Goal: Task Accomplishment & Management: Use online tool/utility

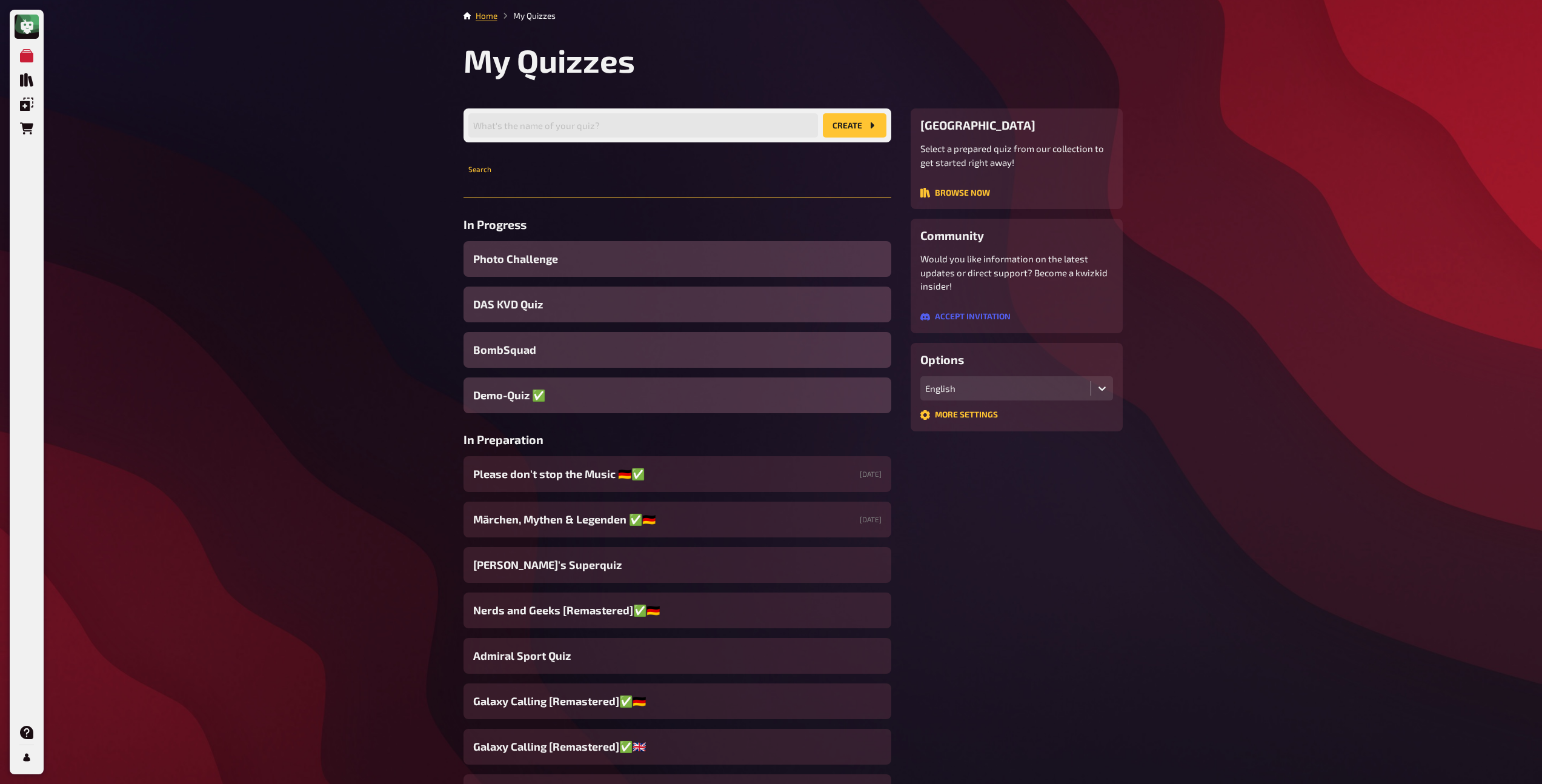
click at [524, 189] on input "text" at bounding box center [677, 186] width 428 height 24
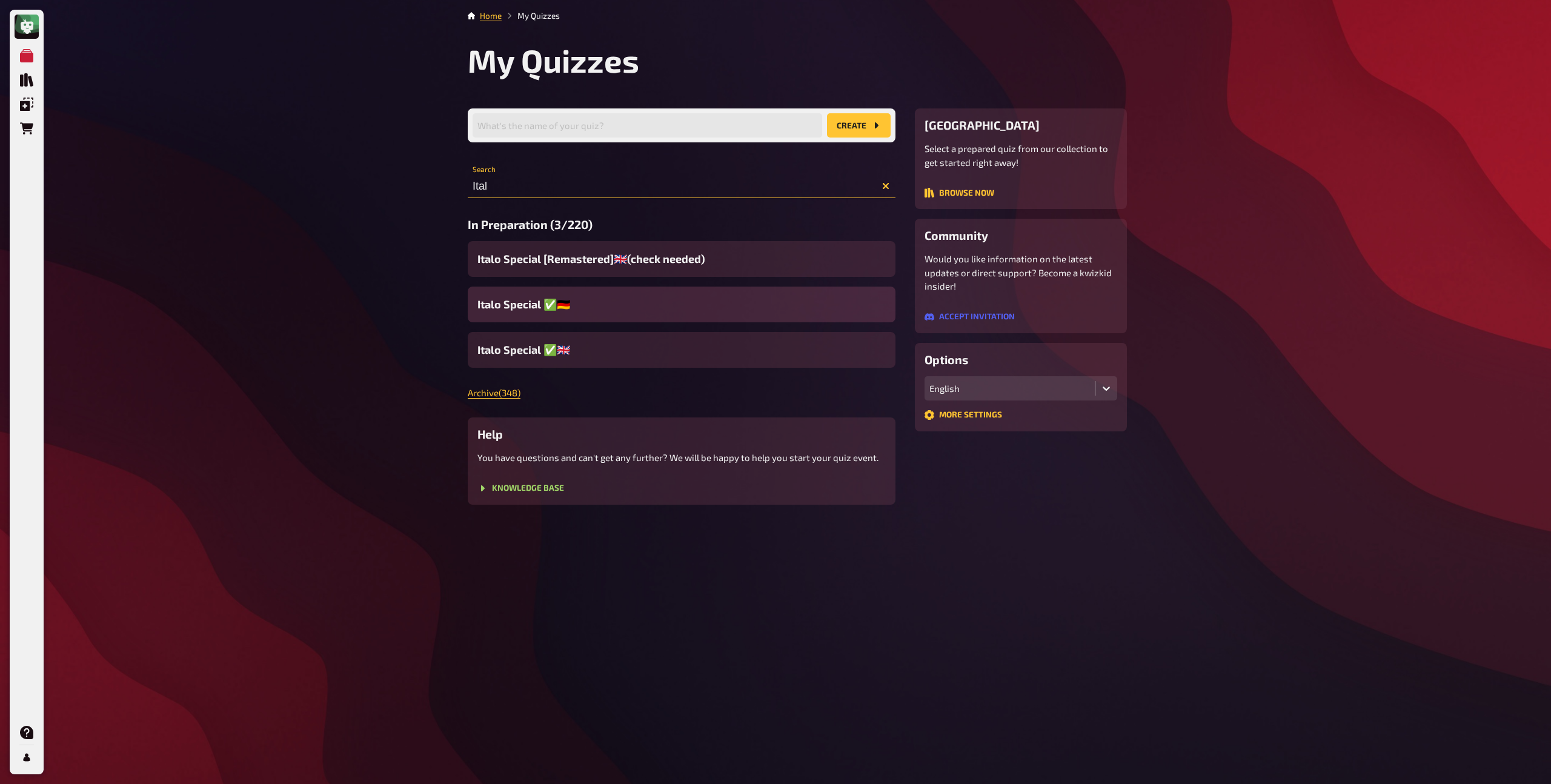
type input "Ital"
click at [523, 305] on span "Italo Special ✅​🇩🇪​" at bounding box center [523, 304] width 92 height 17
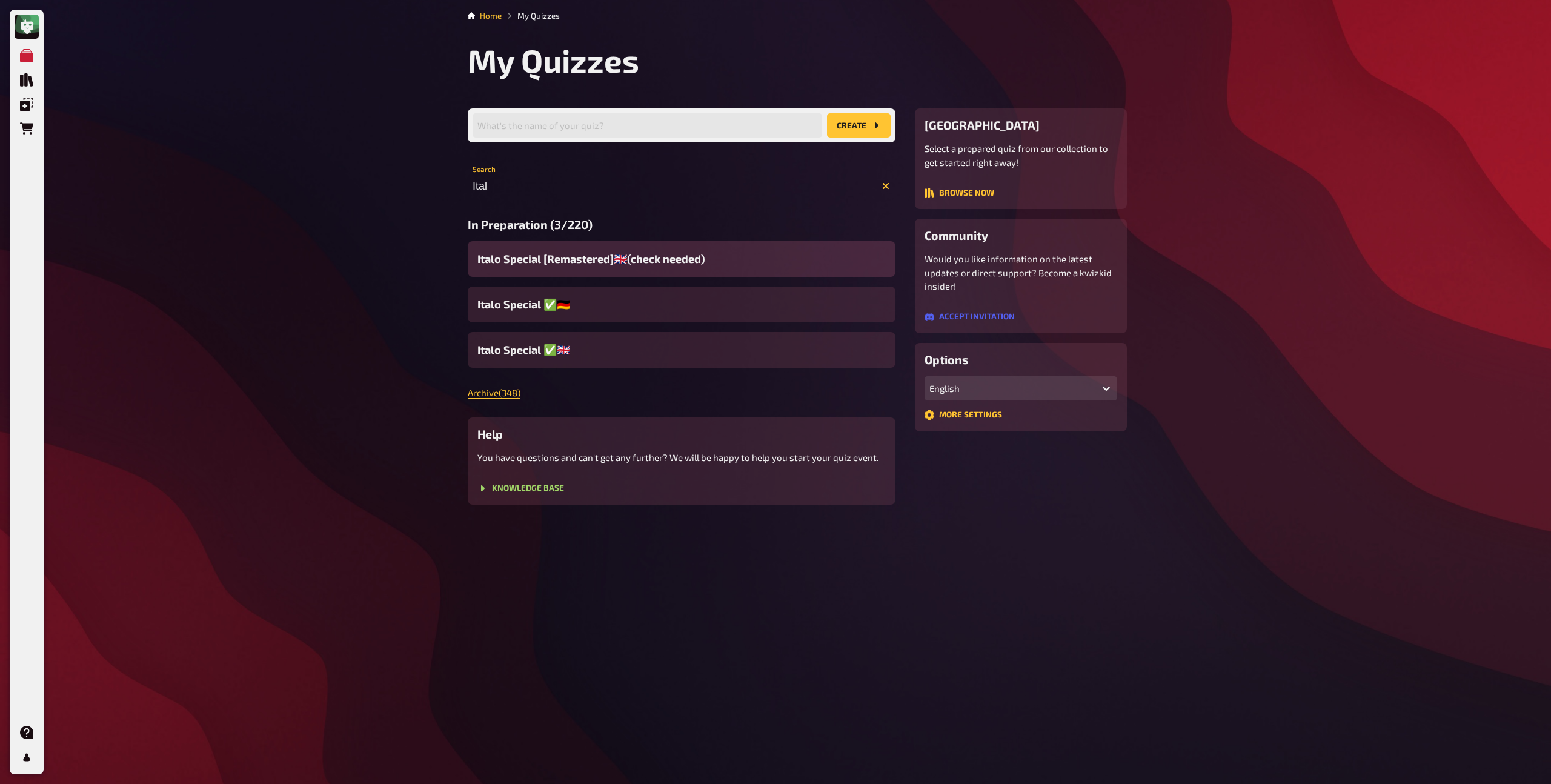
click at [540, 261] on span "Italo Special [Remastered]🇬🇧​(check needed)" at bounding box center [592, 259] width 228 height 17
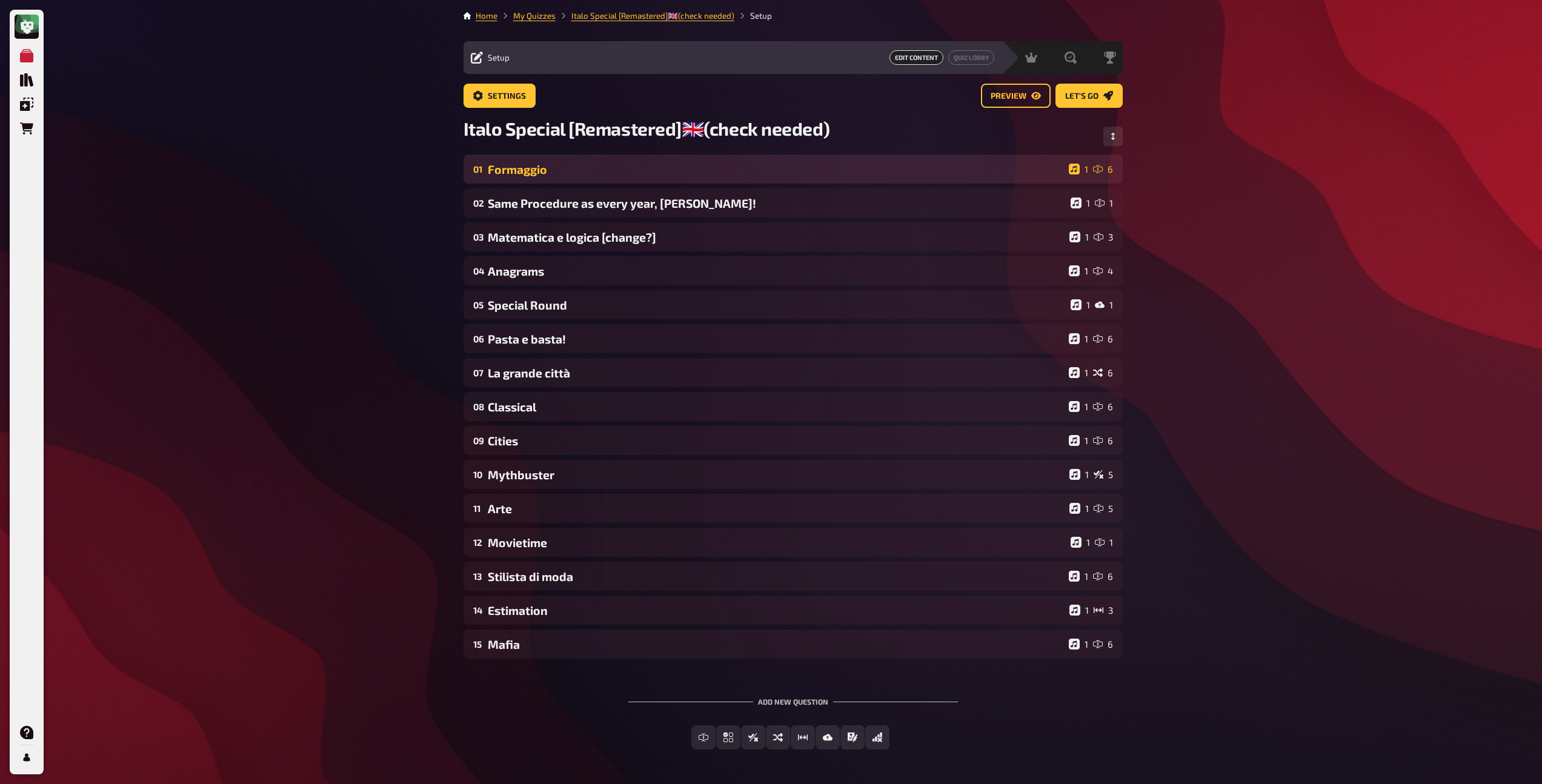
click at [544, 169] on div "Formaggio" at bounding box center [775, 169] width 576 height 14
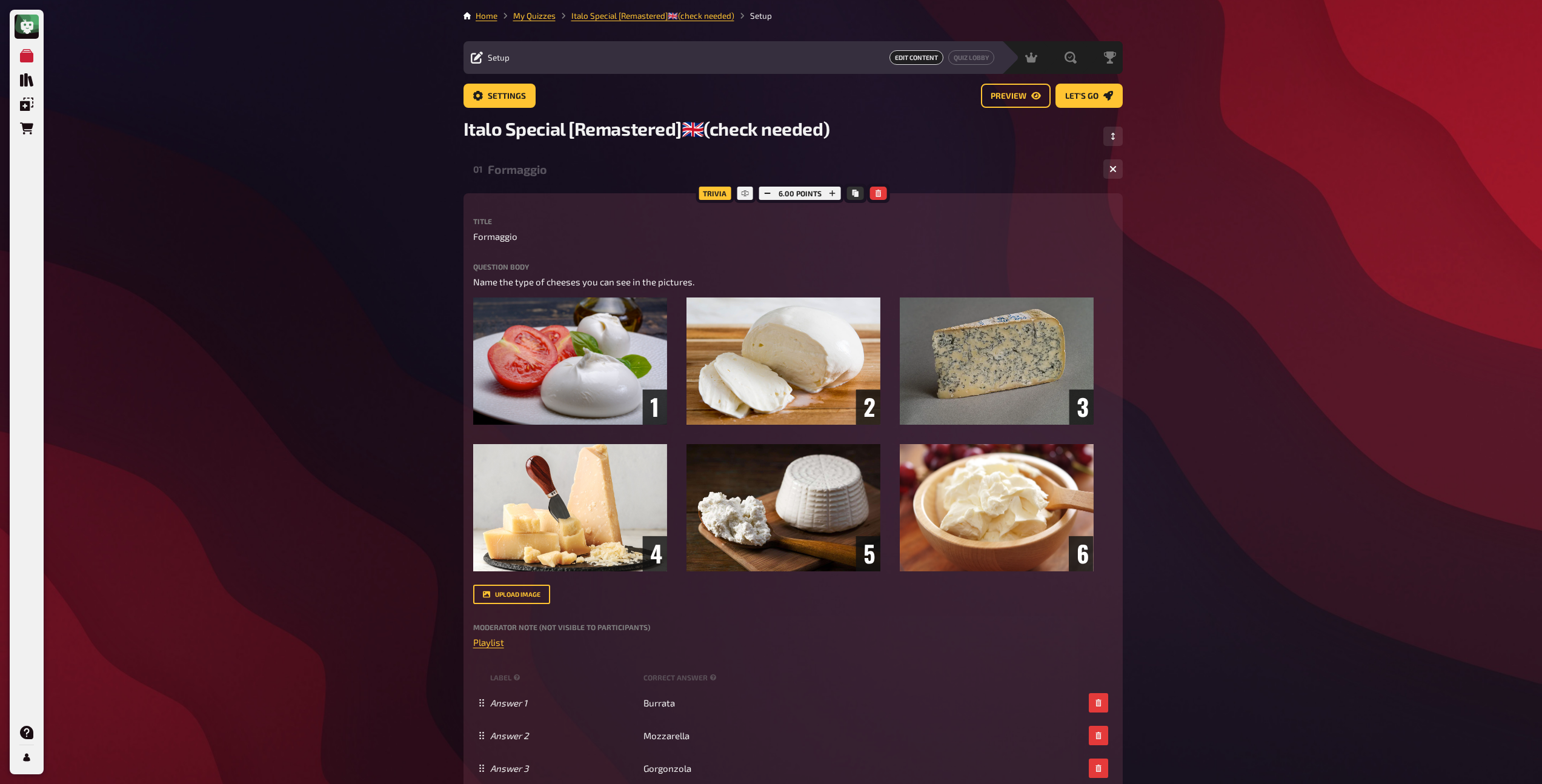
click at [525, 174] on div "Formaggio" at bounding box center [790, 169] width 606 height 14
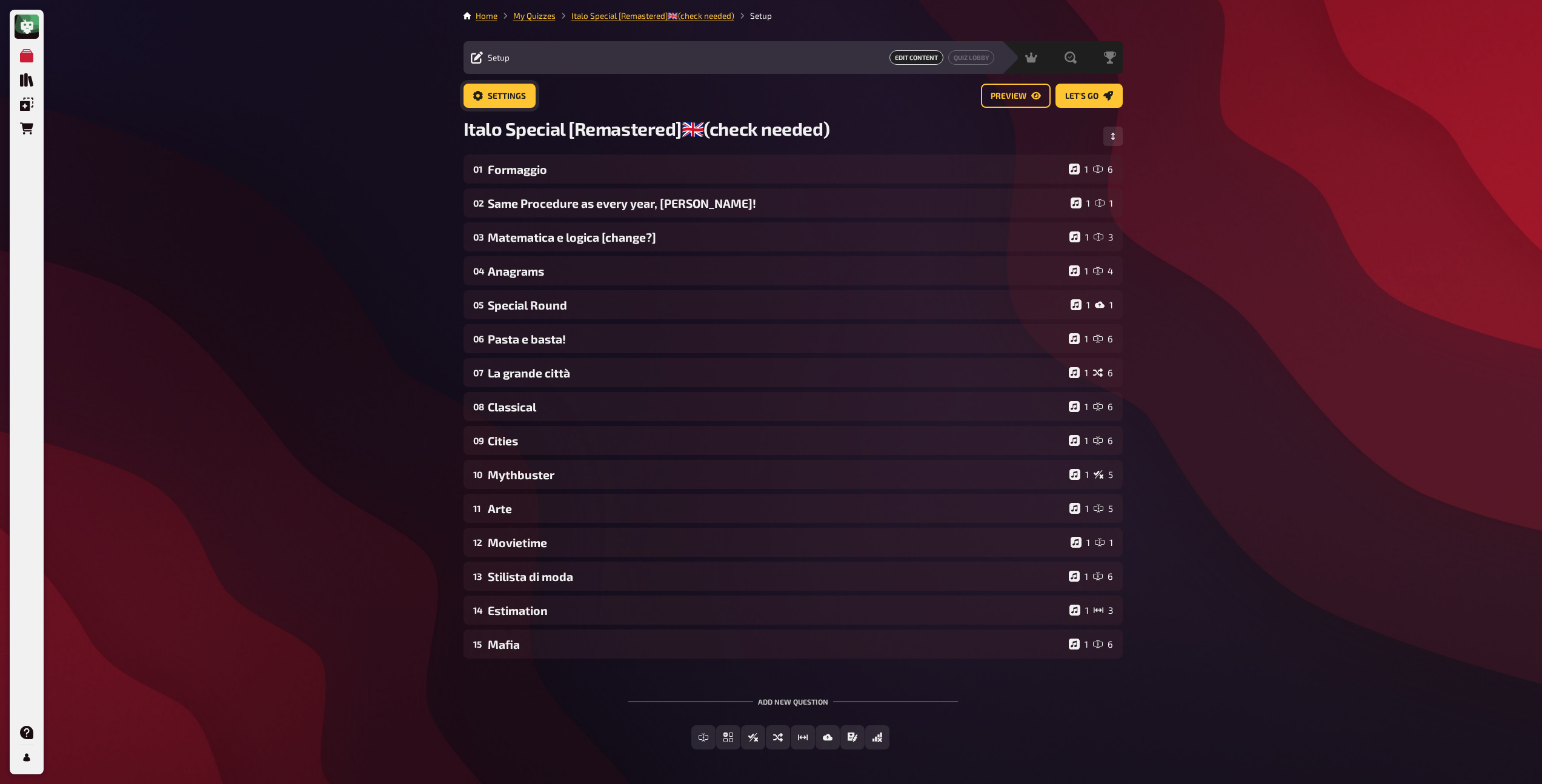
click at [501, 92] on span "Settings" at bounding box center [506, 96] width 38 height 9
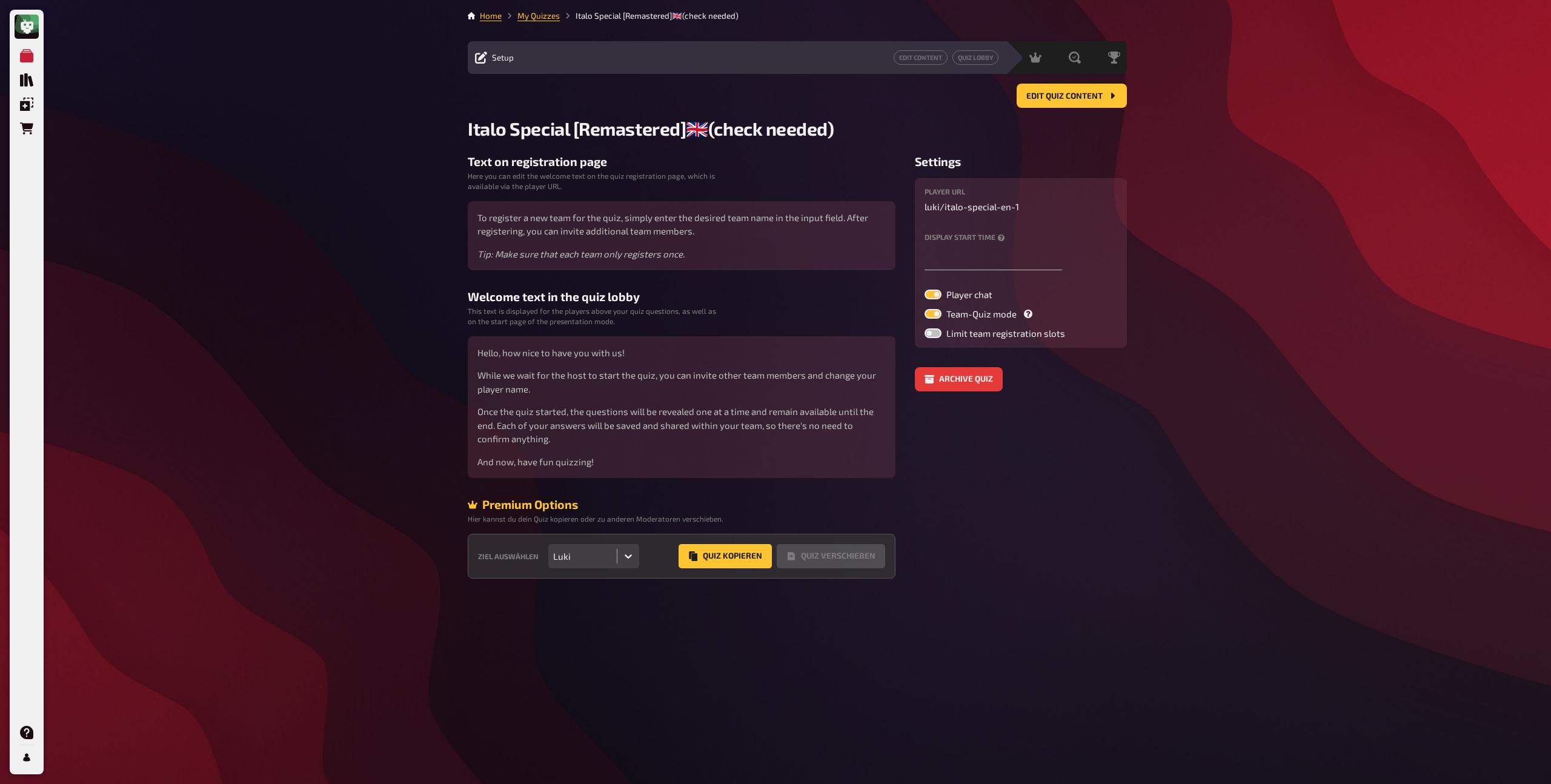
click at [626, 559] on icon at bounding box center [629, 555] width 12 height 12
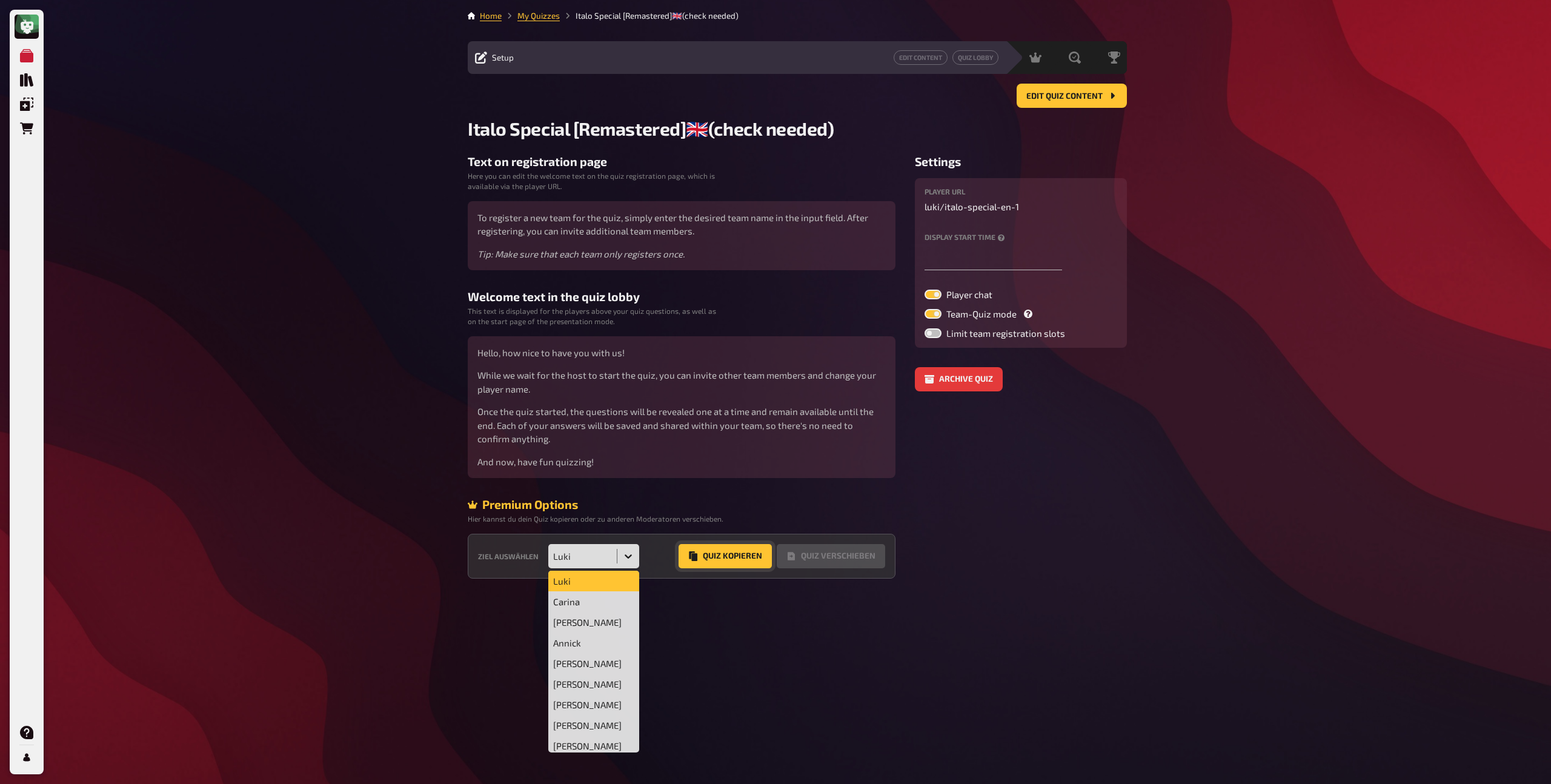
click at [727, 561] on button "Quiz Kopieren" at bounding box center [725, 555] width 93 height 24
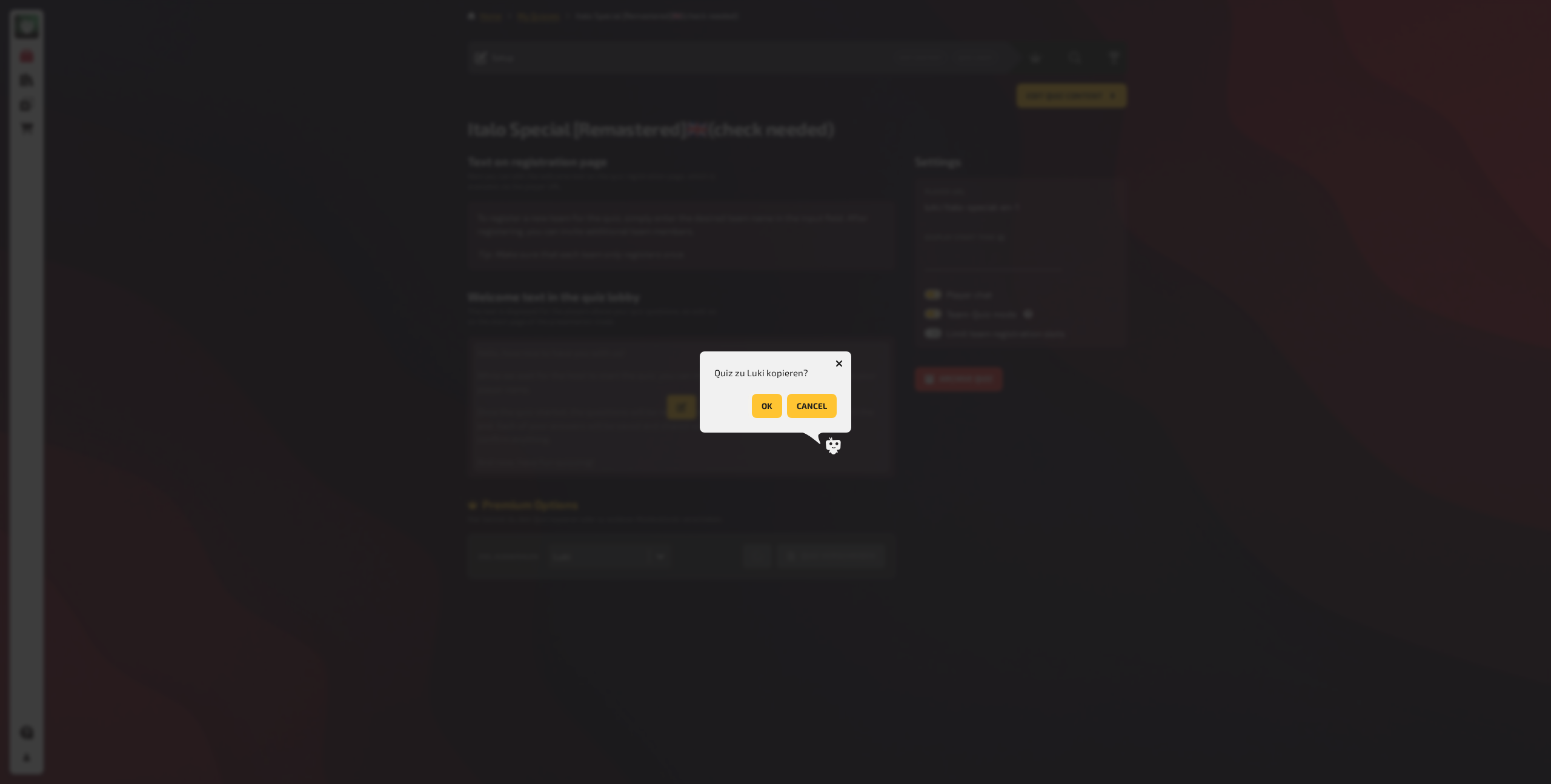
click at [764, 407] on button "OK" at bounding box center [767, 406] width 30 height 24
click at [812, 398] on button "OK" at bounding box center [821, 406] width 30 height 24
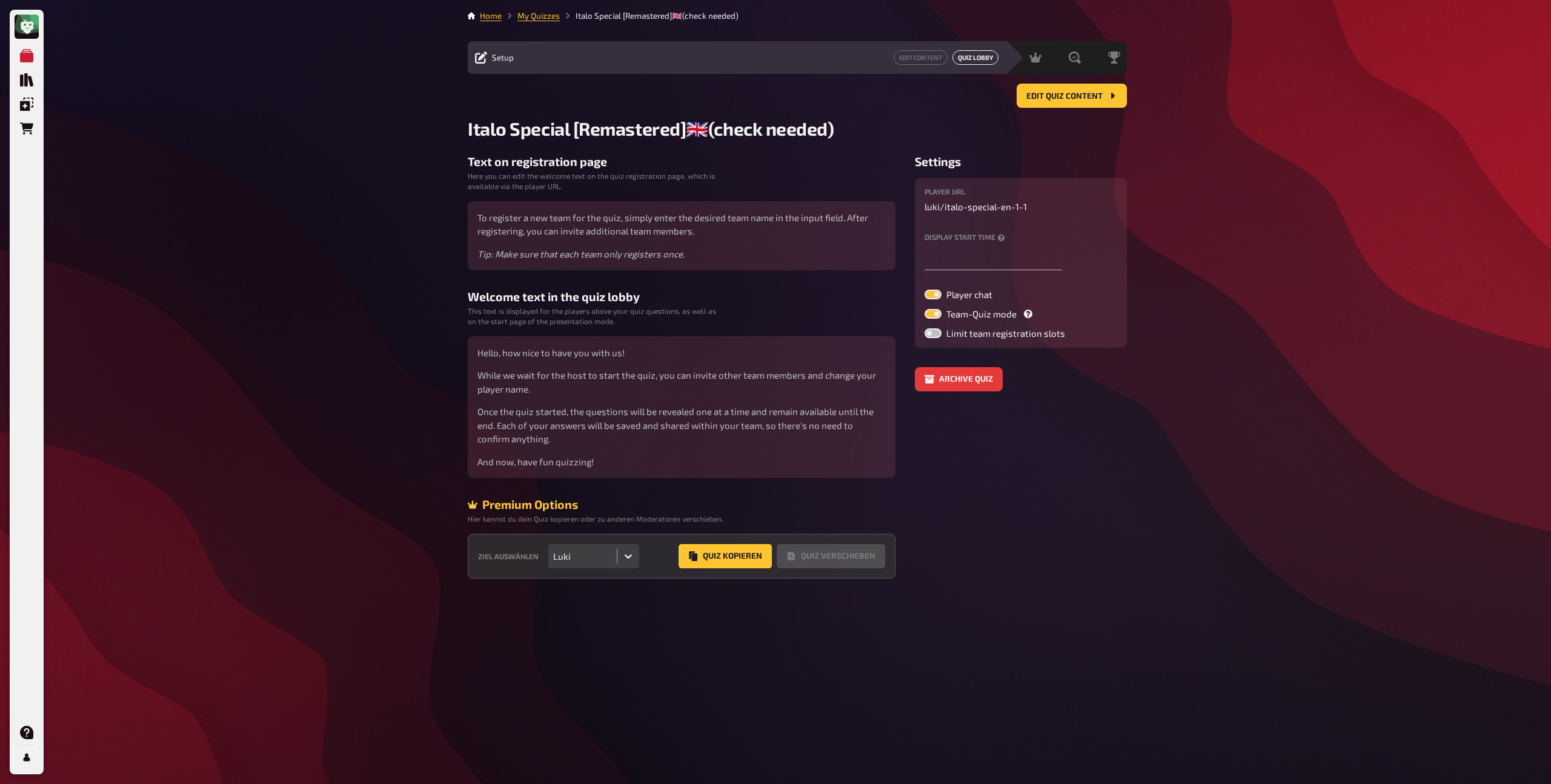
click at [968, 62] on button "Quiz Lobby" at bounding box center [975, 57] width 46 height 15
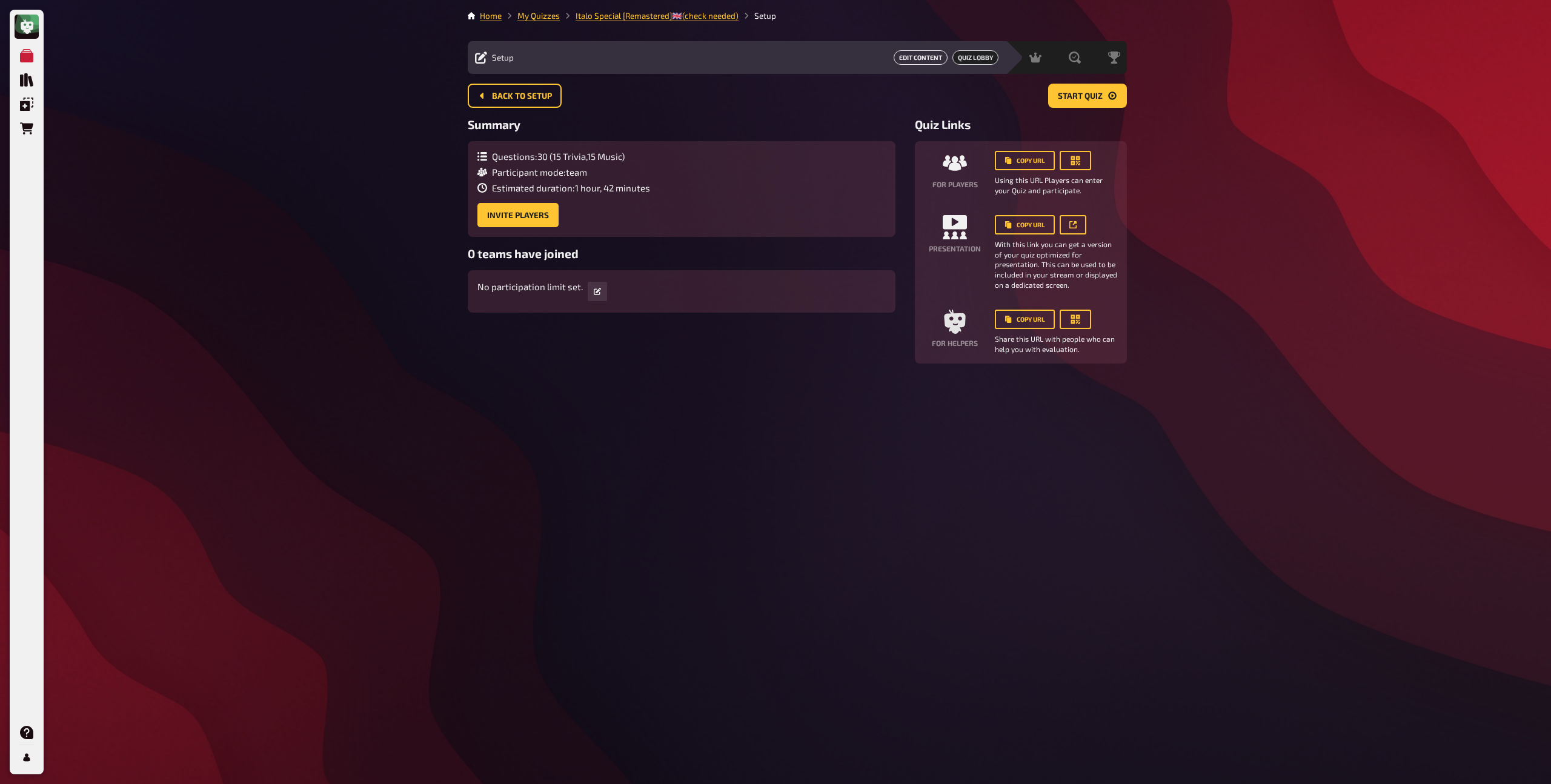
click at [915, 58] on button "Edit Content" at bounding box center [920, 57] width 54 height 15
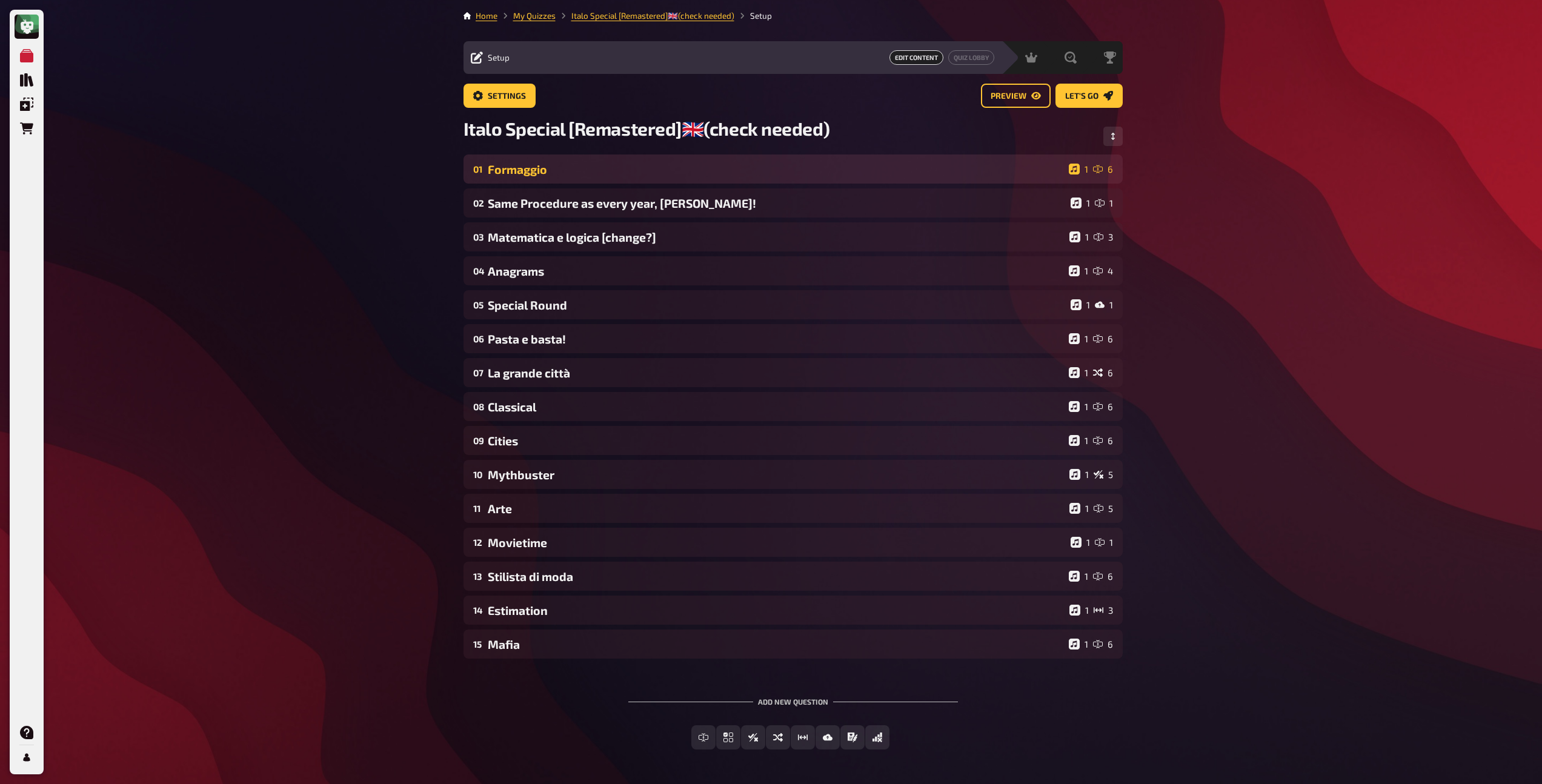
click at [581, 168] on div "Formaggio" at bounding box center [775, 169] width 576 height 14
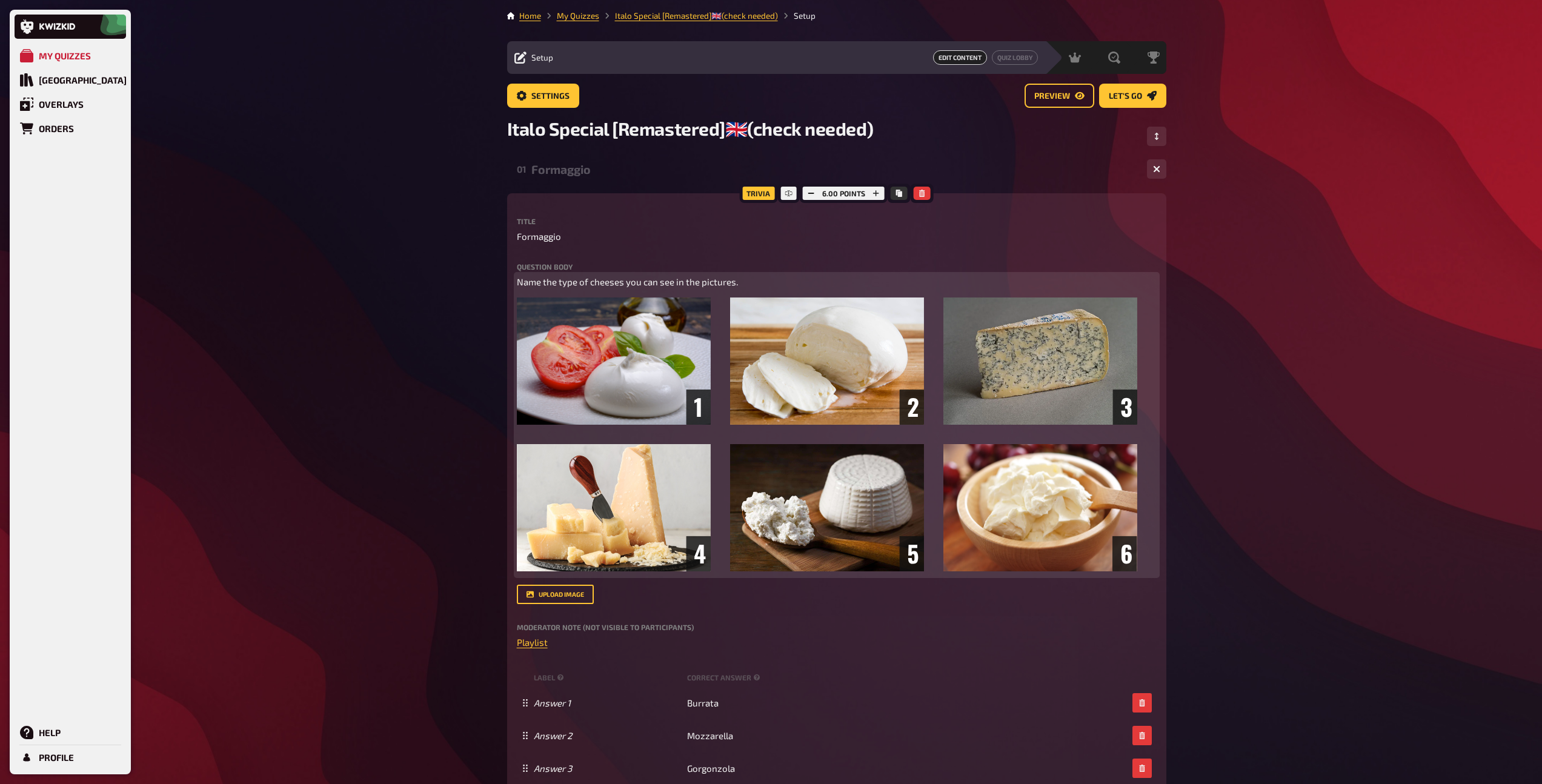
click at [643, 283] on span "Name the type of cheeses you can see in the pictures." at bounding box center [627, 281] width 221 height 11
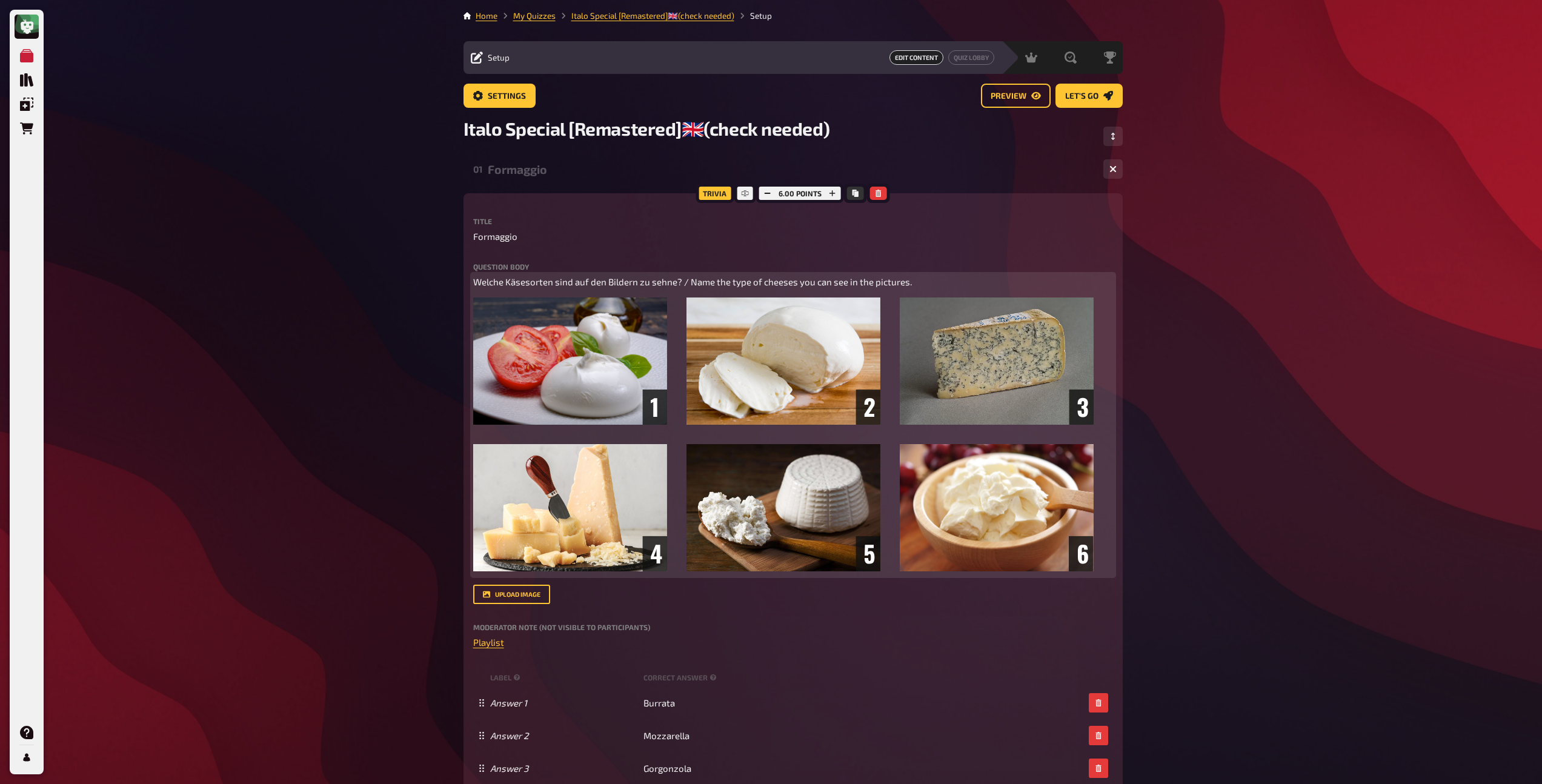
click at [670, 283] on span "Welche Käsesorten sind auf den Bildern zu sehne? / Name the type of cheeses you…" at bounding box center [692, 281] width 439 height 11
drag, startPoint x: 681, startPoint y: 283, endPoint x: 453, endPoint y: 287, distance: 228.0
click at [542, 263] on button "button" at bounding box center [541, 260] width 19 height 19
click at [693, 285] on span "/ Name the type of cheeses you can see in the pictures." at bounding box center [801, 281] width 228 height 11
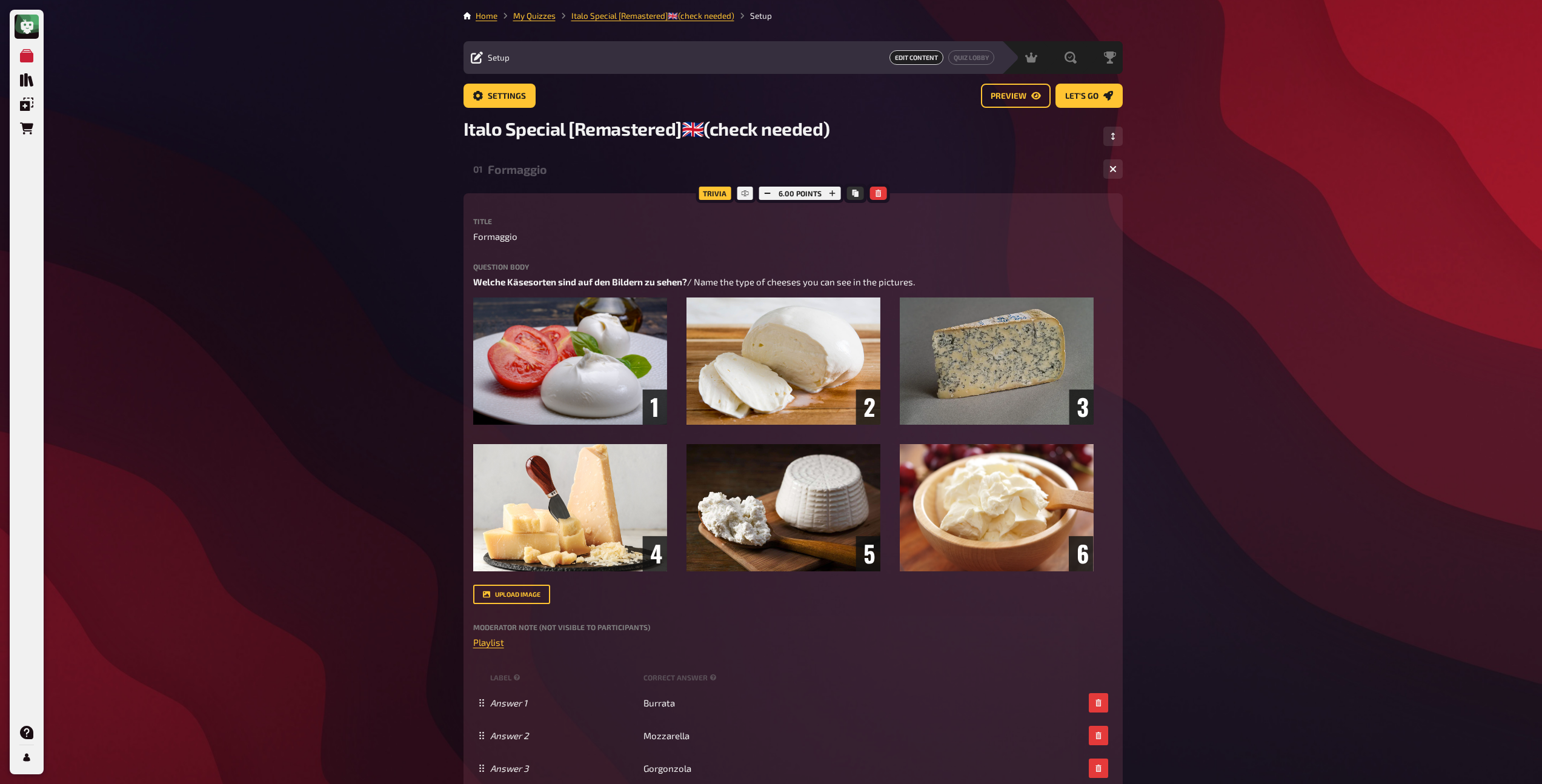
click at [533, 173] on div "Formaggio" at bounding box center [790, 169] width 606 height 14
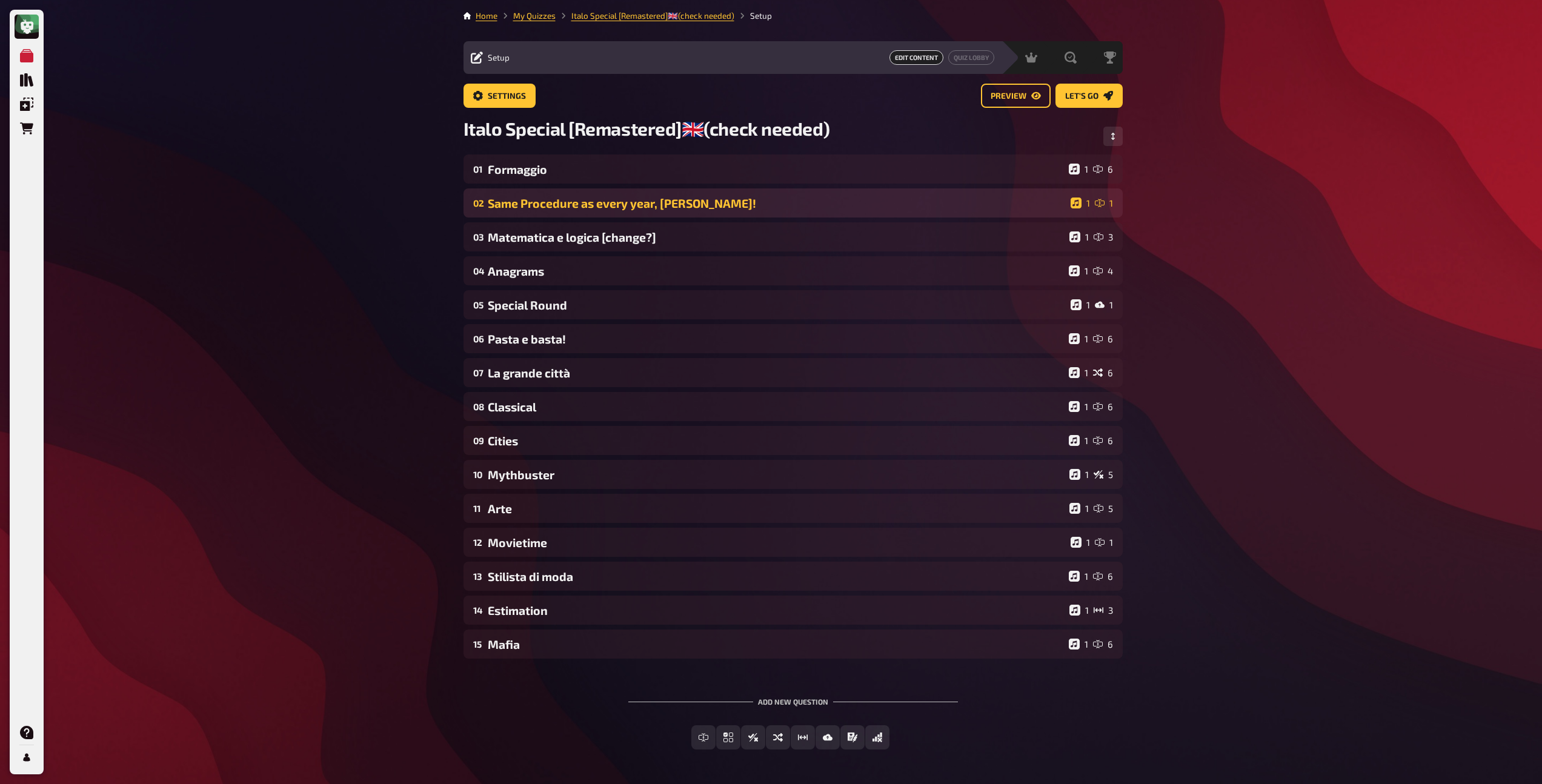
click at [531, 201] on div "Same Procedure as every year, [PERSON_NAME]!" at bounding box center [776, 203] width 578 height 14
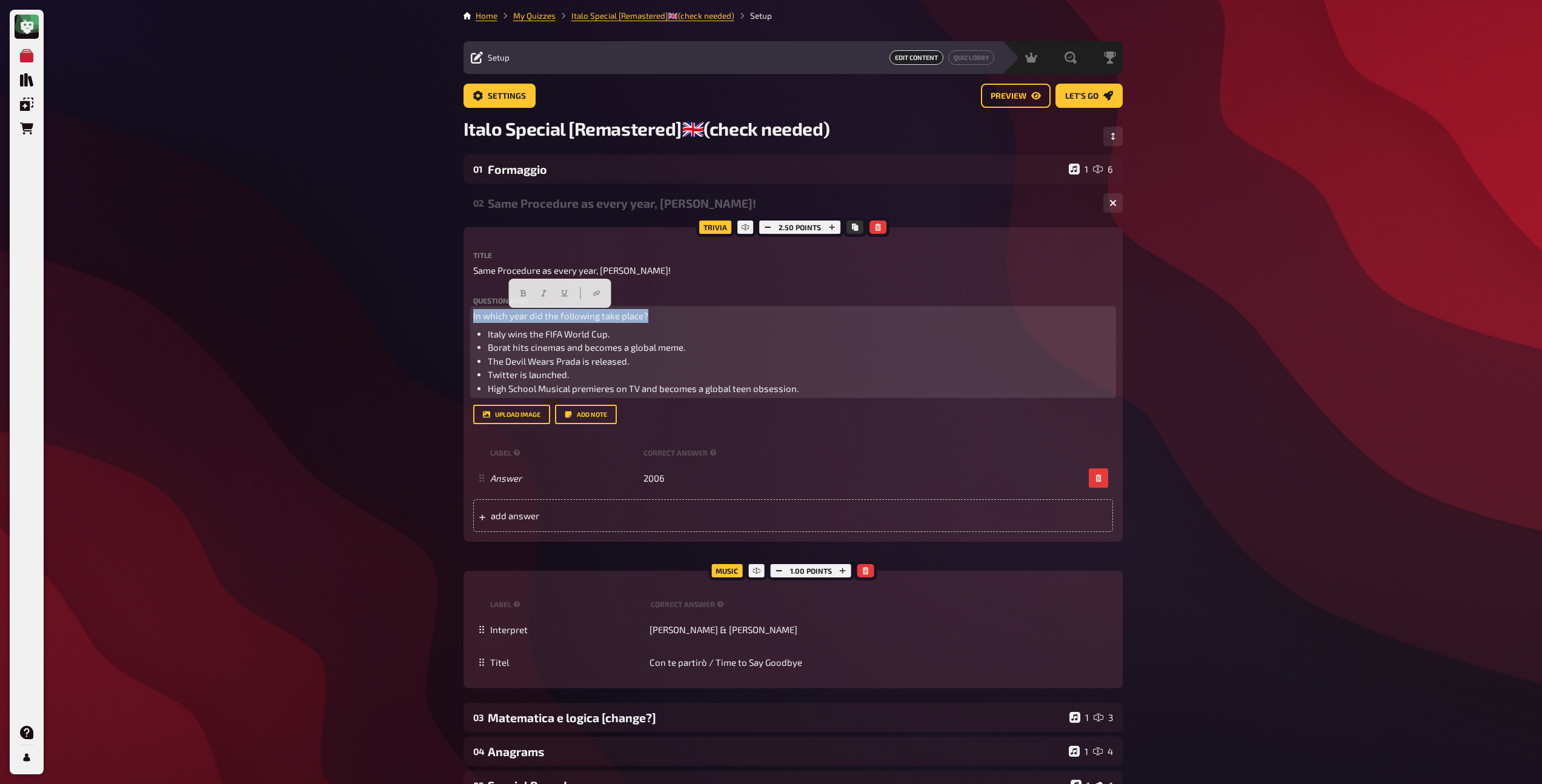
drag, startPoint x: 663, startPoint y: 318, endPoint x: 439, endPoint y: 312, distance: 224.1
click at [439, 312] on div "My Quizzes Quiz Library Overlays Orders Help Profile Home My Quizzes Italo Spec…" at bounding box center [771, 654] width 1542 height 1307
click at [521, 292] on icon "button" at bounding box center [523, 293] width 6 height 7
click at [582, 367] on span "The Devil Wears Prada is released." at bounding box center [557, 361] width 141 height 11
click at [627, 363] on span "The Devil Wears Prada is released." at bounding box center [557, 361] width 141 height 11
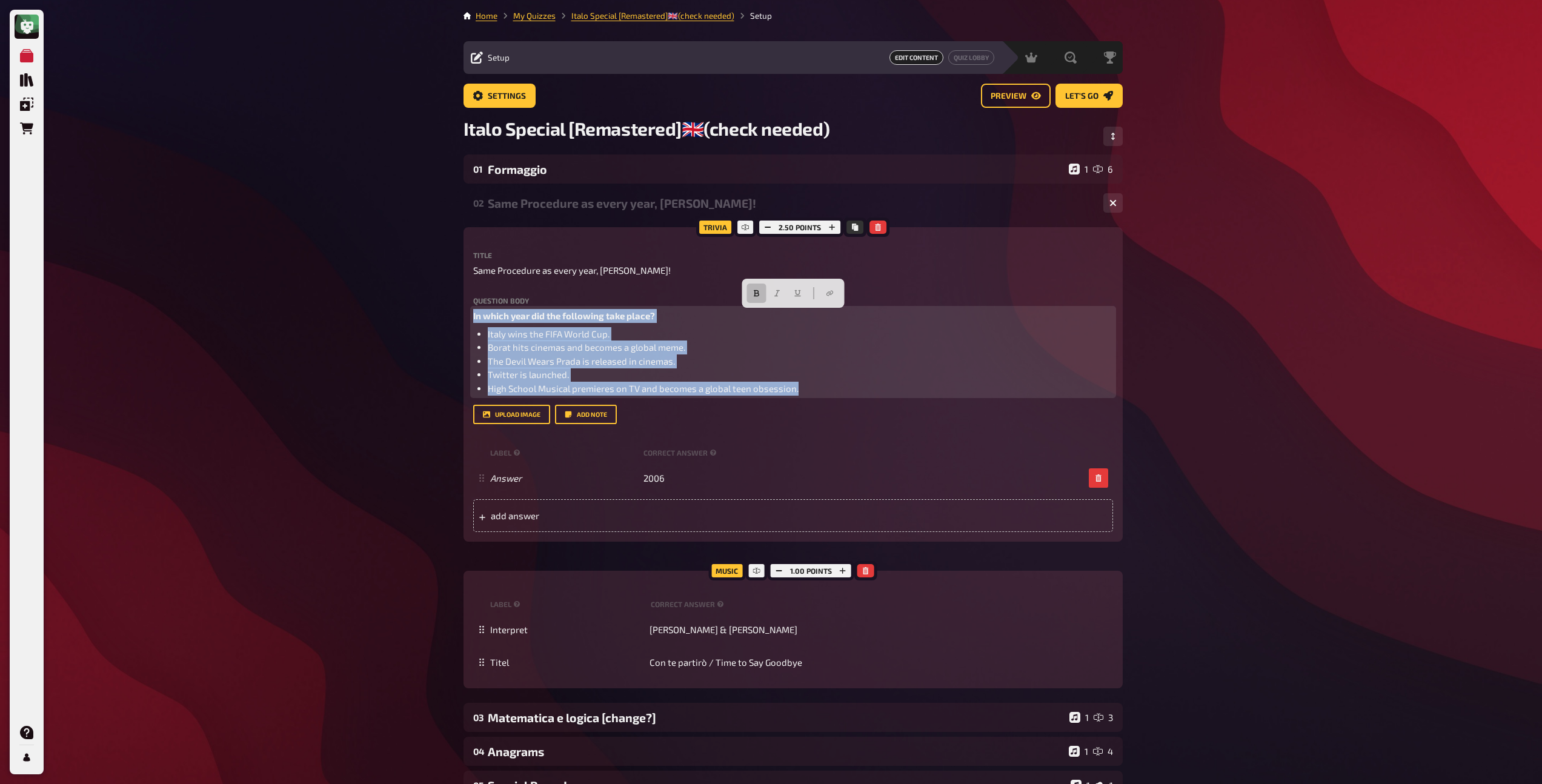
drag, startPoint x: 801, startPoint y: 390, endPoint x: 432, endPoint y: 319, distance: 375.8
click at [432, 319] on div "My Quizzes Quiz Library Overlays Orders Help Profile Home My Quizzes Italo Spec…" at bounding box center [771, 654] width 1542 height 1307
copy div "In which year did the following take place? Italy wins the FIFA World Cup. Bora…"
click at [605, 319] on span "In which year did the following take place?" at bounding box center [563, 315] width 182 height 11
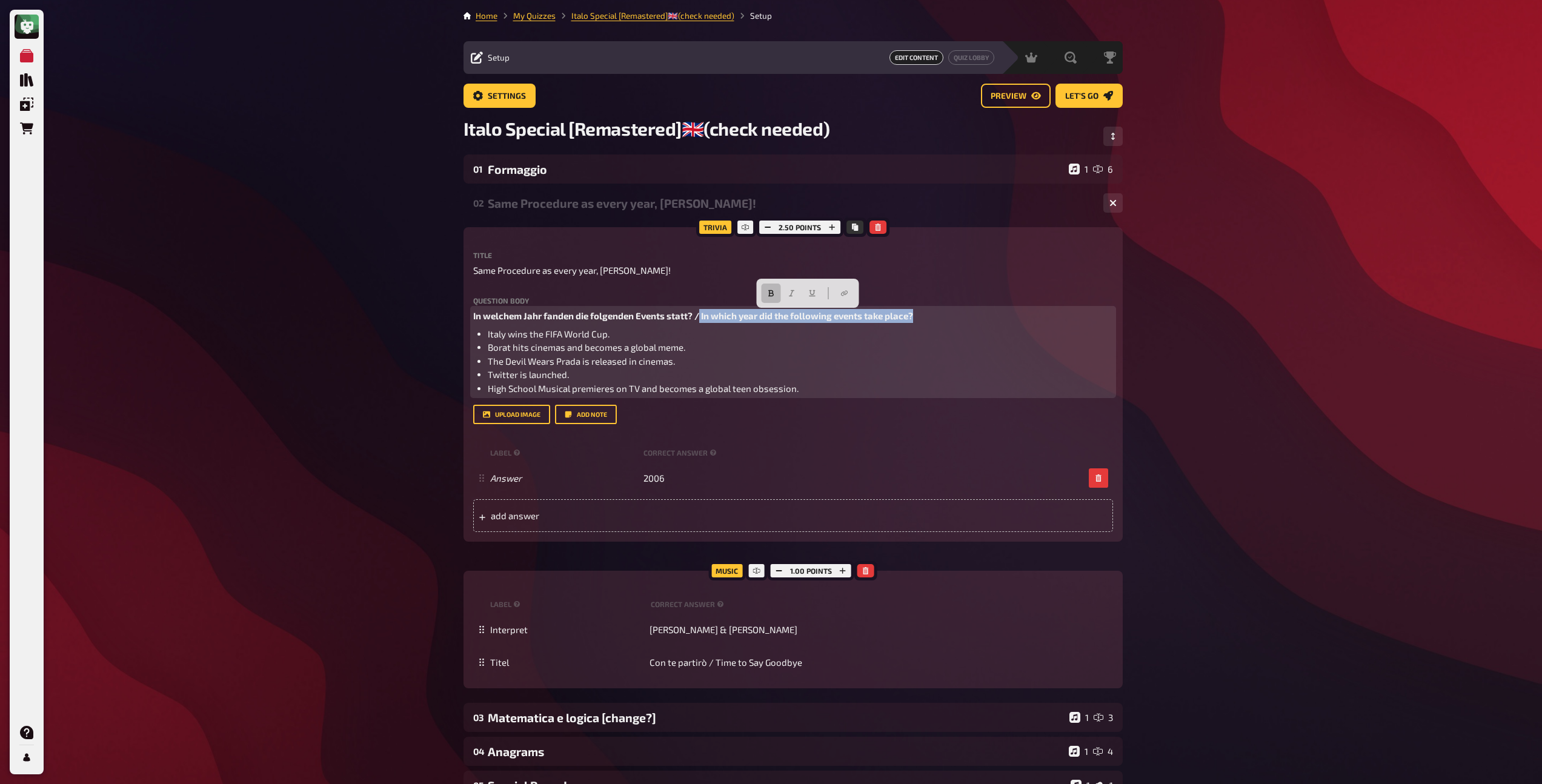
drag, startPoint x: 700, startPoint y: 316, endPoint x: 924, endPoint y: 319, distance: 224.0
click at [924, 319] on p "In welchem Jahr fanden die folgenden Events statt? / In which year did the foll…" at bounding box center [793, 316] width 640 height 14
click at [767, 298] on button "button" at bounding box center [771, 293] width 19 height 19
click at [784, 298] on button "button" at bounding box center [787, 293] width 19 height 19
click at [566, 339] on span "Italy wins the FIFA World Cup." at bounding box center [548, 334] width 122 height 11
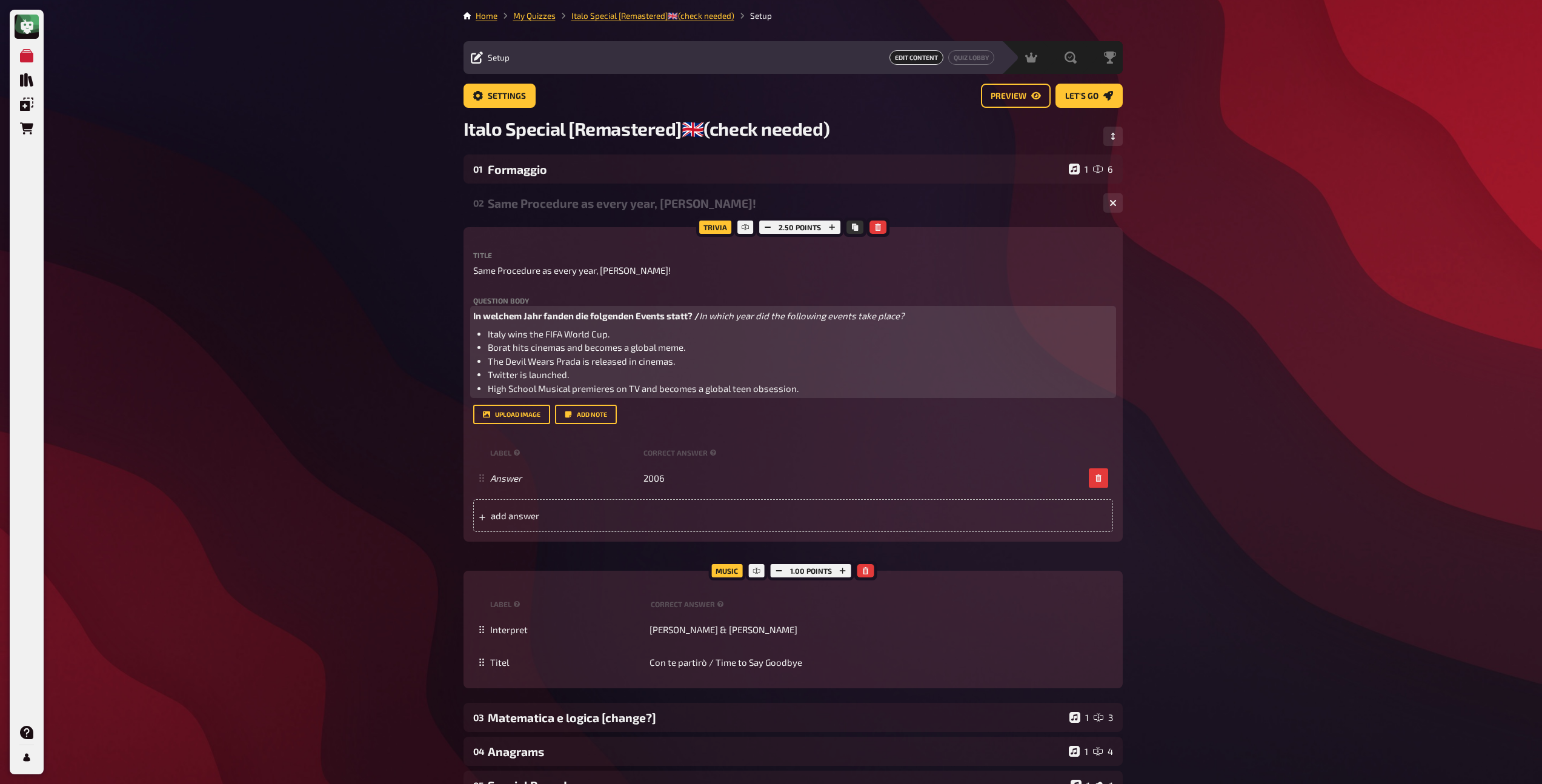
click at [485, 334] on ul "Italy wins the FIFA World Cup. Borat hits cinemas and becomes a global meme. Th…" at bounding box center [793, 361] width 640 height 68
click at [485, 343] on ul "Italien gewinnt die FIFA Weltmeisterschaft. / Italy wins the FIFA World Cup. Bo…" at bounding box center [793, 361] width 640 height 68
drag, startPoint x: 485, startPoint y: 343, endPoint x: 501, endPoint y: 344, distance: 16.0
click at [501, 344] on ul "Italien gewinnt die FIFA Weltmeisterschaft. / Italy wins the FIFA World Cup. Bo…" at bounding box center [793, 361] width 640 height 68
click at [504, 344] on span "Borat hits cinemas and becomes a global meme." at bounding box center [586, 346] width 197 height 11
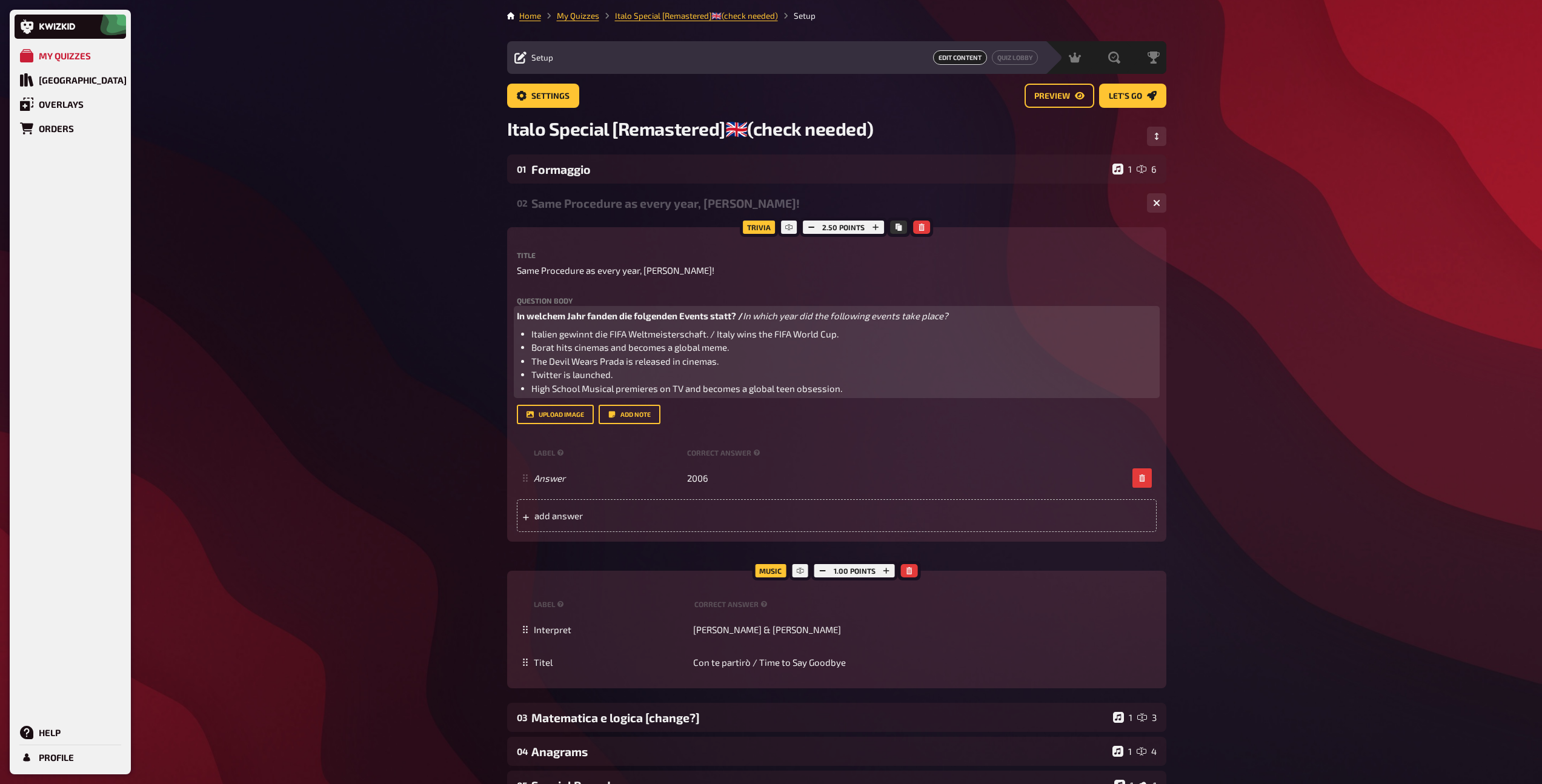
click at [532, 348] on span "Borat hits cinemas and becomes a global meme." at bounding box center [629, 346] width 197 height 11
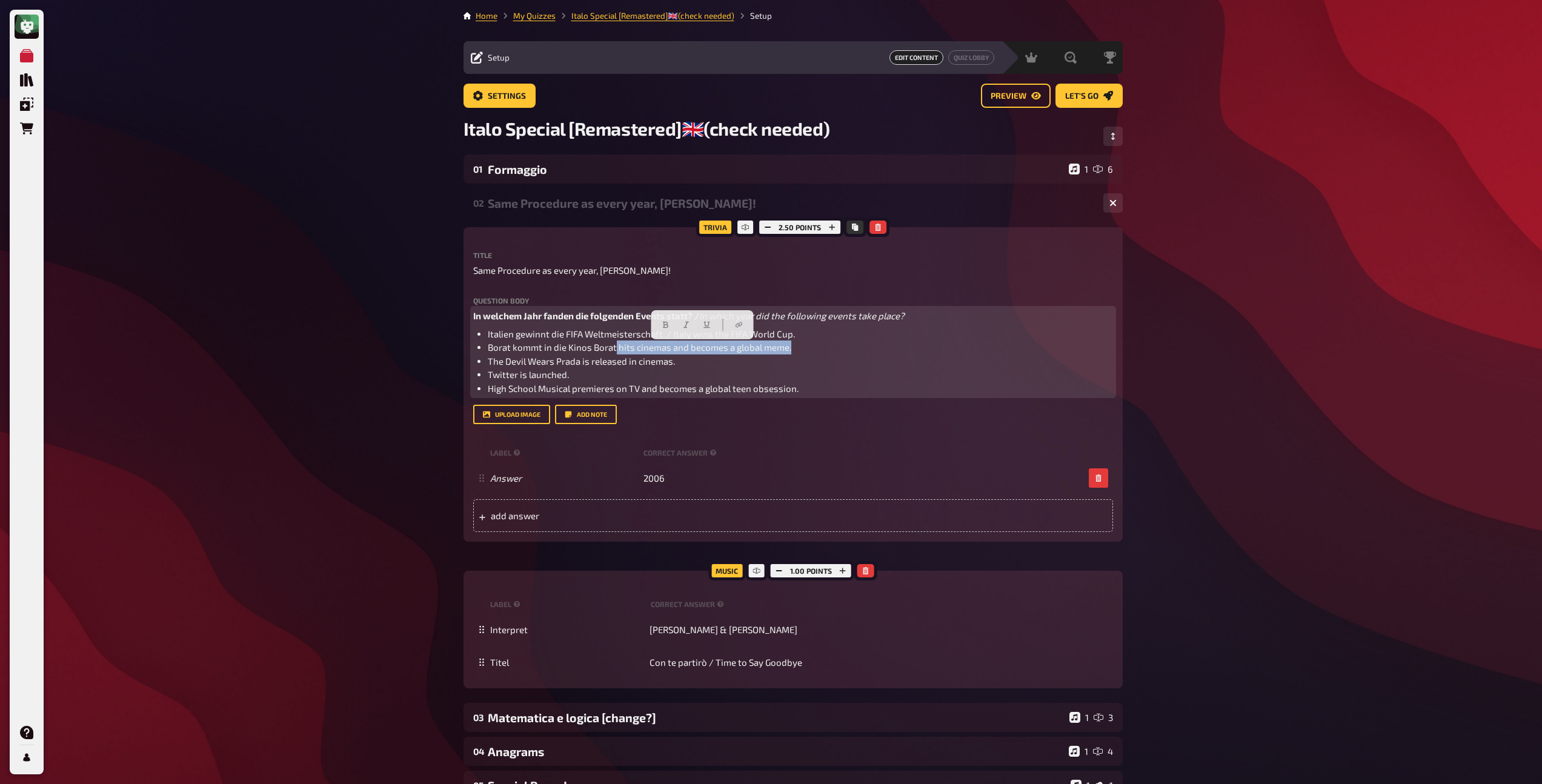
drag, startPoint x: 616, startPoint y: 347, endPoint x: 793, endPoint y: 350, distance: 177.0
click at [793, 350] on li "Borat kommt in die Kinos Borat hits cinemas and becomes a global meme." at bounding box center [800, 347] width 626 height 14
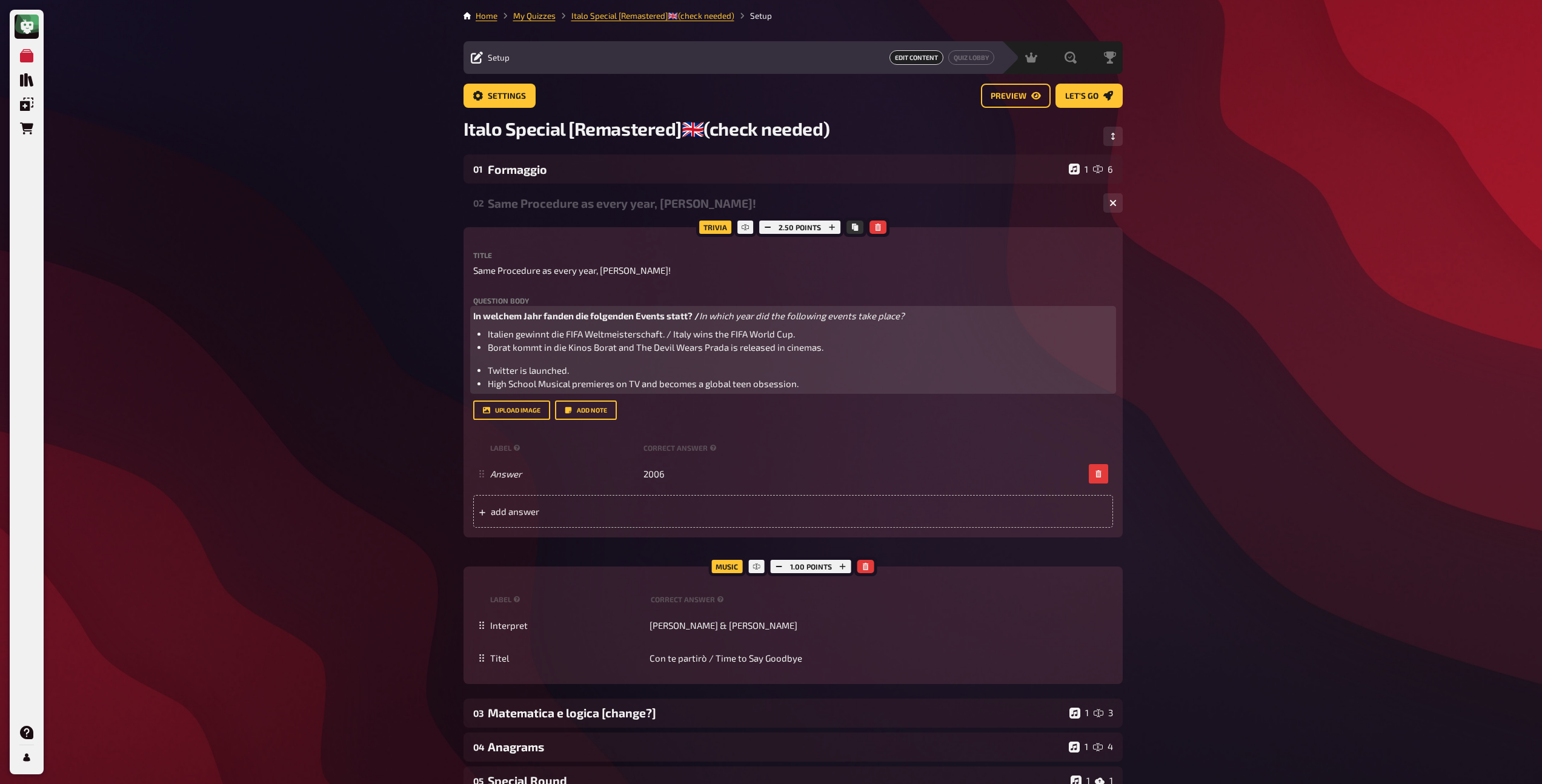
click at [732, 349] on span "Borat kommt in die Kinos Borat and The Devil Wears Prada is released in cinemas." at bounding box center [655, 346] width 336 height 11
click at [512, 347] on span "Borat kommt in die Kinos Borat and The Devil Wears Prada are released in cinema…" at bounding box center [658, 346] width 341 height 11
click at [485, 374] on ul "Twitter is launched. High School Musical premieres on TV and becomes a global t…" at bounding box center [793, 377] width 640 height 27
click at [485, 383] on ul "High School Musical premieres on TV and becomes a global teen obsession." at bounding box center [793, 383] width 640 height 14
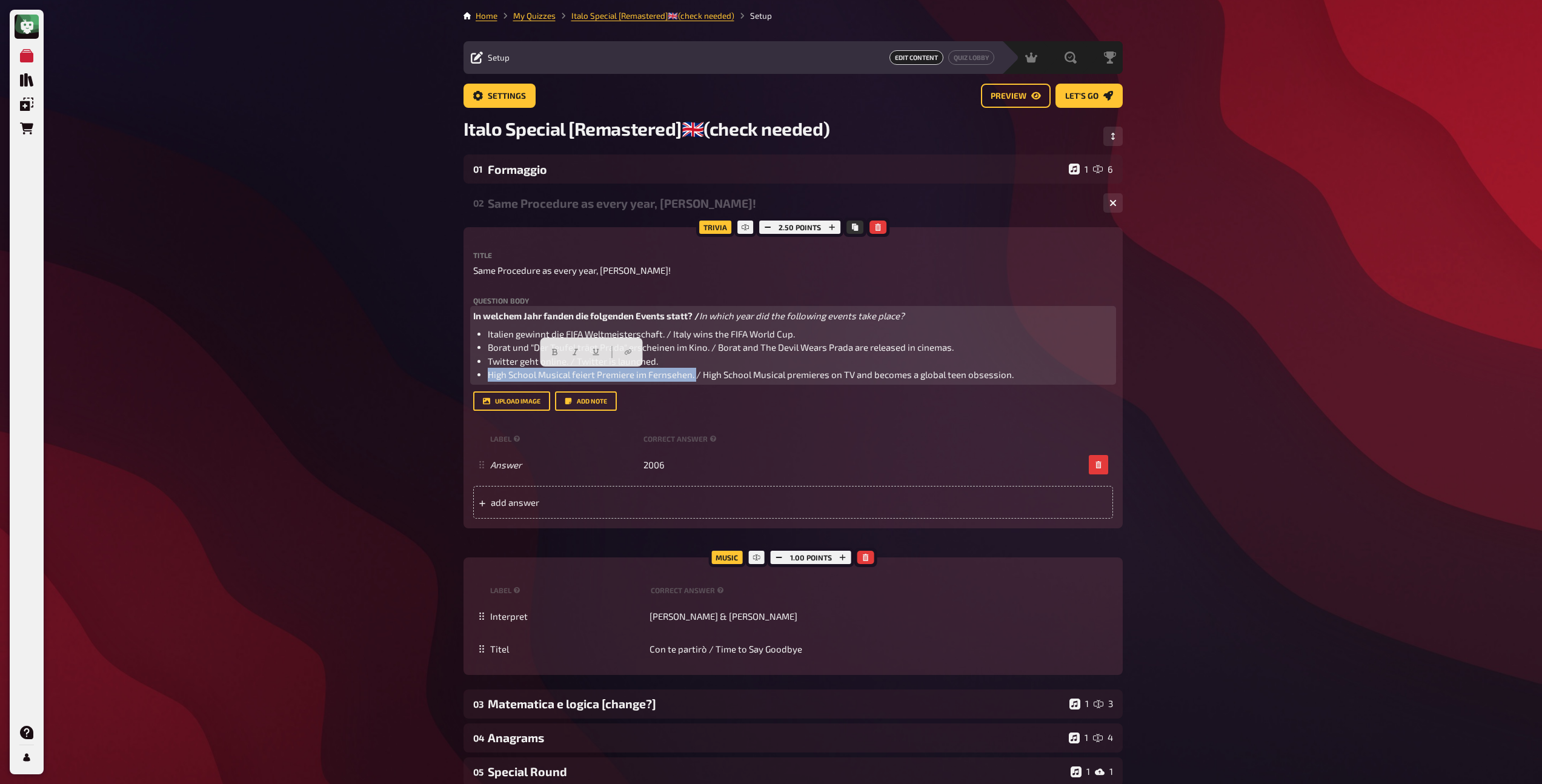
drag, startPoint x: 695, startPoint y: 377, endPoint x: 483, endPoint y: 378, distance: 212.0
click at [483, 378] on ul "Italien gewinnt die FIFA Weltmeisterschaft. / Italy wins the FIFA World Cup. Bo…" at bounding box center [793, 354] width 640 height 54
click at [553, 348] on icon "button" at bounding box center [555, 351] width 7 height 7
click at [675, 354] on li "Borat und "Der Teufel trägt Prada" erscheinen im Kino. / Borat and The Devil We…" at bounding box center [800, 347] width 626 height 14
drag, startPoint x: 567, startPoint y: 362, endPoint x: 488, endPoint y: 362, distance: 79.0
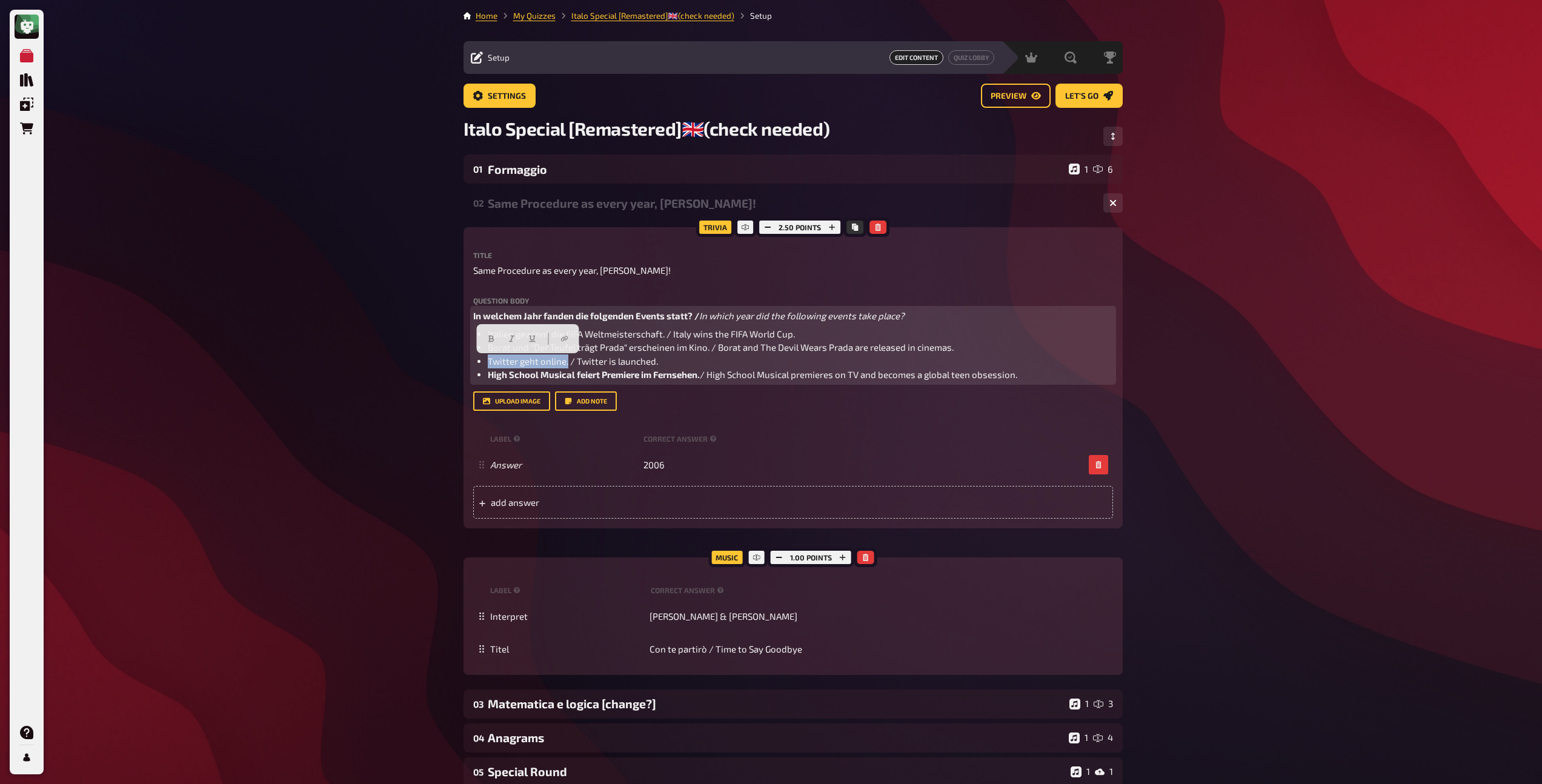
click at [488, 362] on span "Twitter geht online. / Twitter is launched." at bounding box center [572, 361] width 170 height 11
click at [485, 338] on button "button" at bounding box center [490, 339] width 19 height 19
drag, startPoint x: 709, startPoint y: 347, endPoint x: 487, endPoint y: 351, distance: 222.0
click at [487, 351] on span "Borat und "Der Teufel trägt Prada" erscheinen im Kino. / Borat and The Devil We…" at bounding box center [720, 346] width 466 height 11
click at [562, 319] on button "button" at bounding box center [562, 325] width 19 height 19
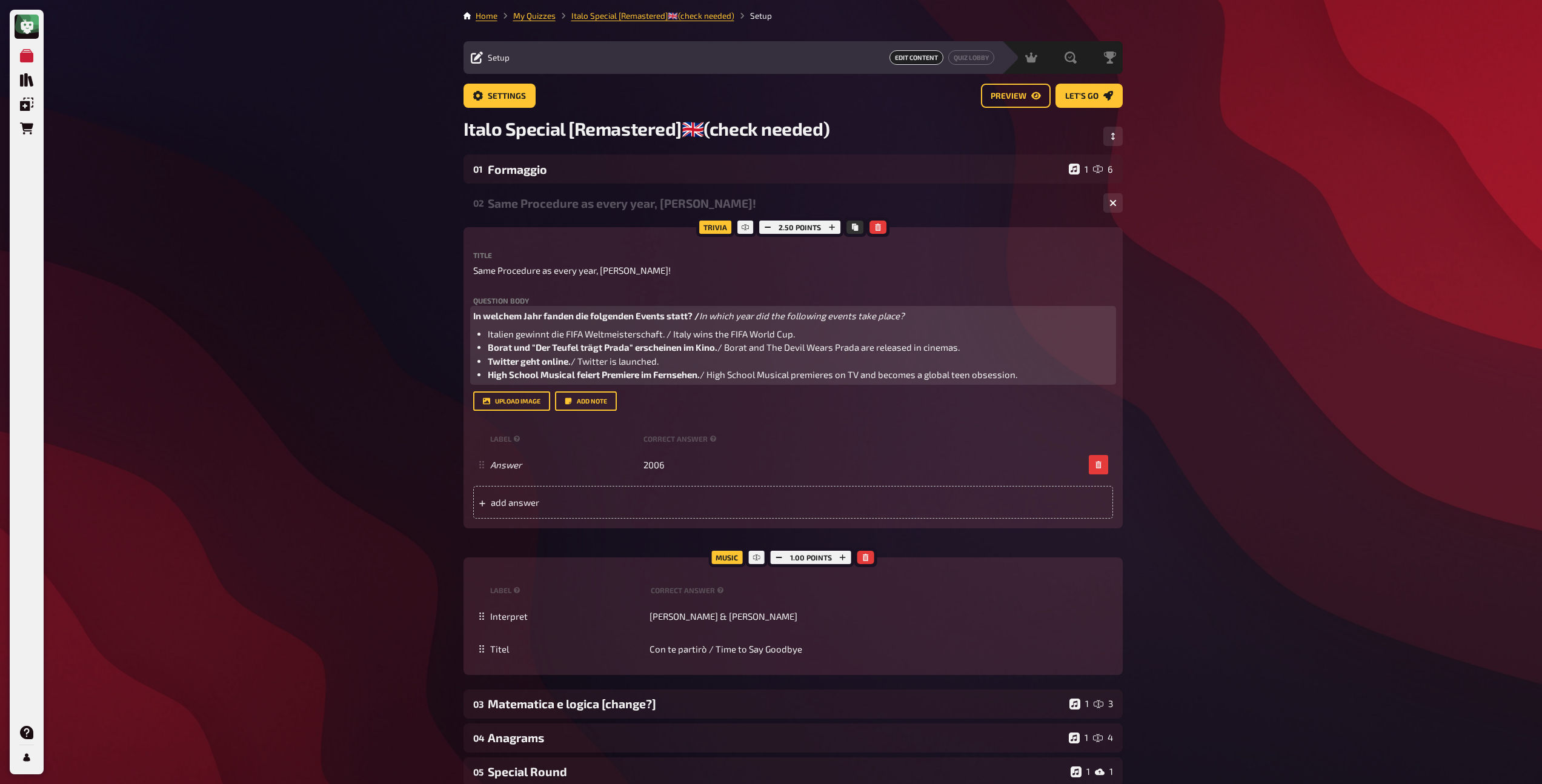
click at [674, 337] on span "Italien gewinnt die FIFA Weltmeisterschaft. / Italy wins the FIFA World Cup." at bounding box center [641, 334] width 307 height 11
drag, startPoint x: 663, startPoint y: 335, endPoint x: 485, endPoint y: 338, distance: 178.0
click at [485, 338] on ul "Italien gewinnt die FIFA Weltmeisterschaft. / Italy wins the FIFA World Cup. Bo…" at bounding box center [793, 354] width 640 height 54
click at [533, 314] on button "button" at bounding box center [539, 311] width 19 height 19
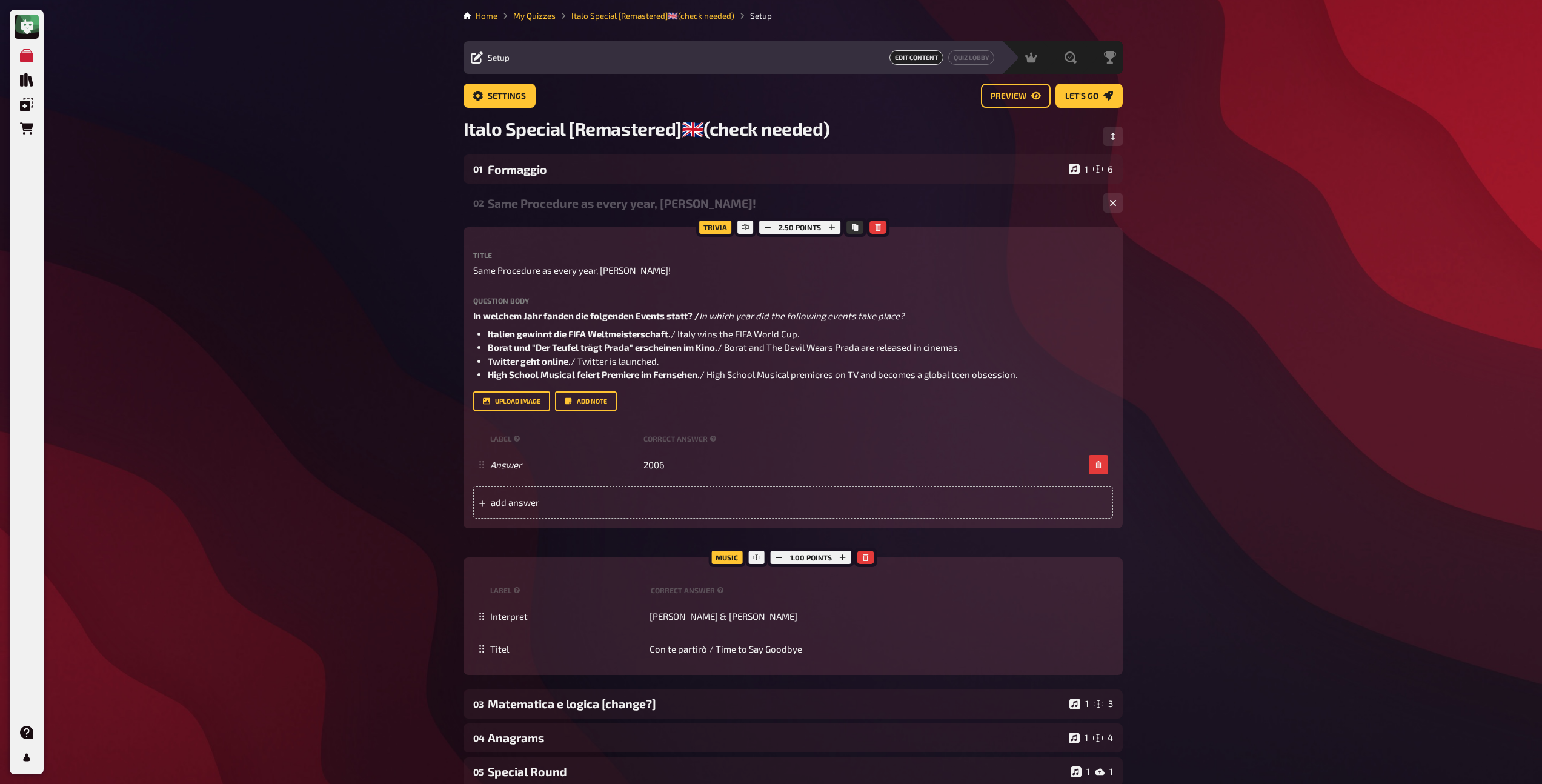
click at [592, 200] on div "Same Procedure as every year, [PERSON_NAME]!" at bounding box center [790, 203] width 606 height 14
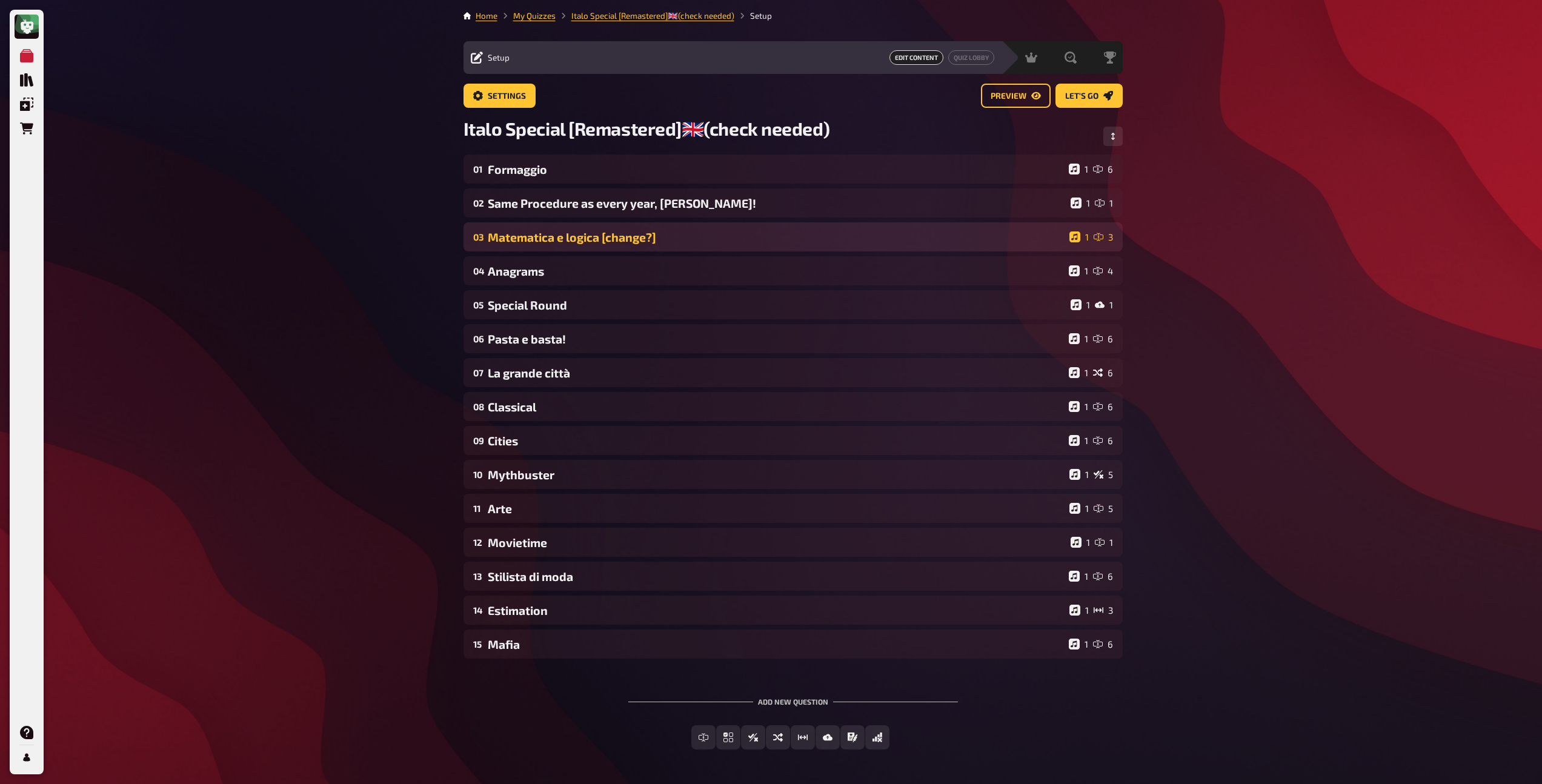
click at [582, 239] on div "Matematica e logica [change?]" at bounding box center [775, 237] width 577 height 14
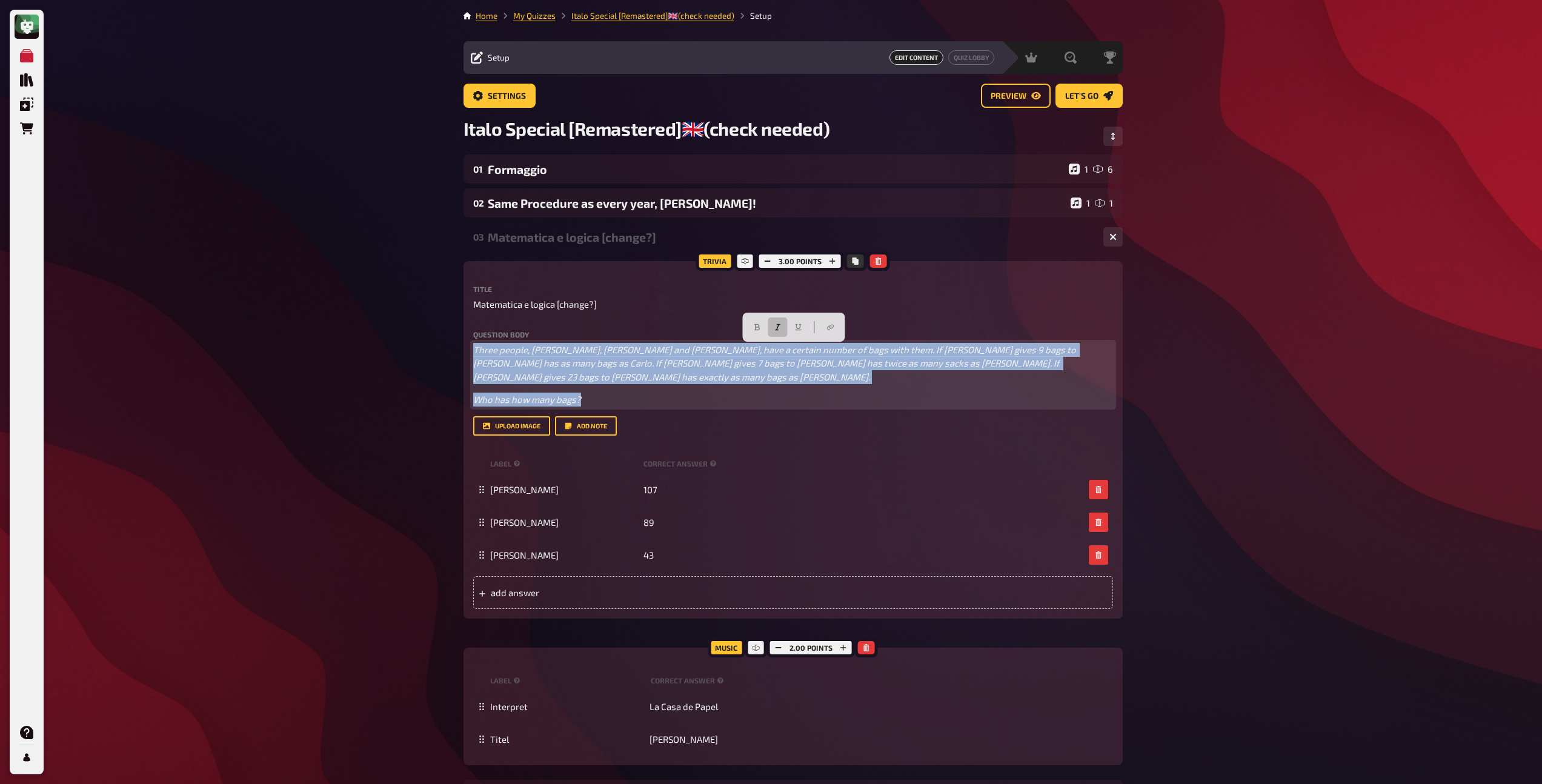
drag, startPoint x: 589, startPoint y: 389, endPoint x: 462, endPoint y: 353, distance: 132.0
click at [462, 353] on div "Home My Quizzes Italo Special [Remastered]🇬🇧​(check needed) Setup Setup Edit Co…" at bounding box center [792, 675] width 678 height 1350
copy div "Three people, [PERSON_NAME], [PERSON_NAME] and [PERSON_NAME], have a certain nu…"
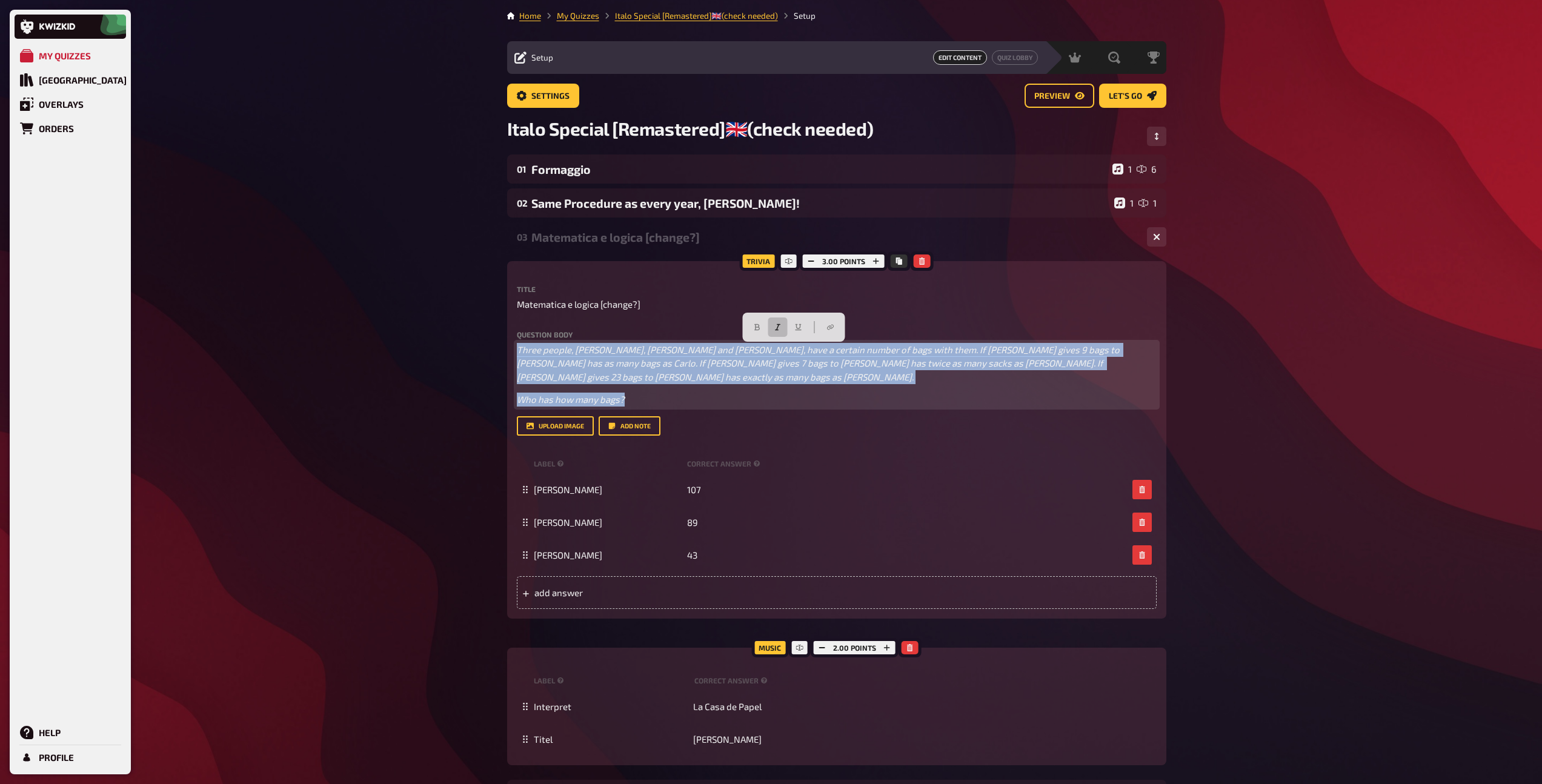
click at [518, 351] on span "Three people, [PERSON_NAME], [PERSON_NAME] and [PERSON_NAME], have a certain nu…" at bounding box center [819, 363] width 605 height 38
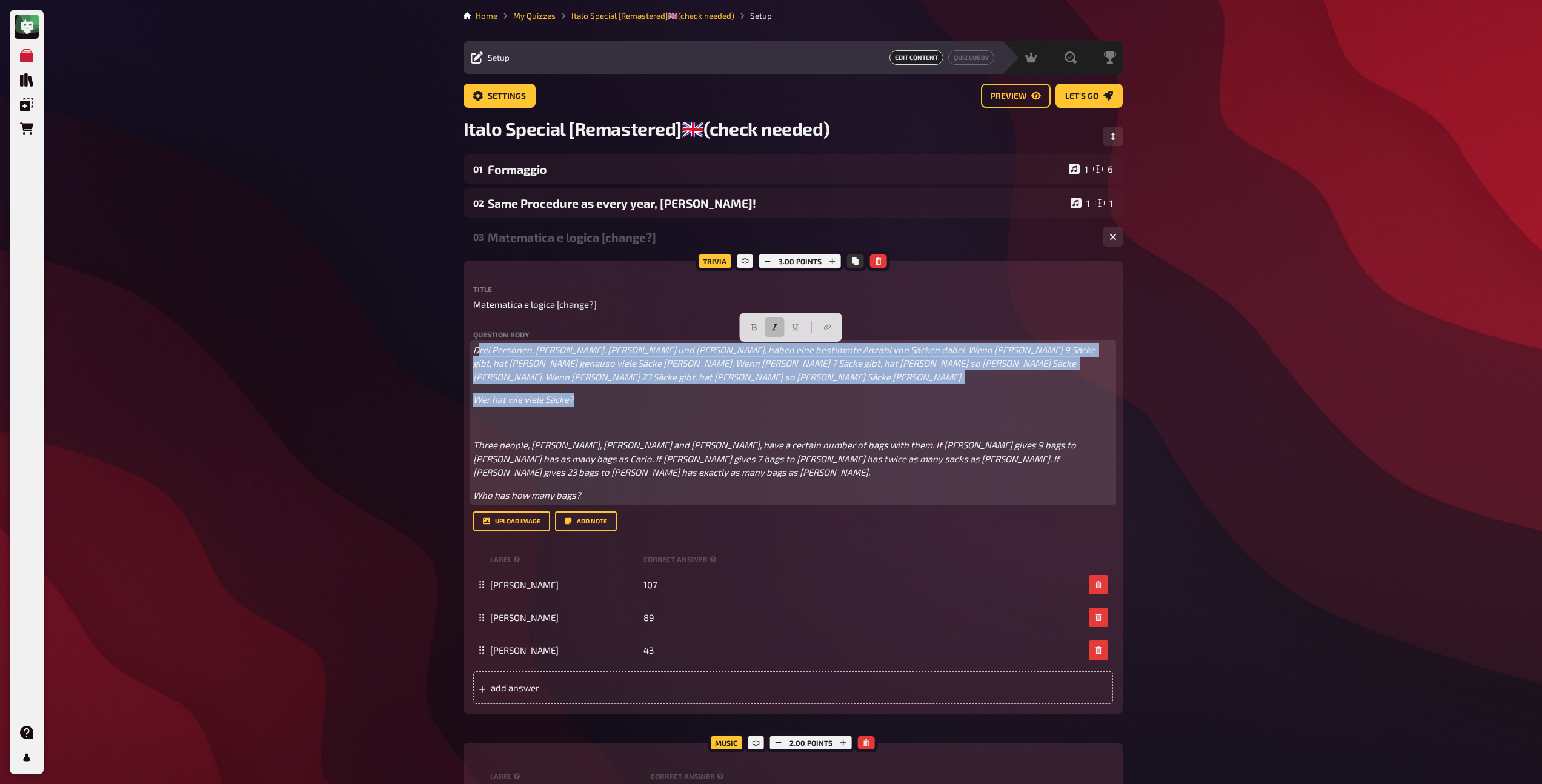
drag, startPoint x: 588, startPoint y: 398, endPoint x: 476, endPoint y: 351, distance: 121.5
click at [476, 351] on div "Drei Personen, [PERSON_NAME], [PERSON_NAME] und [PERSON_NAME], haben eine besti…" at bounding box center [793, 422] width 640 height 160
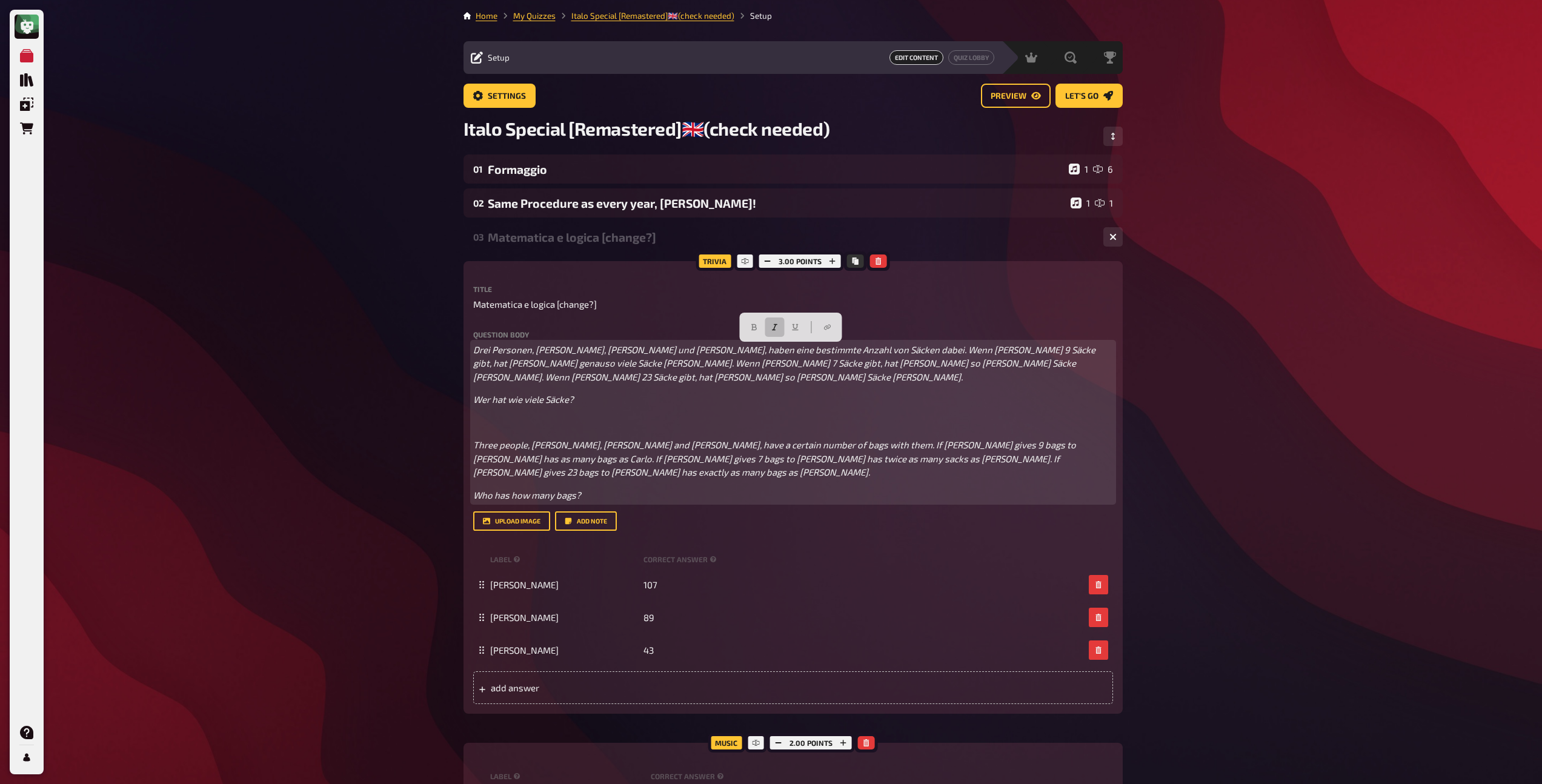
click at [542, 422] on p "﻿" at bounding box center [793, 422] width 640 height 14
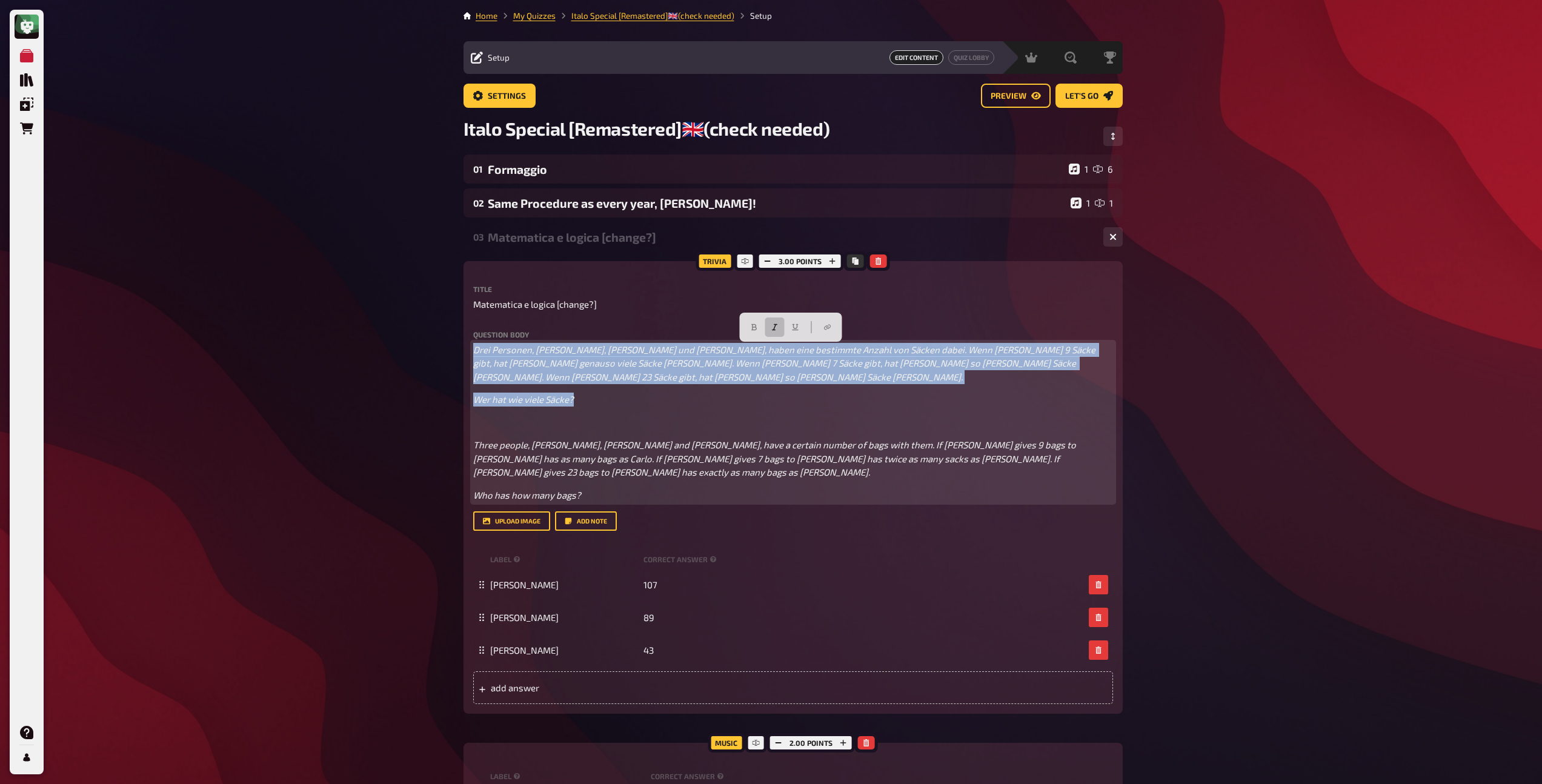
drag, startPoint x: 590, startPoint y: 397, endPoint x: 466, endPoint y: 349, distance: 133.0
click at [466, 349] on div "Trivia 3.00 points Title Matematica e logica [change?] Question body Drei Perso…" at bounding box center [793, 486] width 660 height 452
click at [773, 321] on button "button" at bounding box center [775, 327] width 19 height 19
click at [753, 326] on icon "button" at bounding box center [754, 327] width 7 height 7
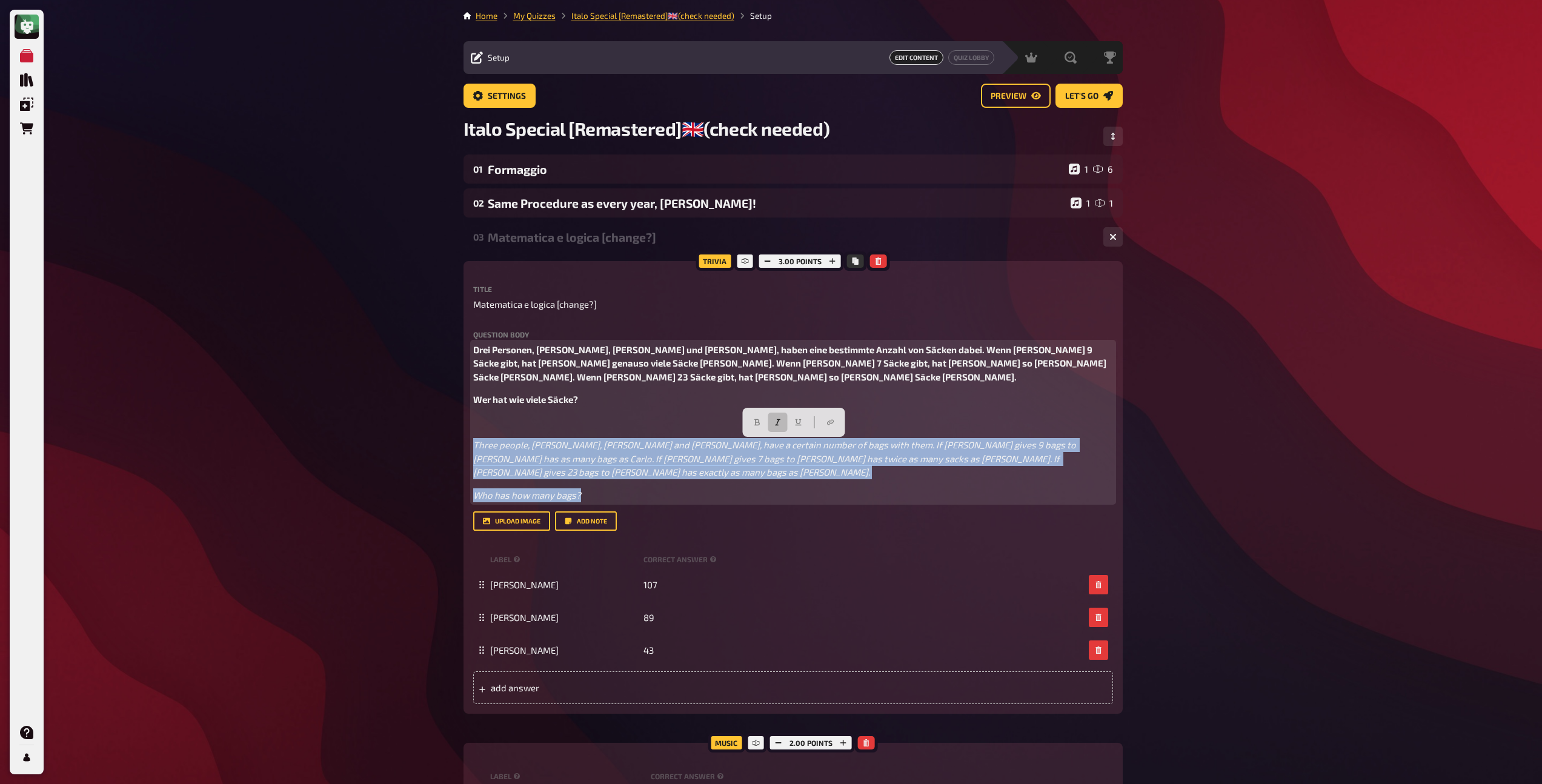
drag, startPoint x: 589, startPoint y: 482, endPoint x: 462, endPoint y: 451, distance: 130.7
click at [463, 451] on div "Trivia 3.00 points Title Matematica e logica [change?] Question body Drei Perso…" at bounding box center [793, 560] width 660 height 599
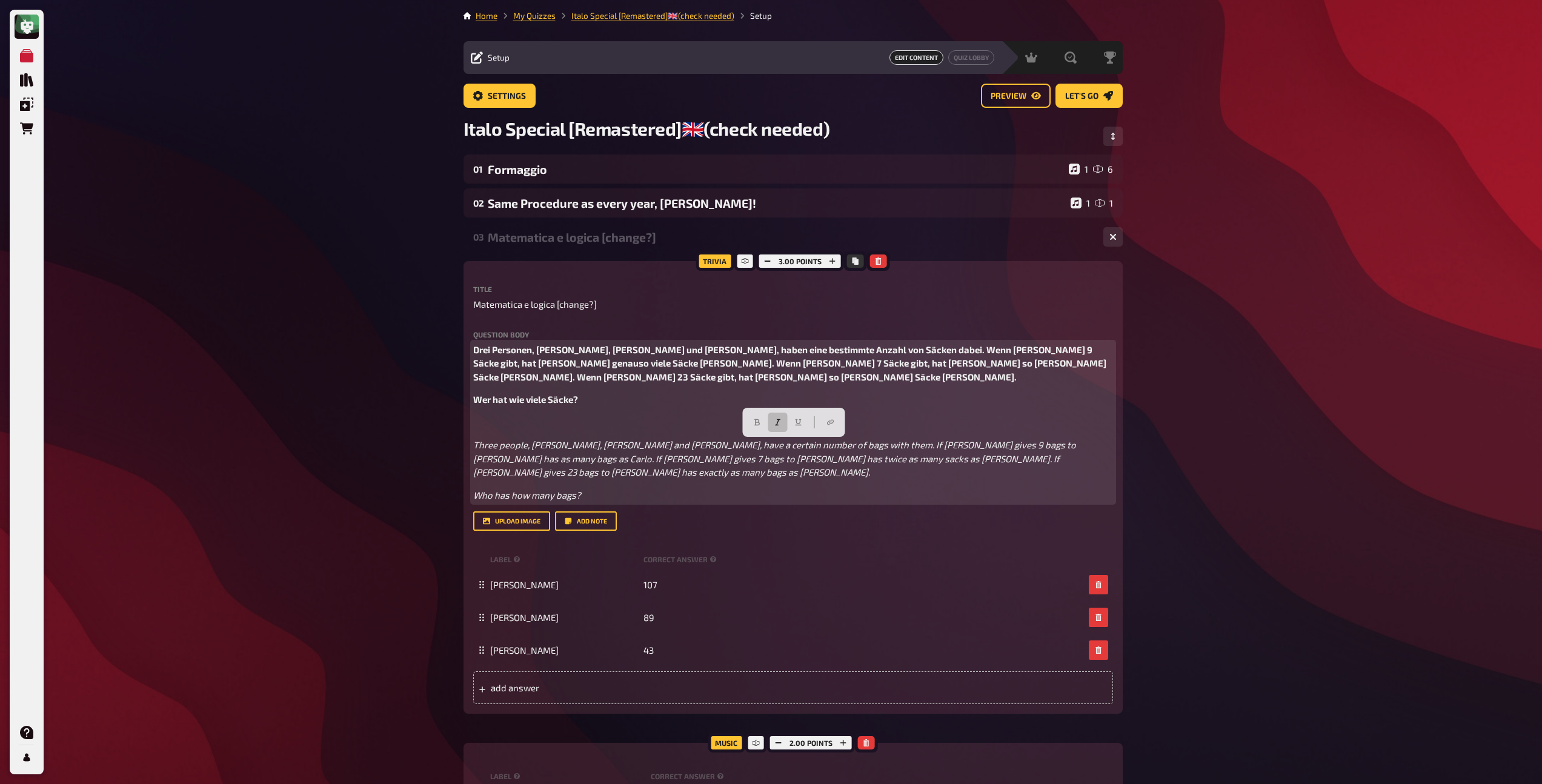
click at [638, 416] on p "﻿" at bounding box center [793, 422] width 640 height 14
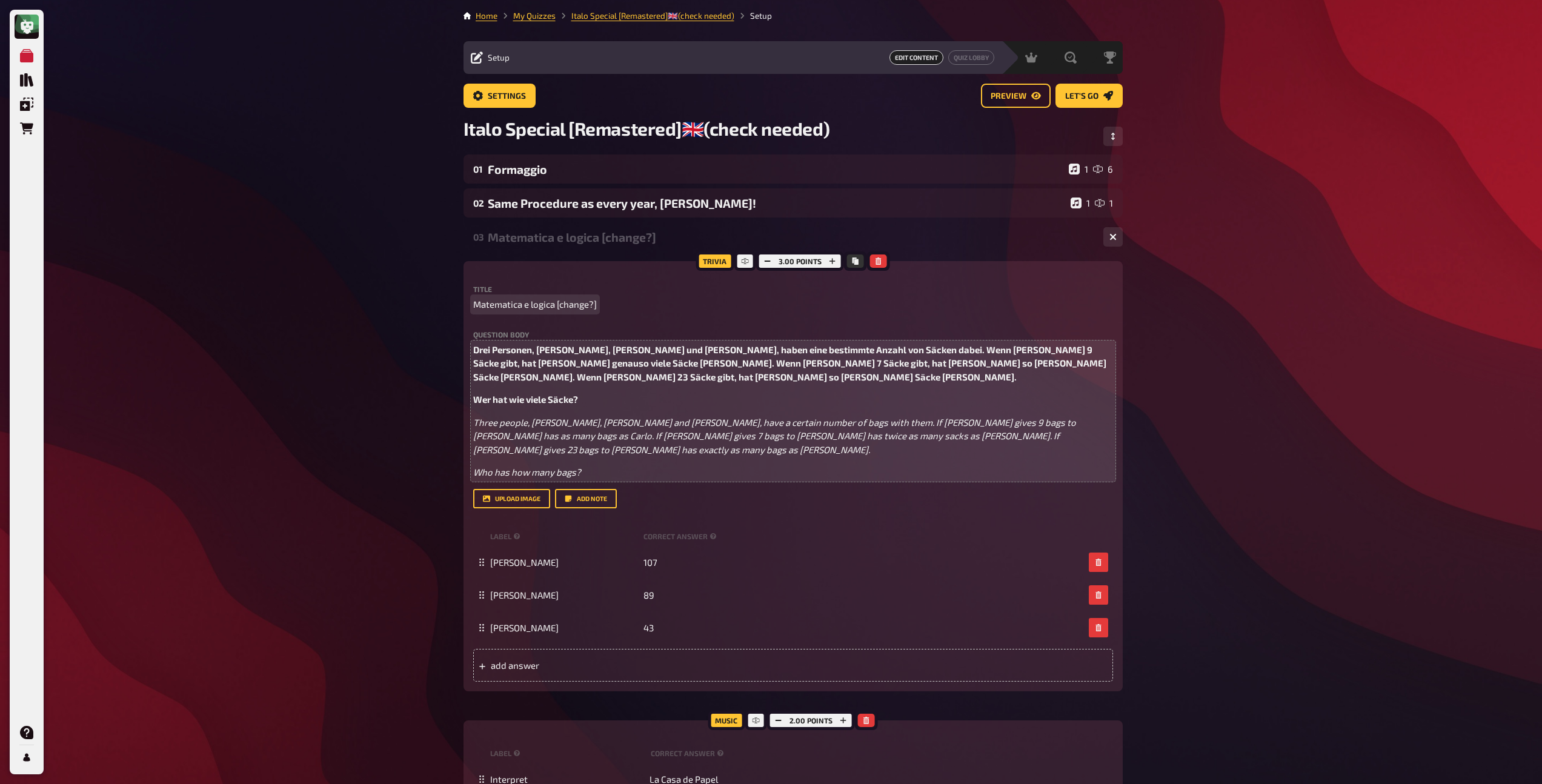
click at [558, 302] on span "Matematica e logica [change?]" at bounding box center [534, 304] width 124 height 14
drag, startPoint x: 558, startPoint y: 303, endPoint x: 629, endPoint y: 303, distance: 71.0
click at [629, 303] on p "Matematica e logica [change?]" at bounding box center [793, 304] width 640 height 14
click at [532, 233] on div "Matematica e logica" at bounding box center [790, 237] width 606 height 14
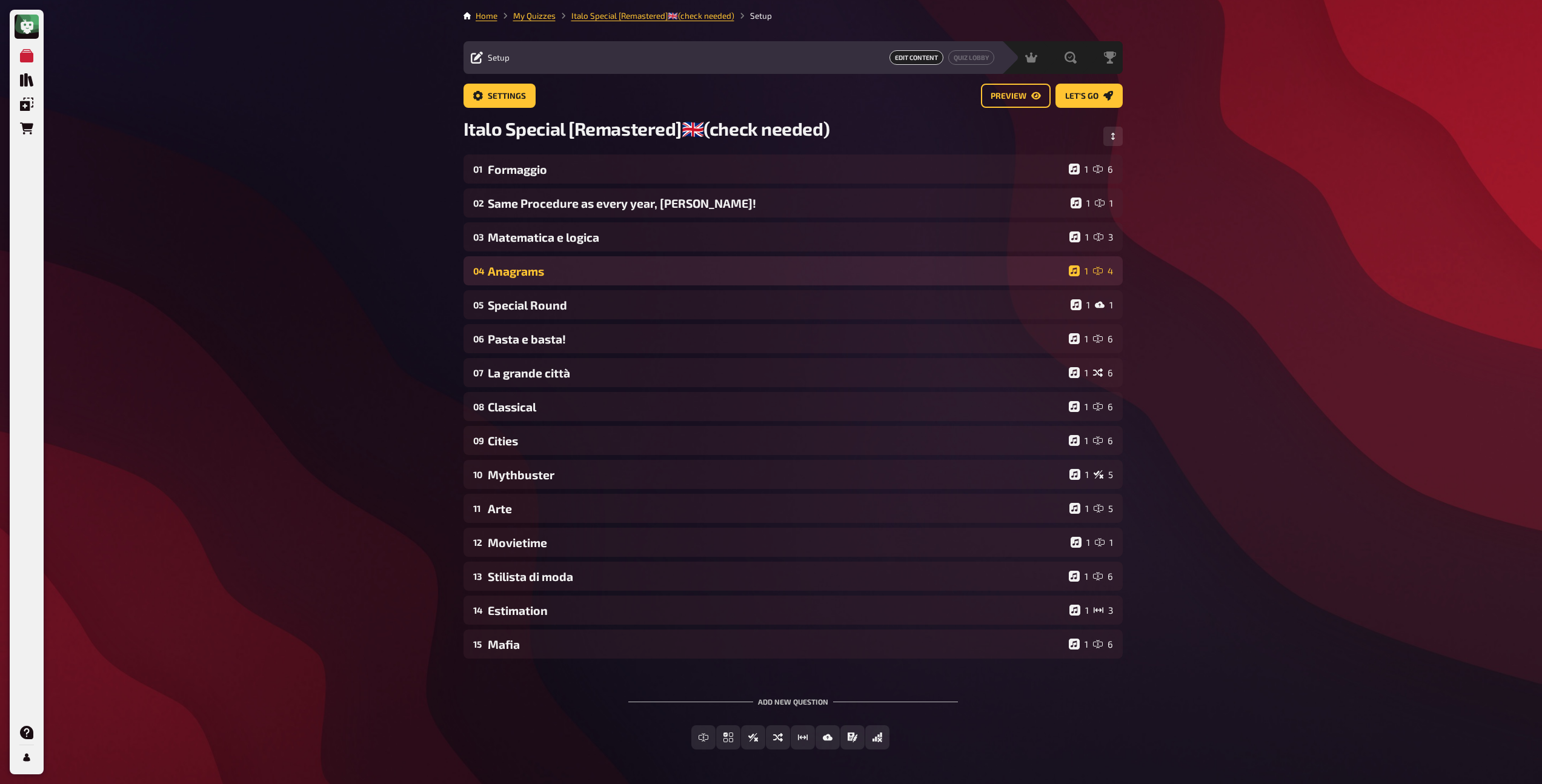
click at [515, 270] on div "Anagrams" at bounding box center [775, 271] width 576 height 14
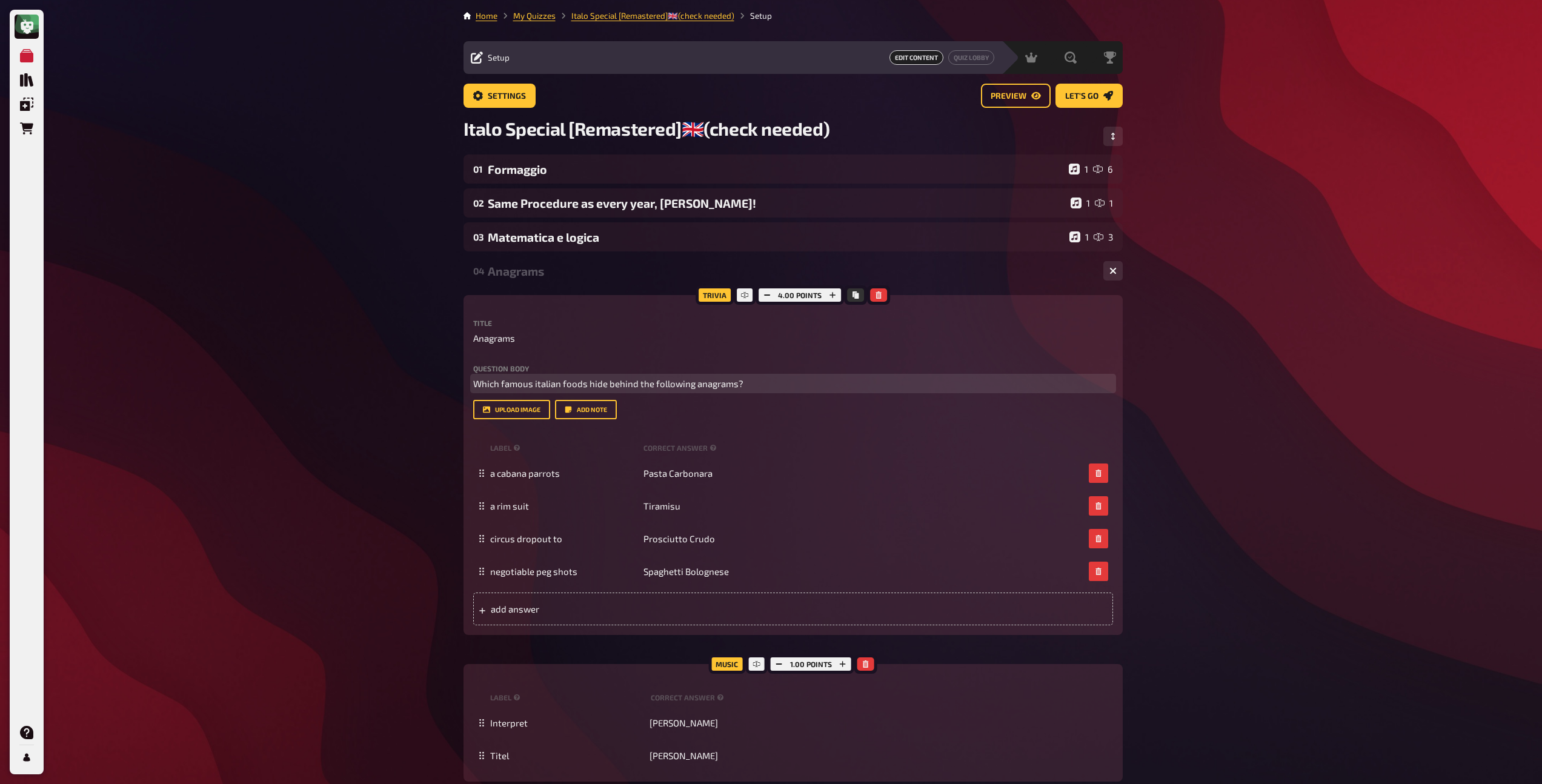
click at [537, 384] on span "Which famous italian foods hide behind the following anagrams?" at bounding box center [608, 383] width 270 height 11
copy span "Which famous italian foods hide behind the following anagrams?"
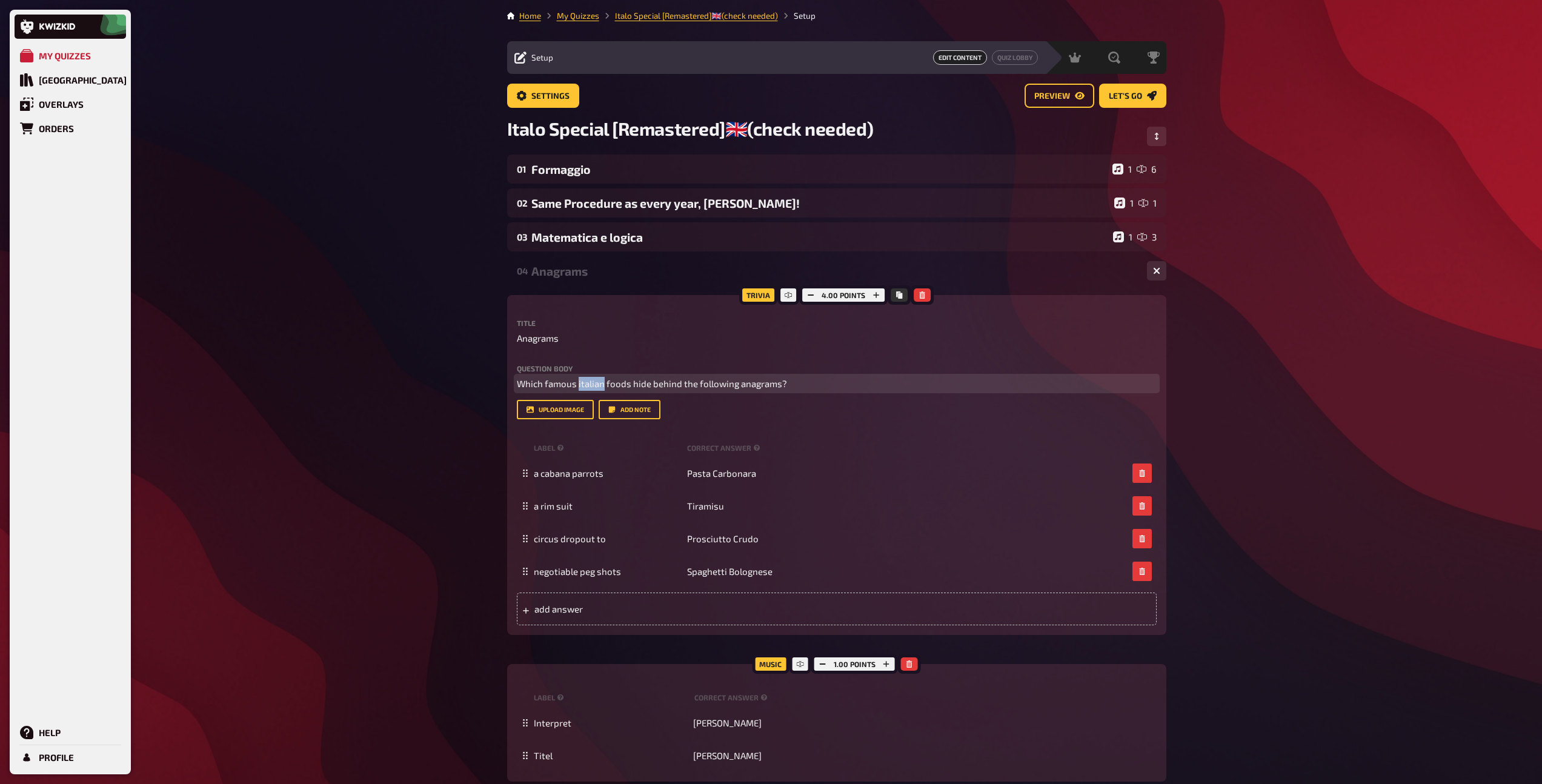
click at [518, 386] on span "Which famous italian foods hide behind the following anagrams?" at bounding box center [652, 383] width 270 height 11
click at [518, 388] on span "Which famous italian foods hide behind the following anagrams?" at bounding box center [652, 383] width 270 height 11
paste div
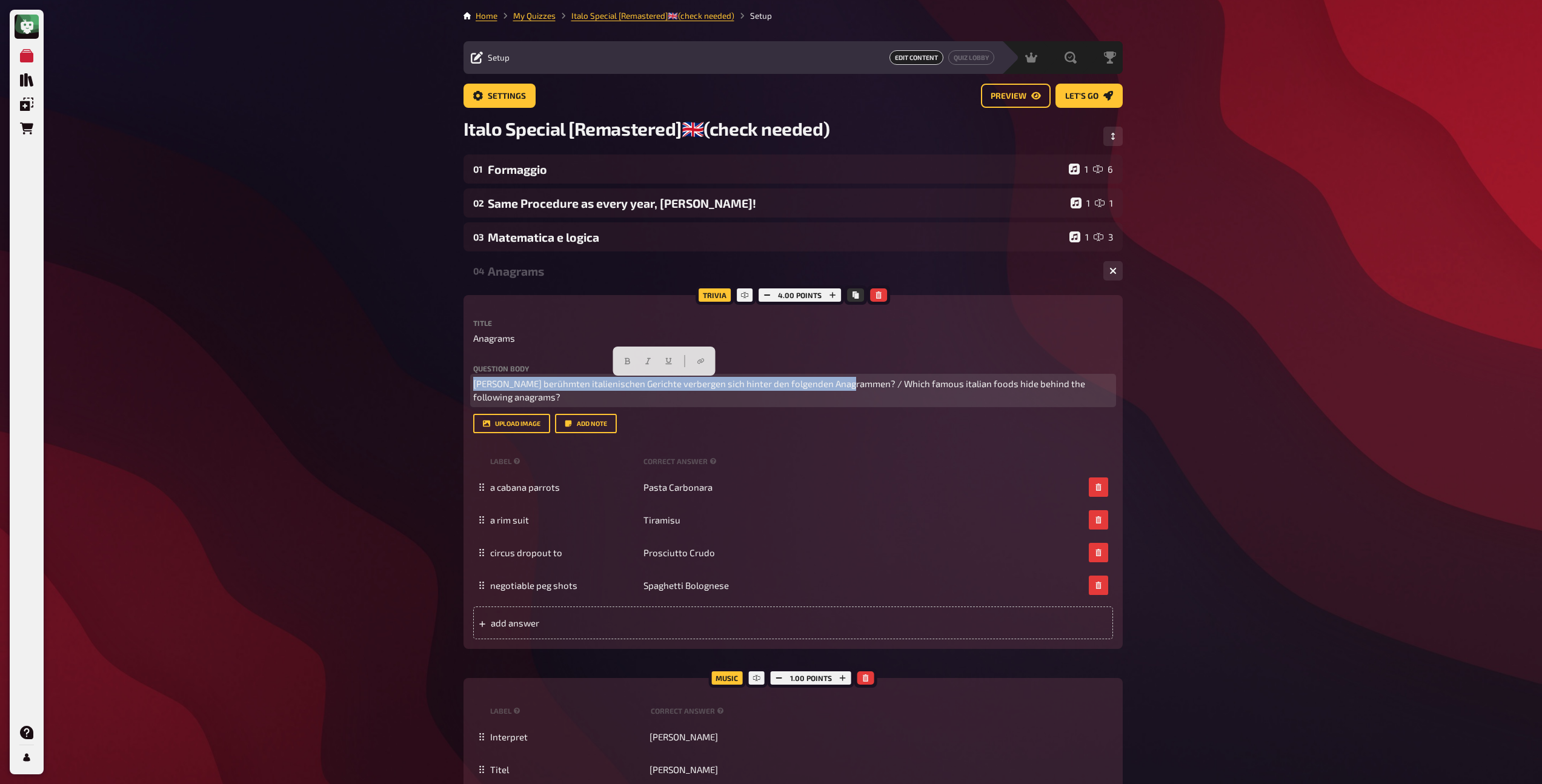
drag, startPoint x: 855, startPoint y: 384, endPoint x: 530, endPoint y: 376, distance: 325.1
click at [530, 376] on p "[PERSON_NAME] berühmten italienischen Gerichte verbergen sich hinter den folgen…" at bounding box center [793, 390] width 640 height 27
click at [618, 362] on button "button" at bounding box center [628, 361] width 19 height 19
click at [529, 401] on p "[PERSON_NAME] berühmten italienischen Gerichte verbergen sich hinter den folgen…" at bounding box center [793, 390] width 640 height 27
click at [524, 404] on p "[PERSON_NAME] berühmten italienischen Gerichte verbergen sich hinter den folgen…" at bounding box center [793, 390] width 640 height 27
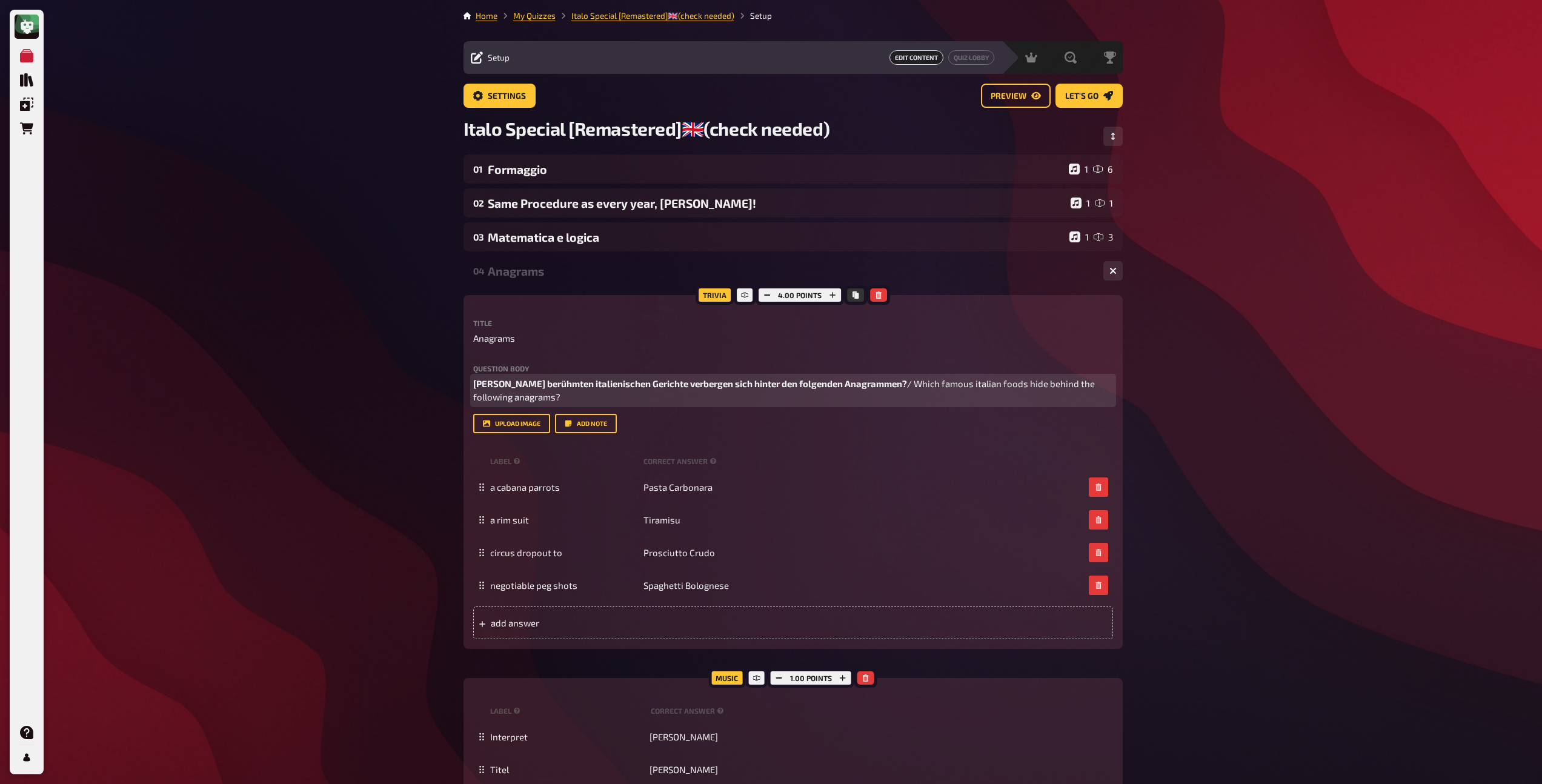
click at [879, 387] on span "/ Which famous italian foods hide behind the following anagrams?" at bounding box center [784, 391] width 624 height 25
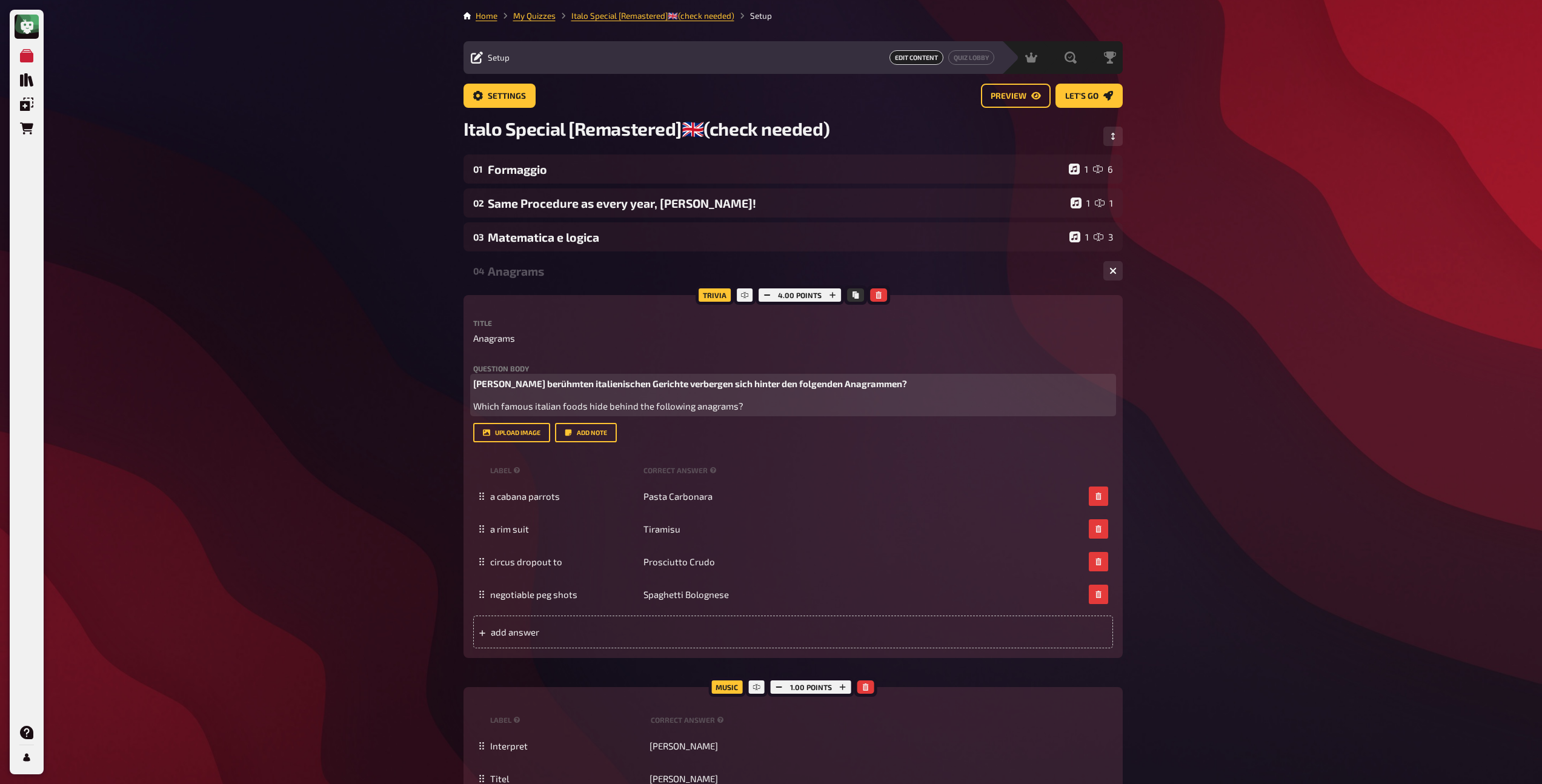
click at [748, 410] on p "Which famous italian foods hide behind the following anagrams?" at bounding box center [793, 406] width 640 height 14
click at [592, 383] on icon "button" at bounding box center [590, 382] width 7 height 7
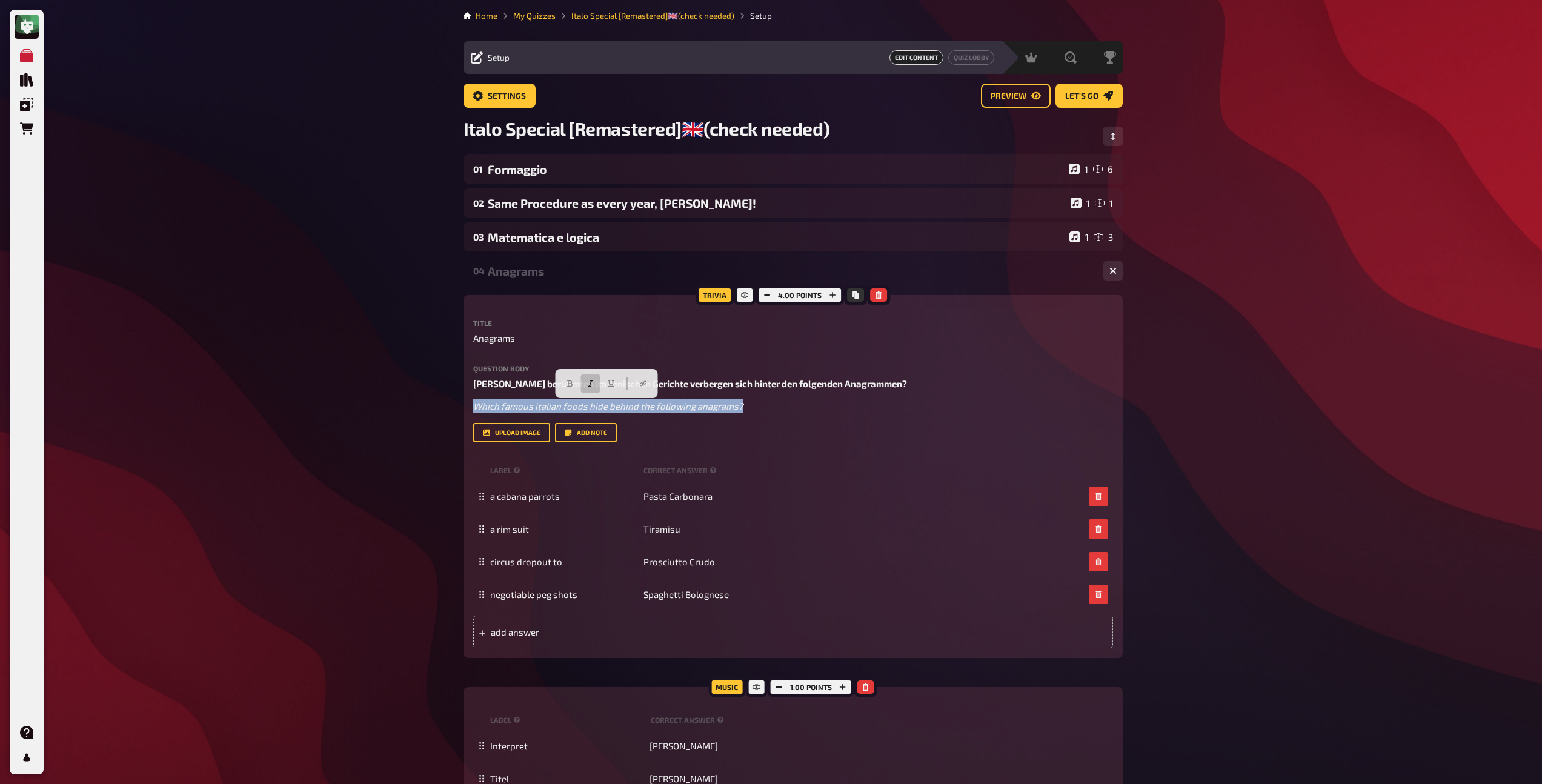
click at [532, 275] on div "Anagrams" at bounding box center [790, 271] width 606 height 14
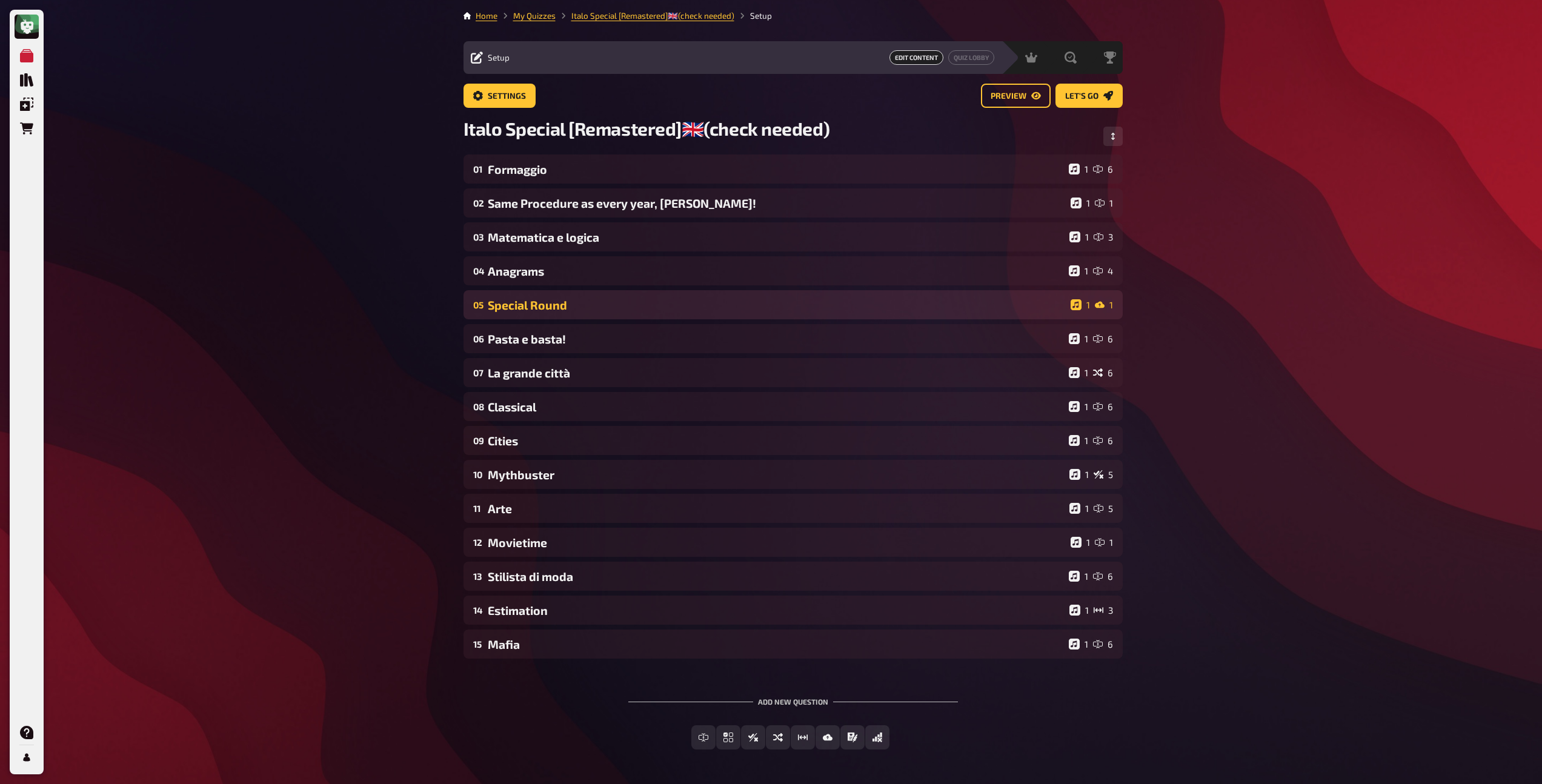
click at [531, 307] on div "Special Round" at bounding box center [776, 304] width 578 height 14
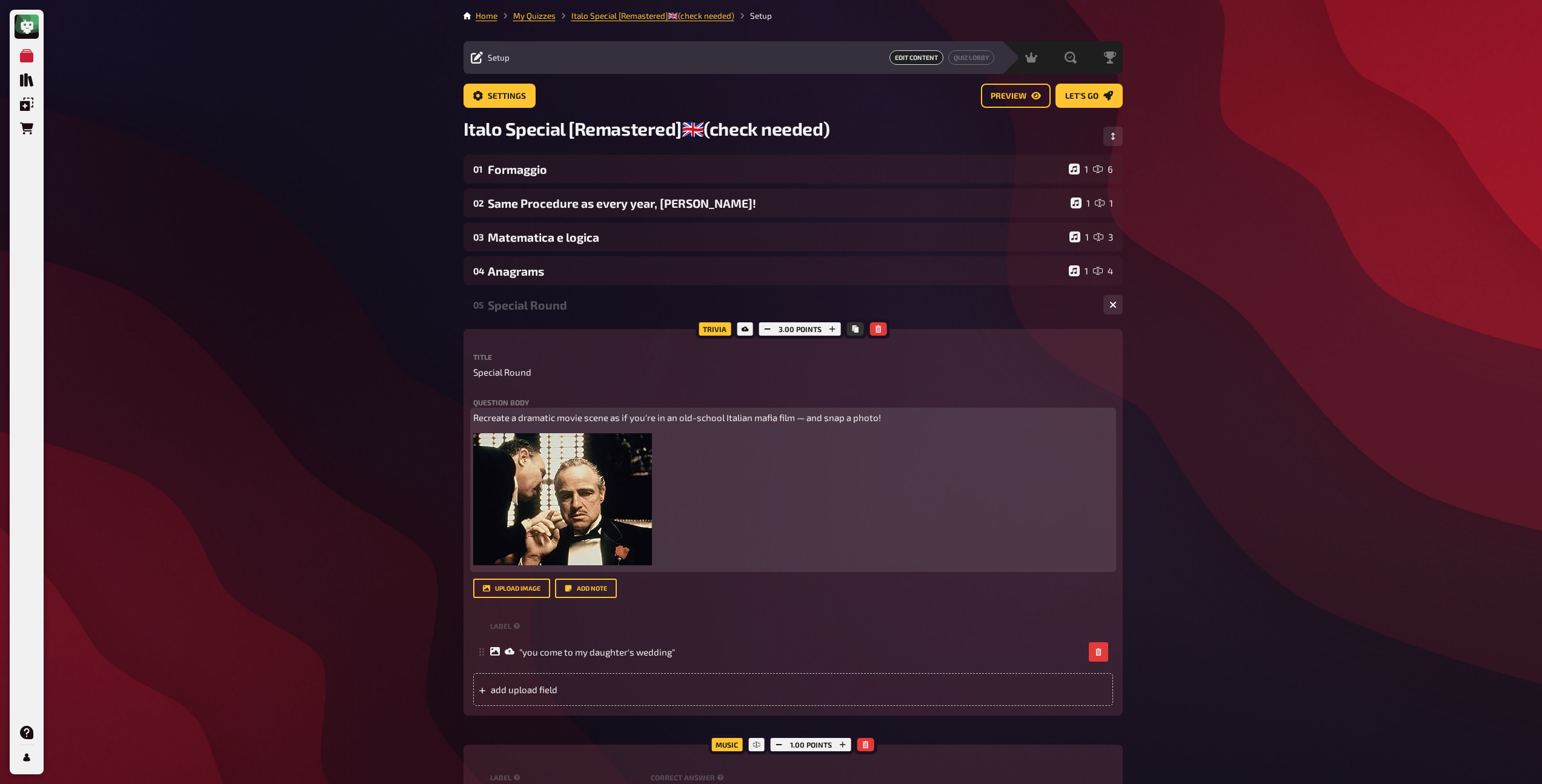
click at [570, 418] on span "Recreate a dramatic movie scene as if you're in an old-school Italian mafia fil…" at bounding box center [676, 416] width 408 height 11
copy span "Recreate a dramatic movie scene as if you're in an old-school Italian mafia fil…"
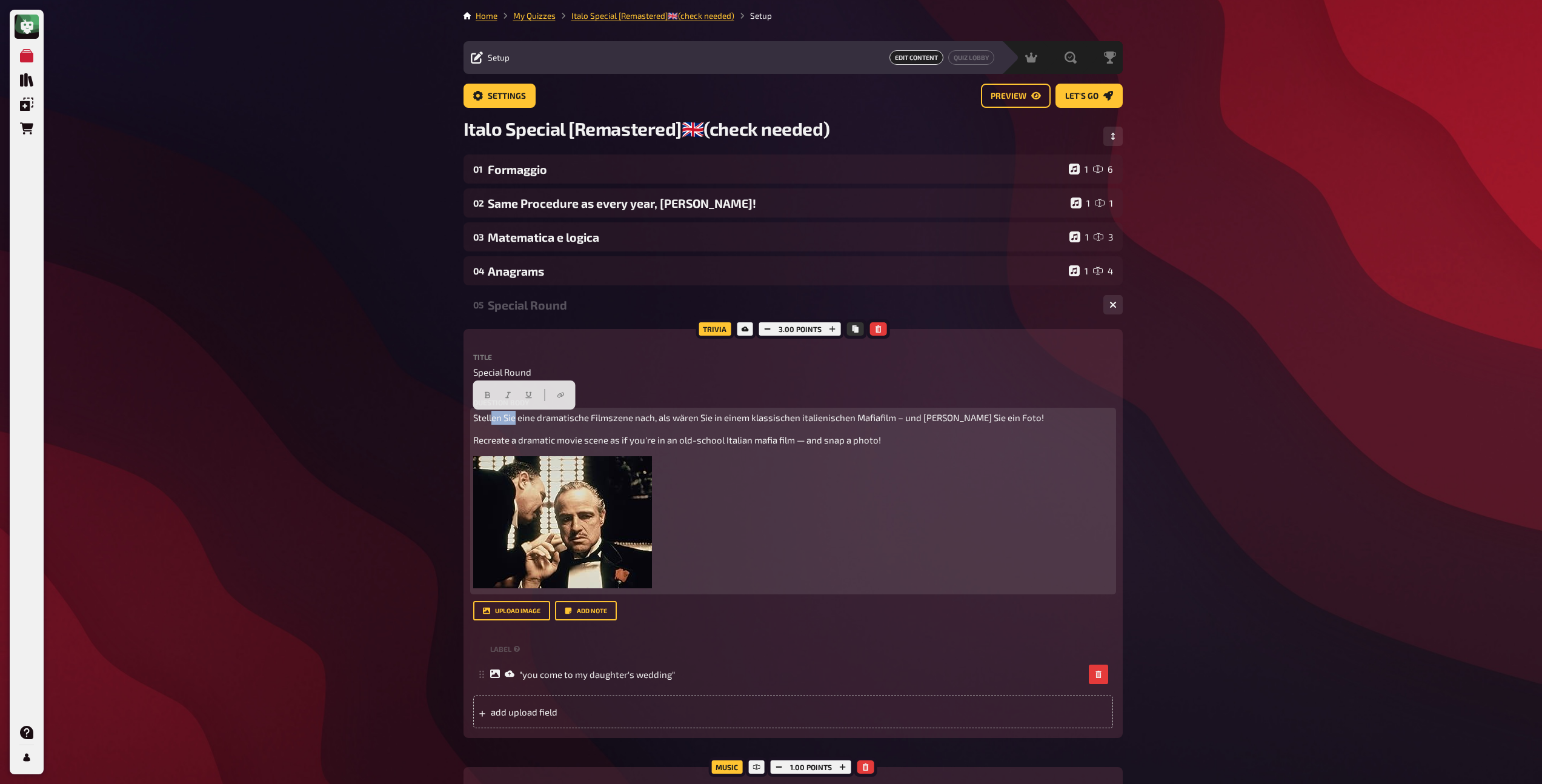
drag, startPoint x: 516, startPoint y: 415, endPoint x: 492, endPoint y: 416, distance: 24.0
click at [492, 416] on span "Stellen Sie eine dramatische Filmszene nach, als wären Sie in einem klassischen…" at bounding box center [758, 416] width 571 height 11
click at [637, 418] on span "Stellt eine dramatische Filmszene nach, als wären Sie in einem klassischen ital…" at bounding box center [747, 416] width 550 height 11
click at [937, 420] on span "Stellt eine dramatische Filmszene nach, so als wärt ihr in einem klassischen it…" at bounding box center [750, 416] width 555 height 11
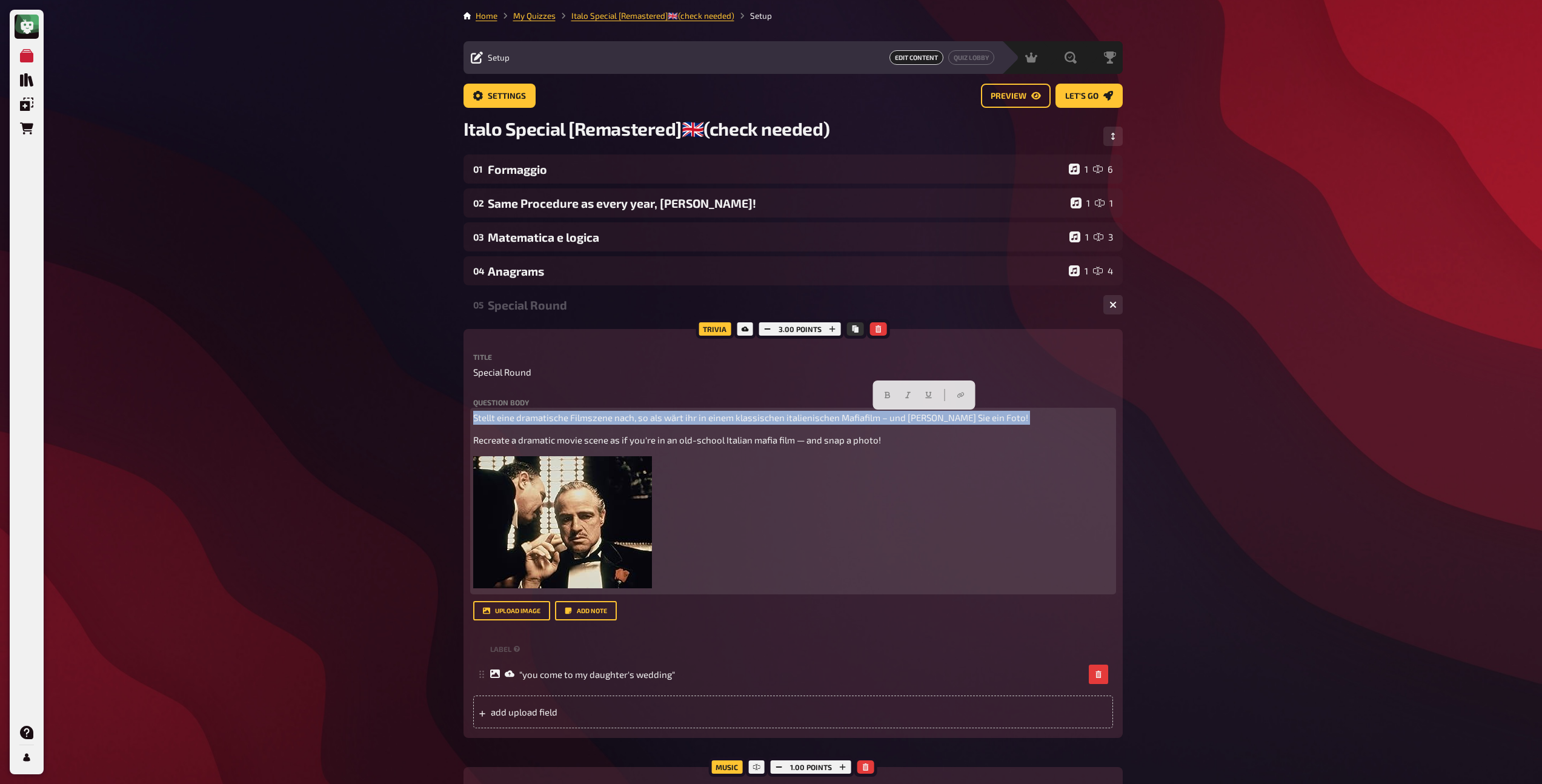
click at [937, 420] on span "Stellt eine dramatische Filmszene nach, so als wärt ihr in einem klassischen it…" at bounding box center [750, 416] width 555 height 11
click at [692, 401] on button "button" at bounding box center [696, 395] width 19 height 19
click at [966, 421] on span "Stellt eine dramatische Filmszene nach, so als wärt ihr in einem klassischen it…" at bounding box center [760, 416] width 575 height 11
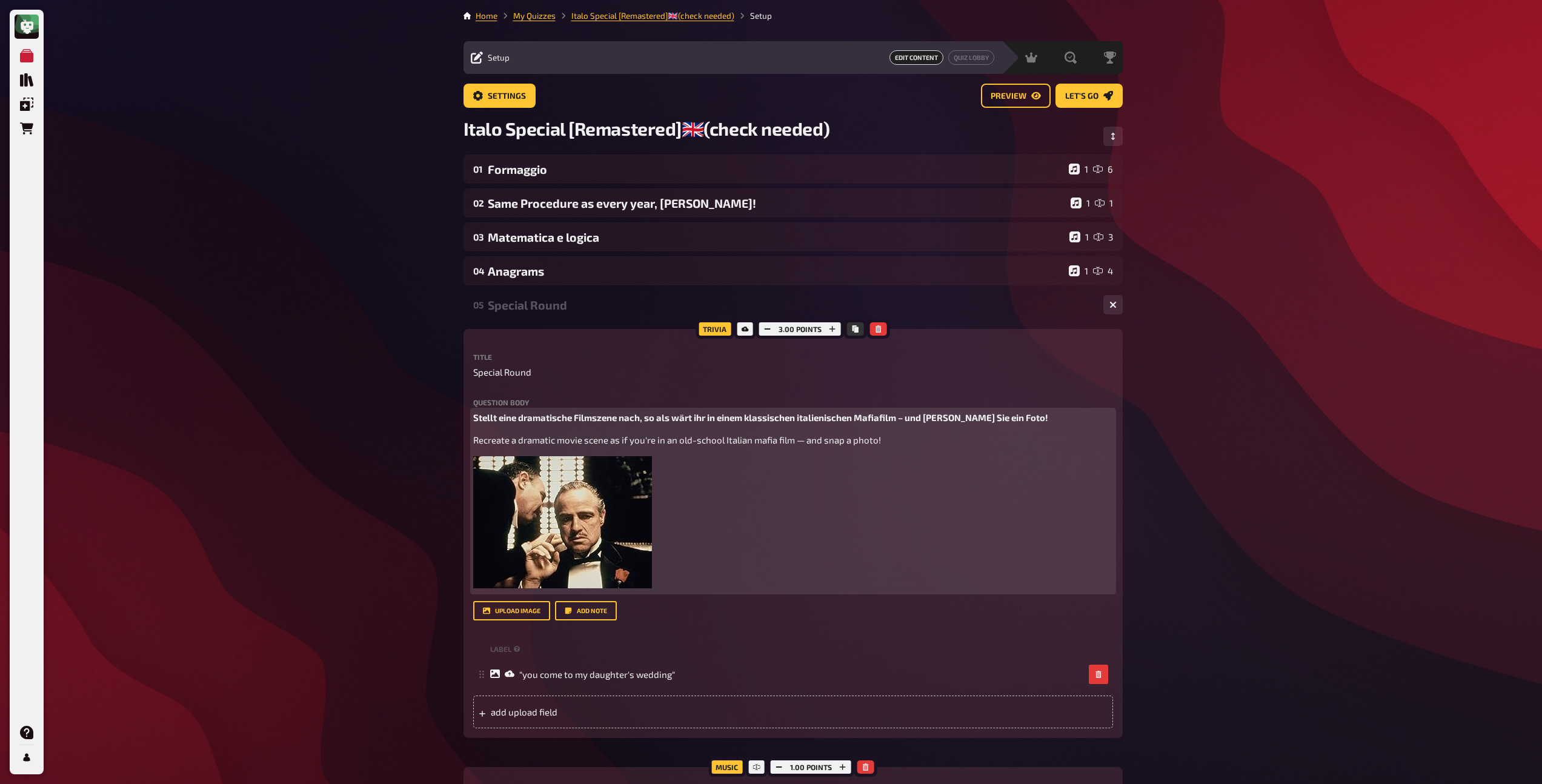
click at [905, 420] on span "Stellt eine dramatische Filmszene nach, so als wärt ihr in einem klassischen it…" at bounding box center [760, 416] width 575 height 11
drag, startPoint x: 974, startPoint y: 420, endPoint x: 947, endPoint y: 420, distance: 27.0
click at [947, 420] on span "Stellt eine dramatische Filmszene nach, so als wärt ihr in einem klassischen it…" at bounding box center [760, 416] width 575 height 11
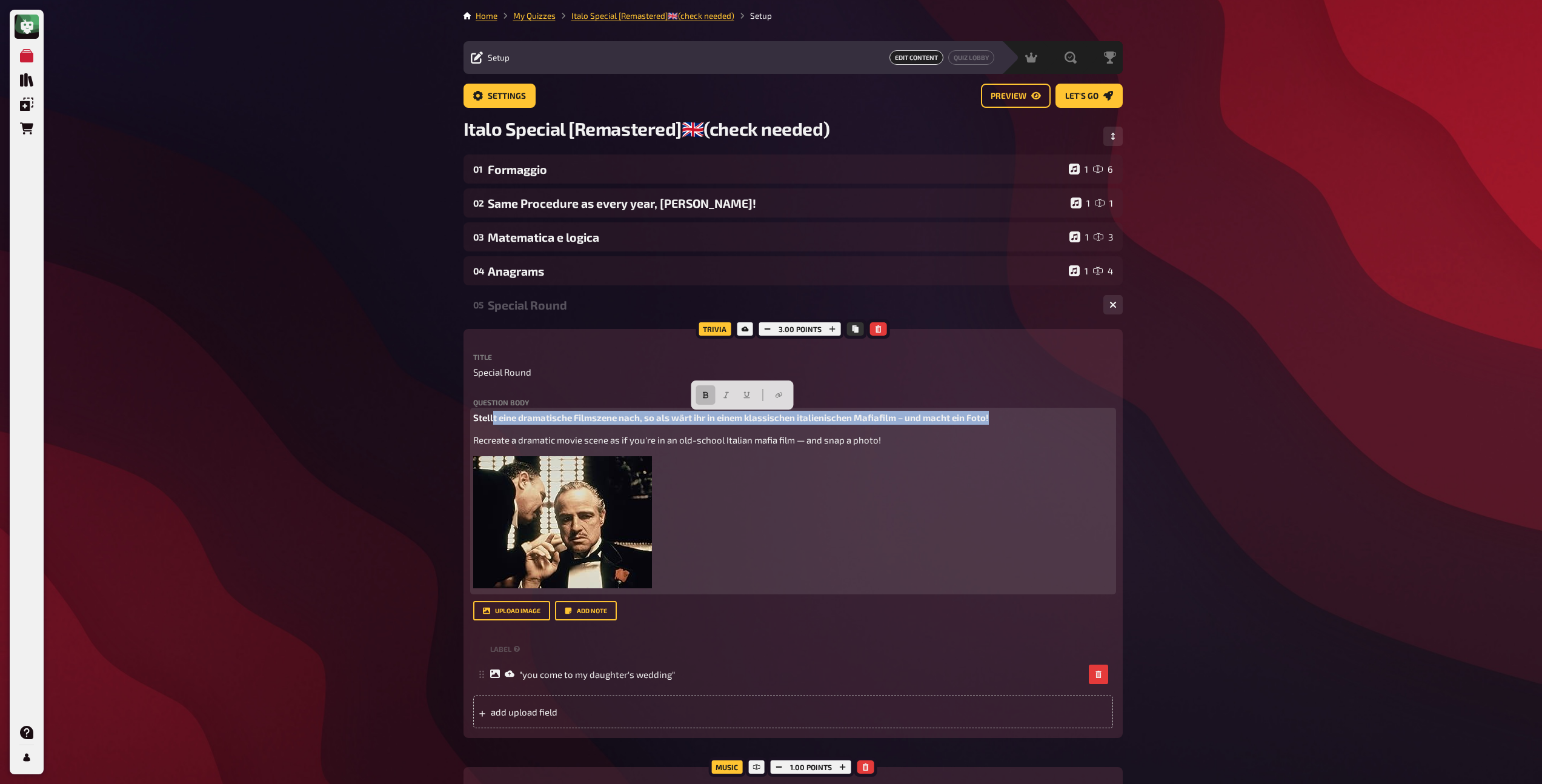
drag, startPoint x: 998, startPoint y: 420, endPoint x: 494, endPoint y: 420, distance: 504.0
click at [494, 420] on p "Stellt eine dramatische Filmszene nach, so als wärt ihr in einem klassischen it…" at bounding box center [793, 417] width 640 height 14
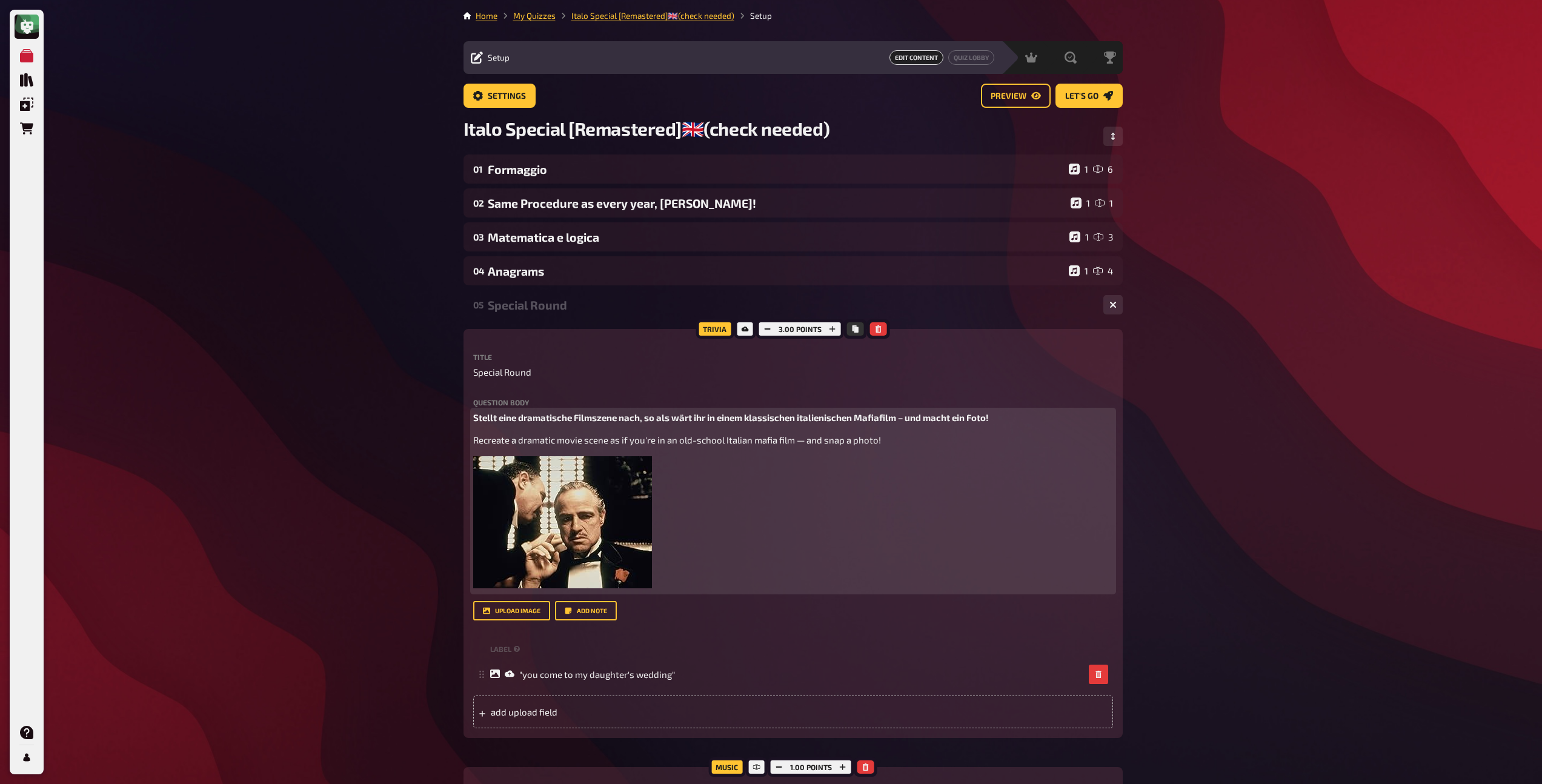
click at [628, 435] on p "Recreate a dramatic movie scene as if you're in an old-school Italian mafia fil…" at bounding box center [793, 440] width 640 height 14
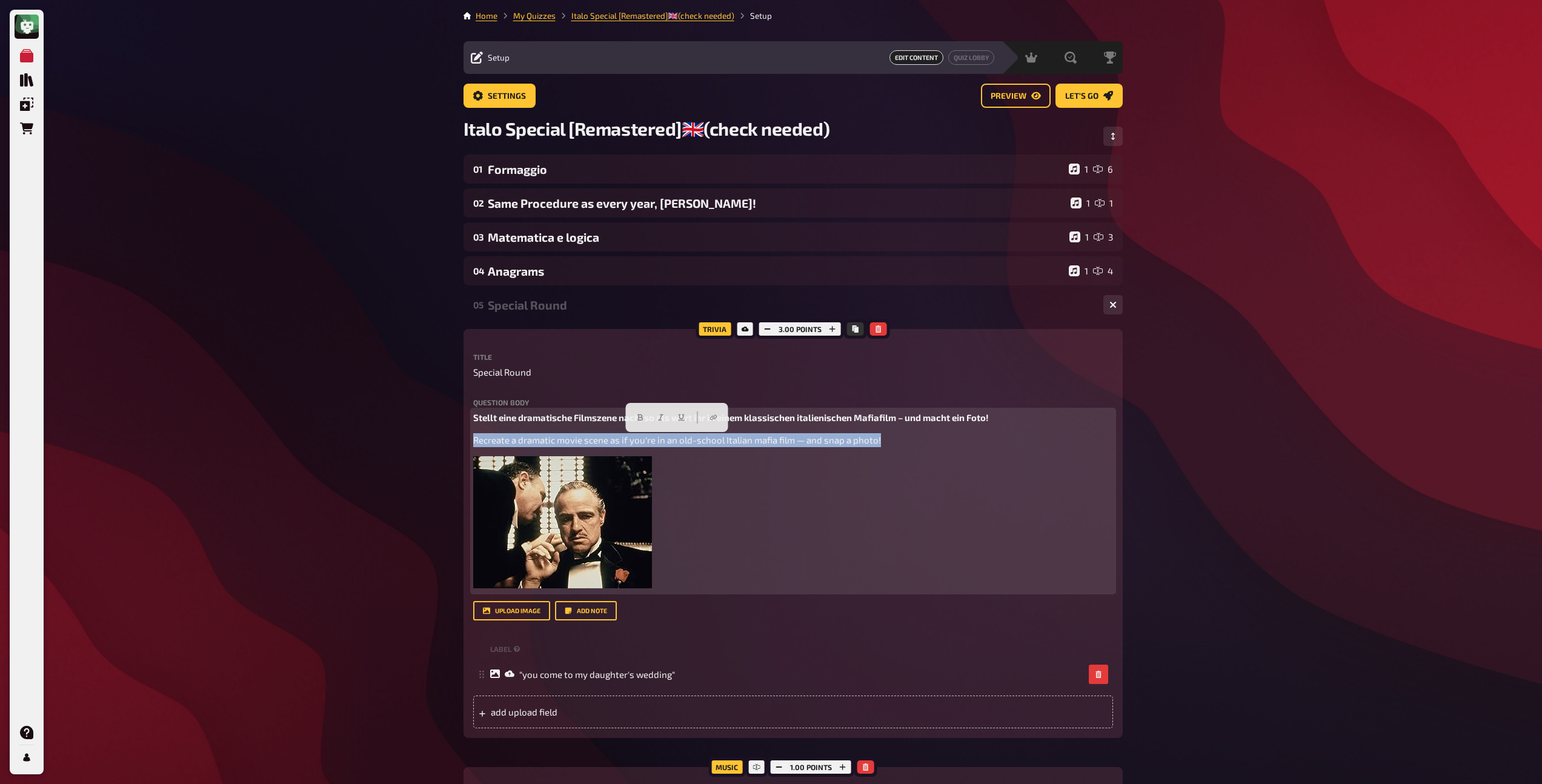
drag, startPoint x: 828, startPoint y: 443, endPoint x: 470, endPoint y: 442, distance: 358.0
click at [470, 442] on div "Trivia 3.00 points Title Special Round Question body Stellt eine dramatische Fi…" at bounding box center [793, 533] width 660 height 409
click at [658, 422] on button "button" at bounding box center [661, 417] width 19 height 19
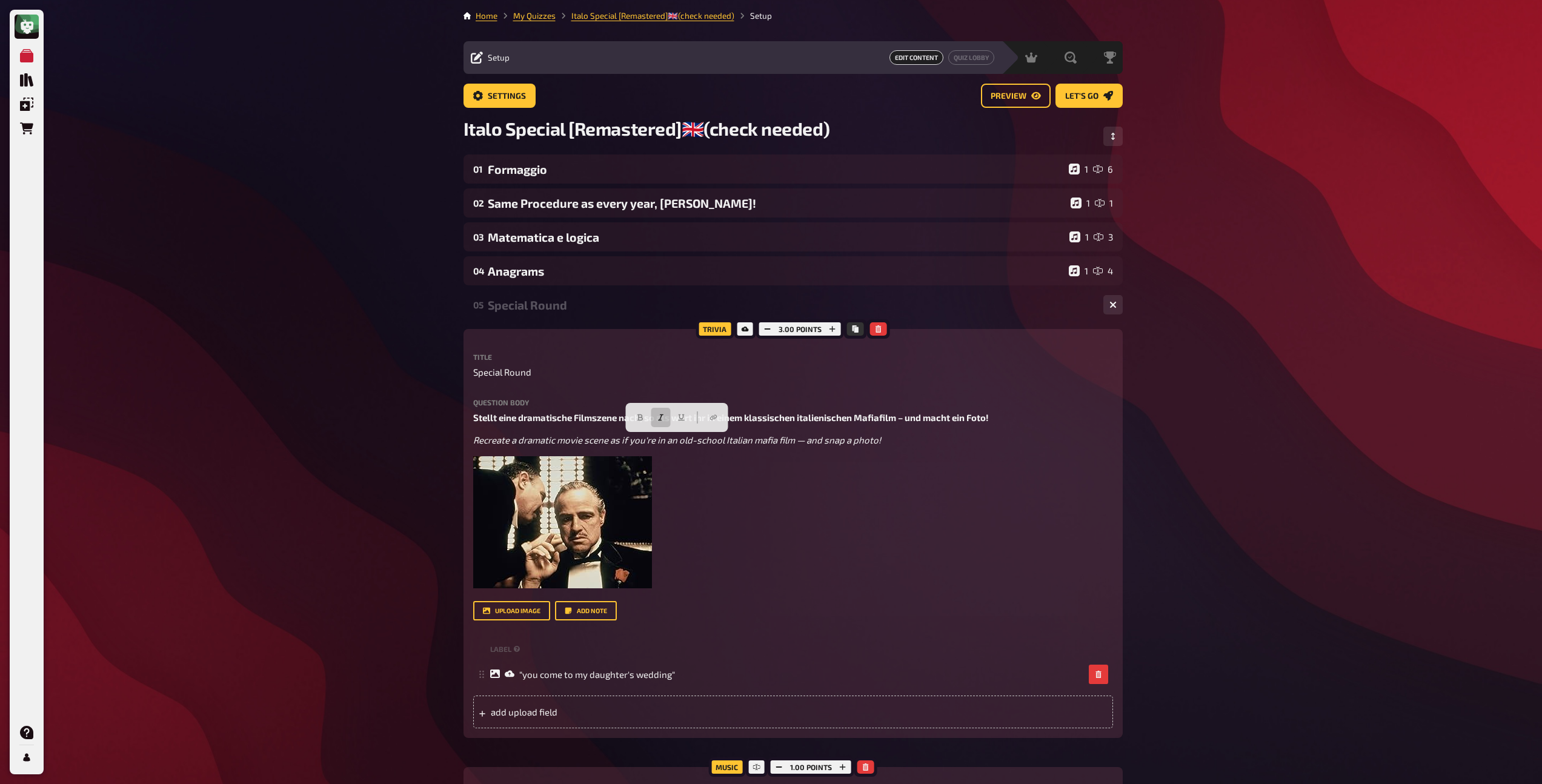
click at [565, 305] on div "Special Round" at bounding box center [790, 304] width 606 height 14
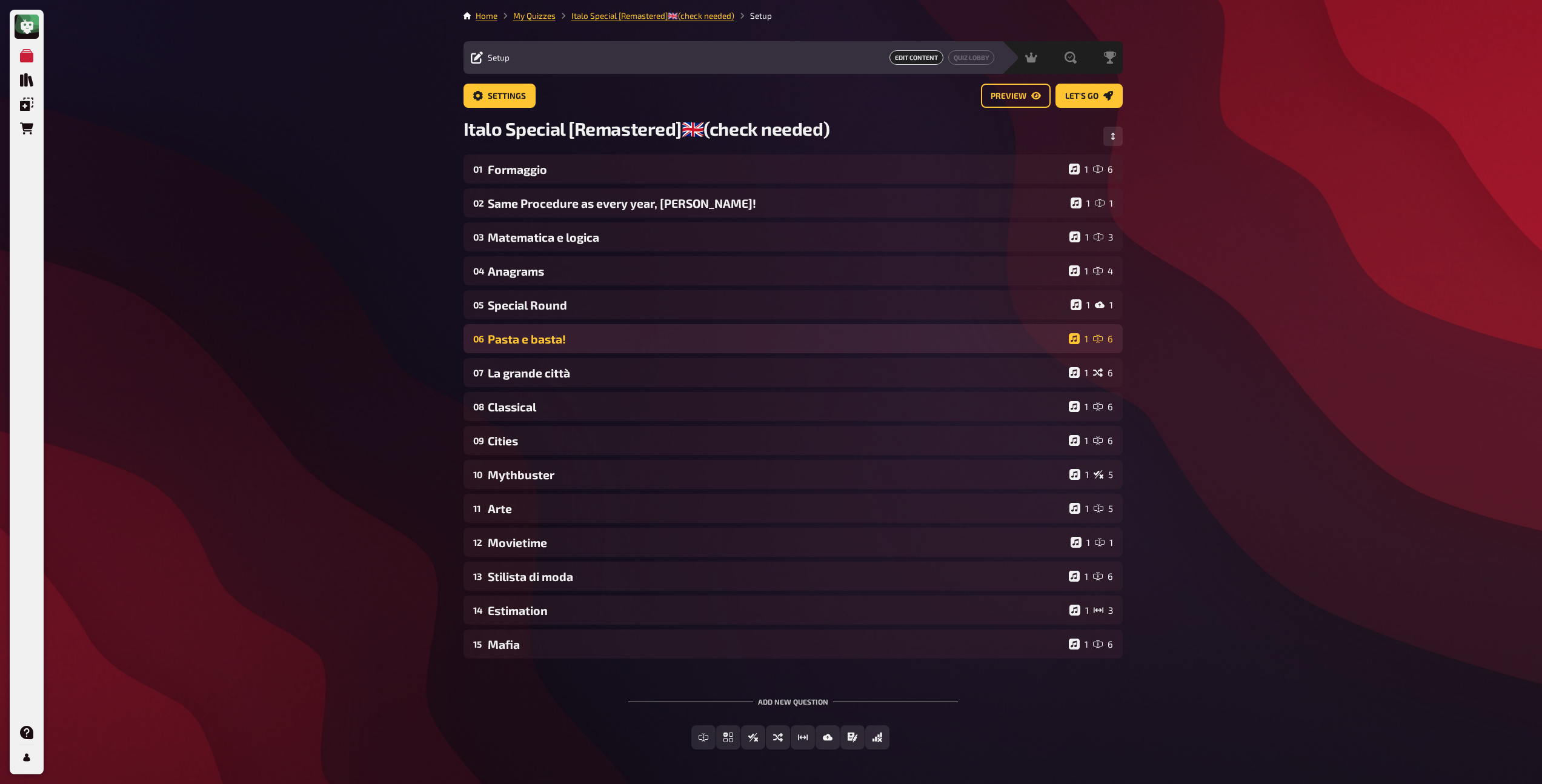
click at [559, 341] on div "Pasta e basta!" at bounding box center [775, 339] width 576 height 14
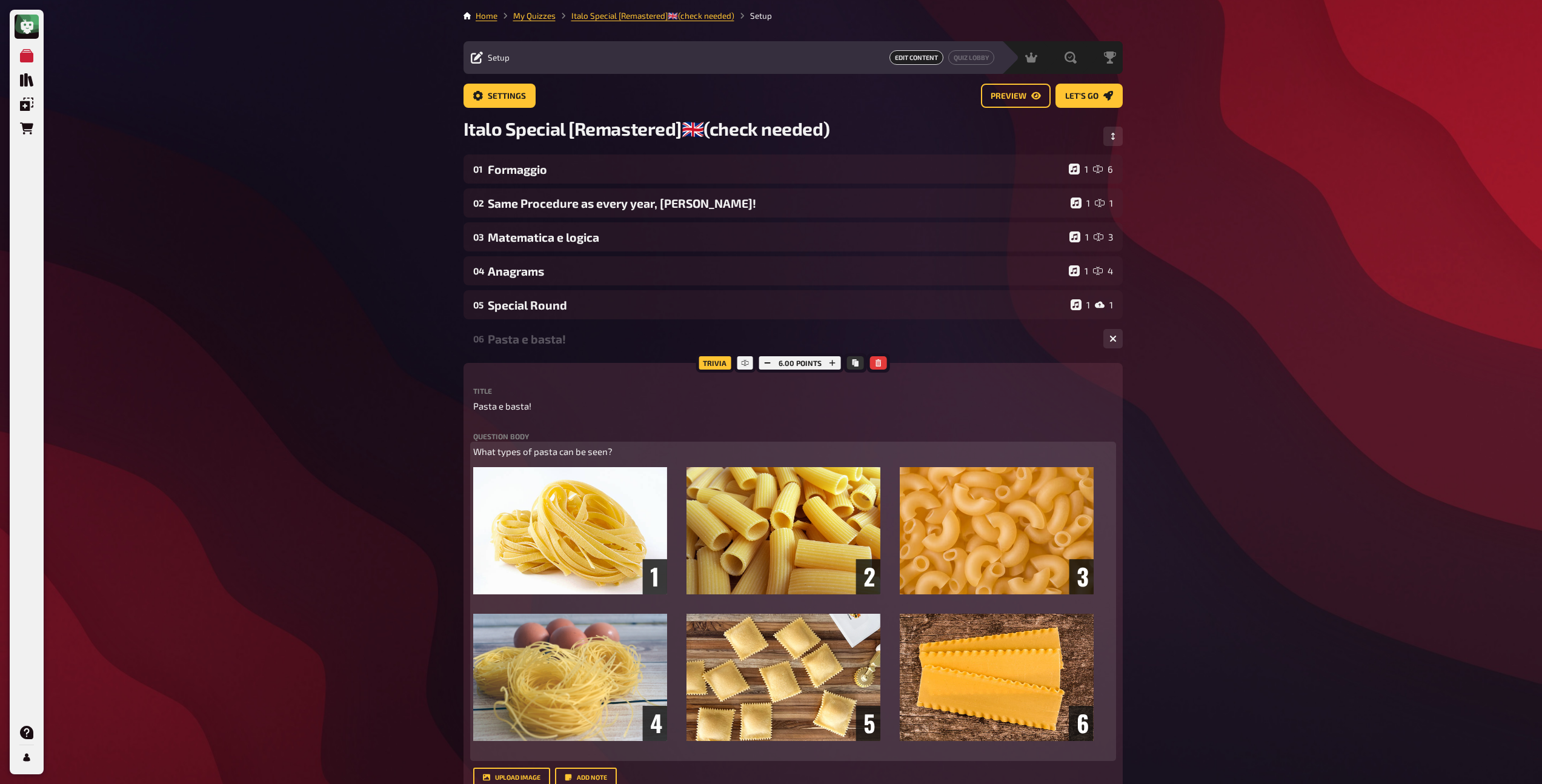
click at [539, 450] on span "What types of pasta can be seen?" at bounding box center [542, 450] width 139 height 11
copy span "What types of pasta can be seen?"
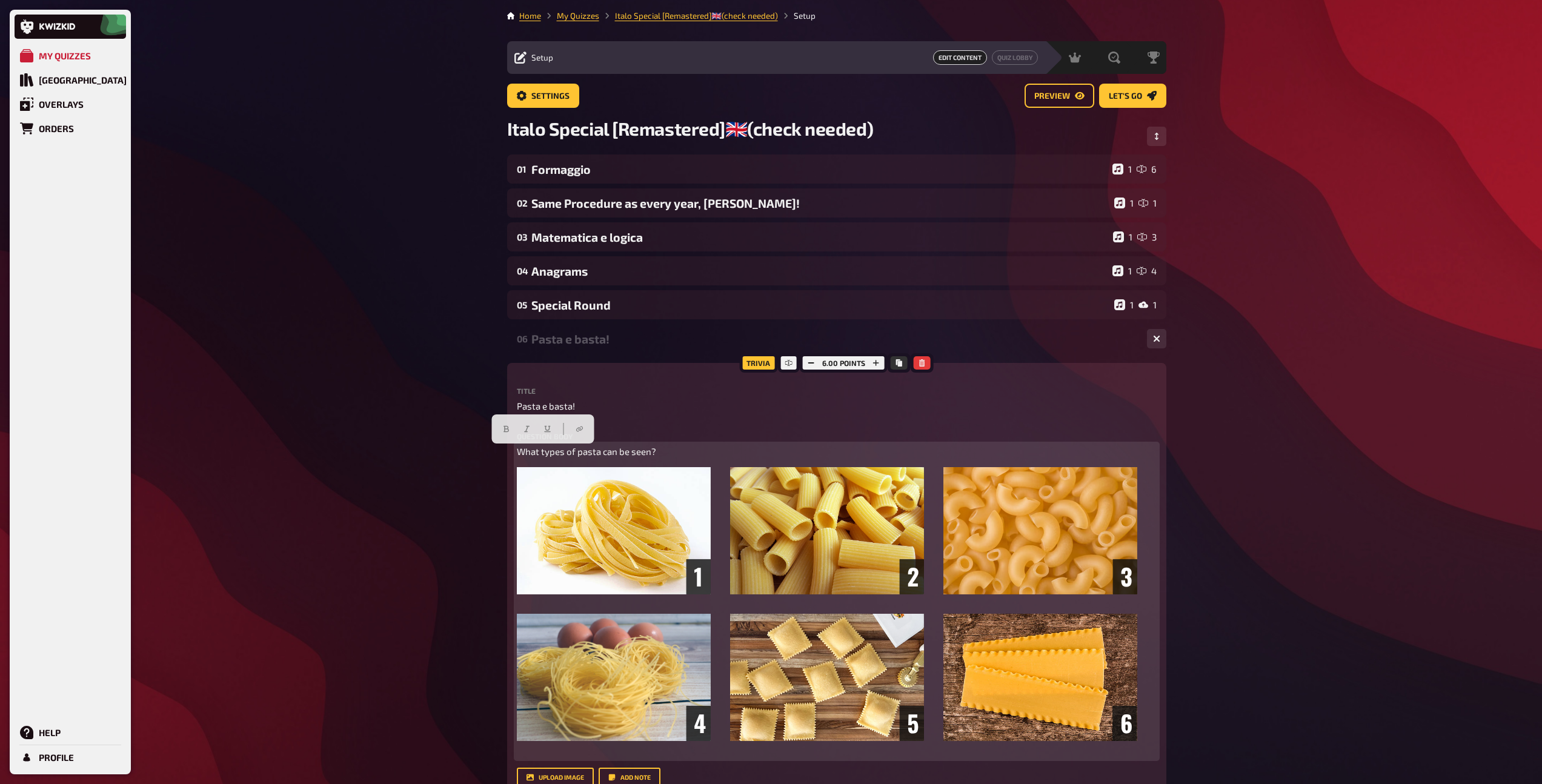
click at [531, 456] on span "What types of pasta can be seen?" at bounding box center [586, 450] width 139 height 11
paste div
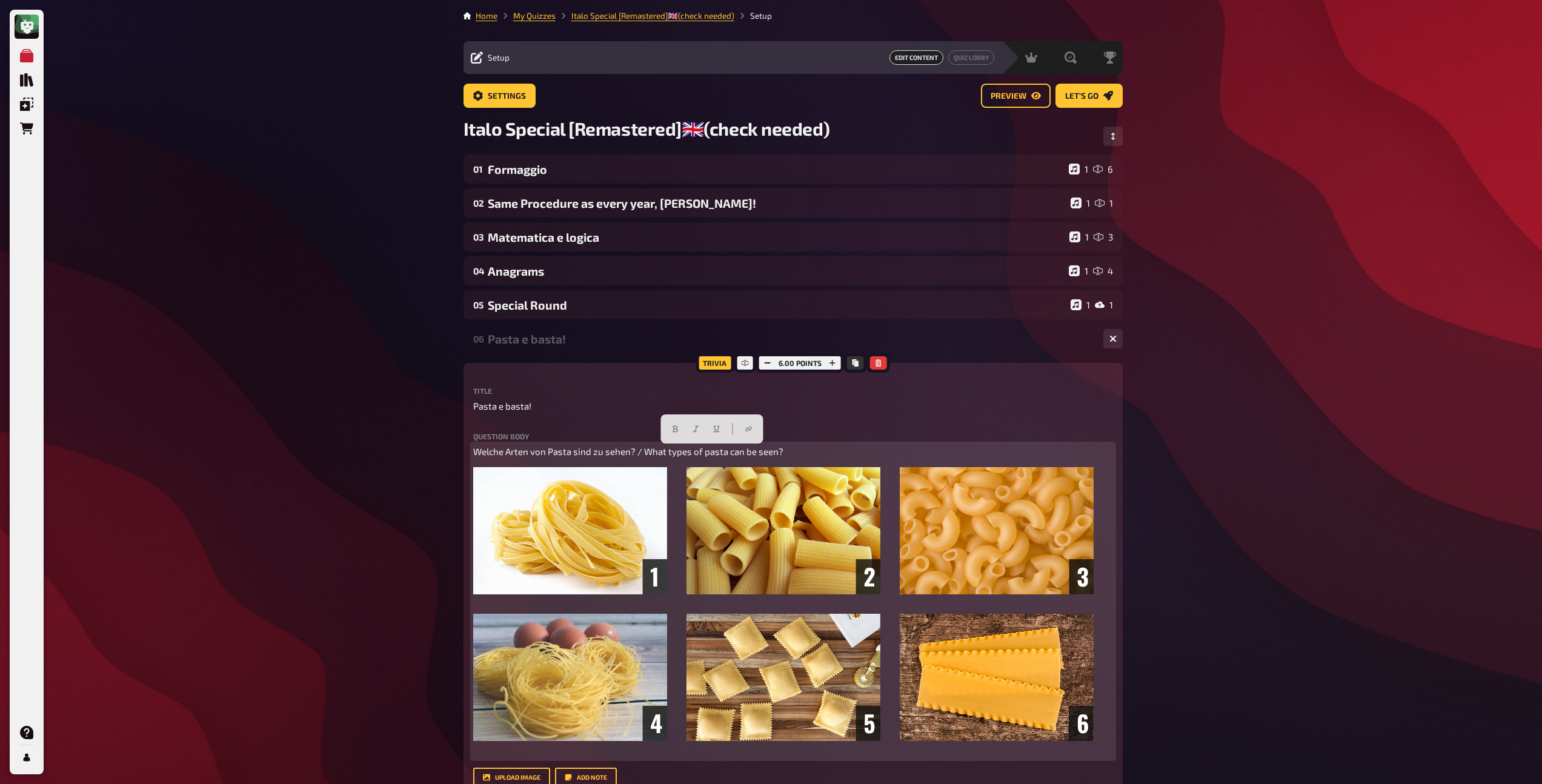
drag, startPoint x: 783, startPoint y: 453, endPoint x: 644, endPoint y: 453, distance: 139.0
click at [644, 453] on p "Welche Arten von Pasta sind zu sehen? / What types of pasta can be seen?" at bounding box center [793, 451] width 640 height 14
click at [706, 426] on button "button" at bounding box center [716, 429] width 19 height 19
click at [703, 427] on button "button" at bounding box center [696, 429] width 19 height 19
click at [715, 425] on icon "button" at bounding box center [715, 428] width 7 height 7
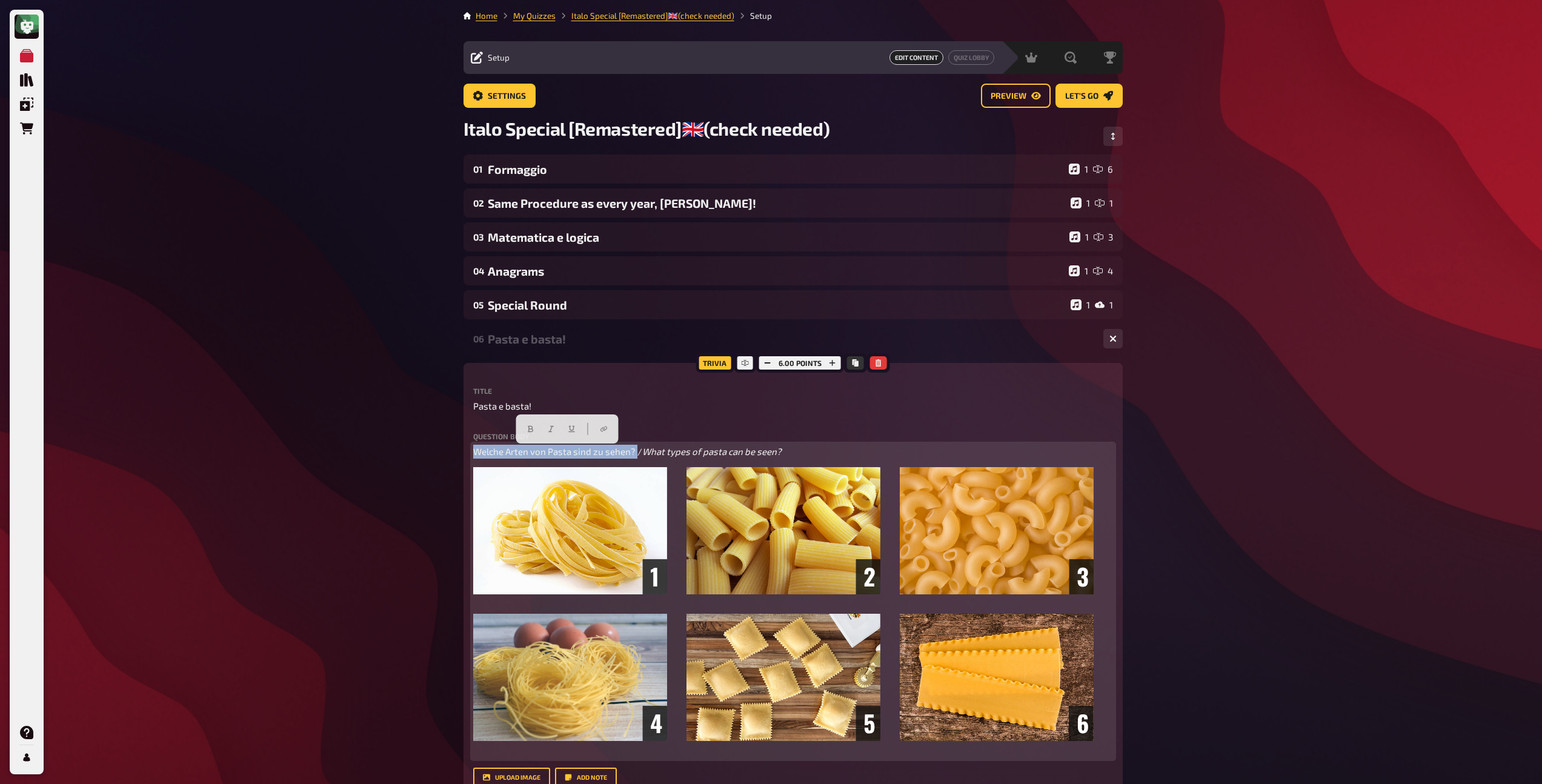
drag, startPoint x: 635, startPoint y: 451, endPoint x: 448, endPoint y: 453, distance: 187.0
click at [518, 426] on icon "button" at bounding box center [518, 429] width 6 height 7
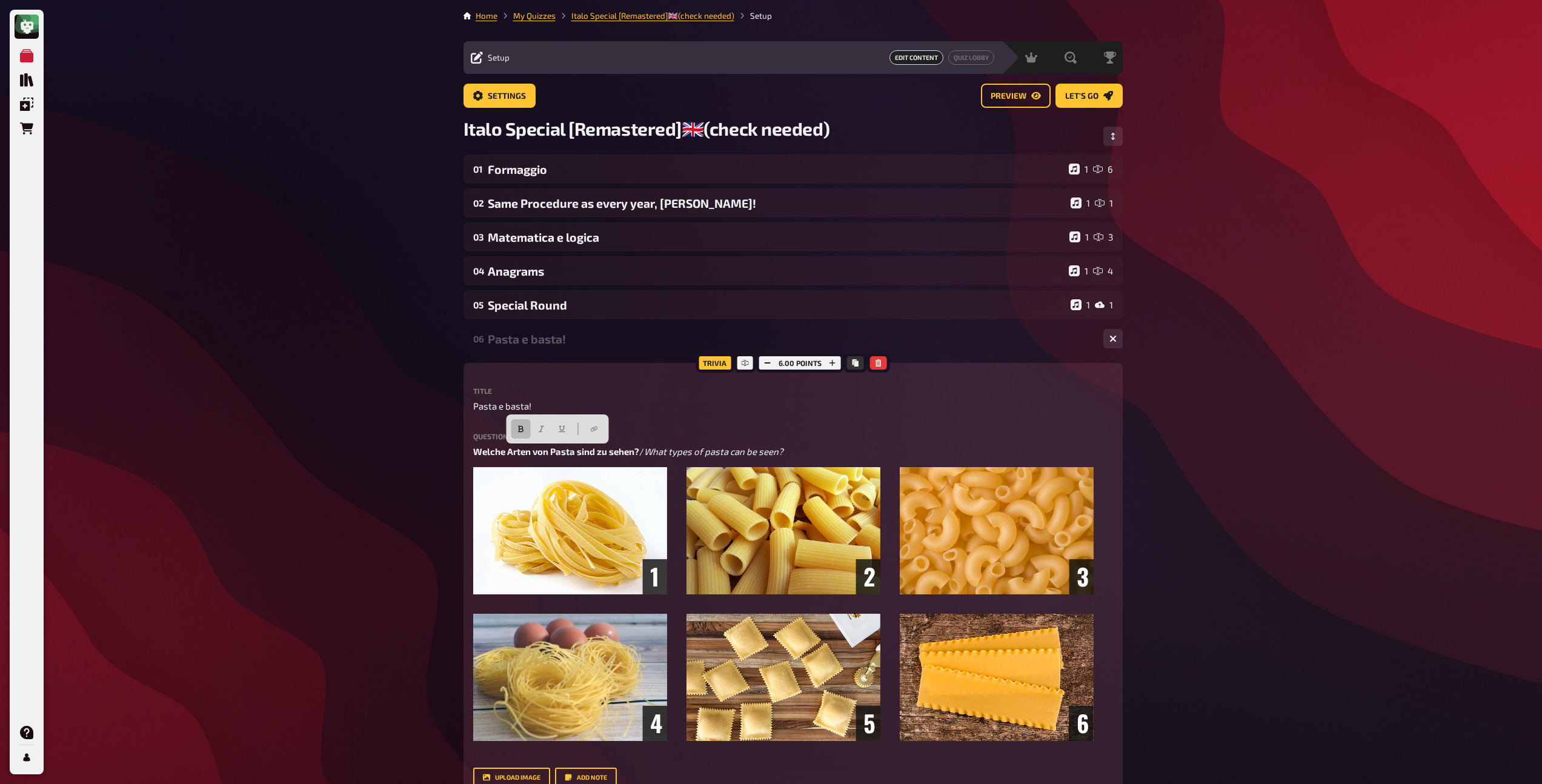
click at [522, 339] on div "Pasta e basta!" at bounding box center [790, 339] width 606 height 14
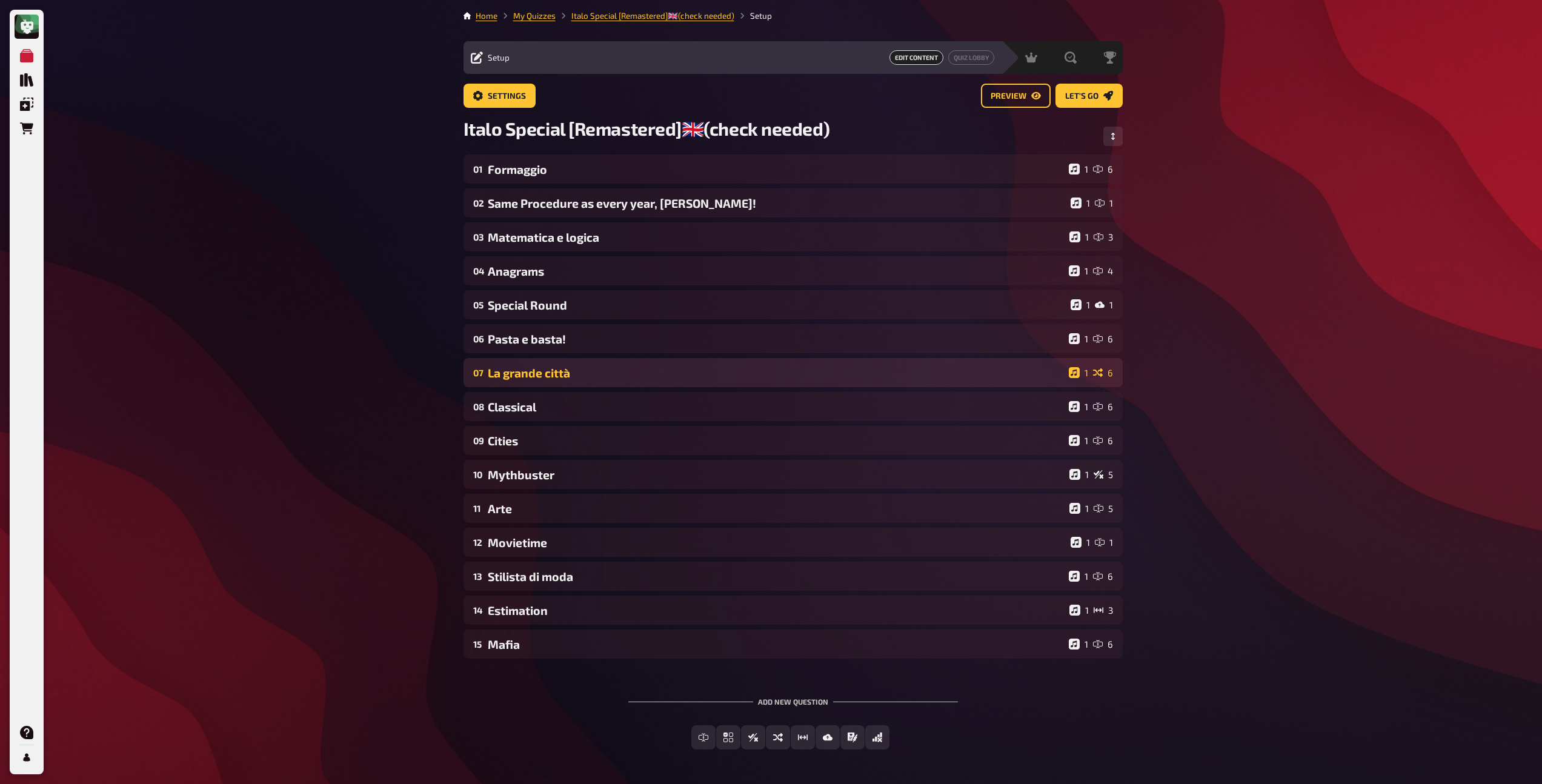
click at [517, 379] on div "La grande città" at bounding box center [775, 373] width 576 height 14
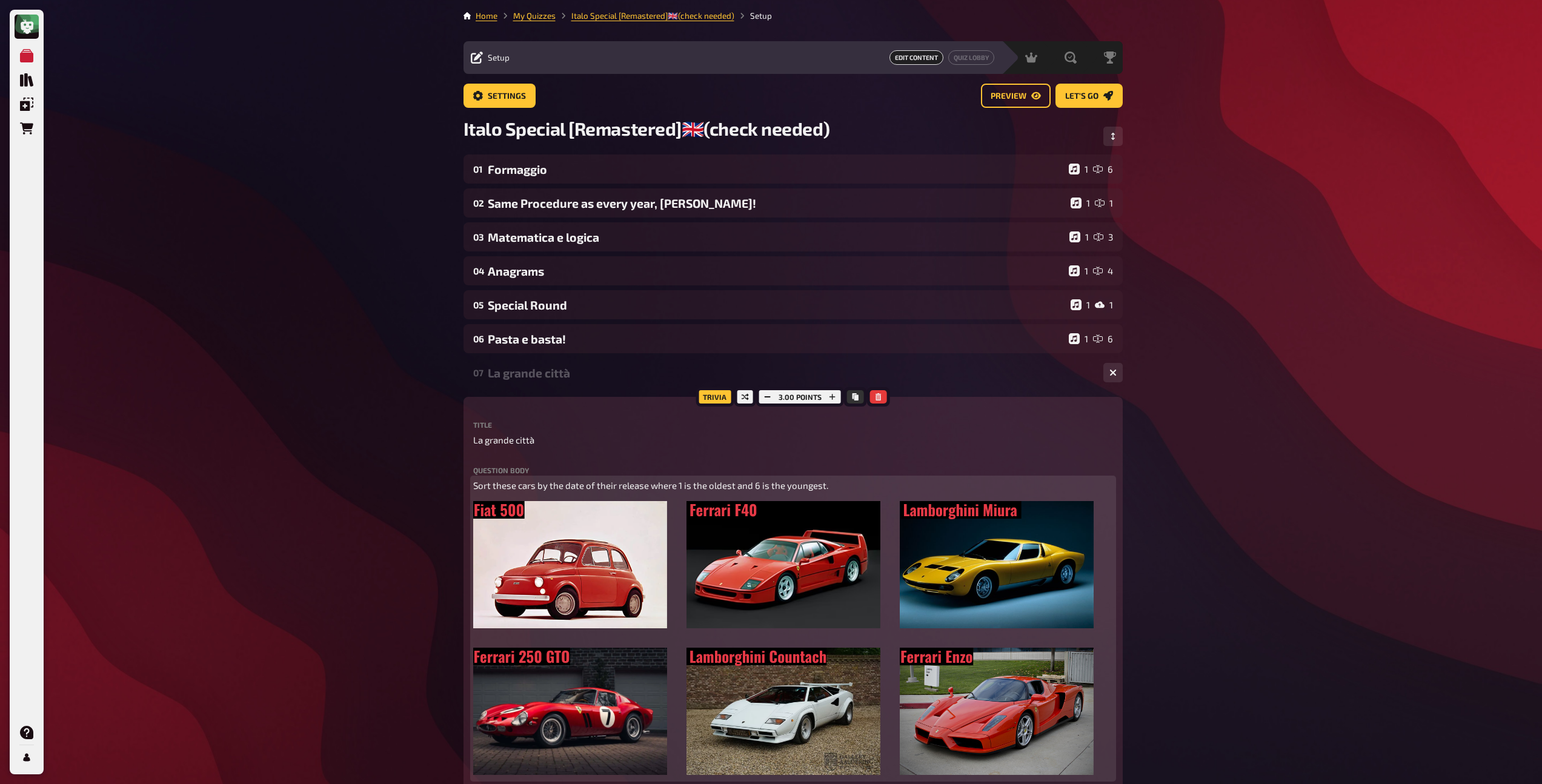
click at [532, 487] on span "Sort these cars by the date of their release where 1 is the oldest and 6 is the…" at bounding box center [650, 484] width 355 height 11
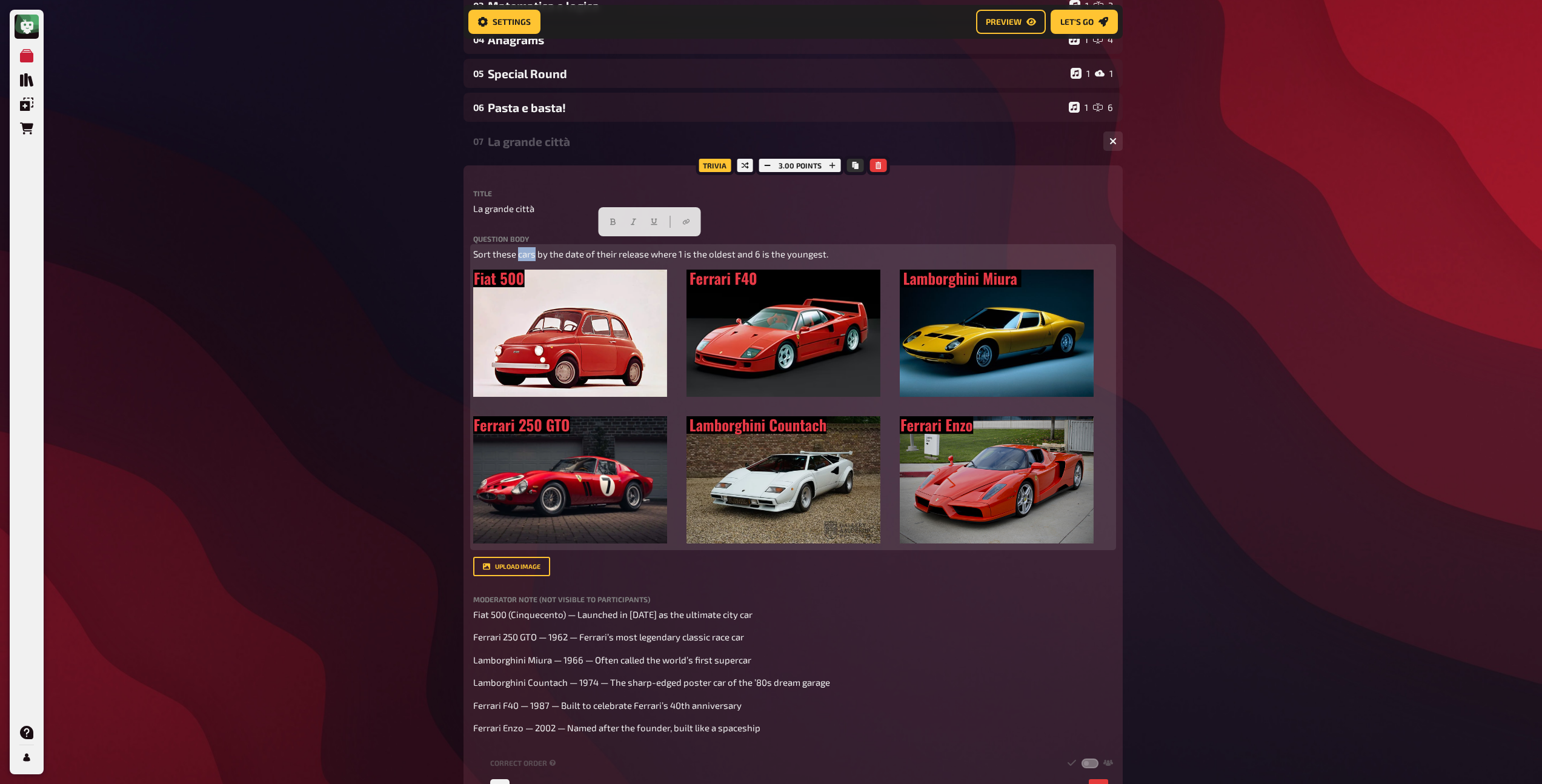
scroll to position [225, 0]
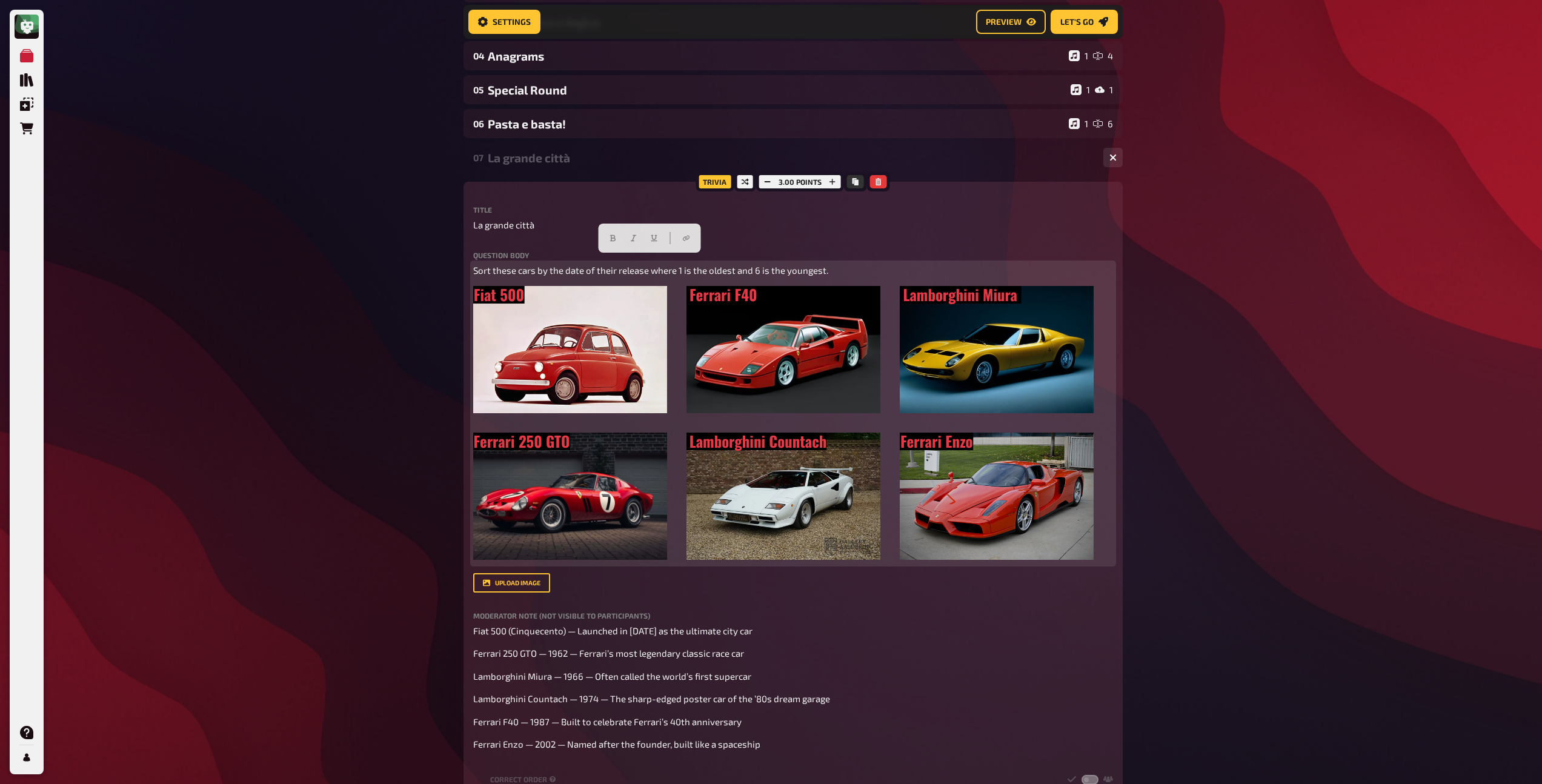
click at [691, 278] on div "Sort these cars by the date of their release where 1 is the oldest and 6 is the…" at bounding box center [793, 413] width 640 height 300
click at [681, 272] on span "Sort these cars by the date of their release where 1 is the oldest and 6 is the…" at bounding box center [650, 269] width 355 height 11
click at [658, 272] on span "Sort these cars by the date of their release where 1 is the oldest and 6 is the…" at bounding box center [650, 269] width 355 height 11
drag, startPoint x: 836, startPoint y: 276, endPoint x: 738, endPoint y: 274, distance: 98.0
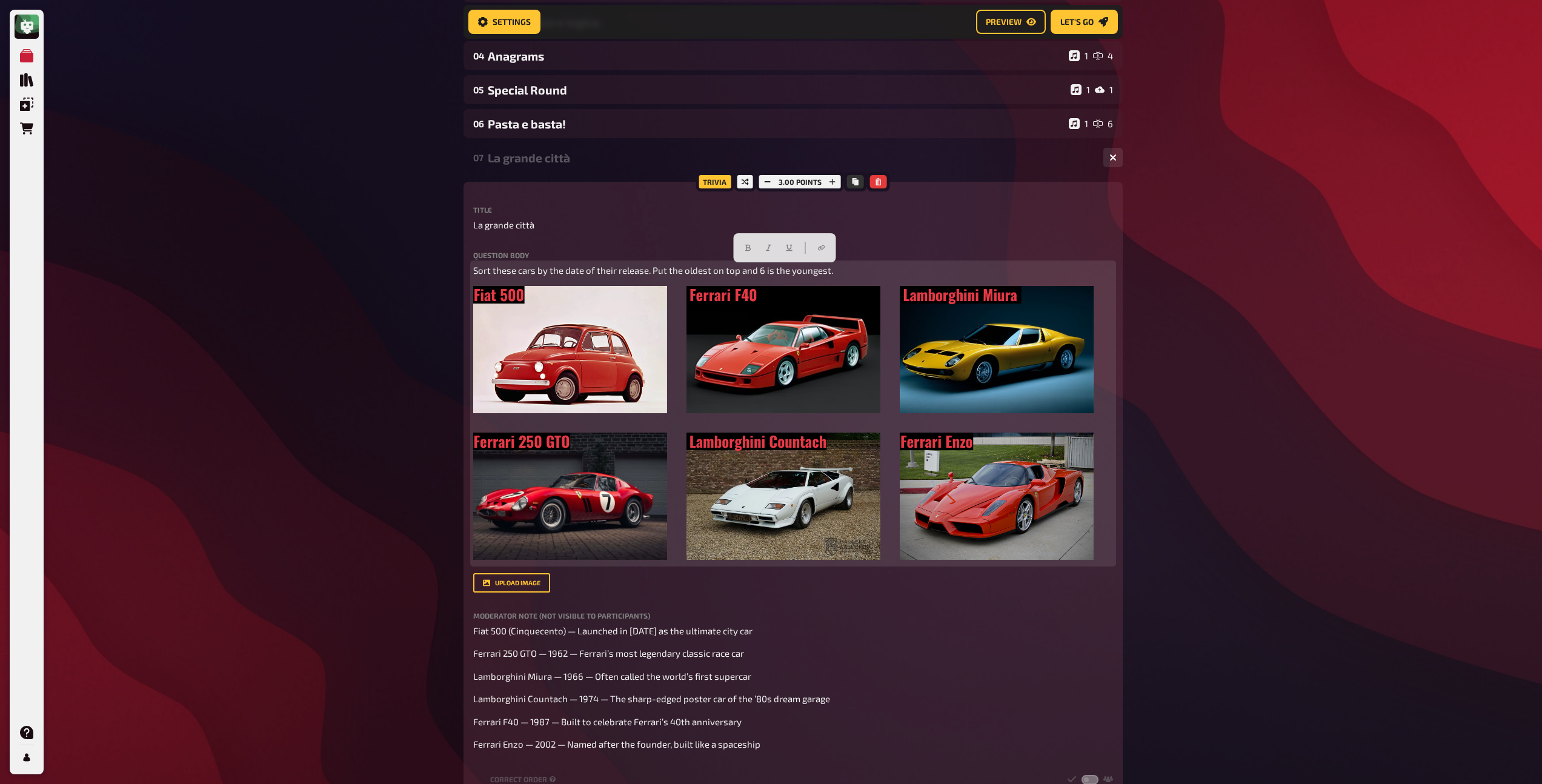
click at [738, 274] on p "Sort these cars by the date of their release. Put the oldest on top and 6 is th…" at bounding box center [793, 270] width 640 height 14
click at [622, 273] on span "Sort these cars by the date of their release. Put the oldest on top." at bounding box center [607, 269] width 269 height 11
copy span "Sort these cars by the date of their release. Put the oldest on top."
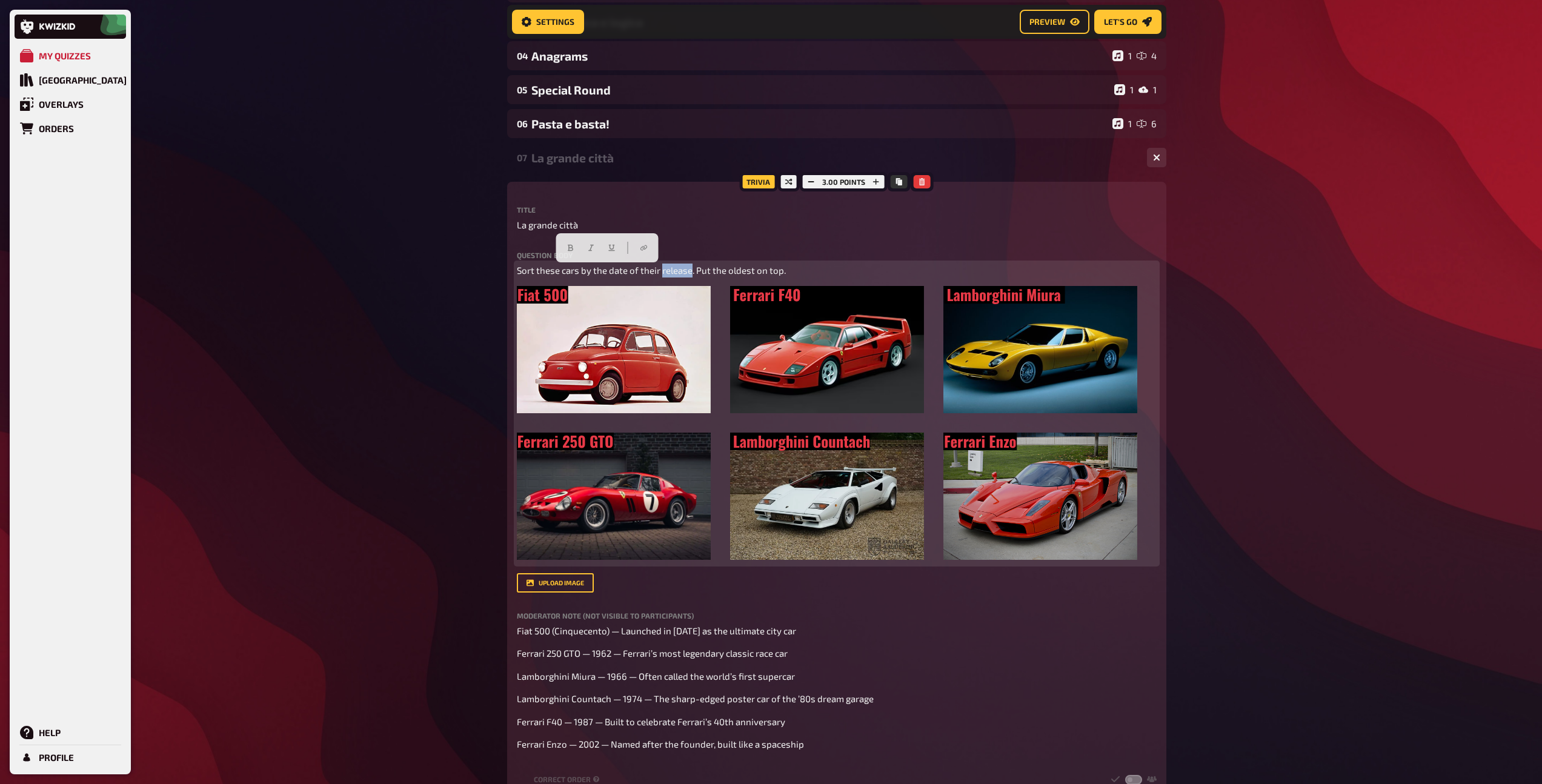
click at [519, 272] on span "Sort these cars by the date of their release. Put the oldest on top." at bounding box center [651, 269] width 269 height 11
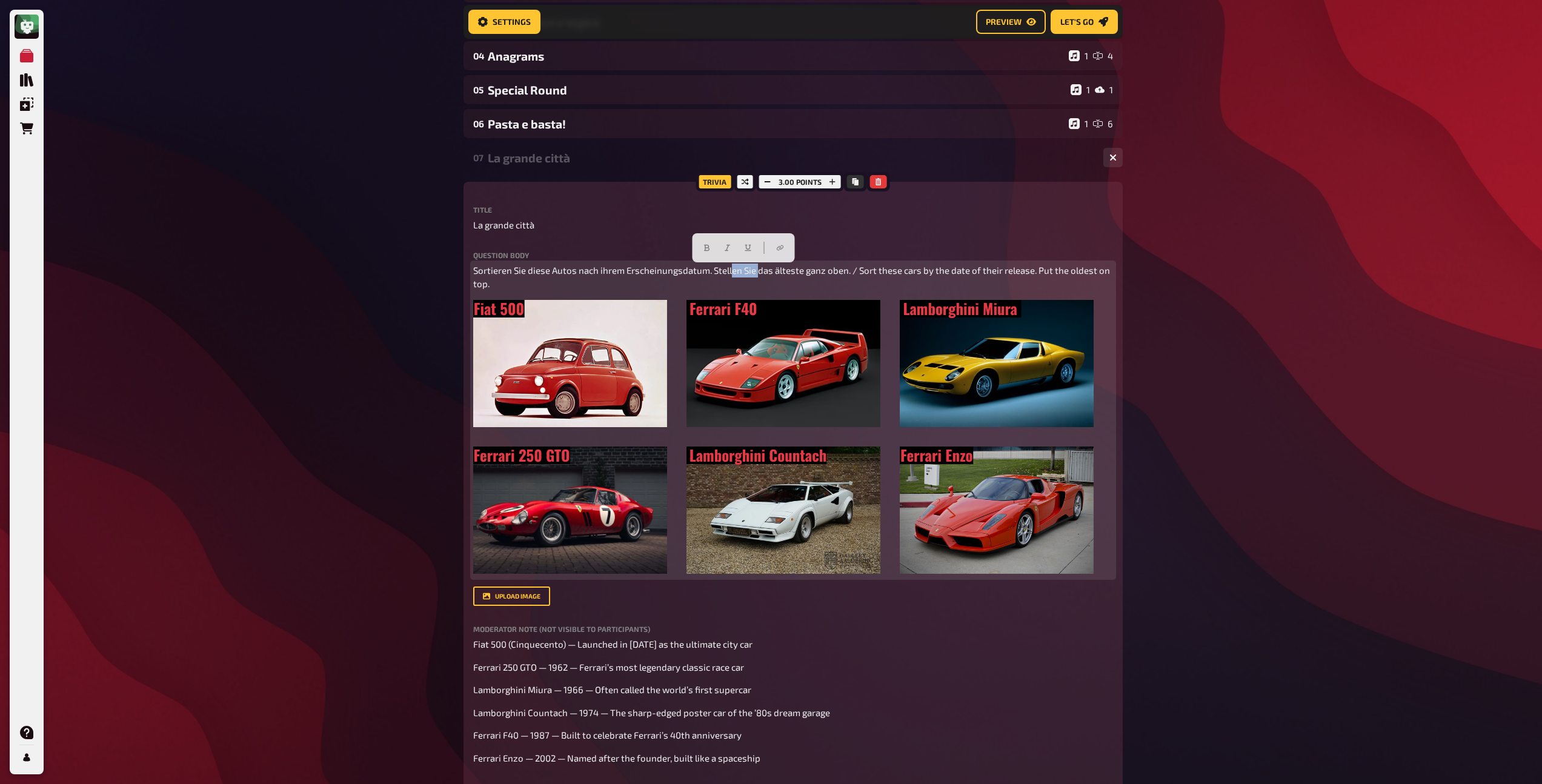
drag, startPoint x: 756, startPoint y: 272, endPoint x: 730, endPoint y: 272, distance: 26.0
click at [730, 272] on span "Sortieren Sie diese Autos nach ihrem Erscheinungsdatum. Stellen Sie das älteste…" at bounding box center [792, 277] width 638 height 25
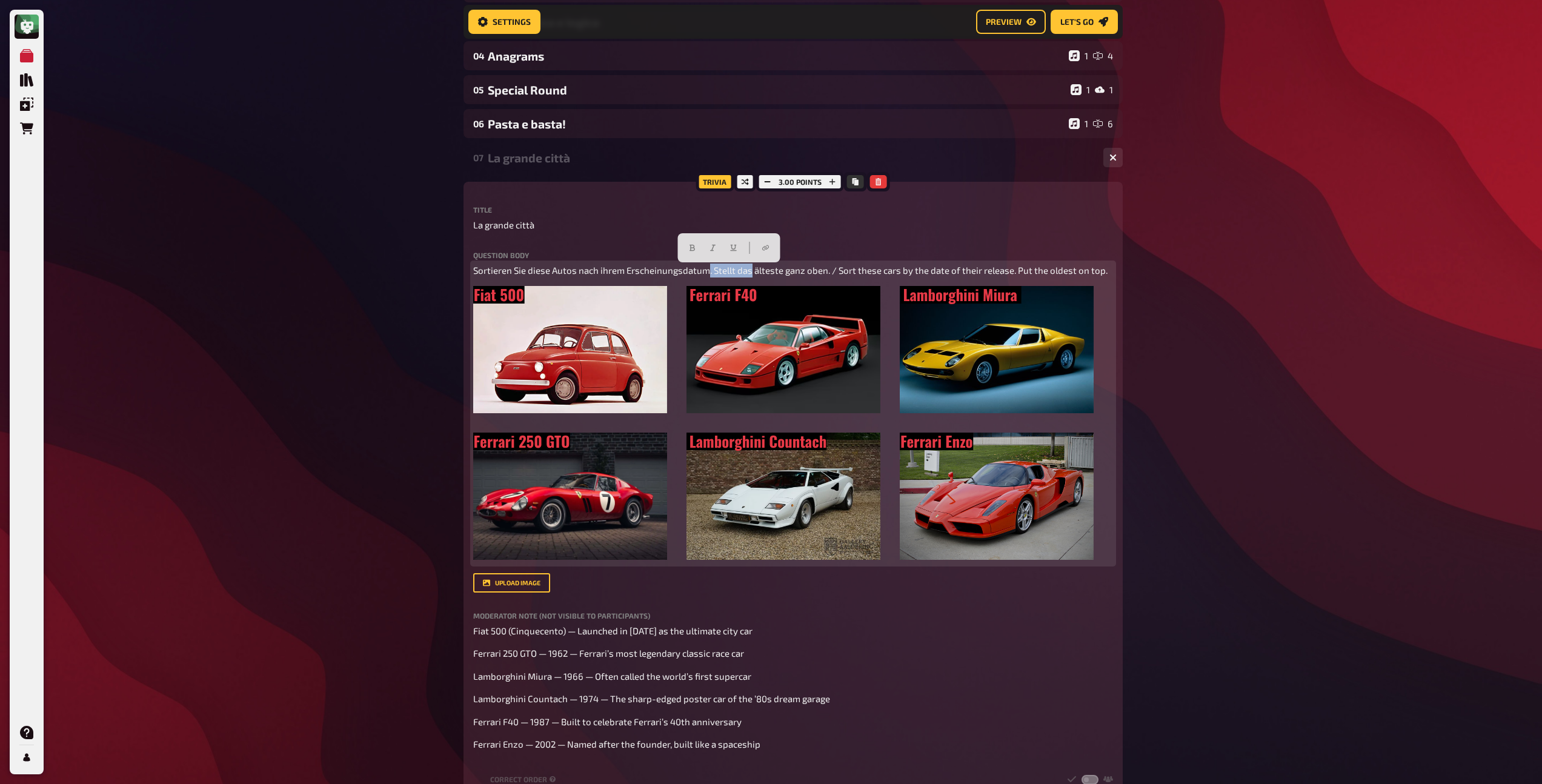
drag, startPoint x: 751, startPoint y: 270, endPoint x: 706, endPoint y: 267, distance: 45.1
click at [706, 267] on span "Sortieren Sie diese Autos nach ihrem Erscheinungsdatum. Stellt das älteste ganz…" at bounding box center [790, 269] width 634 height 11
drag, startPoint x: 525, startPoint y: 273, endPoint x: 503, endPoint y: 273, distance: 22.0
click at [503, 273] on span "Sortieren Sie diese Autos nach ihrem Erscheinungsdatum mit dem Ältesten ganz ob…" at bounding box center [789, 269] width 633 height 11
drag, startPoint x: 807, startPoint y: 271, endPoint x: 527, endPoint y: 263, distance: 280.1
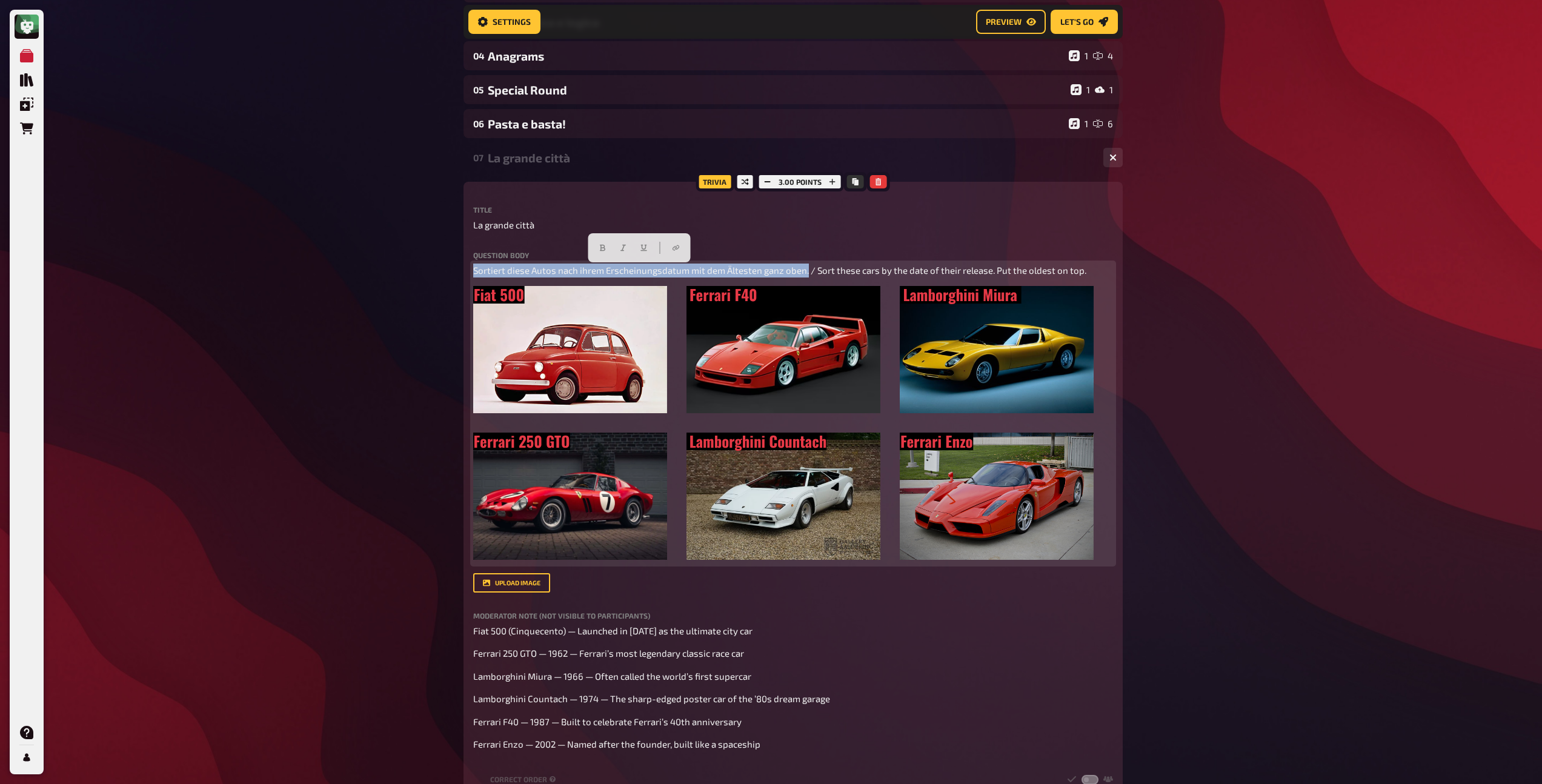
click at [527, 263] on div "Question body Sortiert diese Autos nach ihrem Erscheinungsdatum mit dem Älteste…" at bounding box center [793, 407] width 640 height 312
click at [610, 252] on button "button" at bounding box center [603, 248] width 19 height 19
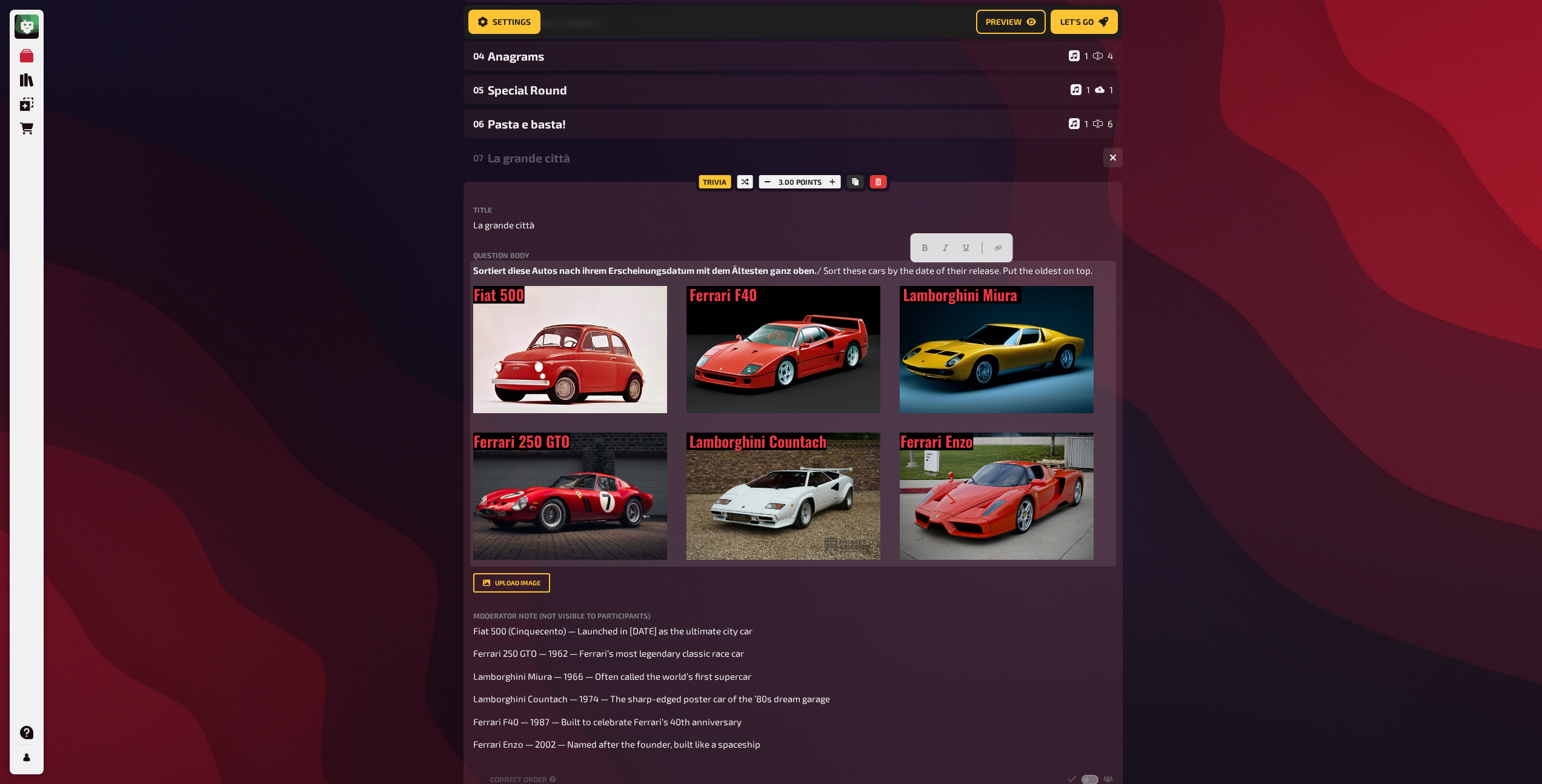
drag, startPoint x: 1097, startPoint y: 271, endPoint x: 828, endPoint y: 270, distance: 269.0
click at [828, 270] on p "Sortiert diese Autos nach ihrem Erscheinungsdatum mit dem Ältesten ganz oben. /…" at bounding box center [793, 270] width 640 height 14
click at [947, 249] on icon "button" at bounding box center [945, 247] width 7 height 7
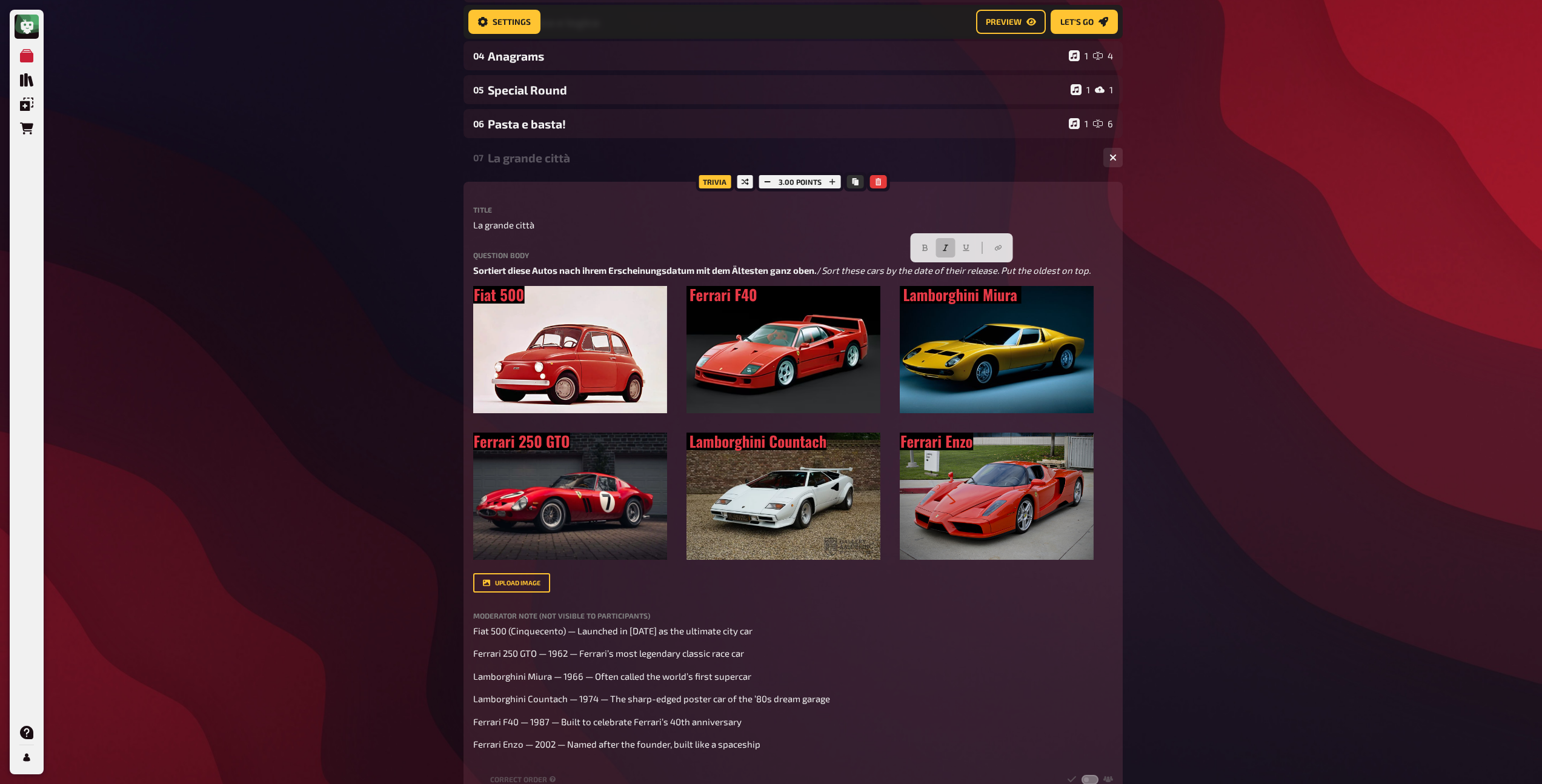
click at [560, 166] on div "07 La grande città 1 6" at bounding box center [793, 158] width 660 height 29
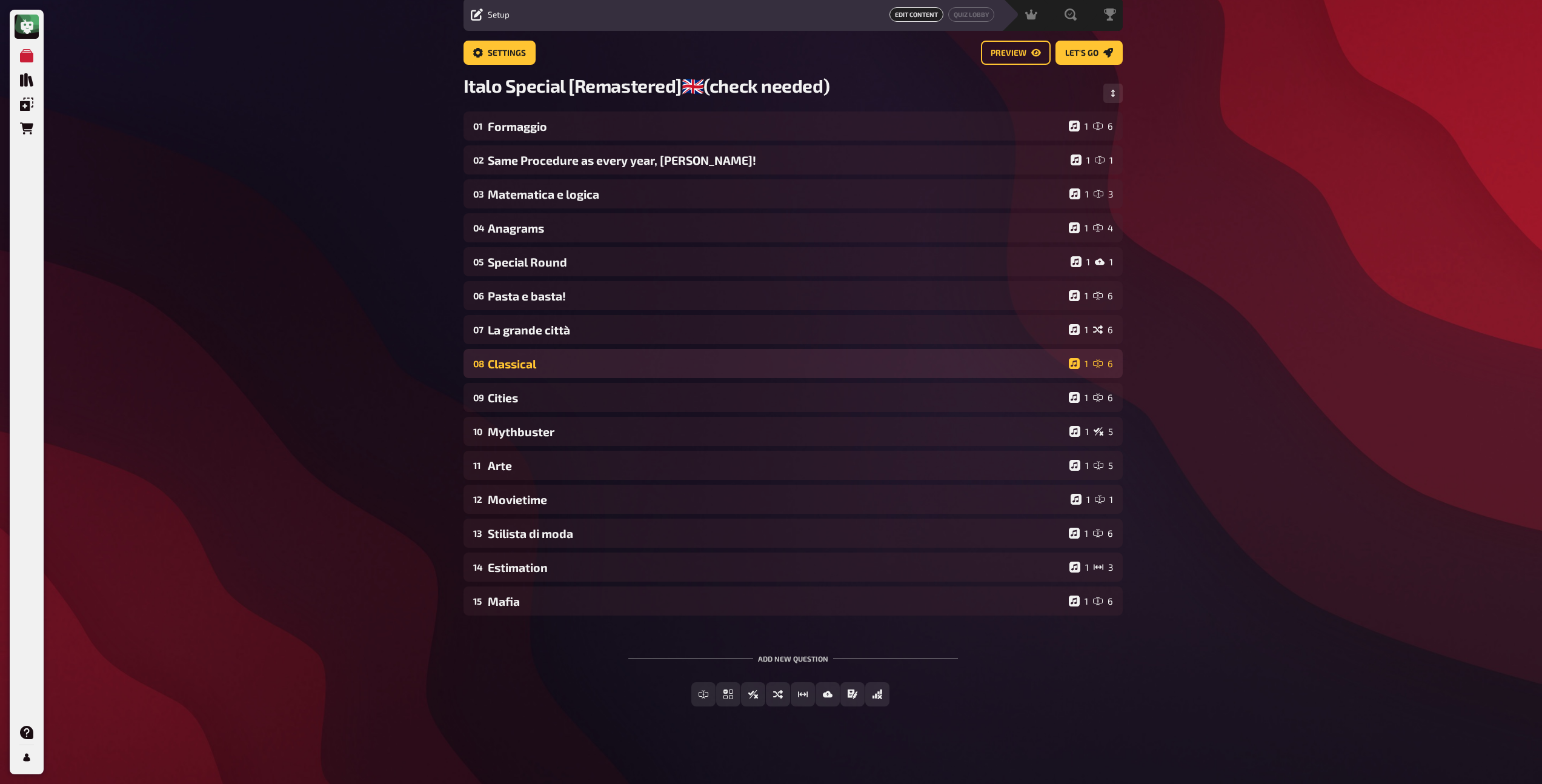
click at [544, 362] on div "Classical" at bounding box center [775, 364] width 576 height 14
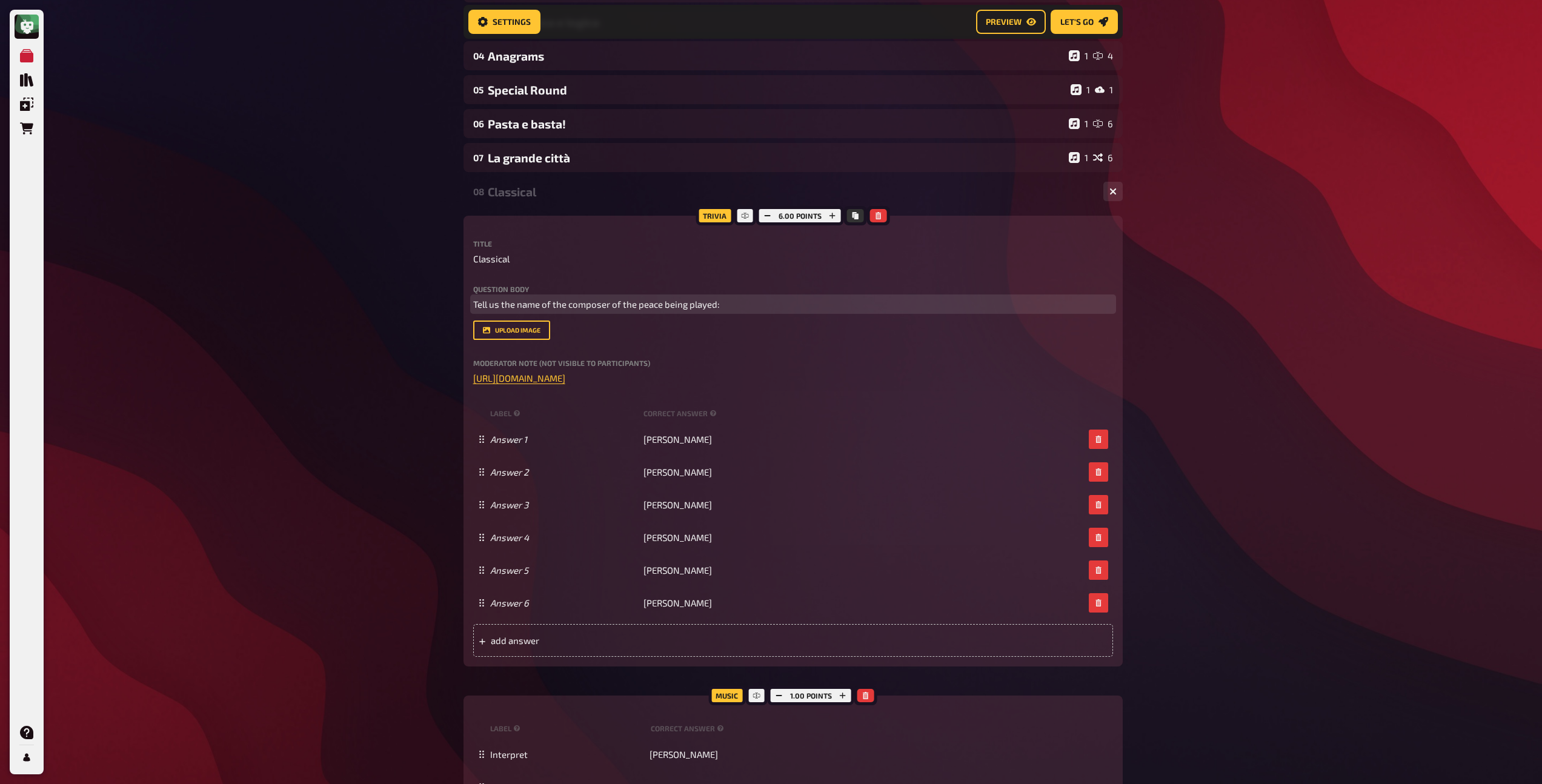
click at [608, 310] on p "Tell us the name of the composer of the peace being played:" at bounding box center [793, 304] width 640 height 14
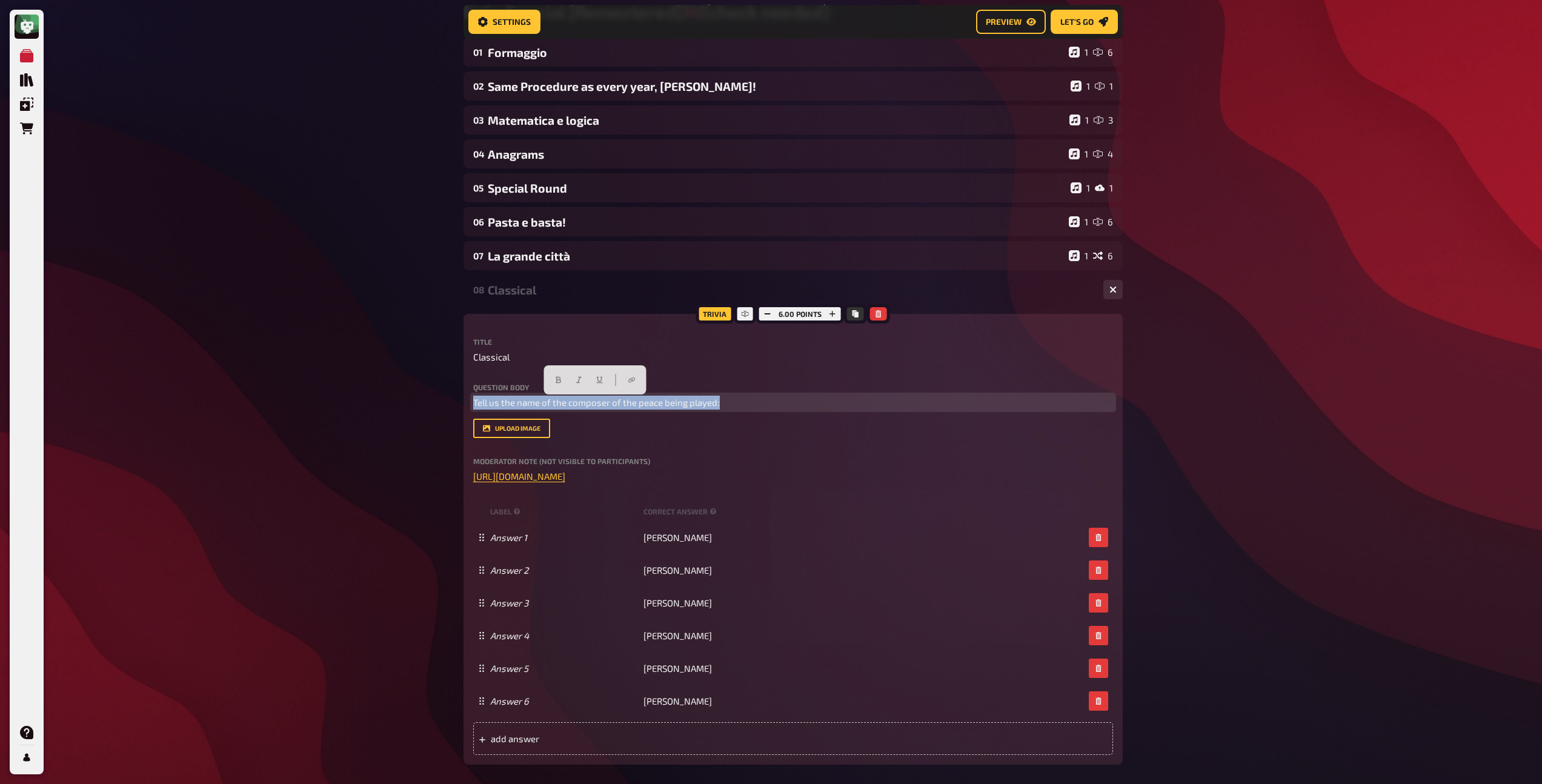
scroll to position [0, 0]
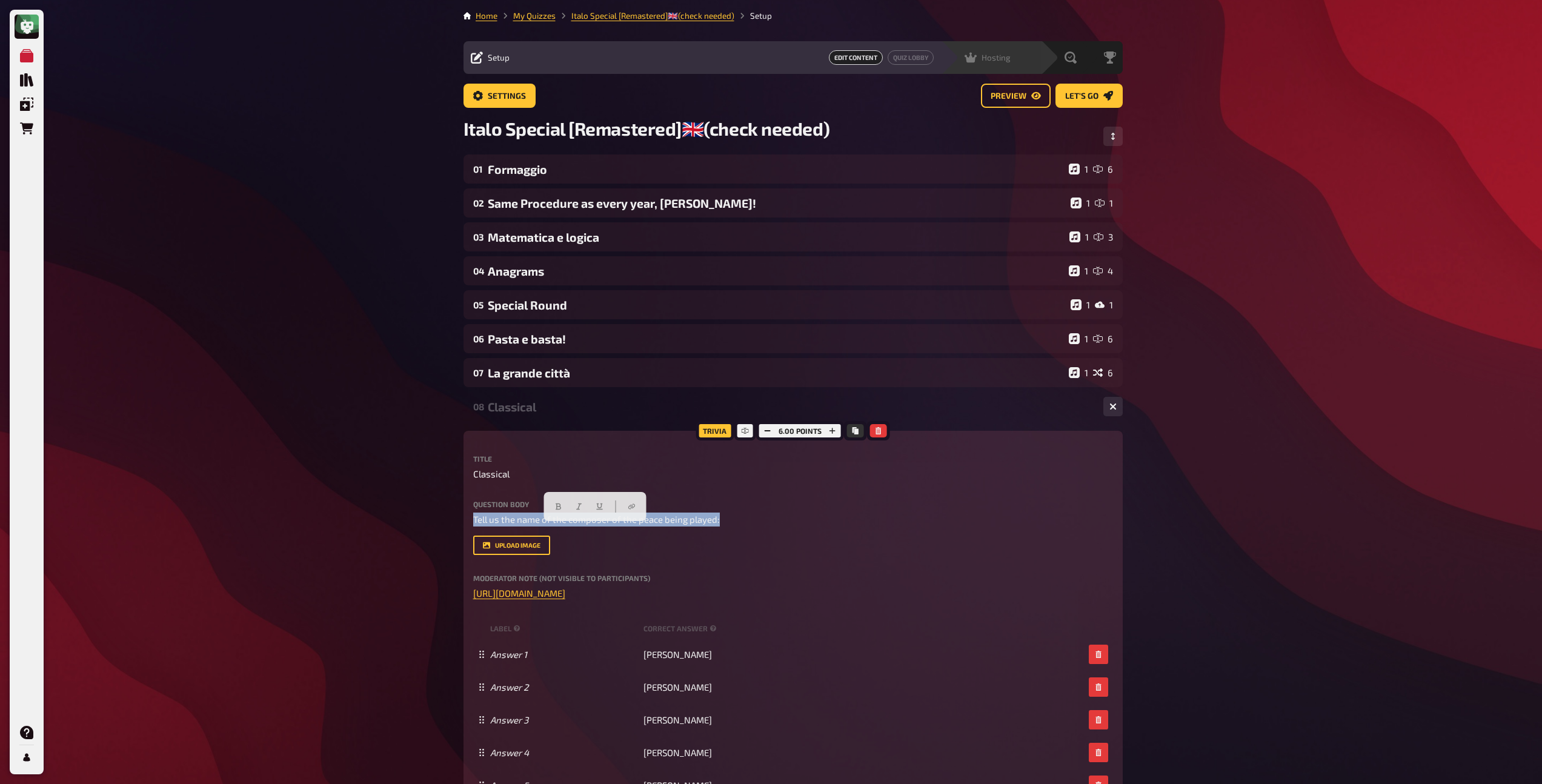
click at [1026, 63] on div "Hosting undefined" at bounding box center [999, 57] width 84 height 12
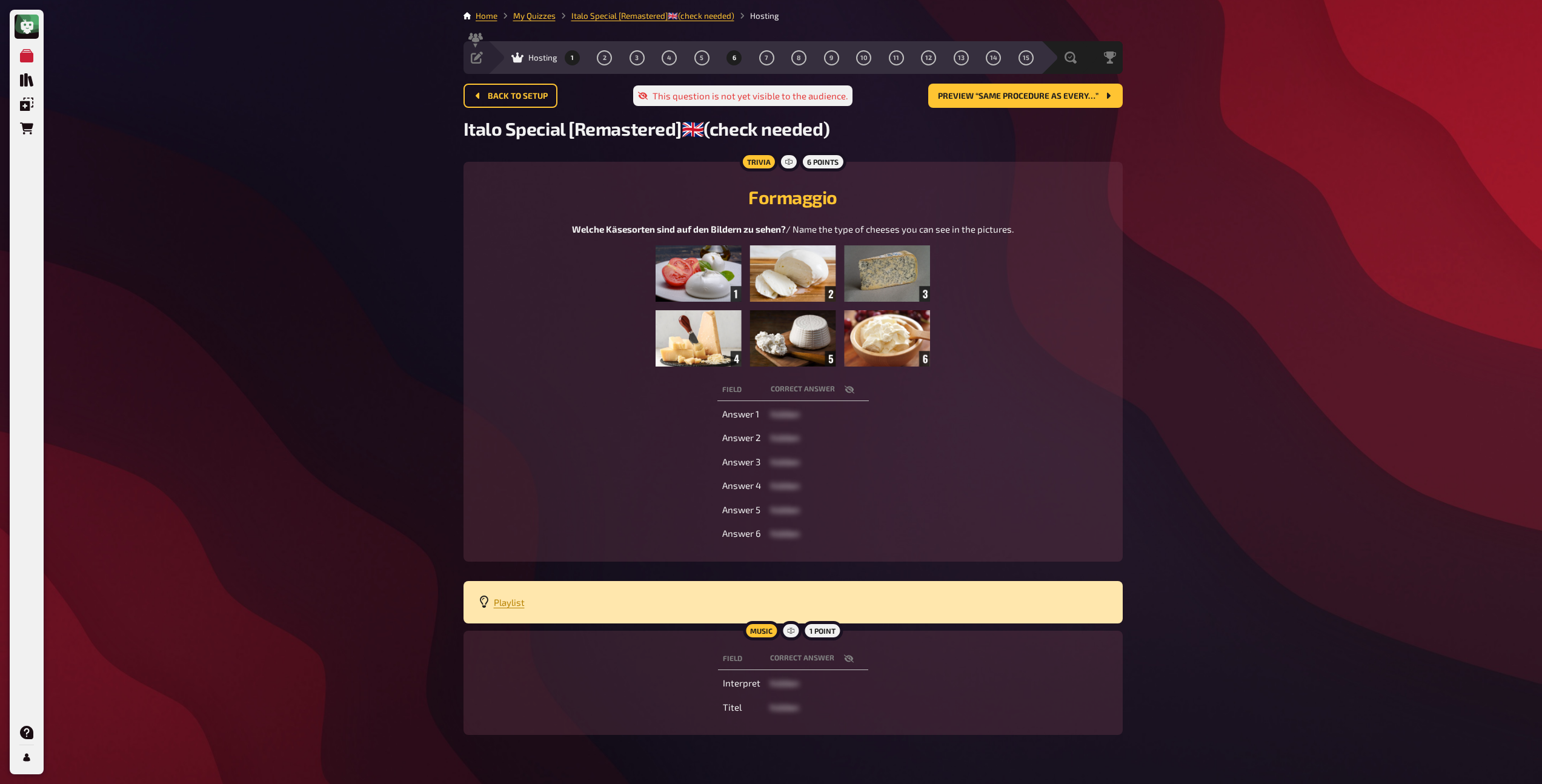
click at [737, 56] on button "6" at bounding box center [735, 57] width 19 height 19
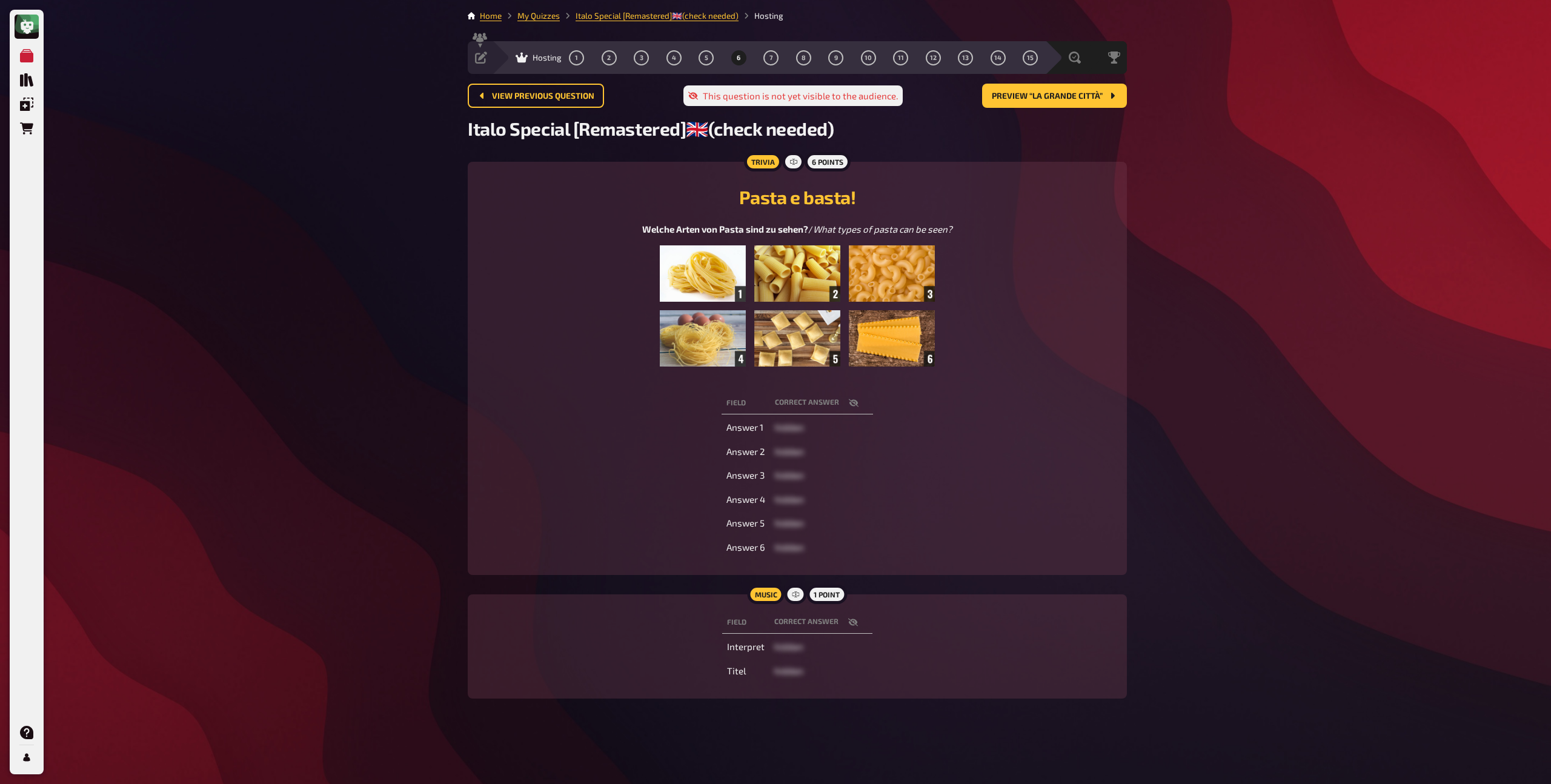
click at [783, 58] on div "1 2 3 4 5 6 7 8 9 10 11 12 13 14 15" at bounding box center [804, 58] width 469 height 16
click at [765, 59] on button "7" at bounding box center [772, 57] width 19 height 19
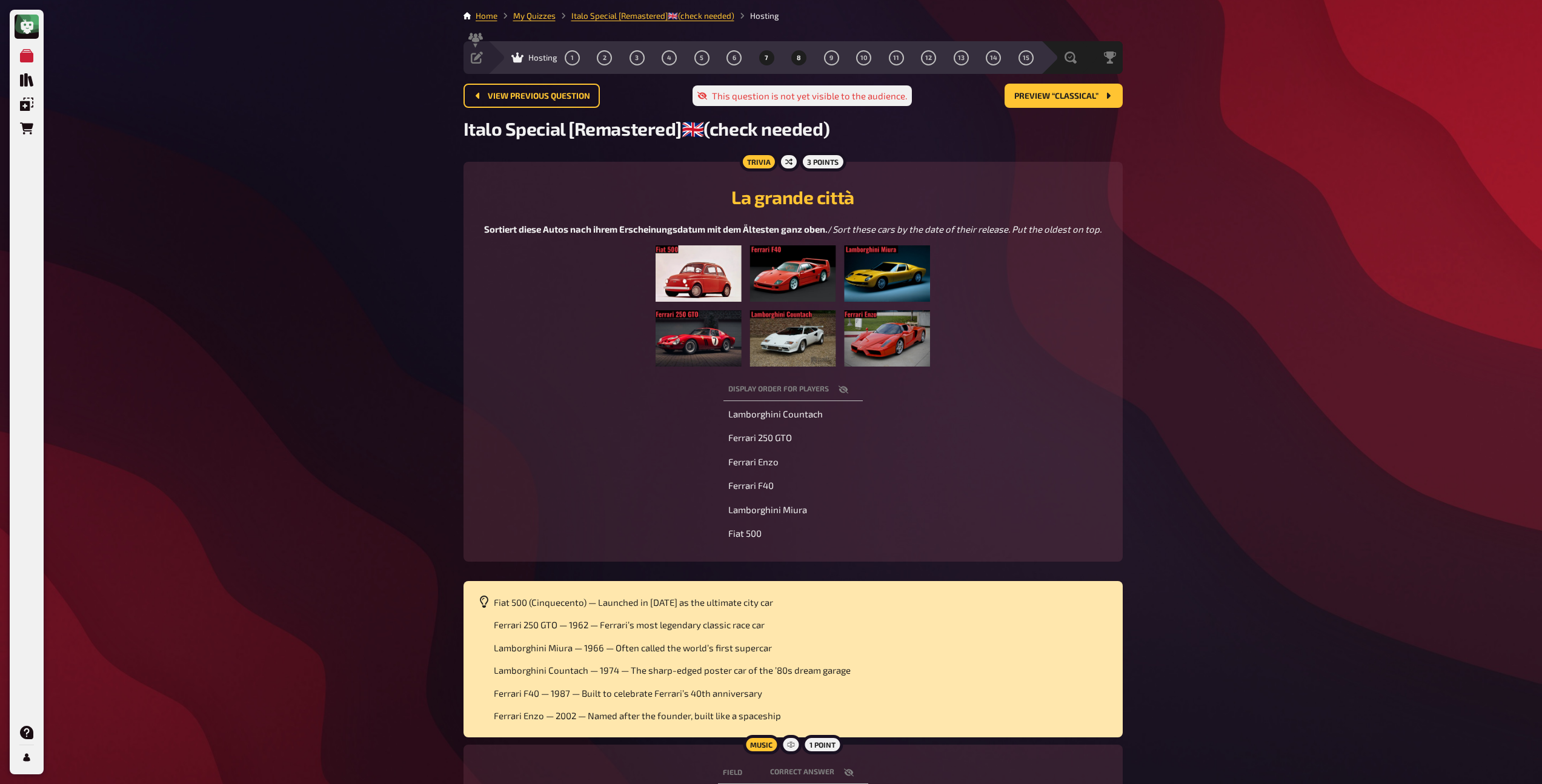
click at [799, 65] on button "8" at bounding box center [799, 57] width 19 height 19
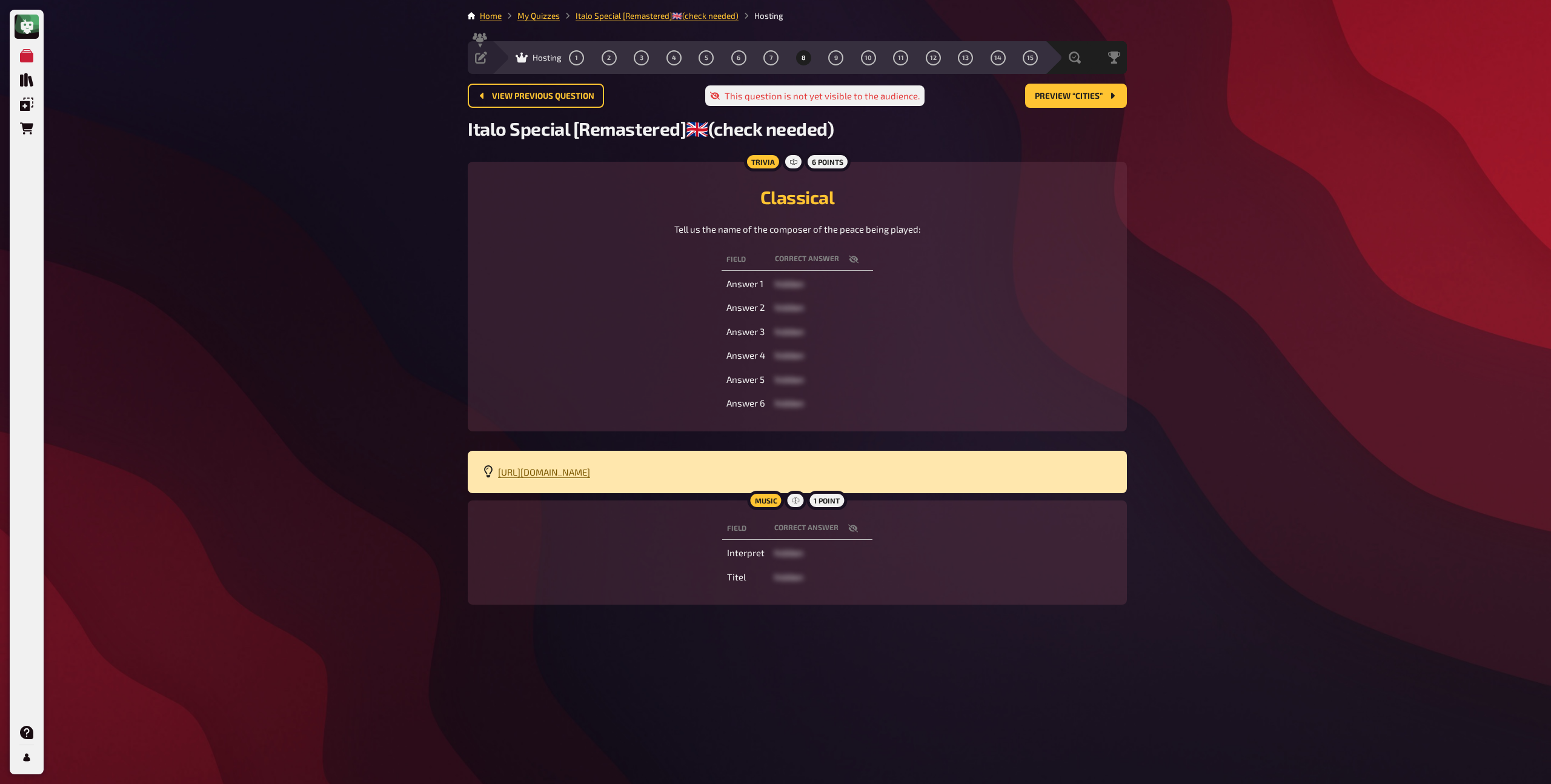
click at [591, 470] on span "[URL][DOMAIN_NAME]" at bounding box center [544, 472] width 92 height 11
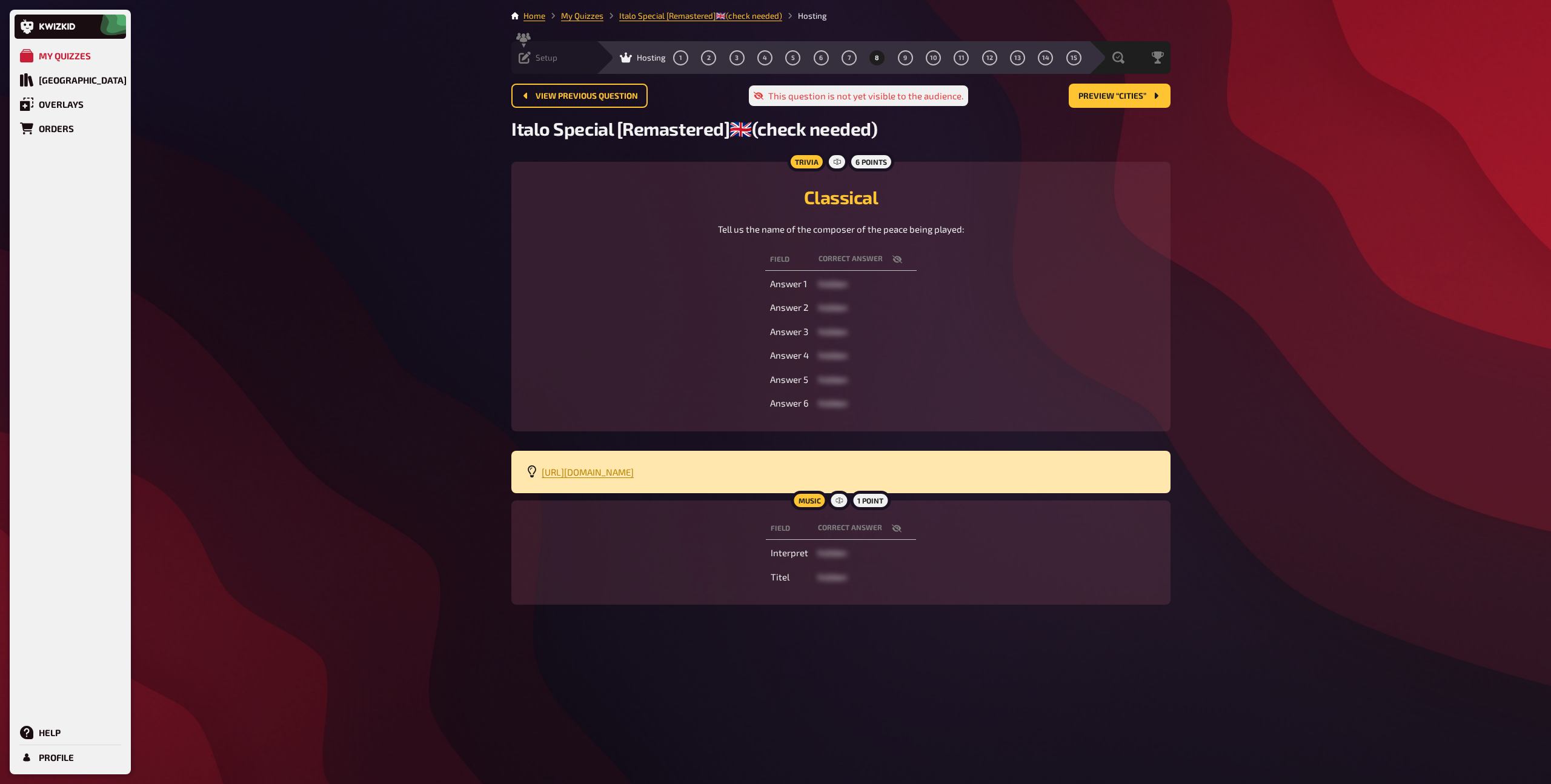
click at [536, 60] on span "Setup" at bounding box center [547, 57] width 21 height 10
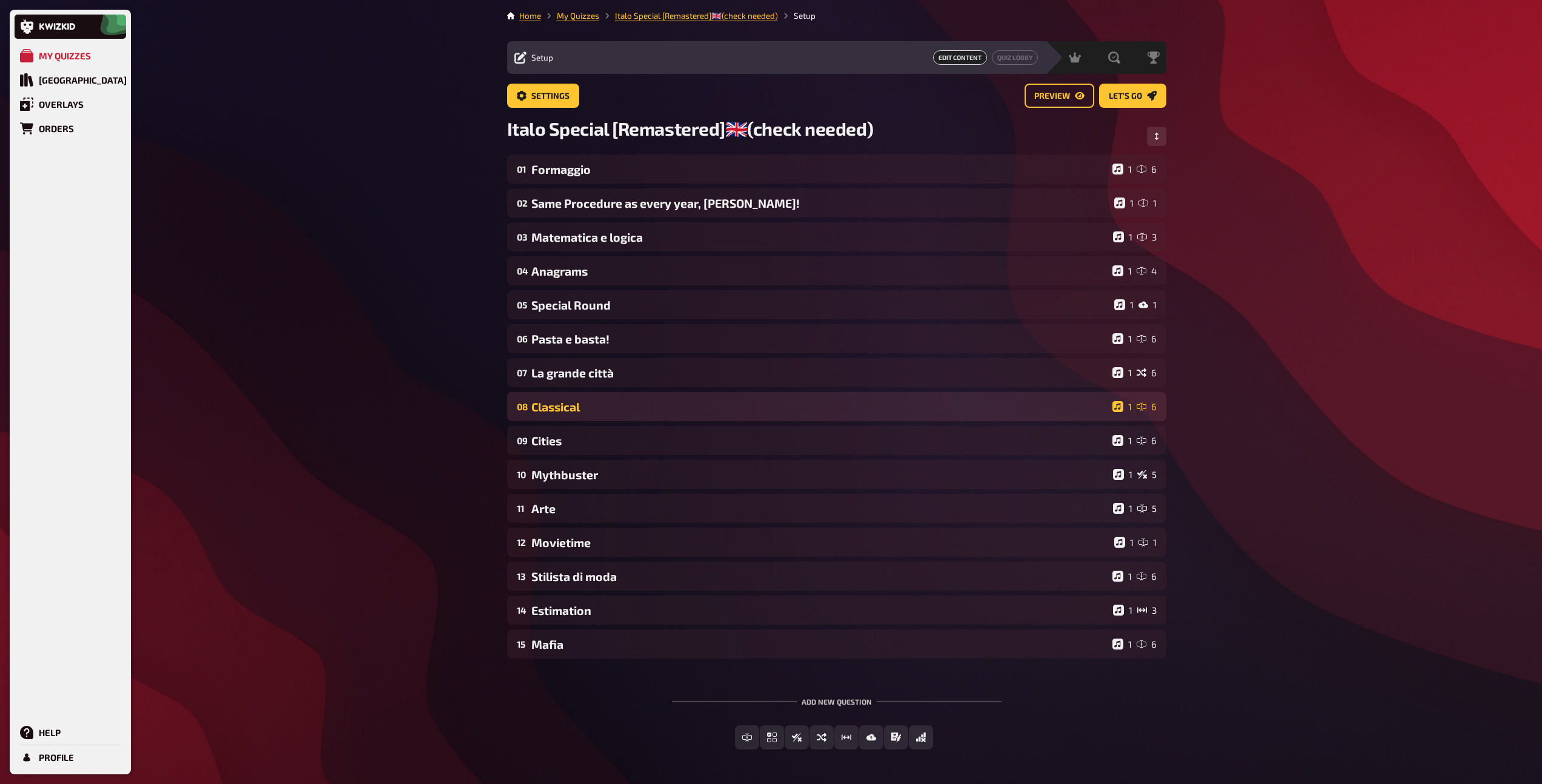
click at [612, 411] on div "Classical" at bounding box center [819, 407] width 576 height 14
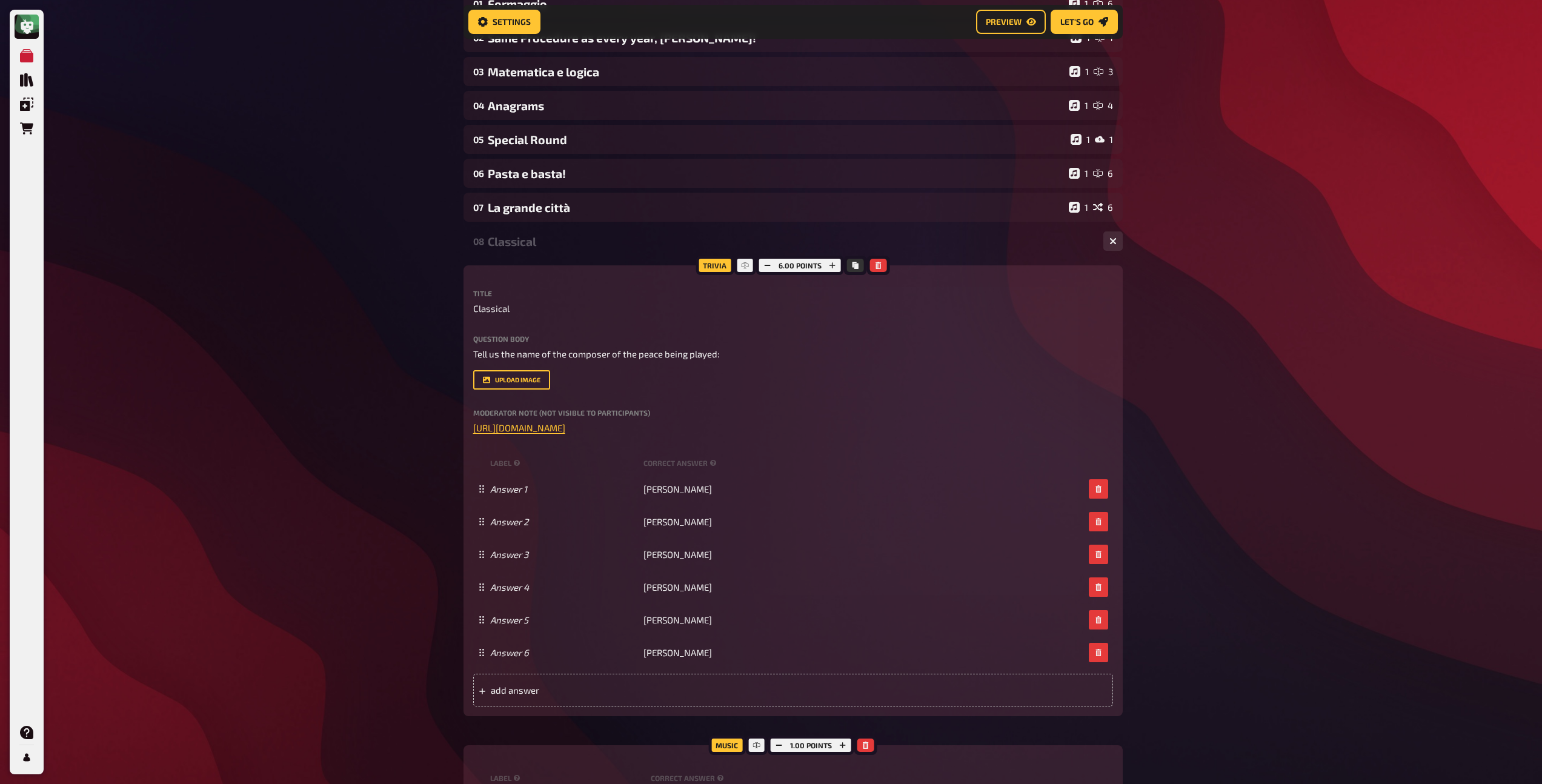
scroll to position [181, 0]
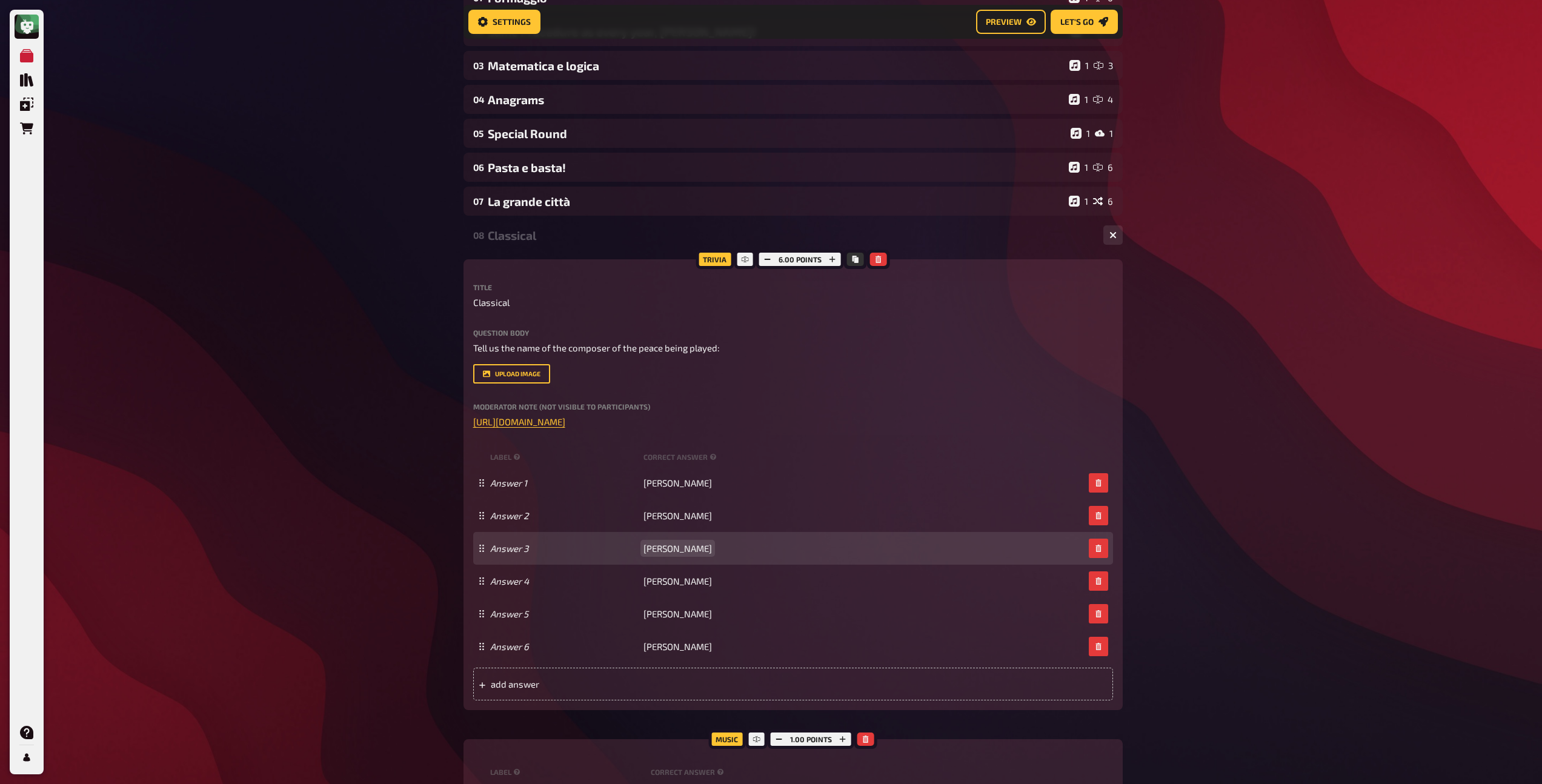
click at [671, 553] on span "[PERSON_NAME]" at bounding box center [677, 548] width 68 height 11
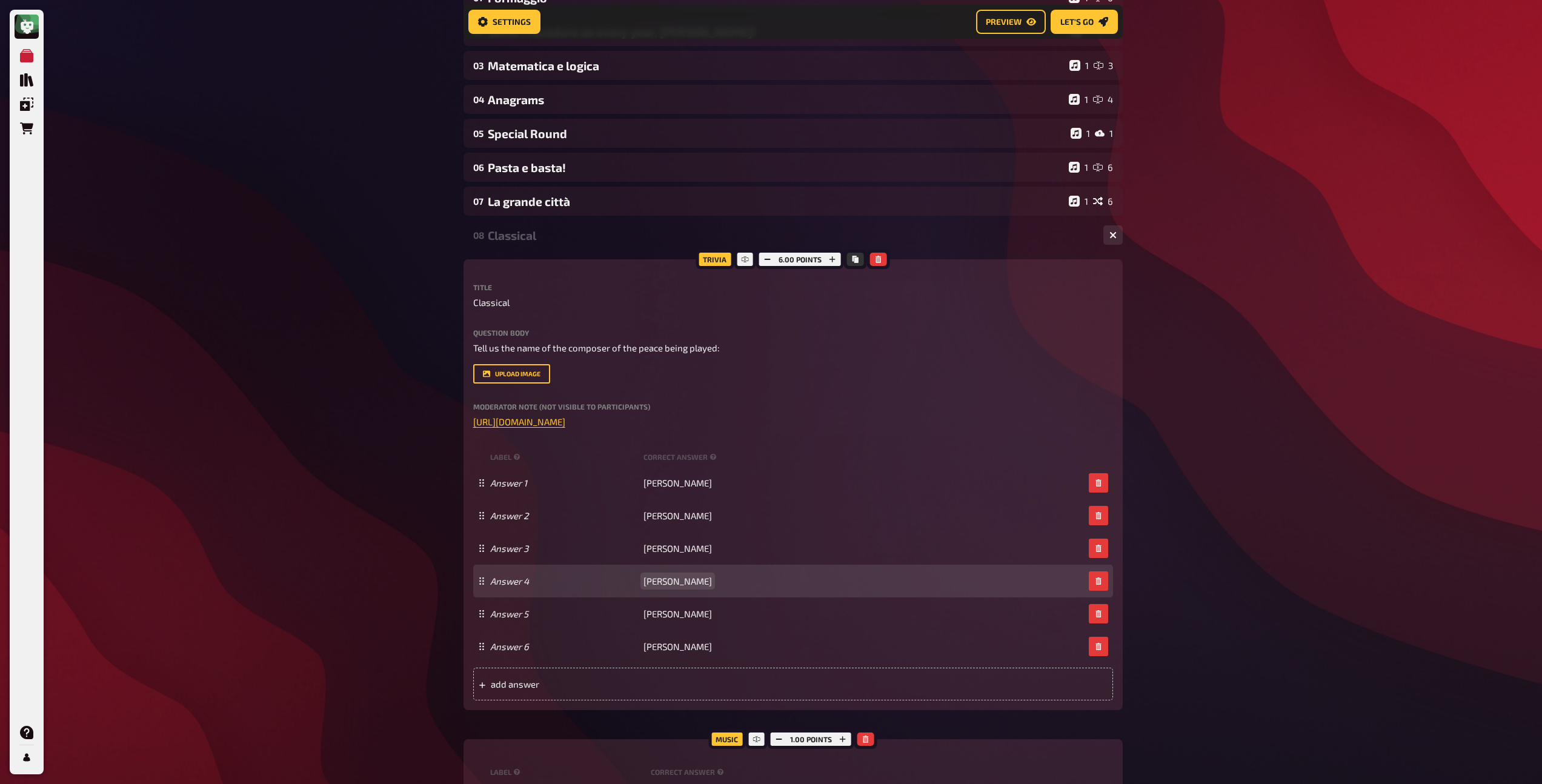
click at [670, 580] on span "[PERSON_NAME]" at bounding box center [677, 581] width 68 height 11
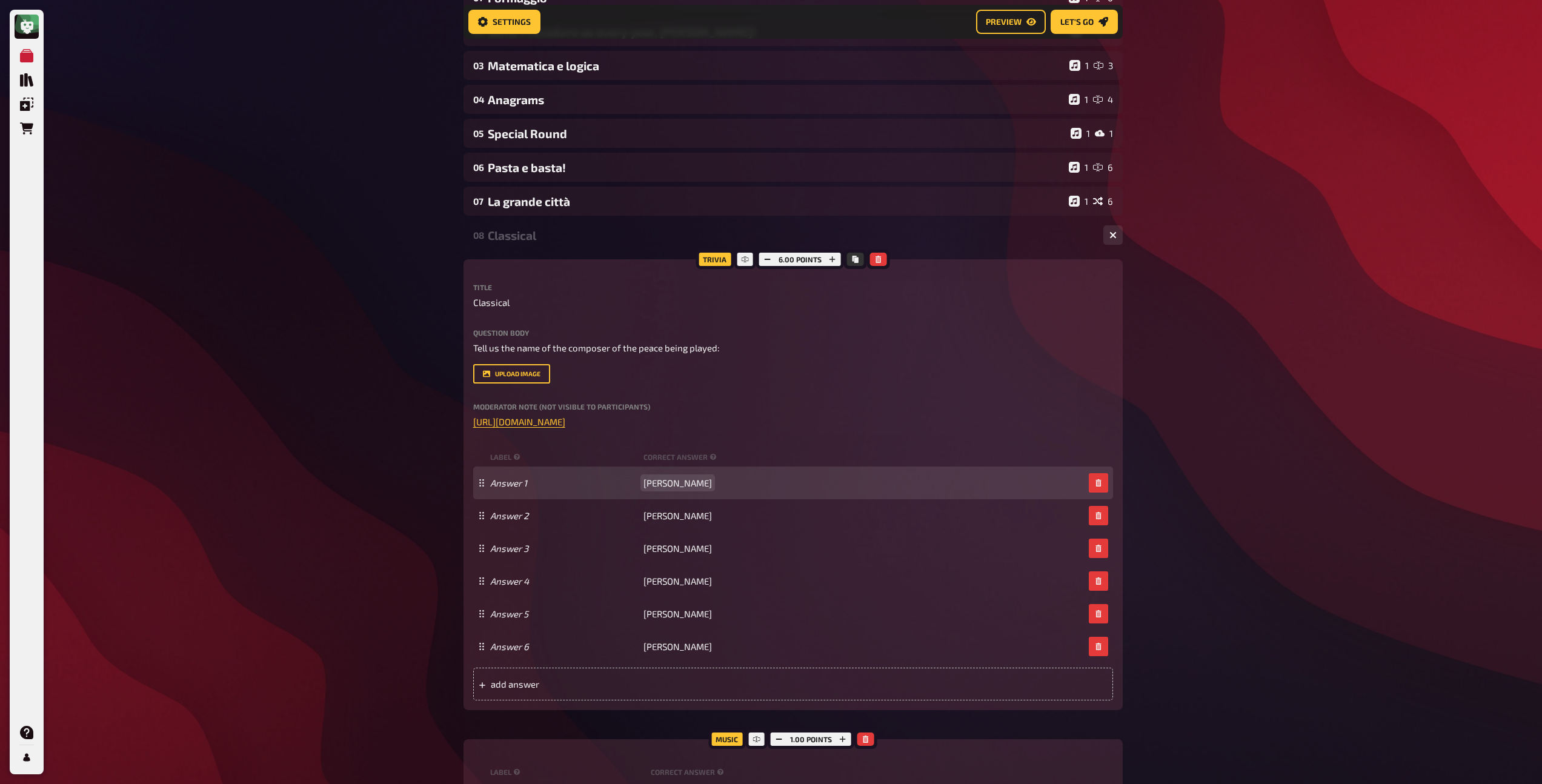
click at [680, 486] on span "[PERSON_NAME]" at bounding box center [677, 482] width 68 height 11
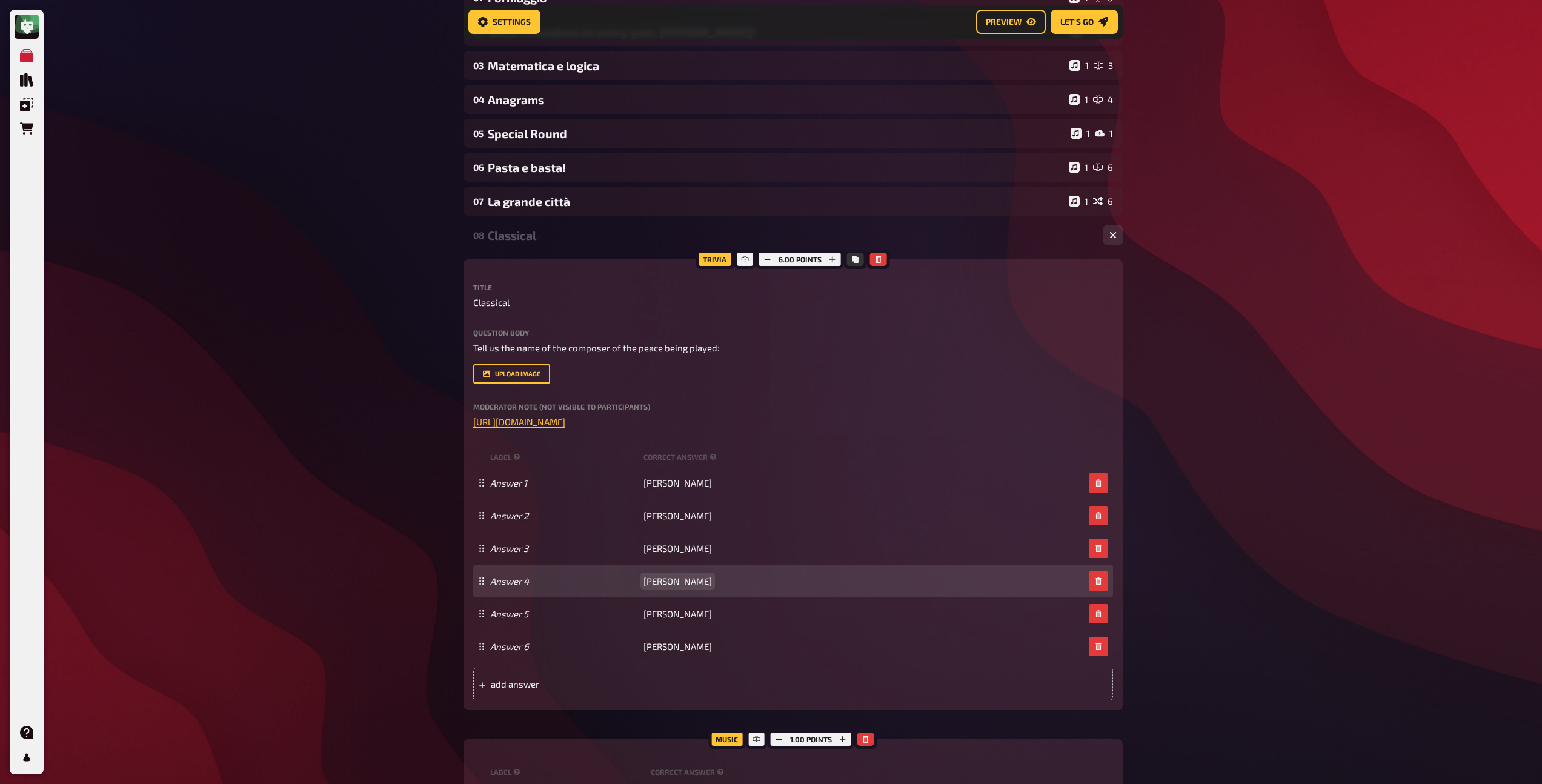
click at [658, 582] on span "[PERSON_NAME]" at bounding box center [677, 581] width 68 height 11
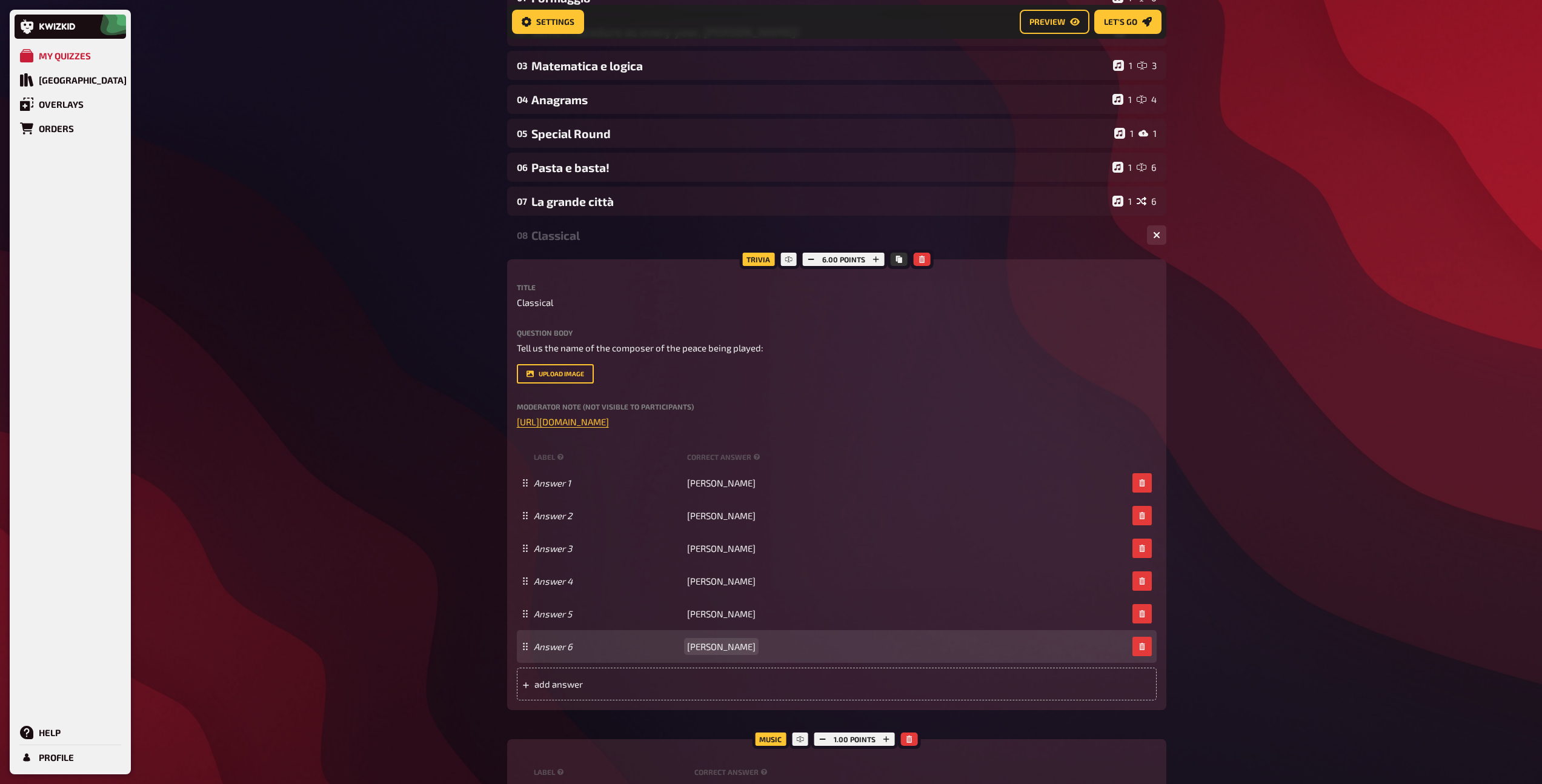
click at [719, 648] on span "[PERSON_NAME]" at bounding box center [721, 646] width 68 height 11
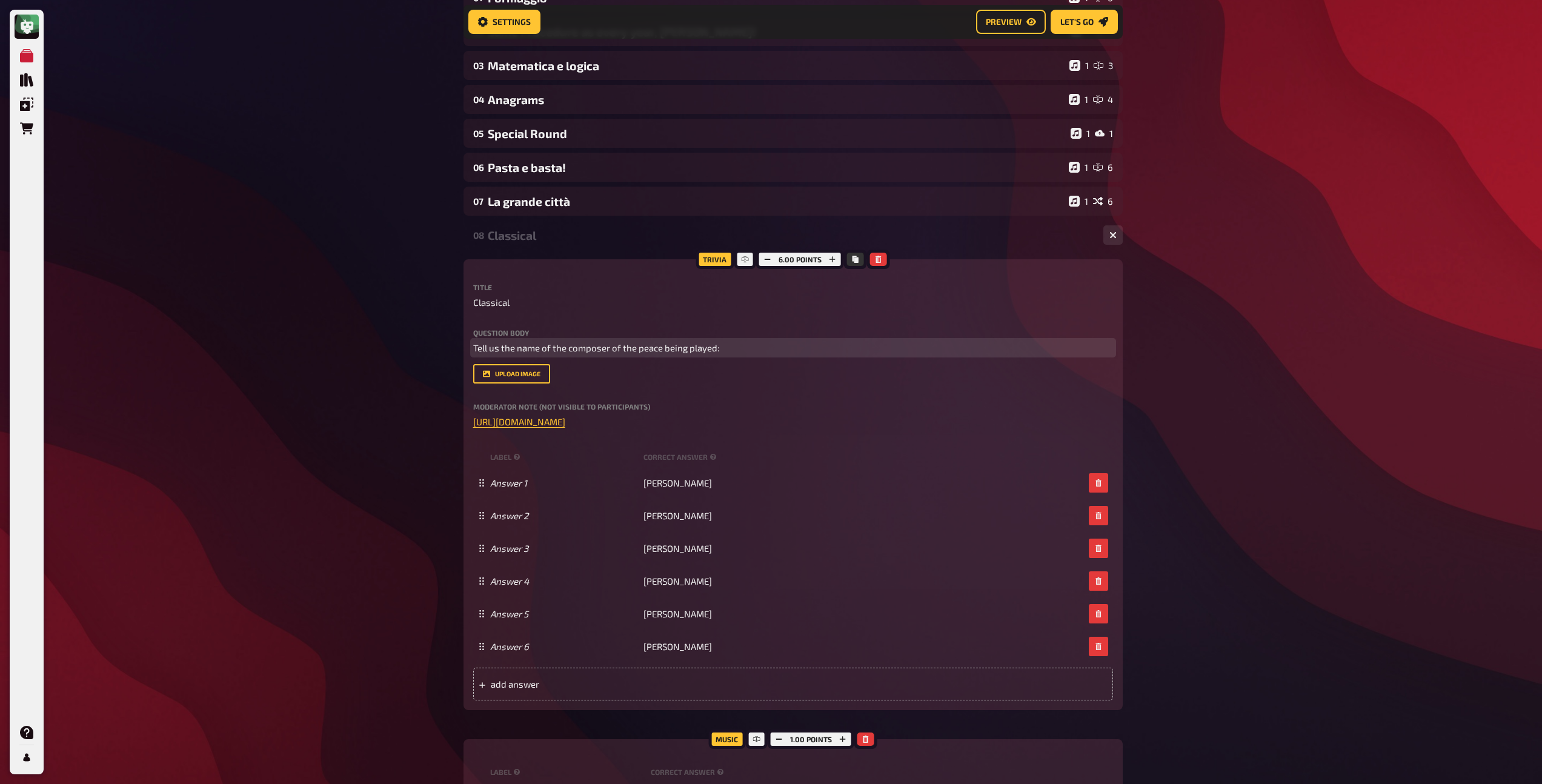
click at [609, 347] on span "Tell us the name of the composer of the peace being played:" at bounding box center [595, 347] width 246 height 11
click at [476, 348] on span "Tell us the name of the composer of the peace being played:" at bounding box center [595, 347] width 246 height 11
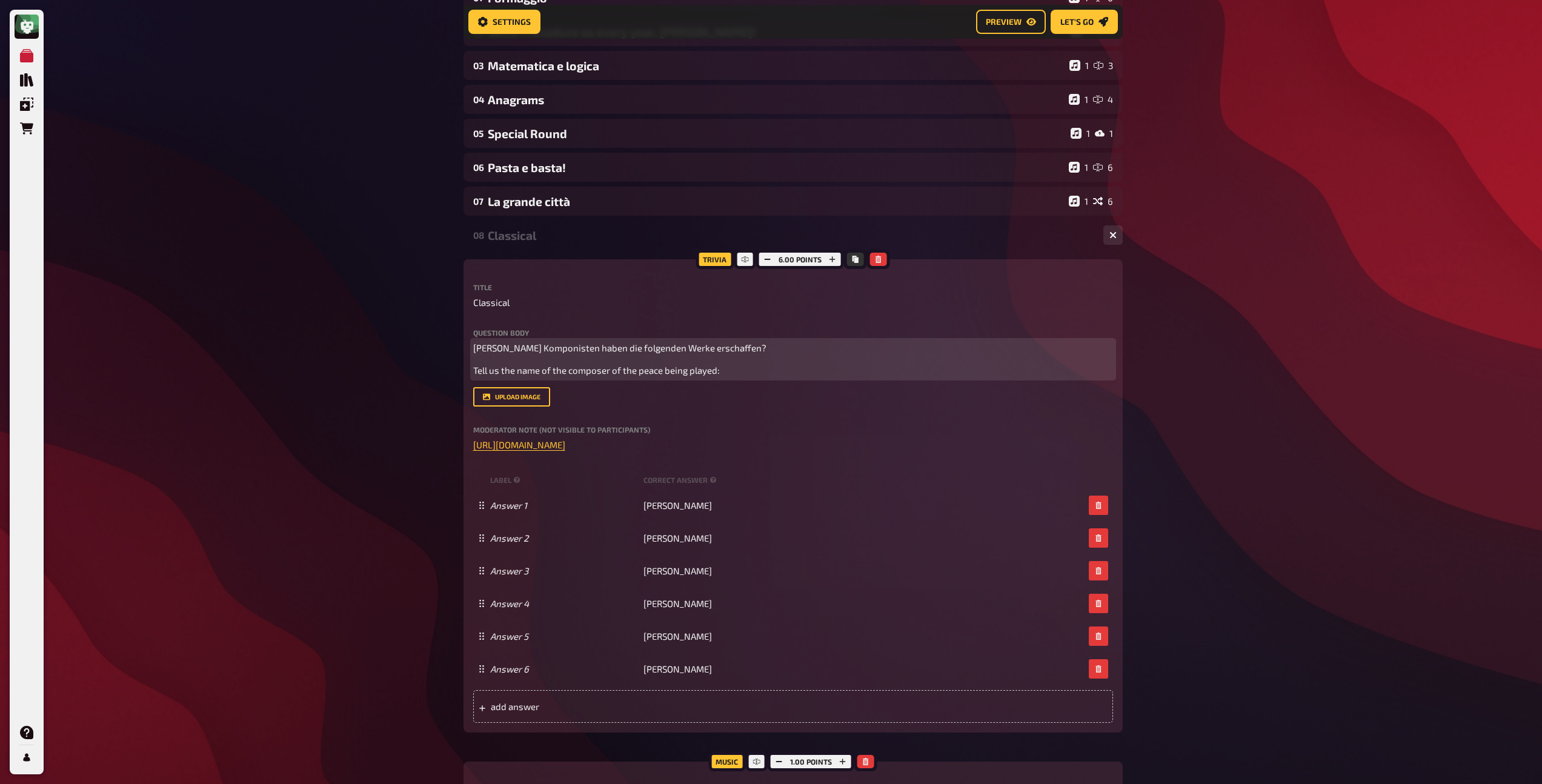
click at [555, 349] on span "[PERSON_NAME] Komponisten haben die folgenden Werke erschaffen?" at bounding box center [619, 347] width 293 height 11
click at [563, 328] on icon "button" at bounding box center [565, 325] width 6 height 7
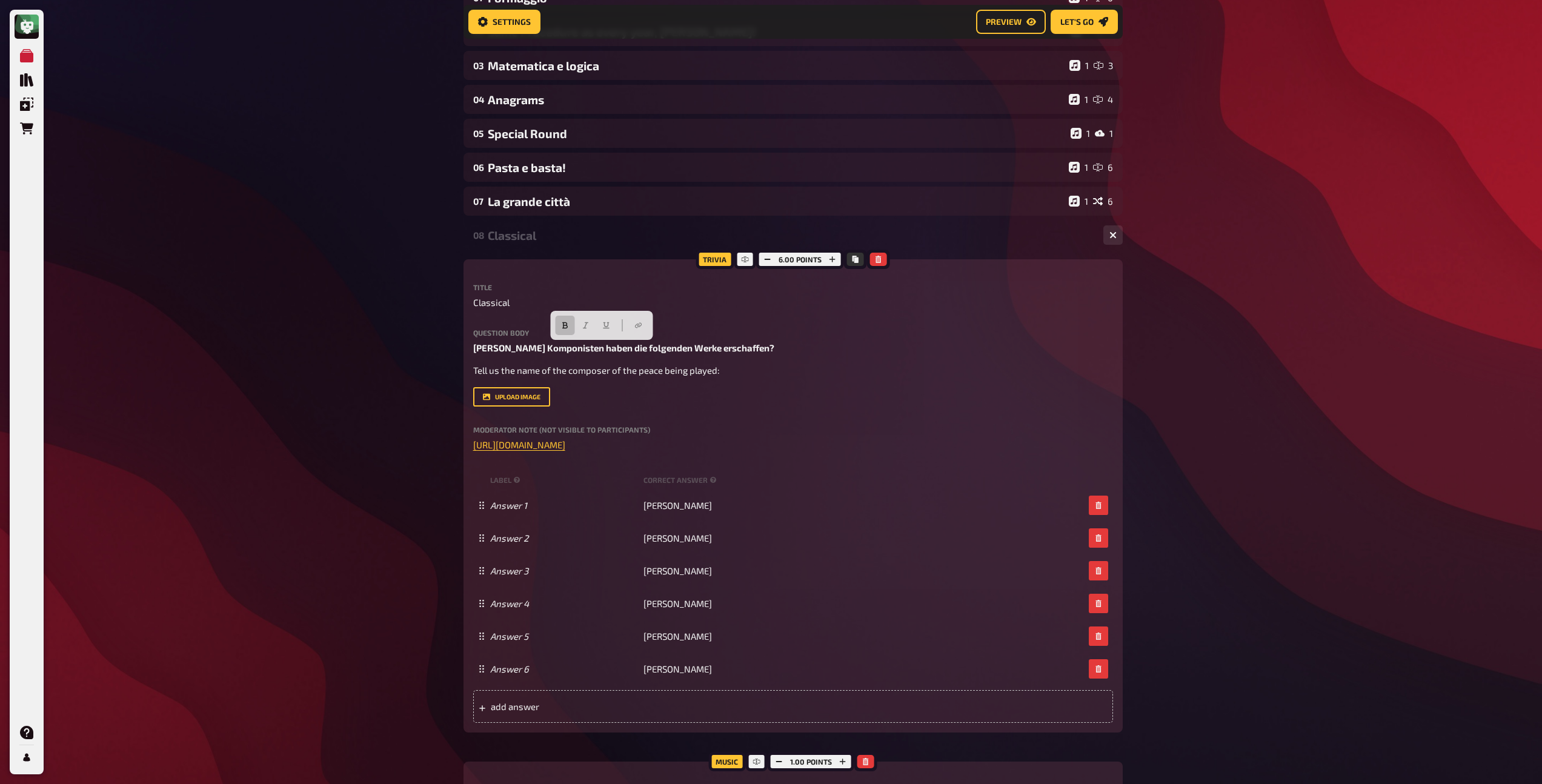
click at [513, 236] on div "Classical" at bounding box center [790, 235] width 606 height 14
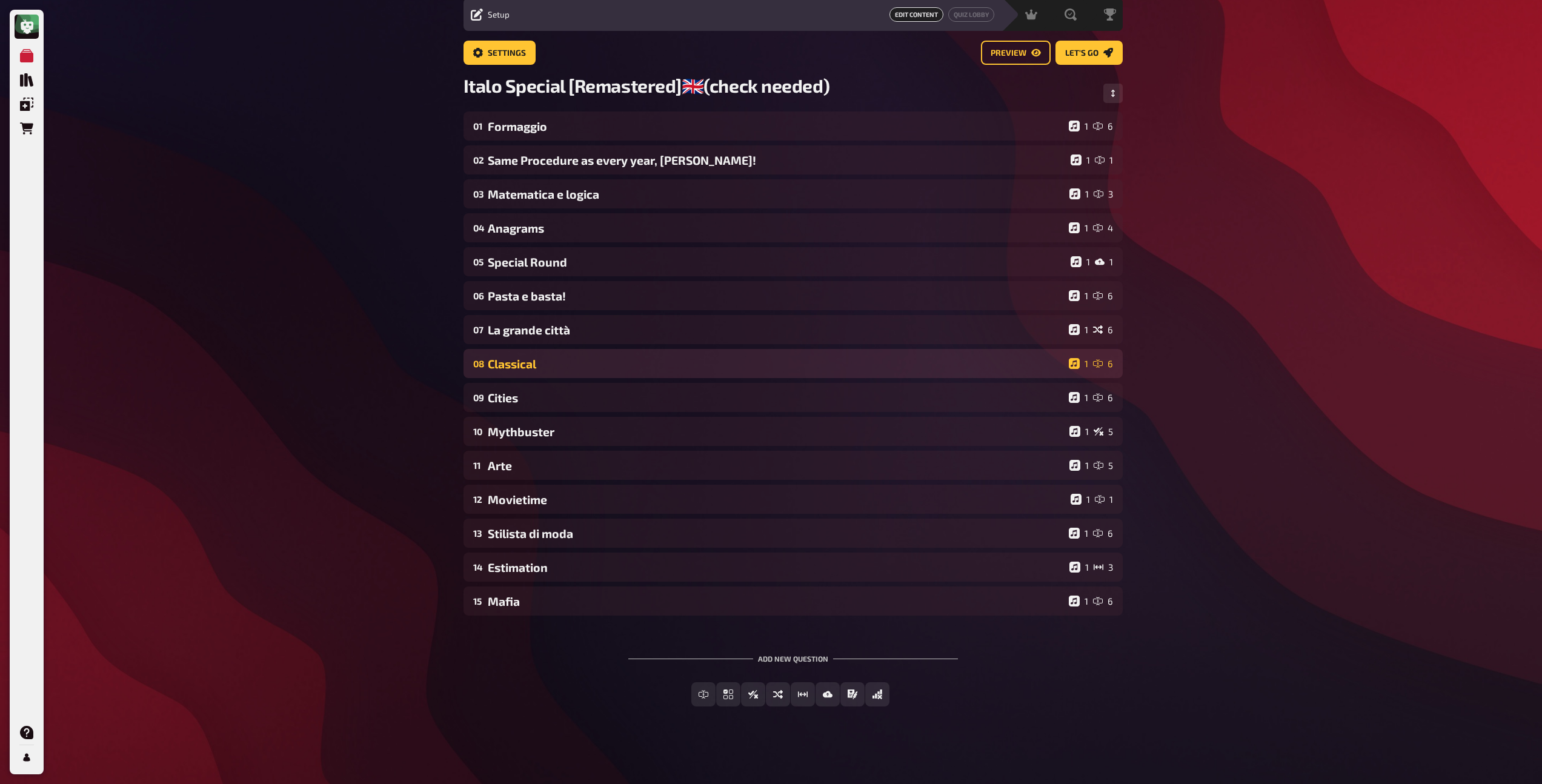
click at [520, 366] on div "Classical" at bounding box center [775, 364] width 576 height 14
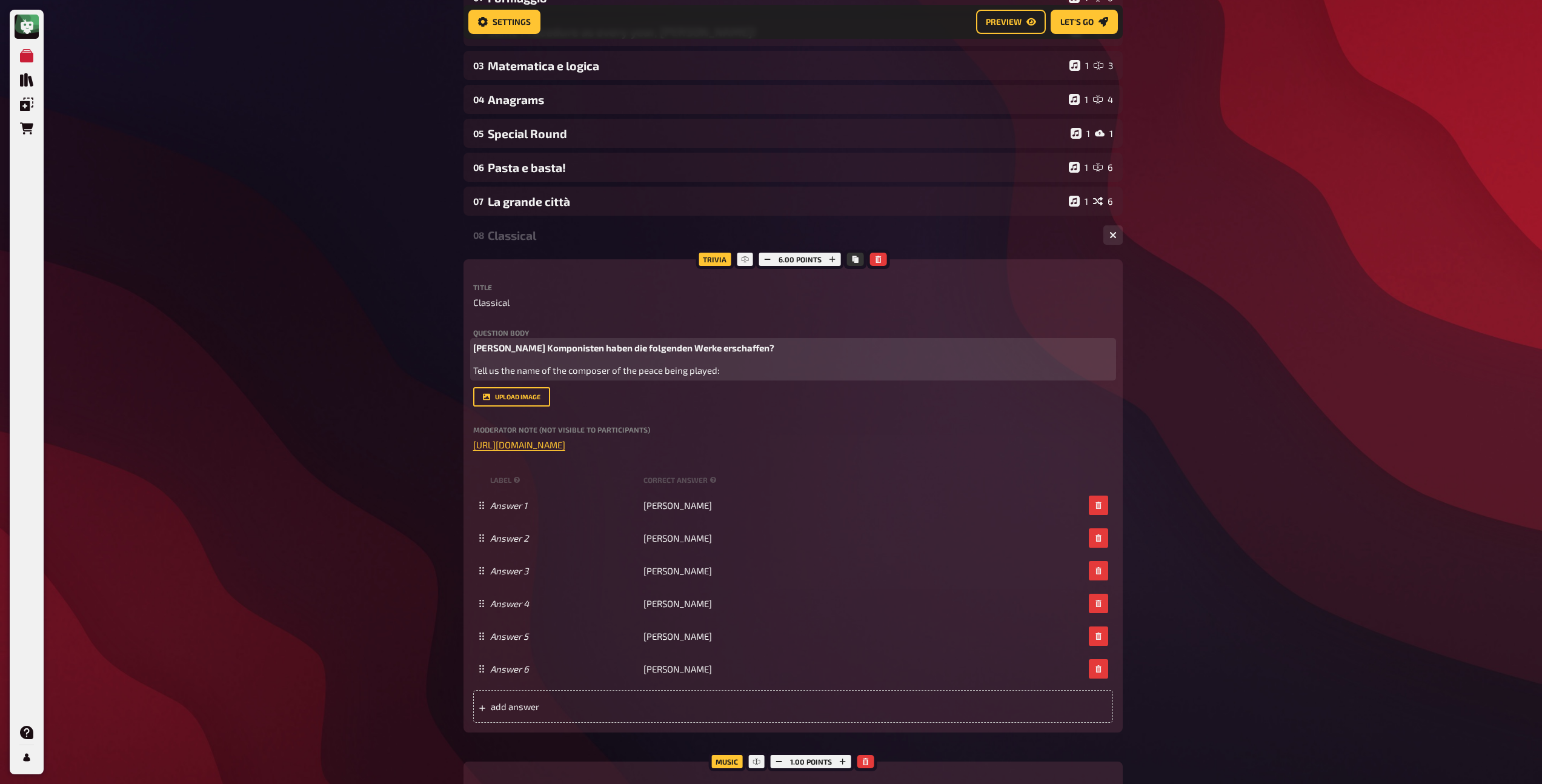
click at [524, 374] on span "Tell us the name of the composer of the peace being played:" at bounding box center [595, 370] width 246 height 11
click at [576, 351] on icon "button" at bounding box center [579, 347] width 7 height 7
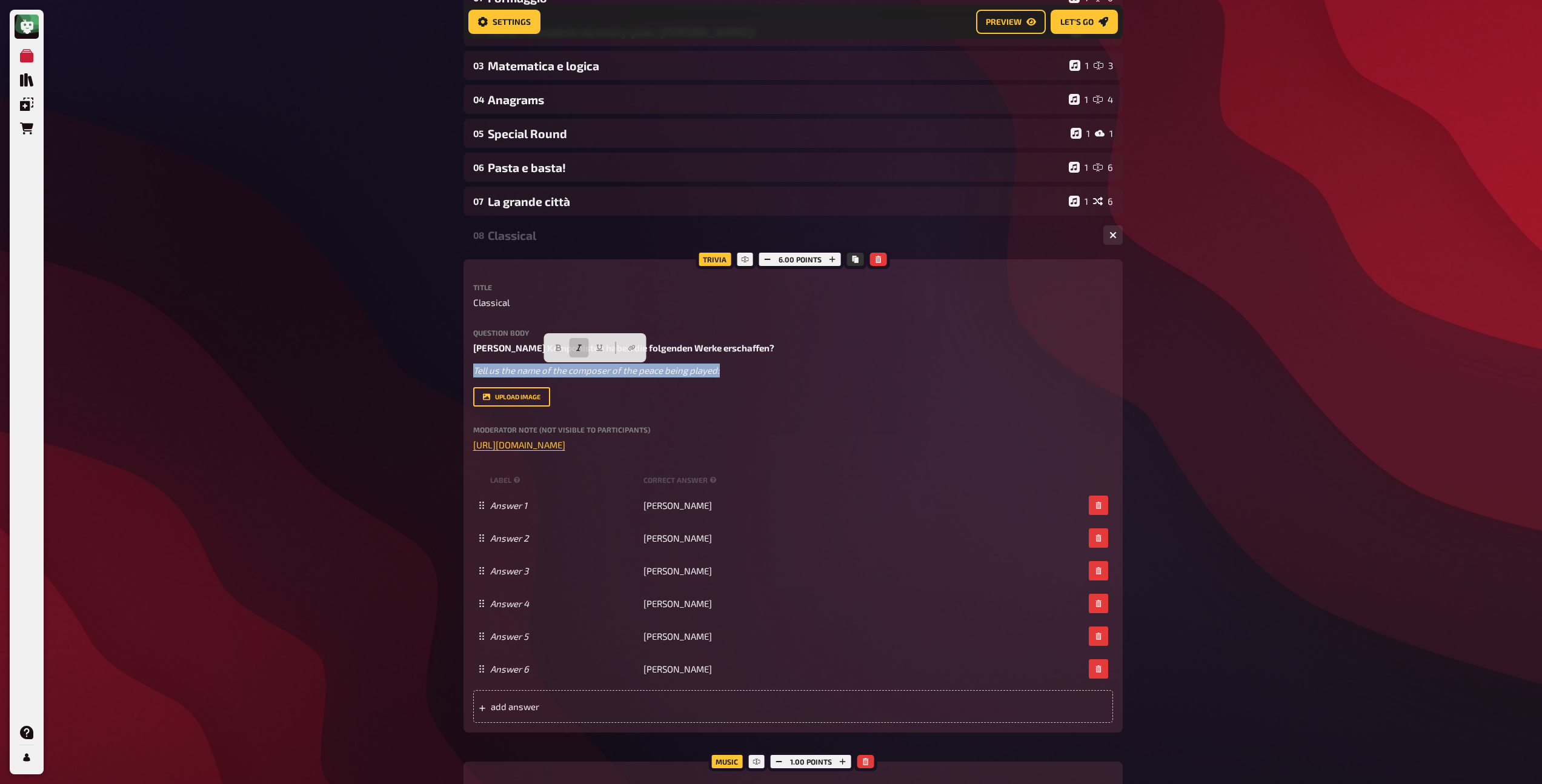
click at [512, 242] on div "Classical" at bounding box center [790, 235] width 606 height 14
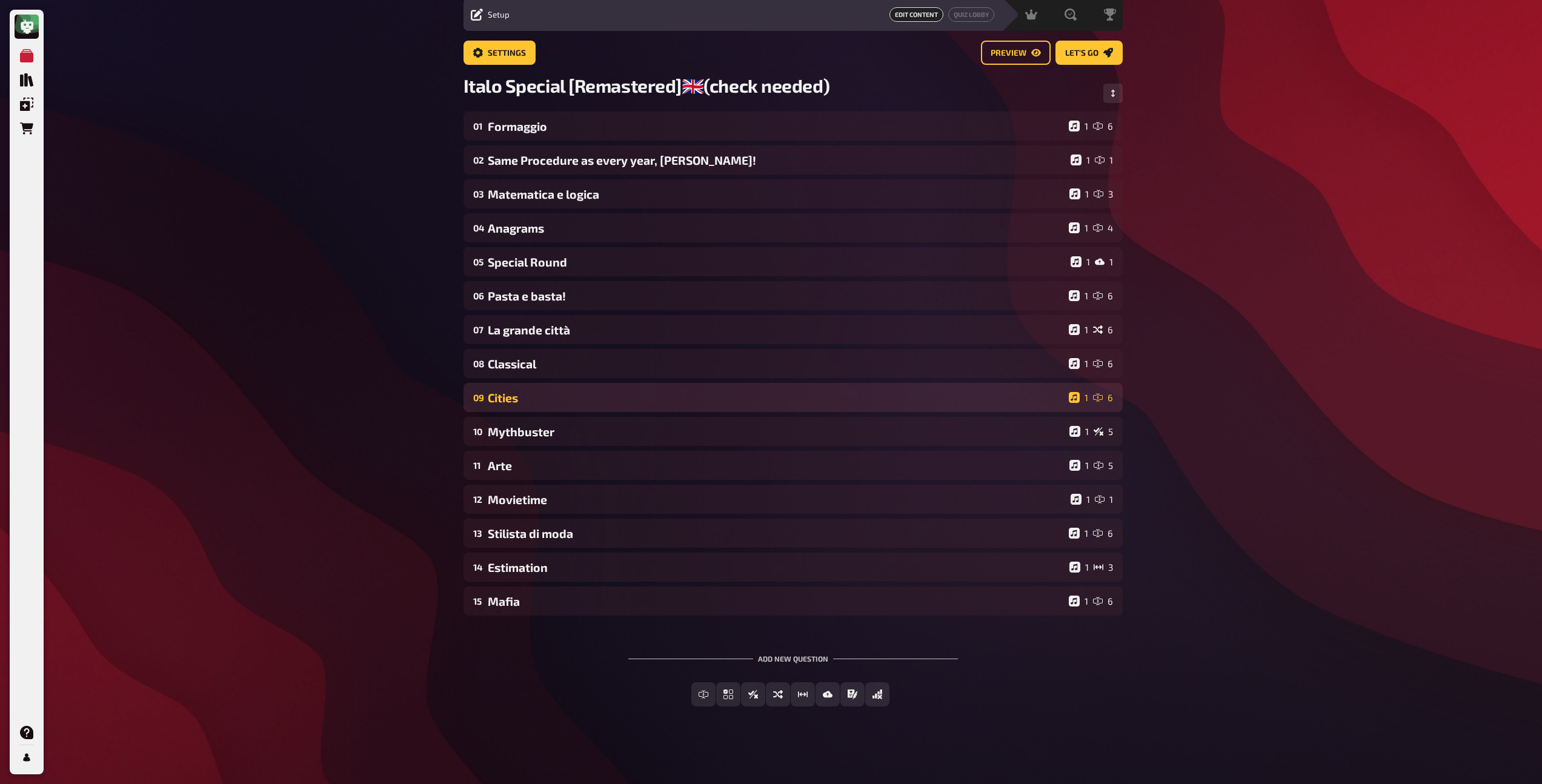
click at [520, 406] on div "09 Cities 1 6" at bounding box center [793, 398] width 660 height 29
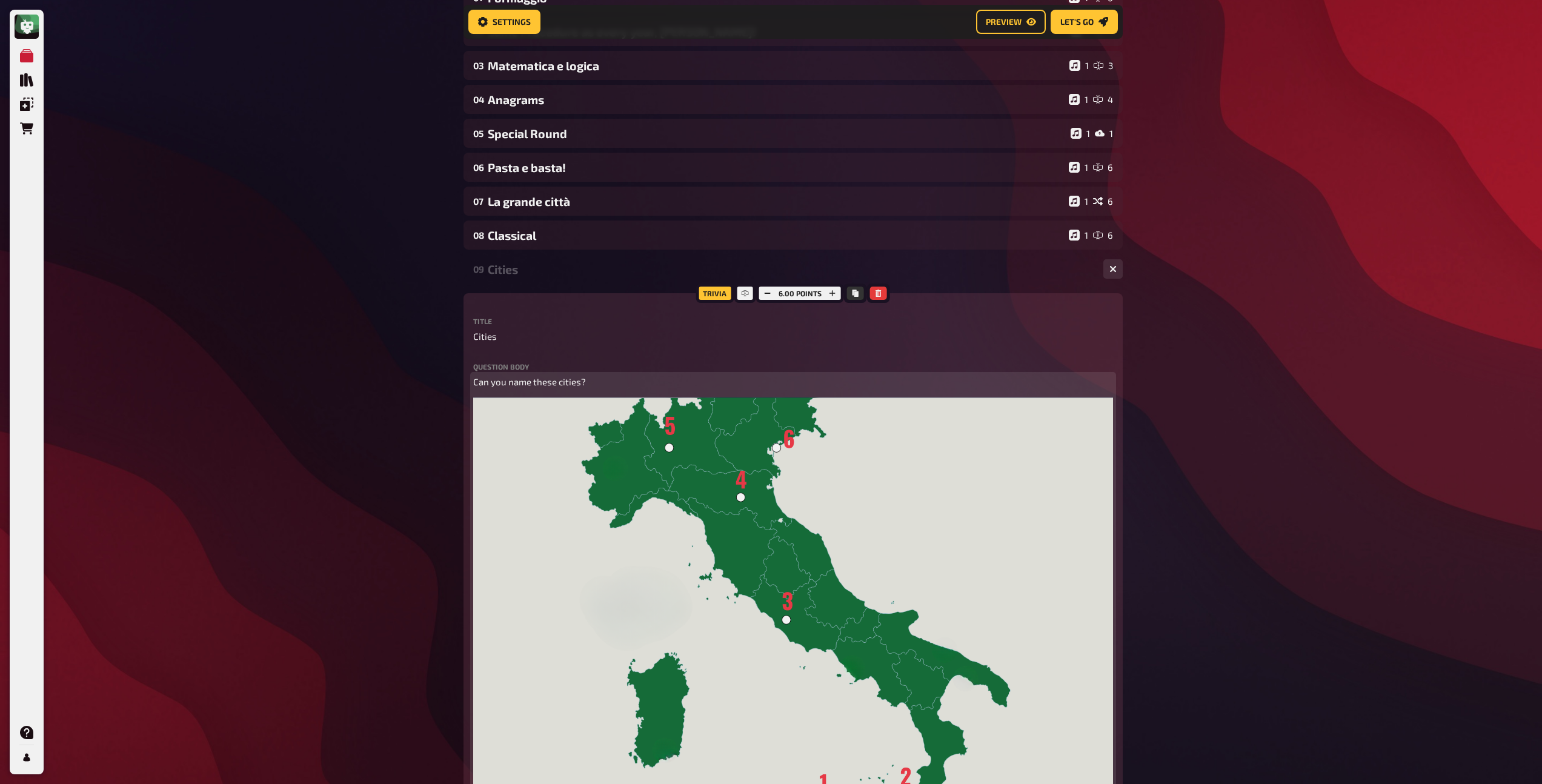
click at [475, 382] on span "Can you name these cities?" at bounding box center [529, 381] width 113 height 11
drag, startPoint x: 762, startPoint y: 386, endPoint x: 644, endPoint y: 384, distance: 118.0
click at [644, 384] on p "Welche Städte sind hier eingezeichnet? / Can you name these cities?" at bounding box center [793, 381] width 640 height 14
click at [683, 357] on icon "button" at bounding box center [682, 359] width 6 height 7
drag, startPoint x: 634, startPoint y: 381, endPoint x: 472, endPoint y: 386, distance: 162.1
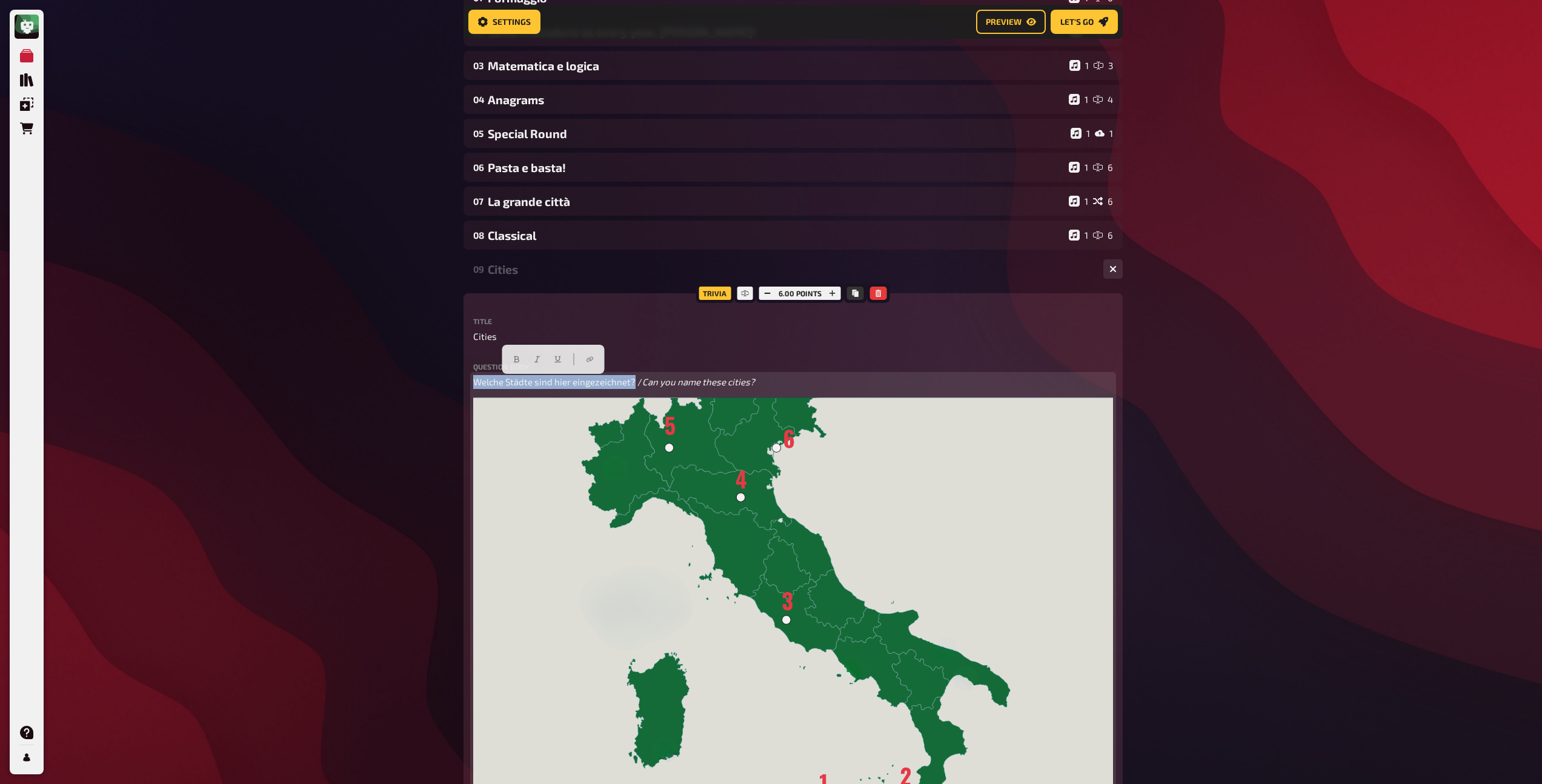
click at [472, 386] on div "Trivia 6.00 points Title Cities Question body Welche Städte sind hier eingezeic…" at bounding box center [793, 739] width 660 height 894
click at [520, 360] on button "button" at bounding box center [517, 359] width 19 height 19
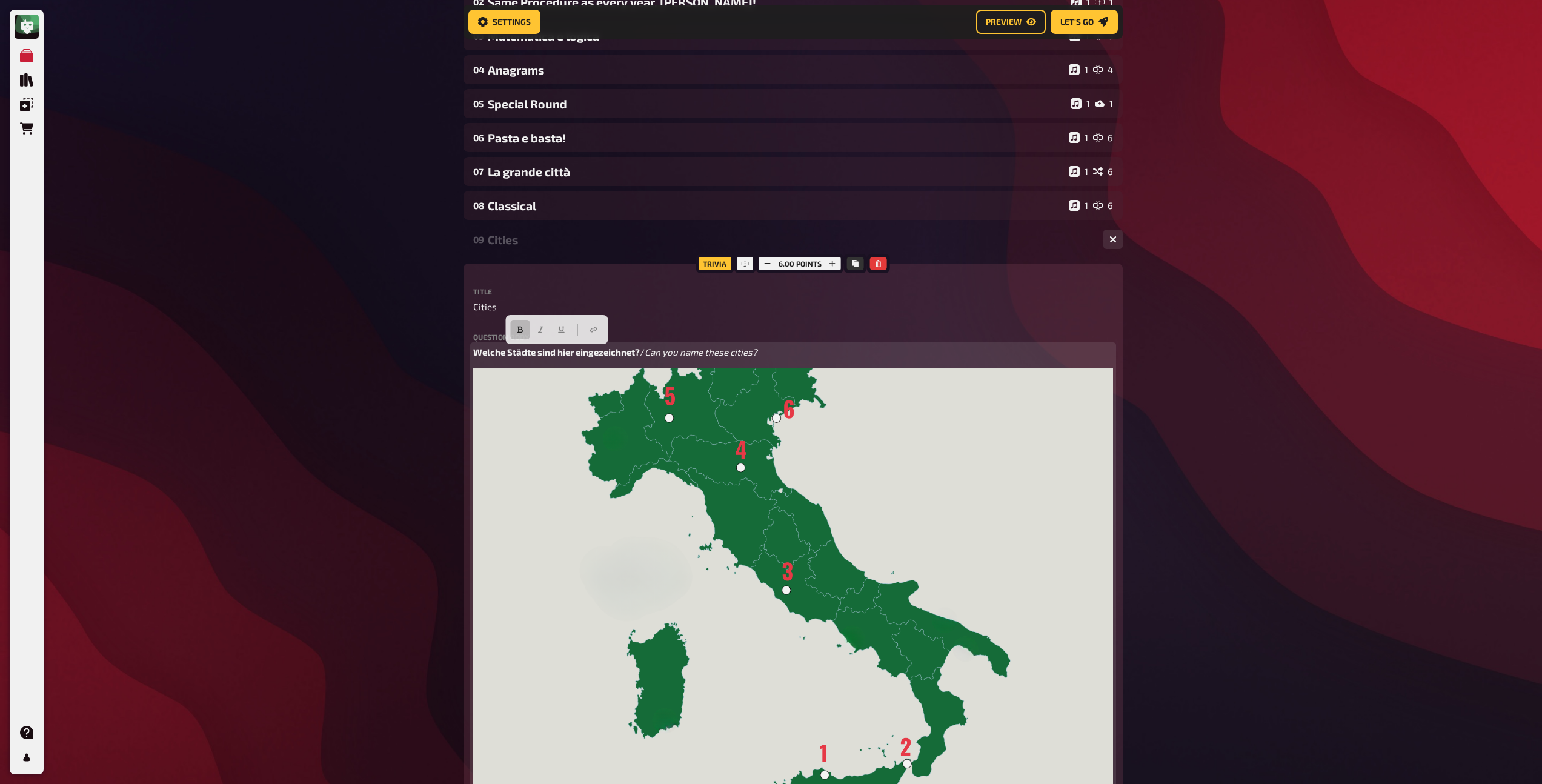
scroll to position [86, 0]
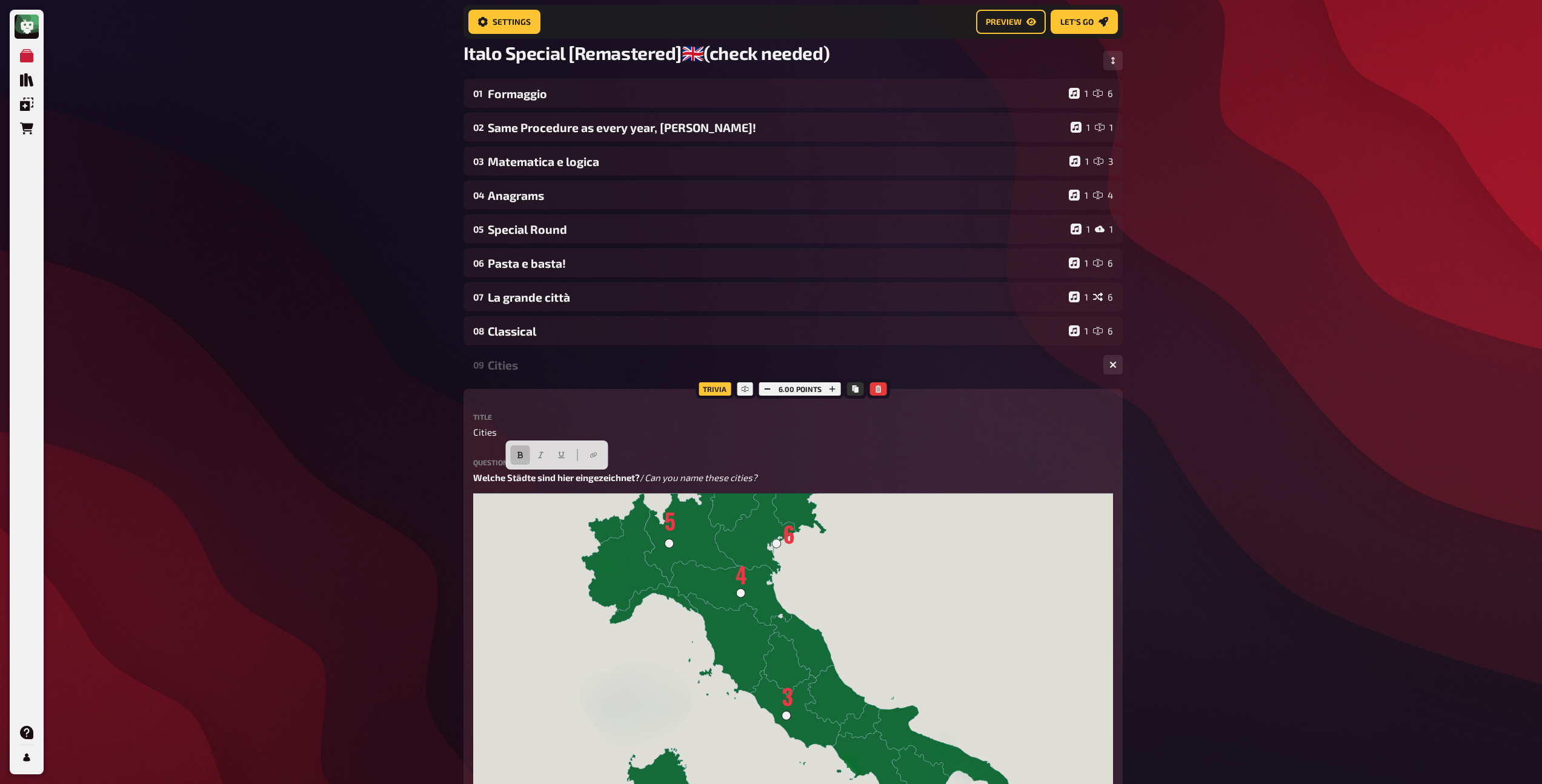
click at [561, 378] on div "09 Cities 1 6" at bounding box center [793, 365] width 660 height 29
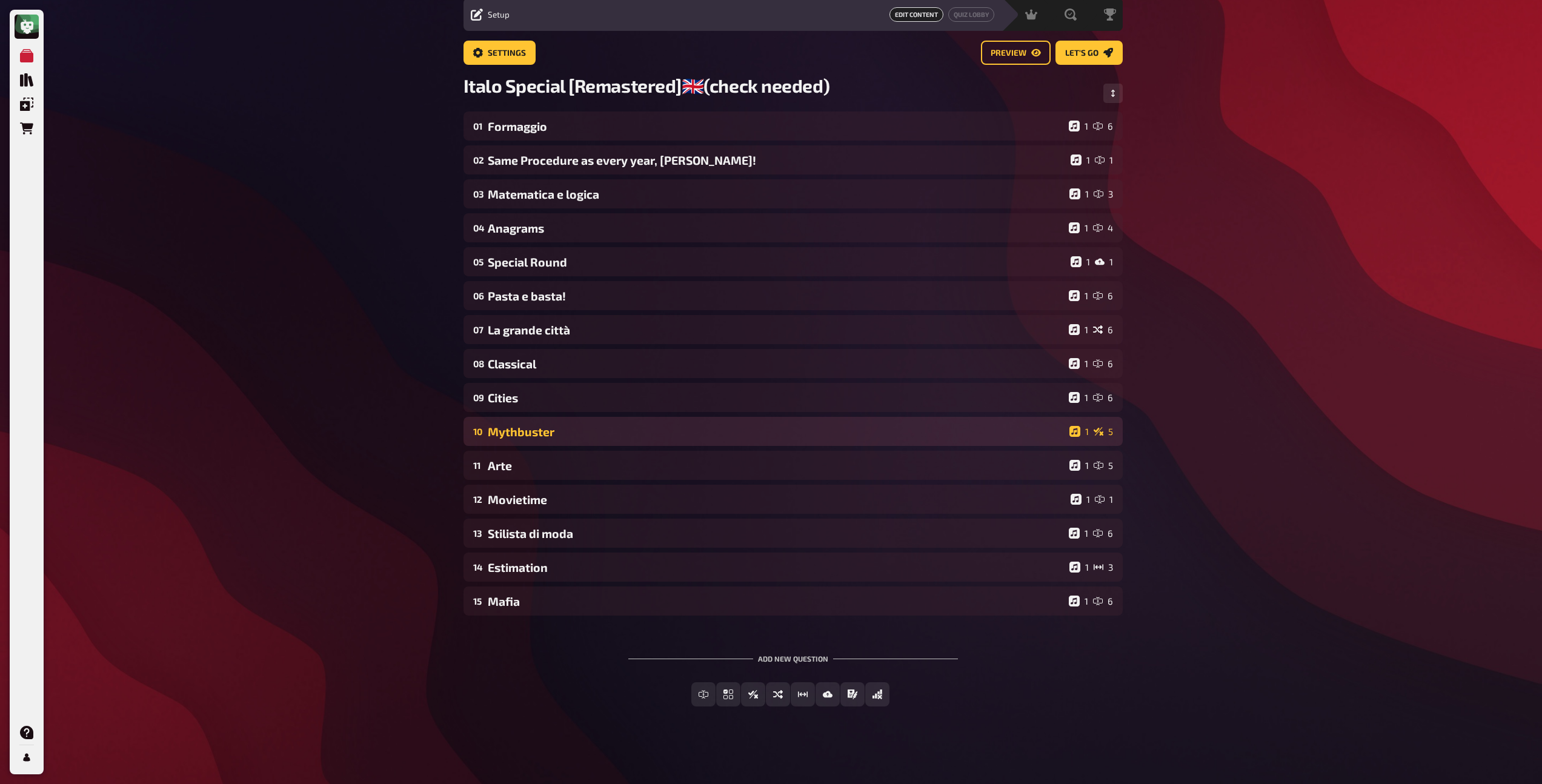
click at [571, 433] on div "Mythbuster" at bounding box center [775, 432] width 577 height 14
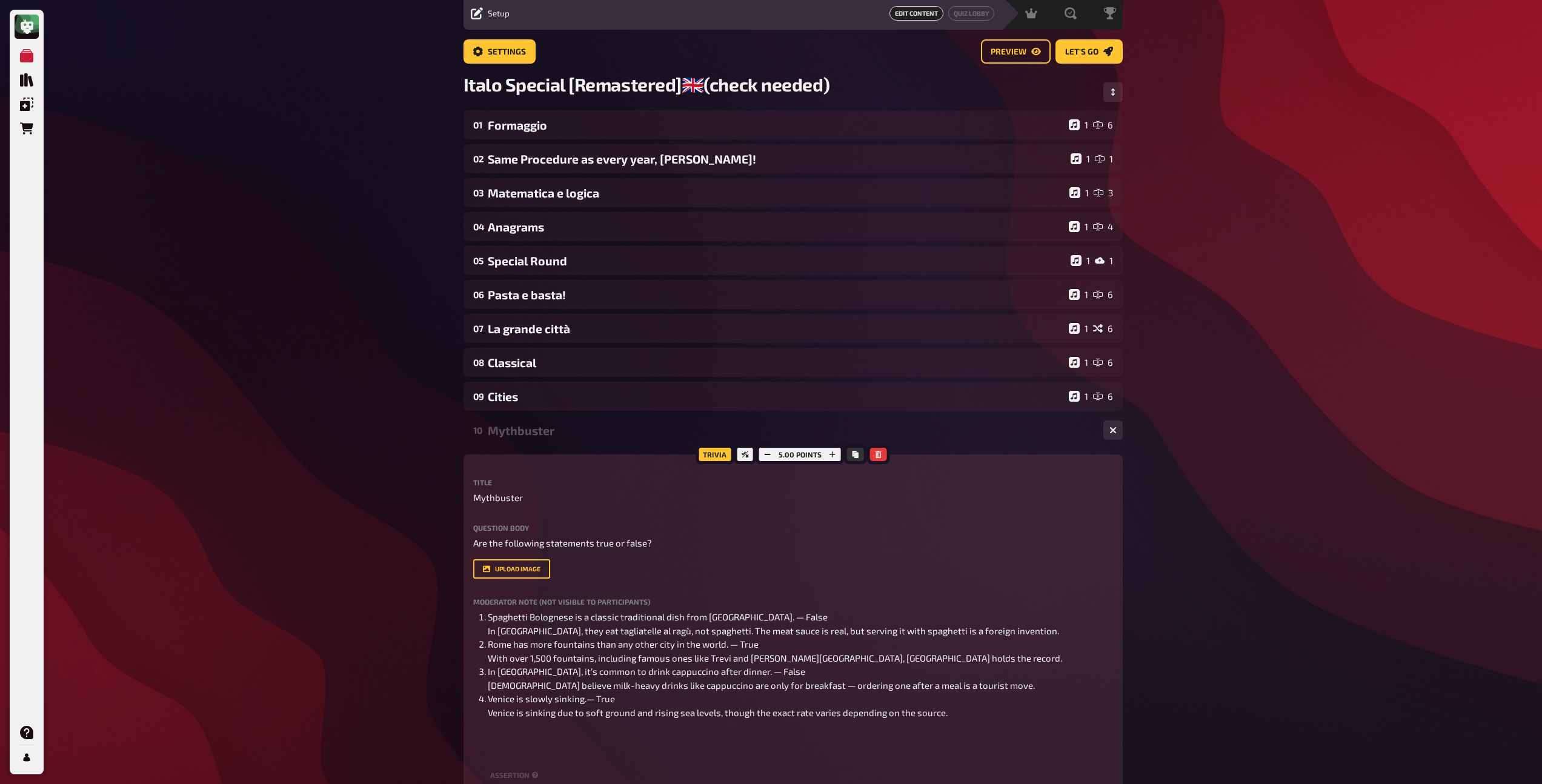
scroll to position [76, 0]
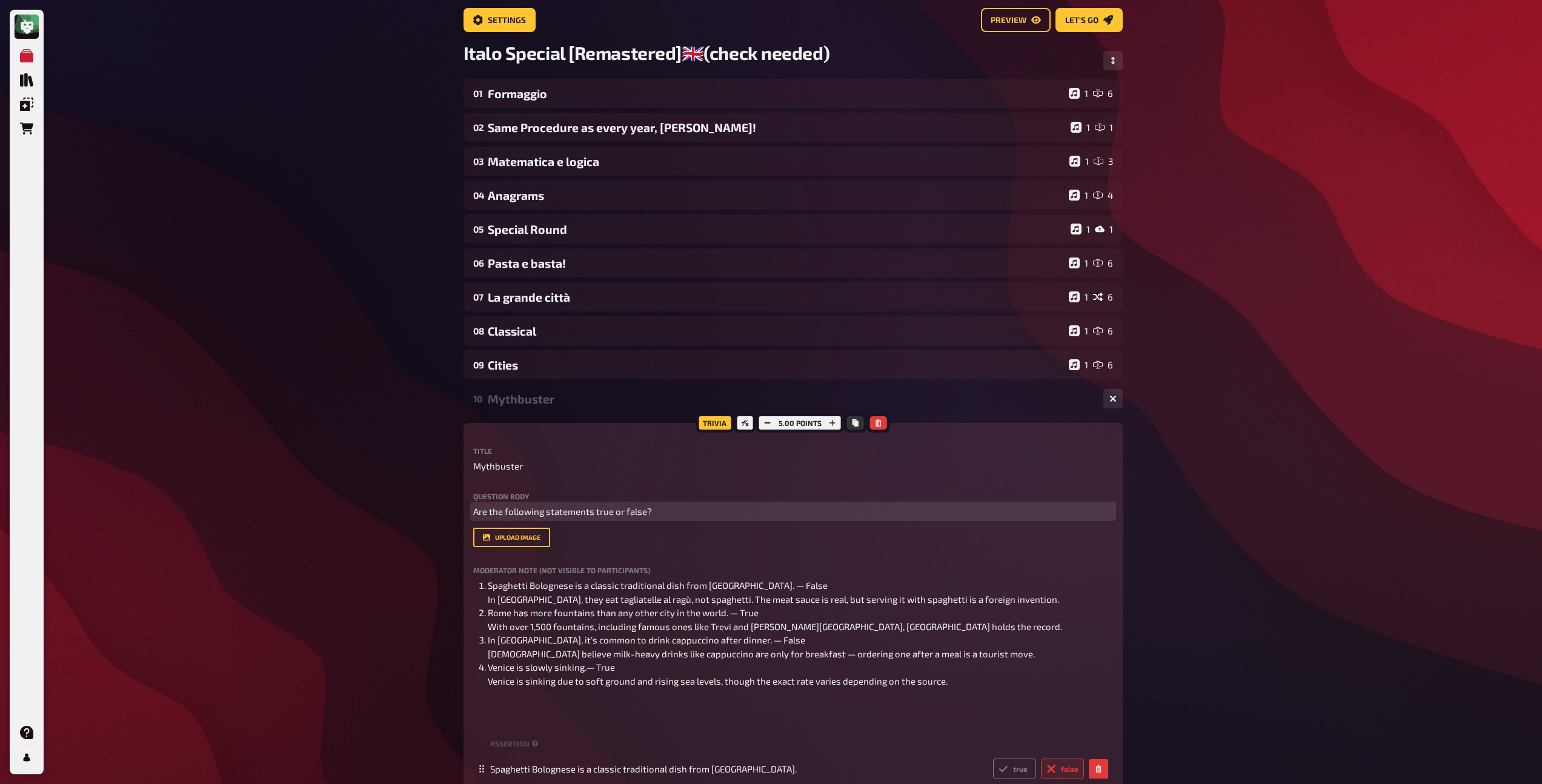
click at [557, 512] on span "Are the following statements true or false?" at bounding box center [562, 511] width 179 height 11
copy span "Are the following statements true or false?"
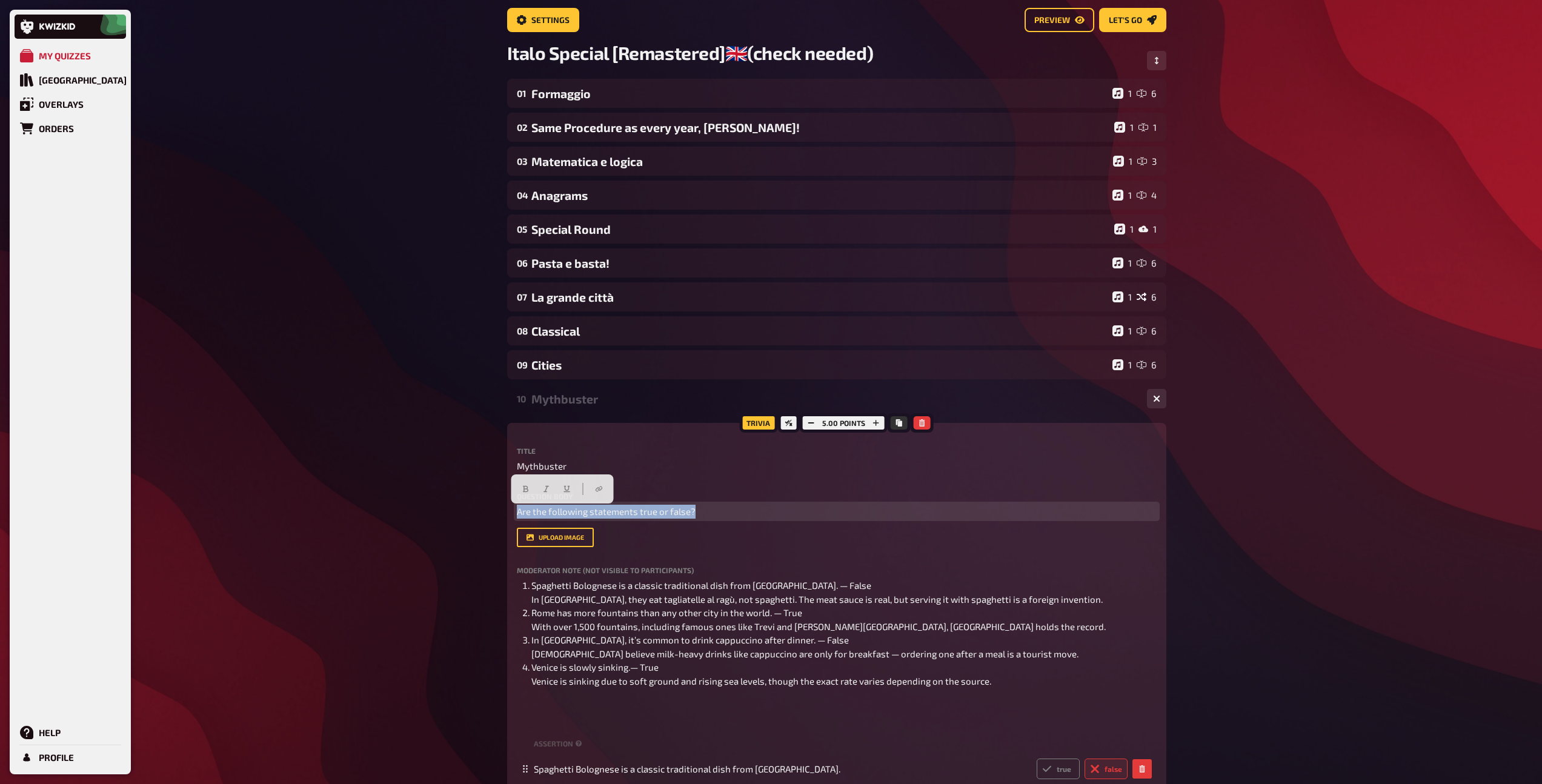
click at [521, 511] on span "Are the following statements true or false?" at bounding box center [606, 511] width 179 height 11
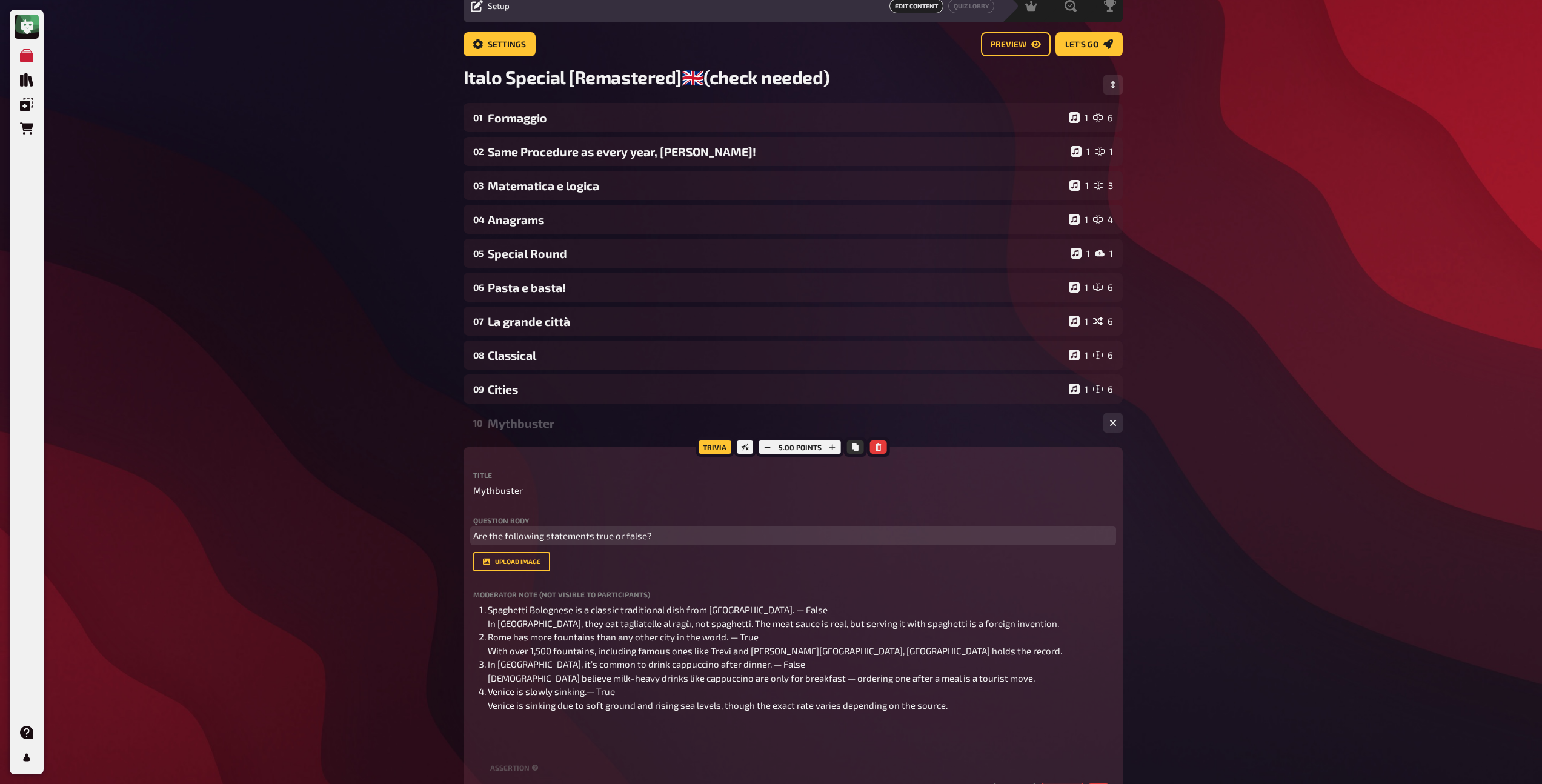
click at [475, 538] on span "Are the following statements true or false?" at bounding box center [562, 535] width 179 height 11
paste div
drag, startPoint x: 678, startPoint y: 534, endPoint x: 469, endPoint y: 534, distance: 209.0
click at [469, 534] on div "Trivia 5.00 points Title Mythbuster Question body Sind die folgenden Aussagen r…" at bounding box center [793, 717] width 660 height 540
click at [541, 513] on icon "button" at bounding box center [538, 513] width 7 height 7
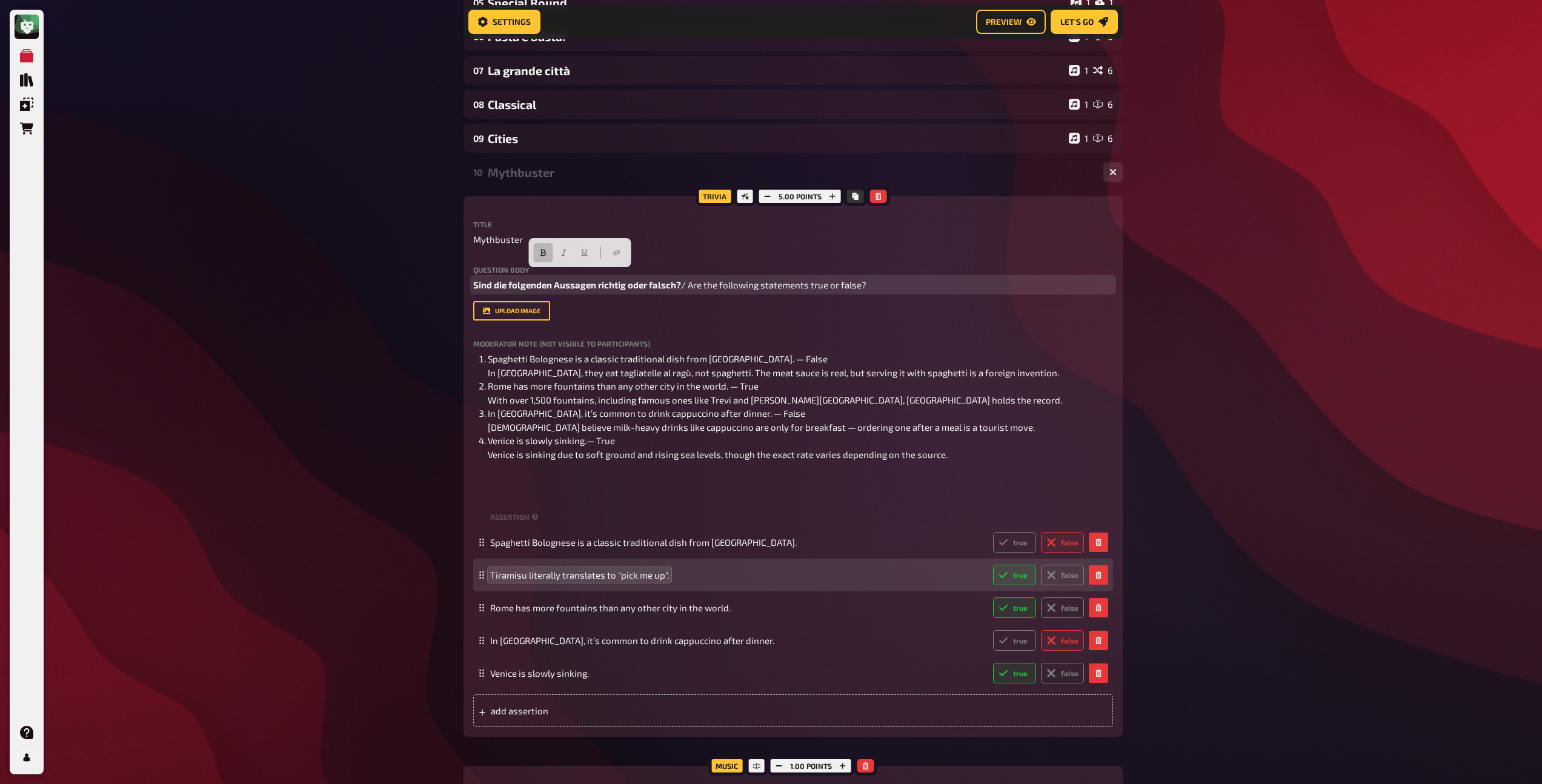
scroll to position [303, 0]
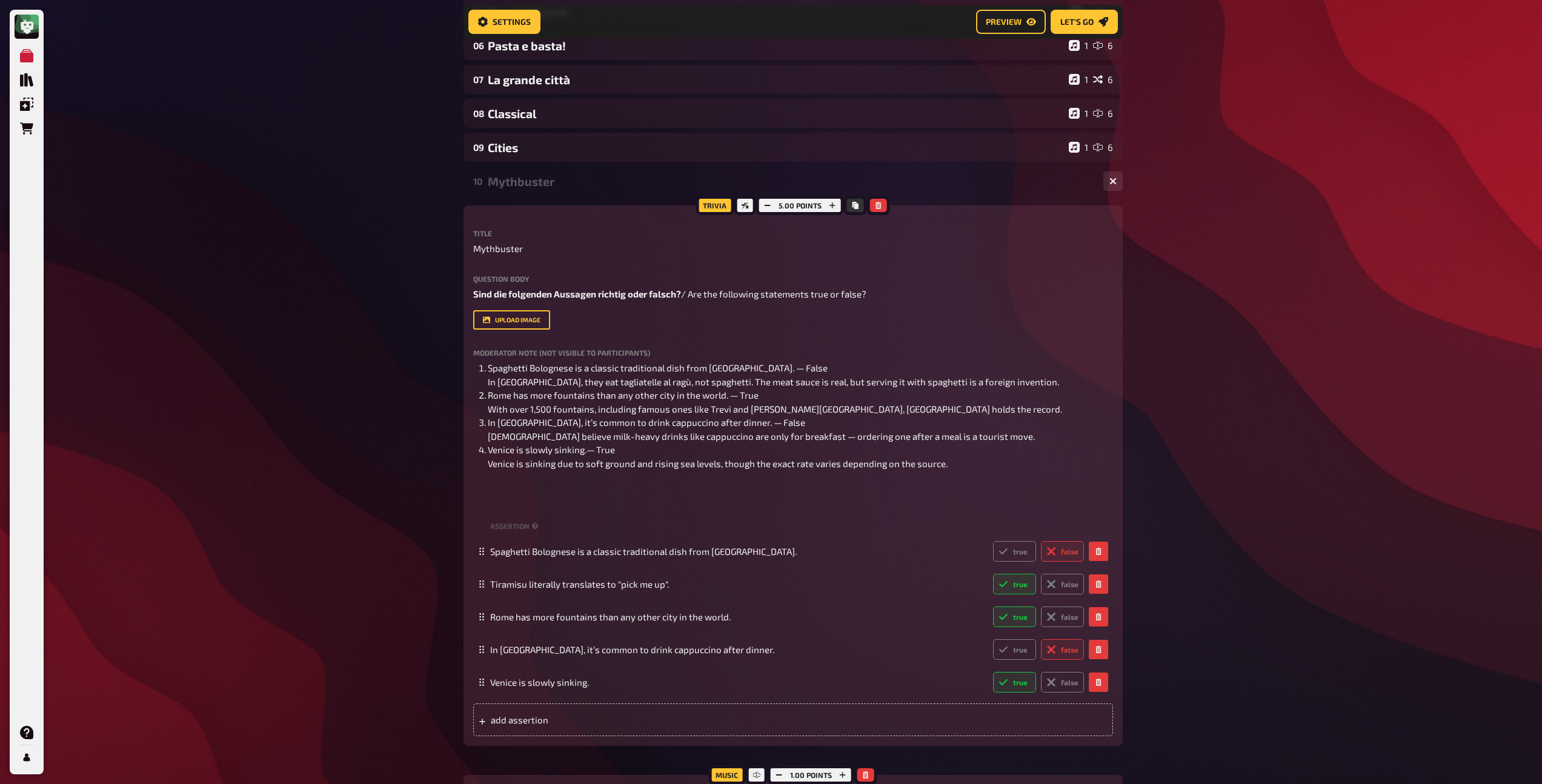
click at [521, 187] on div "Mythbuster" at bounding box center [790, 181] width 606 height 14
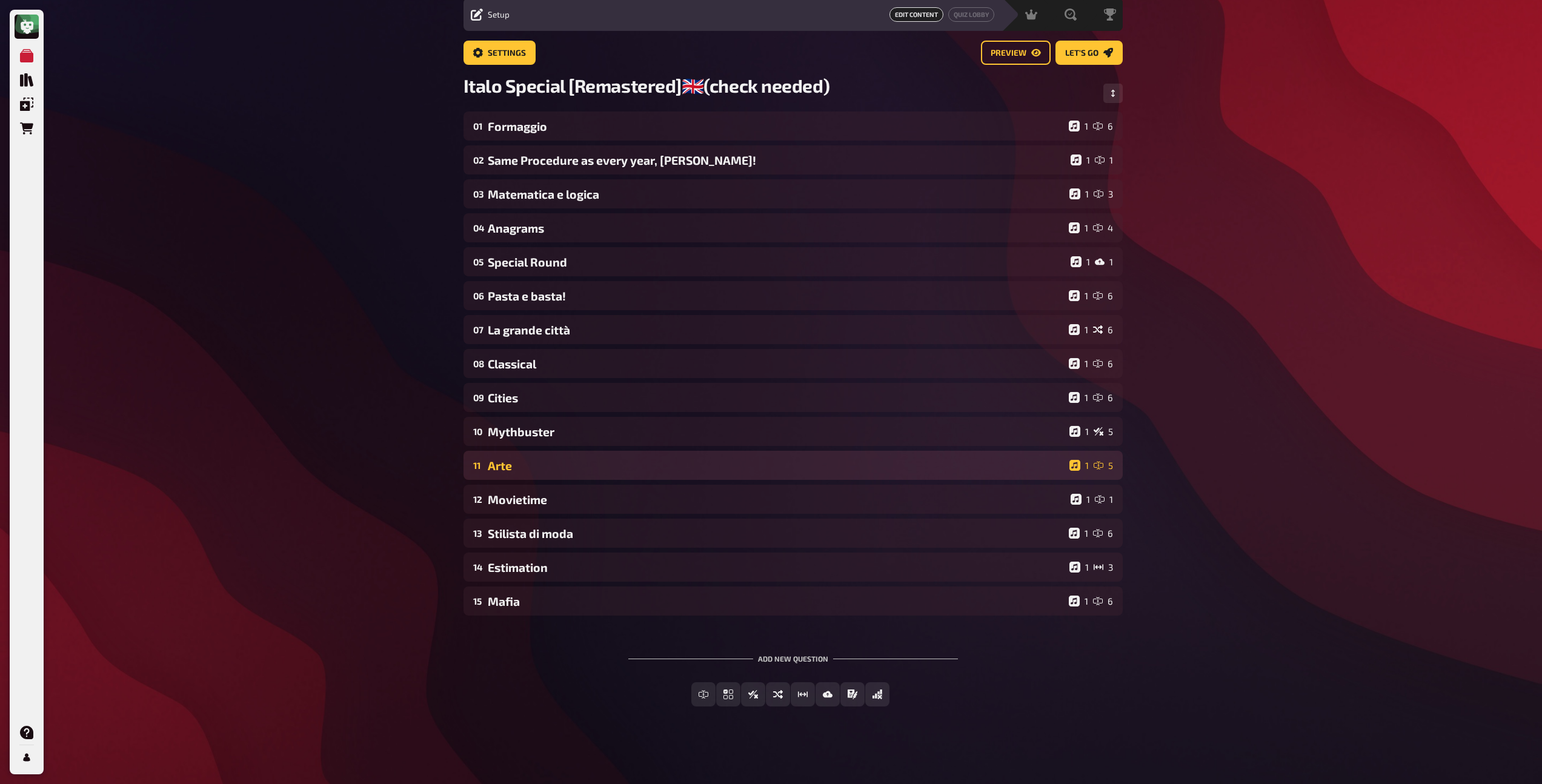
click at [542, 466] on div "Arte" at bounding box center [775, 465] width 577 height 14
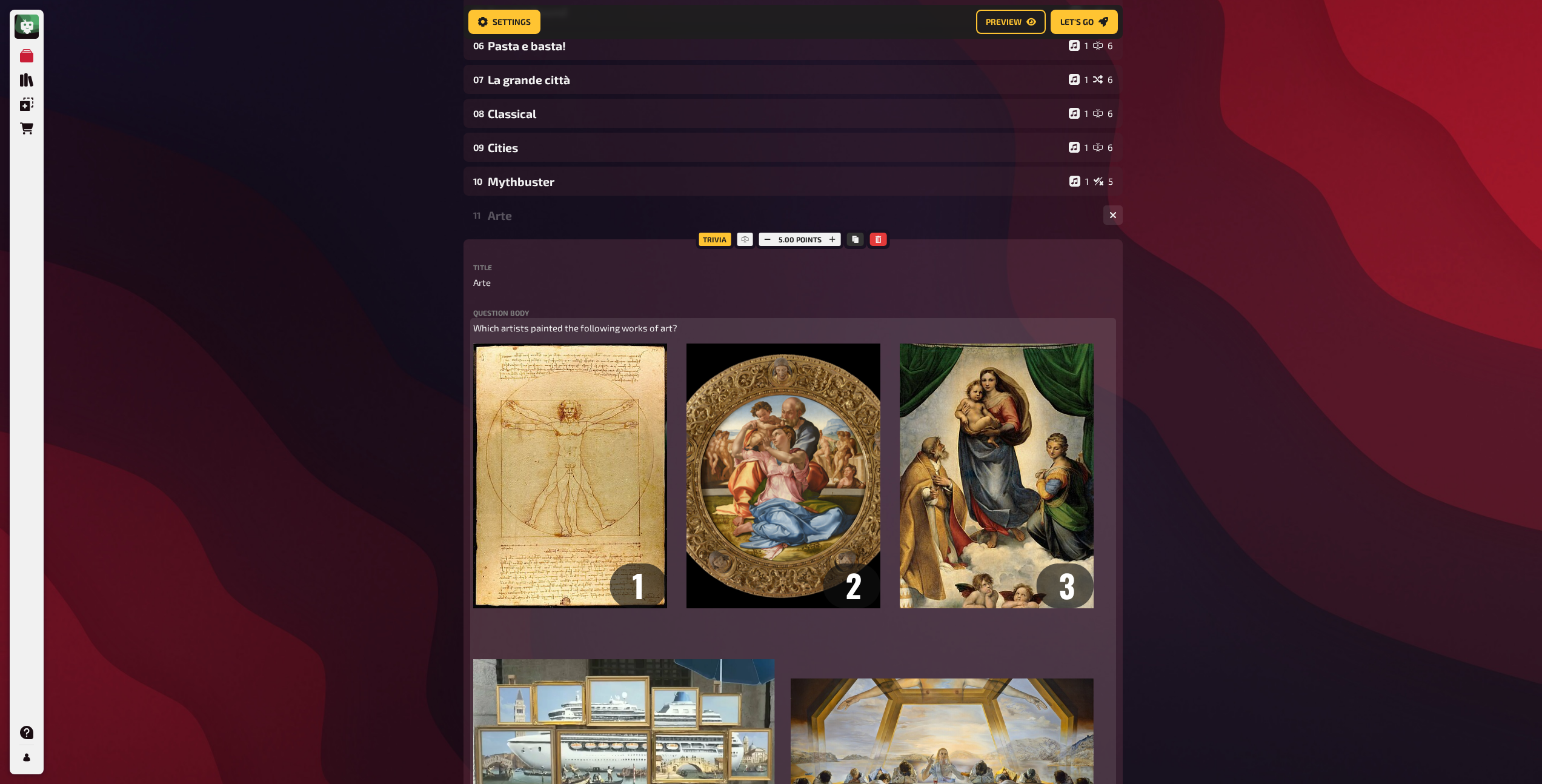
click at [474, 330] on span "Which artists painted the following works of art?" at bounding box center [575, 327] width 204 height 11
drag, startPoint x: 662, startPoint y: 328, endPoint x: 467, endPoint y: 327, distance: 195.0
click at [467, 327] on div "Trivia 5.00 points Title Arte Question body Welche Künstler malten die folgende…" at bounding box center [793, 706] width 660 height 934
click at [520, 308] on div at bounding box center [566, 305] width 102 height 29
click at [531, 305] on icon "button" at bounding box center [529, 304] width 7 height 7
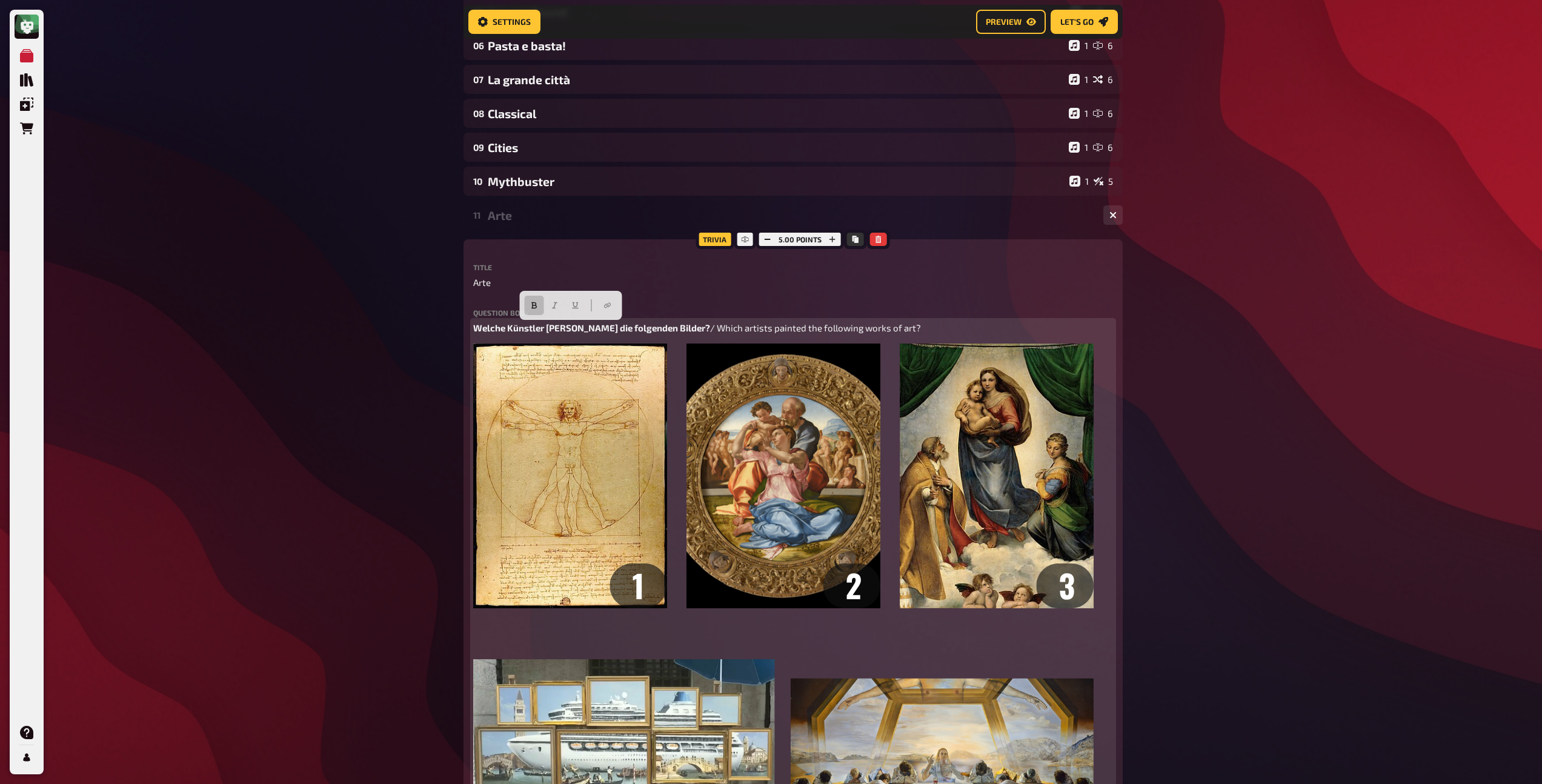
drag, startPoint x: 863, startPoint y: 347, endPoint x: 655, endPoint y: 445, distance: 229.9
click at [815, 374] on div "Welche Künstler [PERSON_NAME] die folgenden Bilder? / Which artists painted the…" at bounding box center [793, 608] width 640 height 574
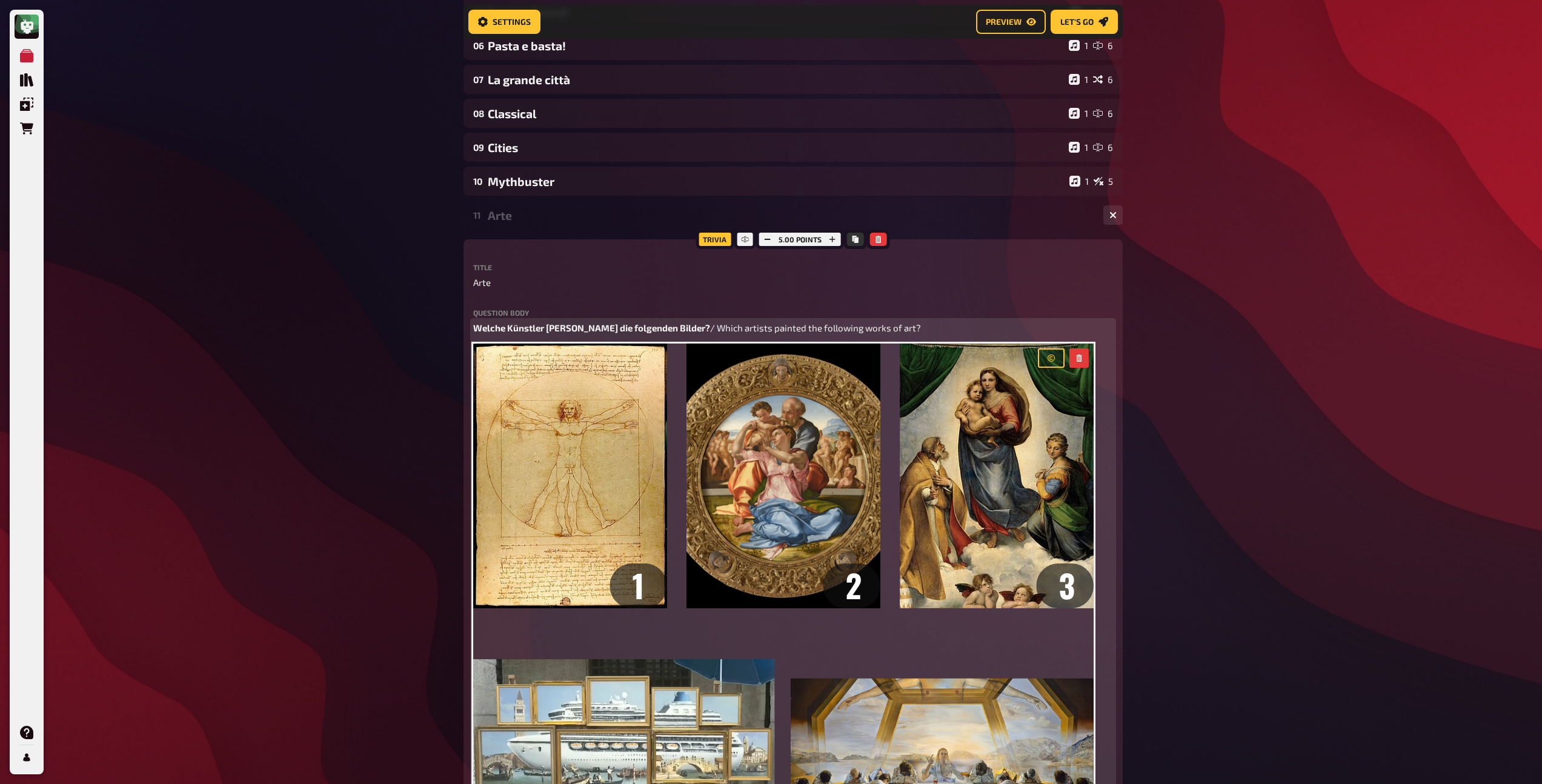
click at [727, 339] on div "Welche Künstler [PERSON_NAME] die folgenden Bilder? / Which artists painted the…" at bounding box center [793, 608] width 640 height 574
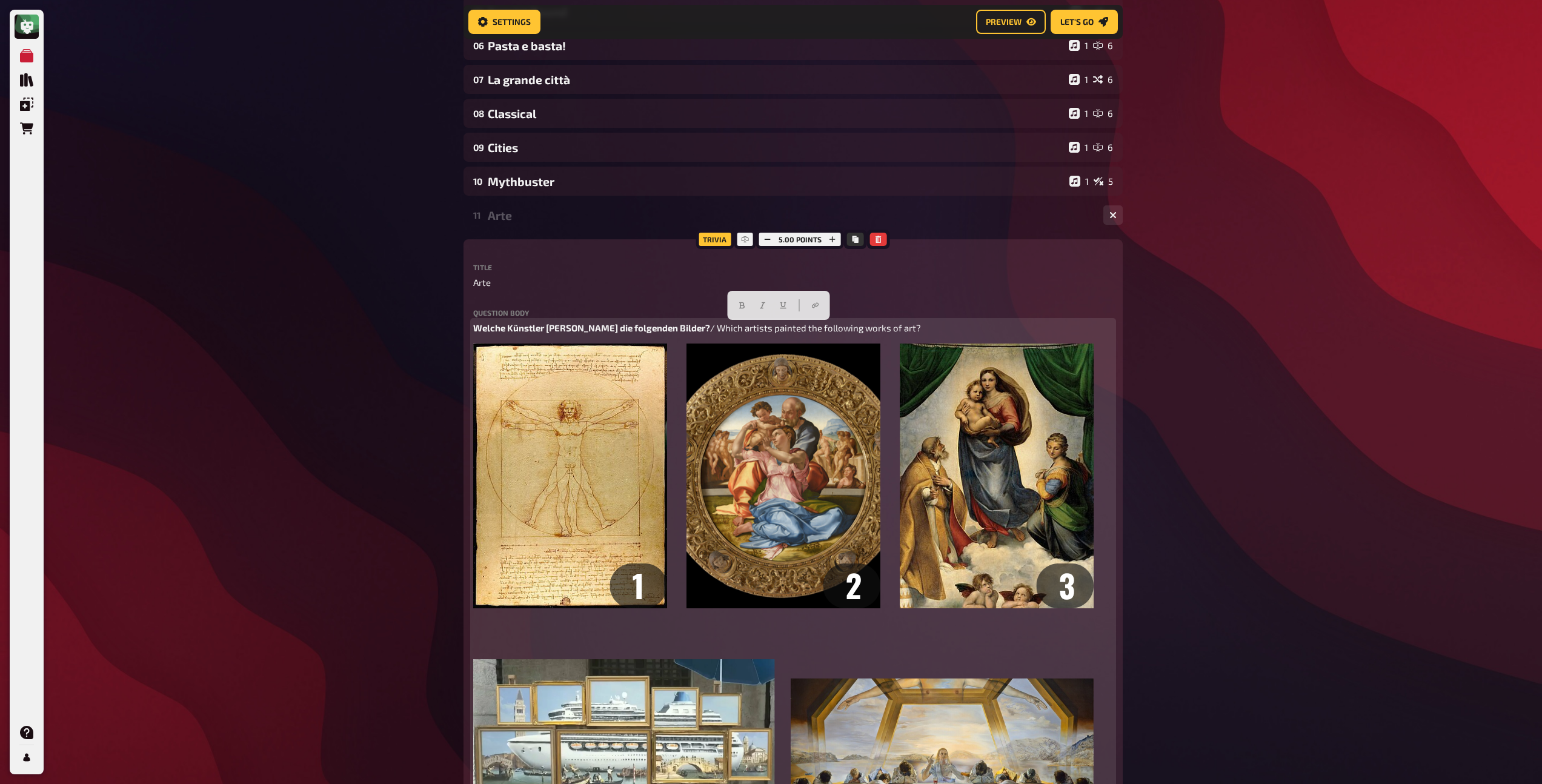
drag, startPoint x: 890, startPoint y: 332, endPoint x: 678, endPoint y: 331, distance: 212.0
click at [678, 331] on p "Welche Künstler [PERSON_NAME] die folgenden Bilder? / Which artists painted the…" at bounding box center [793, 328] width 640 height 14
click at [758, 308] on button "button" at bounding box center [762, 305] width 19 height 19
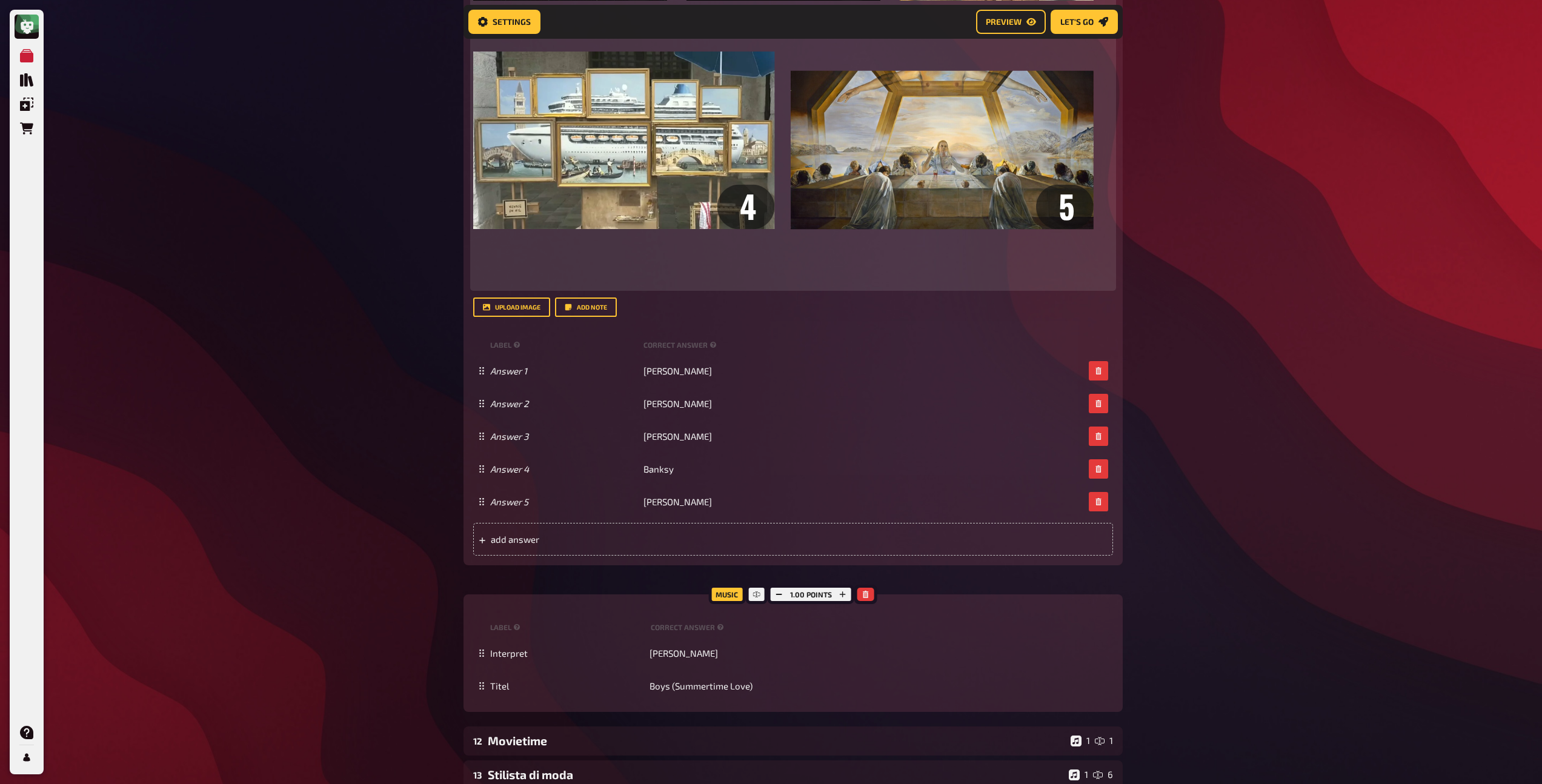
scroll to position [916, 0]
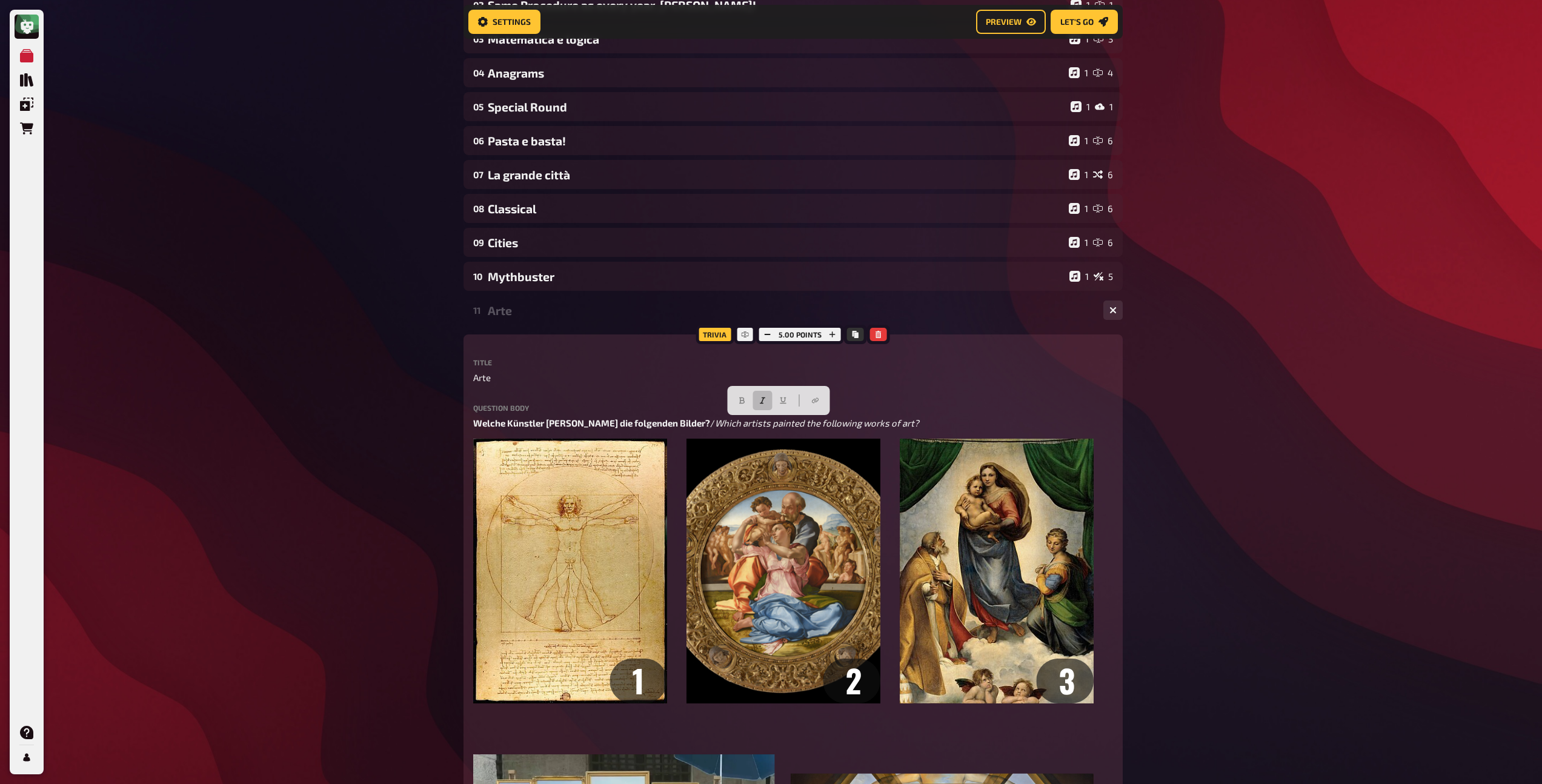
click at [512, 309] on div "Arte" at bounding box center [790, 310] width 606 height 14
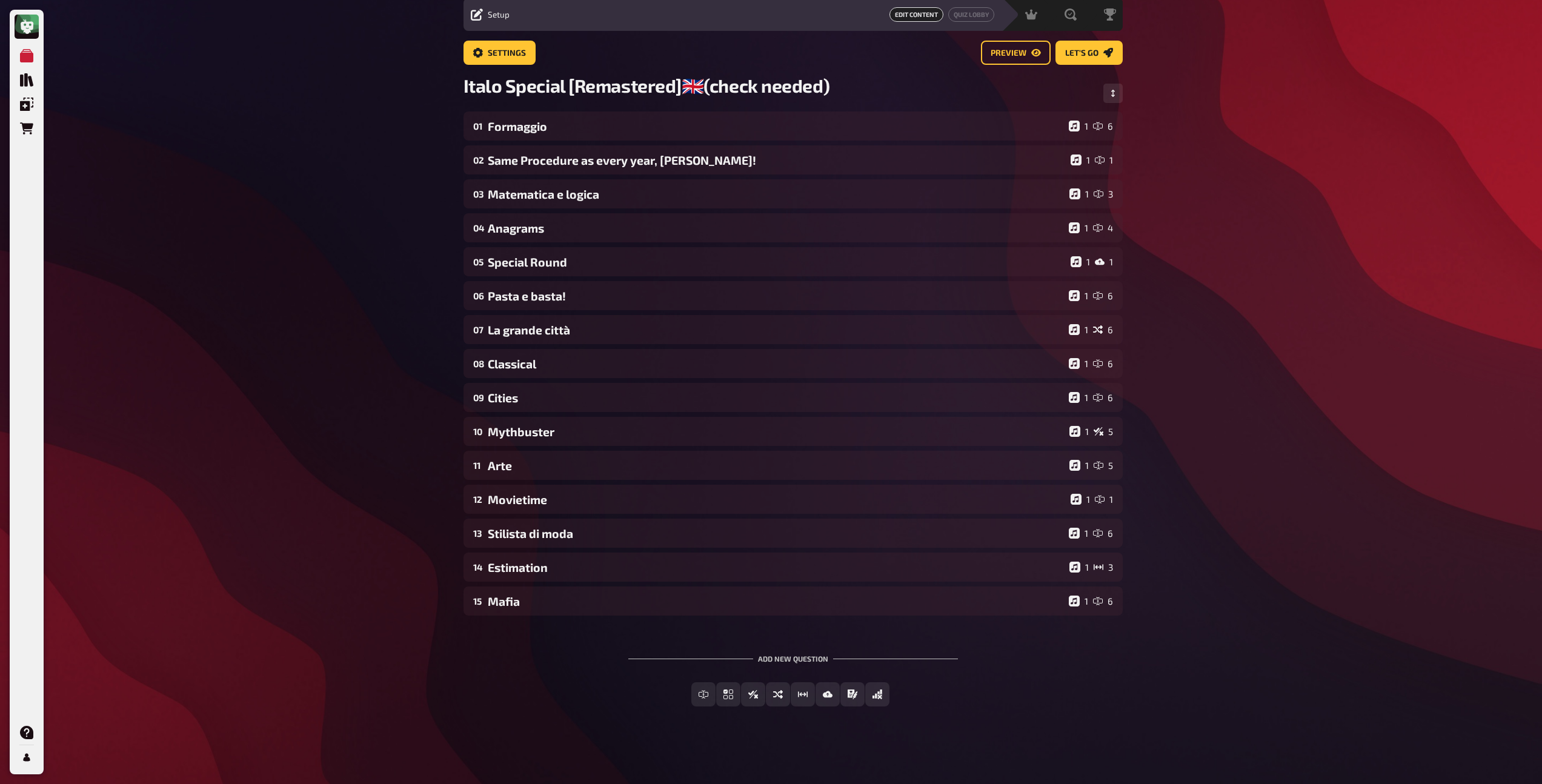
scroll to position [44, 0]
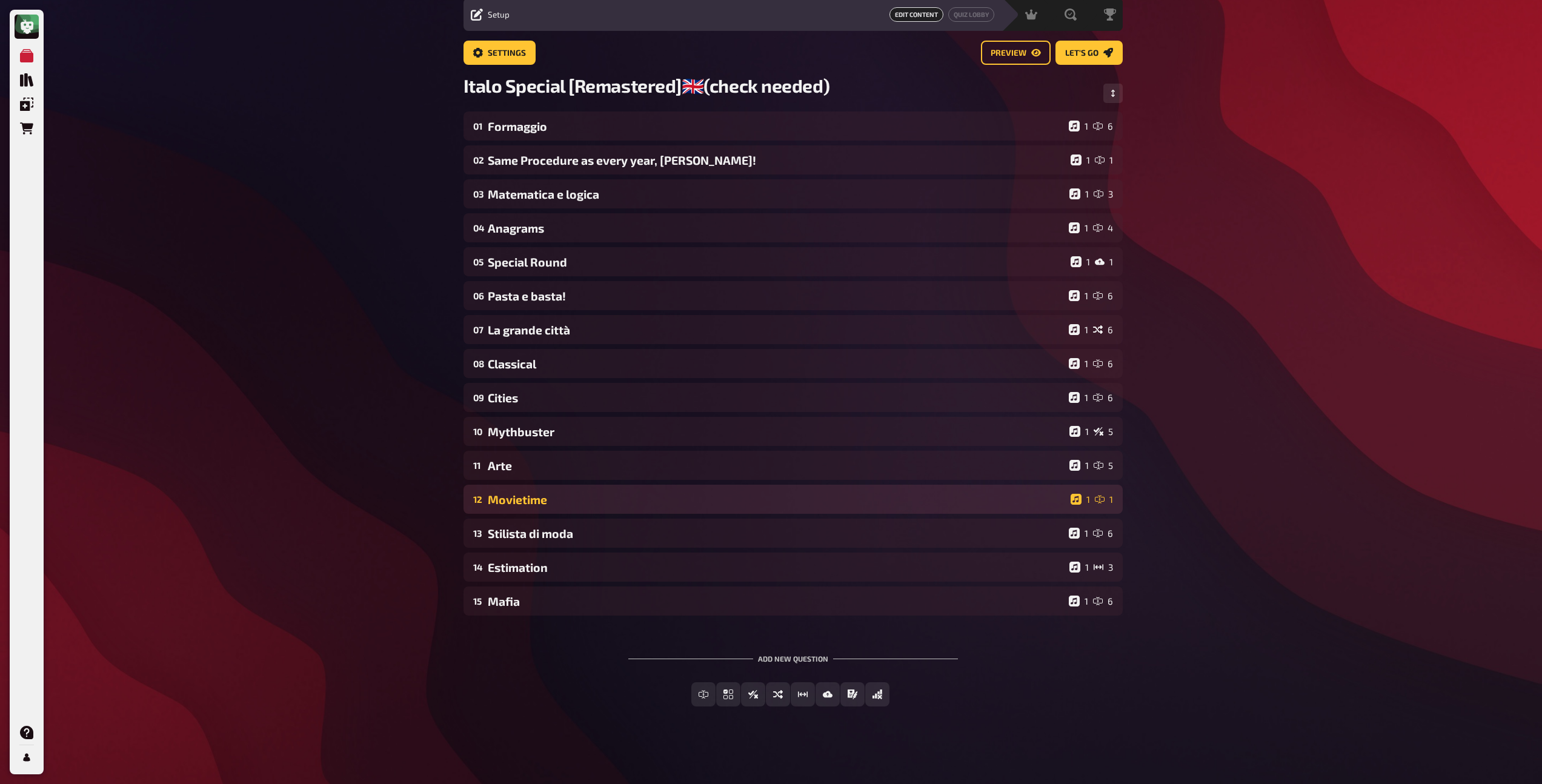
click at [532, 500] on div "Movietime" at bounding box center [776, 499] width 578 height 14
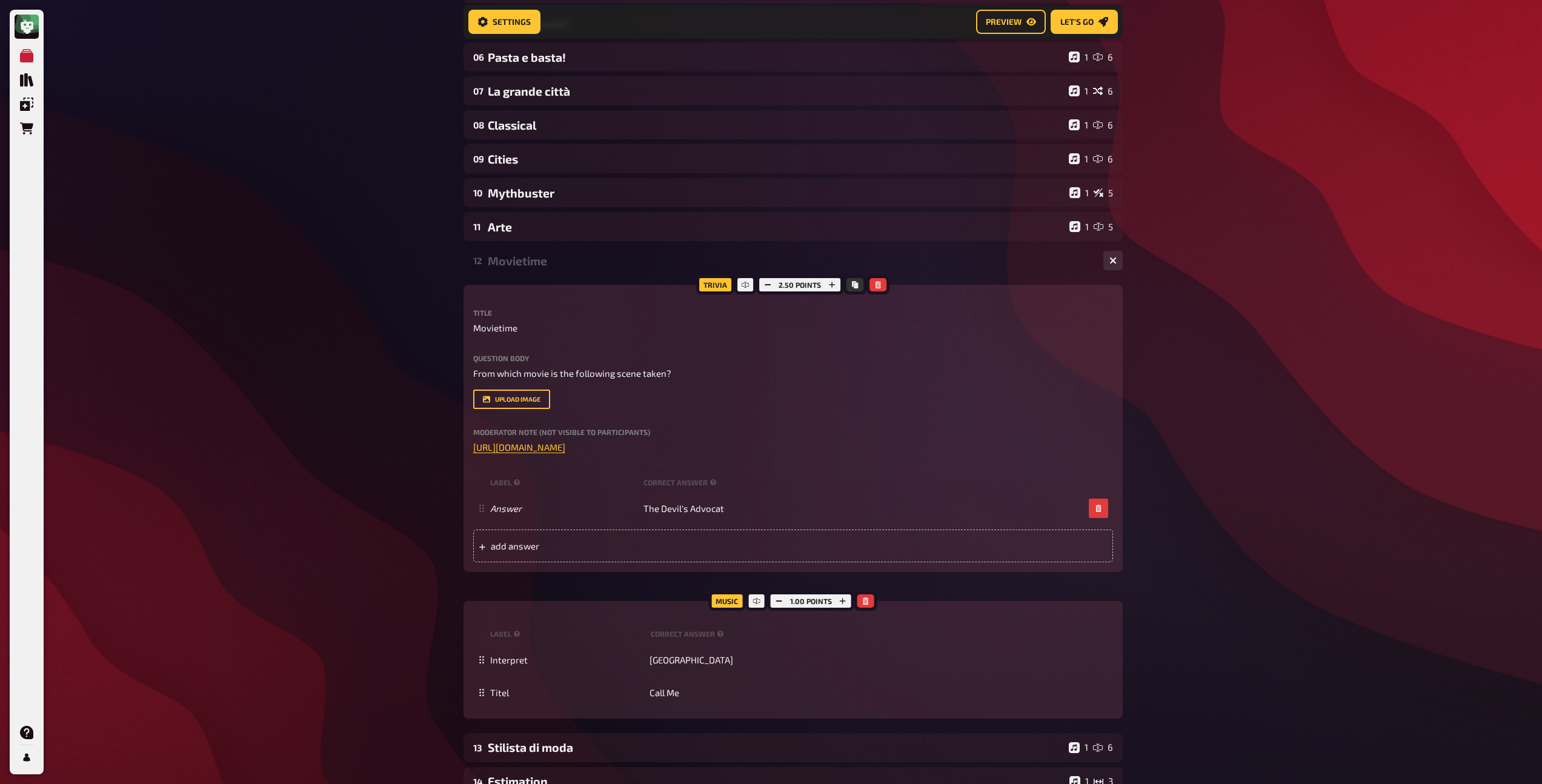
scroll to position [288, 0]
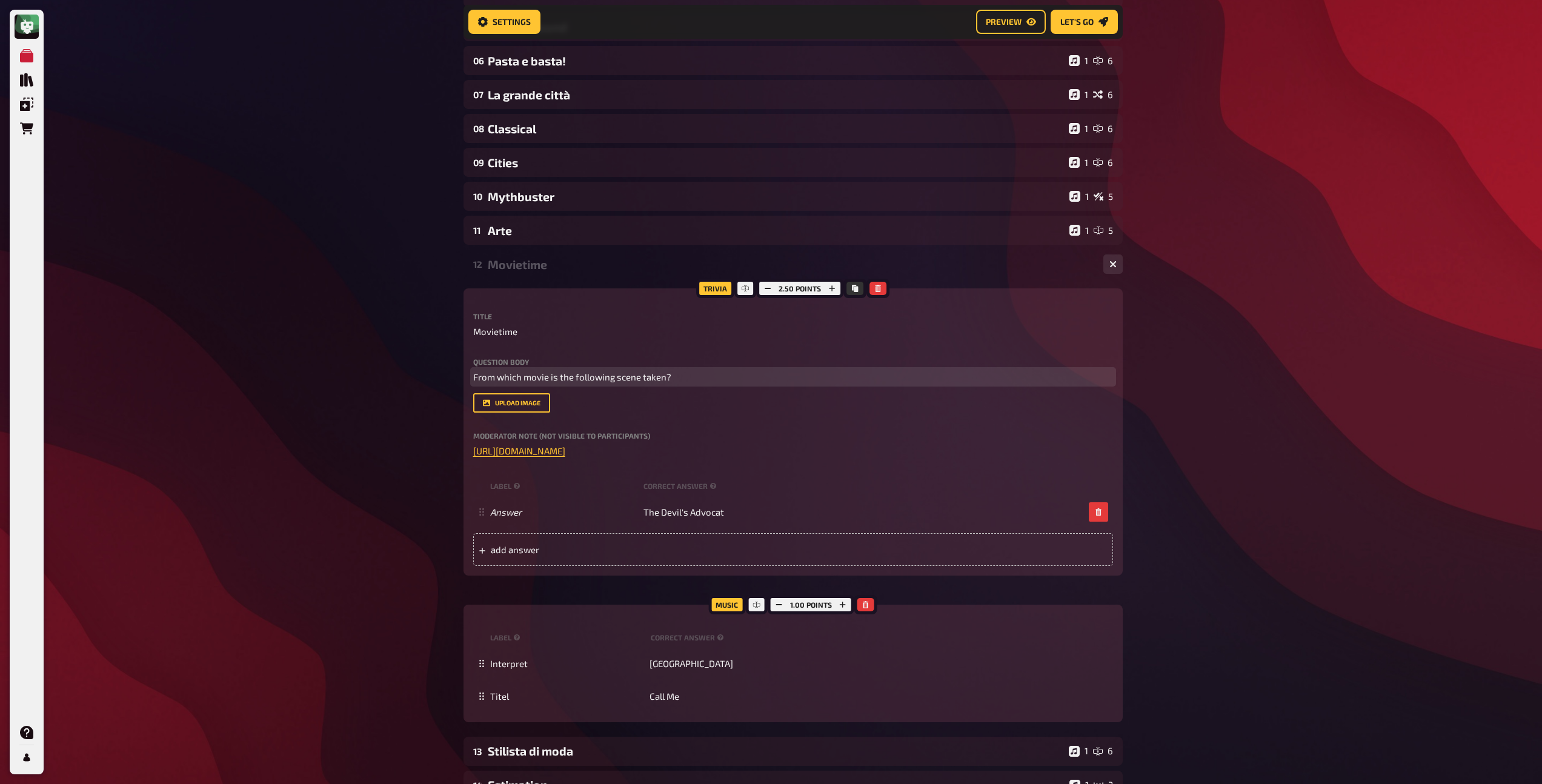
click at [473, 377] on span "From which movie is the following scene taken?" at bounding box center [572, 376] width 198 height 11
drag, startPoint x: 665, startPoint y: 378, endPoint x: 457, endPoint y: 372, distance: 208.1
click at [457, 372] on div "Home My Quizzes Italo Special [Remastered]🇬🇧​(check needed) Setup Setup Edit Co…" at bounding box center [792, 357] width 678 height 1290
click at [524, 360] on button "button" at bounding box center [532, 354] width 19 height 19
click at [521, 270] on div "Movietime" at bounding box center [790, 265] width 606 height 14
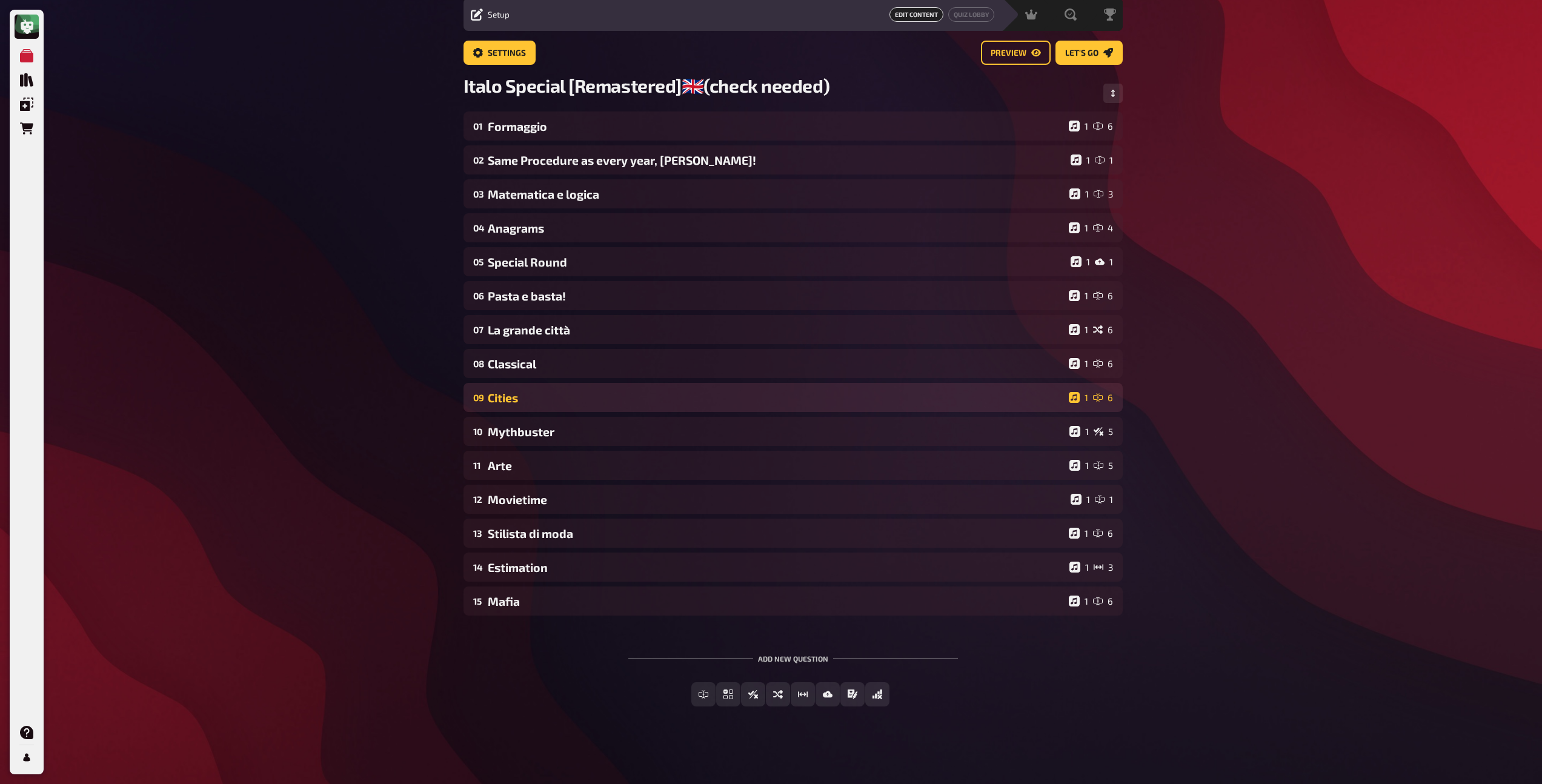
scroll to position [44, 0]
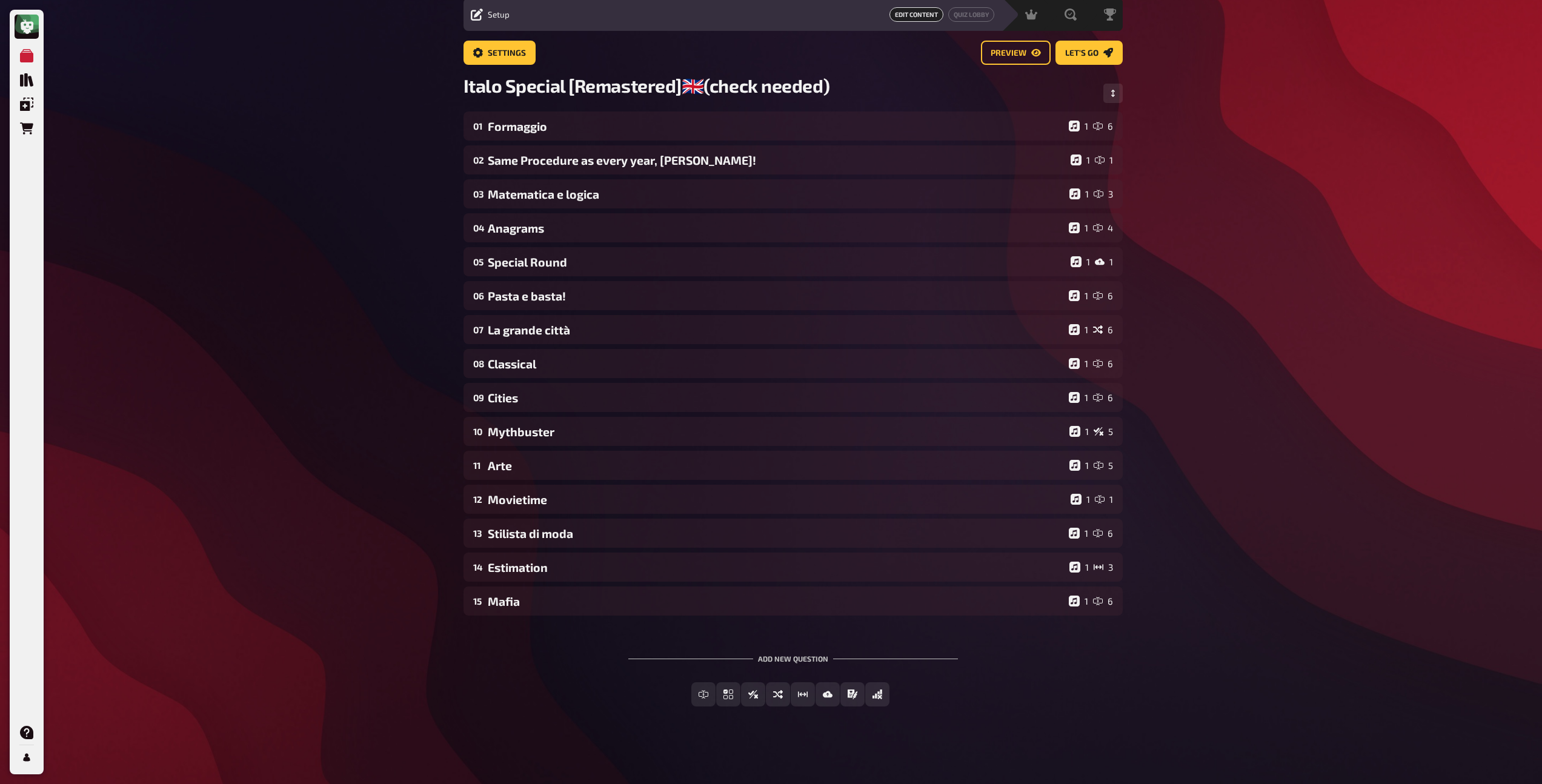
click at [523, 550] on div "01 Formaggio 1 6 02 Same Procedure as every year, [PERSON_NAME]! 1 1 03 Matemat…" at bounding box center [793, 364] width 660 height 504
click at [524, 541] on div "13 Stilista di moda 1 6" at bounding box center [793, 533] width 660 height 29
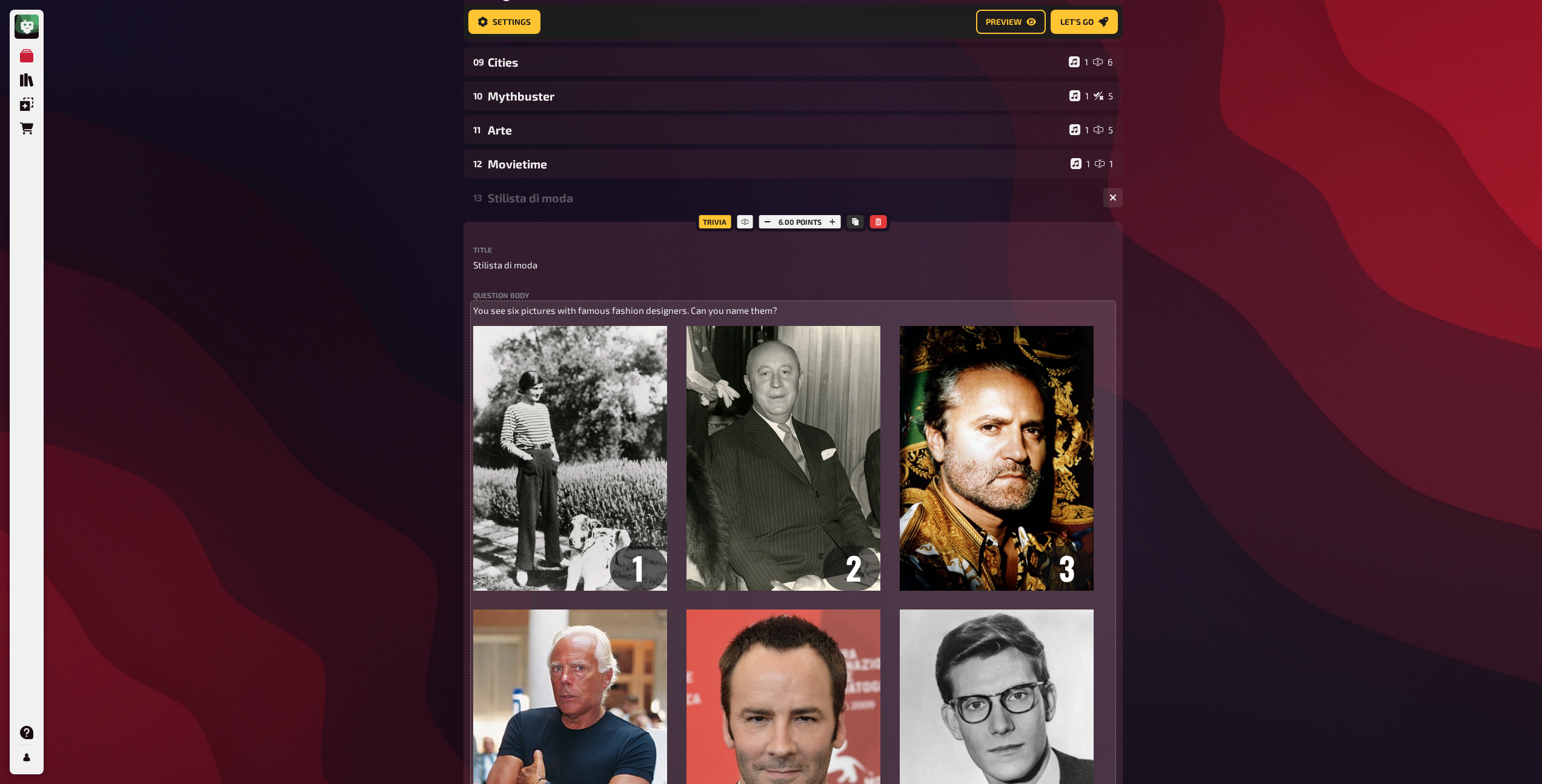
scroll to position [282, 0]
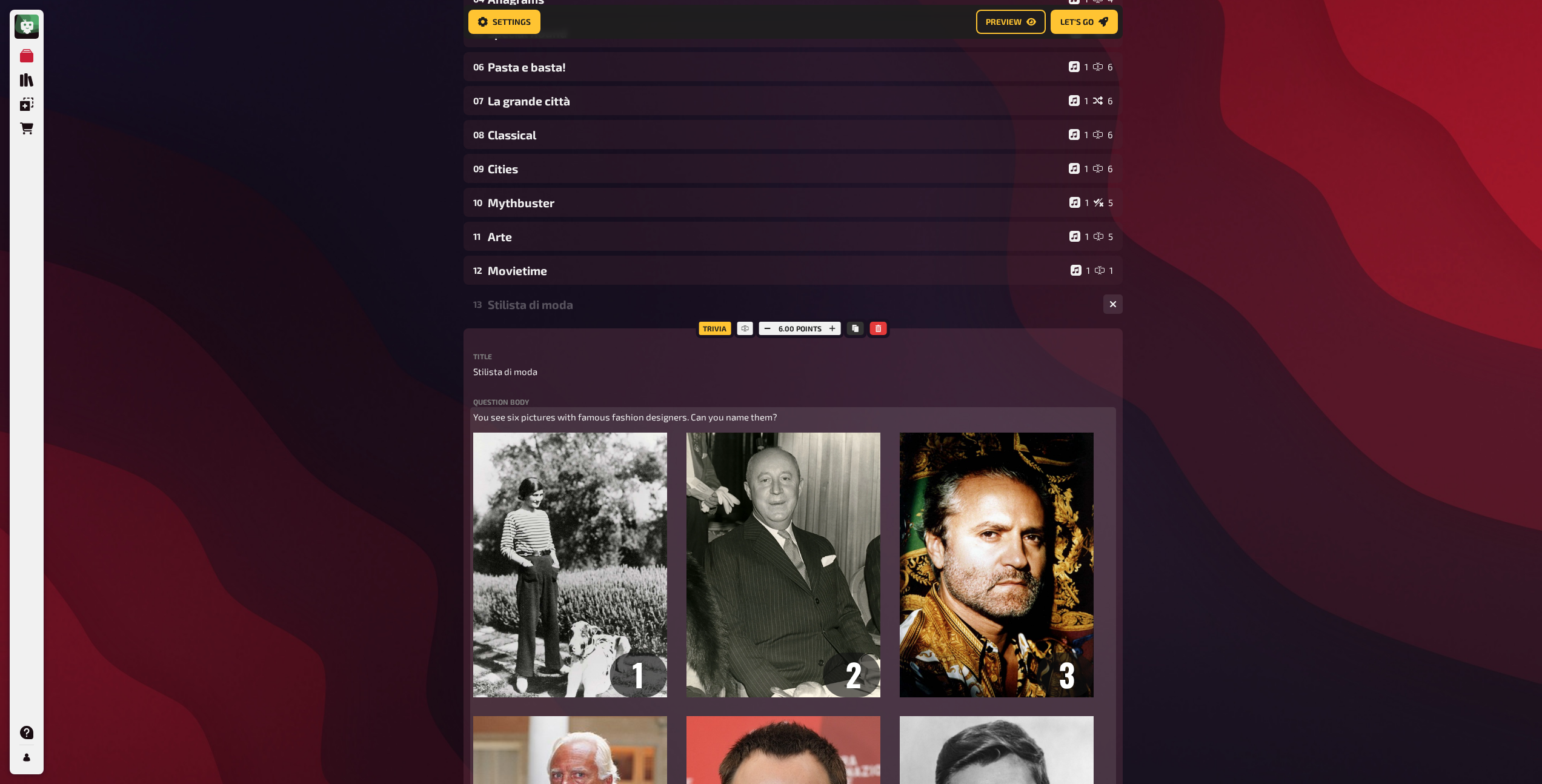
click at [473, 419] on span "You see six pictures with famous fashion designers. Can you name them?" at bounding box center [625, 416] width 305 height 11
drag, startPoint x: 699, startPoint y: 416, endPoint x: 484, endPoint y: 409, distance: 215.1
click at [484, 409] on div "Question body Welche berühmten ModedesignerInnen sind zu sehen? / You see six p…" at bounding box center [793, 691] width 640 height 587
click at [542, 393] on button "button" at bounding box center [550, 394] width 19 height 19
drag, startPoint x: 1025, startPoint y: 418, endPoint x: 716, endPoint y: 421, distance: 309.0
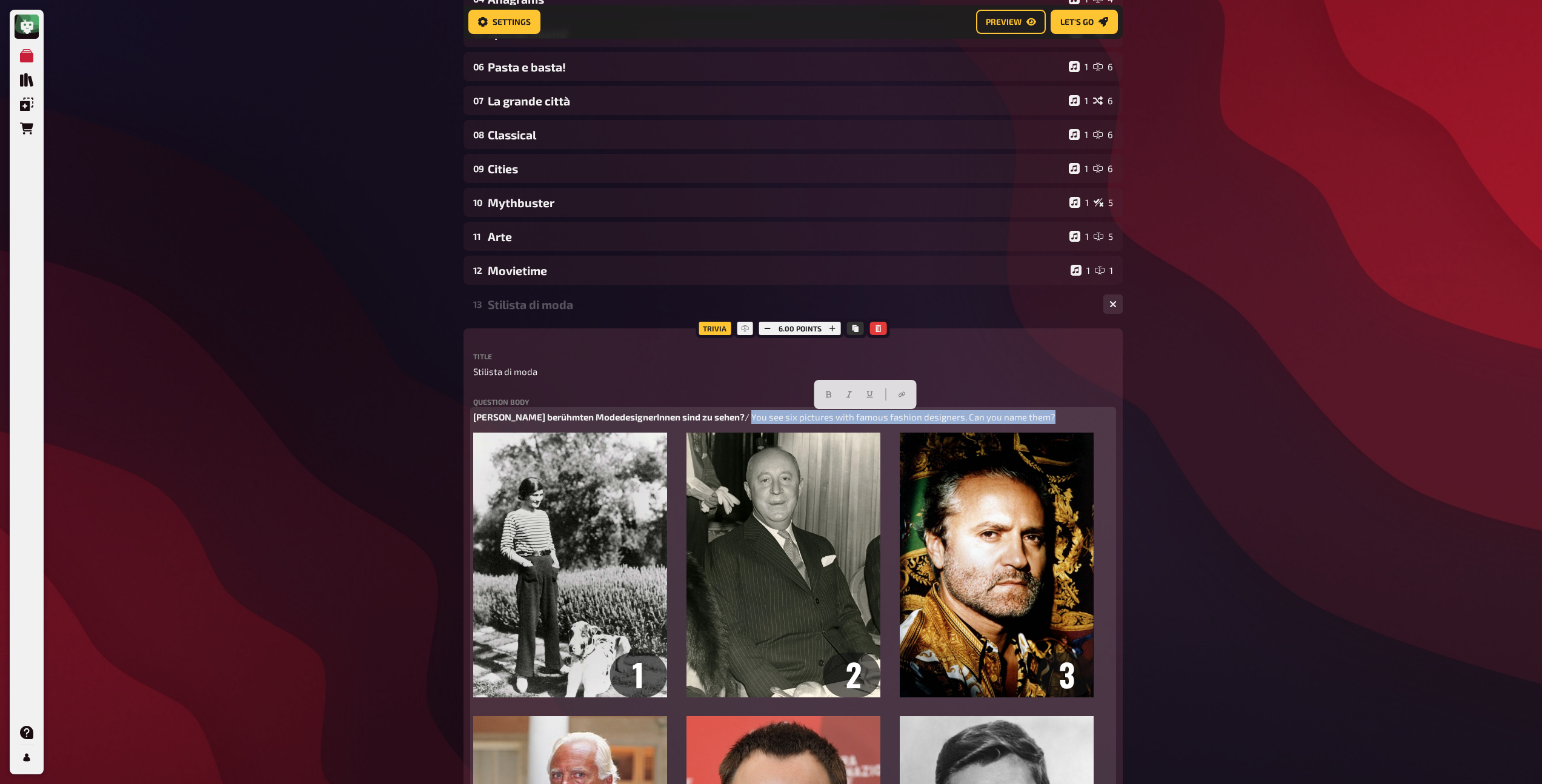
click at [716, 421] on p "Welche berühmten ModedesignerInnen sind zu sehen? / You see six pictures with f…" at bounding box center [793, 417] width 640 height 14
click at [848, 398] on button "button" at bounding box center [849, 394] width 19 height 19
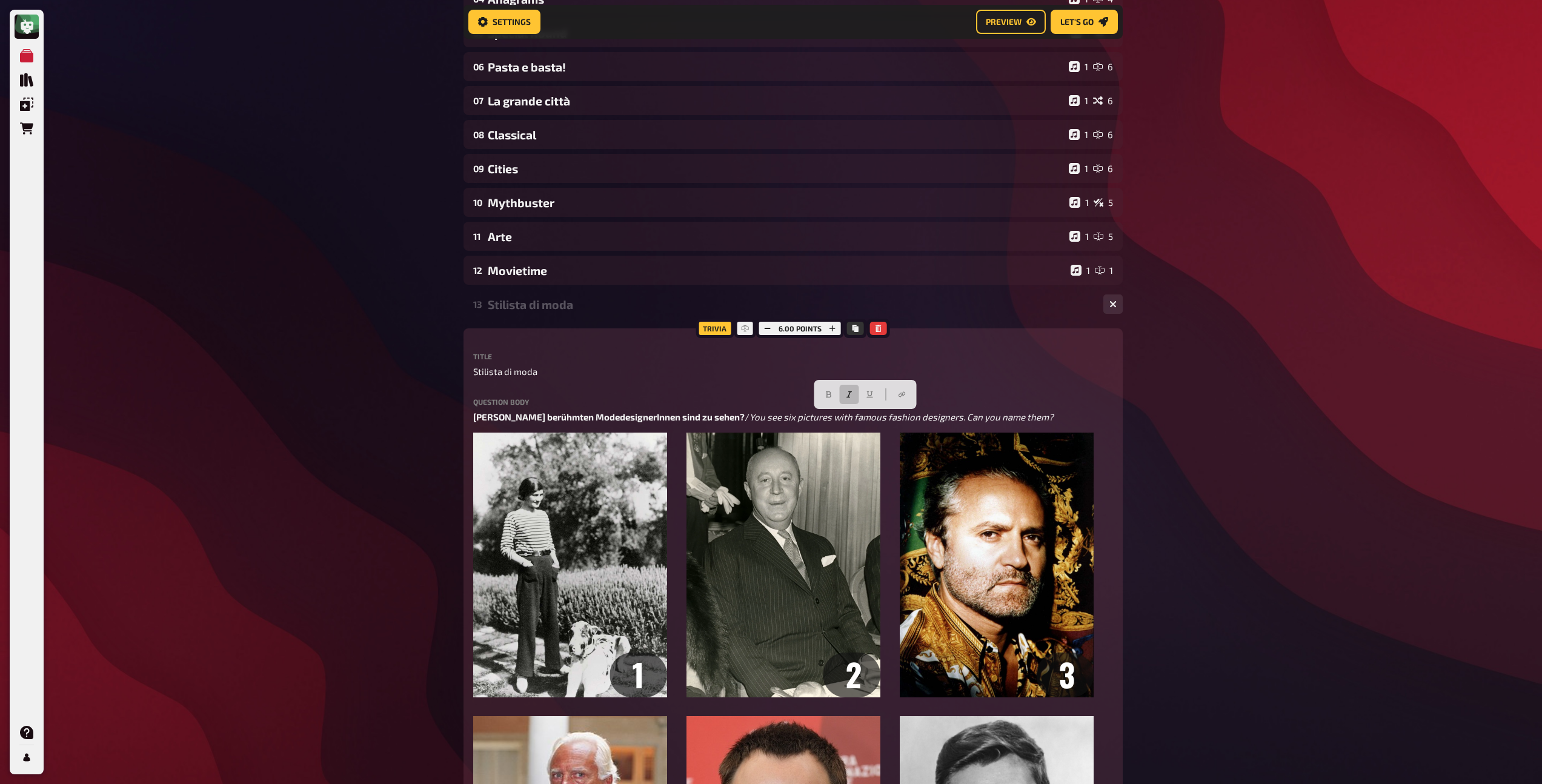
click at [589, 312] on div "13 Stilista di moda 1 6" at bounding box center [793, 304] width 660 height 29
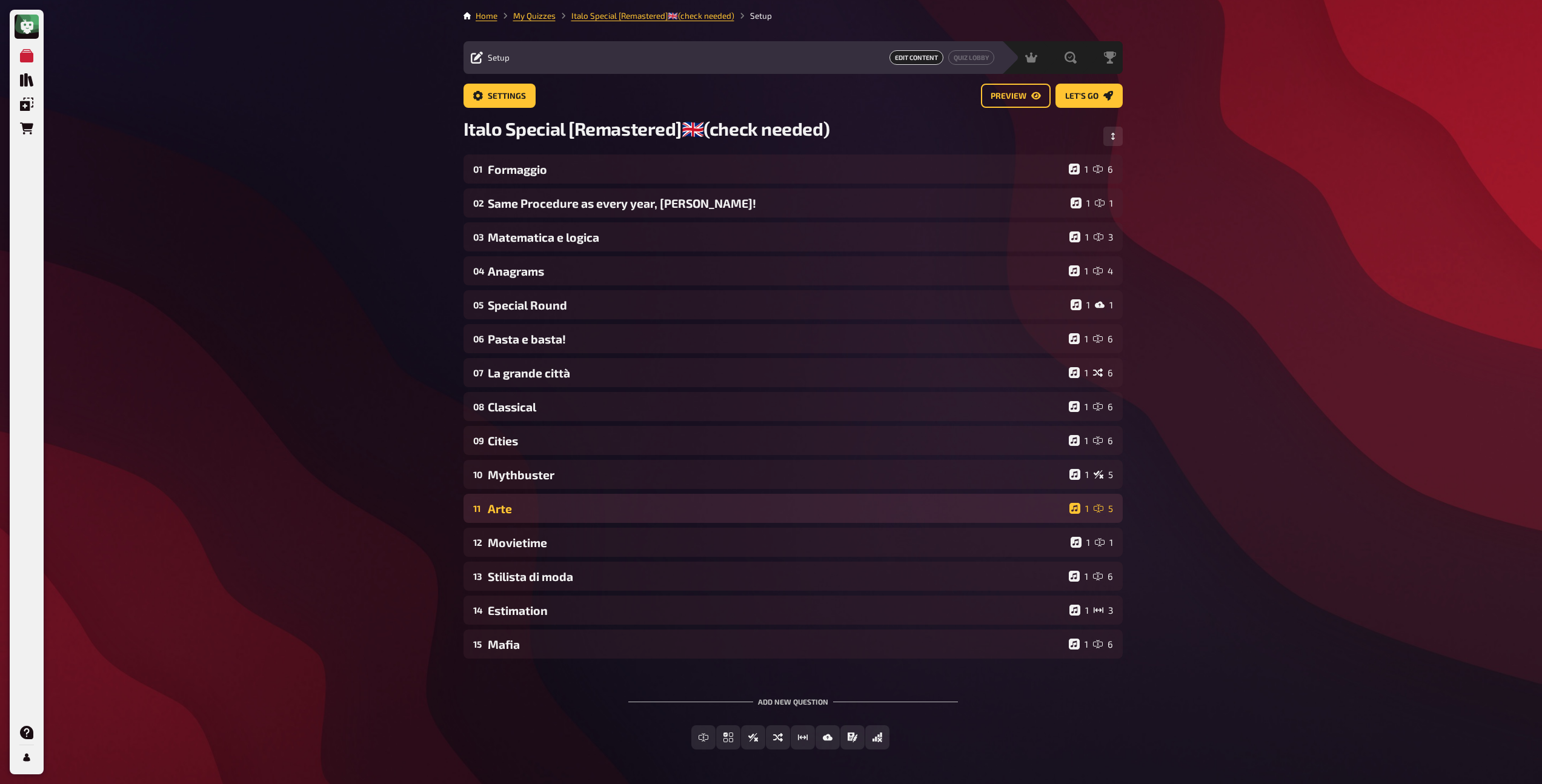
scroll to position [2, 0]
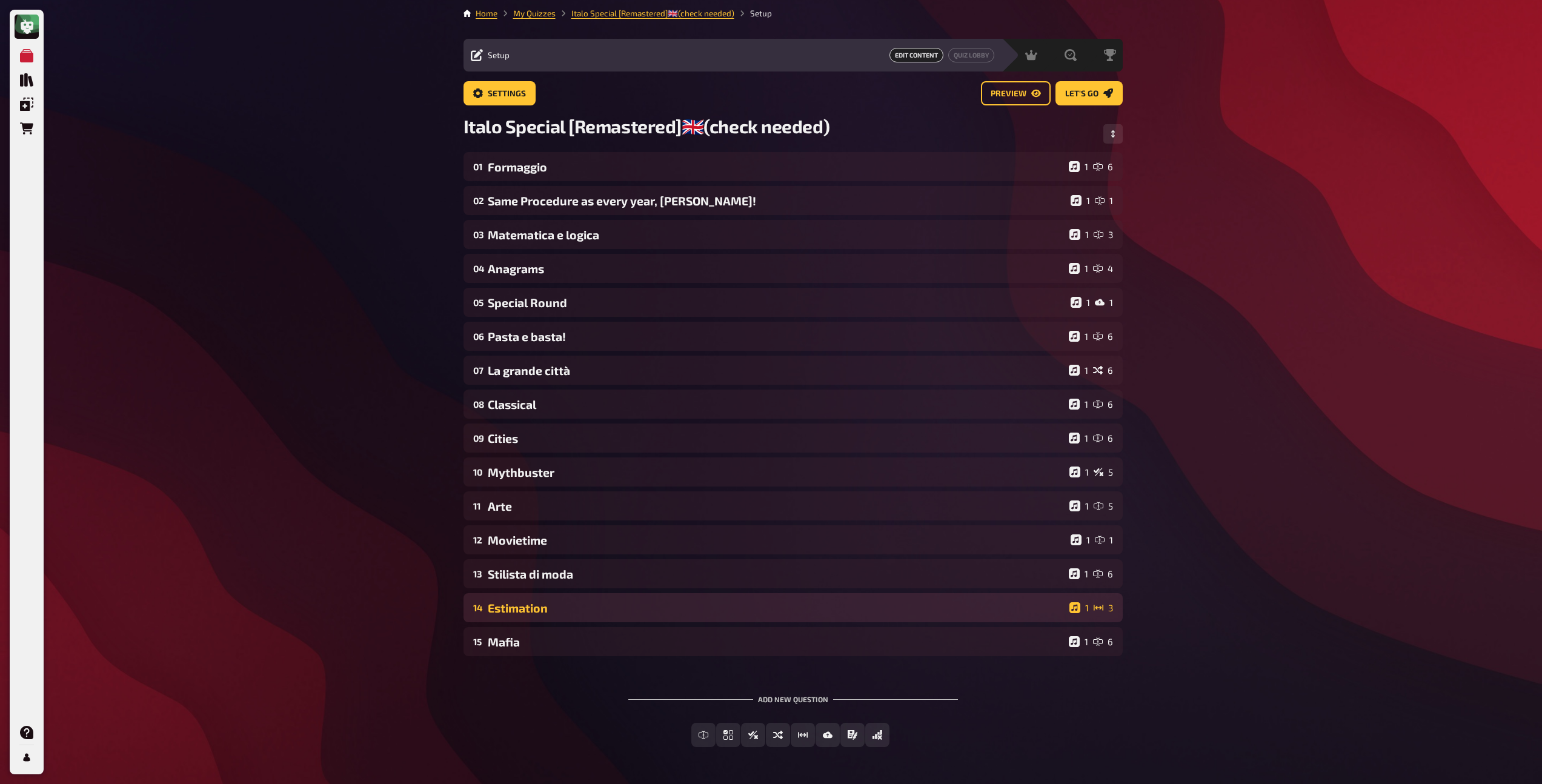
click at [619, 609] on div "Estimation" at bounding box center [775, 608] width 577 height 14
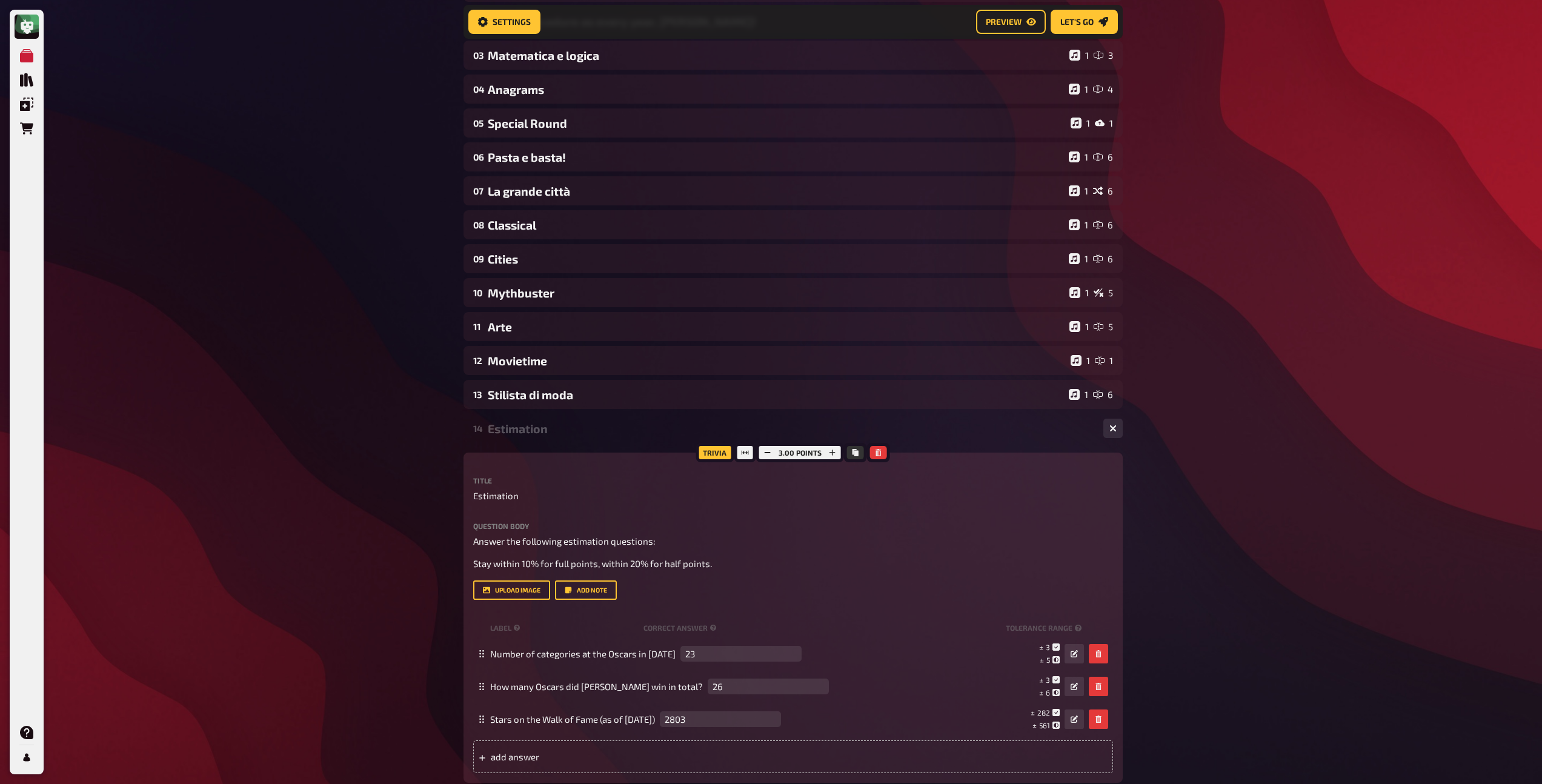
scroll to position [200, 0]
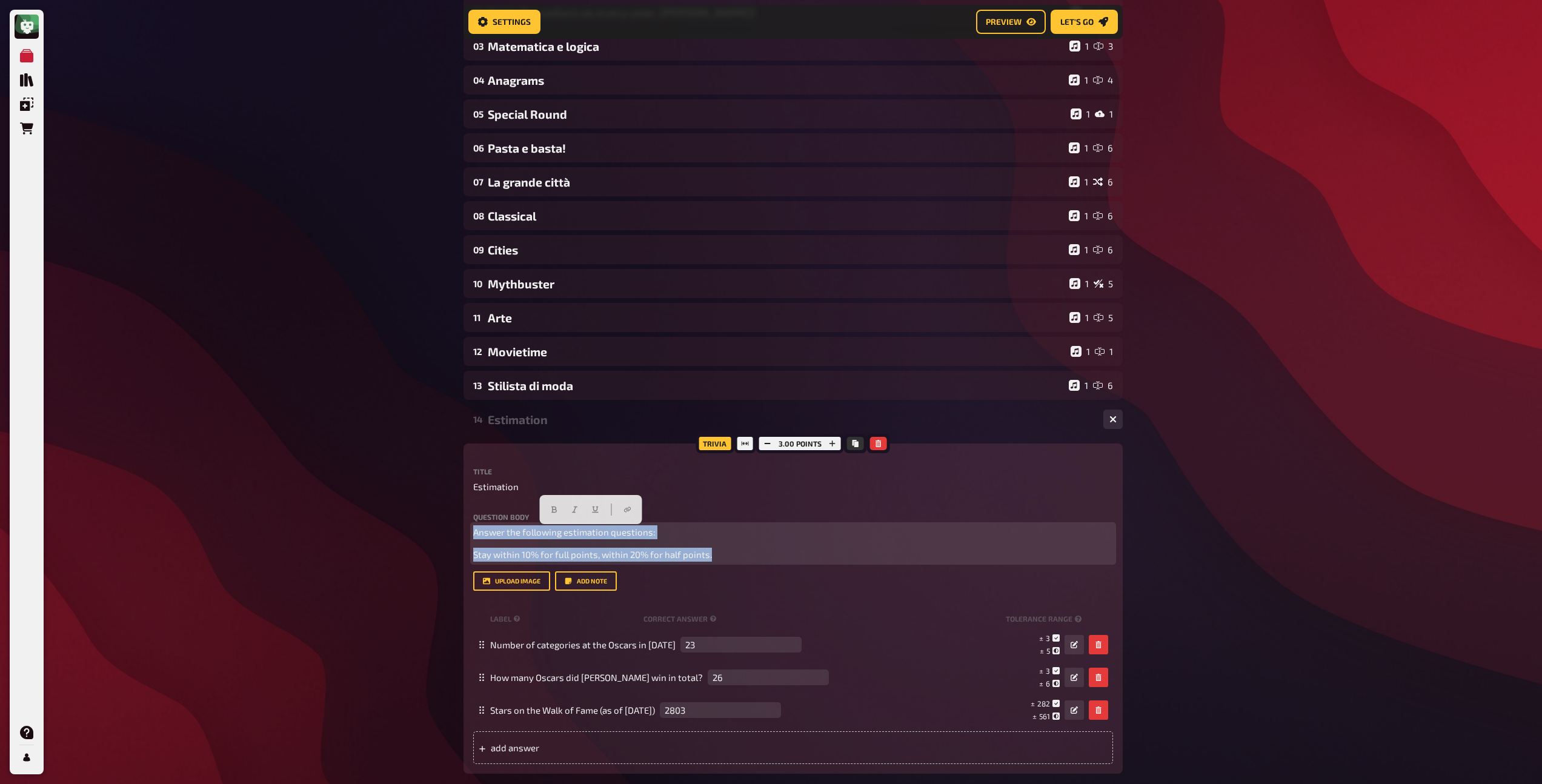
drag, startPoint x: 714, startPoint y: 558, endPoint x: 451, endPoint y: 531, distance: 264.4
click at [451, 531] on div "My Quizzes Quiz Library Overlays Orders Help Profile Home My Quizzes Italo Spec…" at bounding box center [771, 466] width 1542 height 1333
copy div "Answer the following estimation questions: Stay within 10% for full points, wit…"
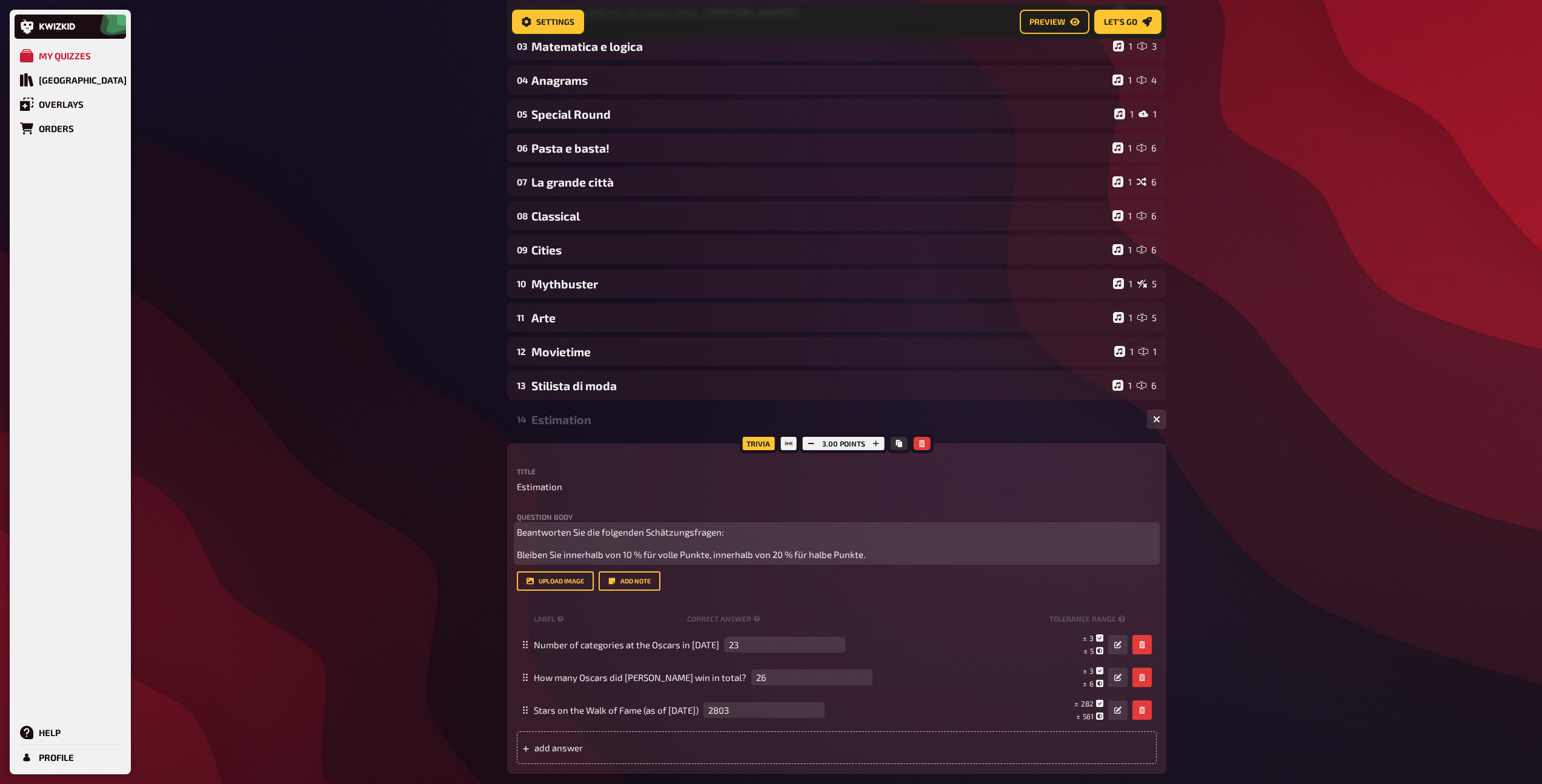
click at [577, 532] on span "Beantworten Sie die folgenden Schätzungsfragen:" at bounding box center [620, 531] width 207 height 11
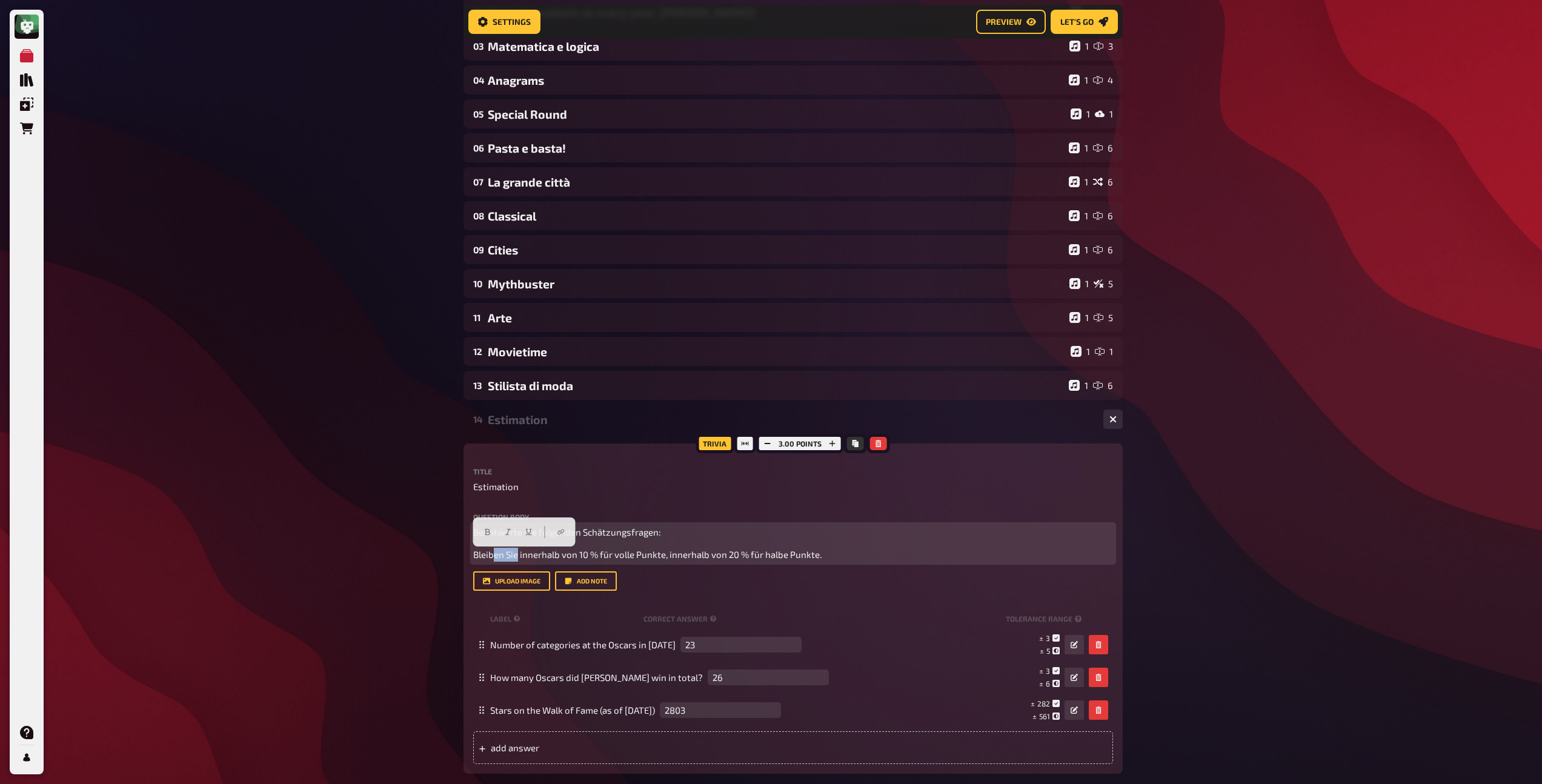
drag, startPoint x: 518, startPoint y: 554, endPoint x: 495, endPoint y: 554, distance: 23.0
click at [495, 554] on span "Bleiben Sie innerhalb von 10 % für volle Punkte, innerhalb von 20 % für halbe P…" at bounding box center [647, 553] width 348 height 11
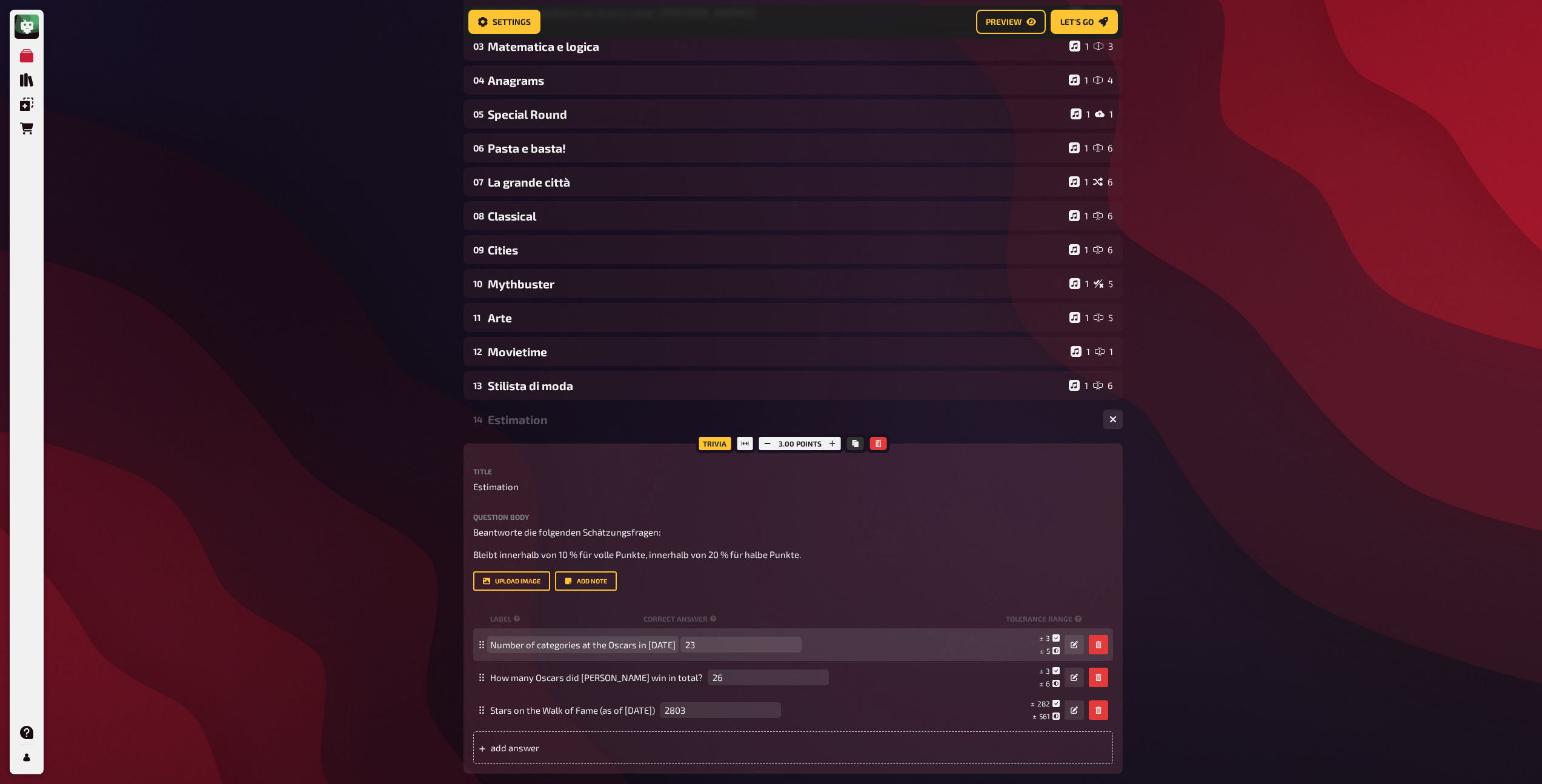
click at [545, 643] on span "Number of categories at the Oscars in [DATE]" at bounding box center [583, 644] width 186 height 11
click at [531, 420] on div "Estimation" at bounding box center [790, 419] width 606 height 14
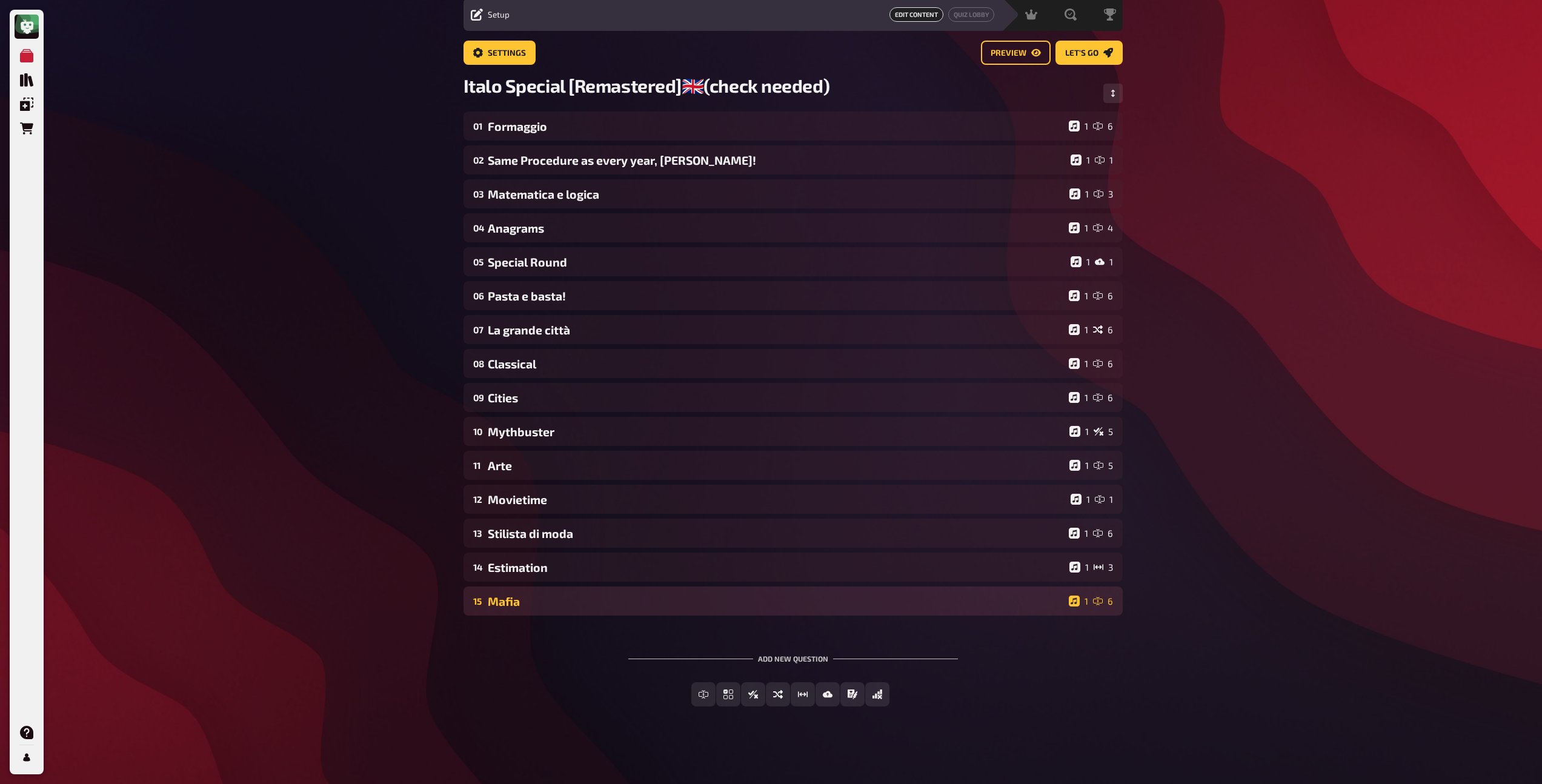
click at [543, 598] on div "Mafia" at bounding box center [775, 601] width 576 height 14
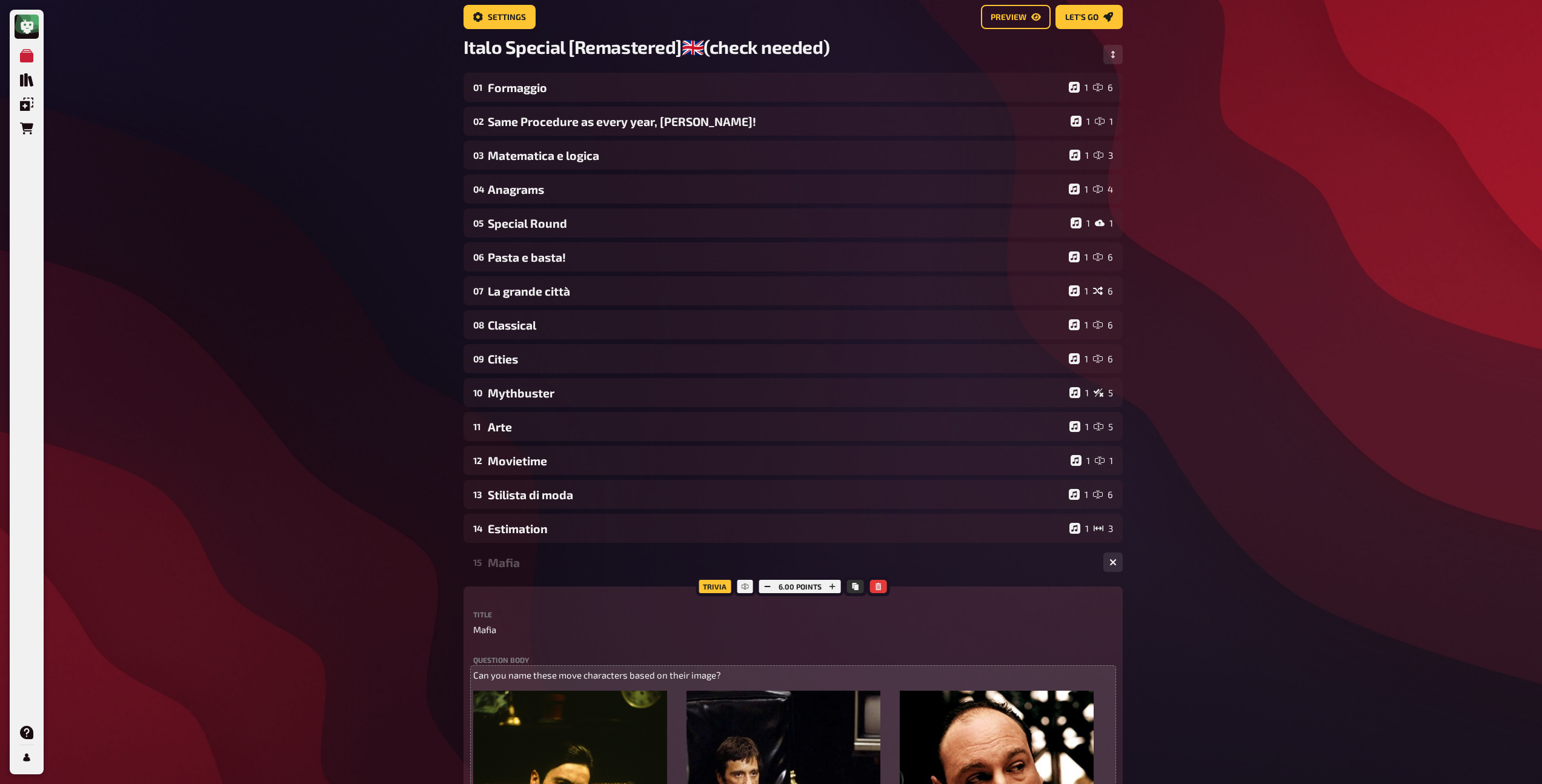
scroll to position [0, 0]
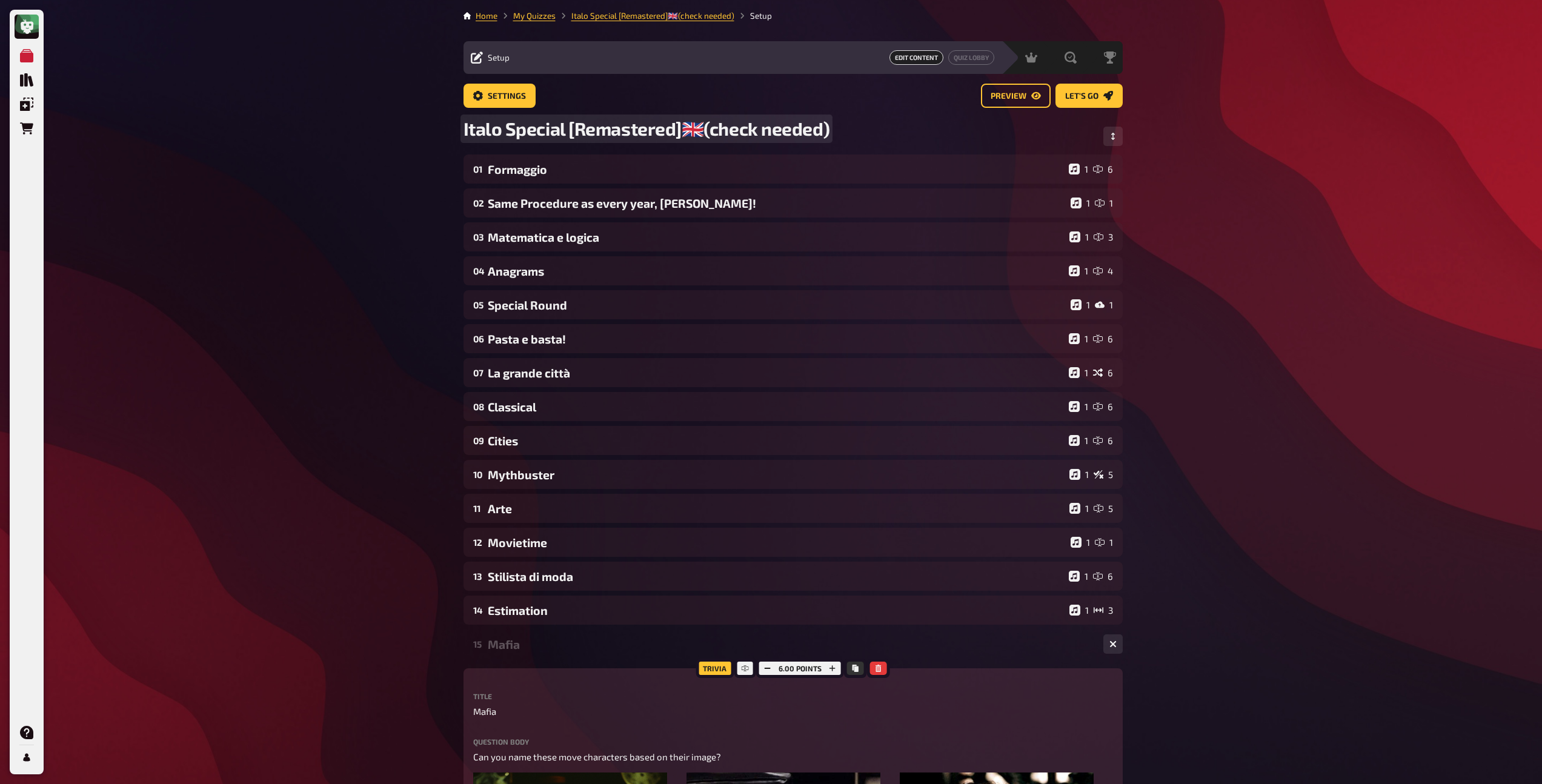
click at [493, 127] on span "Italo Special [Remastered]🇬🇧​(check needed)" at bounding box center [646, 128] width 367 height 22
drag, startPoint x: 493, startPoint y: 127, endPoint x: 837, endPoint y: 133, distance: 344.1
click at [837, 133] on div "Italo Special [Remastered]🇬🇧​(check needed)" at bounding box center [793, 136] width 660 height 37
click at [825, 133] on span "Italo Special [Remastered]🇬🇧​(check needed)" at bounding box center [646, 128] width 367 height 22
click at [504, 132] on span "Italo Special [Remastered]🇬🇧​(check needed)" at bounding box center [646, 128] width 367 height 22
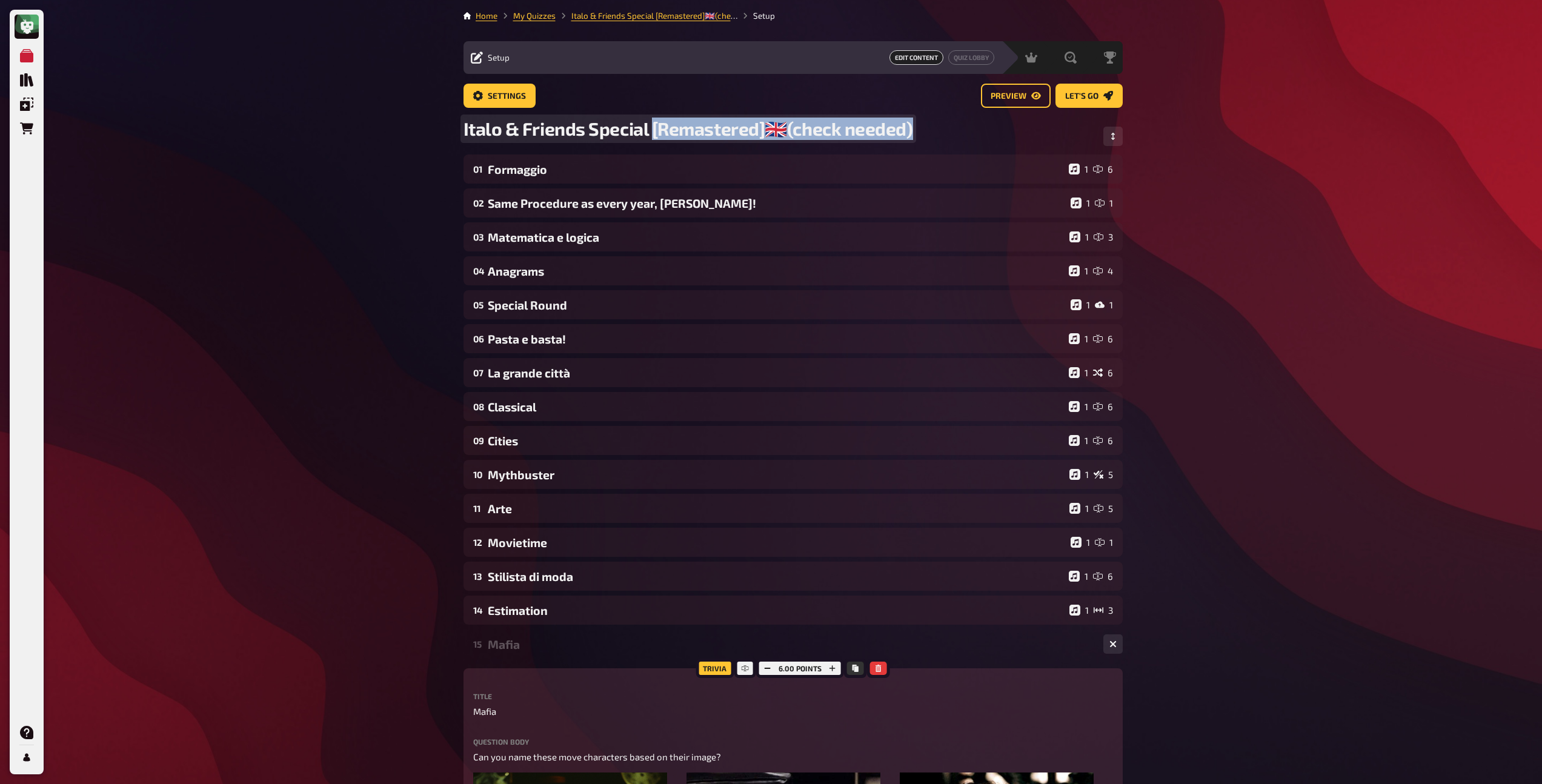
drag, startPoint x: 654, startPoint y: 125, endPoint x: 919, endPoint y: 132, distance: 265.1
click at [919, 132] on div "Italo & Friends Special [Remastered]🇬🇧​(check needed)" at bounding box center [793, 136] width 660 height 37
drag, startPoint x: 654, startPoint y: 129, endPoint x: 909, endPoint y: 127, distance: 255.0
click at [909, 127] on div "Italo & Friends Special [Remastered]🇬🇧​(check needed)" at bounding box center [793, 136] width 660 height 37
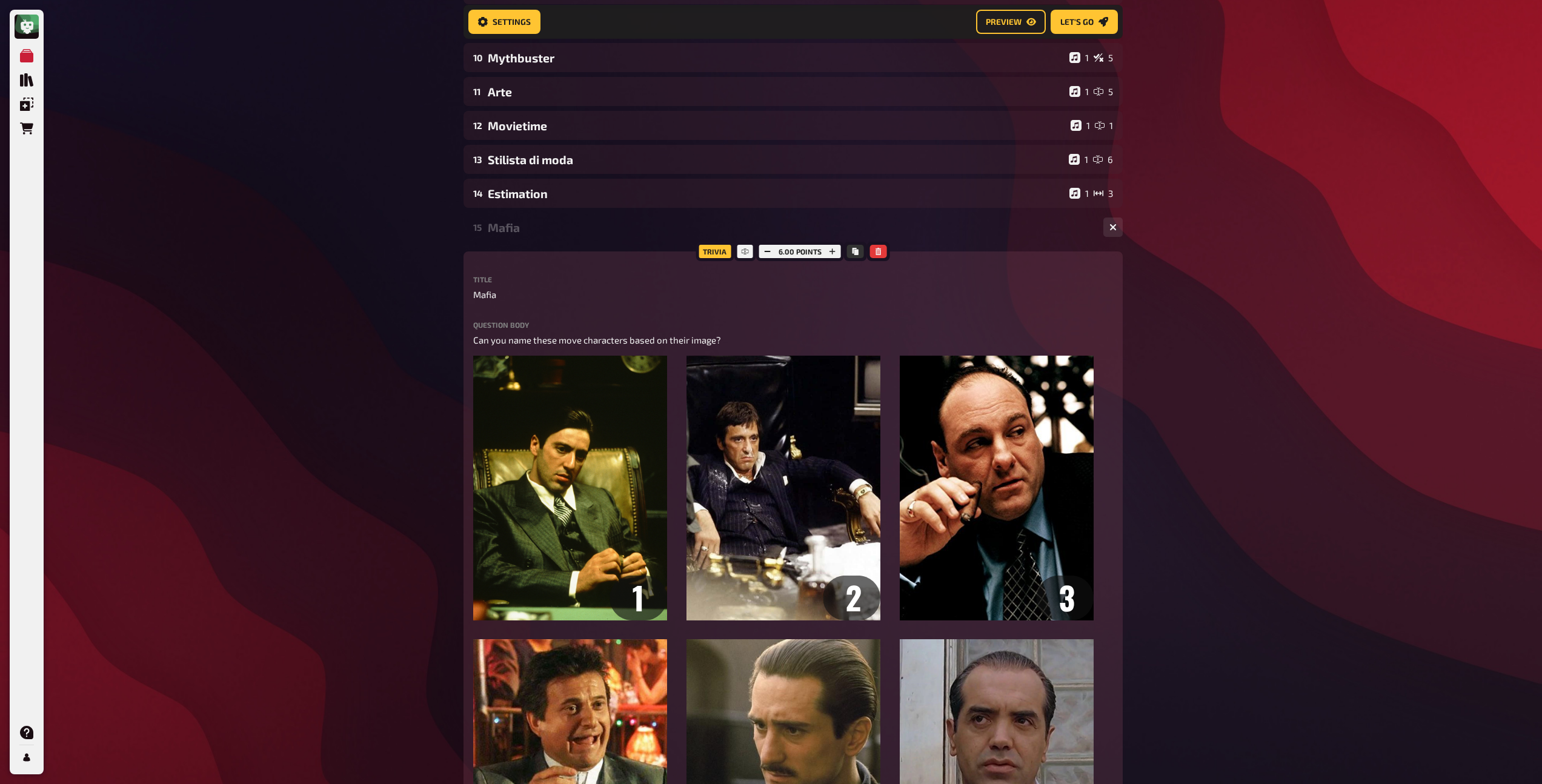
scroll to position [438, 0]
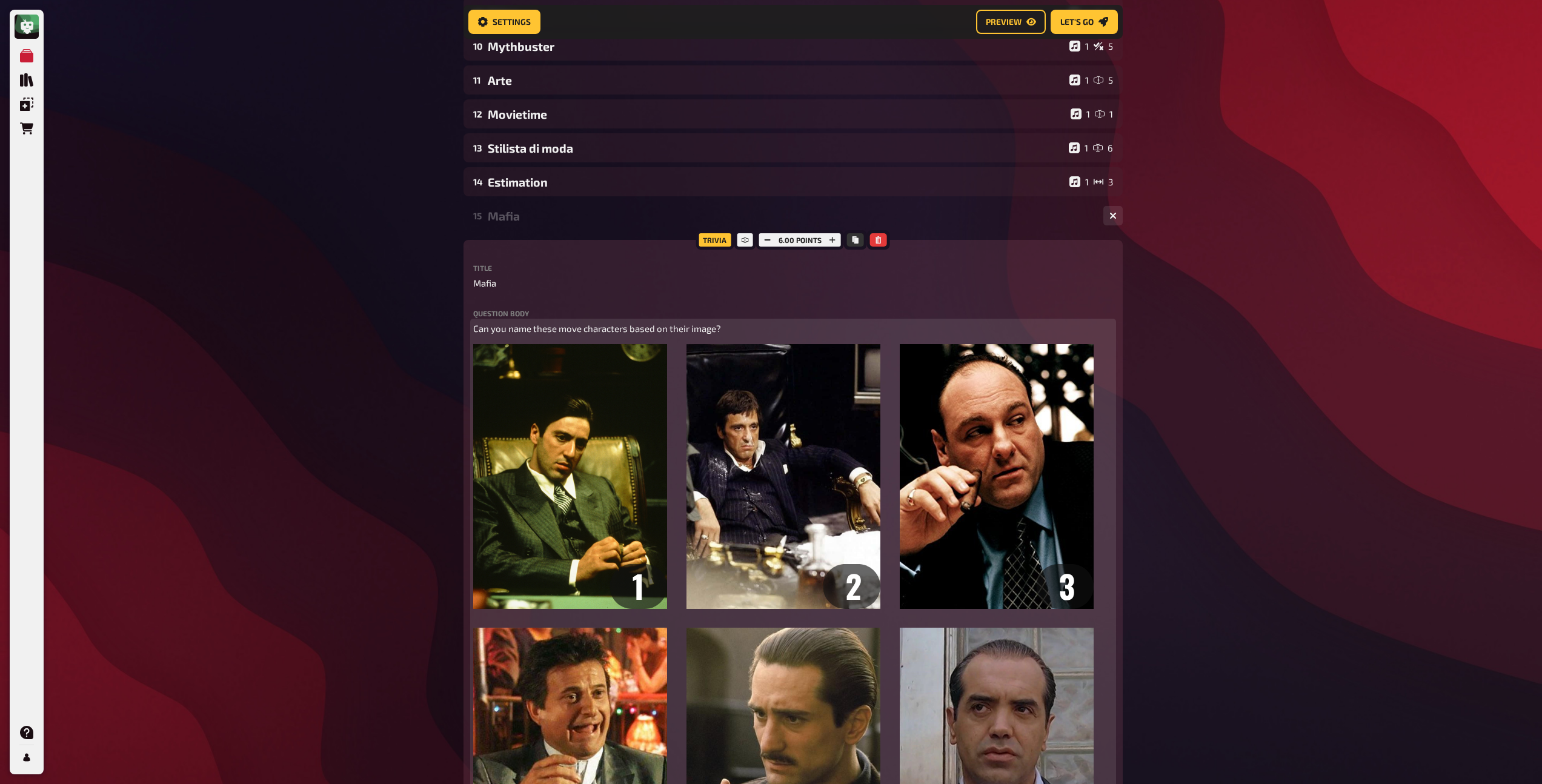
click at [621, 332] on span "Can you name these move characters based on their image?" at bounding box center [596, 328] width 248 height 11
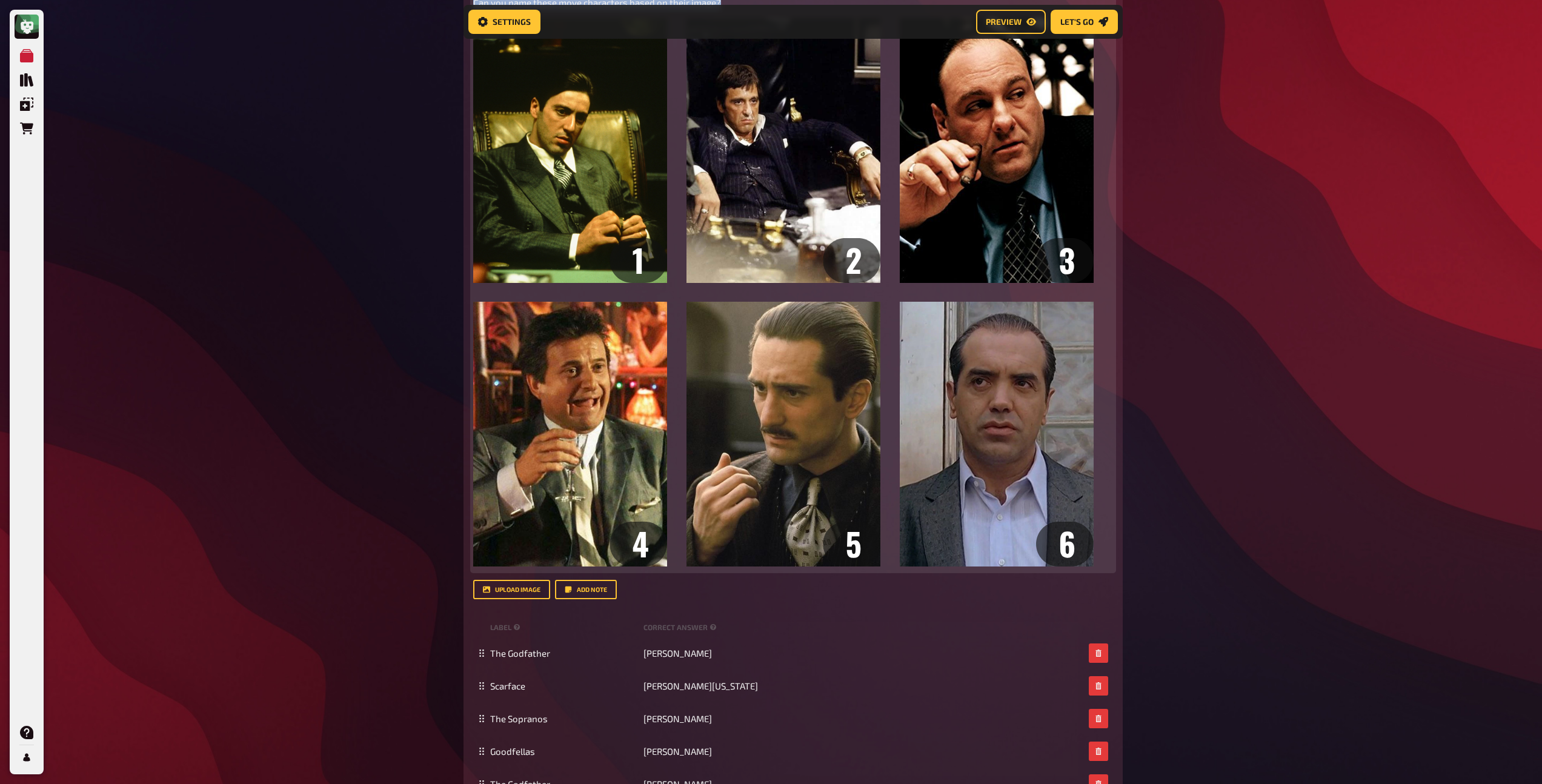
scroll to position [532, 0]
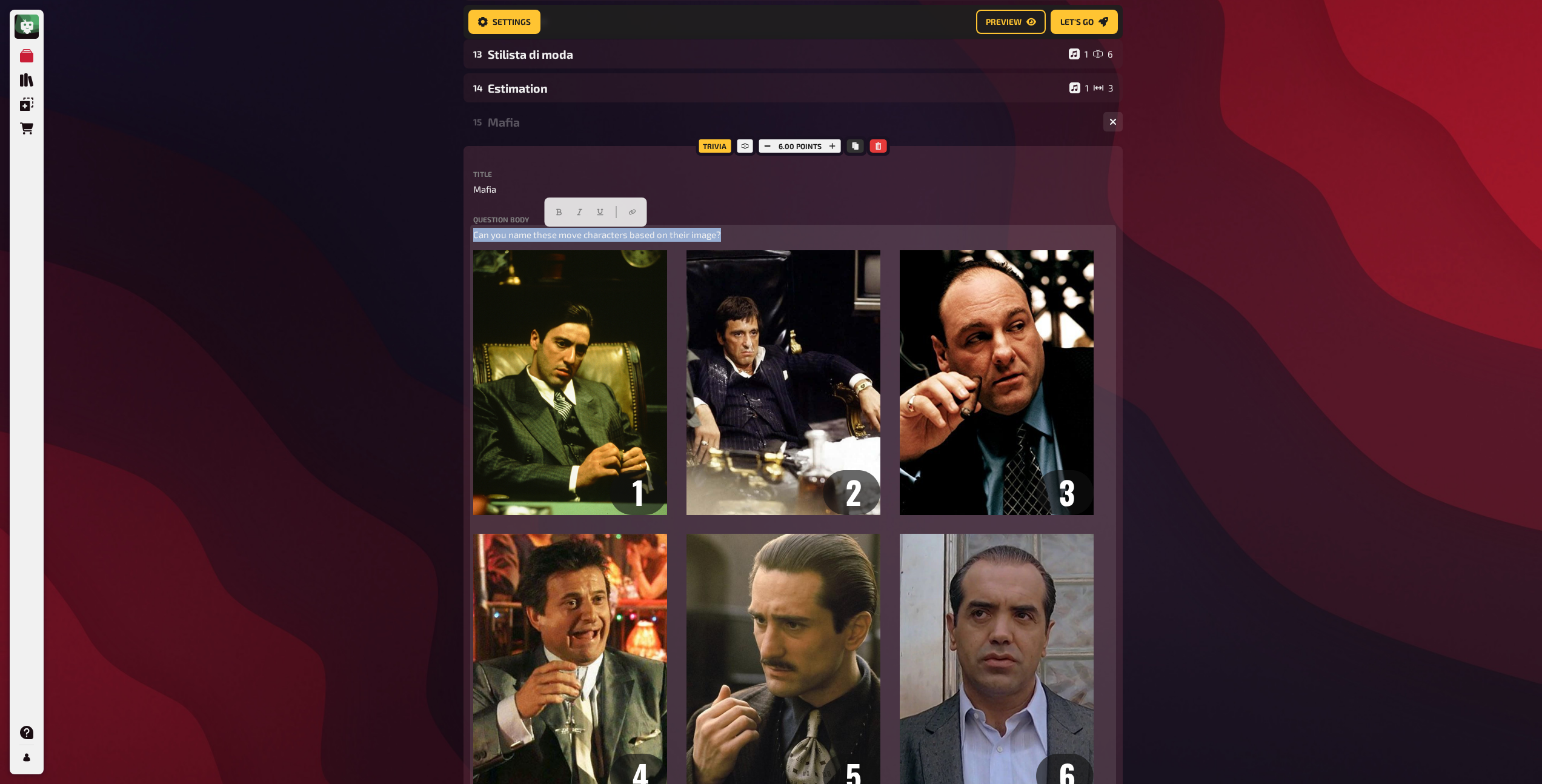
click at [475, 235] on span "Can you name these move characters based on their image?" at bounding box center [596, 233] width 248 height 11
click at [489, 235] on span "Can you name these move characters based on their image?" at bounding box center [596, 233] width 248 height 11
copy span "Can you name these move characters based on their image?"
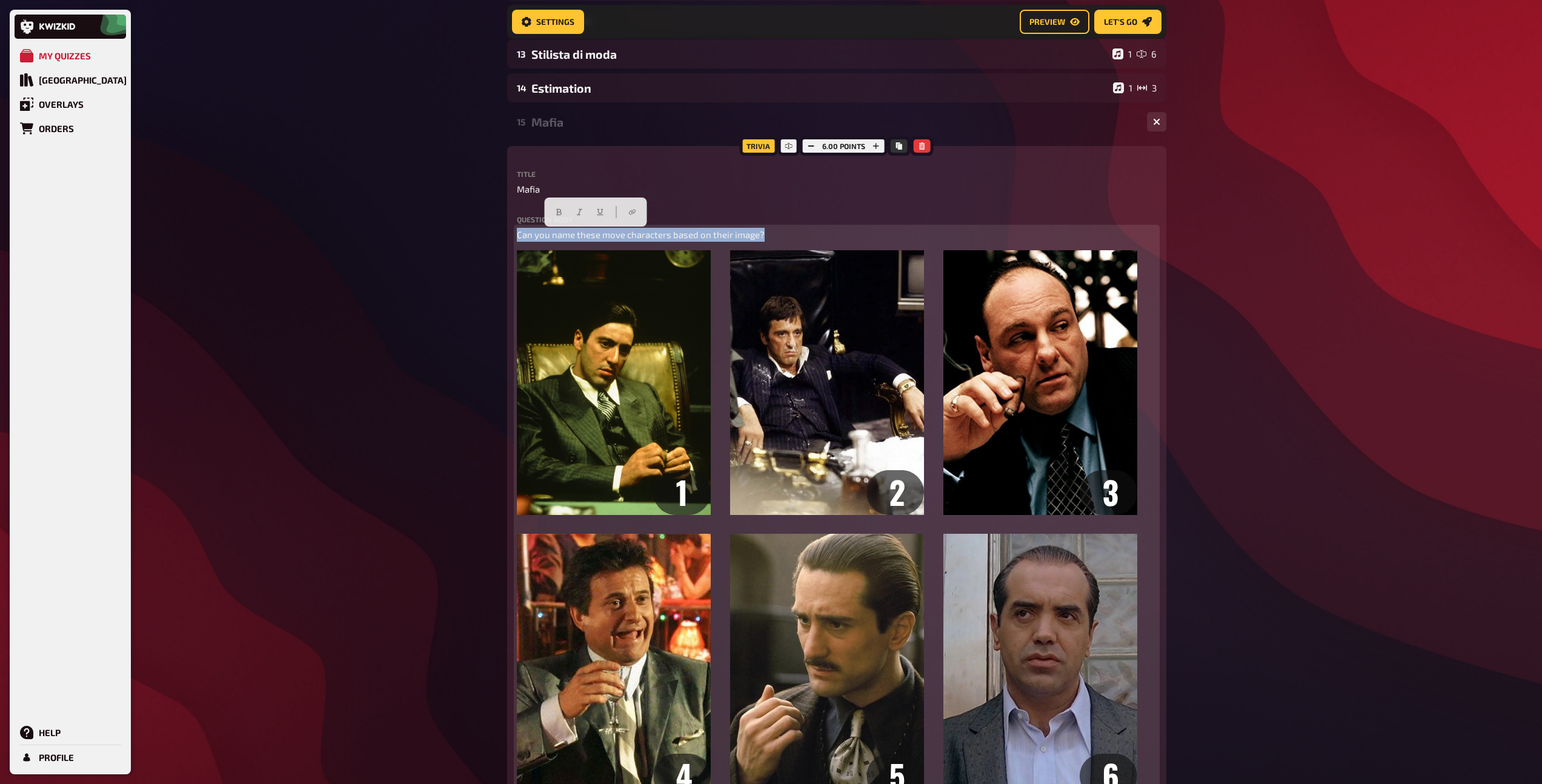
click at [519, 237] on span "Can you name these move characters based on their image?" at bounding box center [640, 233] width 248 height 11
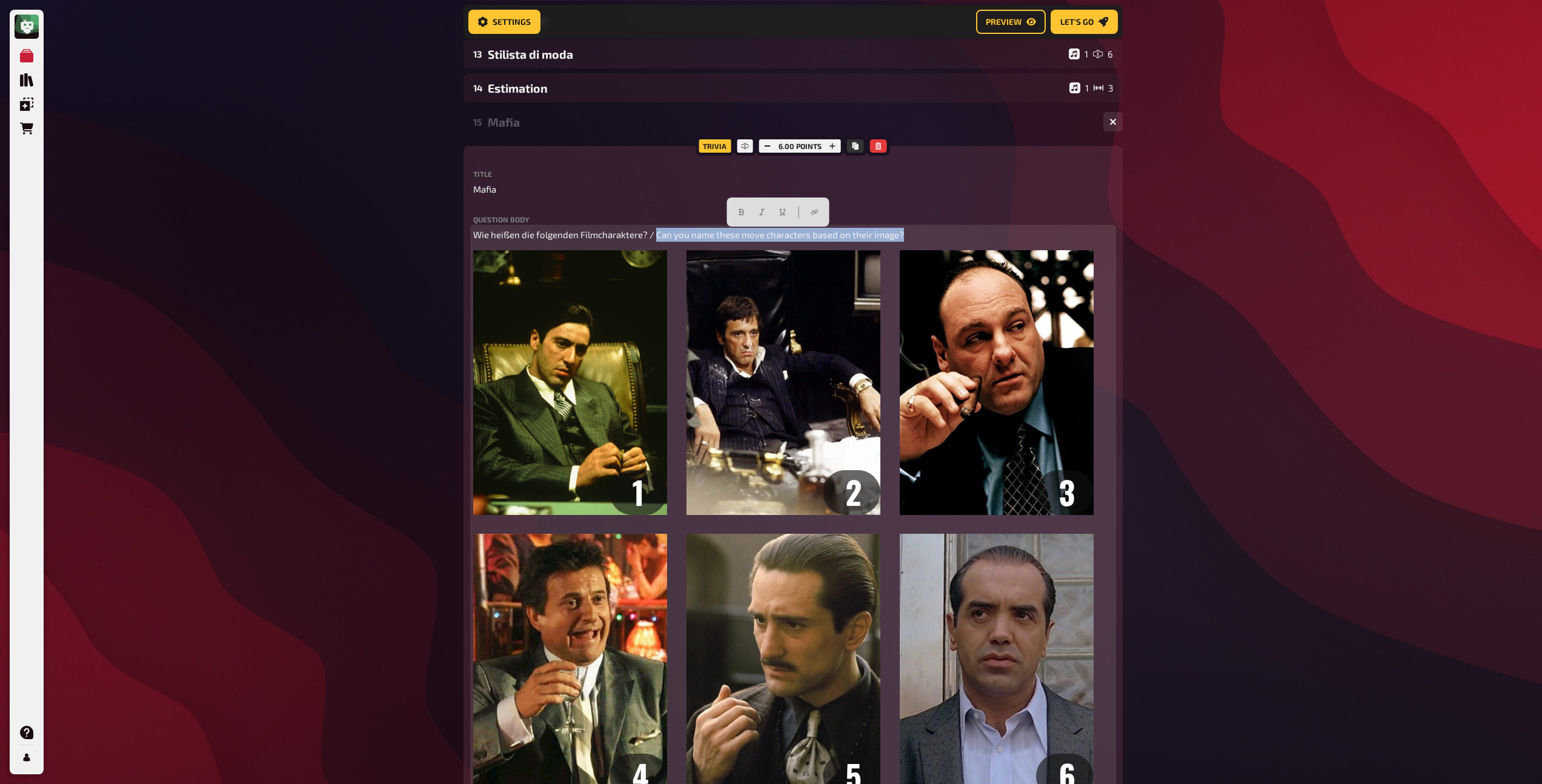
drag, startPoint x: 915, startPoint y: 240, endPoint x: 656, endPoint y: 236, distance: 259.0
click at [656, 236] on p "Wie heißen die folgenden Filmcharaktere? / Can you name these move characters b…" at bounding box center [793, 234] width 640 height 14
click at [755, 213] on button "button" at bounding box center [762, 212] width 19 height 19
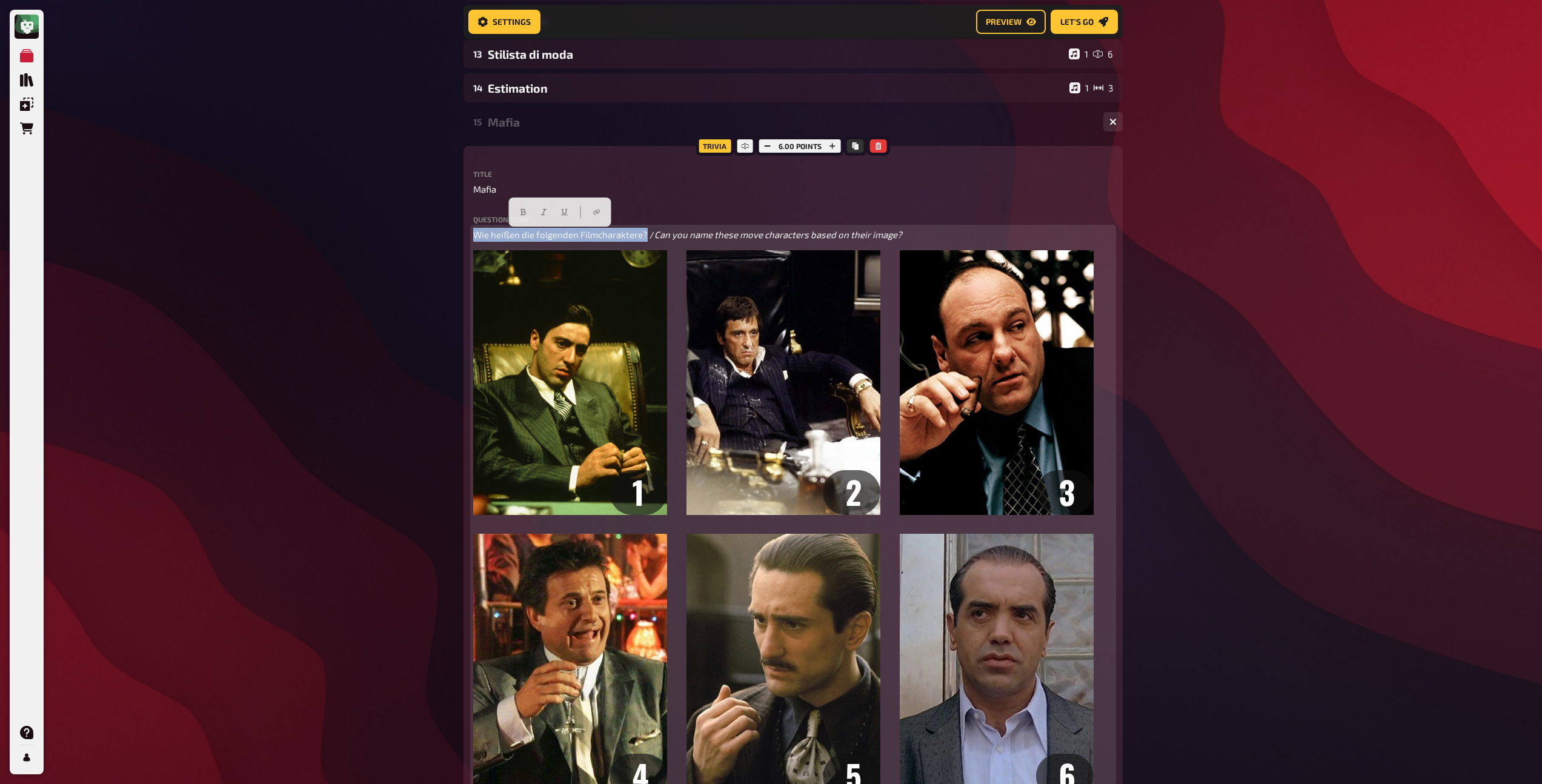
drag, startPoint x: 647, startPoint y: 235, endPoint x: 476, endPoint y: 232, distance: 171.0
click at [476, 232] on span "Wie heißen die folgenden Filmcharaktere? /" at bounding box center [563, 233] width 181 height 11
click at [526, 218] on button "button" at bounding box center [522, 212] width 19 height 19
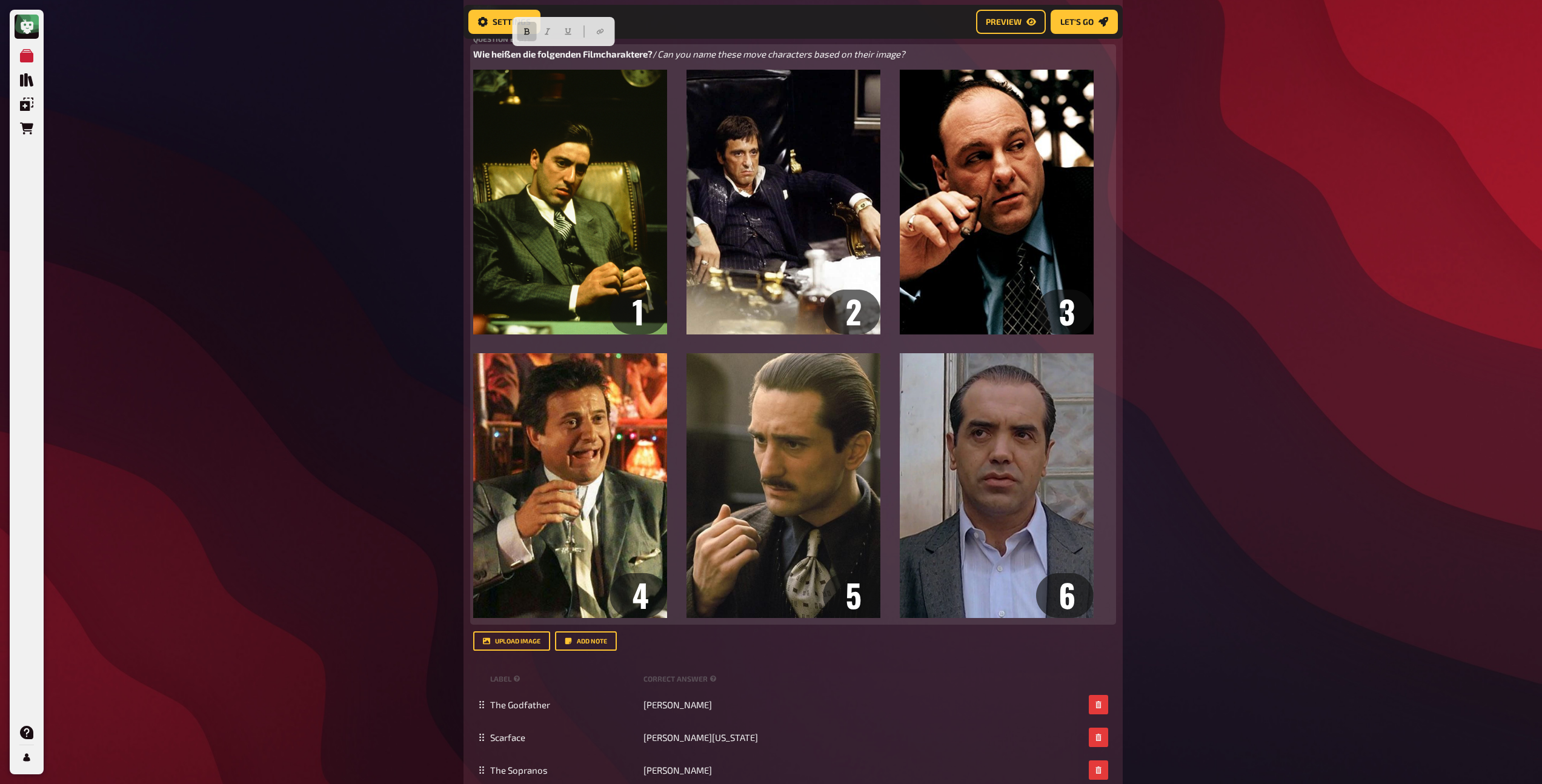
scroll to position [0, 0]
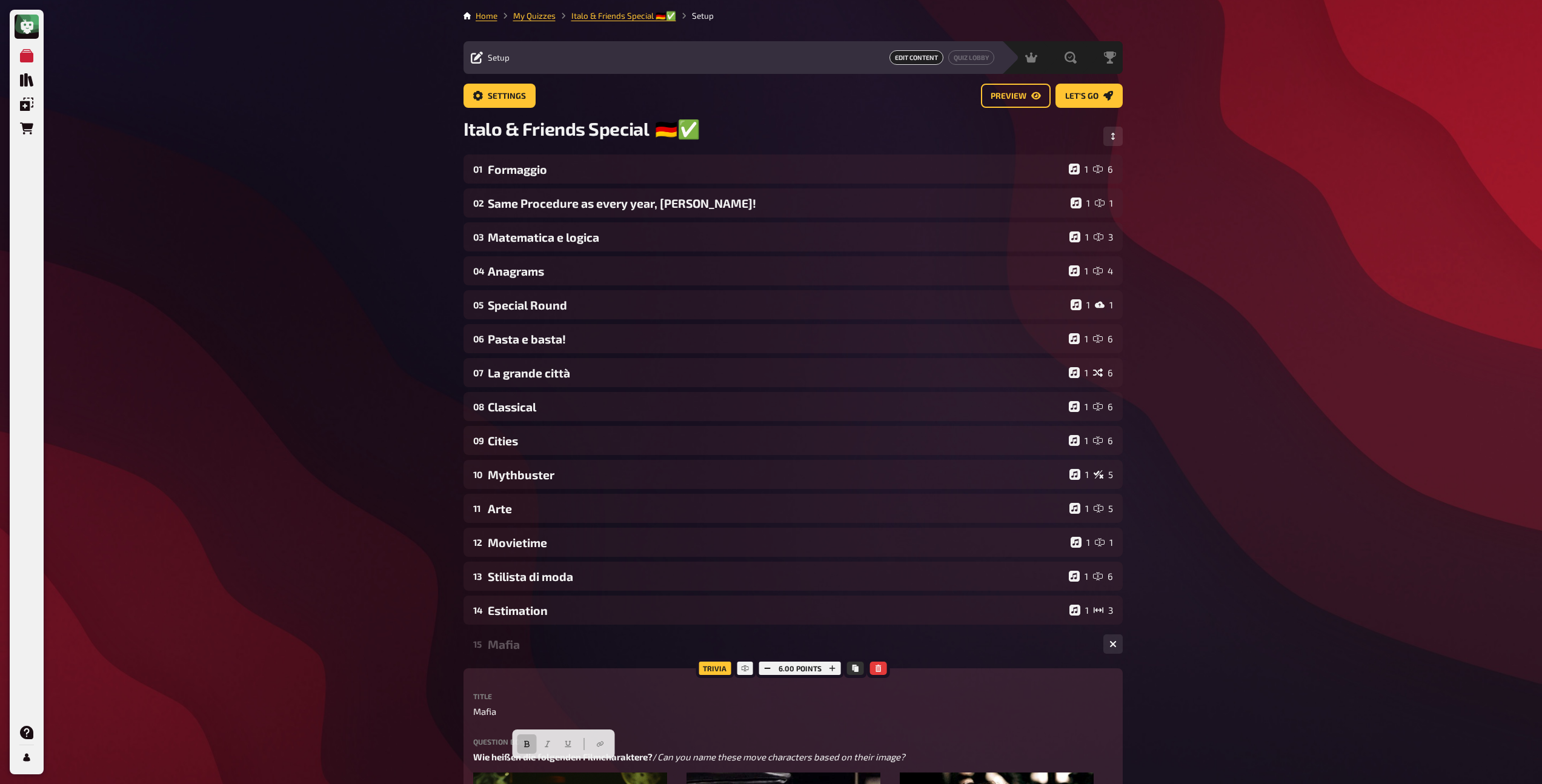
click at [538, 642] on div "Mafia" at bounding box center [790, 644] width 606 height 14
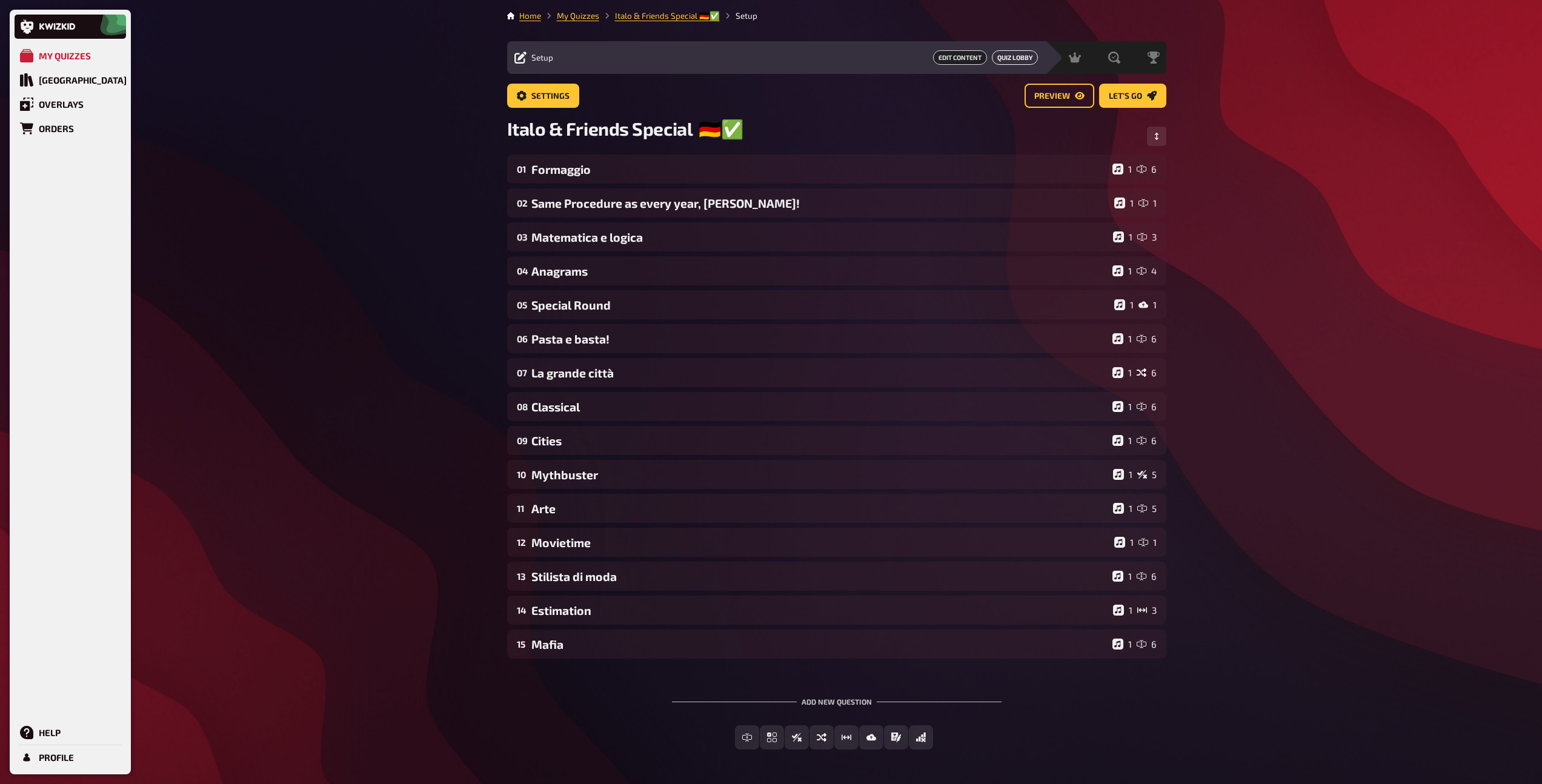
click at [1009, 58] on button "Quiz Lobby" at bounding box center [1014, 57] width 46 height 15
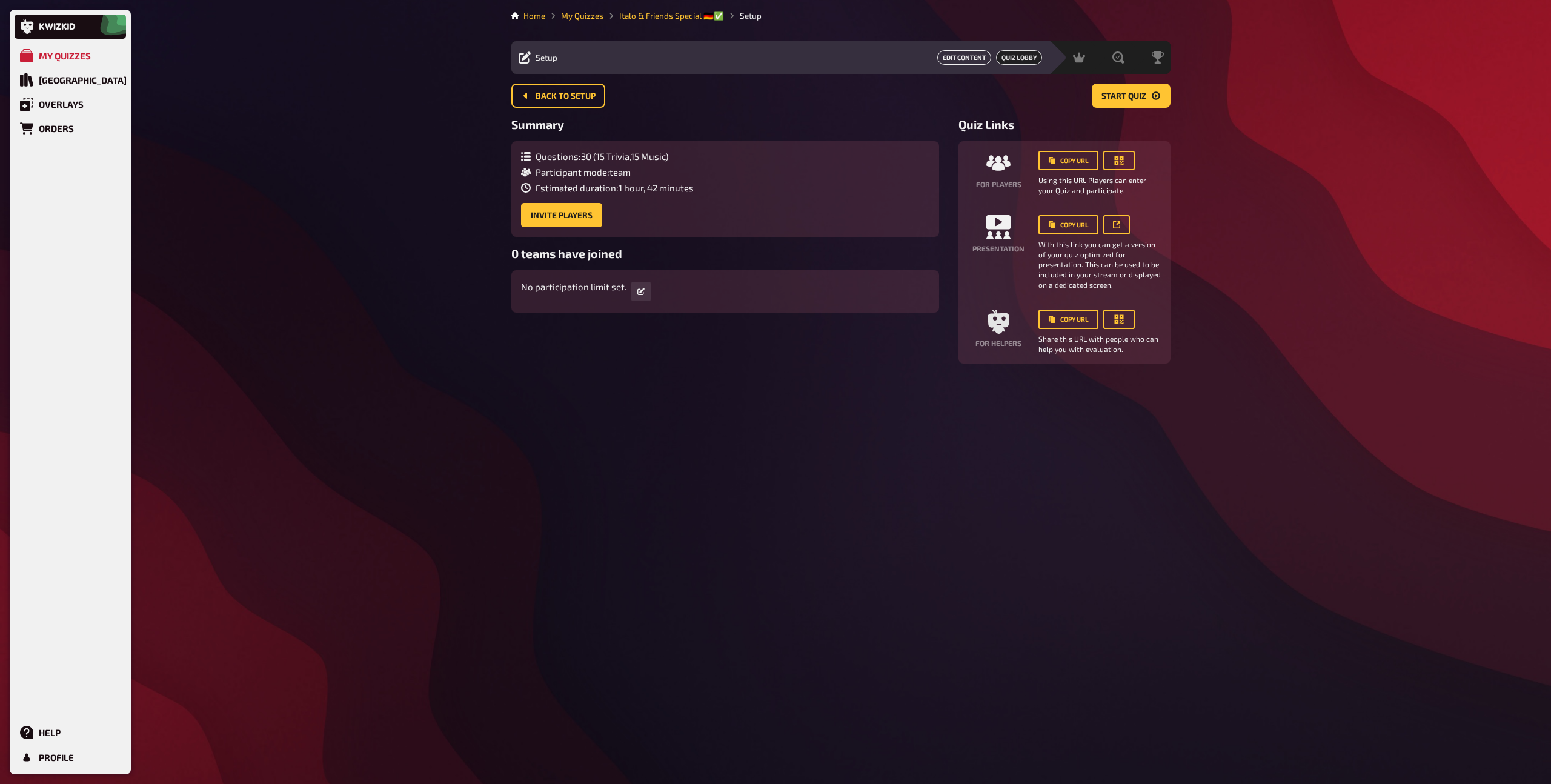
click at [953, 58] on button "Edit Content" at bounding box center [963, 57] width 54 height 15
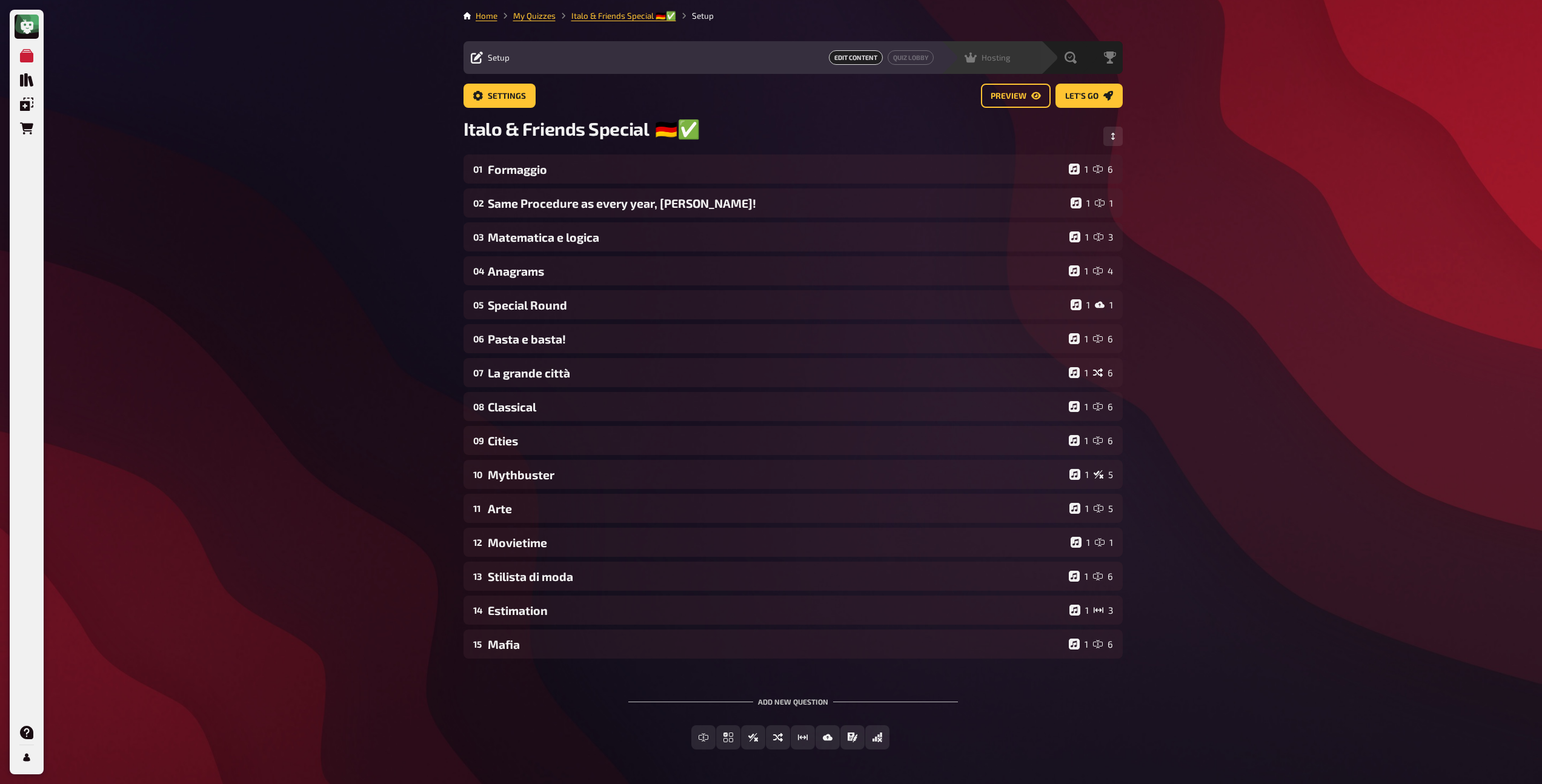
click at [973, 57] on icon at bounding box center [970, 57] width 12 height 12
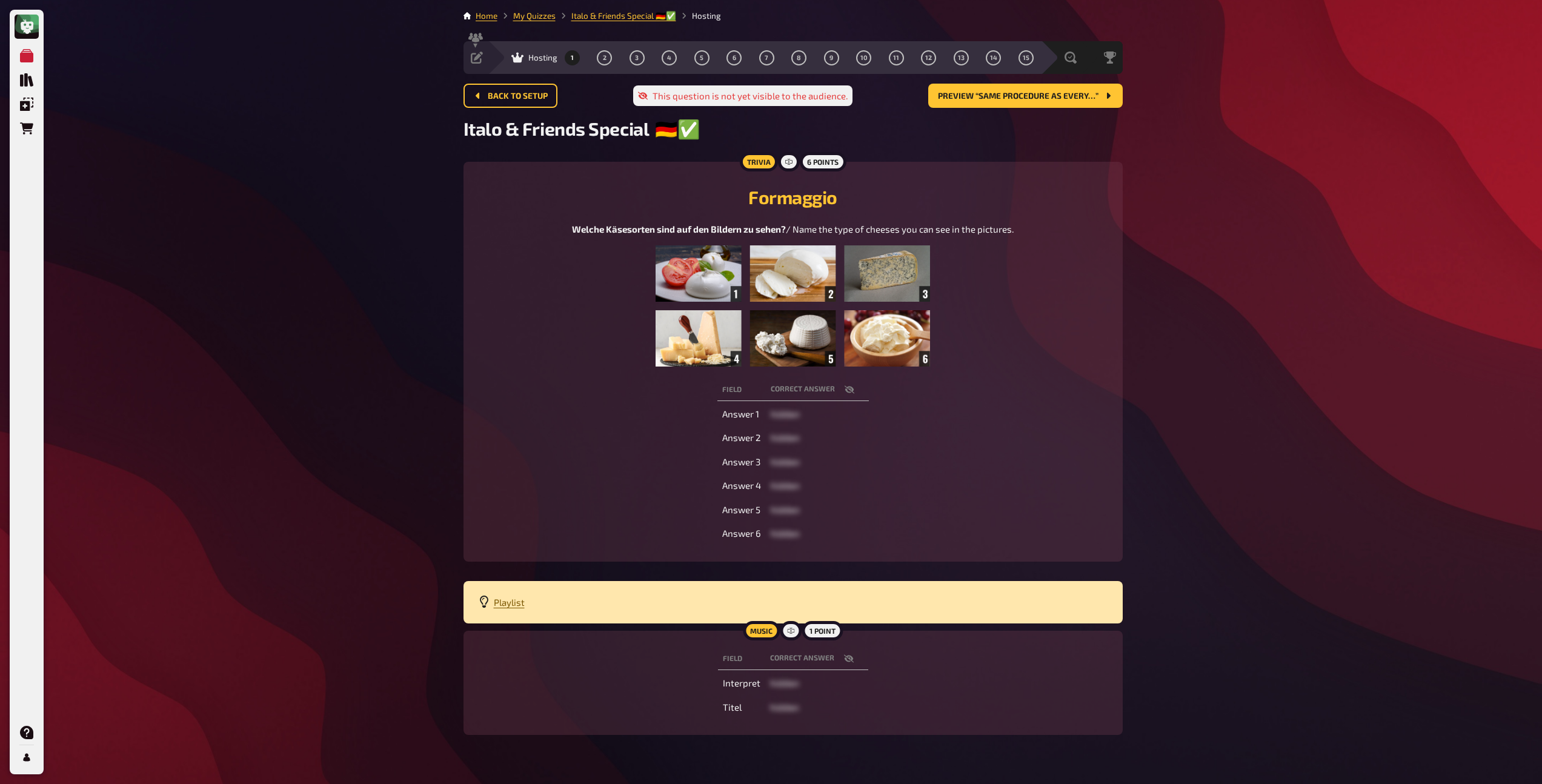
click at [504, 603] on span "Playlist" at bounding box center [510, 601] width 31 height 11
click at [504, 55] on span "Setup" at bounding box center [498, 57] width 21 height 10
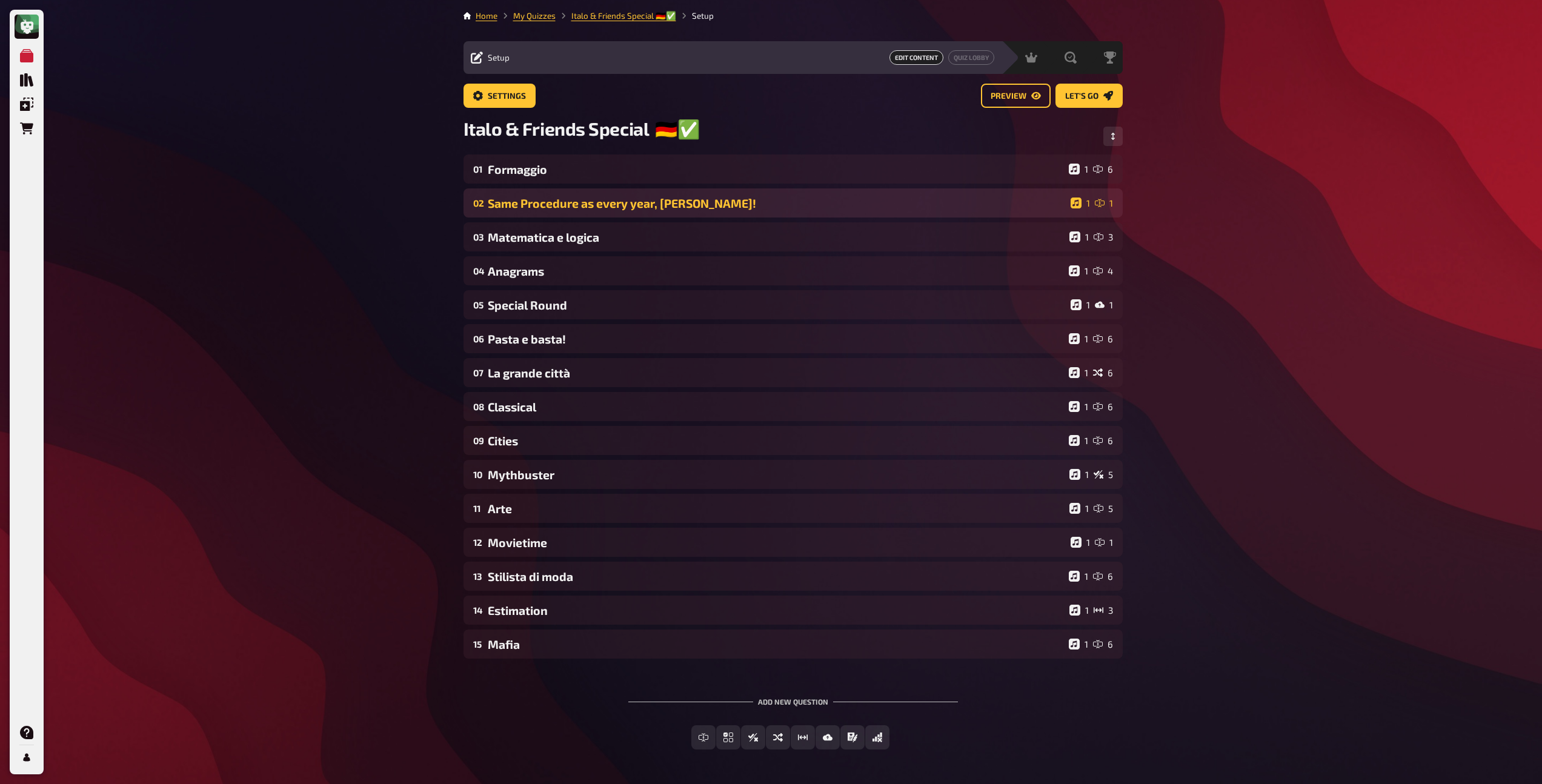
click at [551, 214] on div "02 Same Procedure as every year, [PERSON_NAME]! 1 1" at bounding box center [793, 203] width 660 height 29
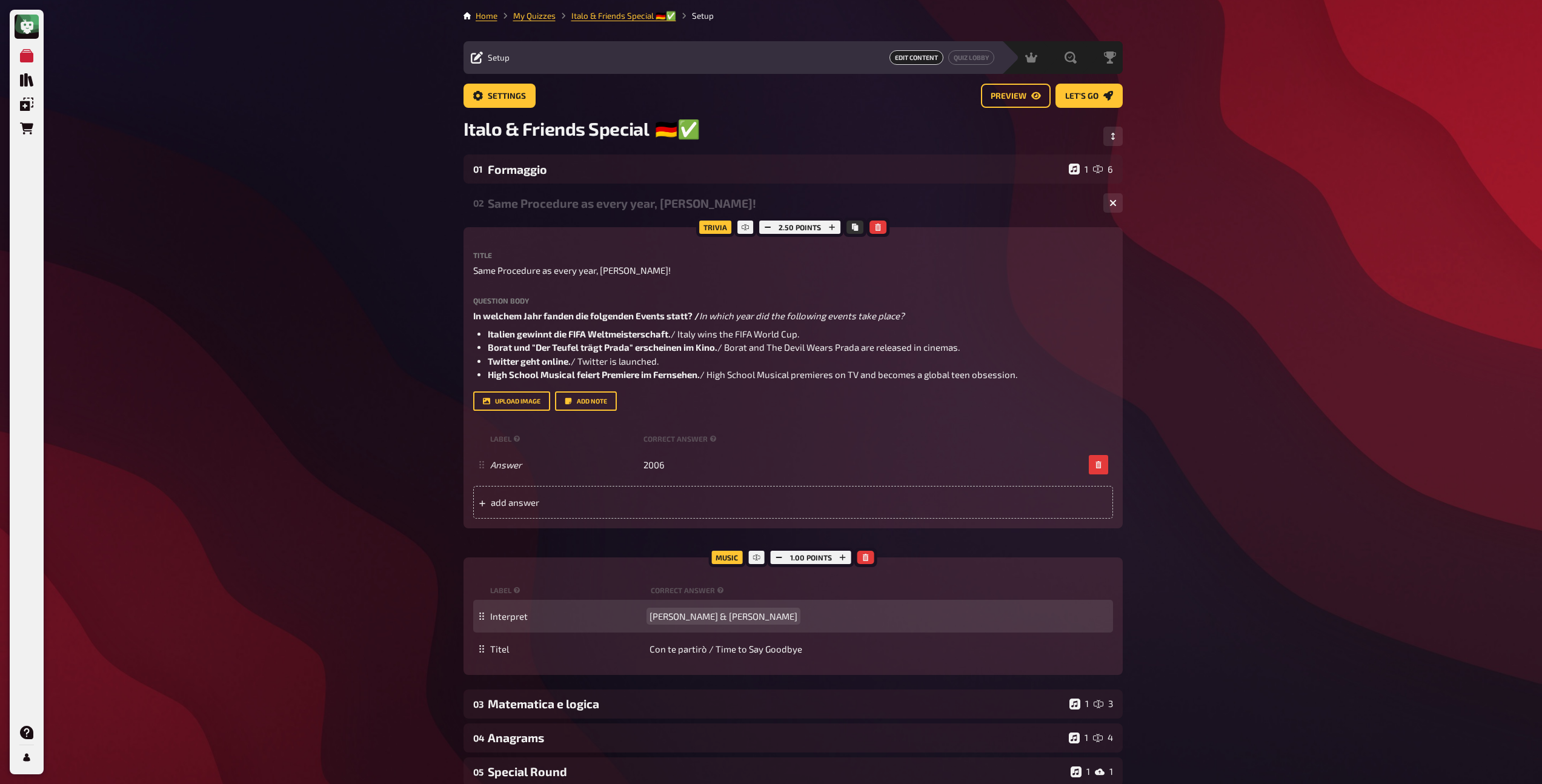
click at [701, 618] on span "[PERSON_NAME] & [PERSON_NAME]" at bounding box center [724, 616] width 148 height 11
copy span "[PERSON_NAME] & [PERSON_NAME]"
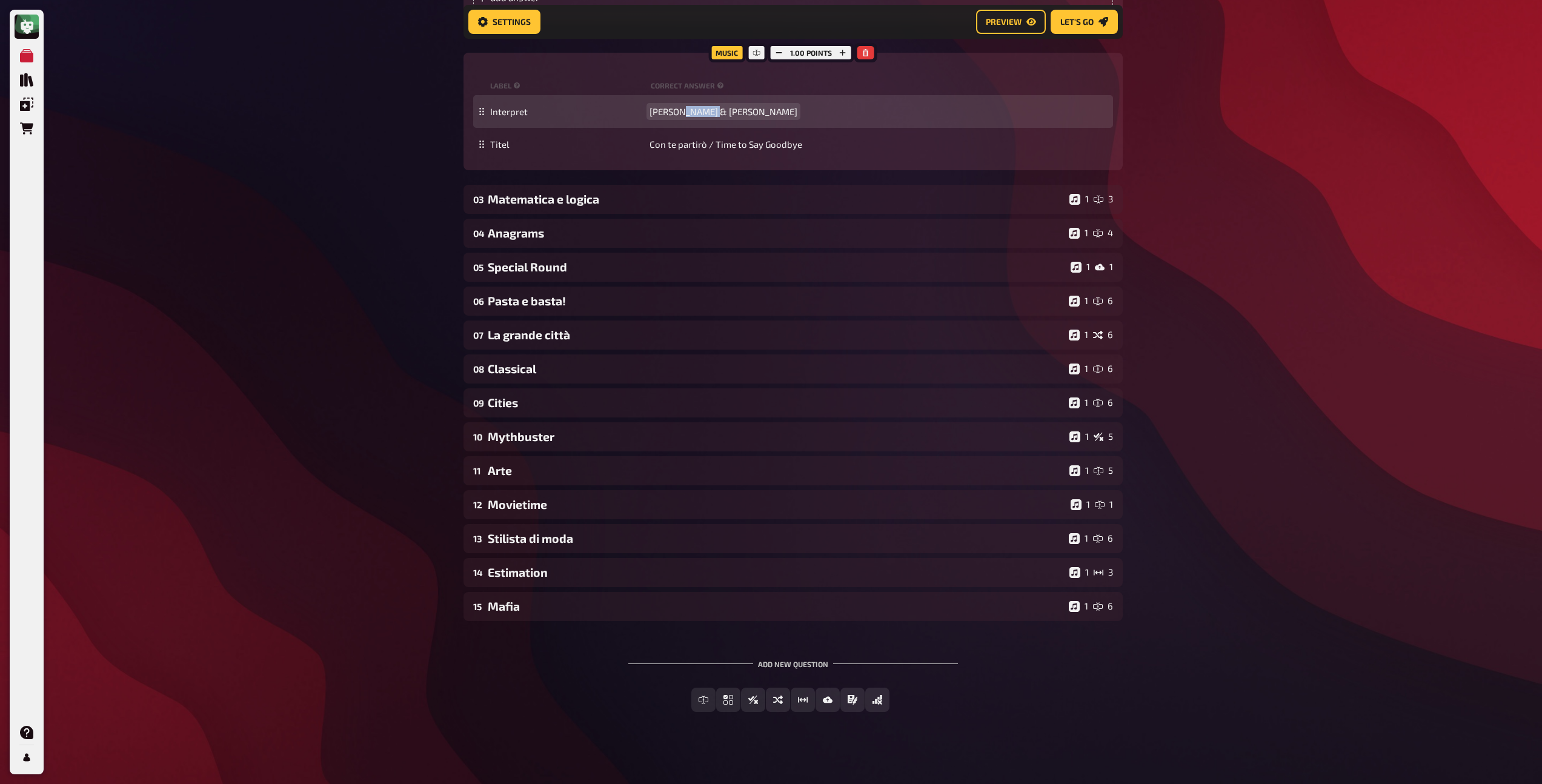
scroll to position [521, 0]
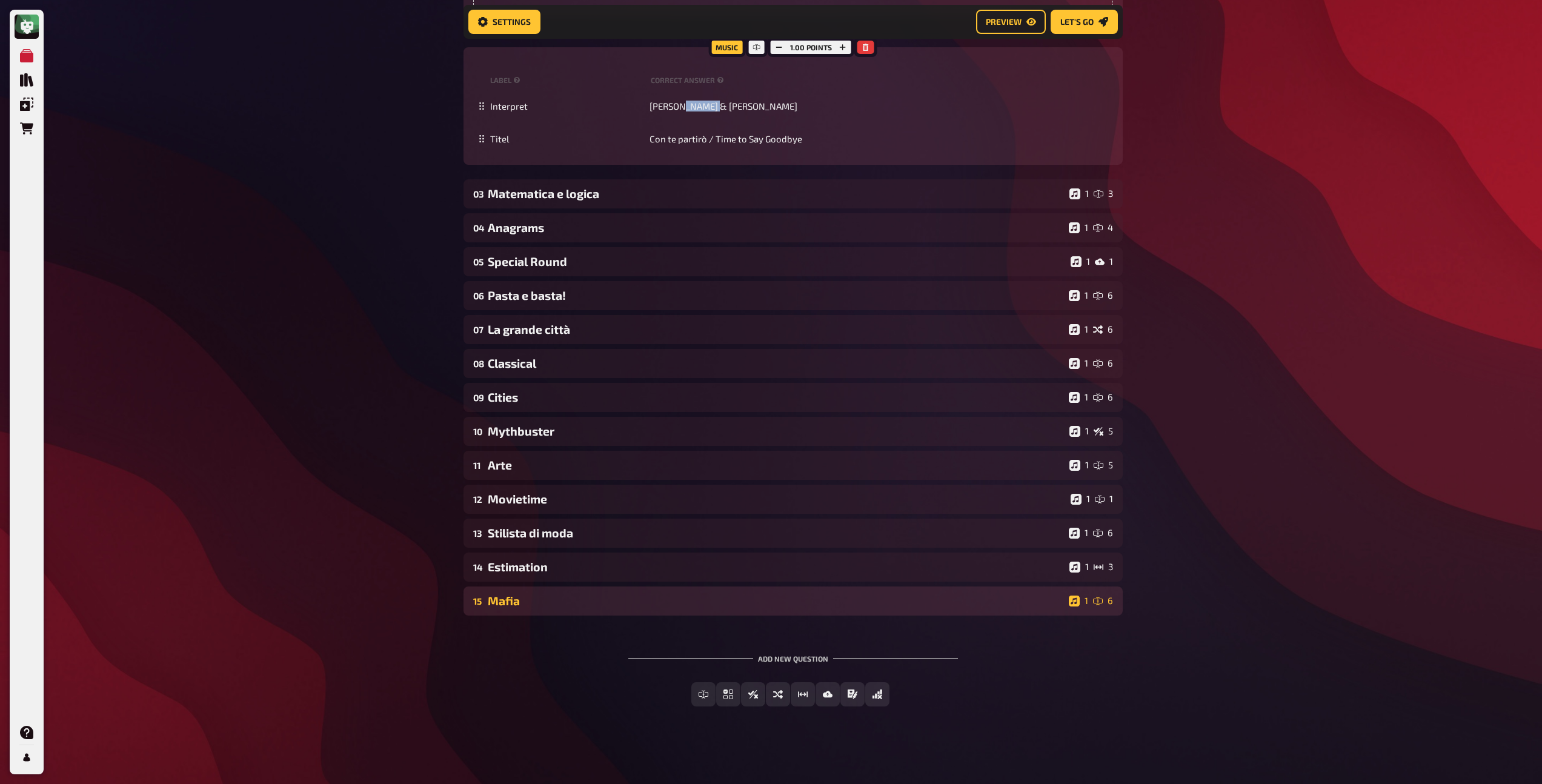
click at [635, 612] on div "15 Mafia 1 6" at bounding box center [793, 601] width 660 height 29
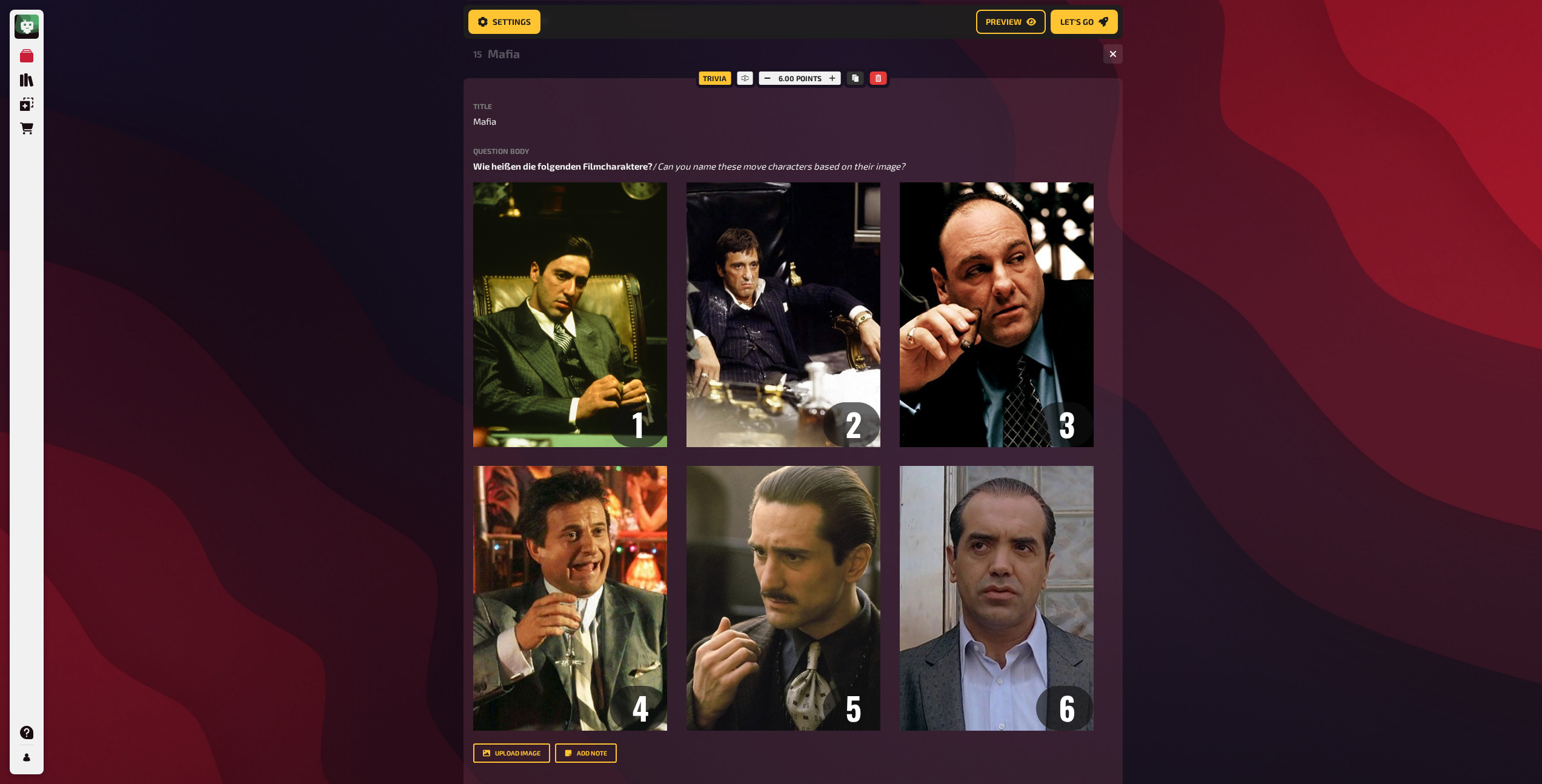
scroll to position [1653, 0]
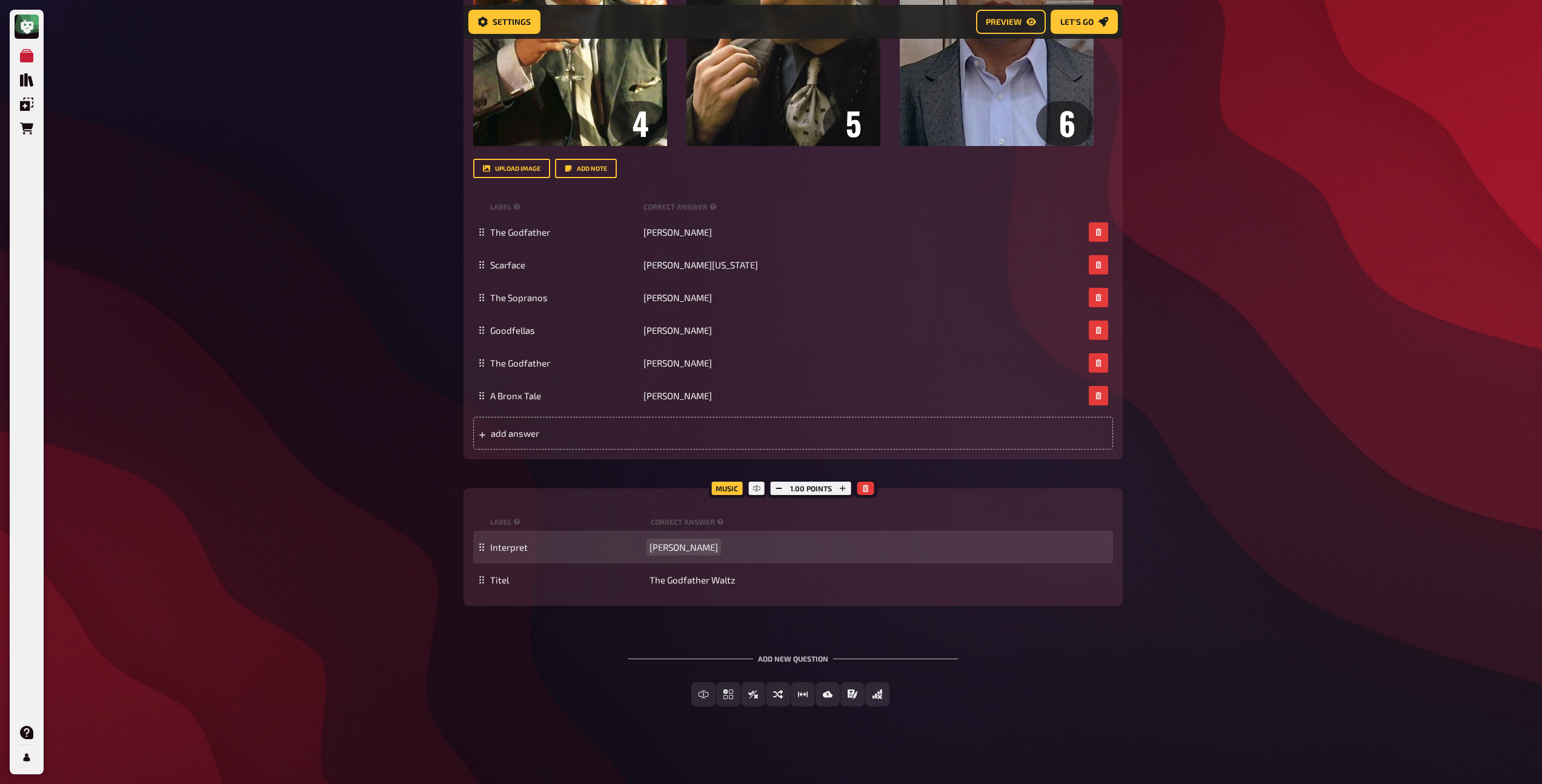
click at [673, 547] on span "[PERSON_NAME]" at bounding box center [684, 547] width 68 height 11
paste span
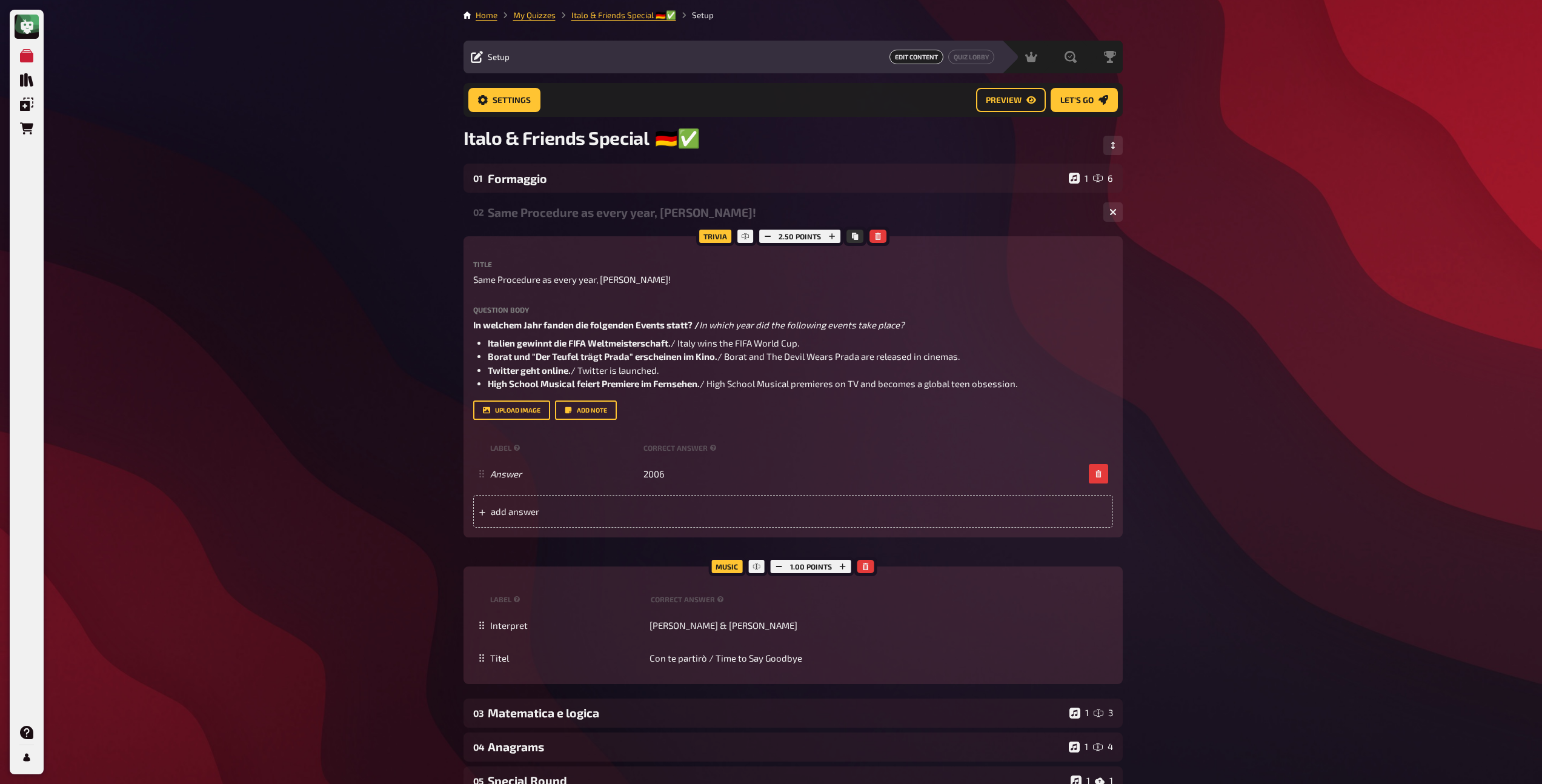
scroll to position [0, 0]
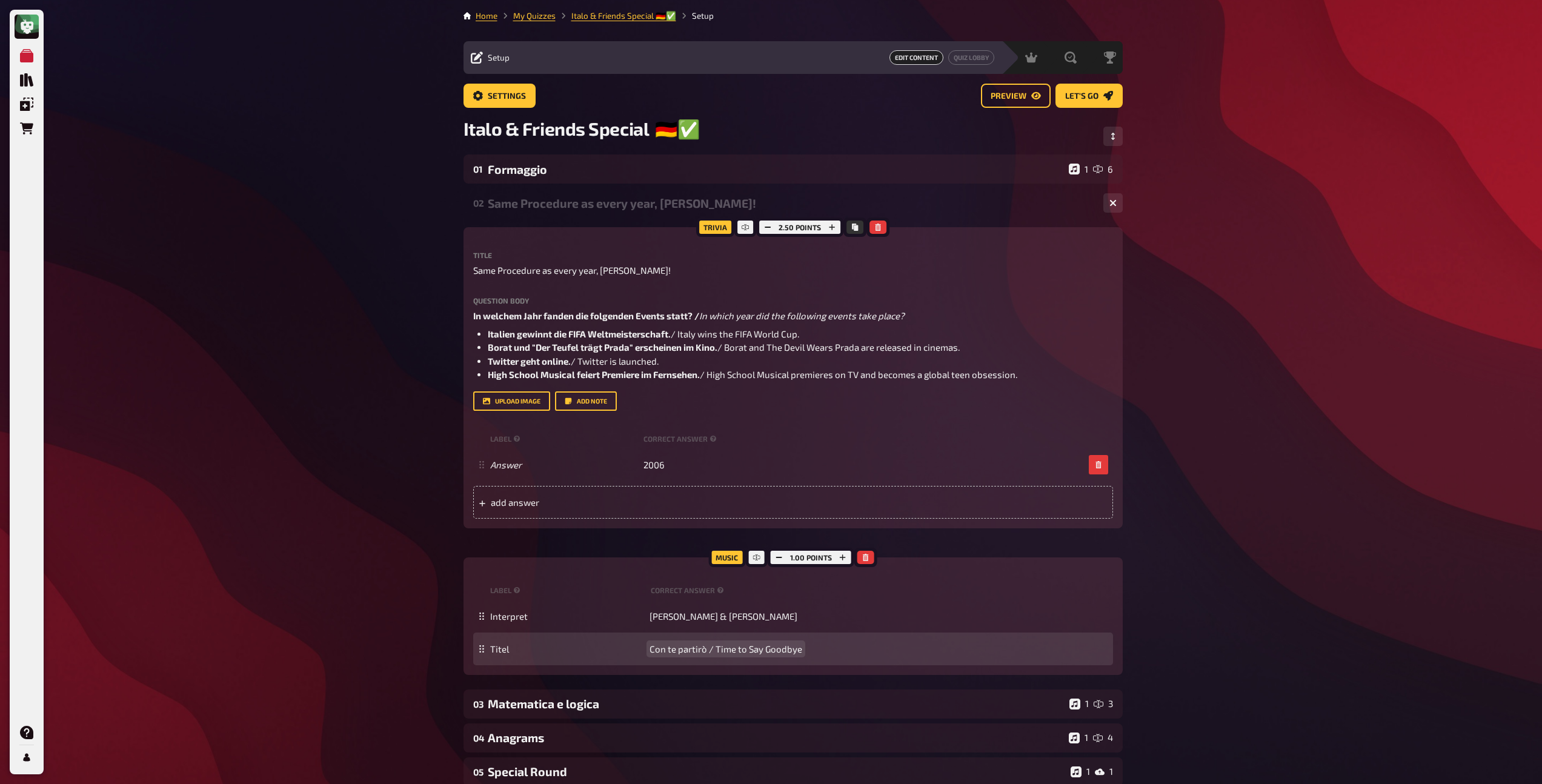
click at [693, 645] on span "Con te partirò / Time to Say Goodbye" at bounding box center [726, 648] width 153 height 11
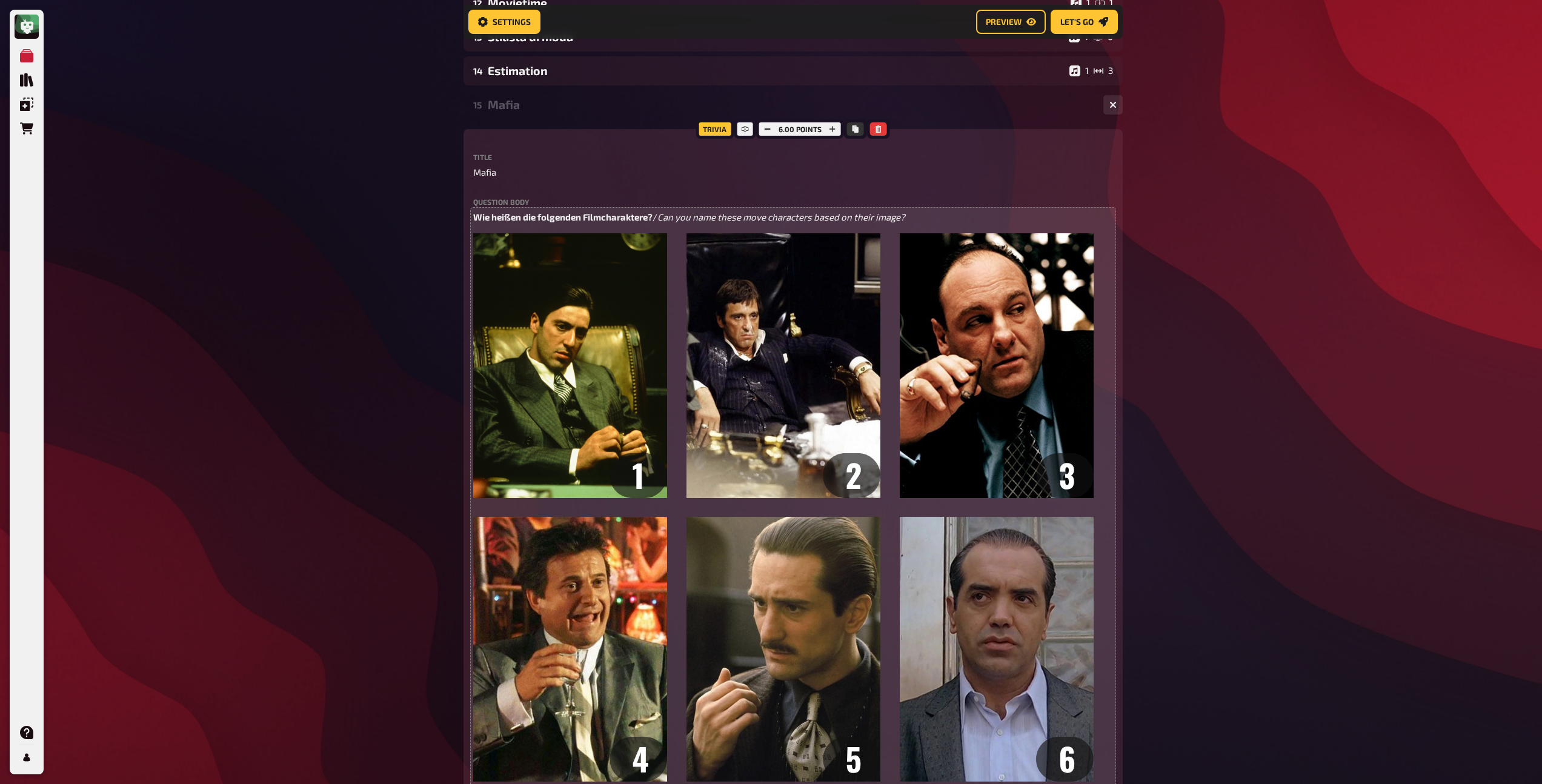
scroll to position [1653, 0]
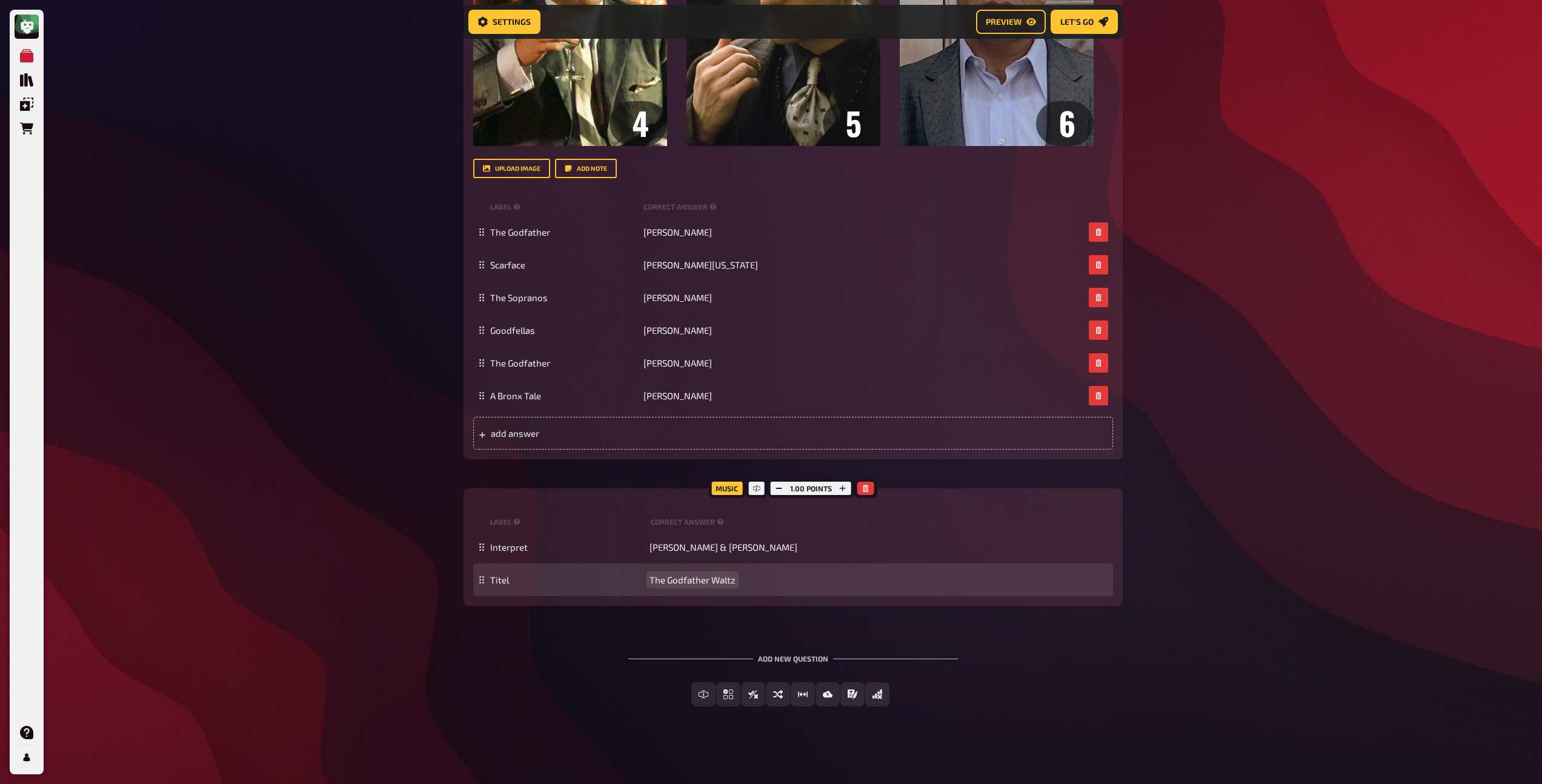
click at [690, 577] on span "The Godfather Waltz" at bounding box center [693, 579] width 86 height 11
paste span
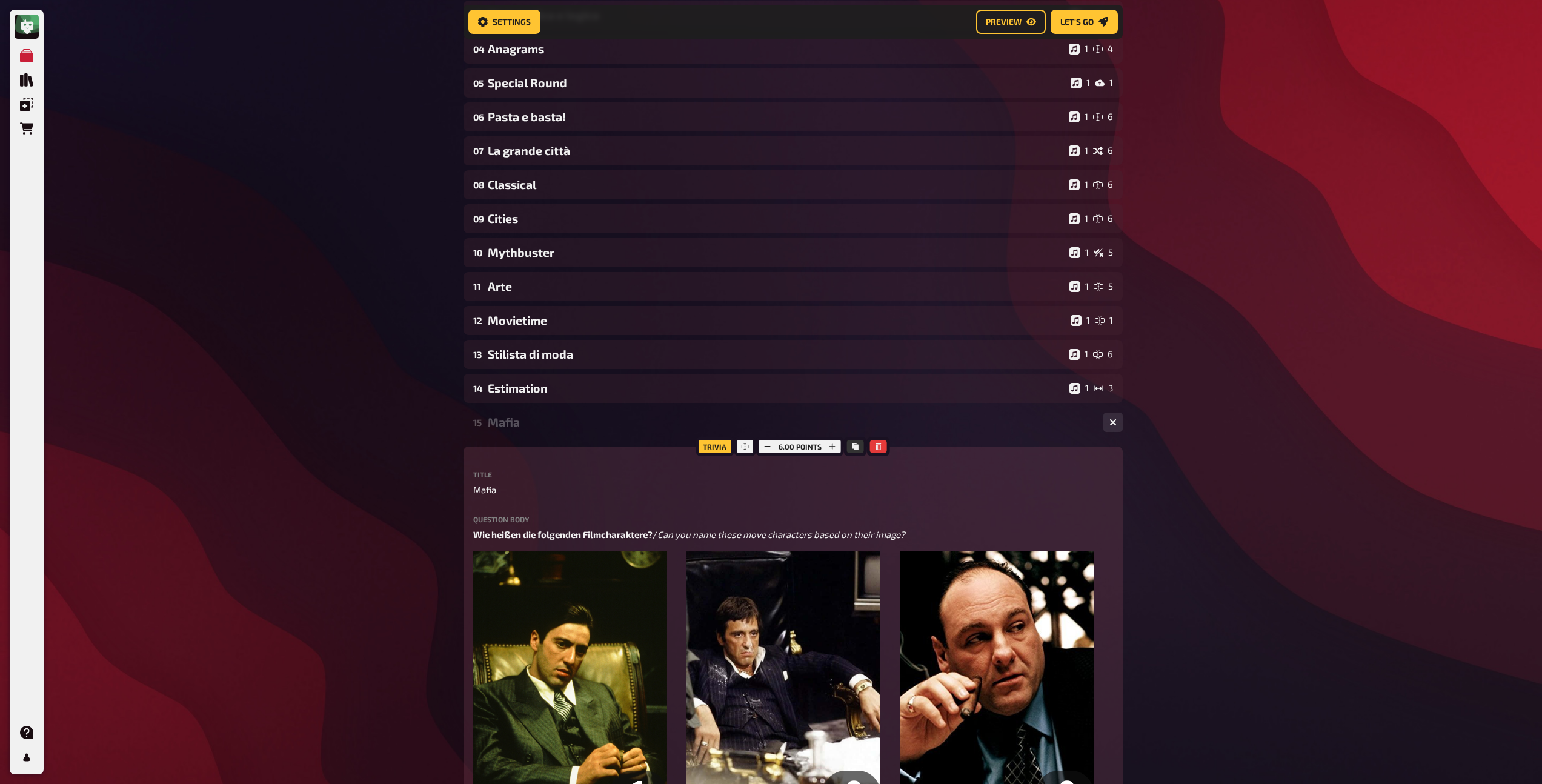
scroll to position [530, 0]
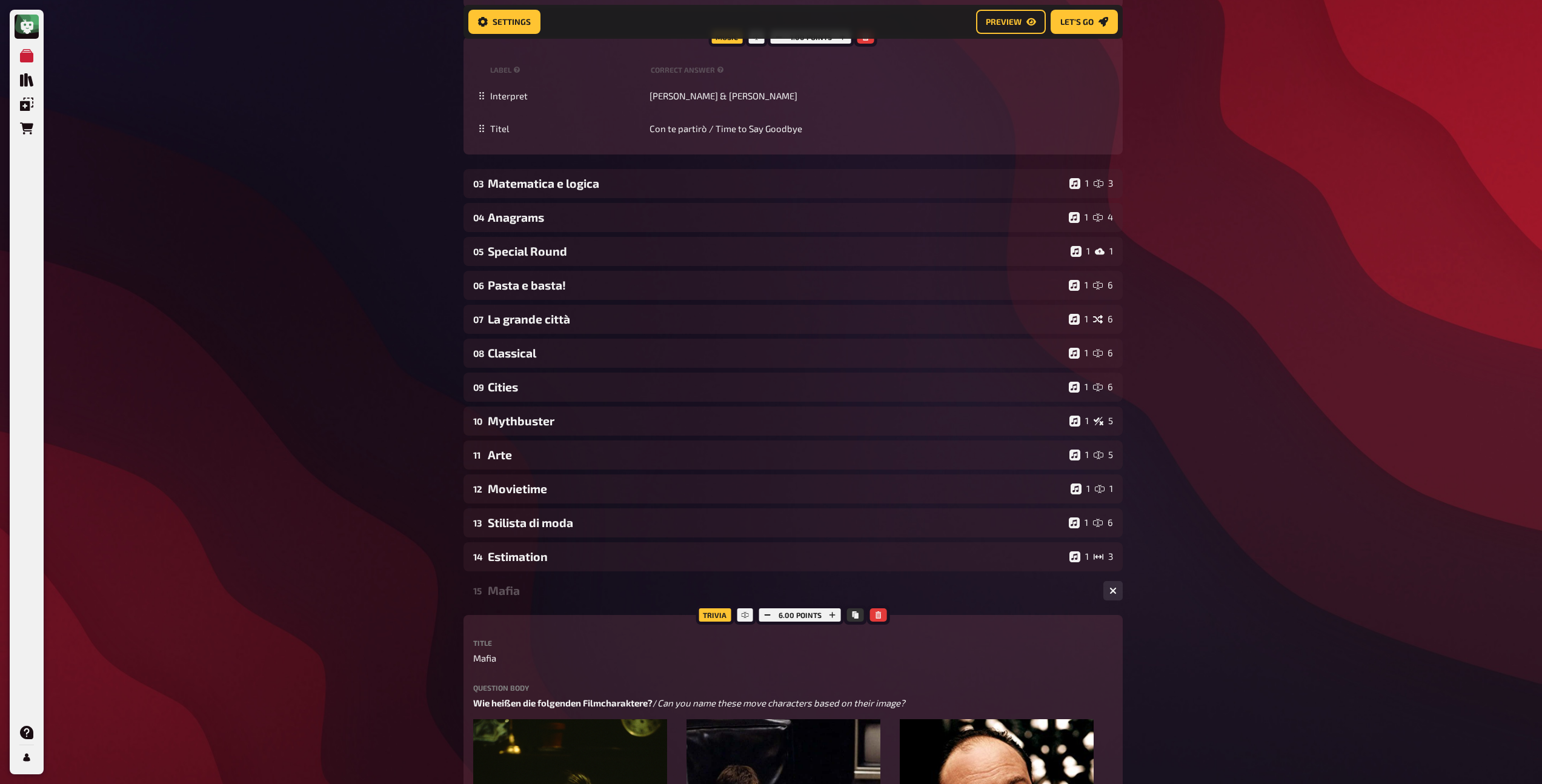
click at [554, 588] on div "Mafia" at bounding box center [790, 590] width 606 height 14
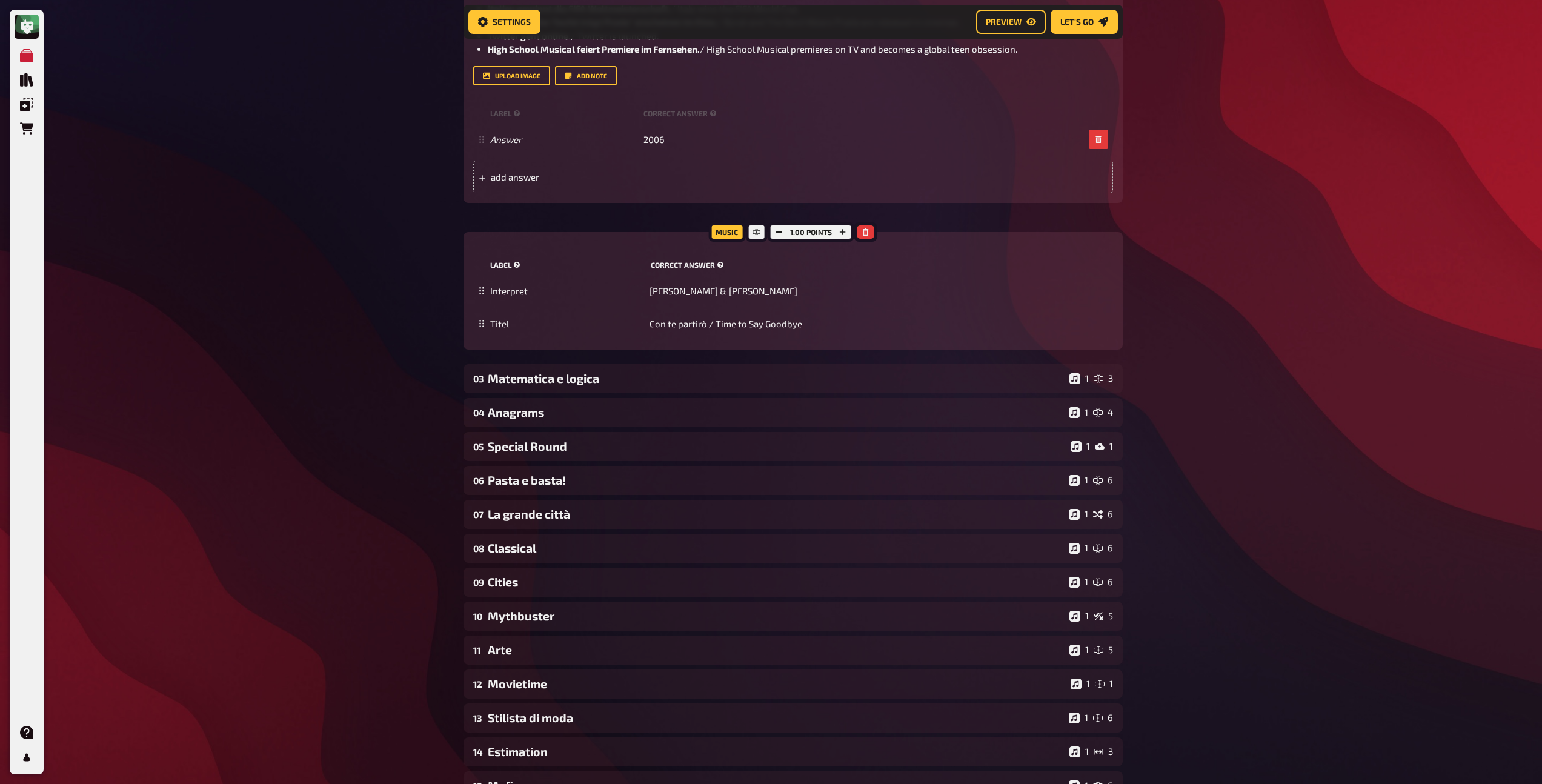
scroll to position [314, 0]
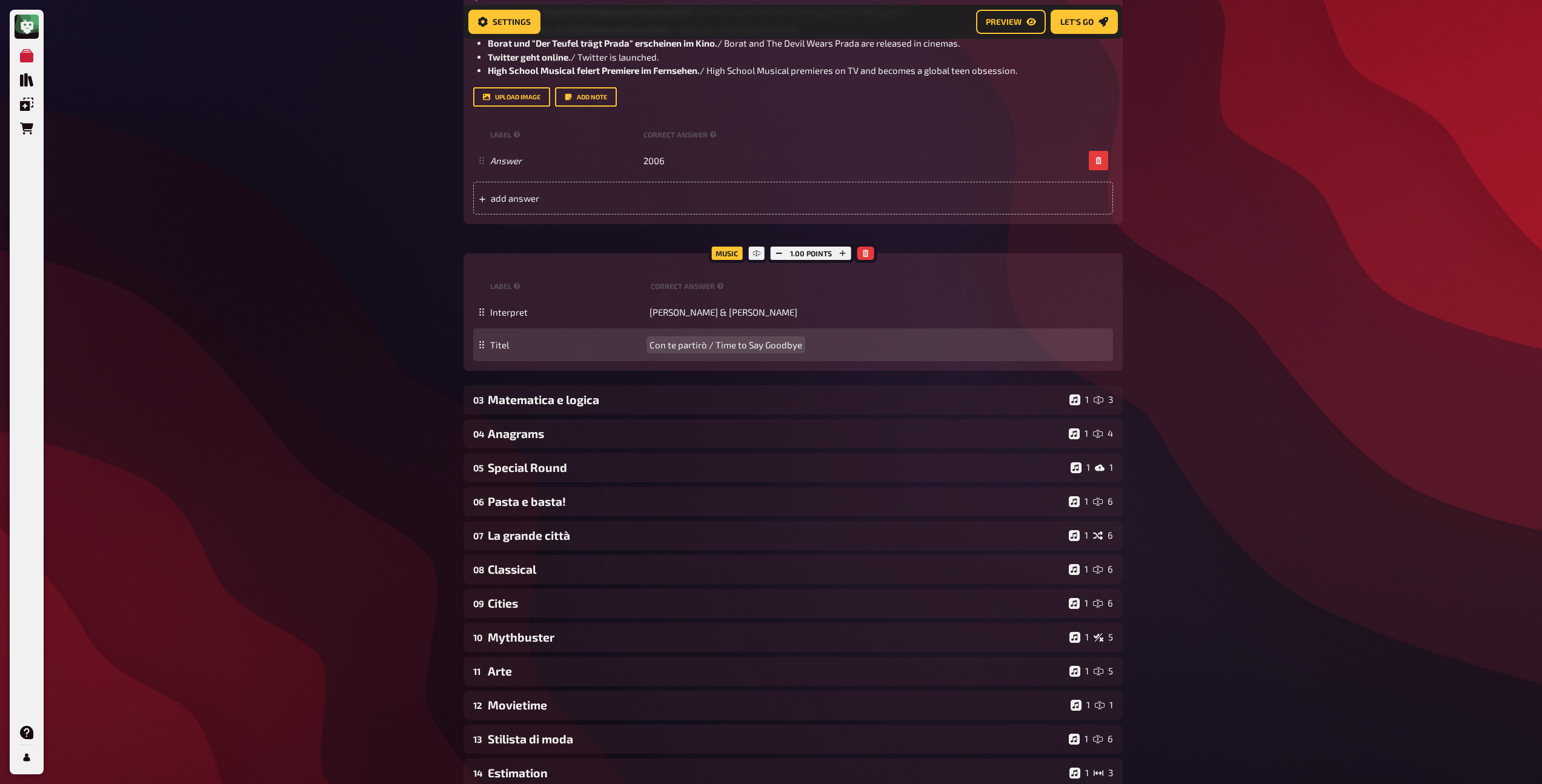
click at [683, 345] on span "Con te partirò / Time to Say Goodbye" at bounding box center [726, 344] width 153 height 11
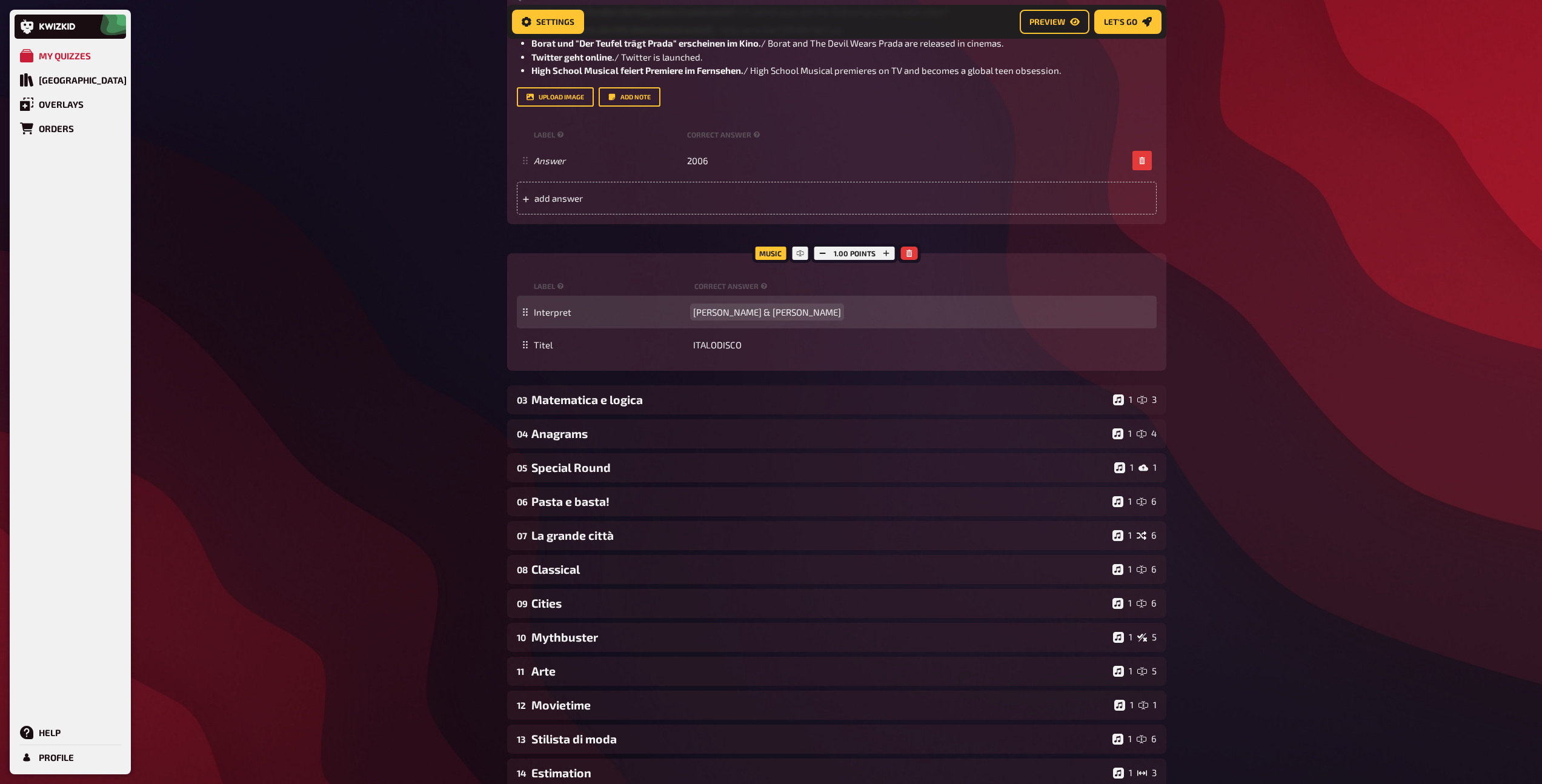
click at [714, 306] on span "[PERSON_NAME] & [PERSON_NAME]" at bounding box center [767, 311] width 148 height 11
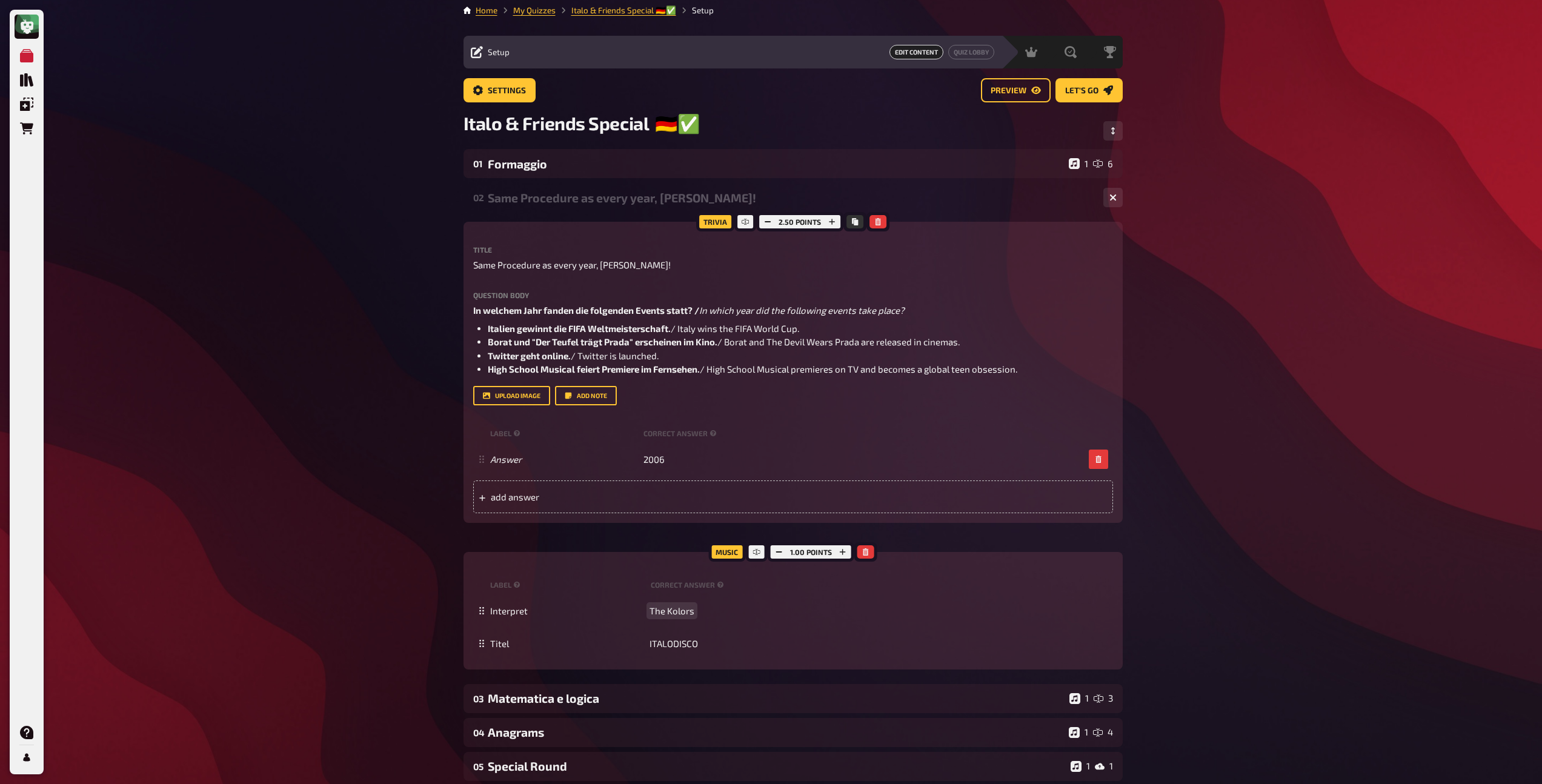
scroll to position [0, 0]
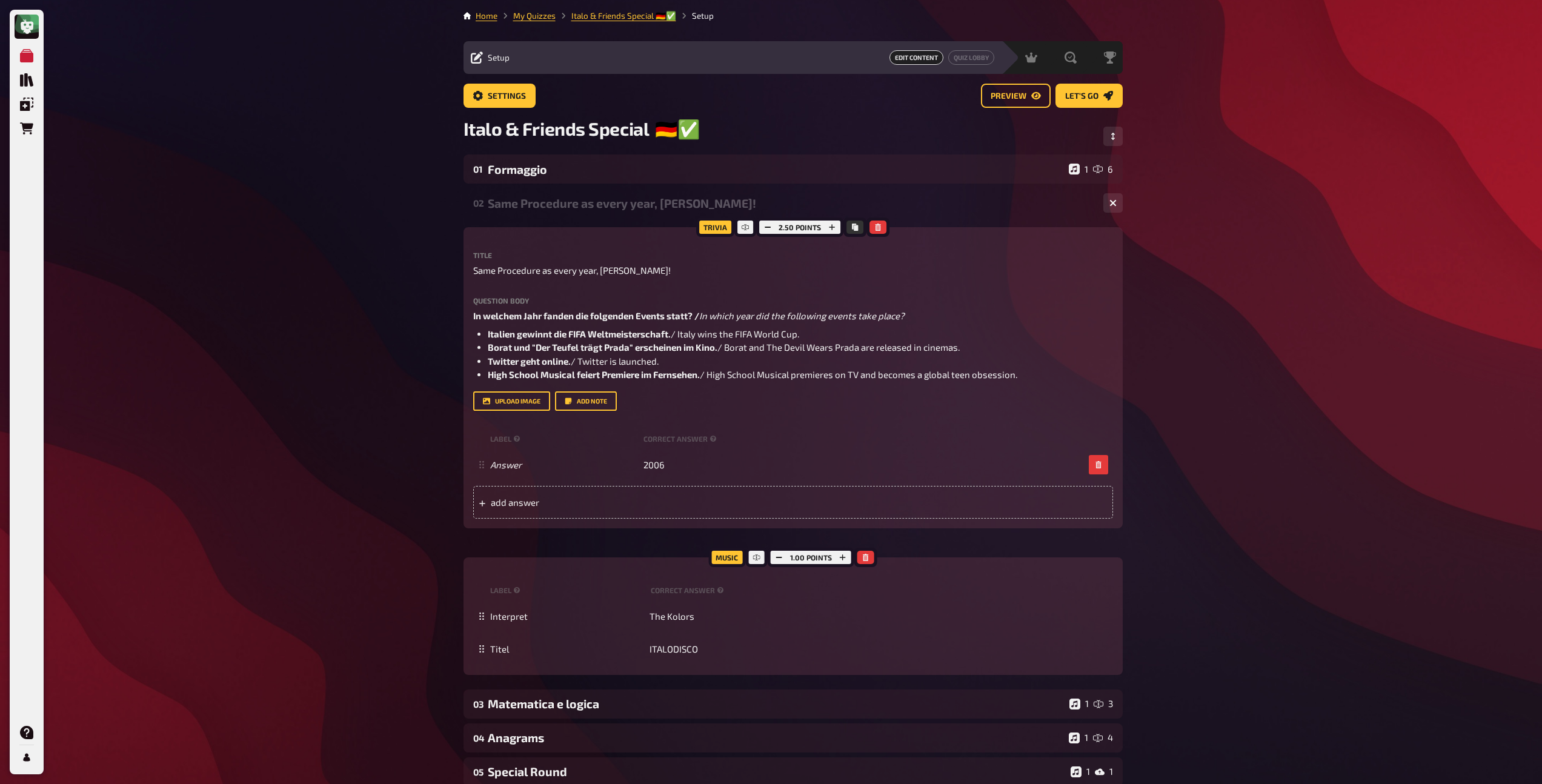
click at [569, 202] on div "Same Procedure as every year, [PERSON_NAME]!" at bounding box center [790, 203] width 606 height 14
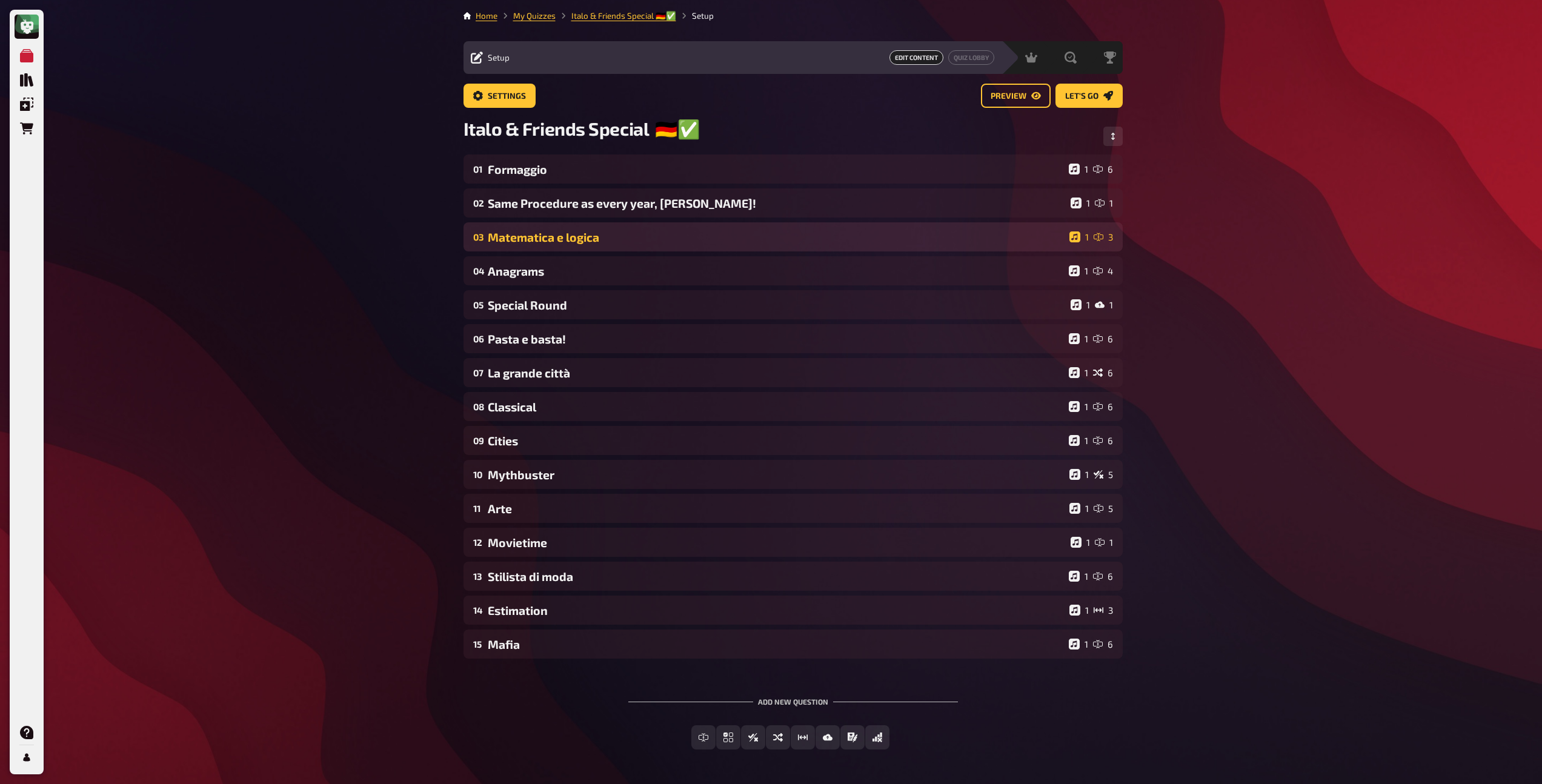
click at [559, 238] on div "Matematica e logica" at bounding box center [775, 237] width 577 height 14
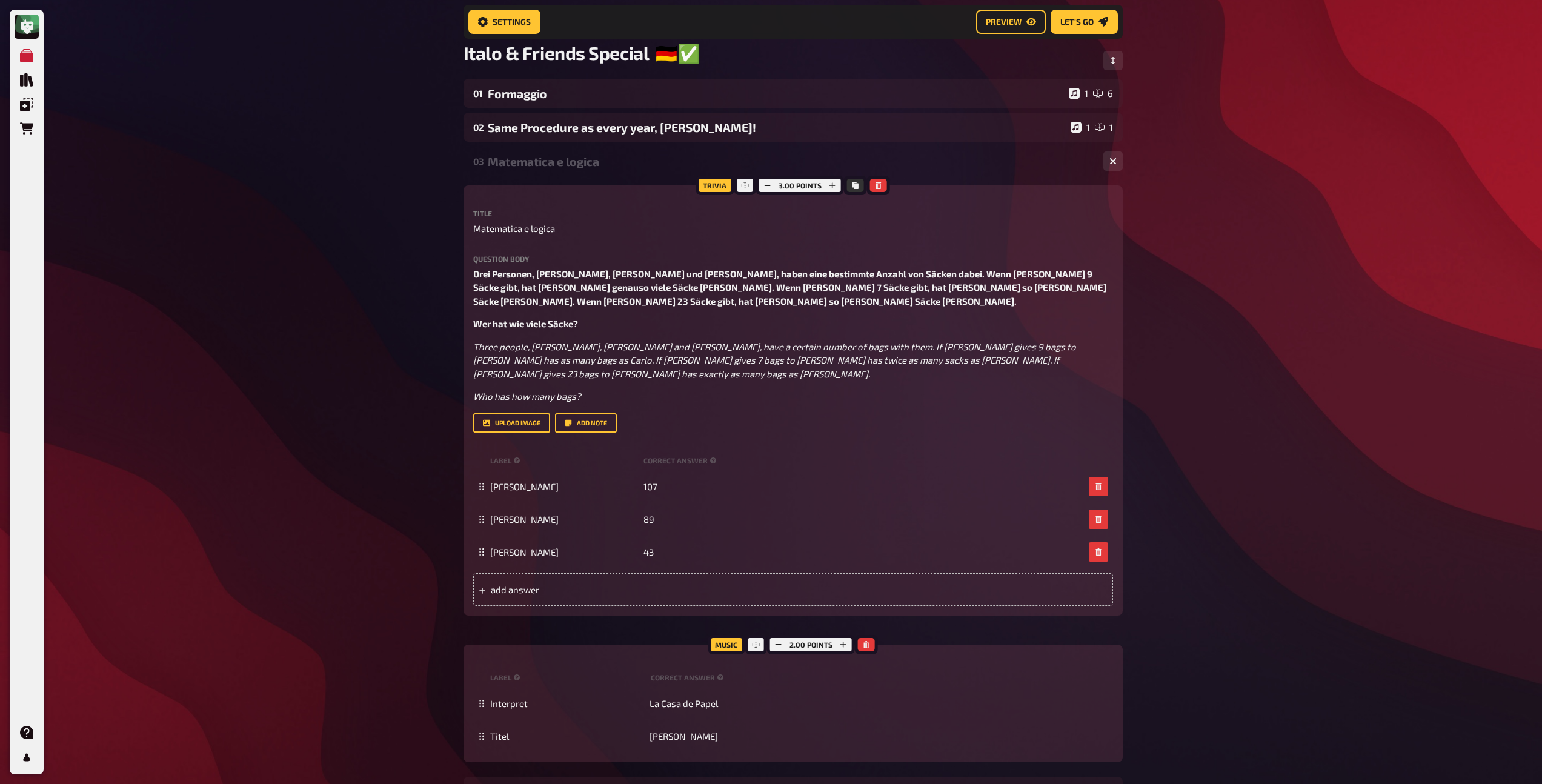
scroll to position [63, 0]
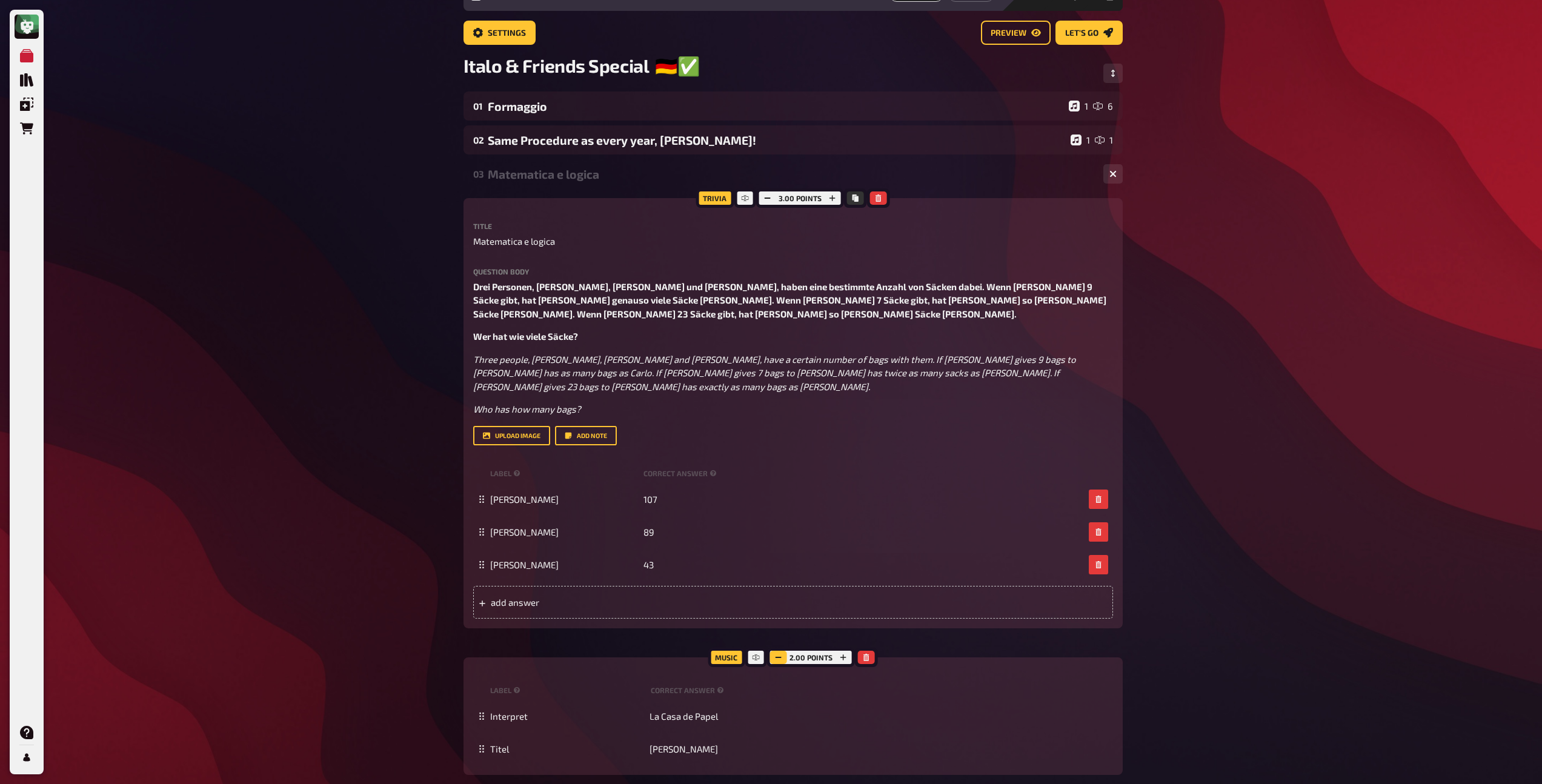
click at [783, 651] on button "button" at bounding box center [778, 658] width 17 height 14
click at [610, 181] on div "Matematica e logica" at bounding box center [790, 174] width 606 height 14
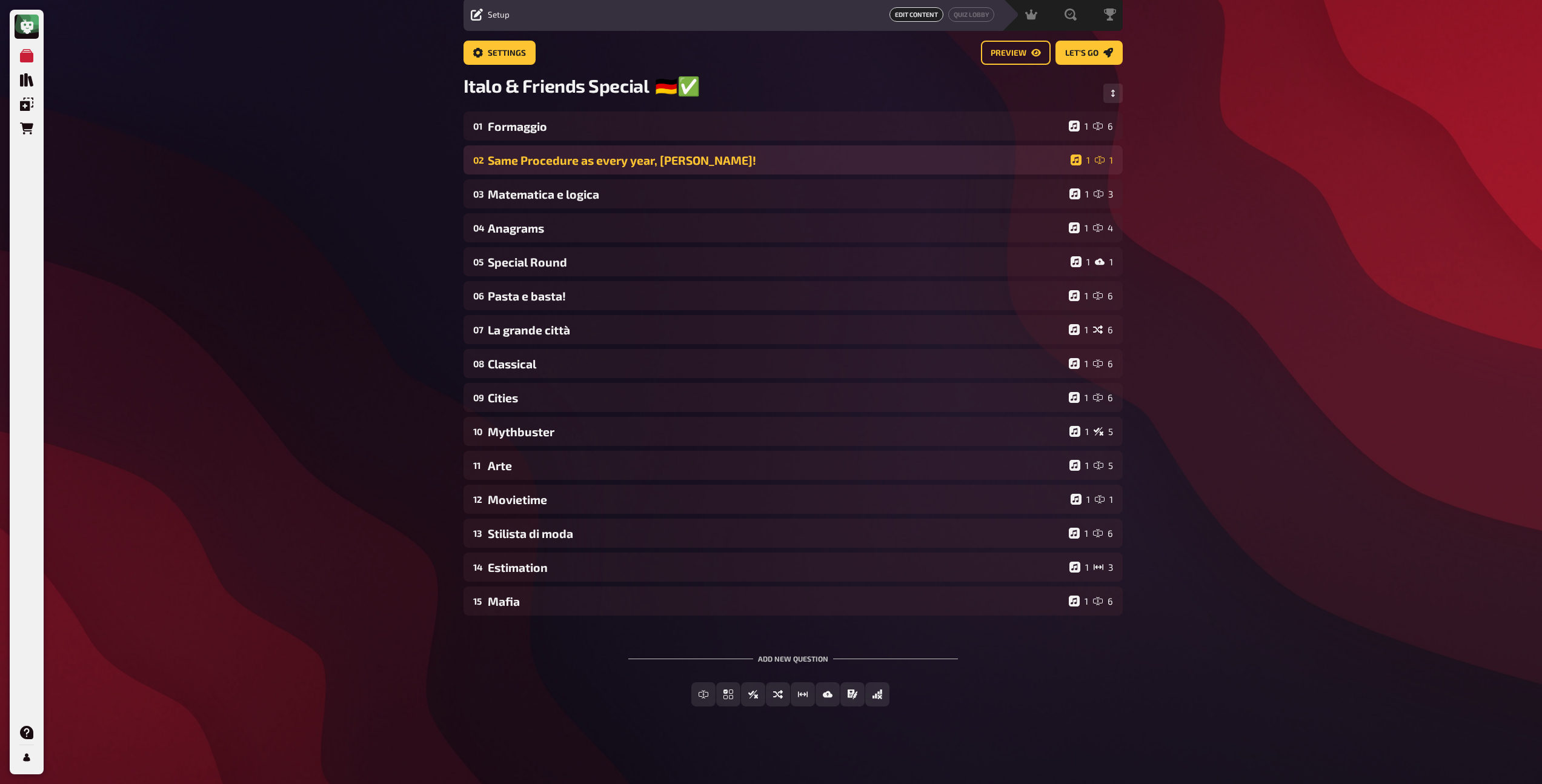
click at [664, 168] on div "02 Same Procedure as every year, [PERSON_NAME]! 1 1" at bounding box center [793, 160] width 660 height 29
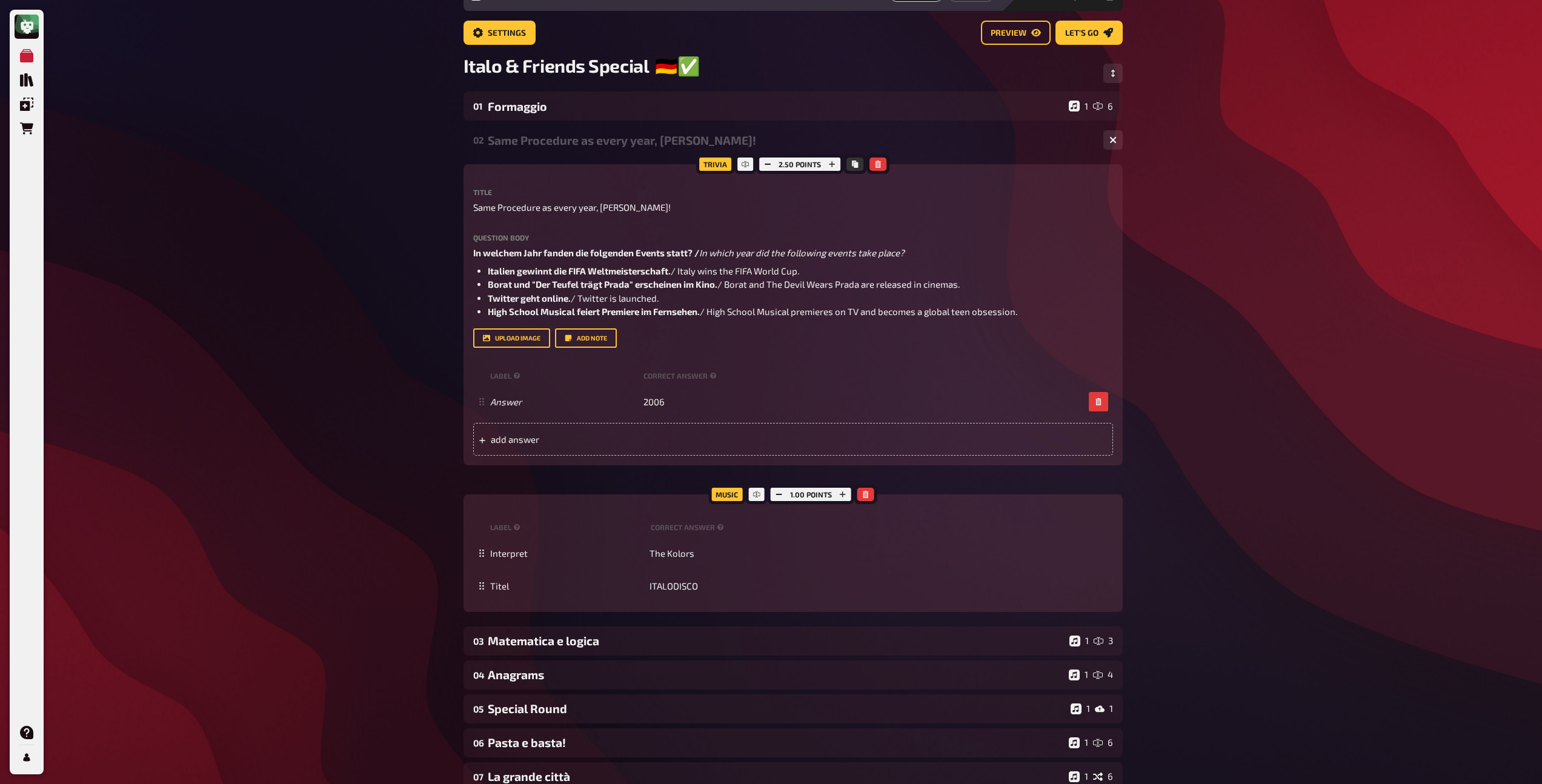
click at [633, 147] on div "Same Procedure as every year, [PERSON_NAME]!" at bounding box center [790, 140] width 606 height 14
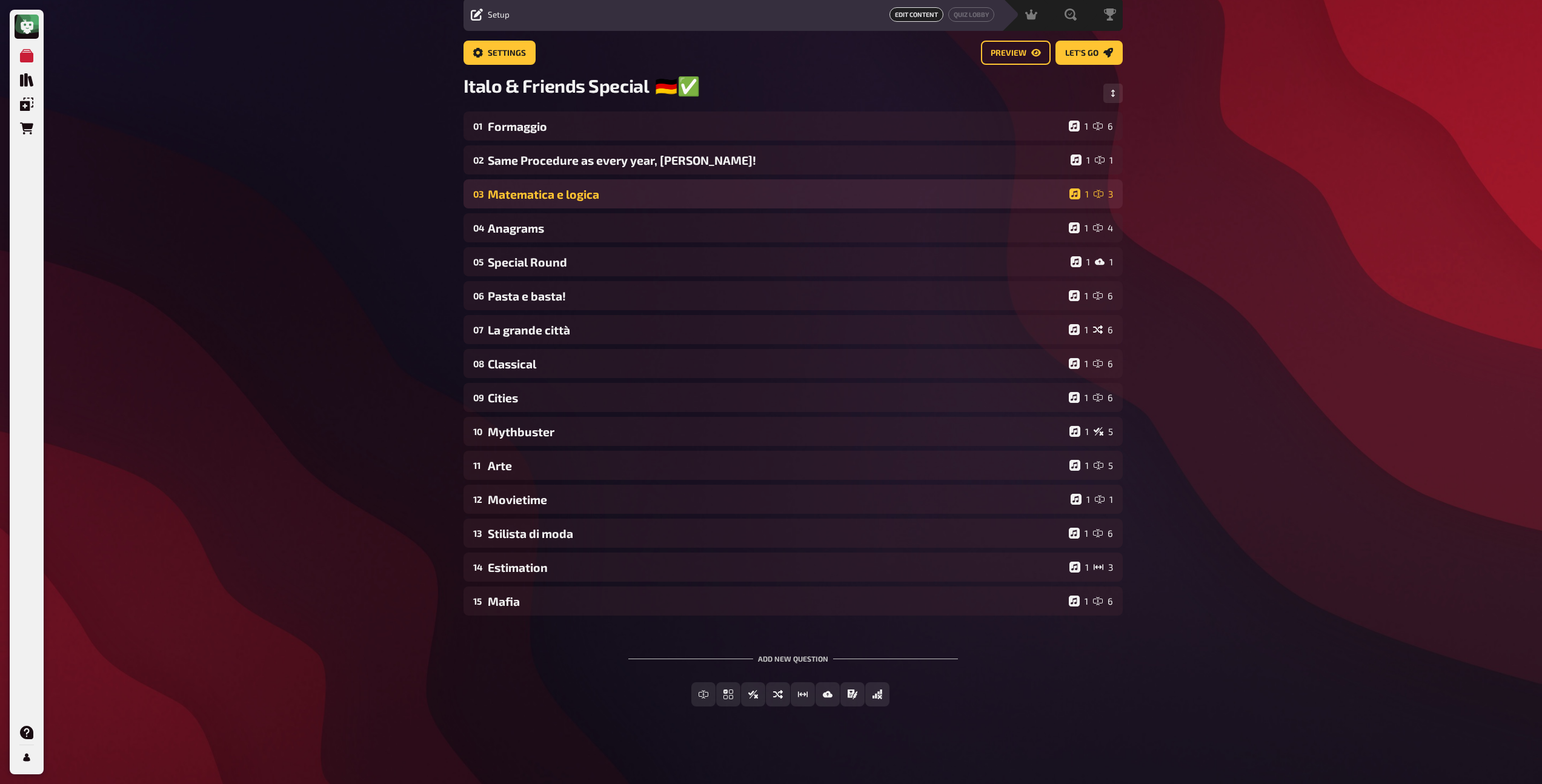
click at [611, 201] on div "03 Matematica e logica 1 3" at bounding box center [793, 194] width 660 height 29
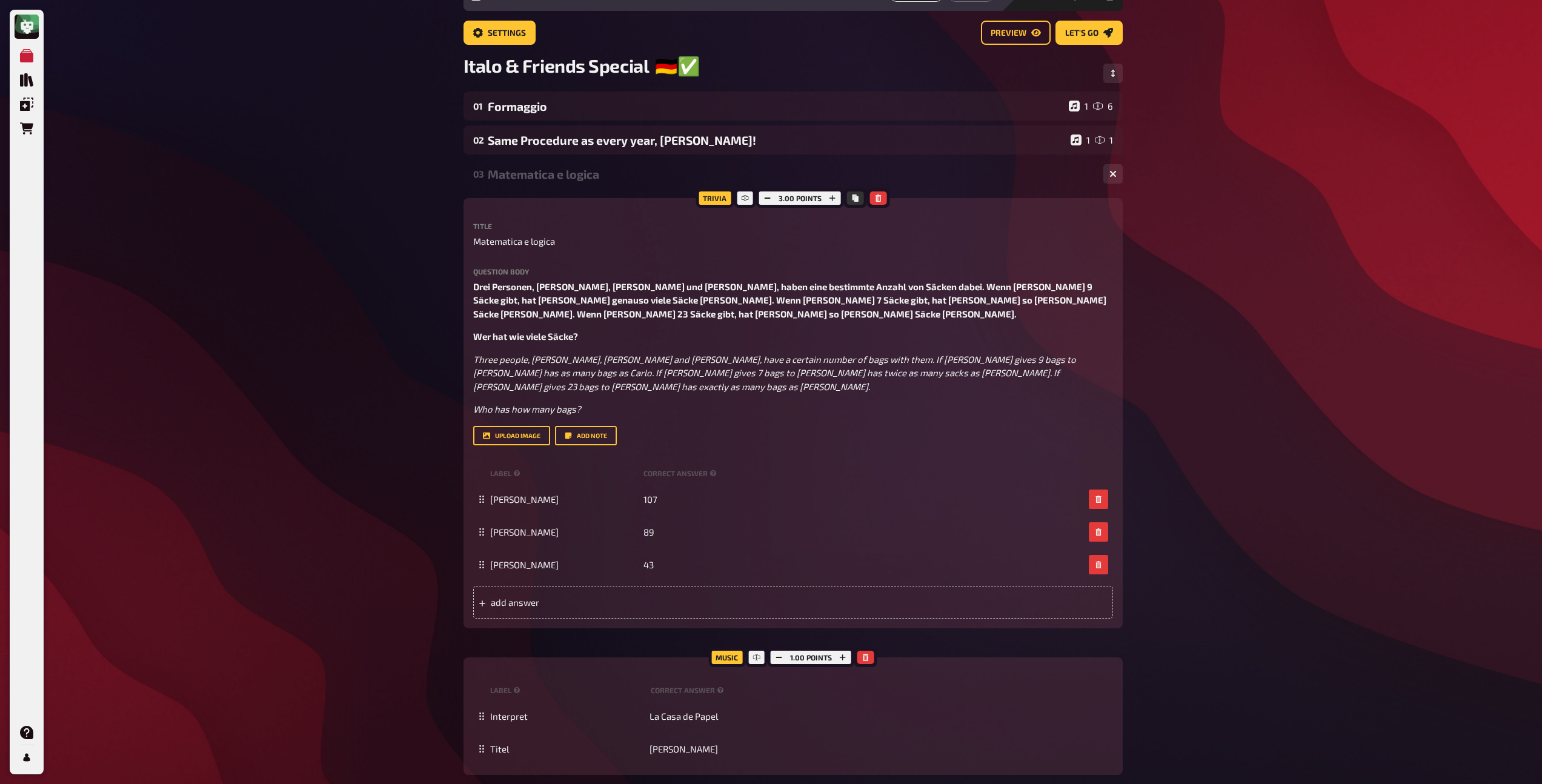
click at [606, 164] on div "03 Matematica e logica 1 3" at bounding box center [793, 174] width 660 height 29
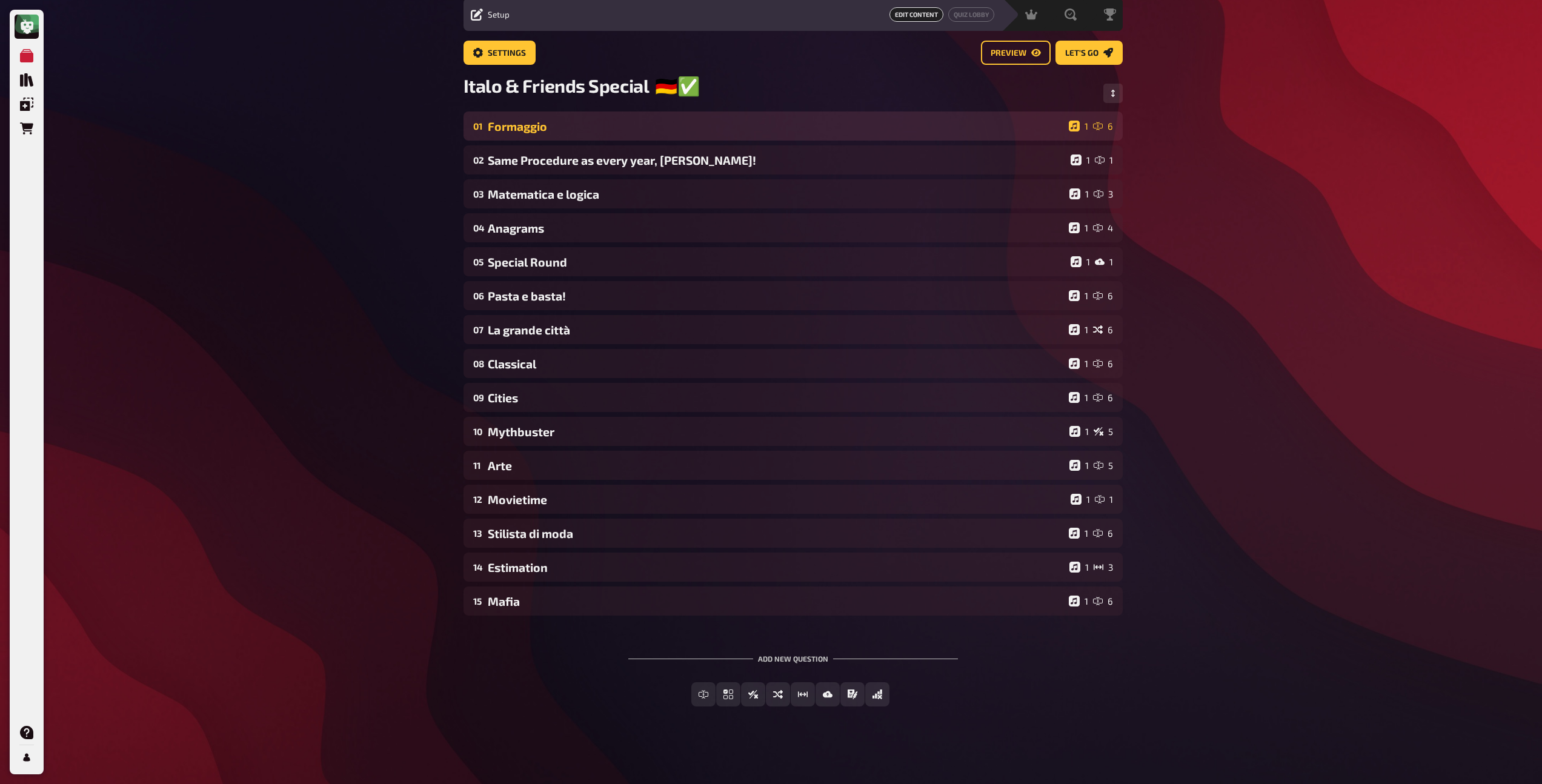
click at [600, 127] on div "Formaggio" at bounding box center [775, 126] width 576 height 14
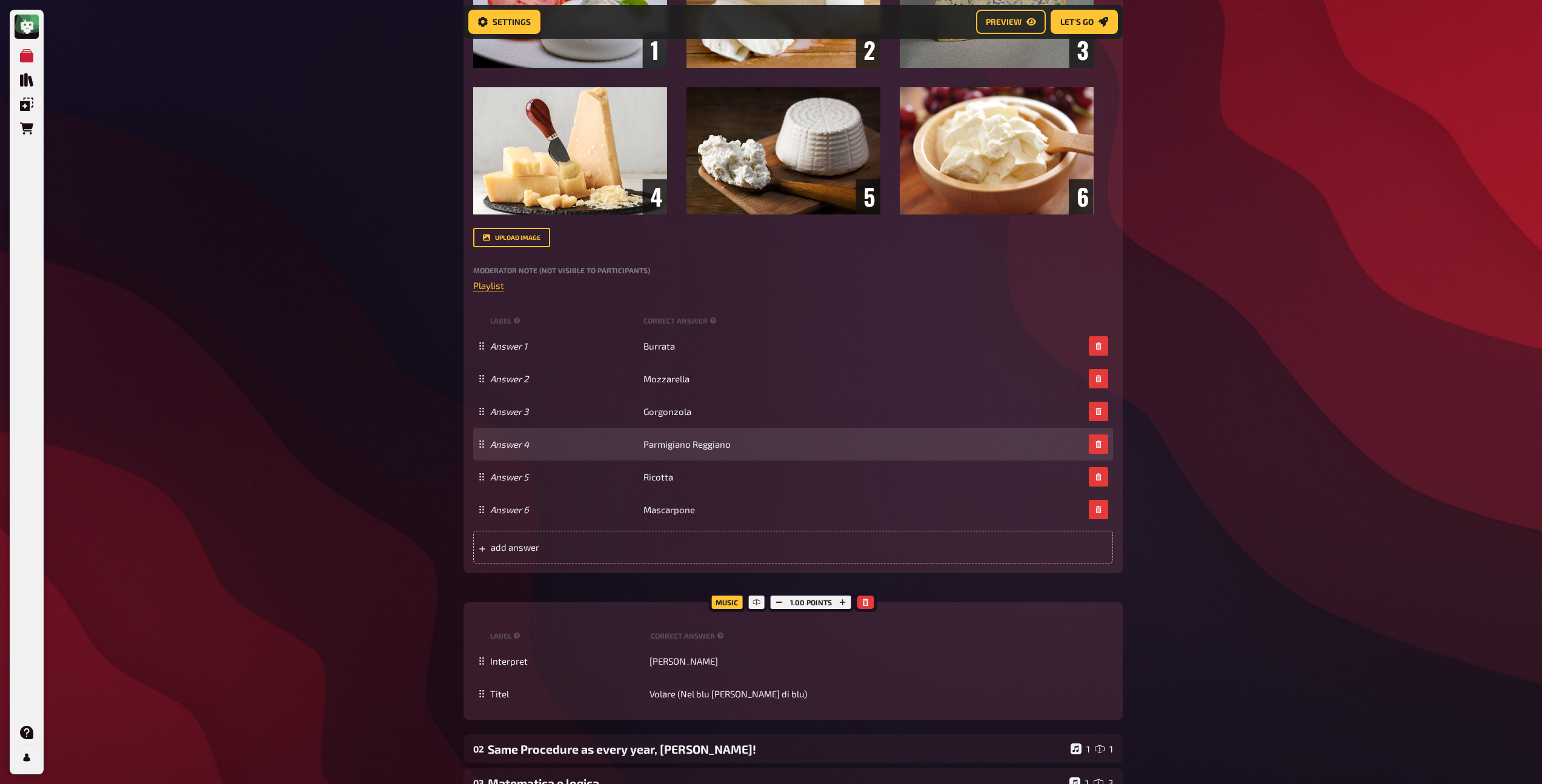
scroll to position [0, 0]
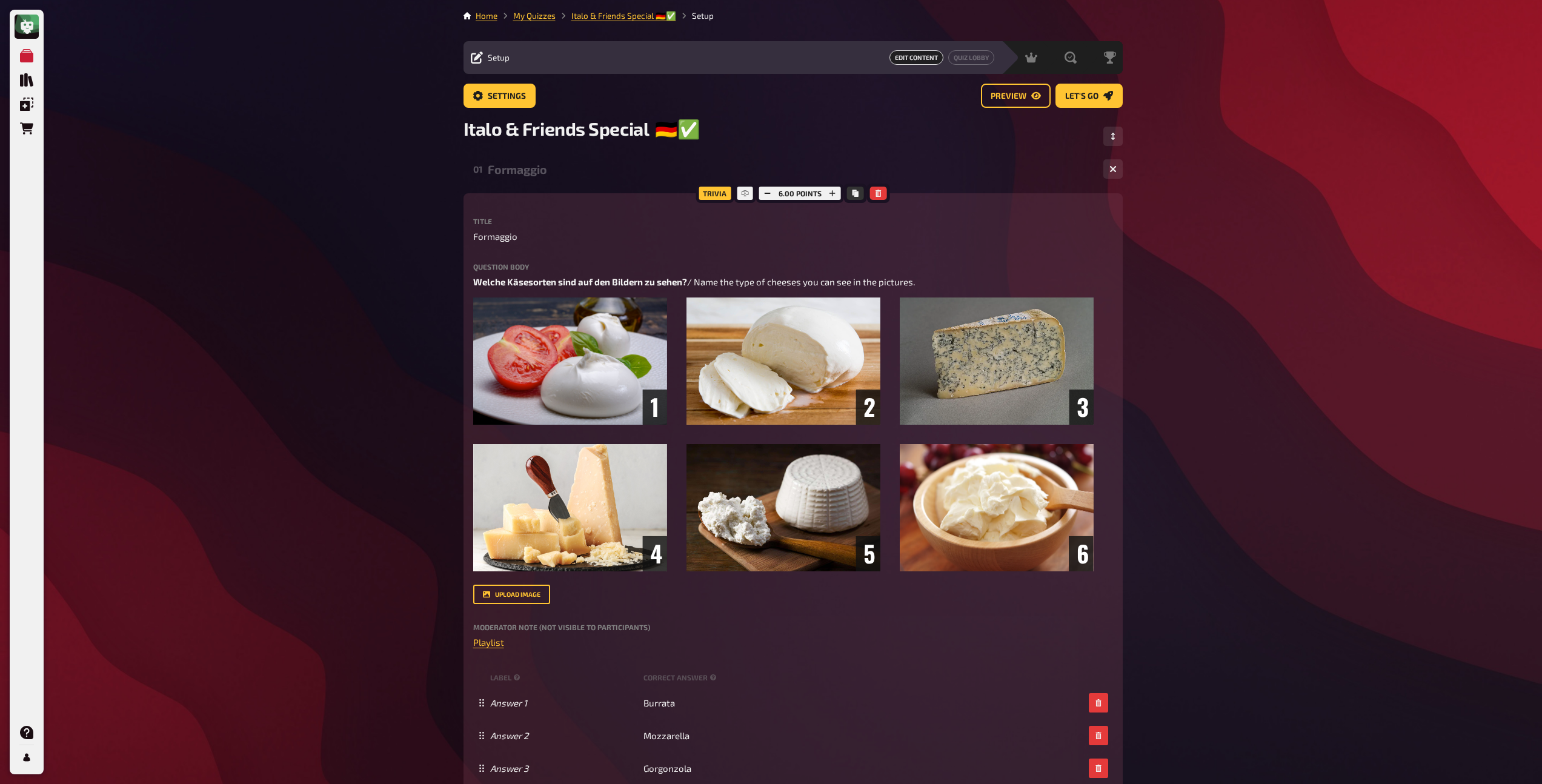
click at [550, 167] on div "Formaggio" at bounding box center [790, 169] width 606 height 14
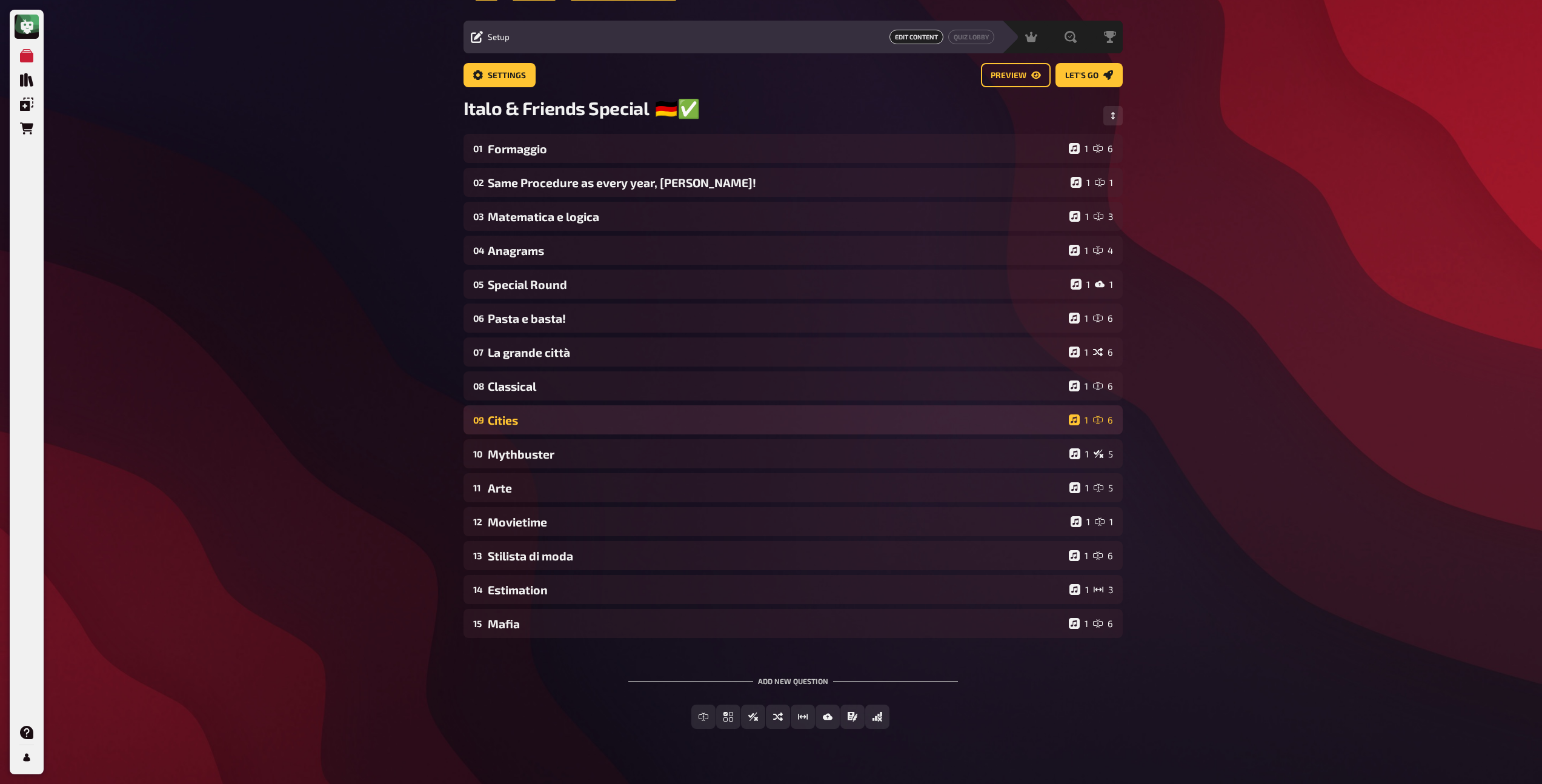
scroll to position [43, 0]
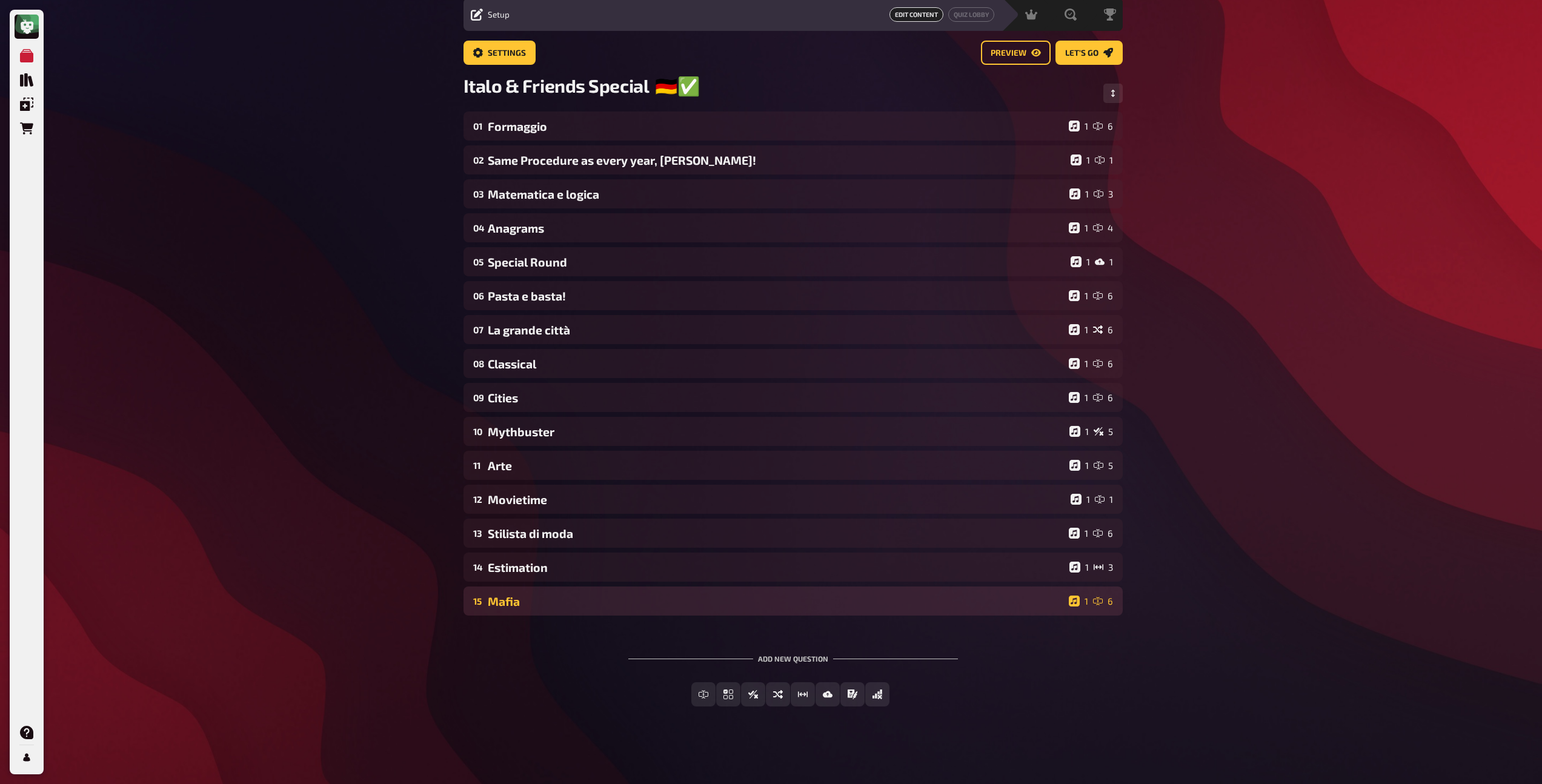
click at [545, 591] on div "15 Mafia 1 6" at bounding box center [793, 601] width 660 height 29
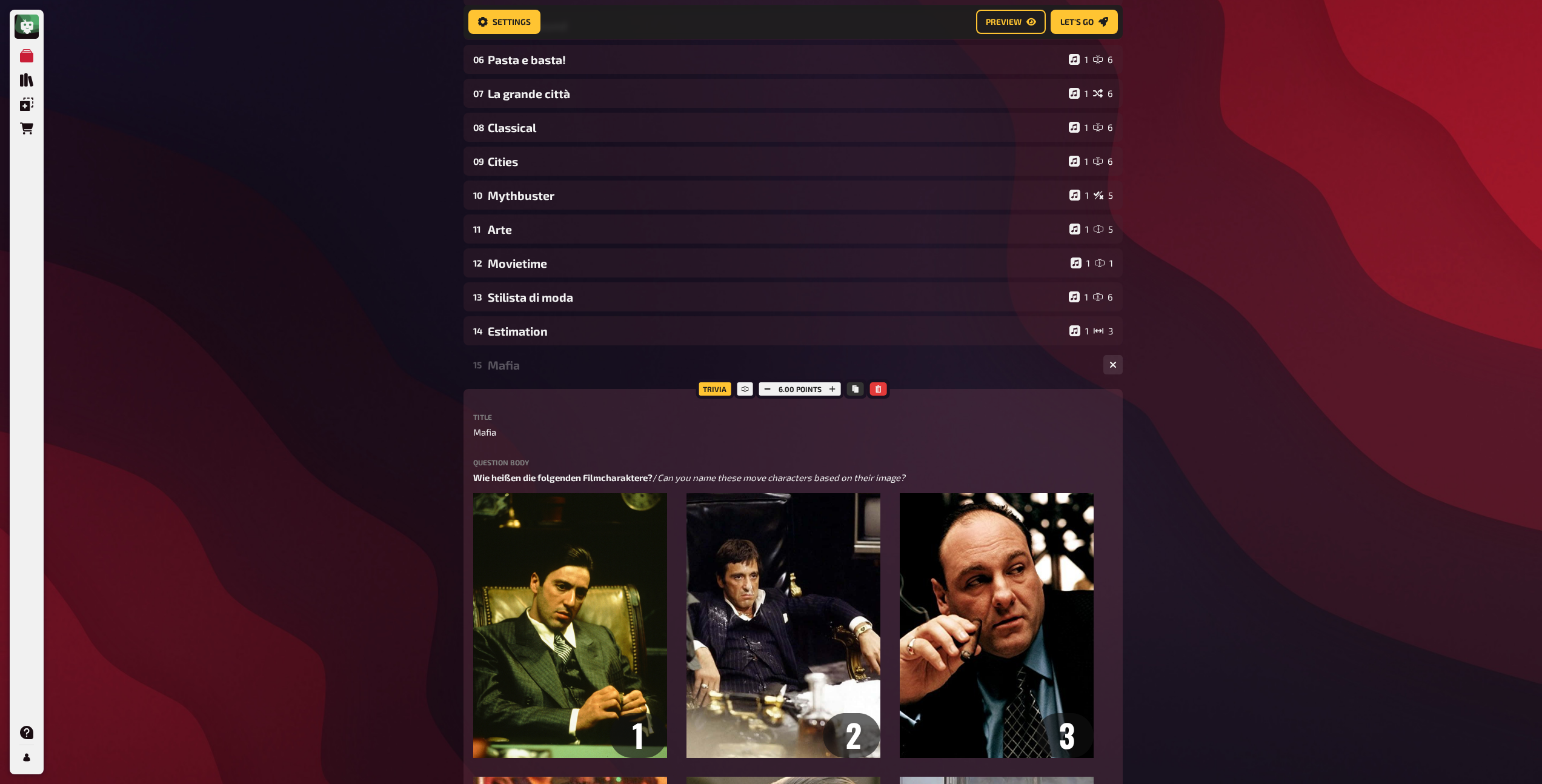
click at [527, 369] on div "Mafia" at bounding box center [790, 365] width 606 height 14
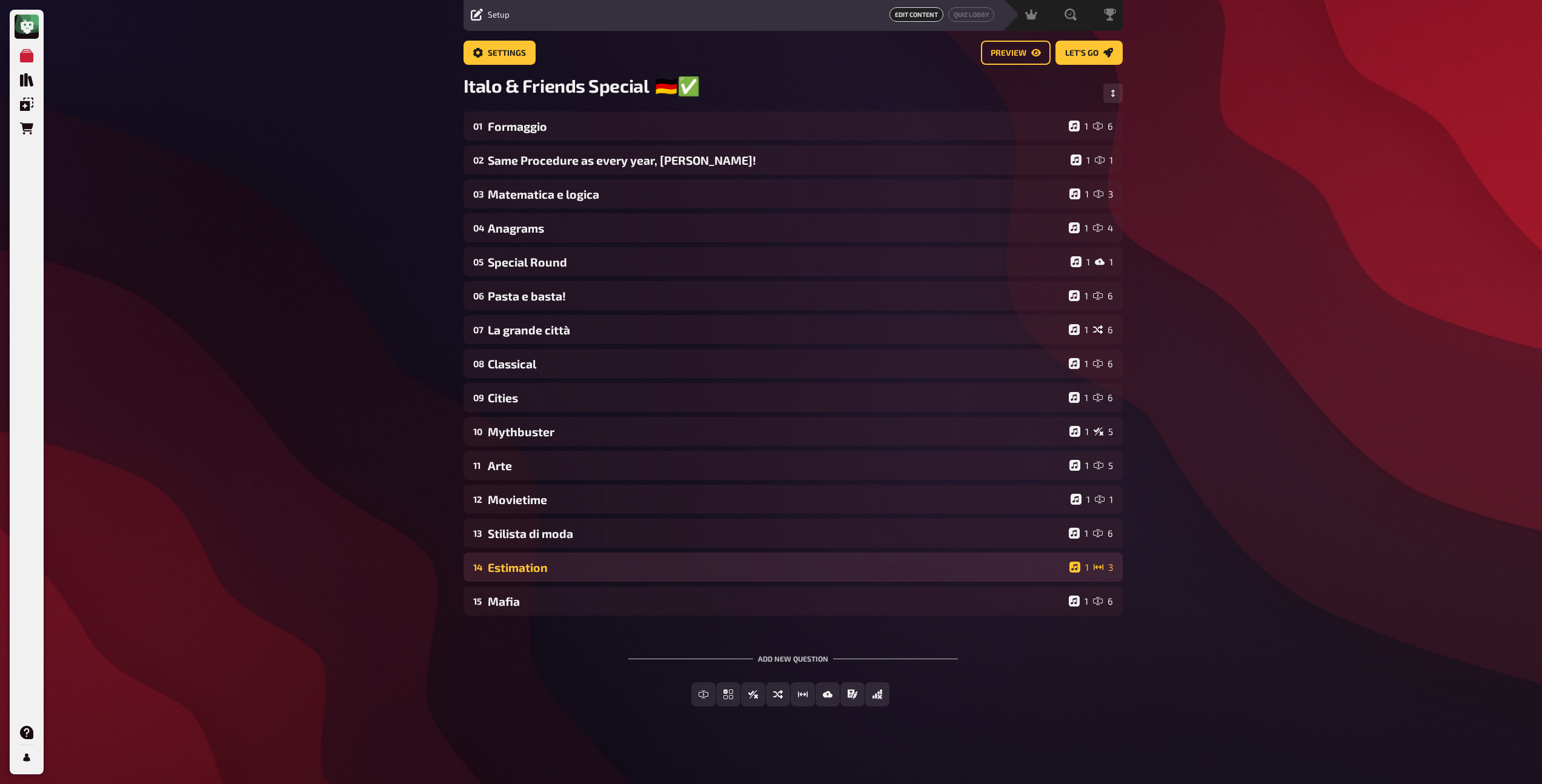
click at [534, 556] on div "14 Estimation 1 3" at bounding box center [793, 567] width 660 height 29
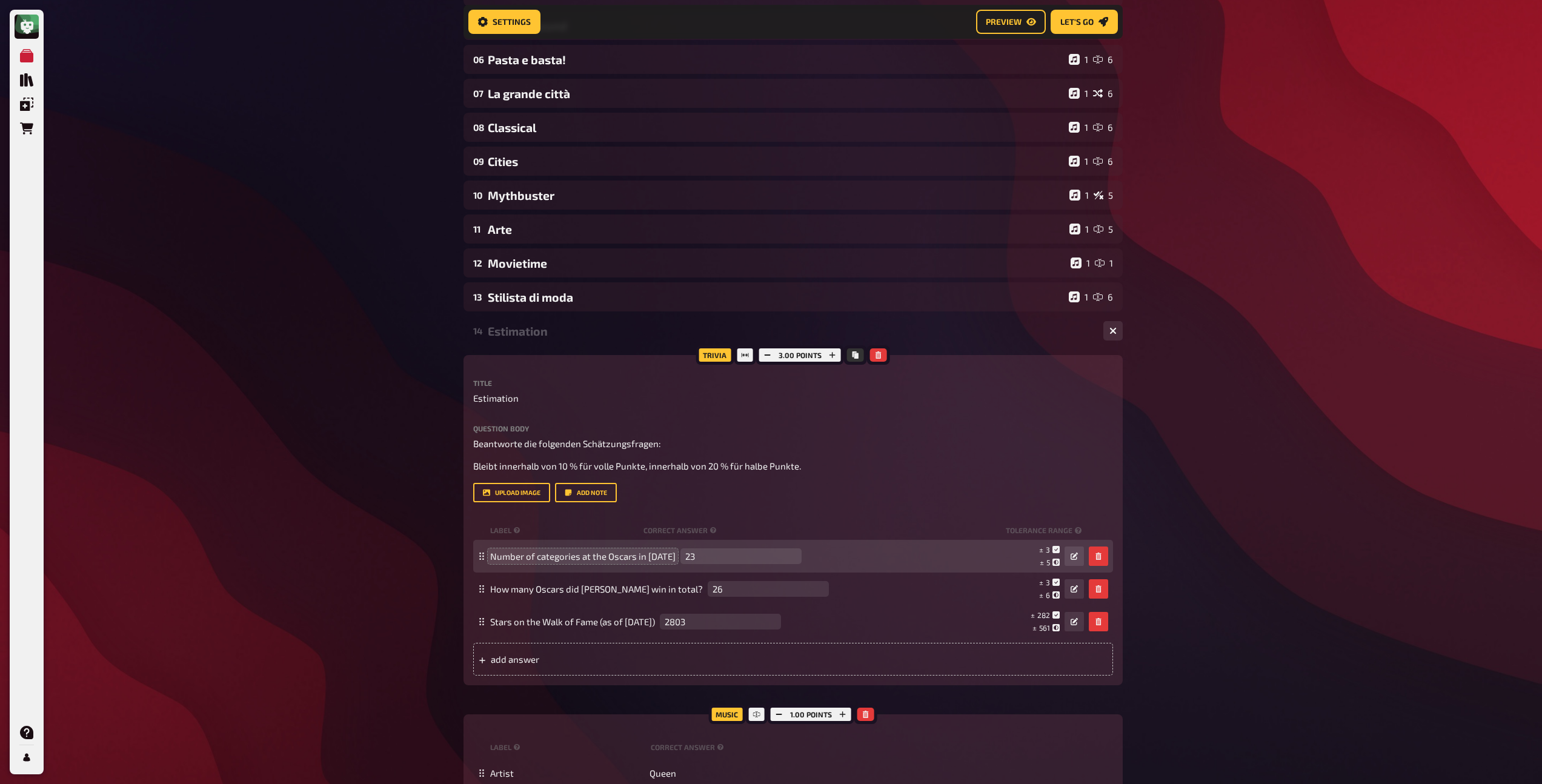
scroll to position [550, 0]
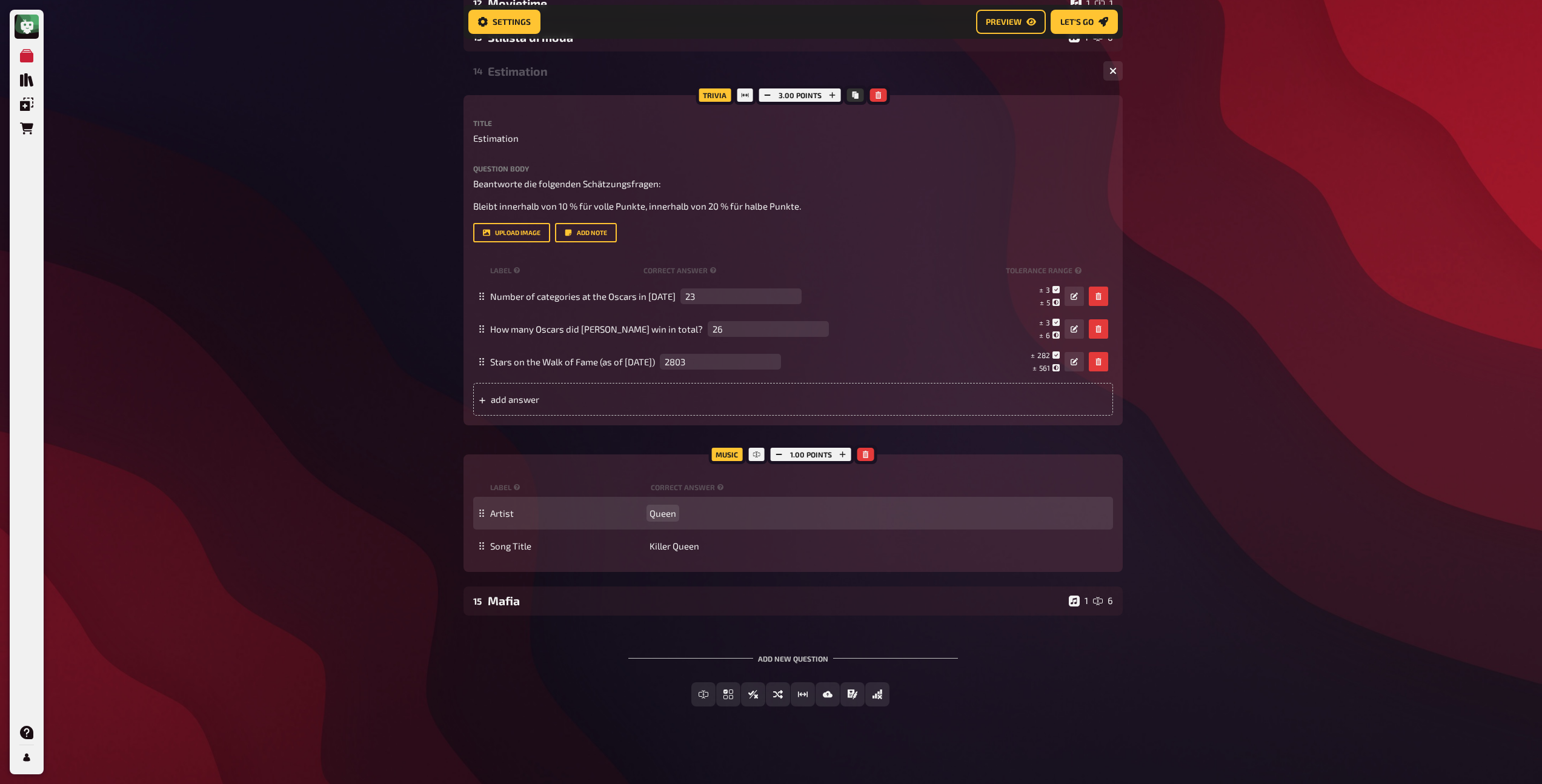
click at [663, 510] on span "Queen" at bounding box center [663, 513] width 26 height 11
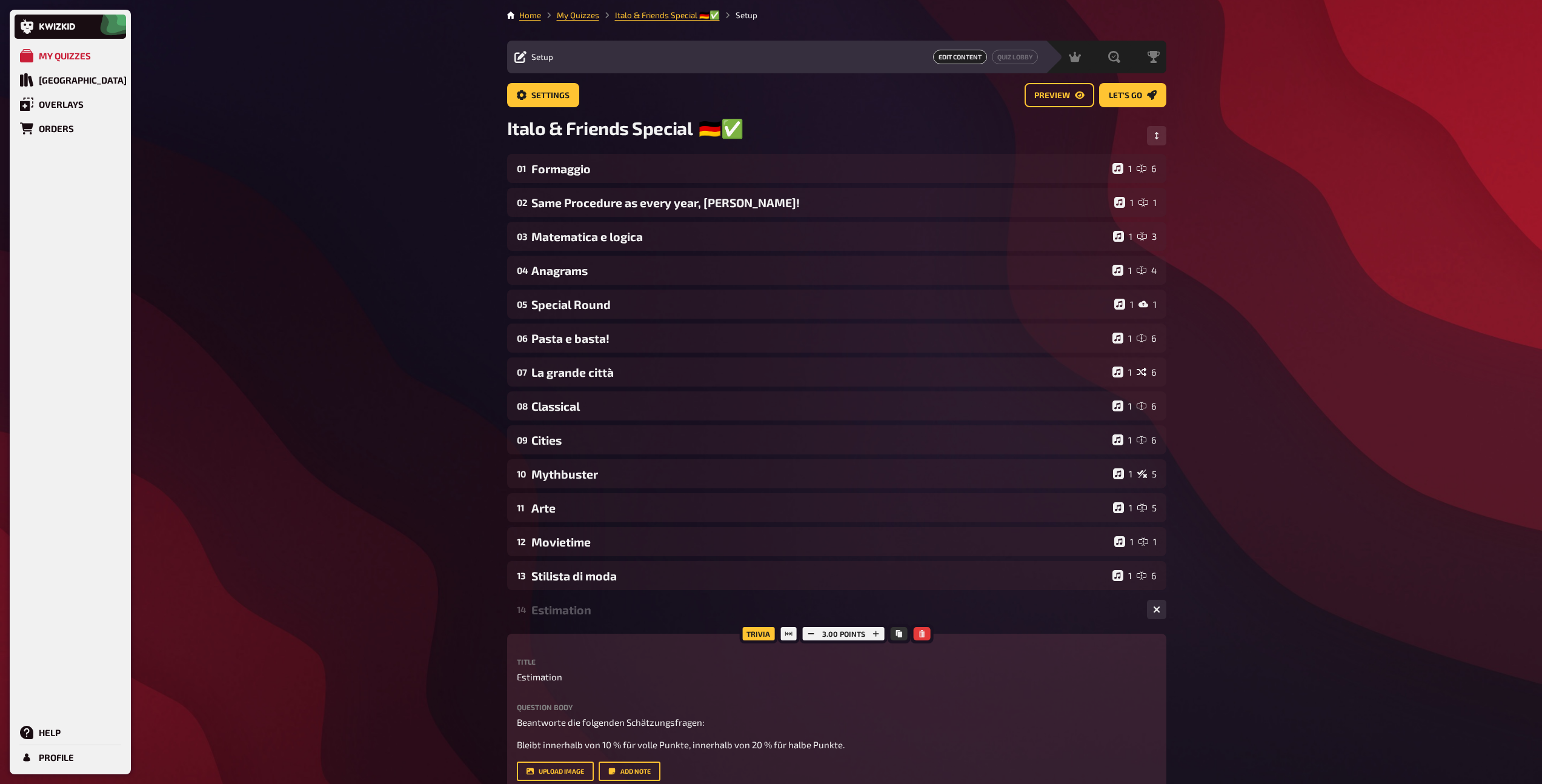
scroll to position [0, 0]
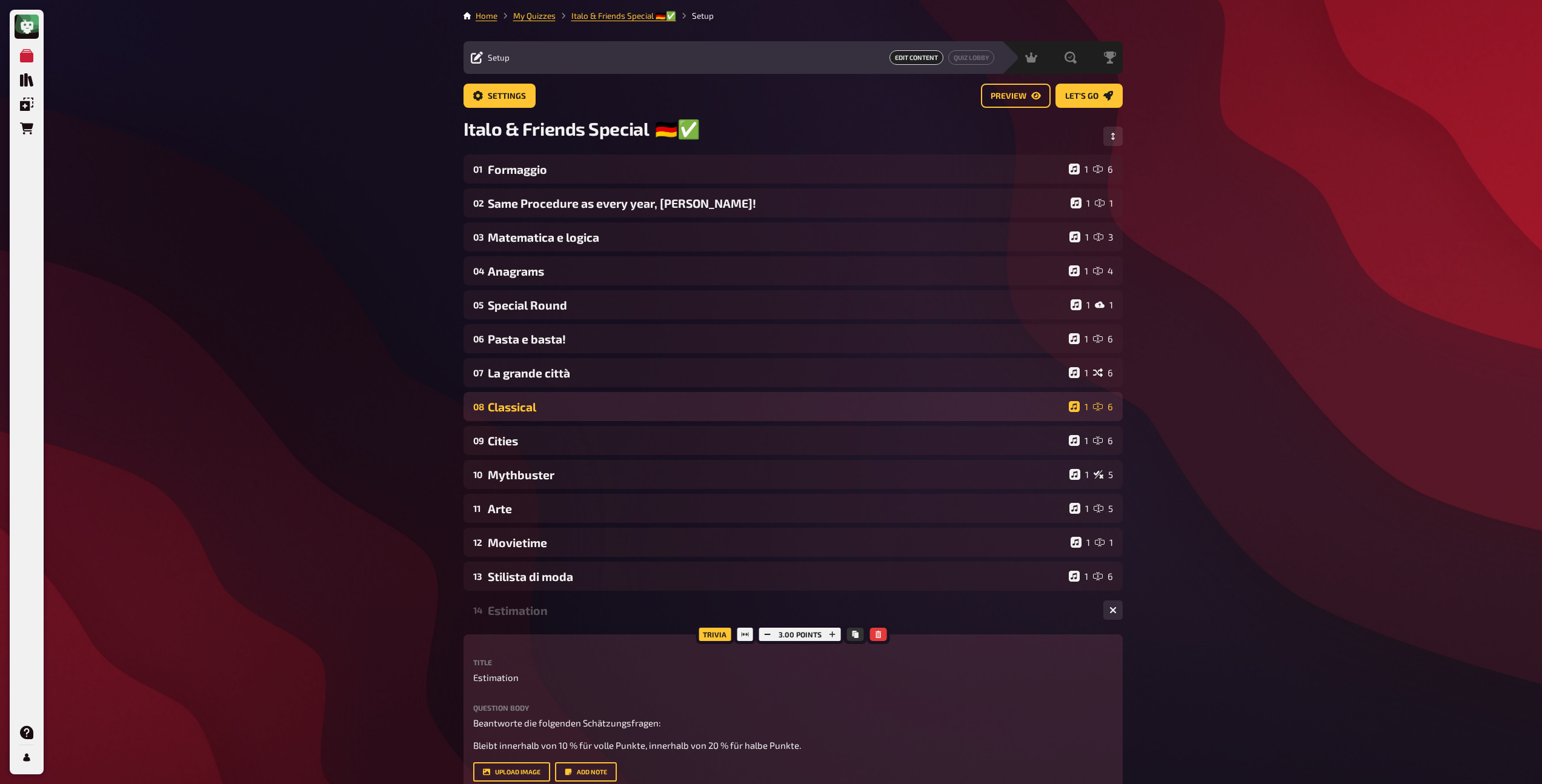
click at [560, 415] on div "08 Classical 1 6" at bounding box center [793, 407] width 660 height 29
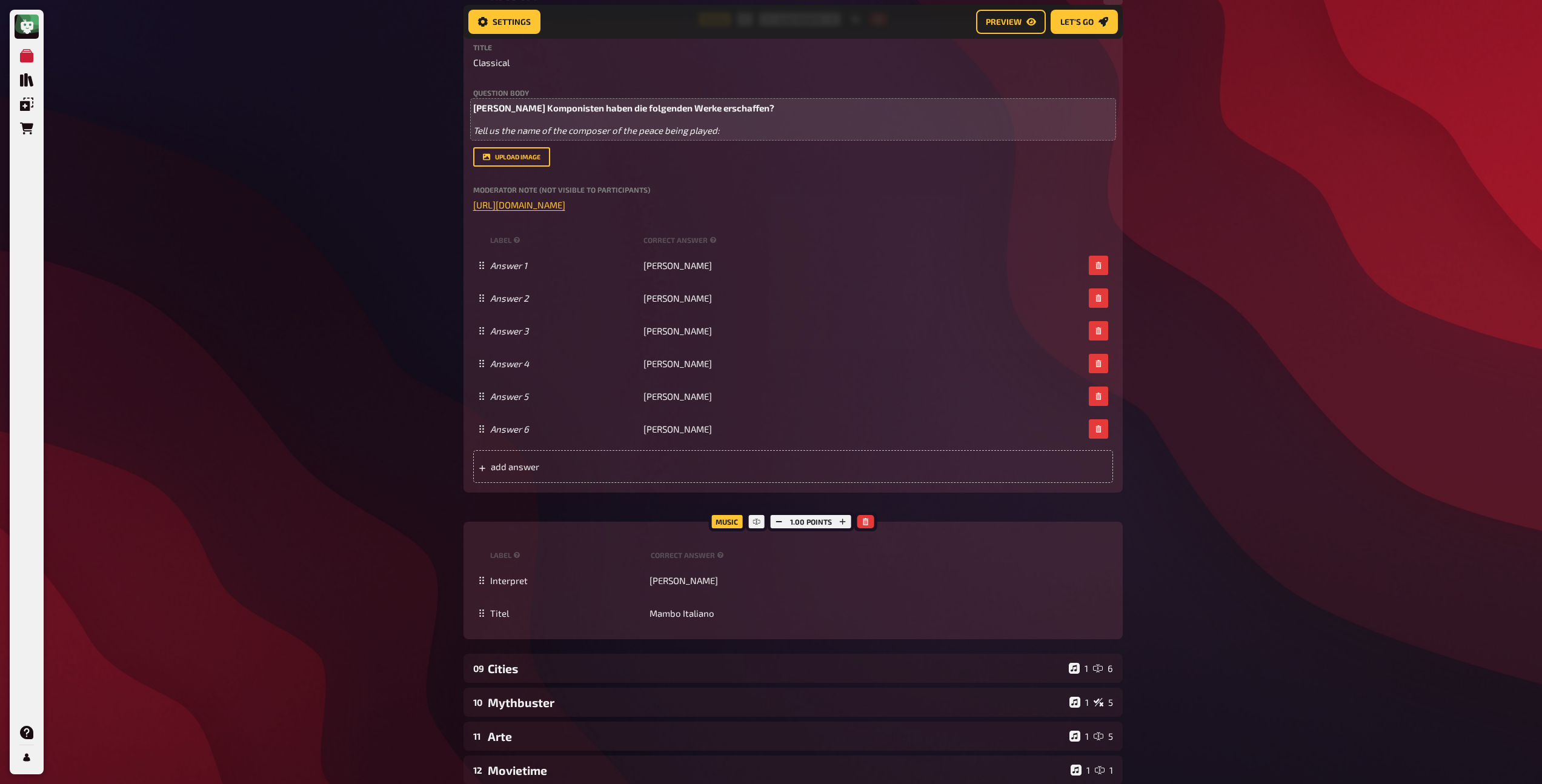
scroll to position [421, 0]
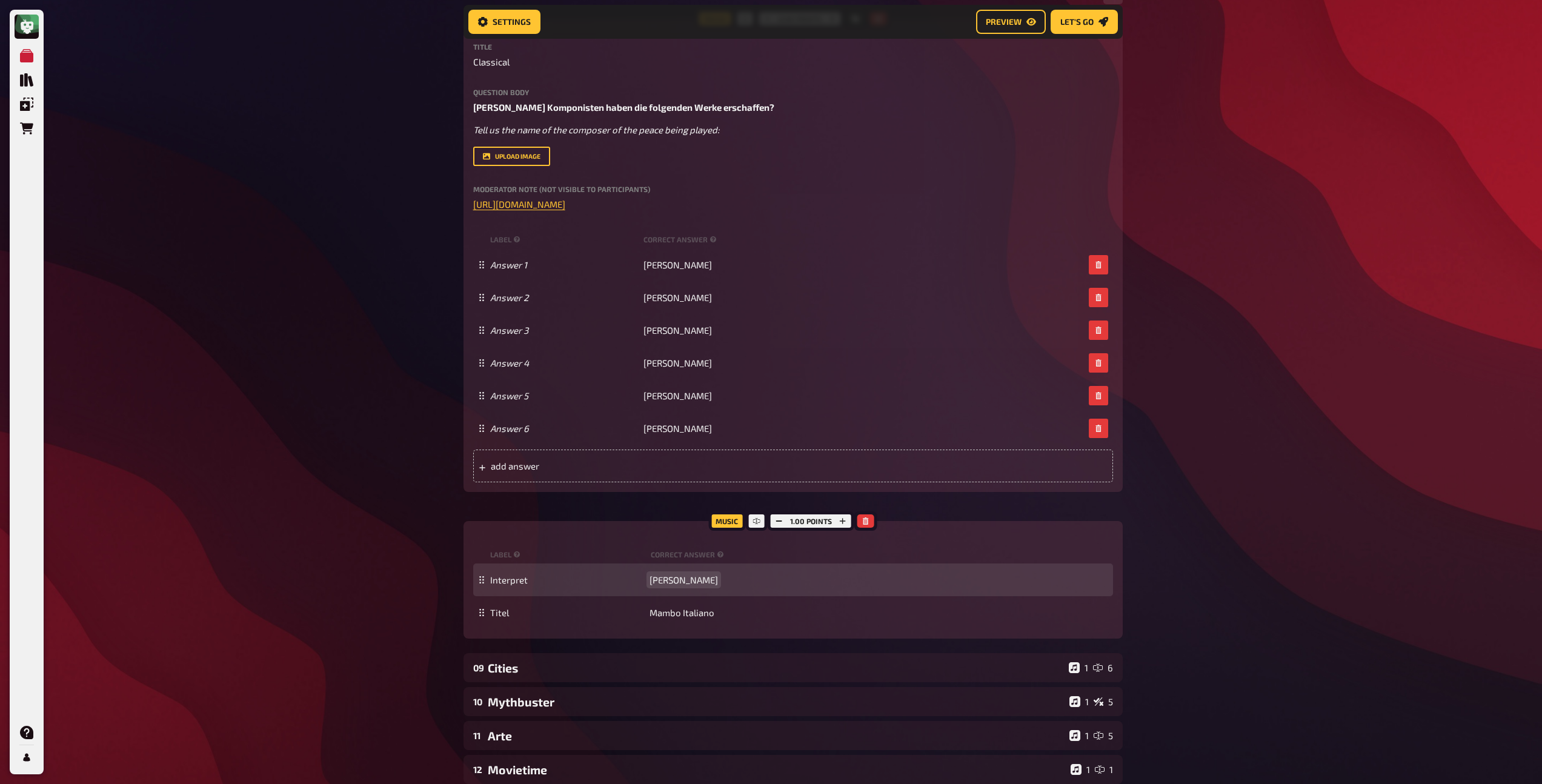
click at [665, 583] on span "[PERSON_NAME]" at bounding box center [684, 579] width 68 height 11
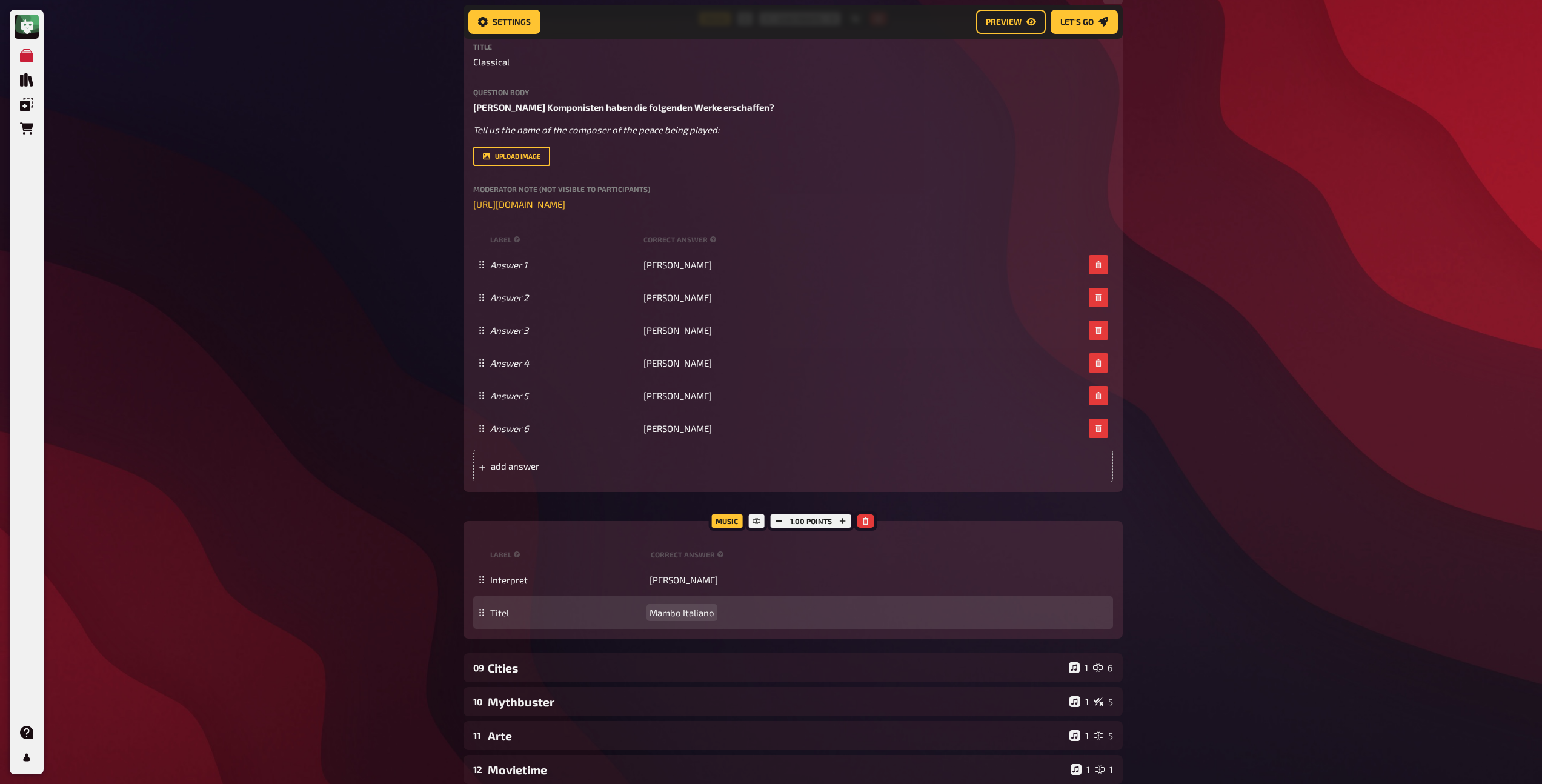
click at [677, 615] on span "Mambo Italiano" at bounding box center [682, 612] width 65 height 11
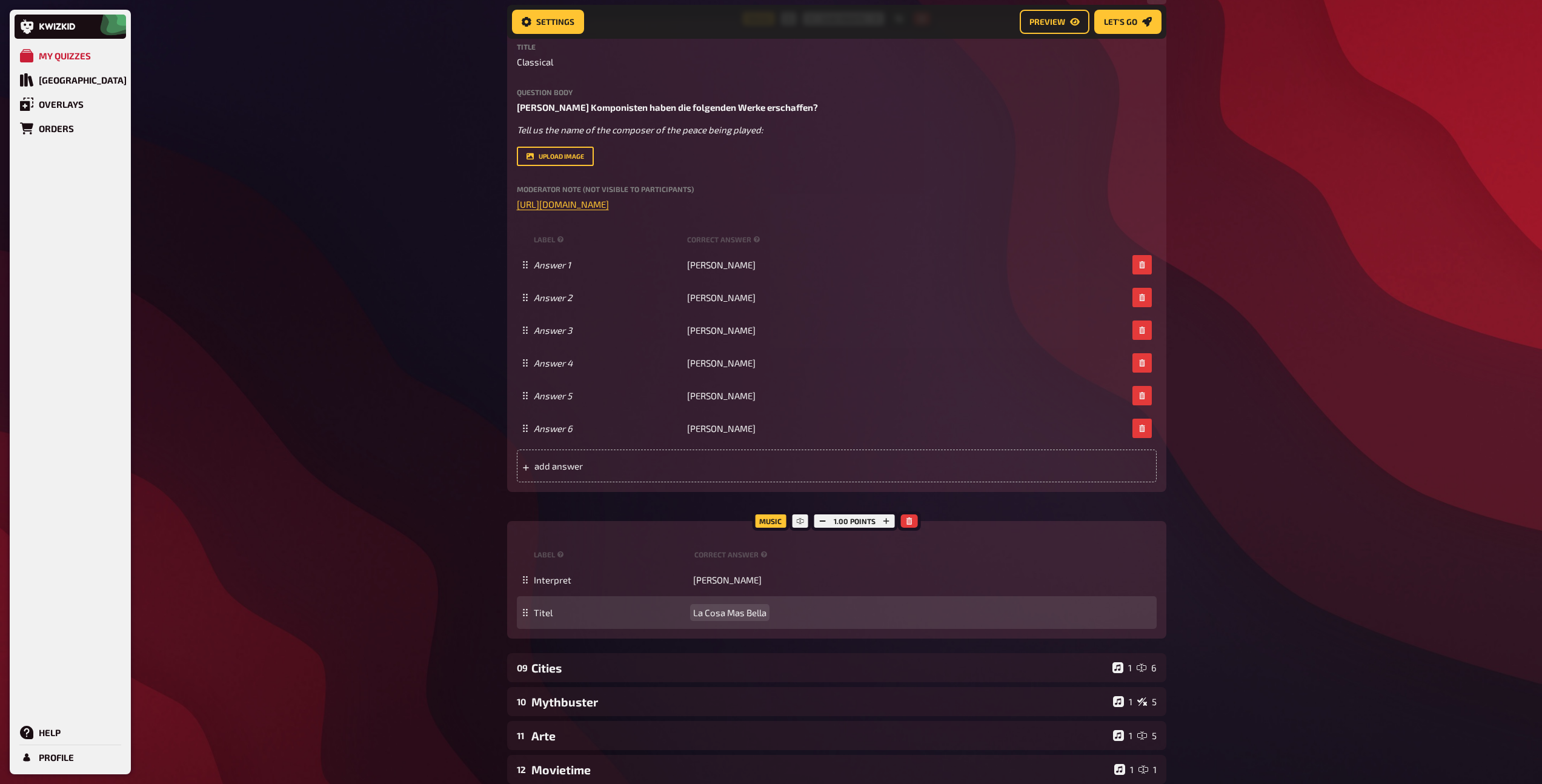
click at [716, 611] on span "La Cosa Mas Bella" at bounding box center [729, 612] width 73 height 11
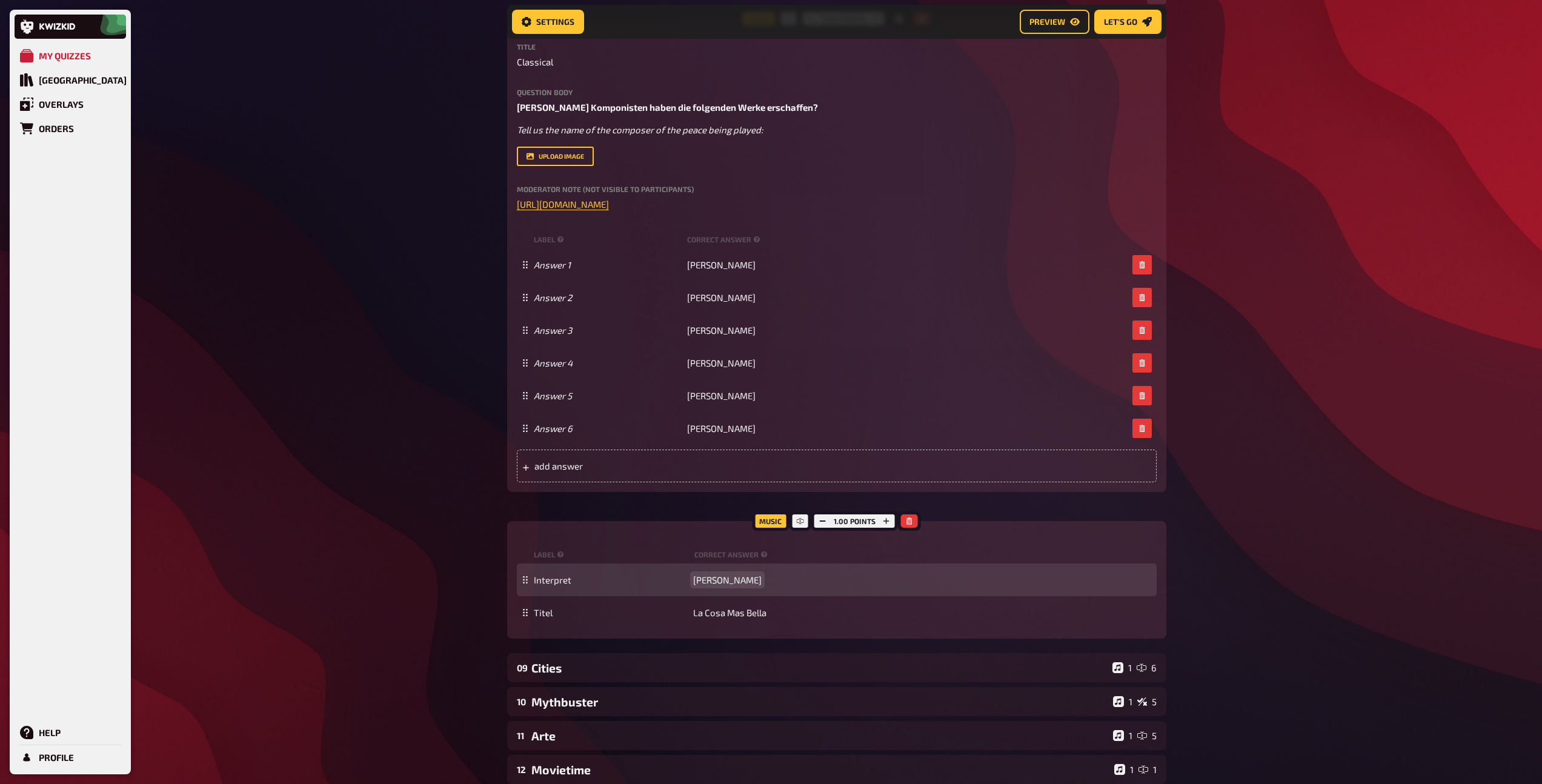
click at [747, 582] on span "[PERSON_NAME]" at bounding box center [727, 579] width 68 height 11
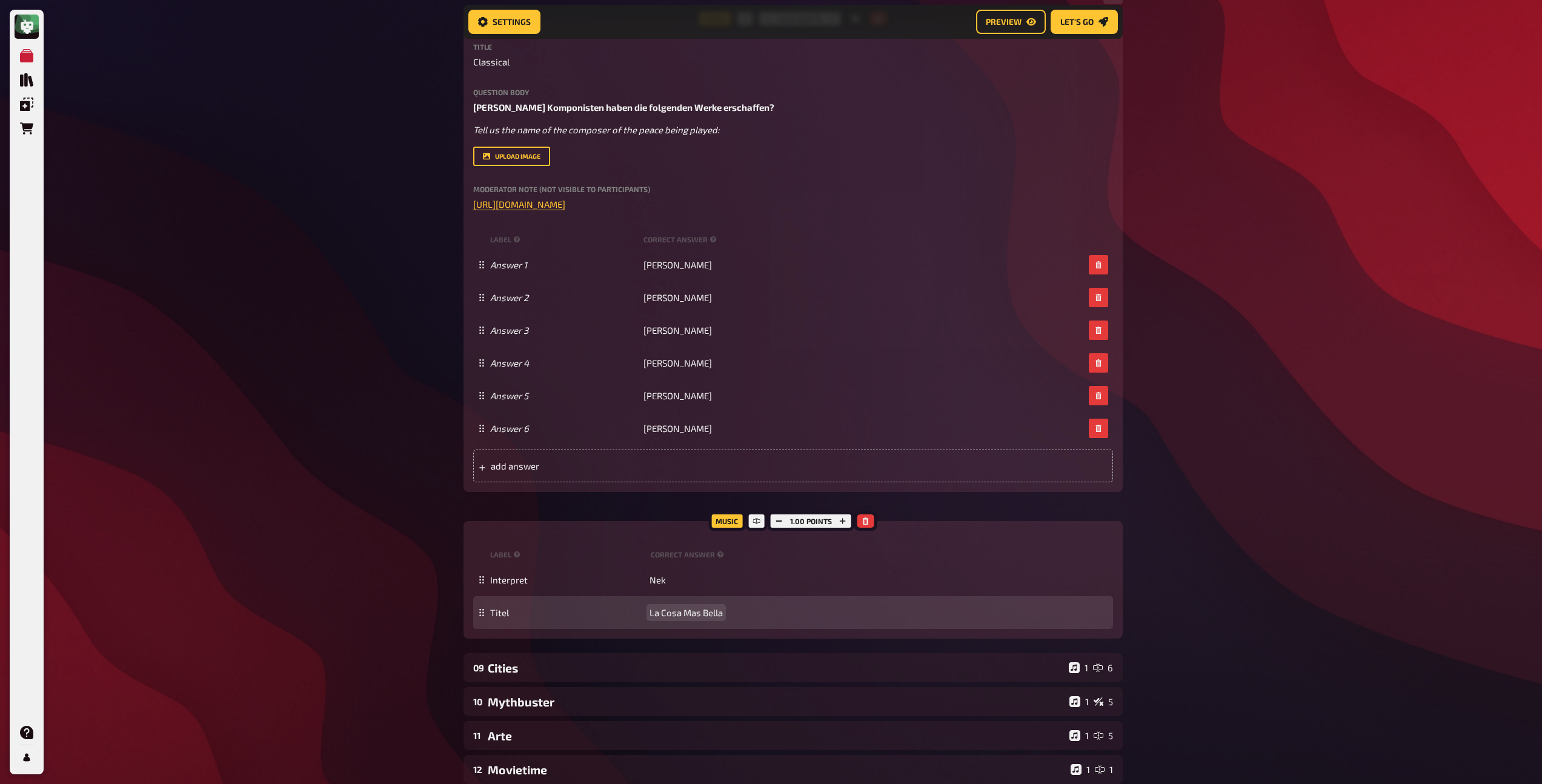
click at [707, 618] on span "La Cosa Mas Bella" at bounding box center [686, 612] width 73 height 11
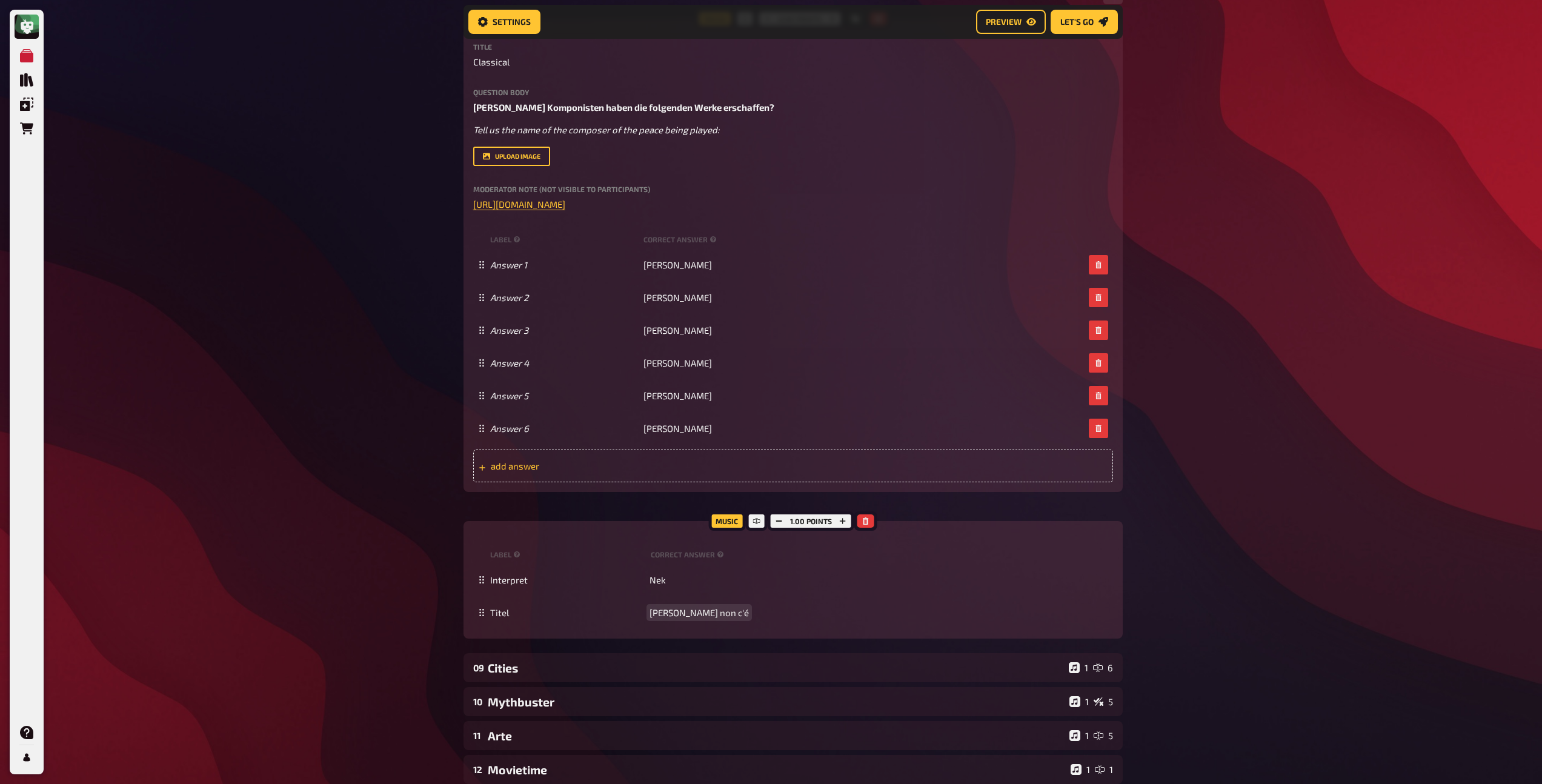
scroll to position [71, 0]
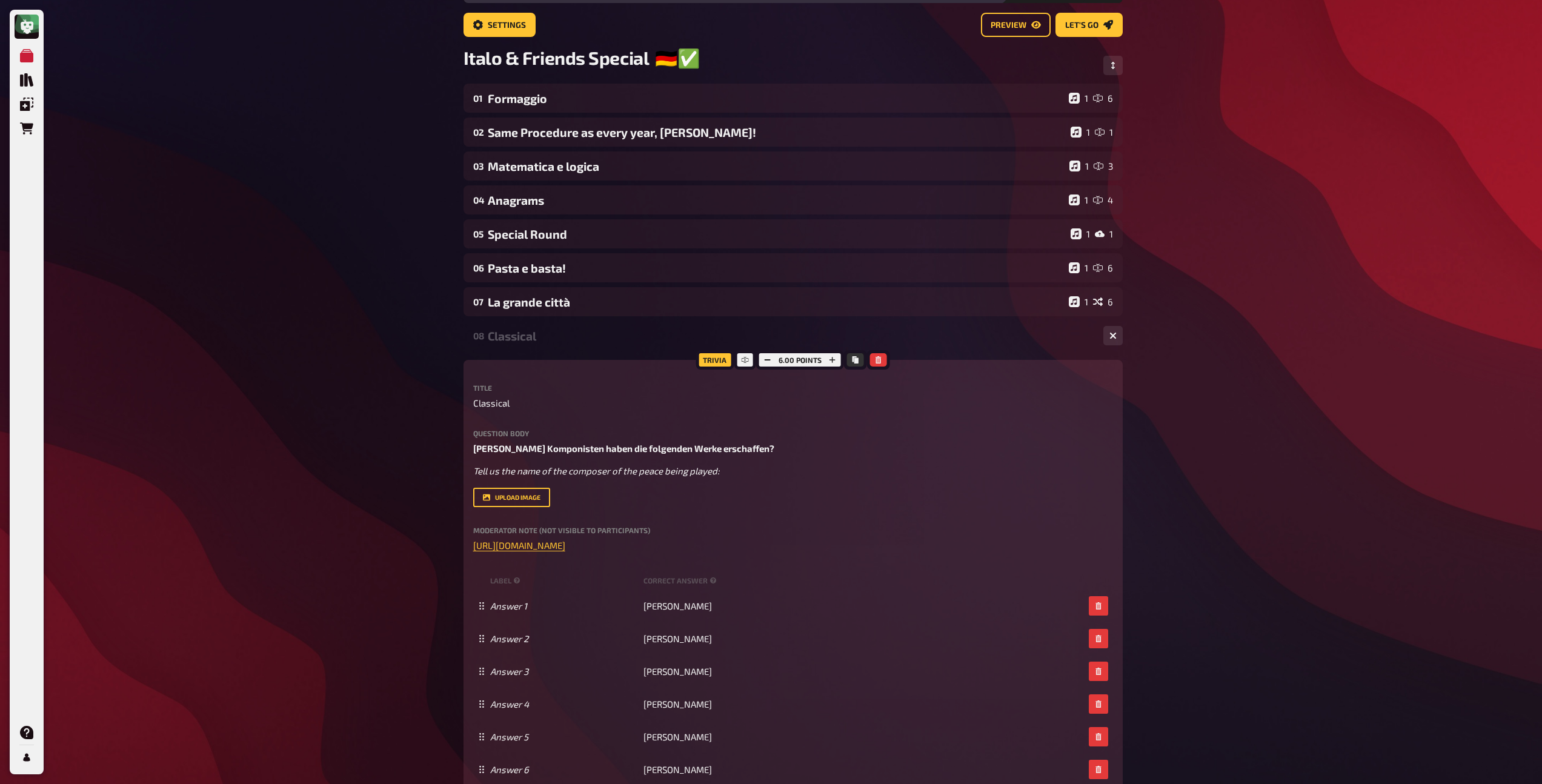
click at [555, 347] on div "08 Classical 1 6" at bounding box center [793, 336] width 660 height 29
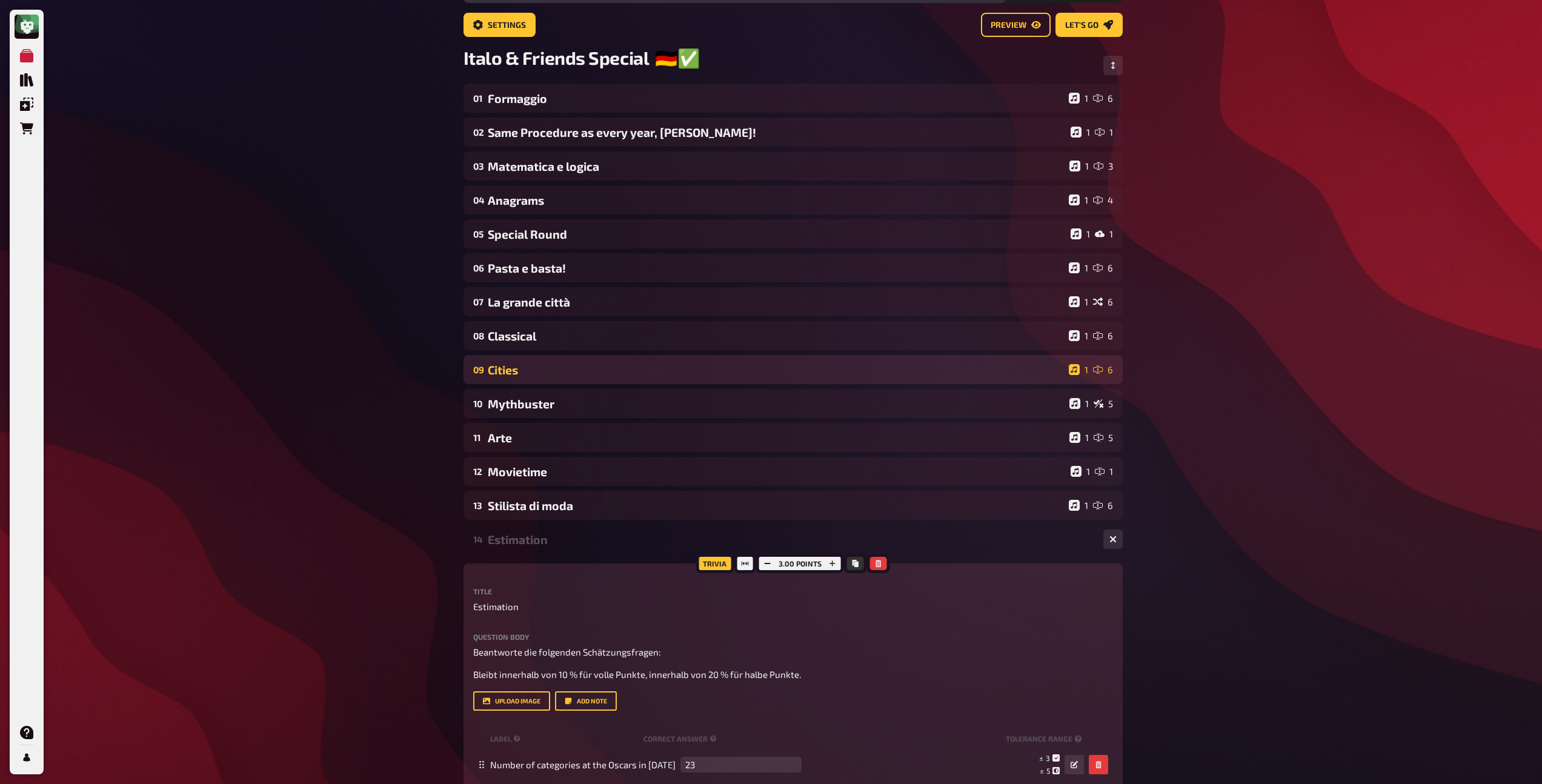
click at [552, 362] on div "09 Cities 1 6" at bounding box center [793, 370] width 660 height 29
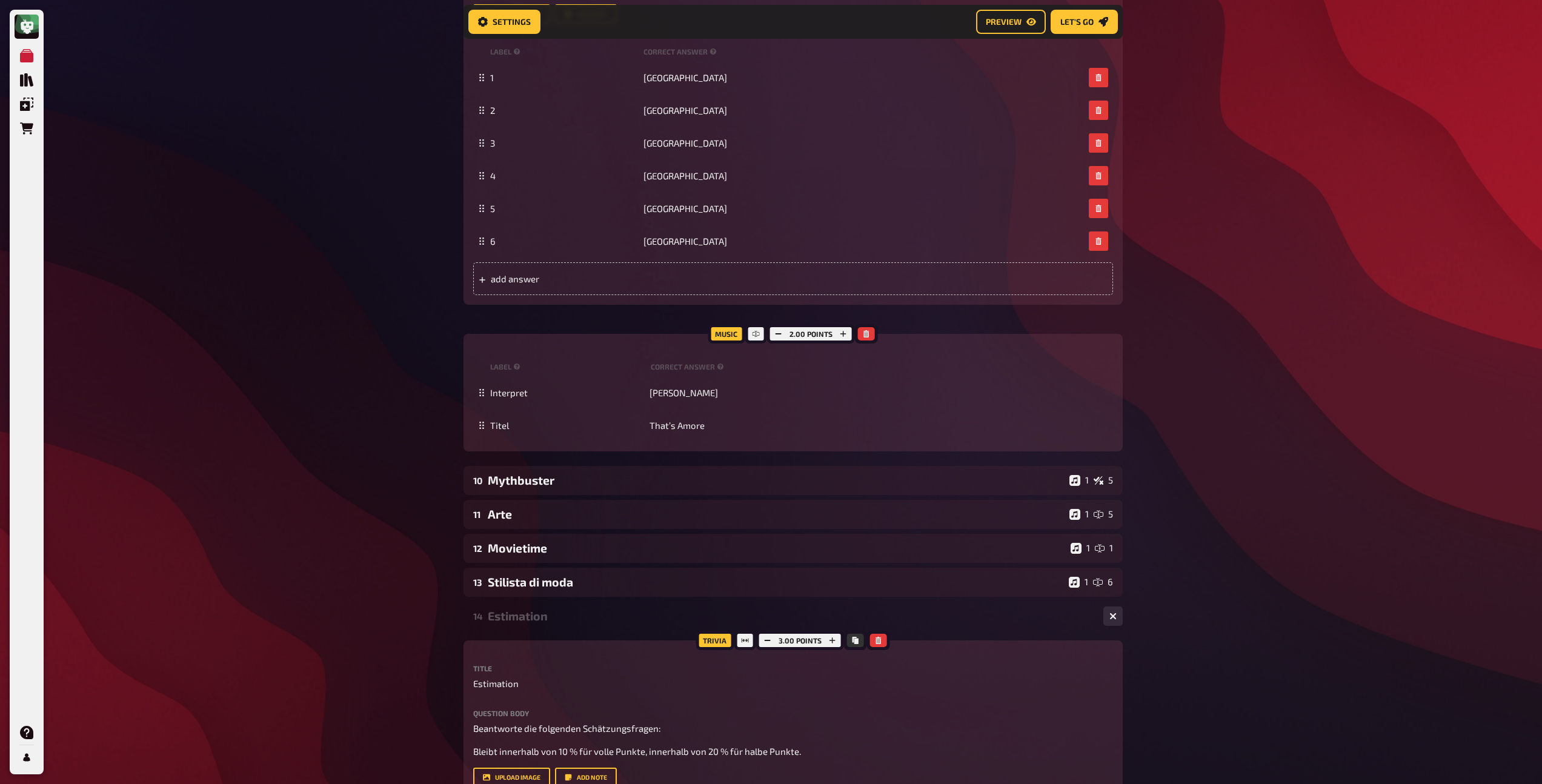
scroll to position [1065, 0]
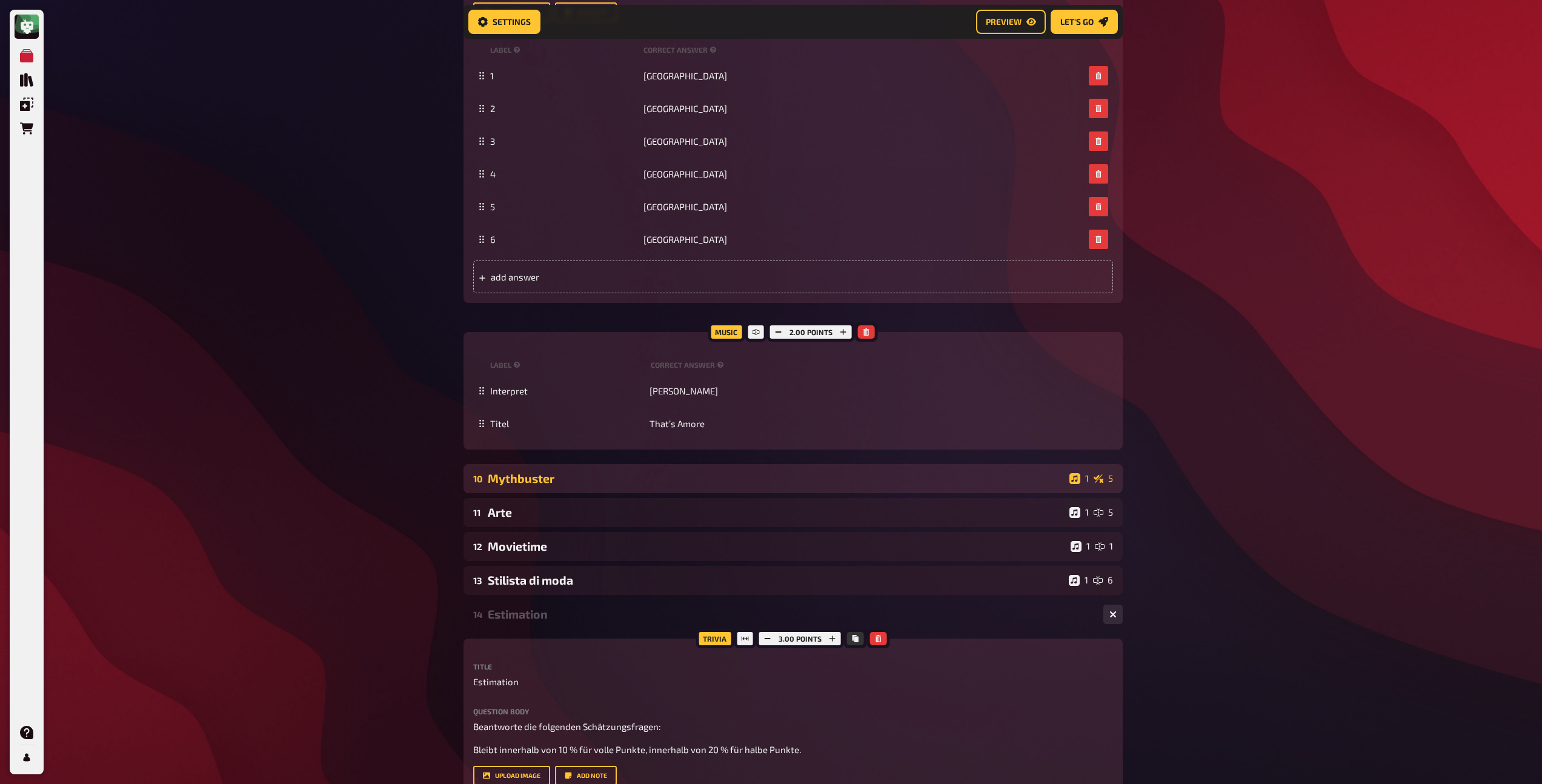
click at [574, 484] on div "Mythbuster" at bounding box center [775, 479] width 577 height 14
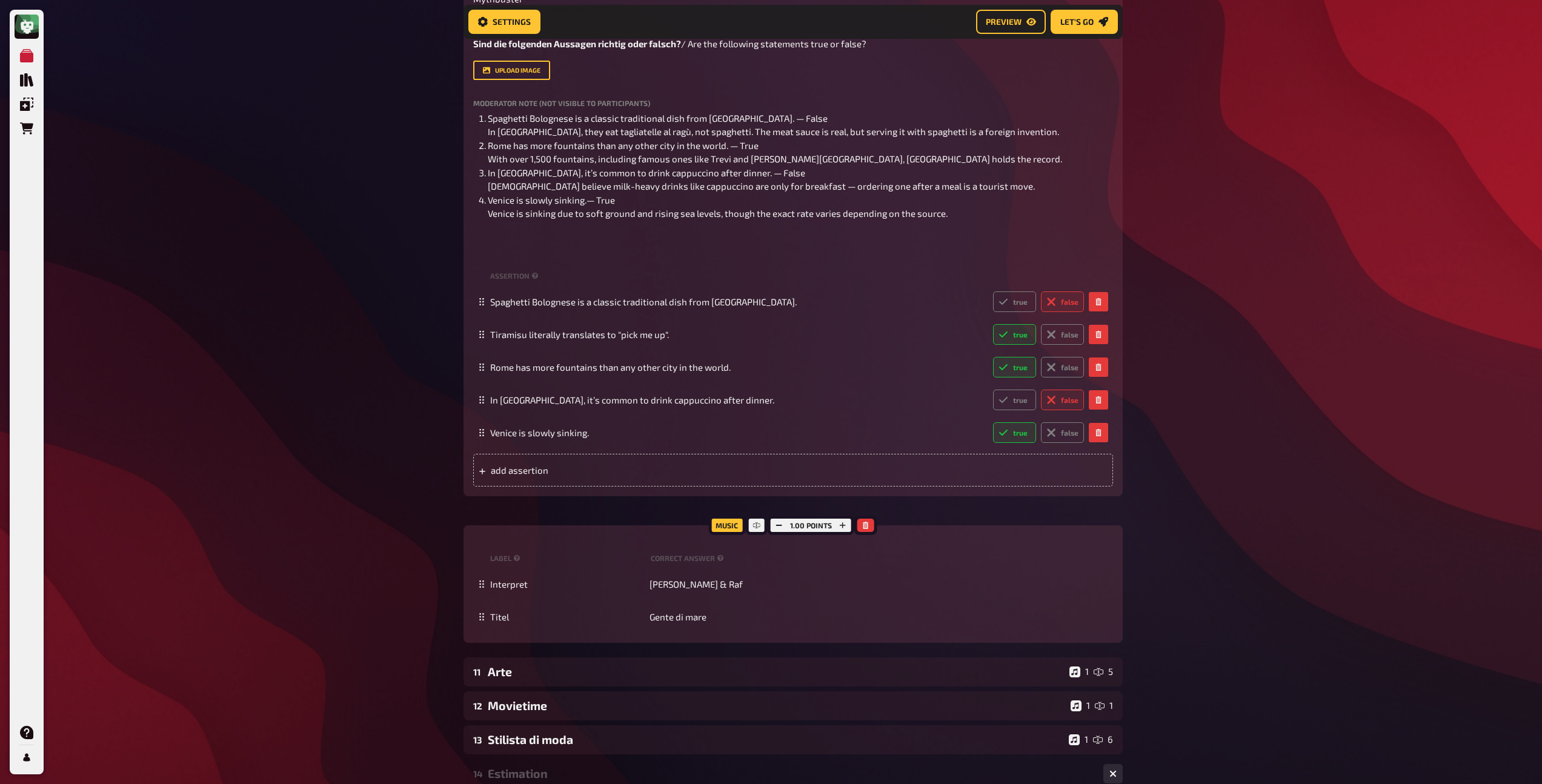
scroll to position [1676, 0]
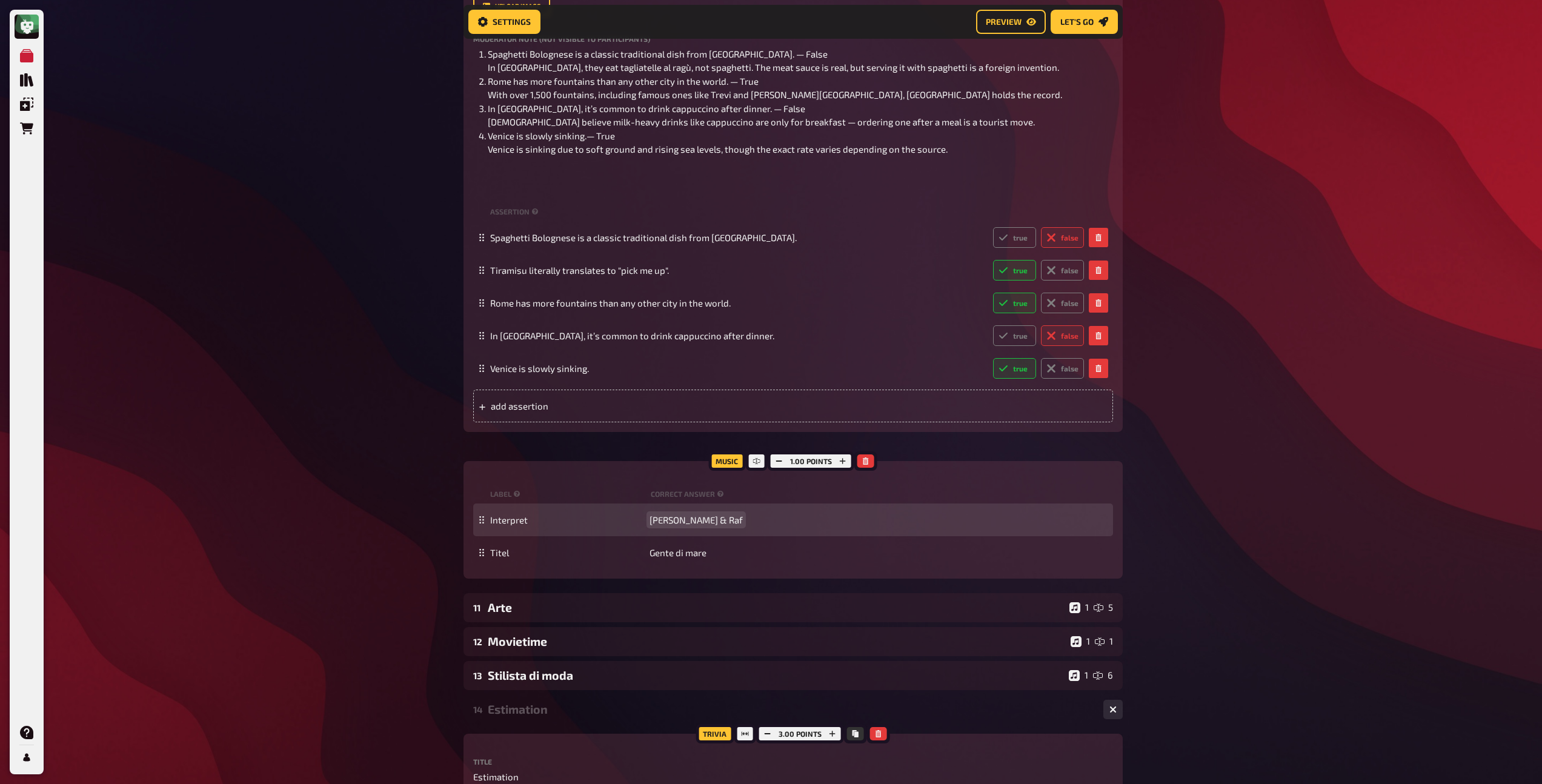
click at [667, 525] on span "[PERSON_NAME] & Raf" at bounding box center [697, 519] width 93 height 11
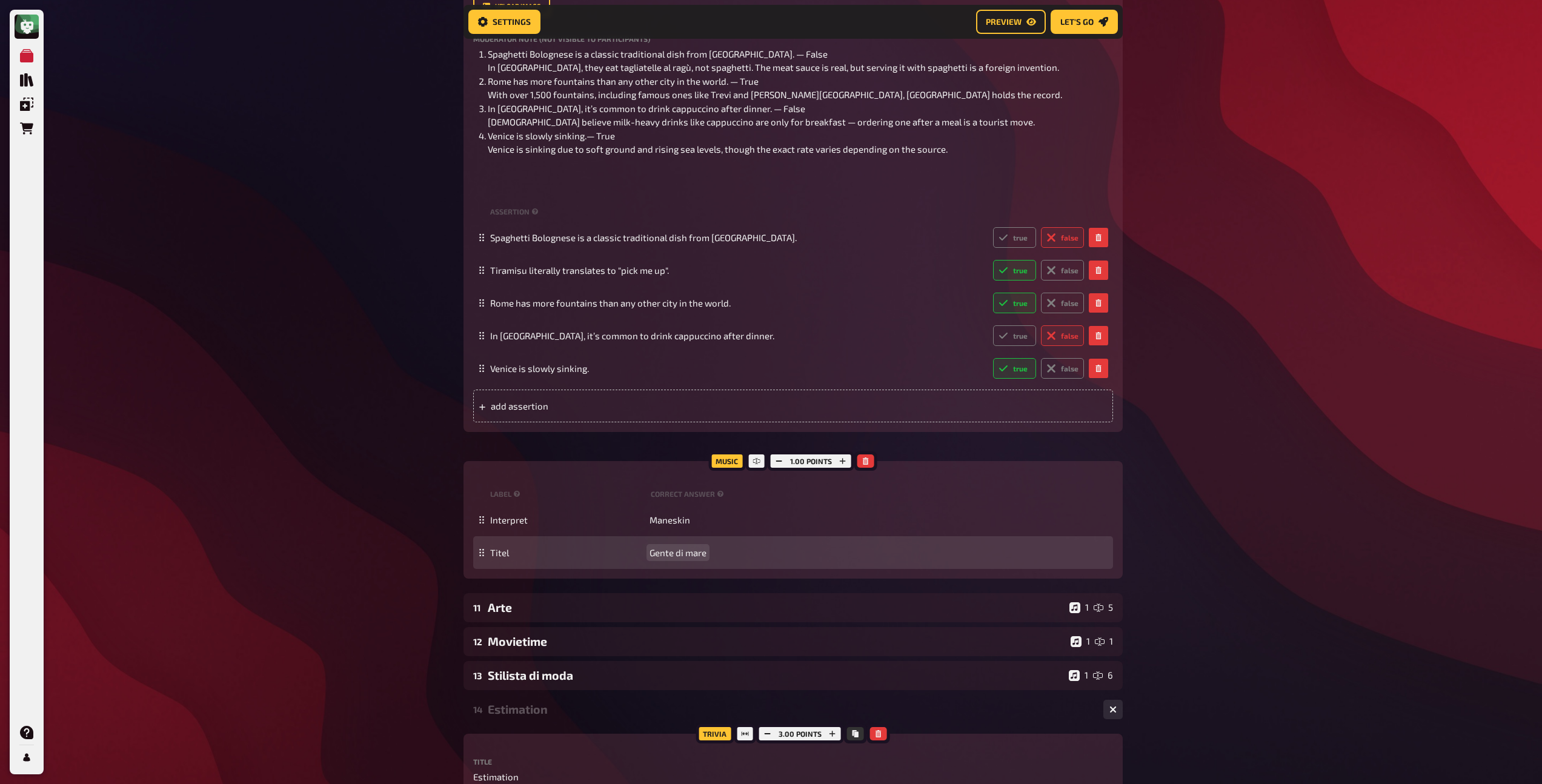
click at [694, 558] on span "Gente di mare" at bounding box center [678, 552] width 57 height 11
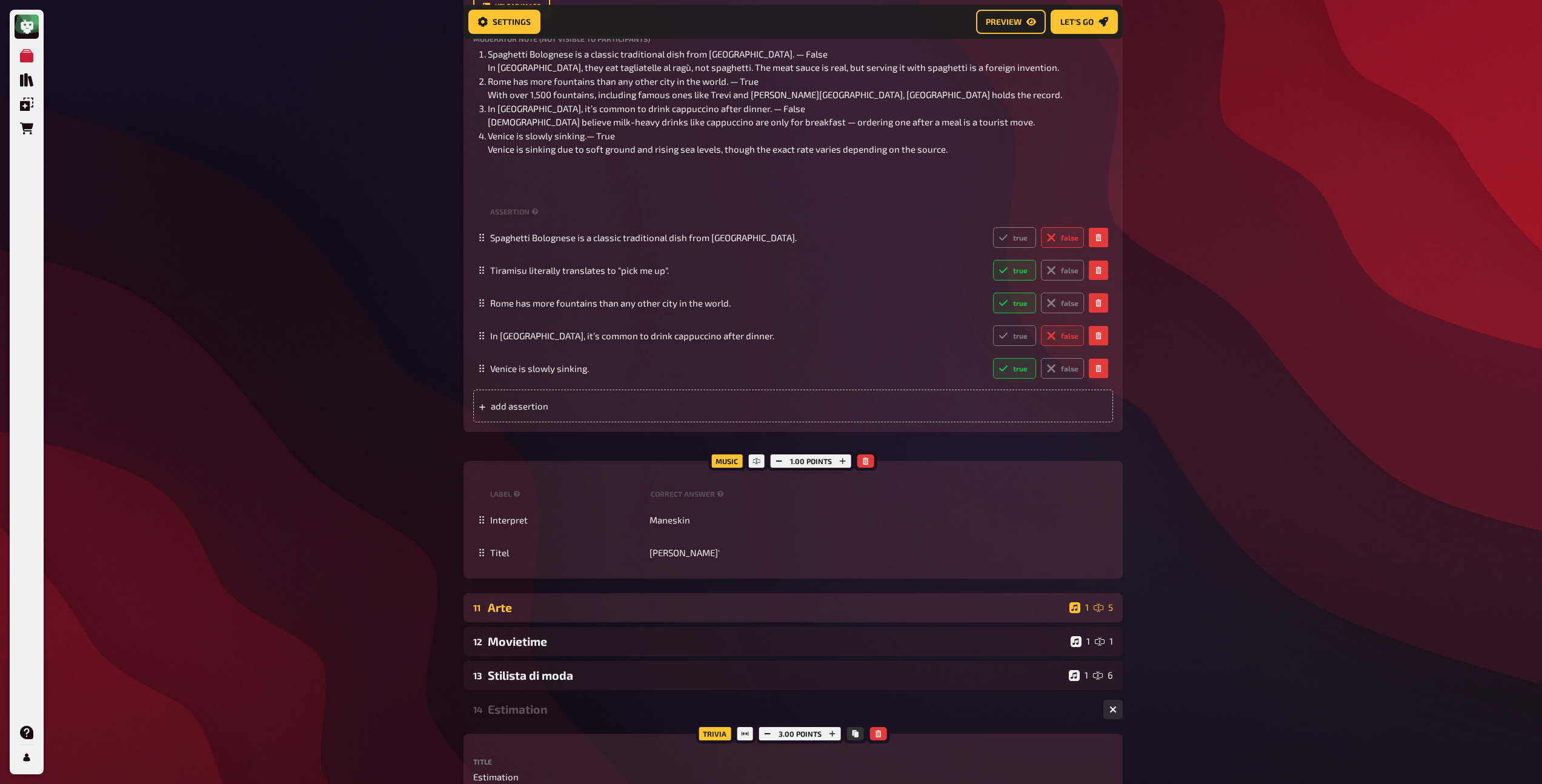
click at [536, 614] on div "Arte" at bounding box center [775, 607] width 577 height 14
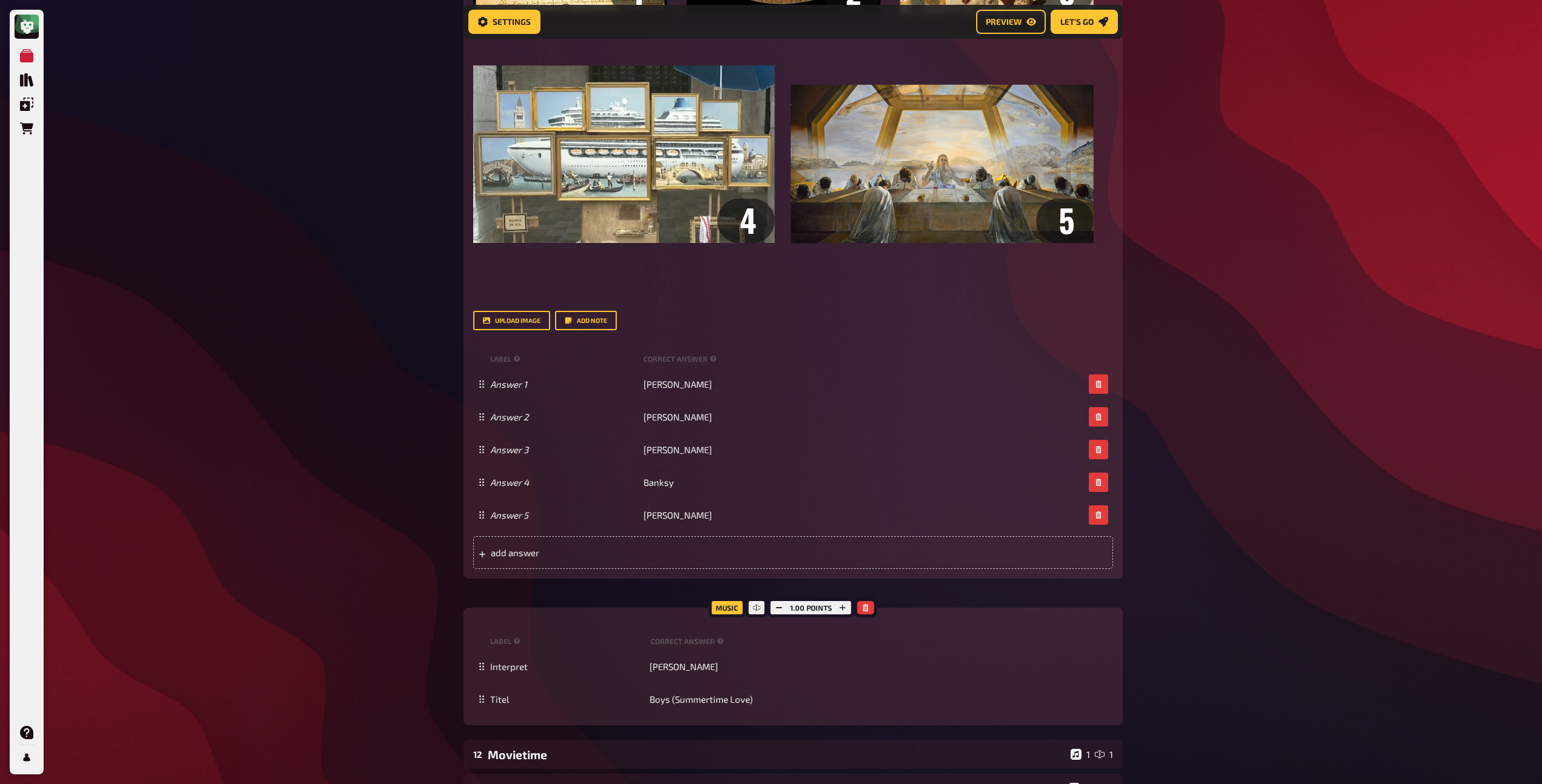
scroll to position [2663, 0]
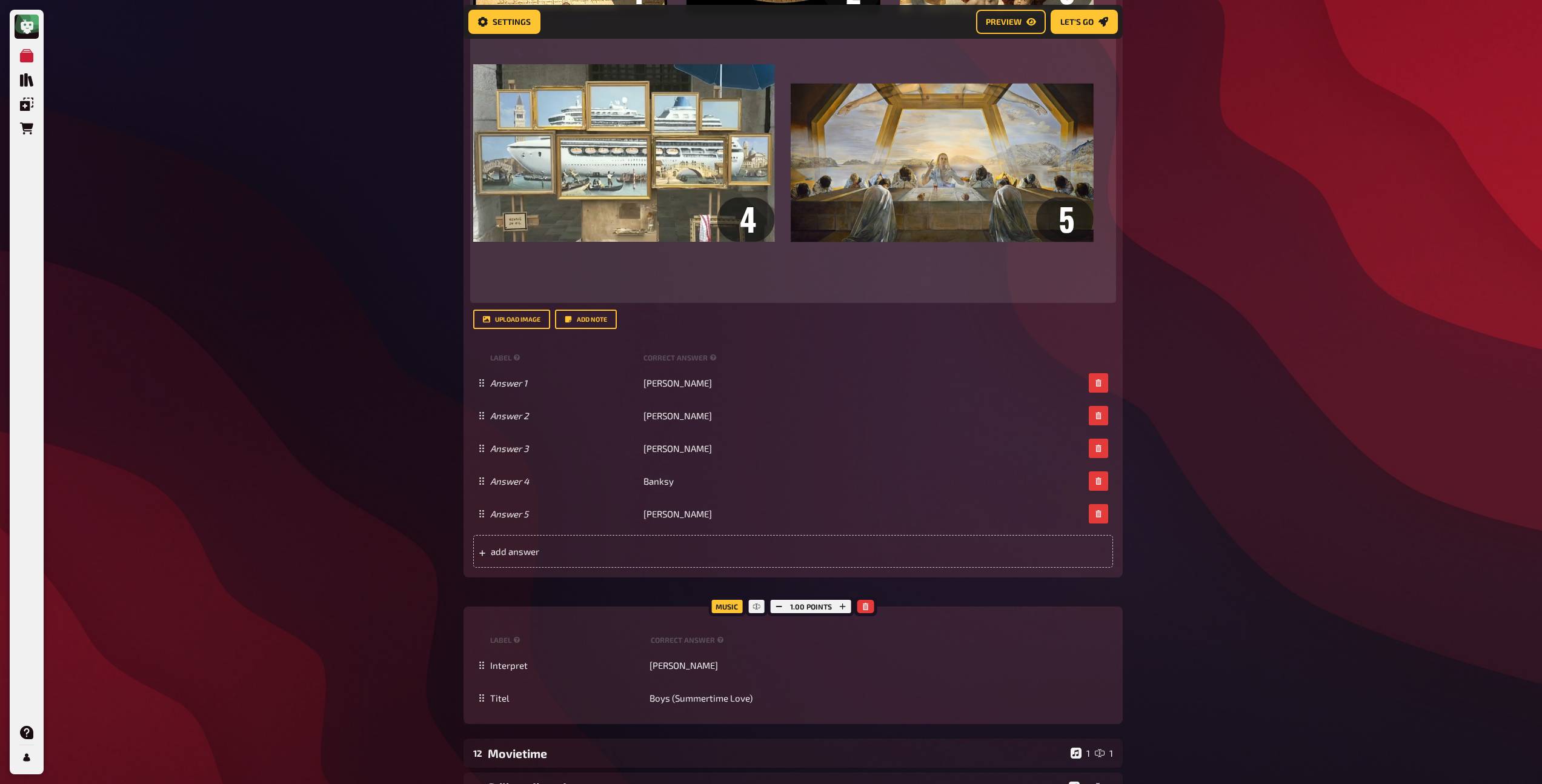
click at [573, 297] on img at bounding box center [783, 23] width 621 height 549
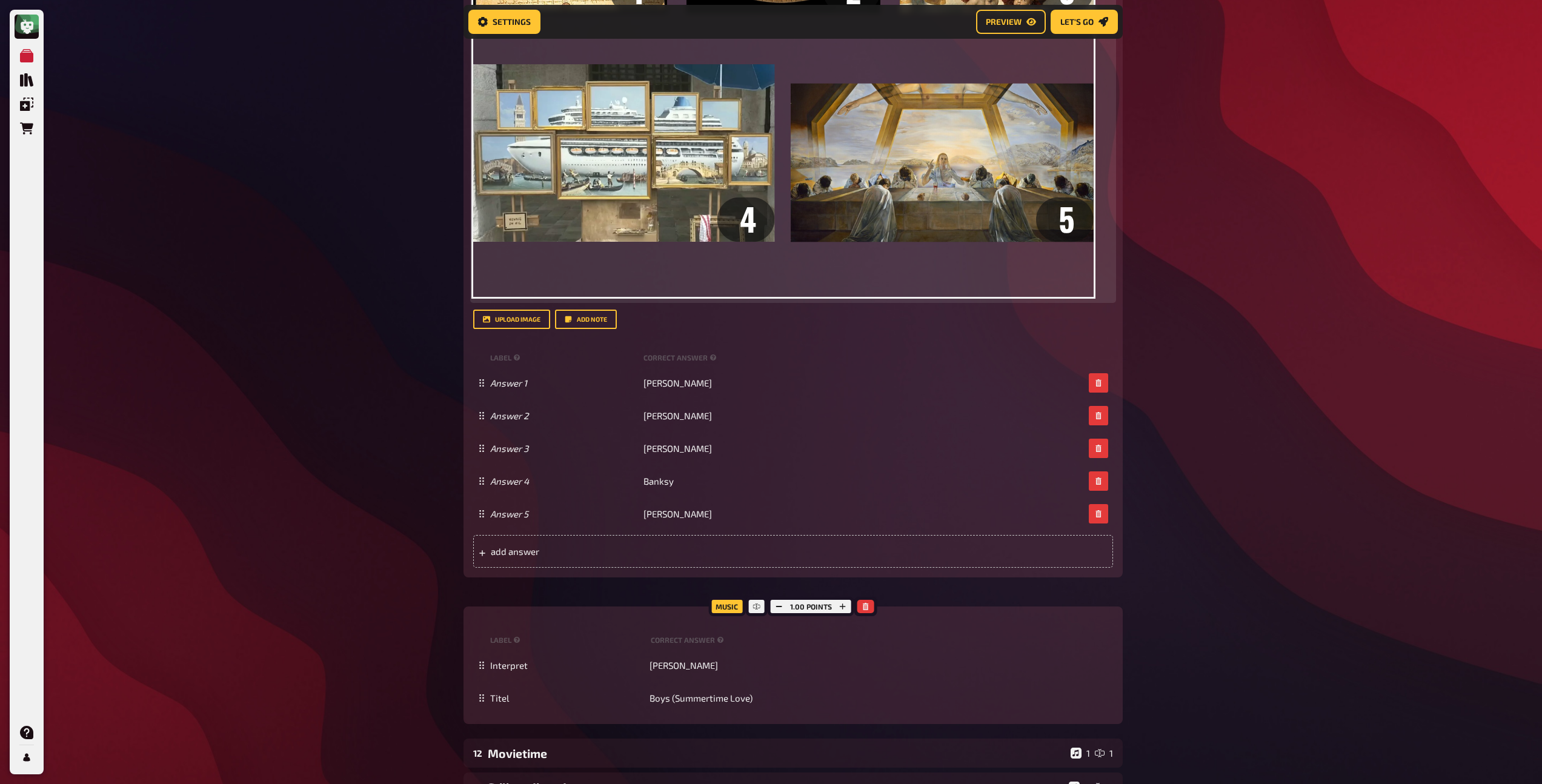
click at [531, 297] on img at bounding box center [783, 23] width 621 height 549
click at [529, 297] on img at bounding box center [783, 23] width 621 height 549
click at [559, 297] on img at bounding box center [783, 23] width 621 height 549
click at [562, 297] on img at bounding box center [783, 23] width 621 height 549
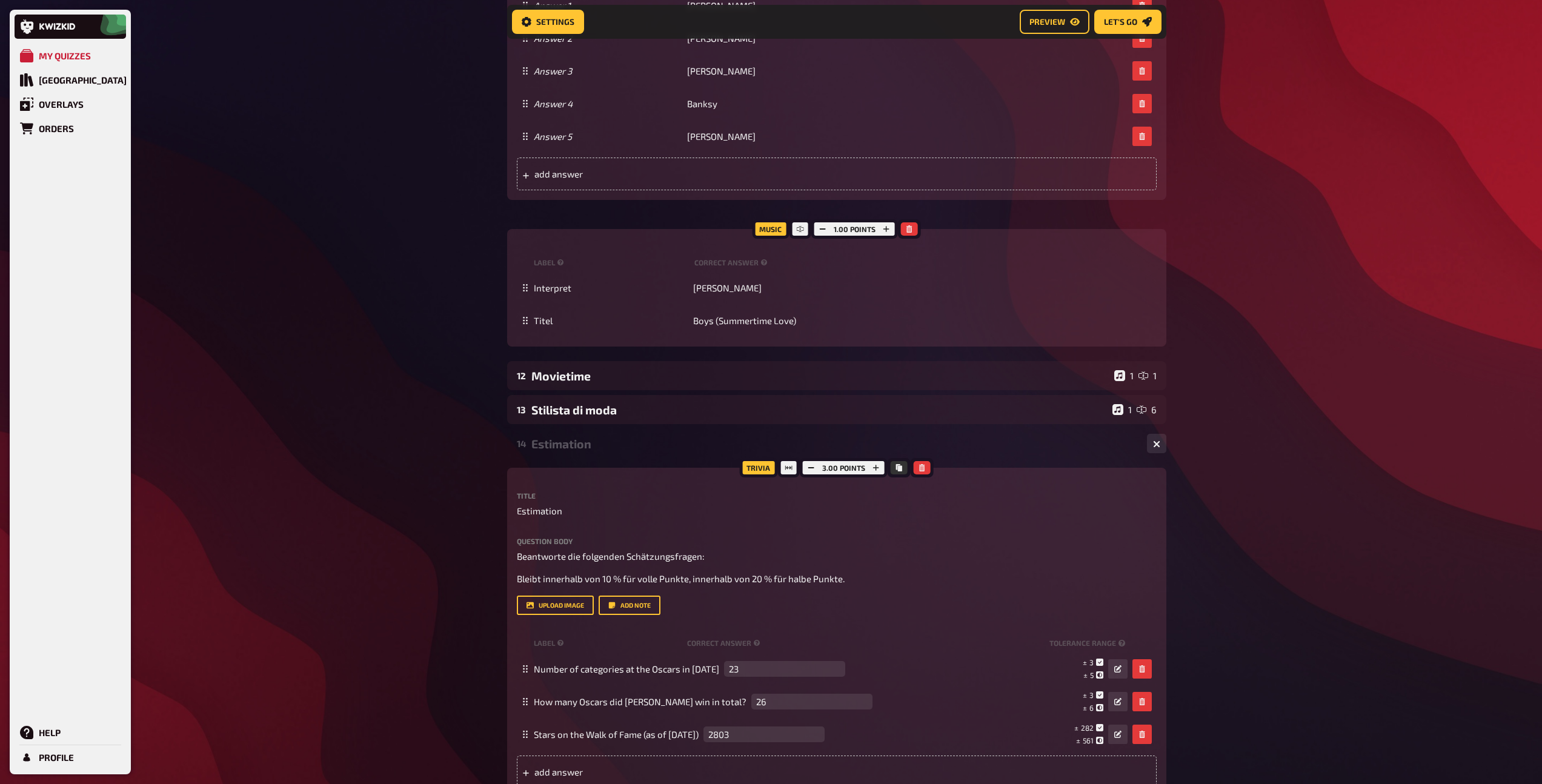
scroll to position [3188, 0]
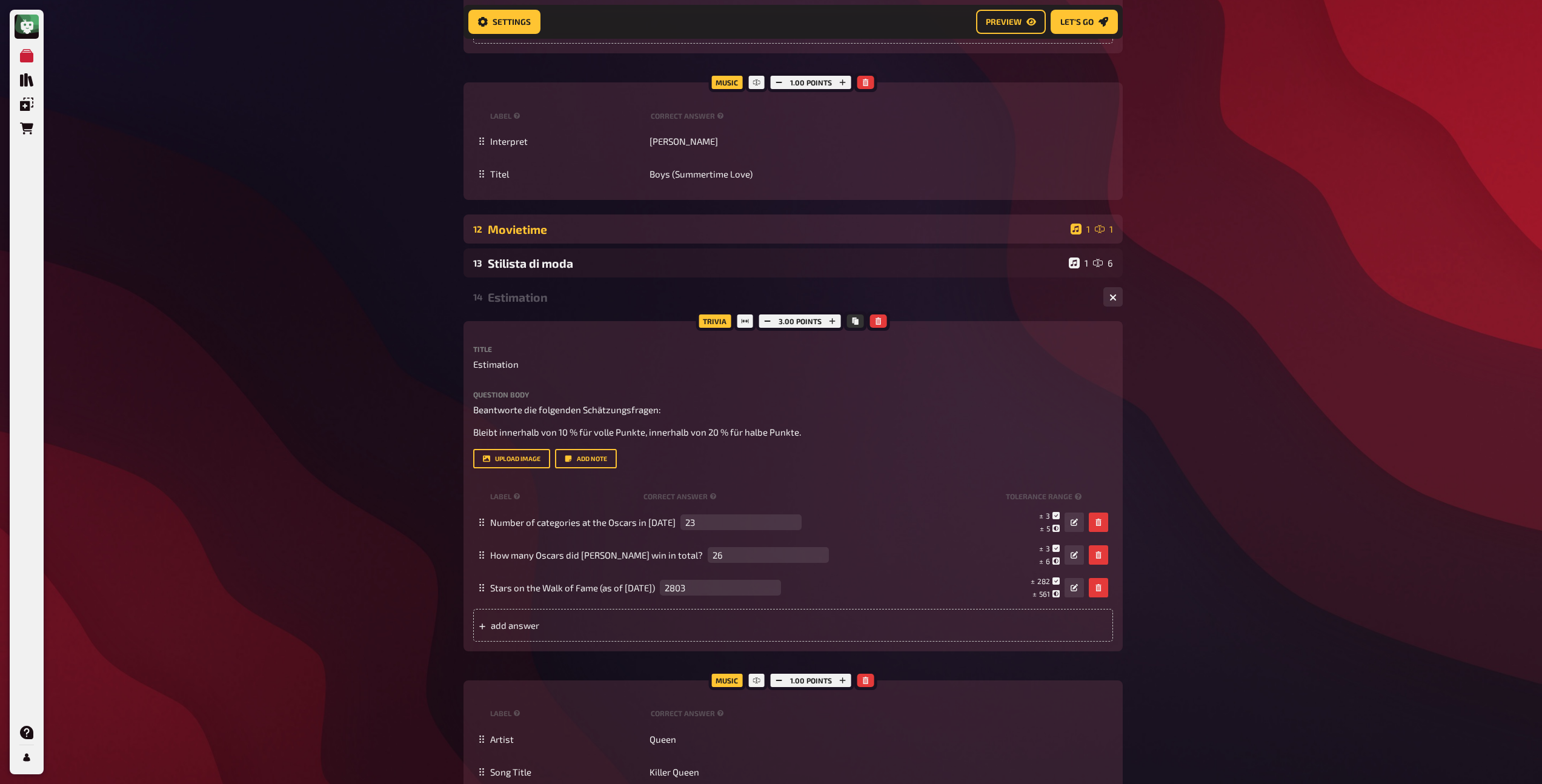
click at [558, 236] on div "Movietime" at bounding box center [776, 230] width 578 height 14
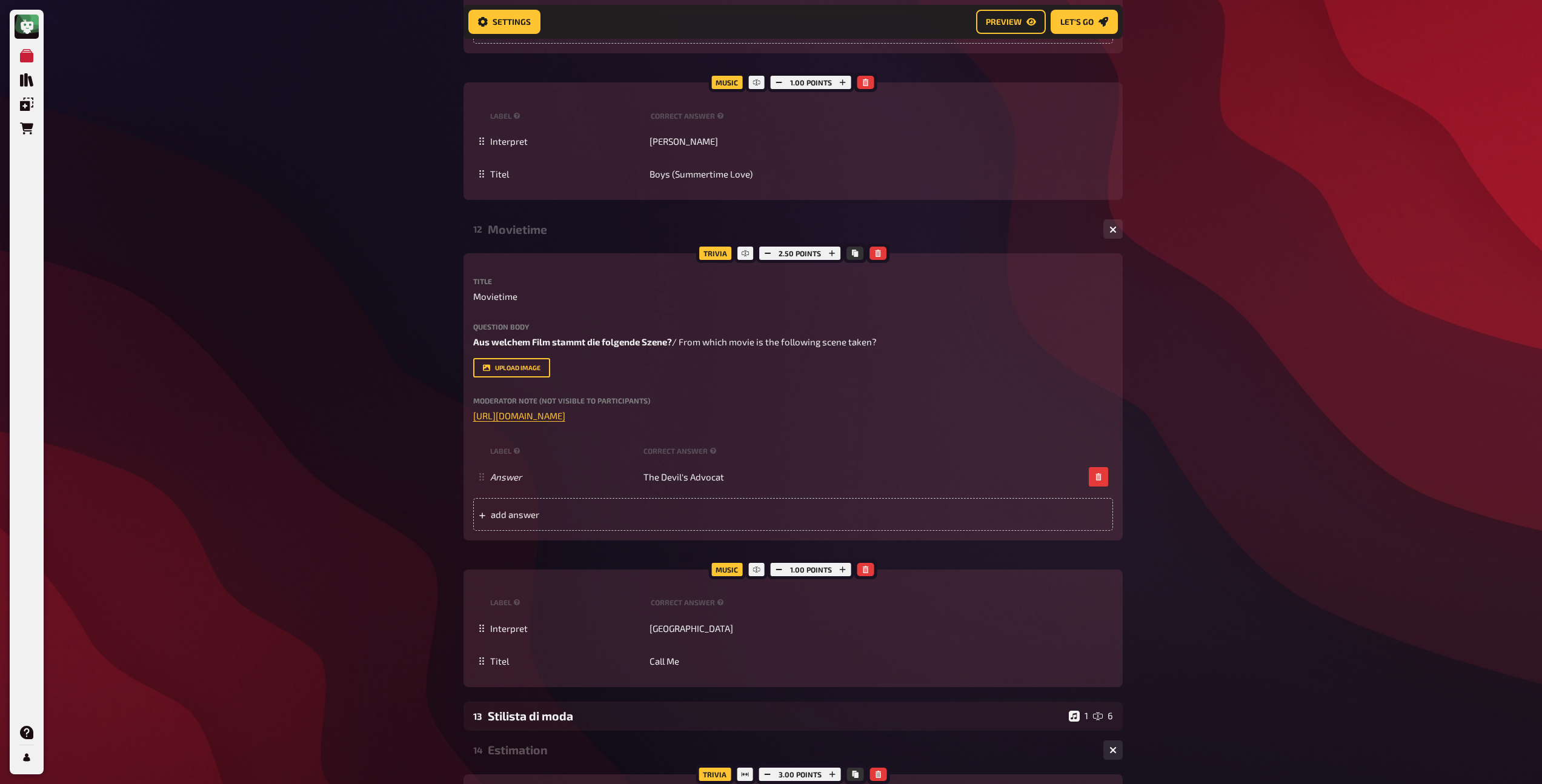
click at [549, 236] on div "Movietime" at bounding box center [790, 230] width 606 height 14
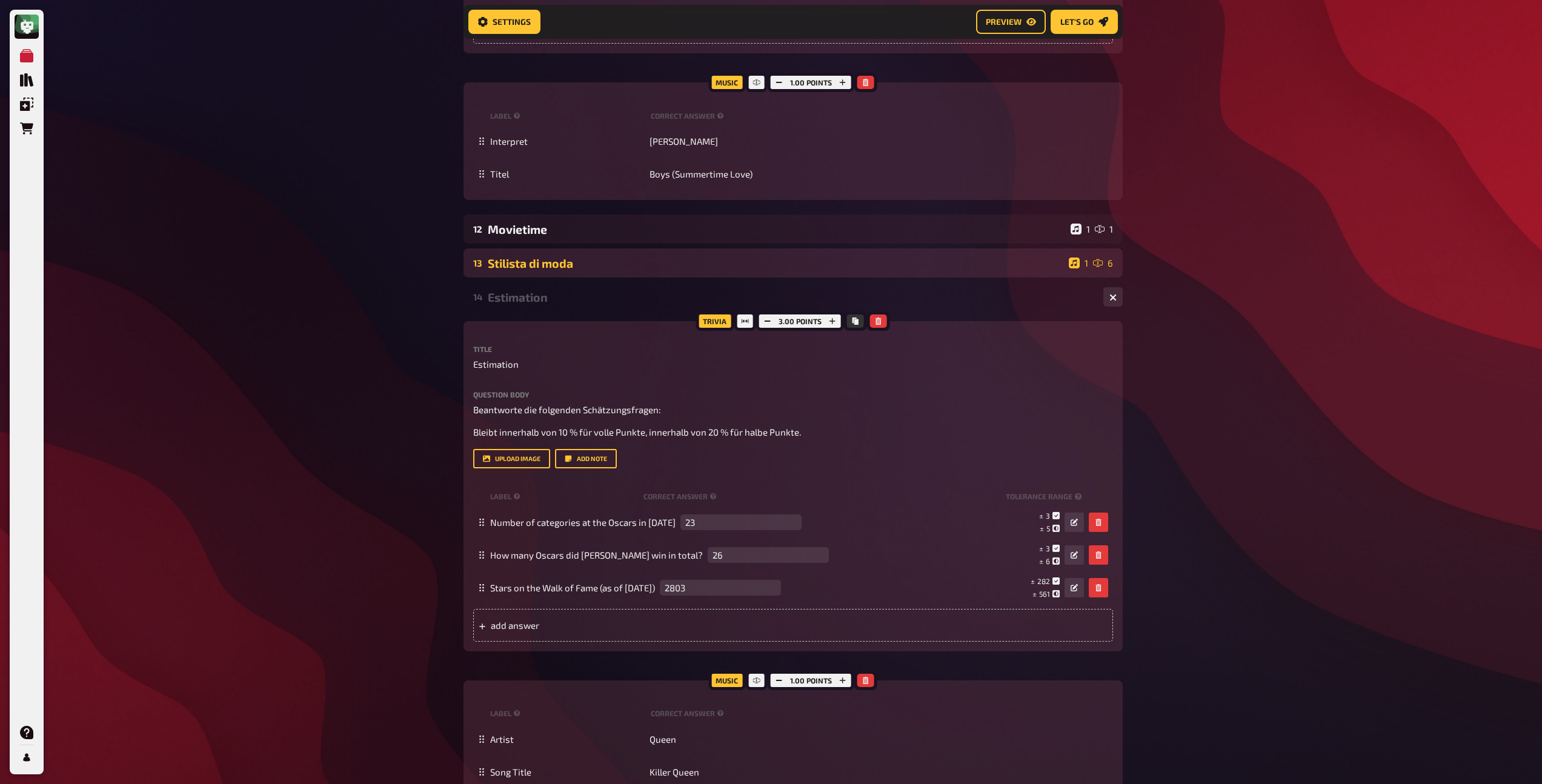
click at [544, 270] on div "Stilista di moda" at bounding box center [775, 263] width 576 height 14
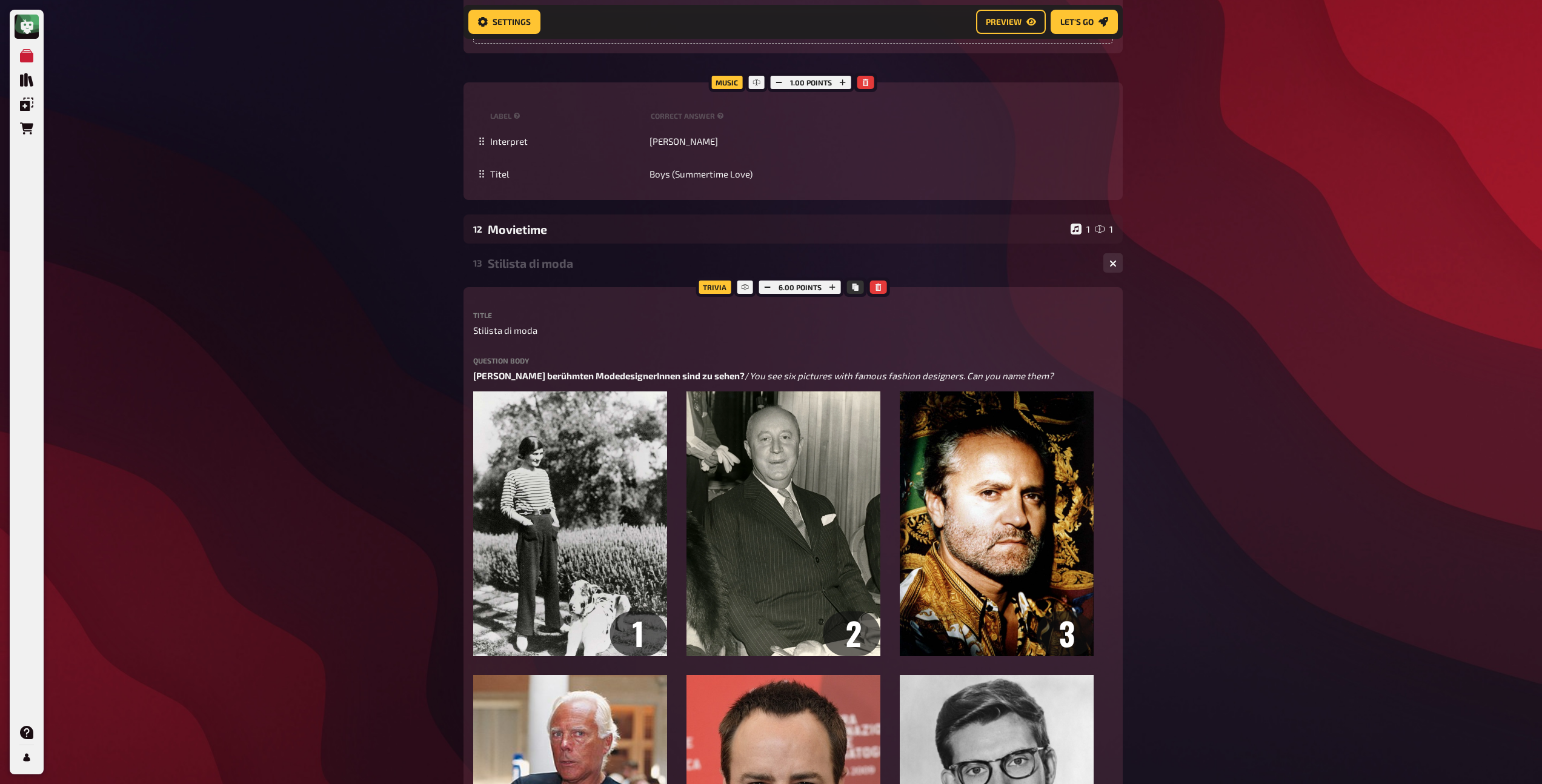
click at [541, 270] on div "Stilista di moda" at bounding box center [790, 263] width 606 height 14
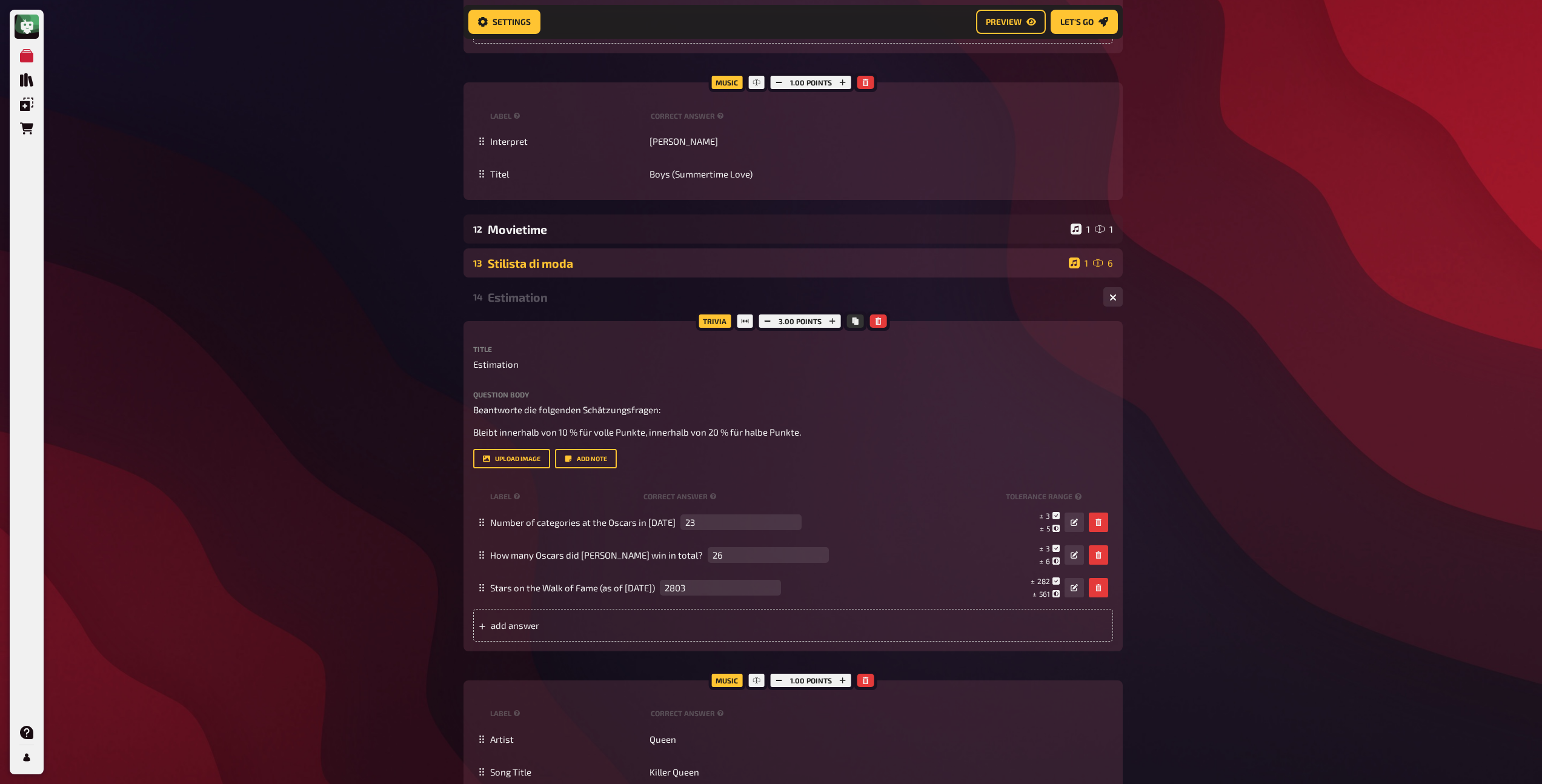
click at [541, 270] on div "Stilista di moda" at bounding box center [775, 263] width 576 height 14
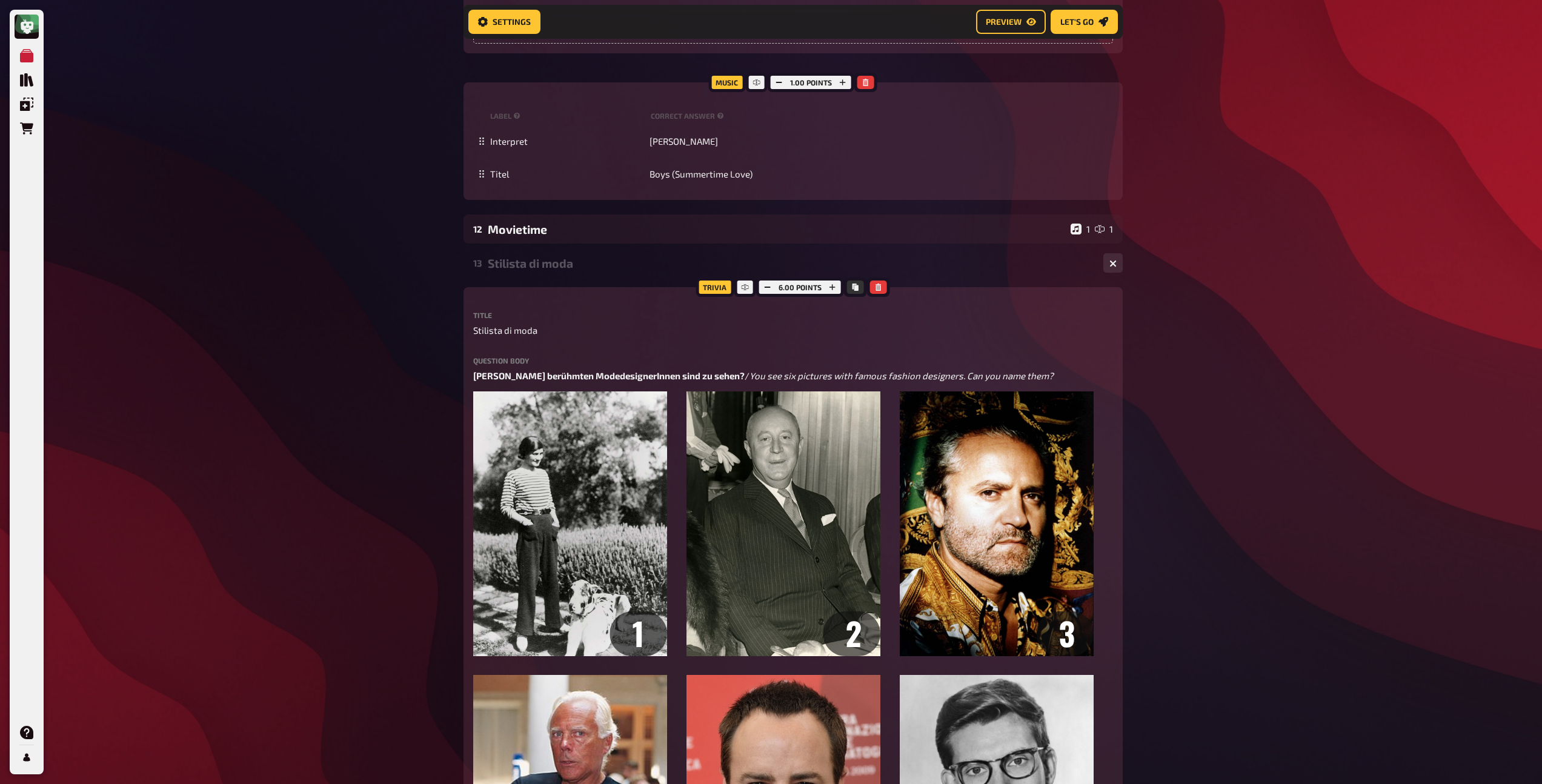
click at [541, 270] on div "Stilista di moda" at bounding box center [790, 263] width 606 height 14
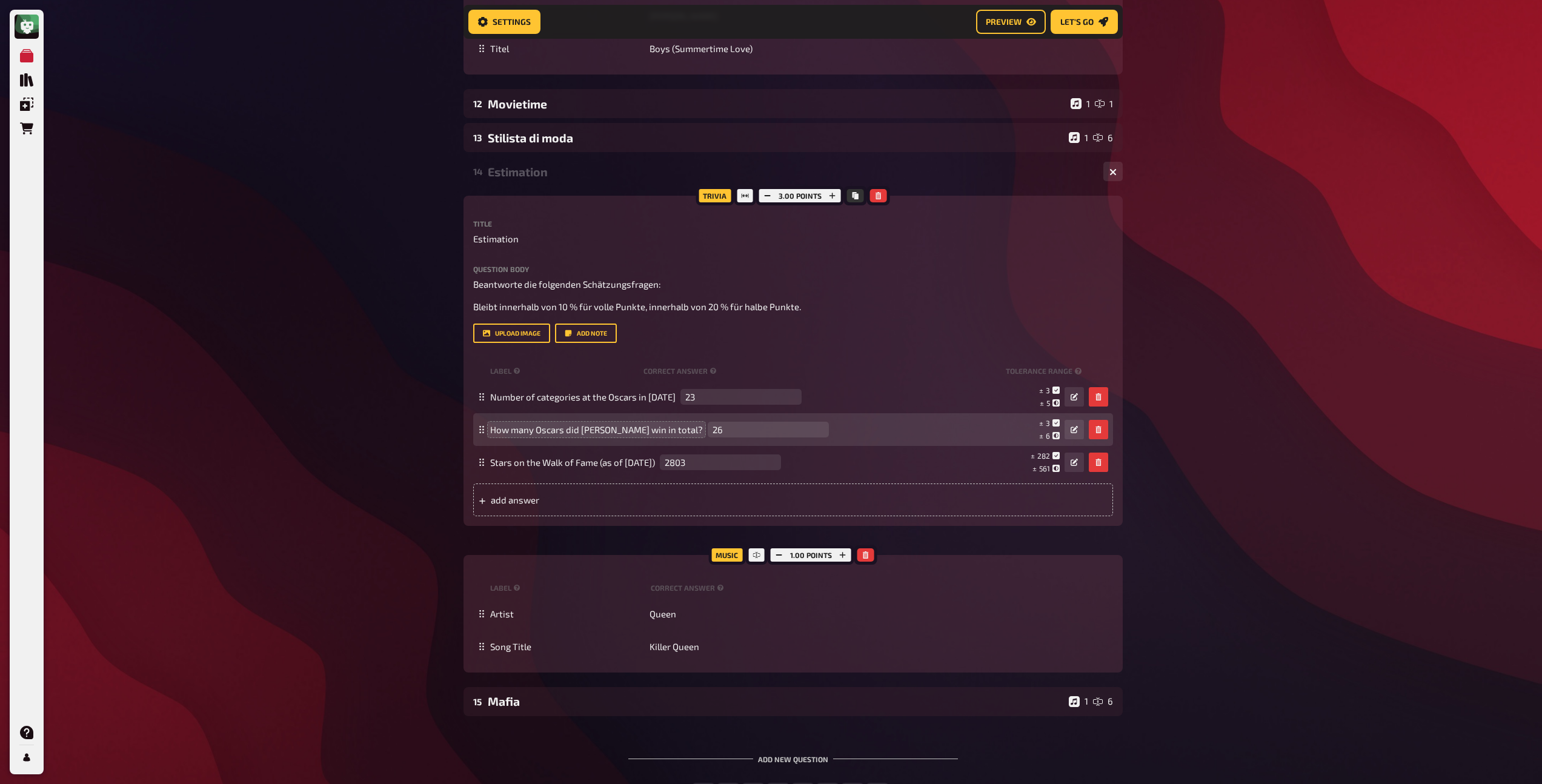
scroll to position [3455, 0]
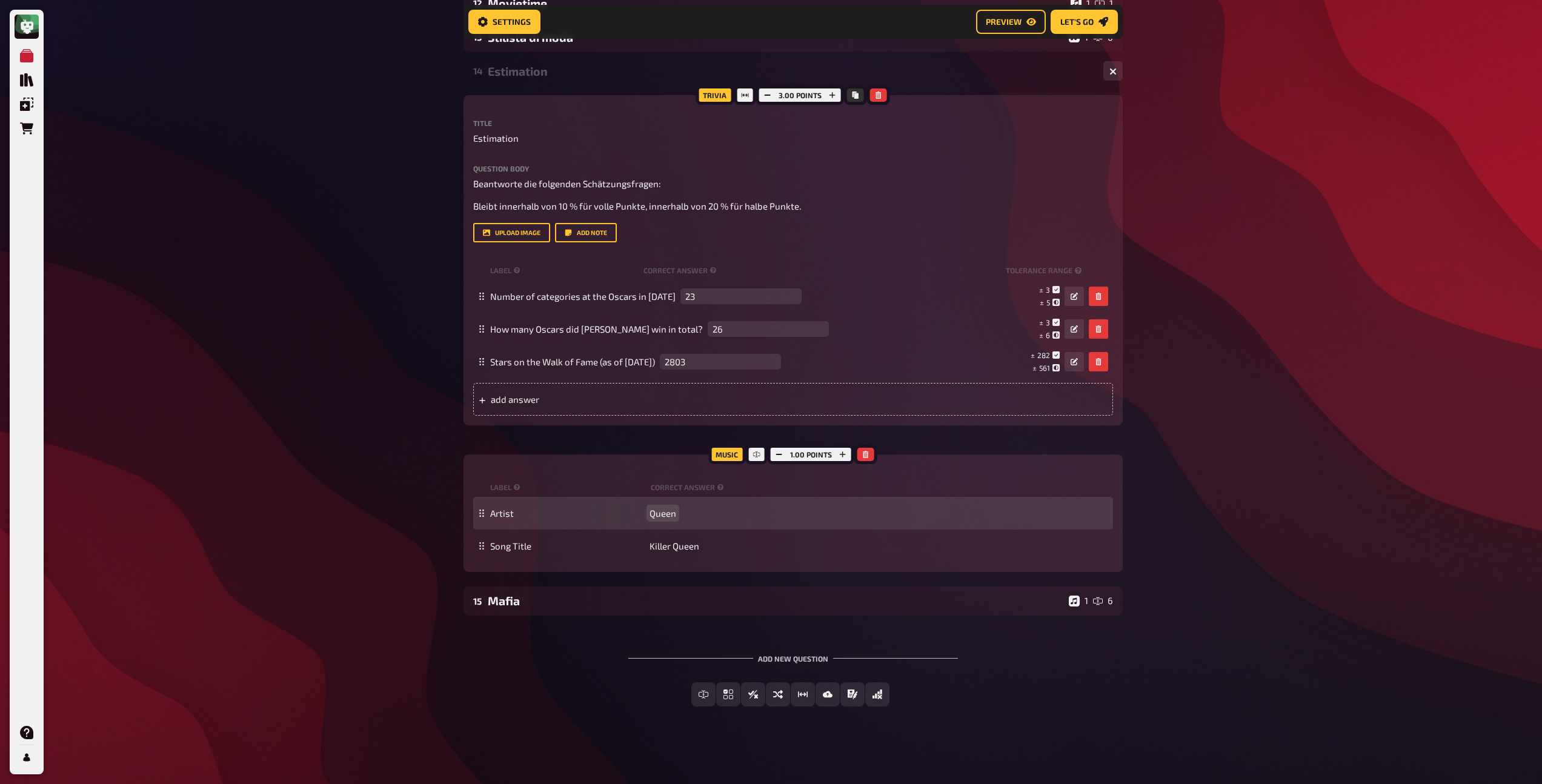
click at [658, 515] on span "Queen" at bounding box center [663, 513] width 26 height 11
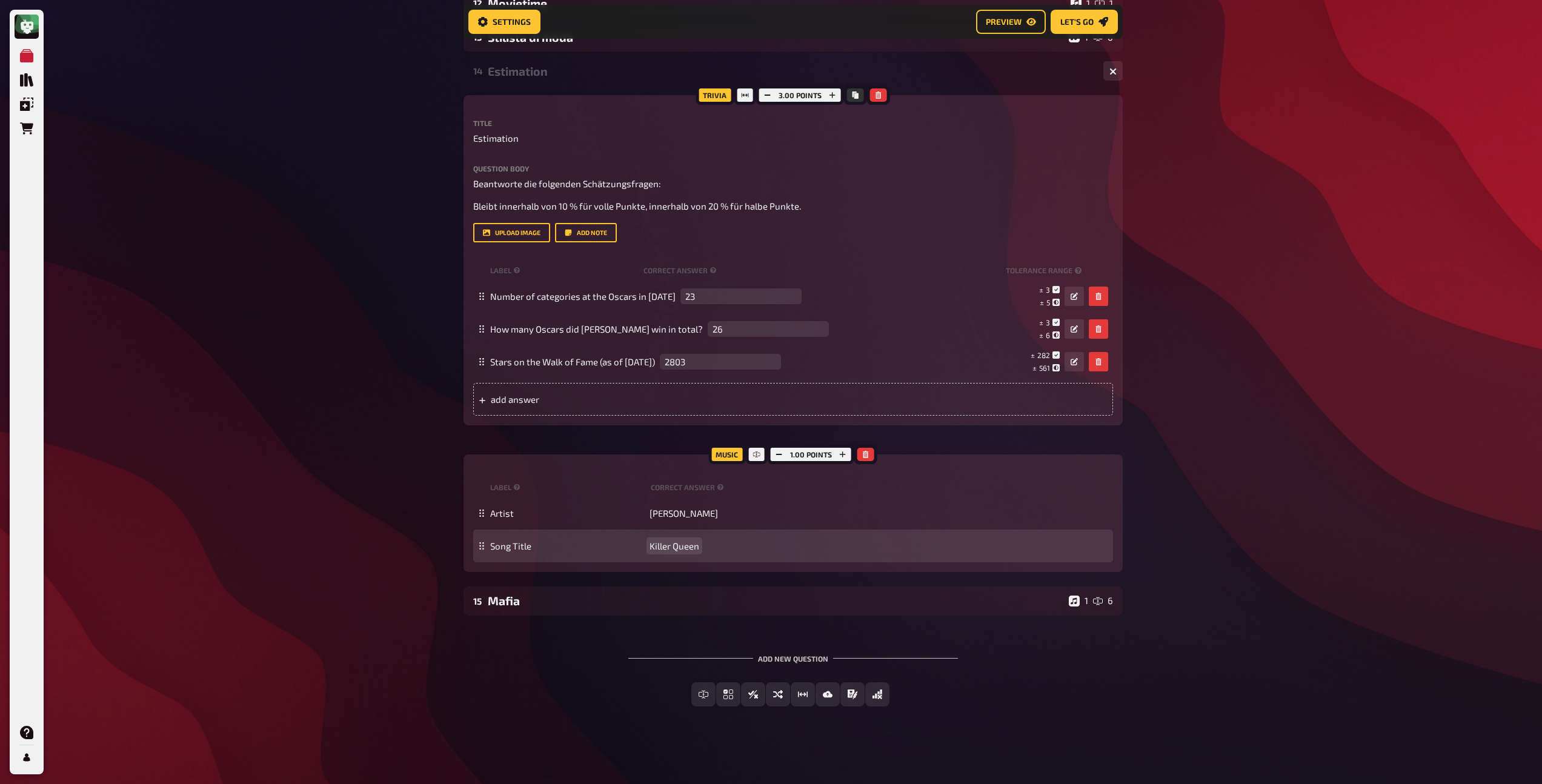
click at [663, 546] on span "Killer Queen" at bounding box center [674, 545] width 50 height 11
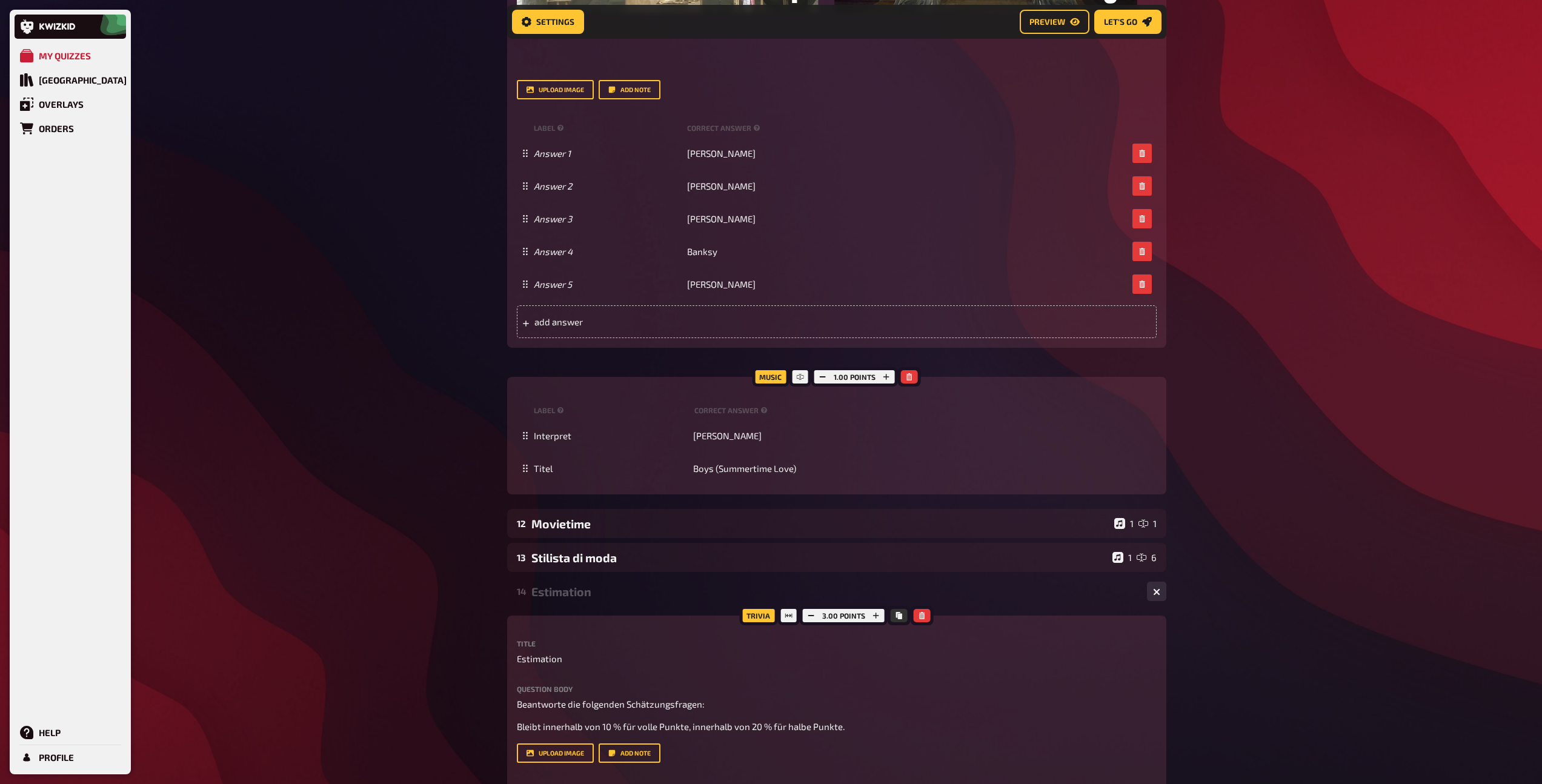
scroll to position [2888, 0]
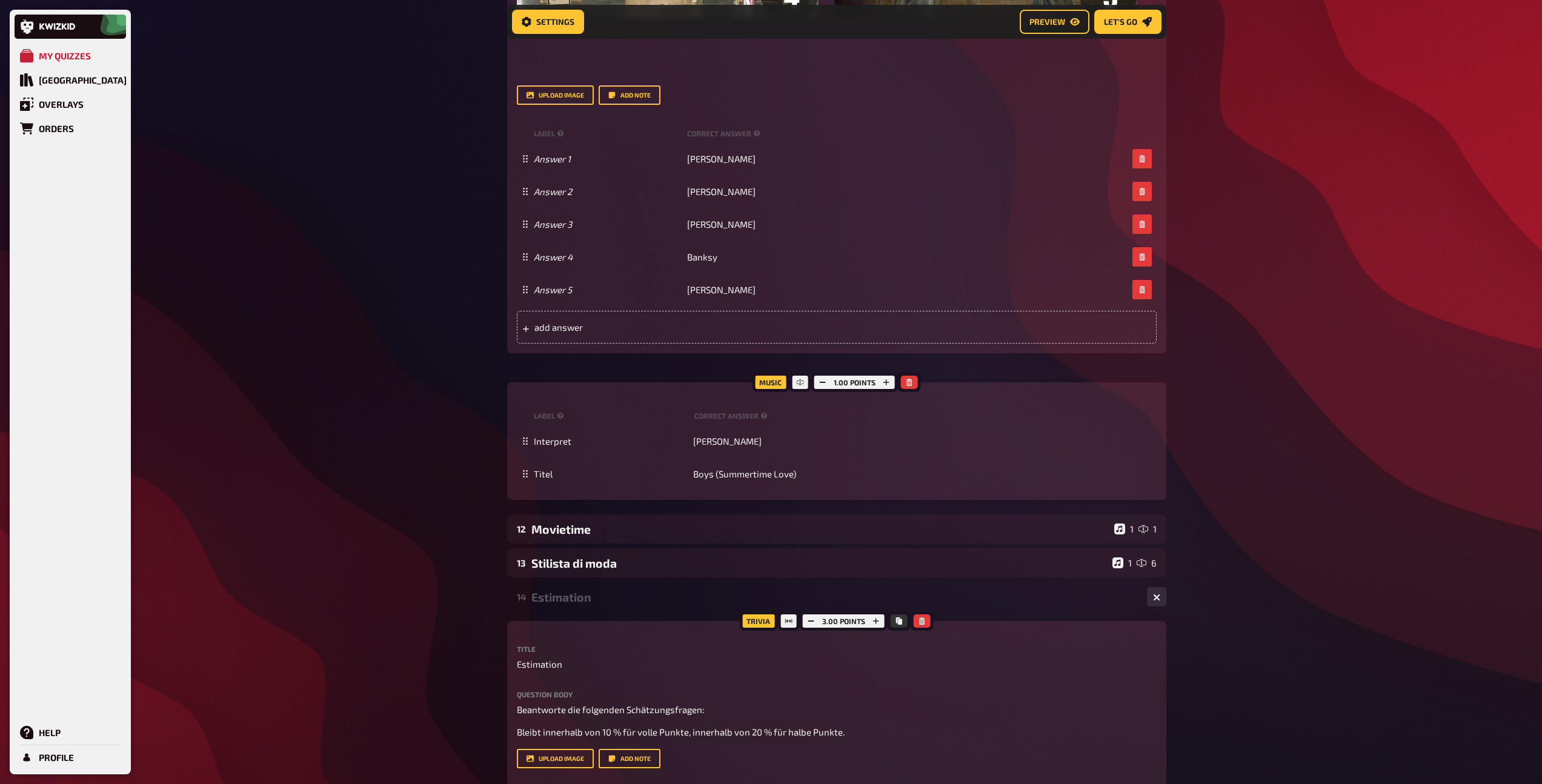
click at [548, 604] on div "Estimation" at bounding box center [834, 597] width 606 height 14
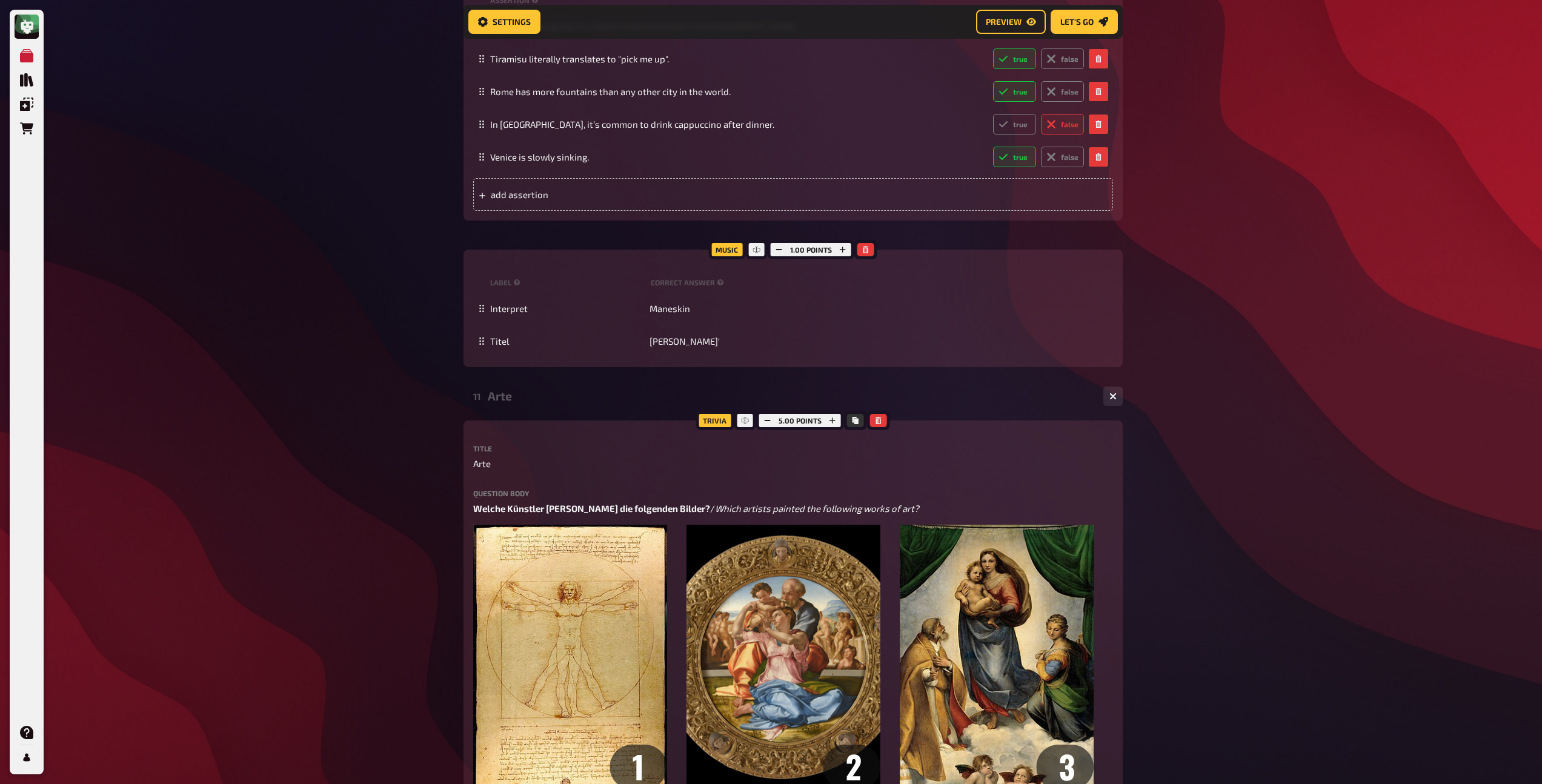
click at [548, 403] on div "Arte" at bounding box center [790, 396] width 606 height 14
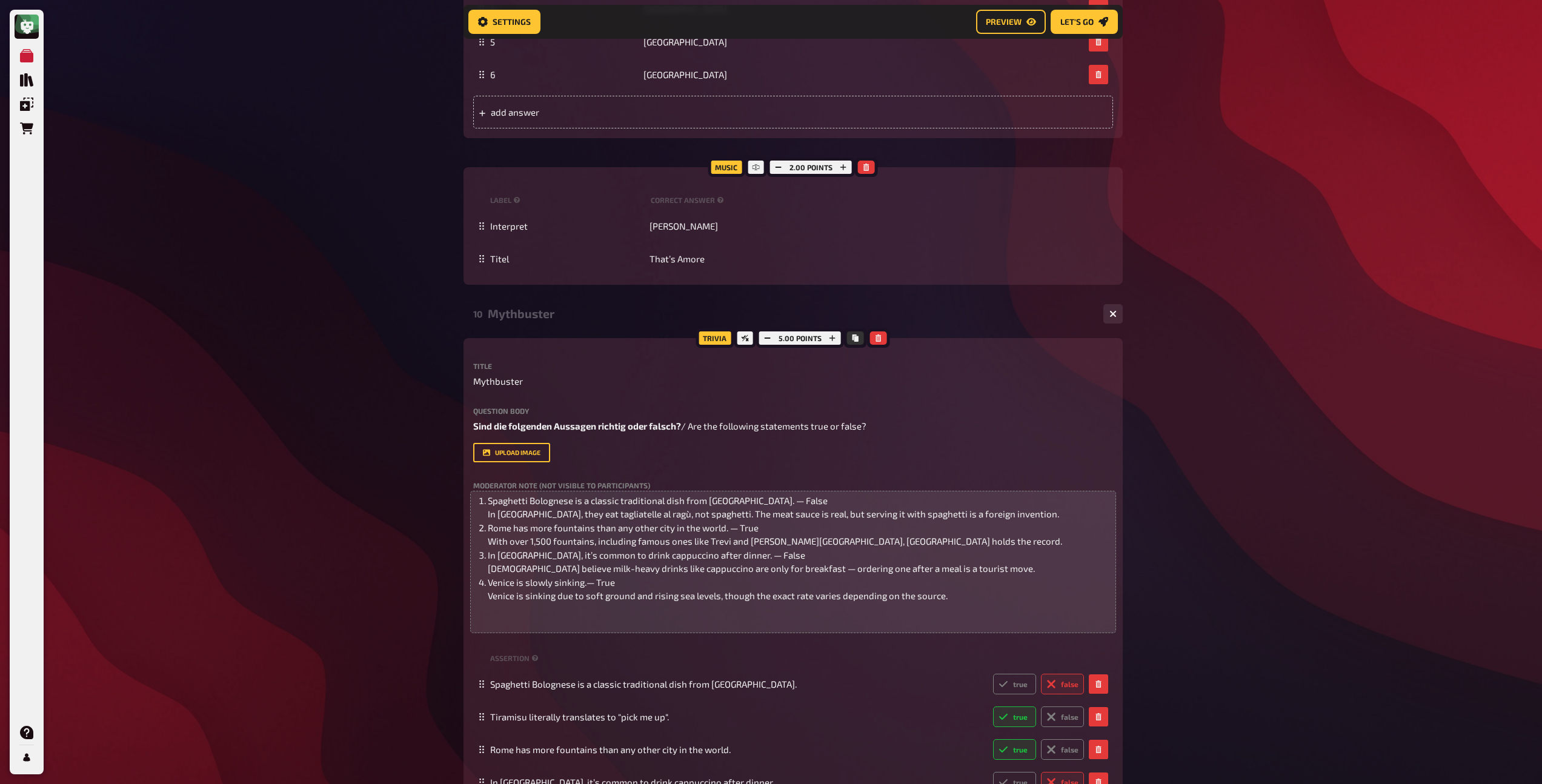
scroll to position [1098, 0]
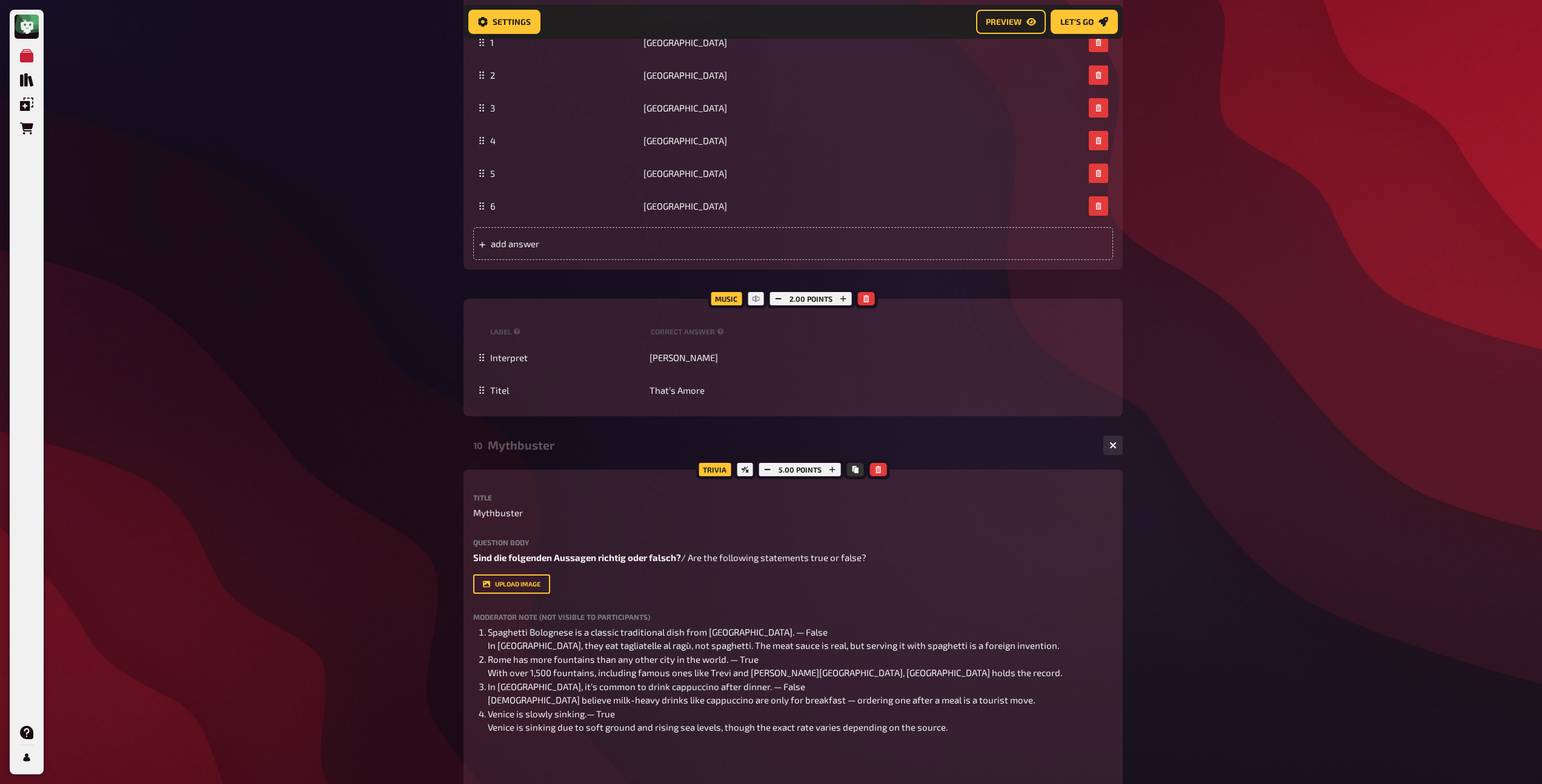
click at [508, 441] on div "Mythbuster" at bounding box center [790, 445] width 606 height 14
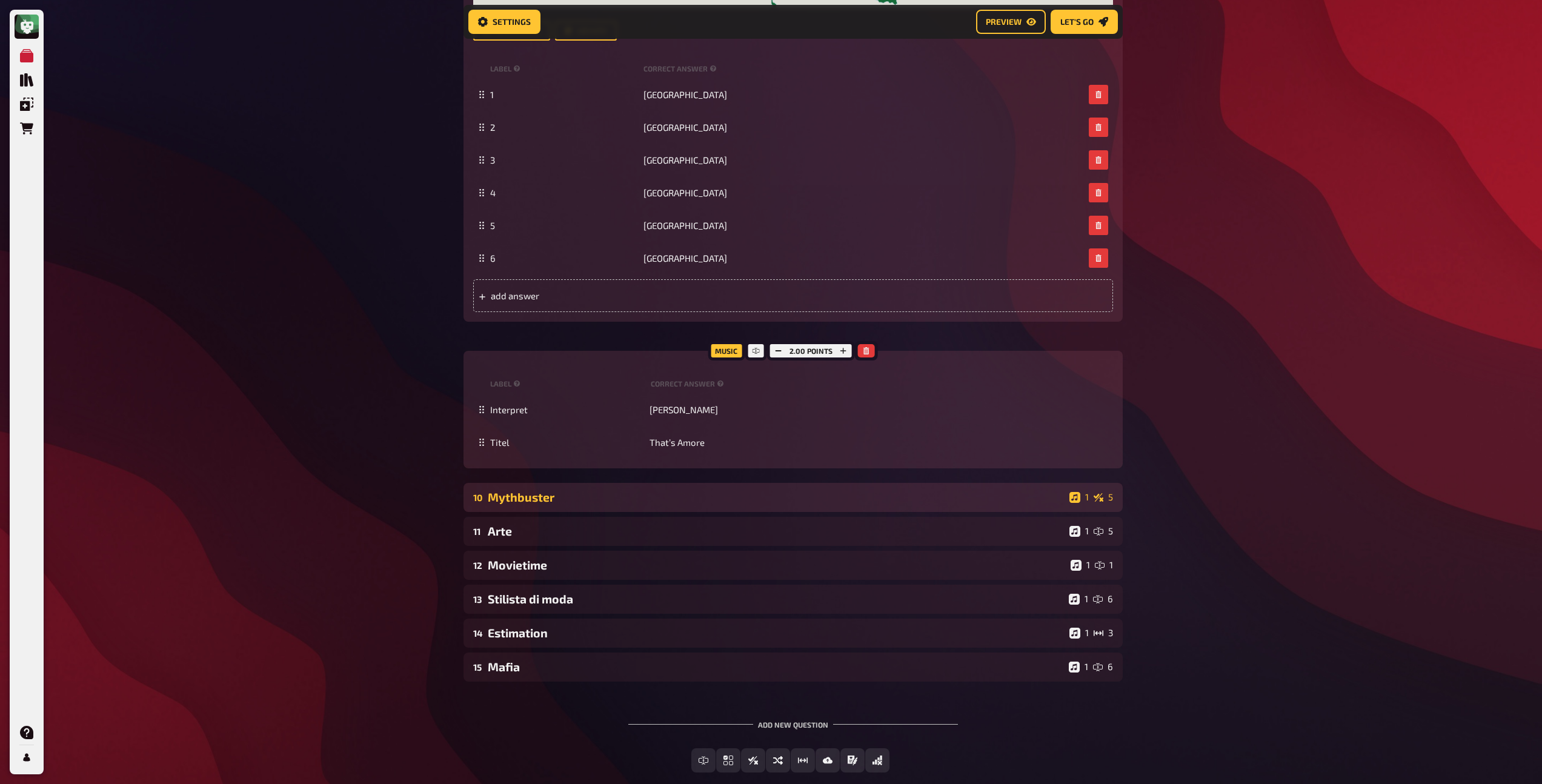
scroll to position [1114, 0]
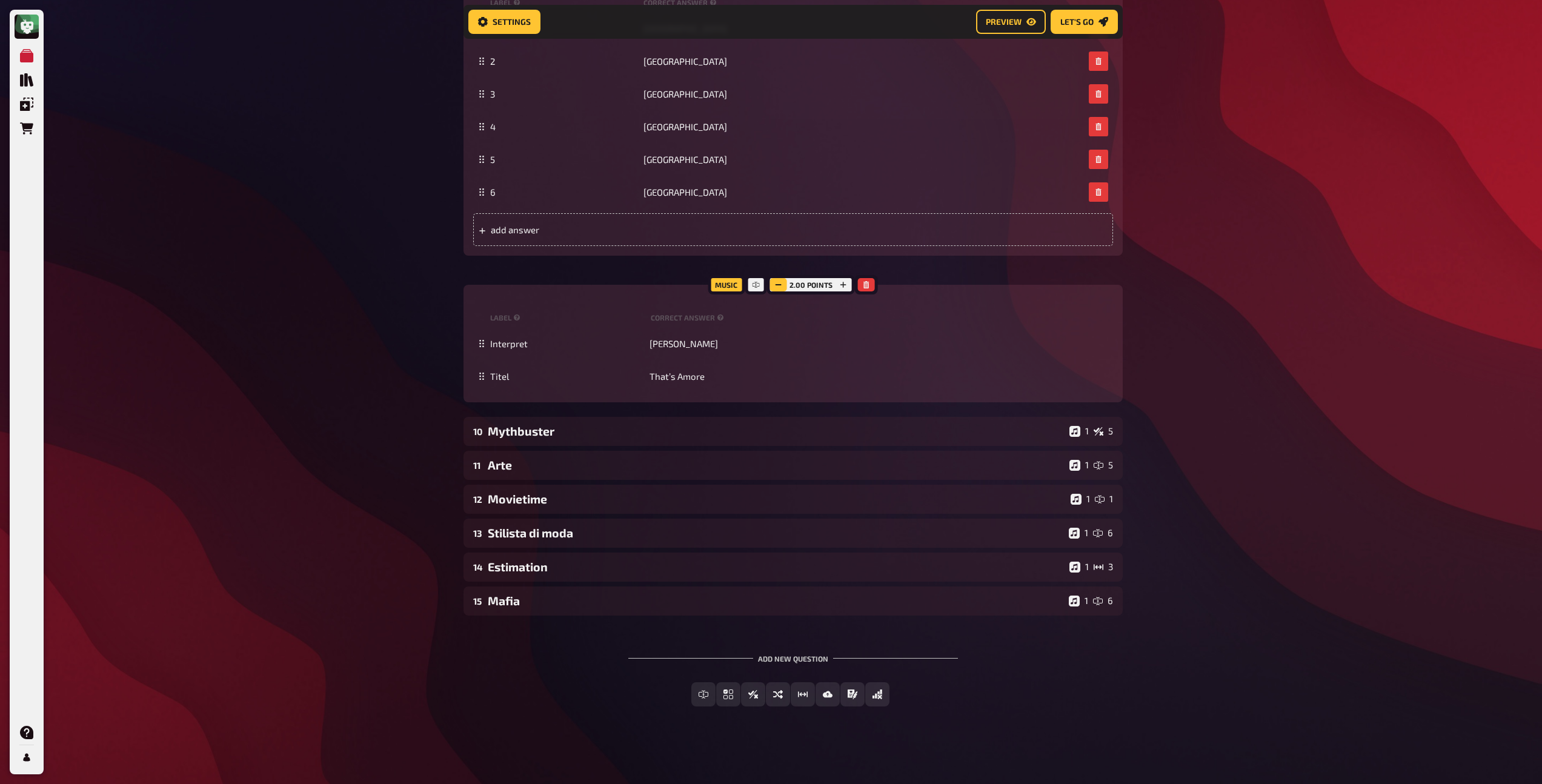
click at [776, 285] on rect "button" at bounding box center [778, 284] width 6 height 1
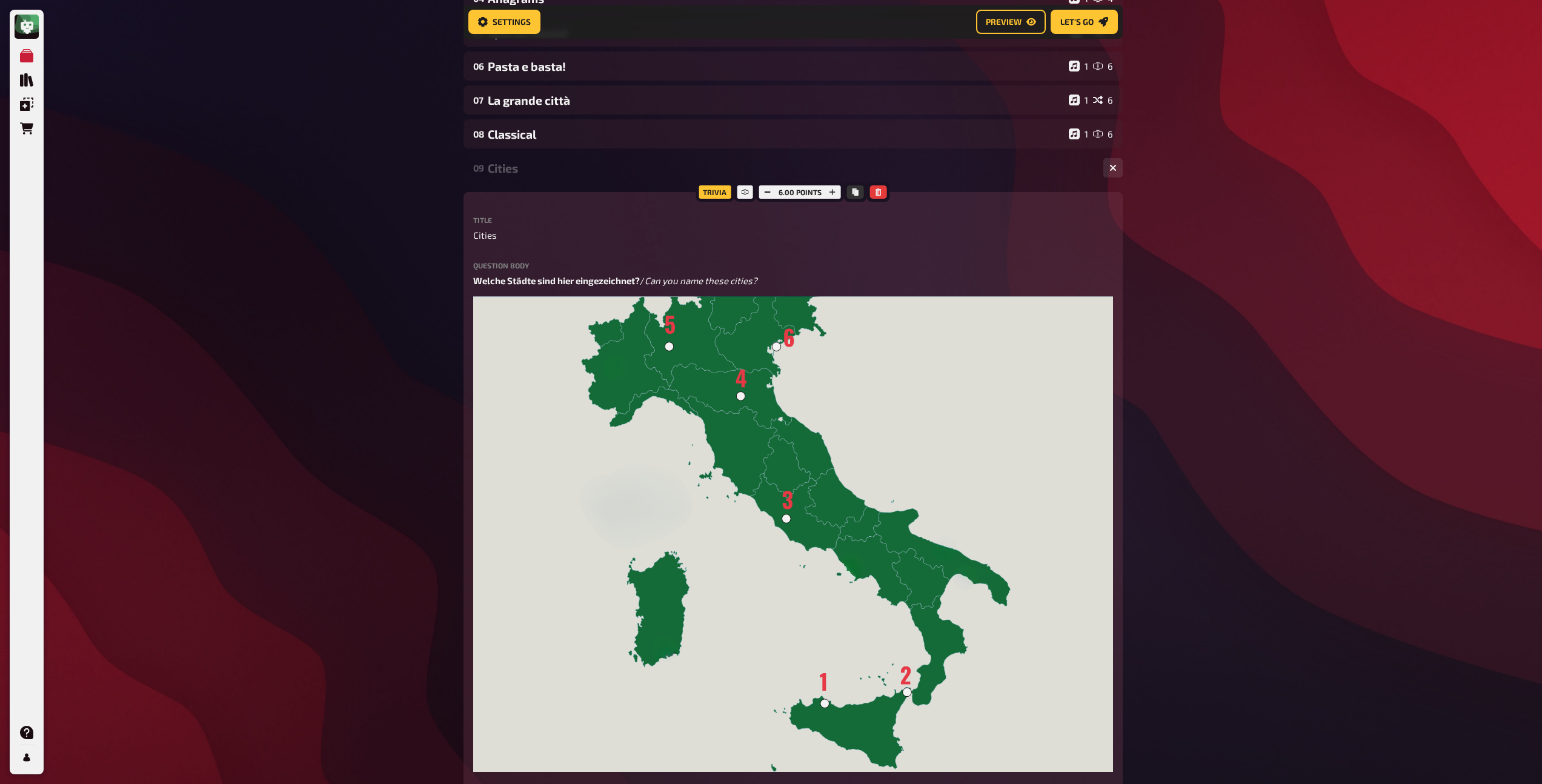
click at [490, 170] on div "Cities" at bounding box center [790, 168] width 606 height 14
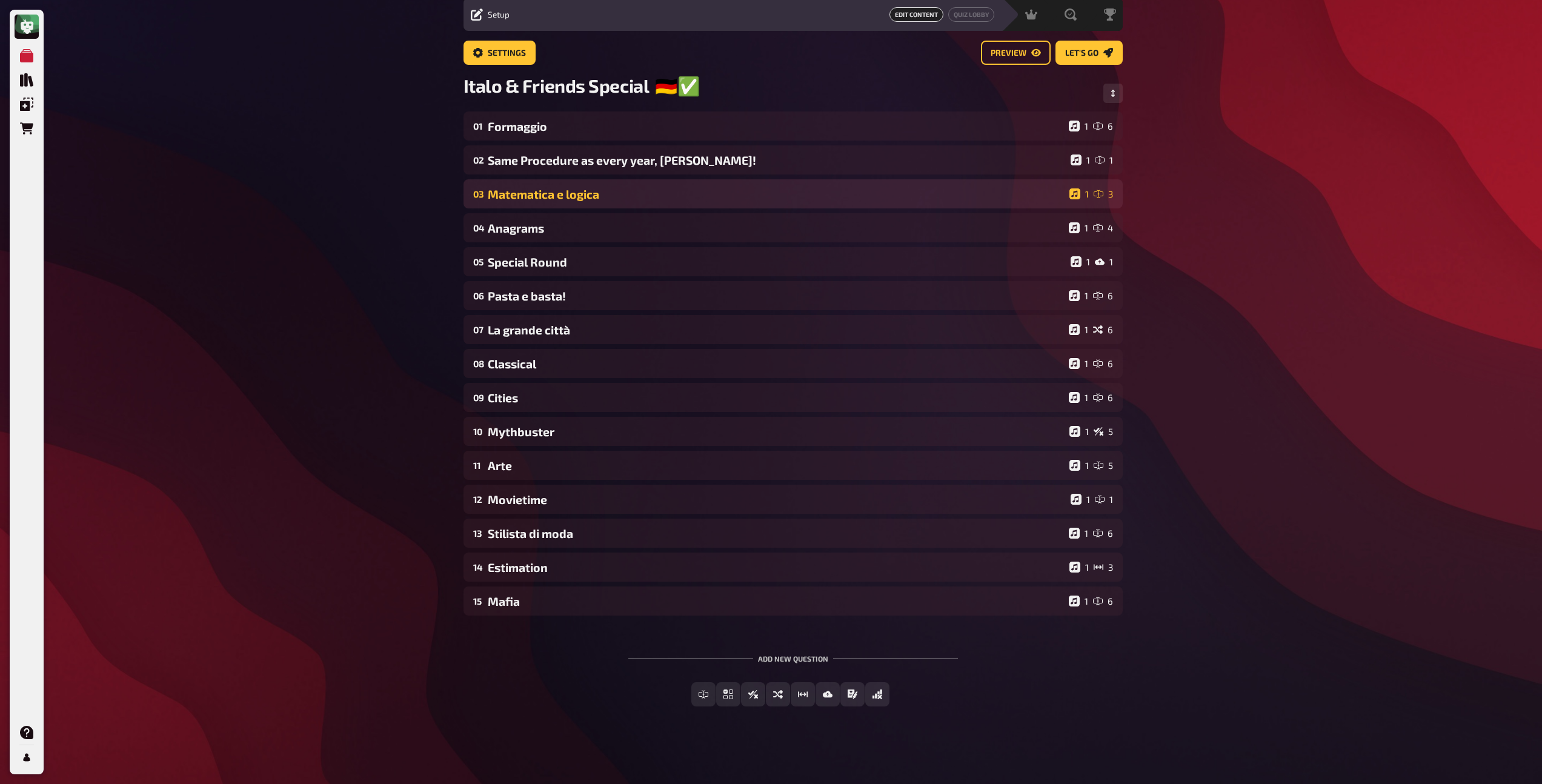
scroll to position [44, 0]
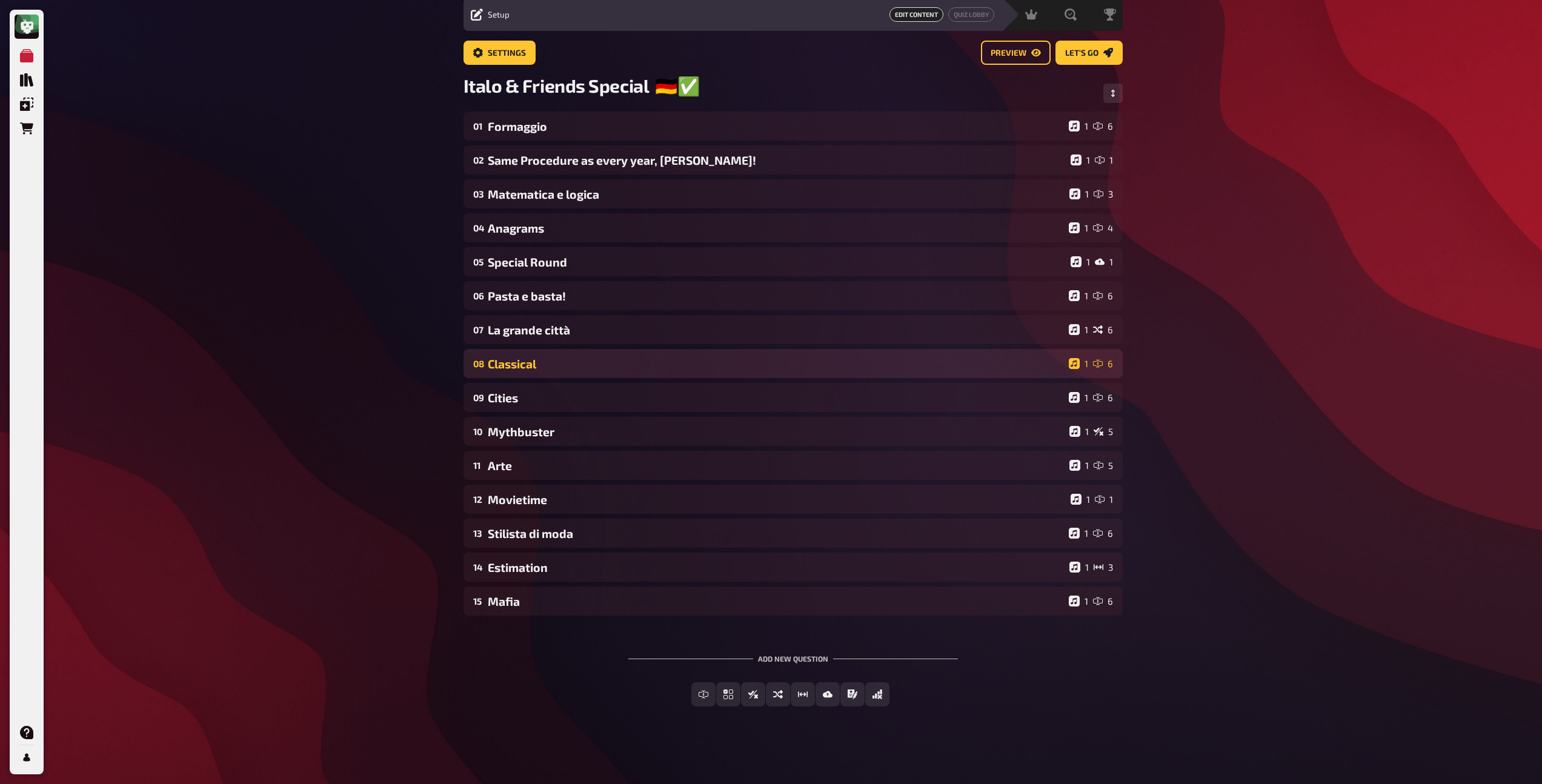
click at [551, 374] on div "08 Classical 1 6" at bounding box center [793, 364] width 660 height 29
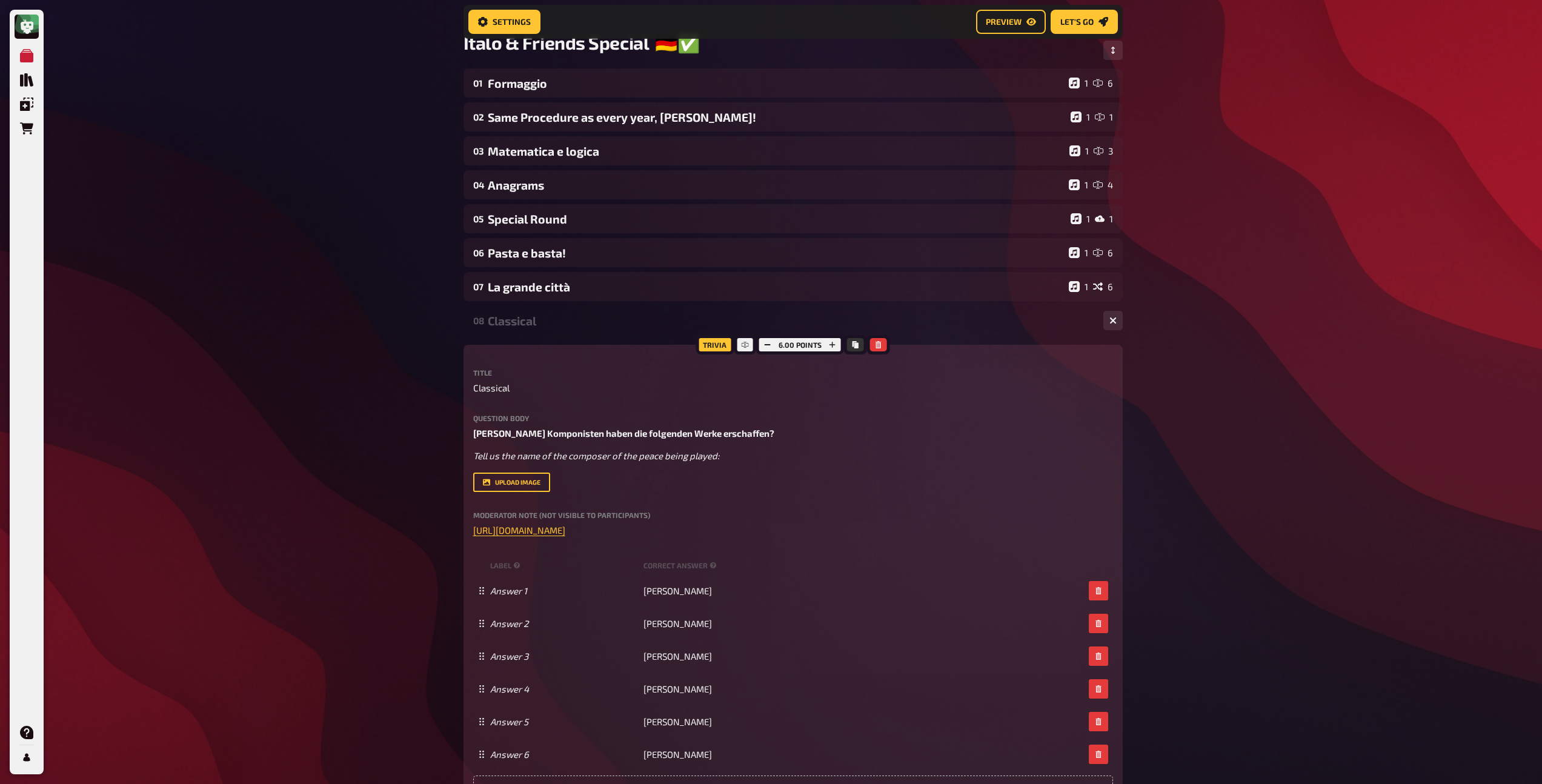
click at [516, 325] on div "Classical" at bounding box center [790, 321] width 606 height 14
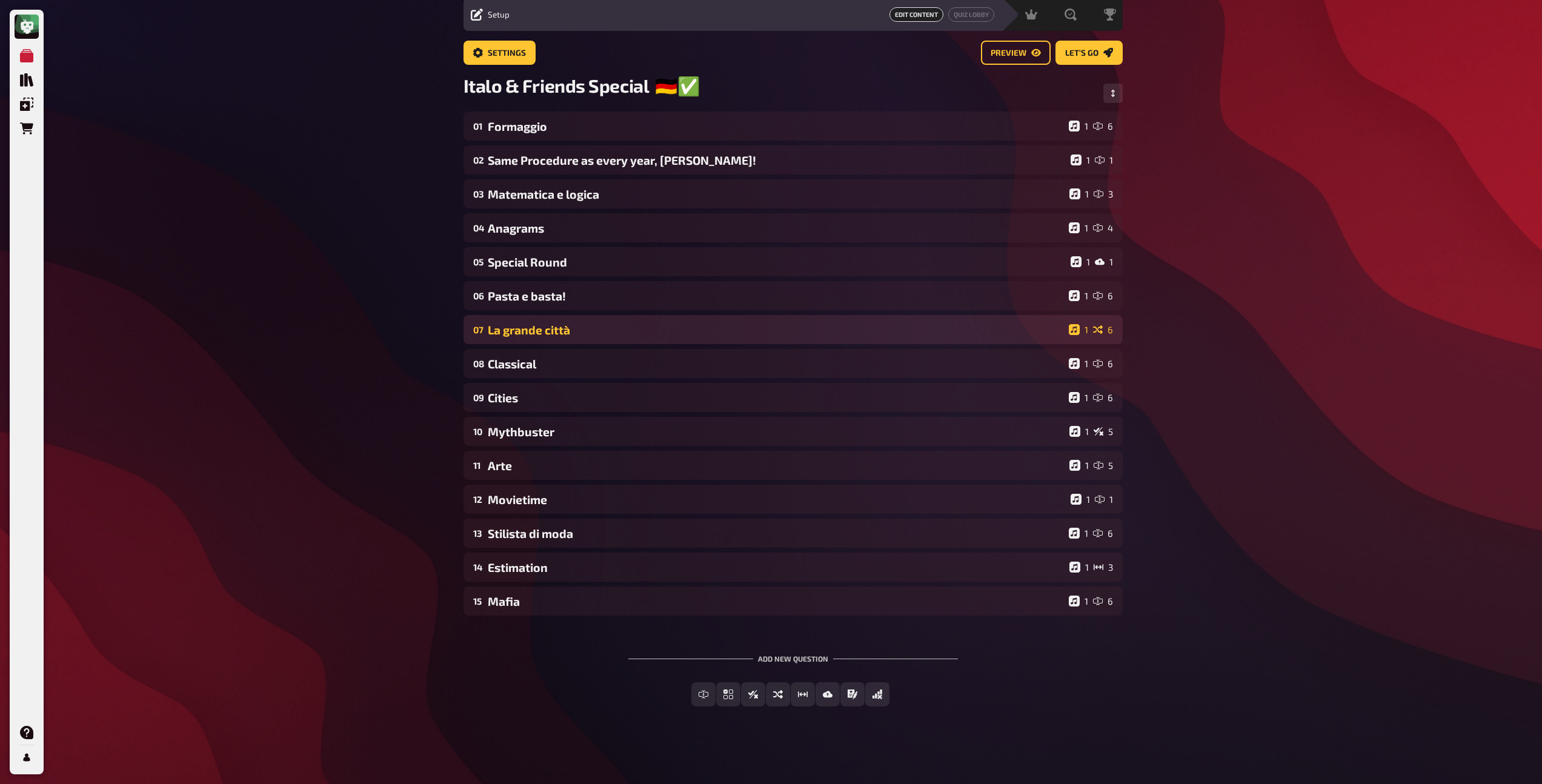
click at [545, 336] on div "La grande città" at bounding box center [775, 330] width 576 height 14
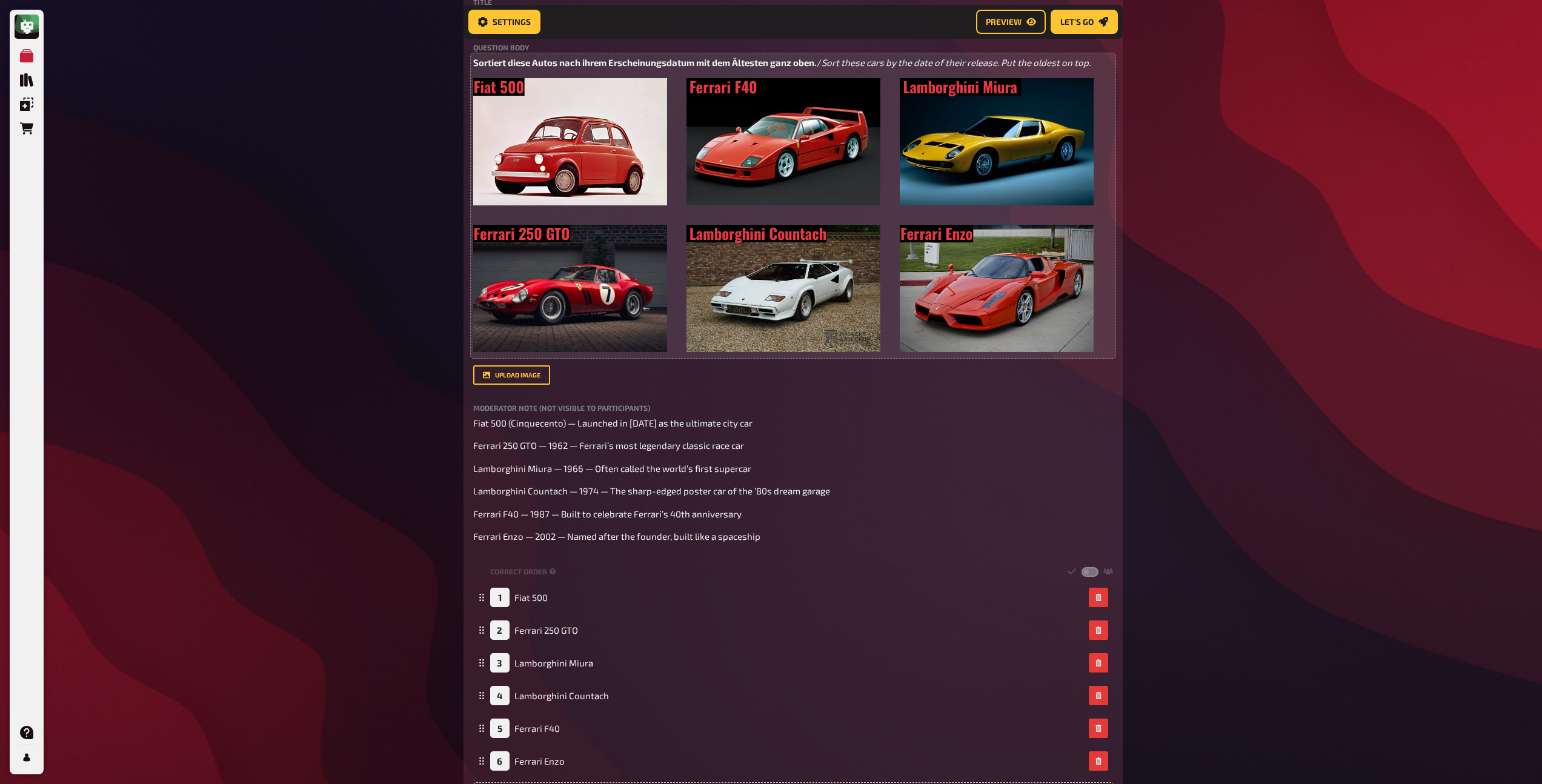
scroll to position [37, 0]
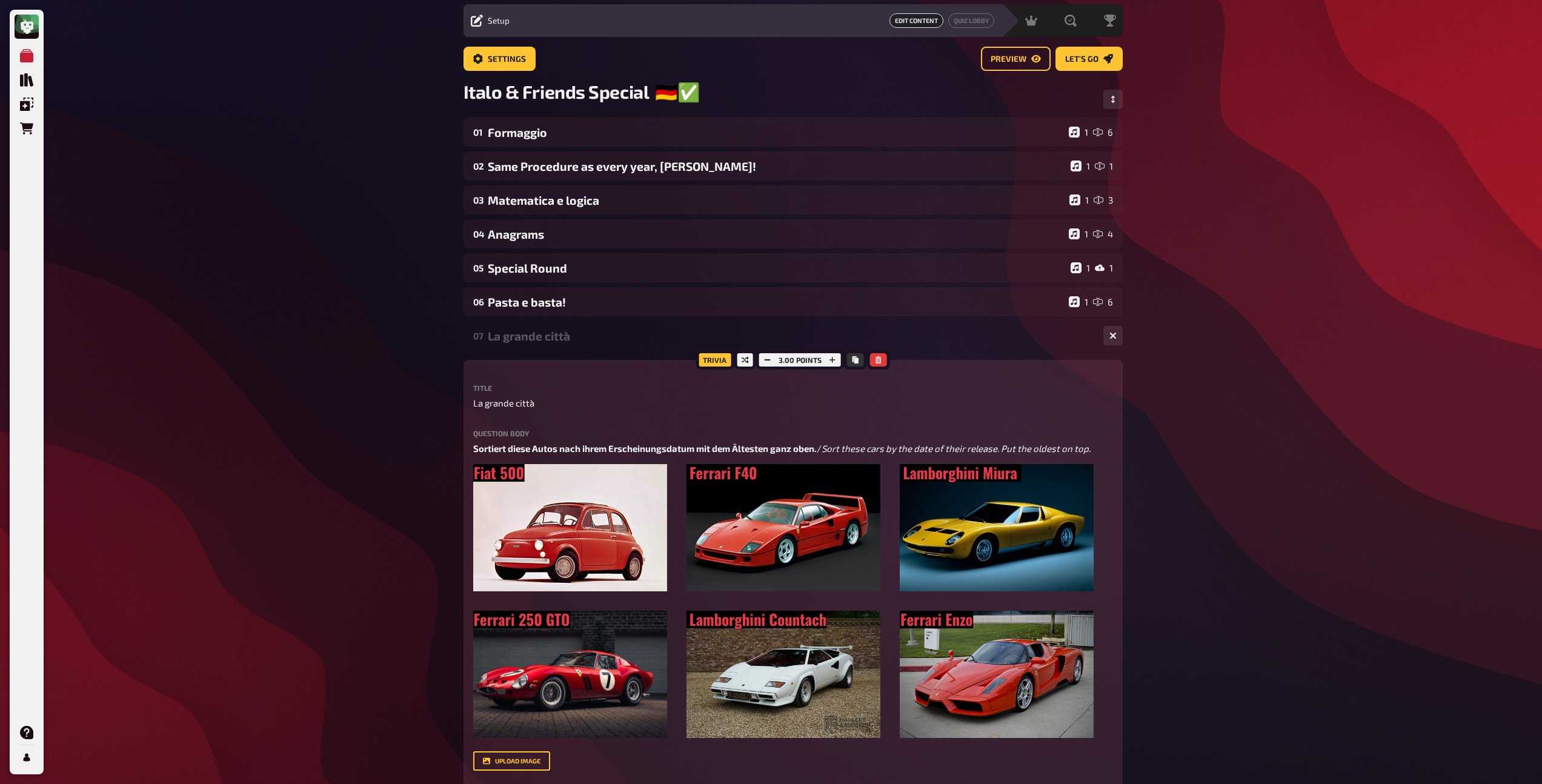
click at [535, 340] on div "La grande città" at bounding box center [790, 336] width 606 height 14
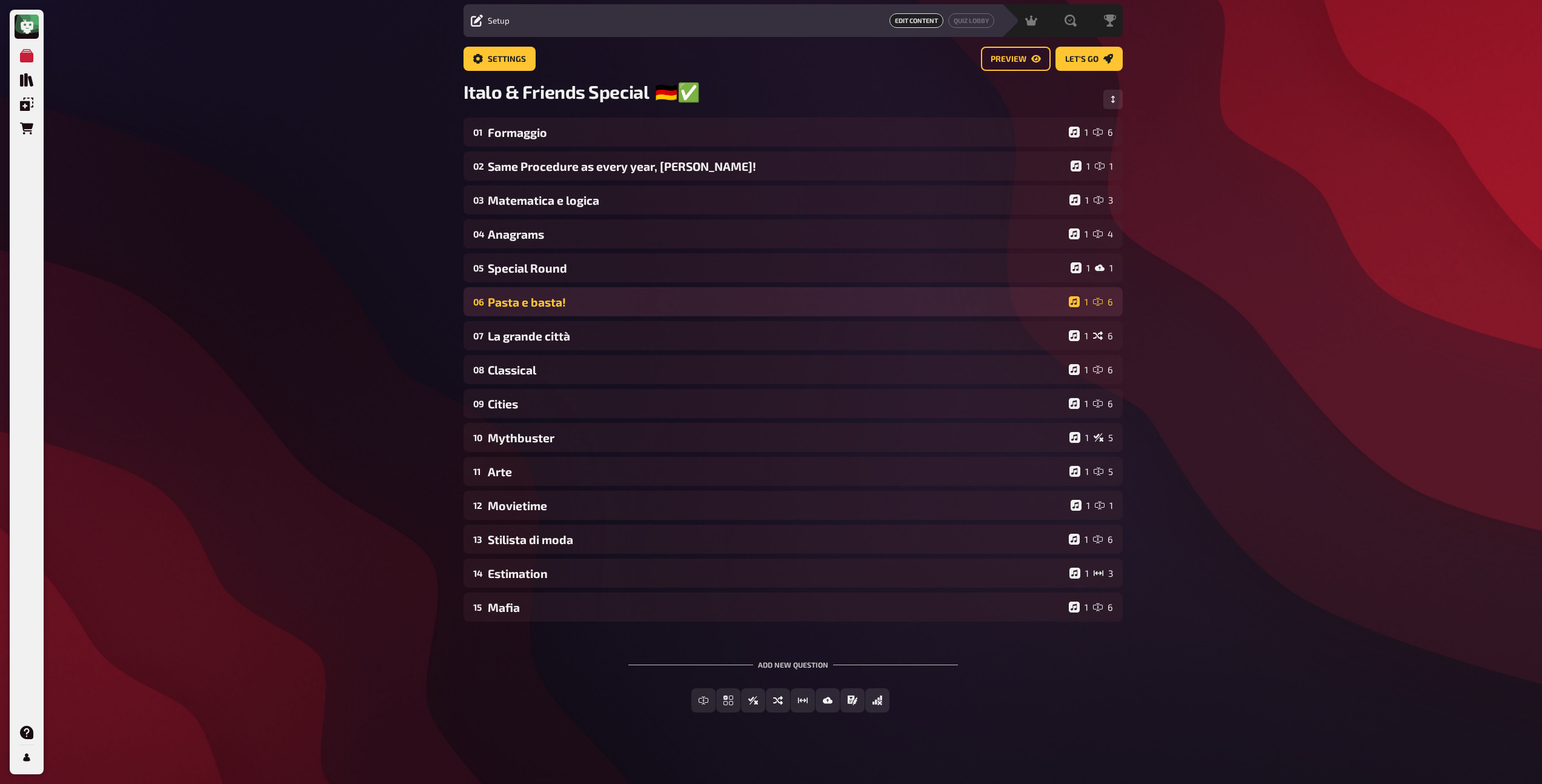
click at [536, 302] on div "Pasta e basta!" at bounding box center [775, 302] width 576 height 14
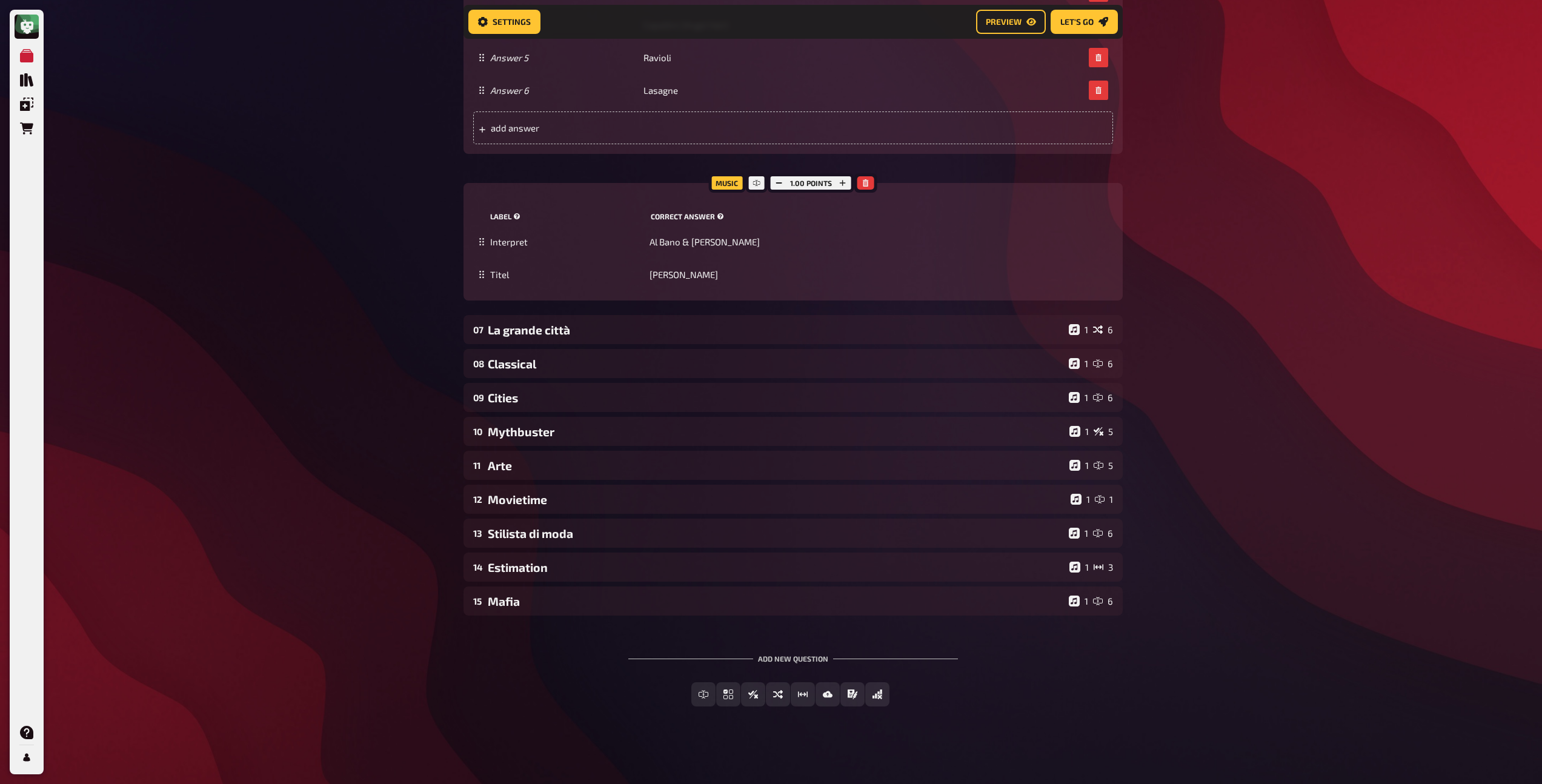
scroll to position [159, 0]
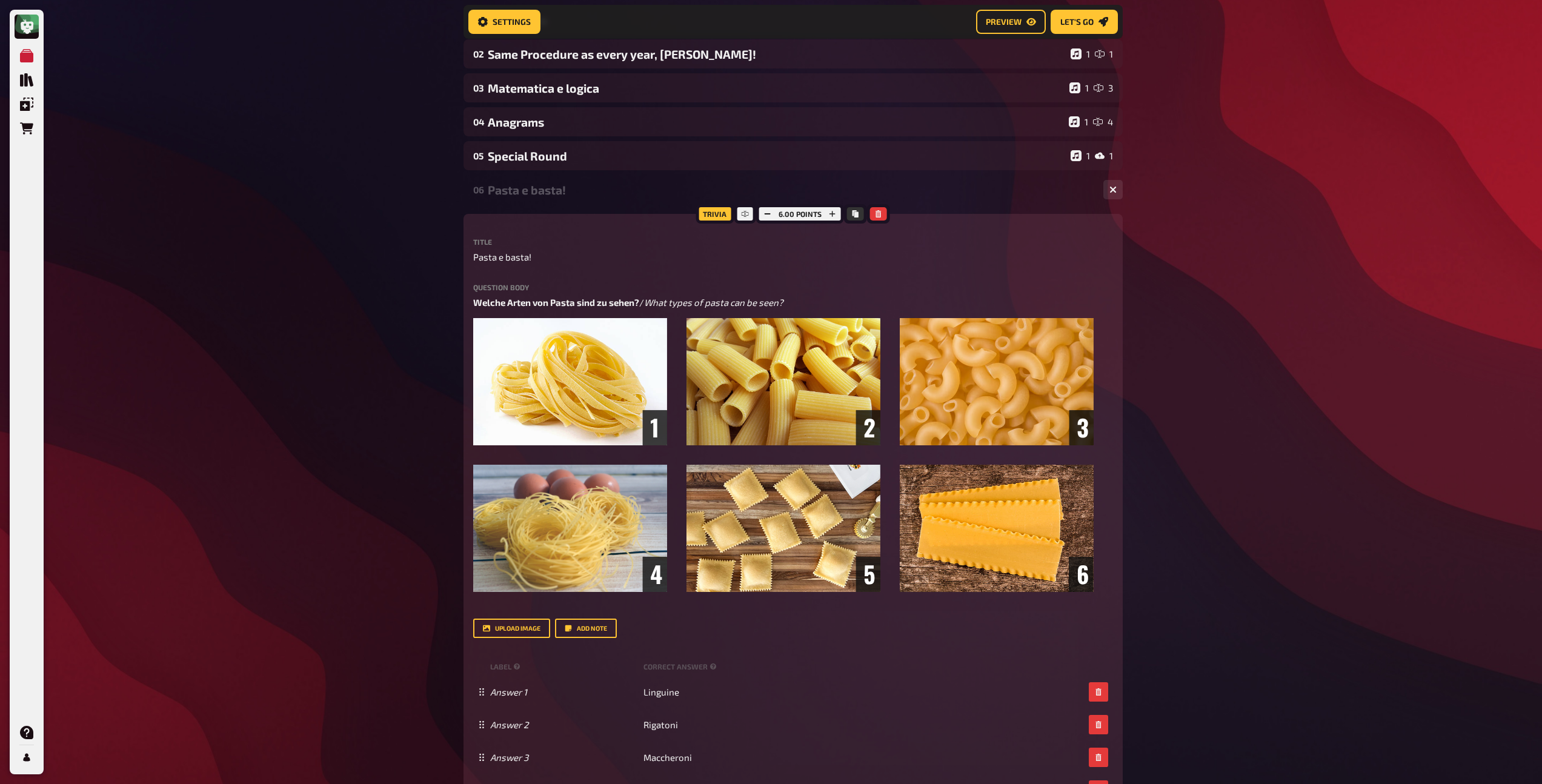
click at [542, 186] on div "Pasta e basta!" at bounding box center [790, 190] width 606 height 14
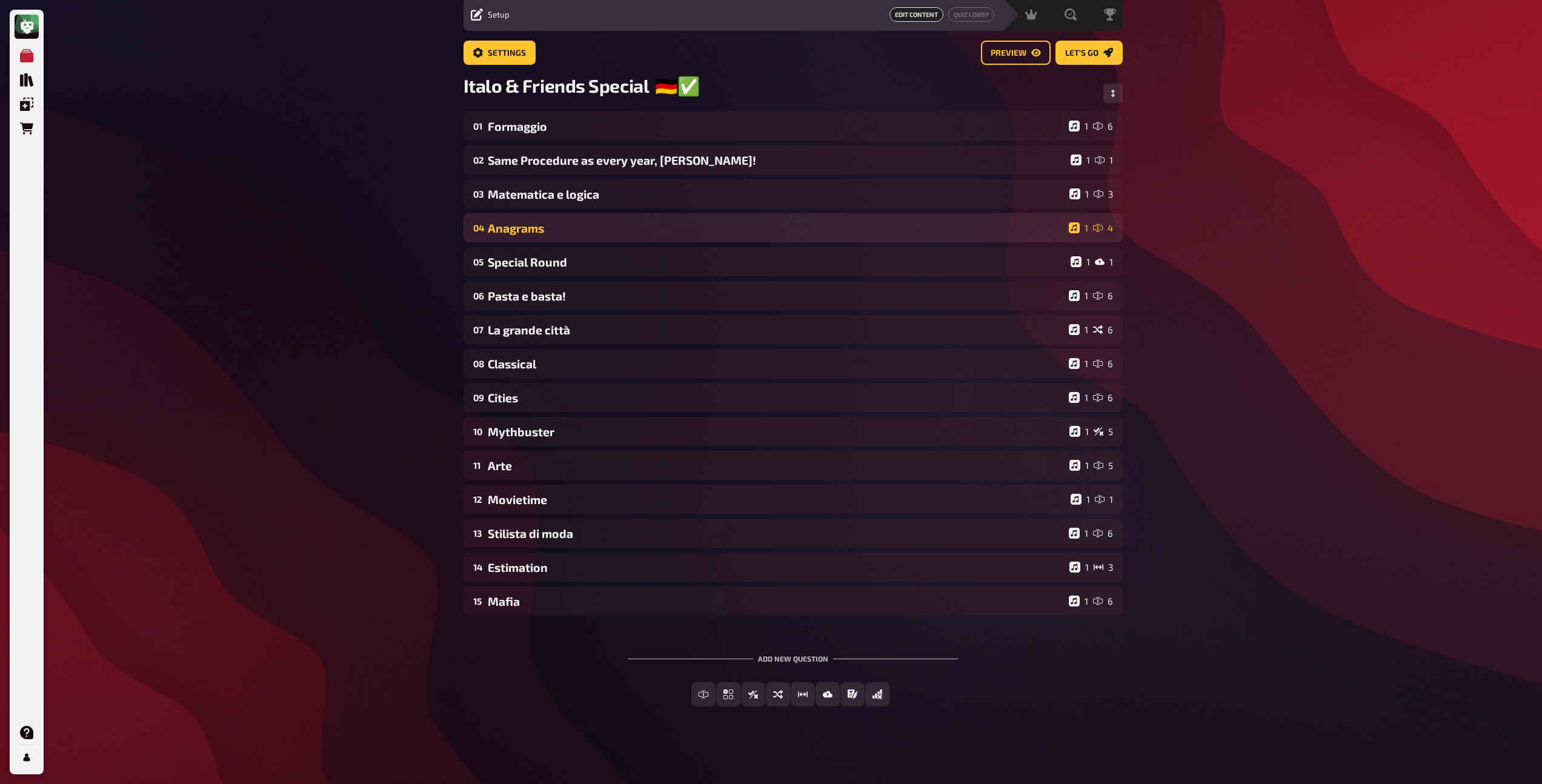
scroll to position [44, 0]
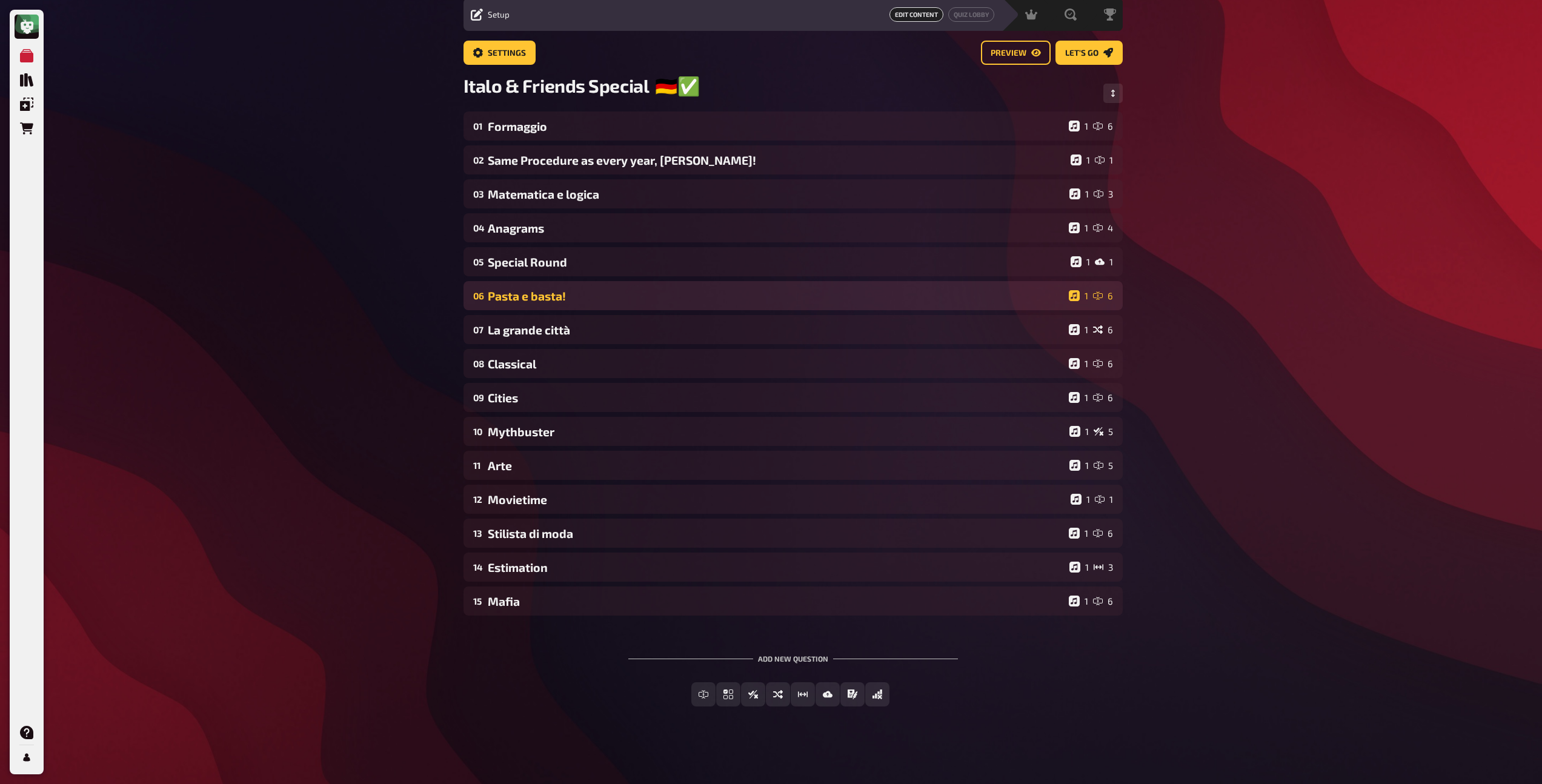
click at [559, 289] on div "Pasta e basta!" at bounding box center [775, 296] width 576 height 14
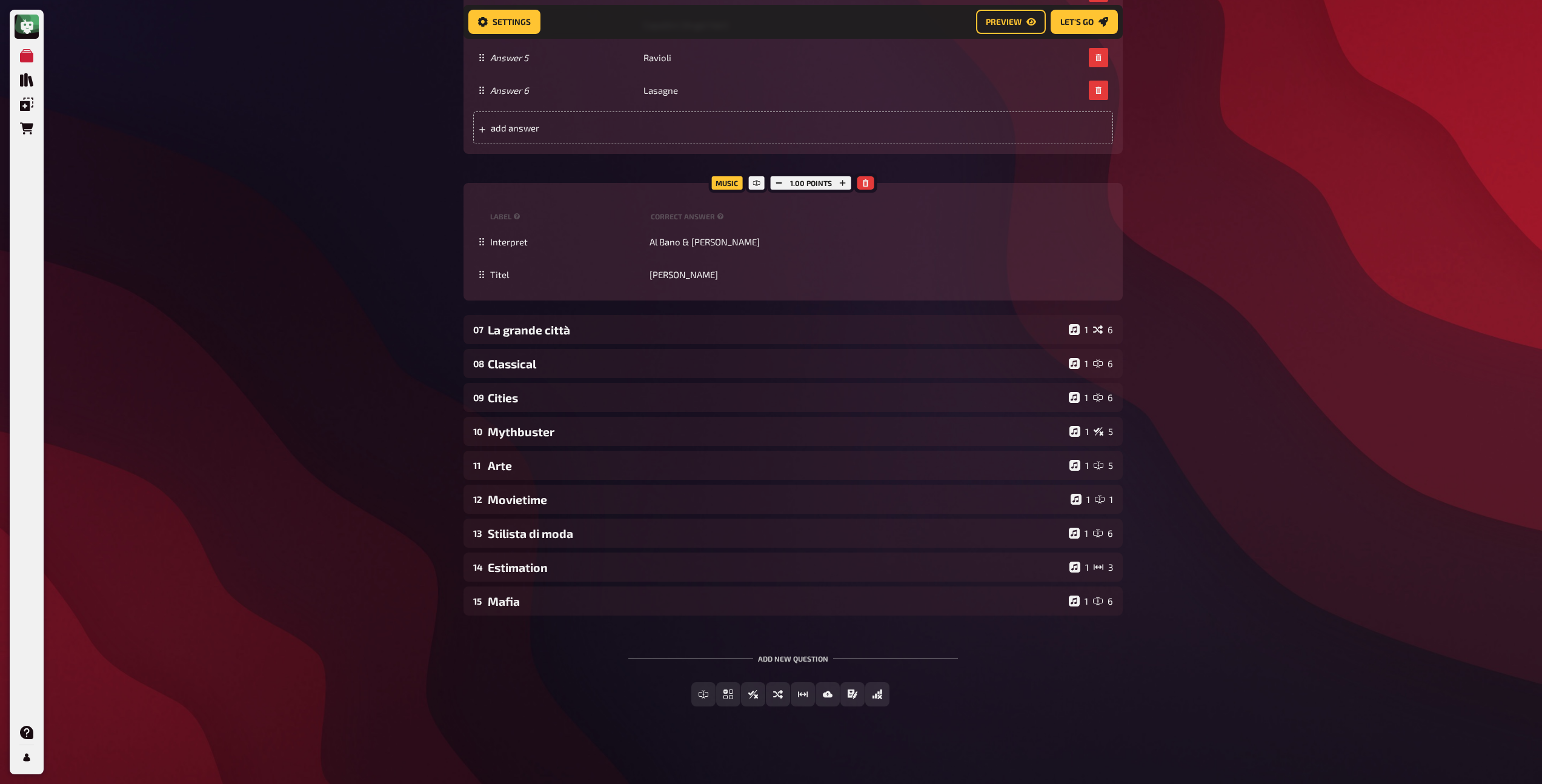
scroll to position [135, 0]
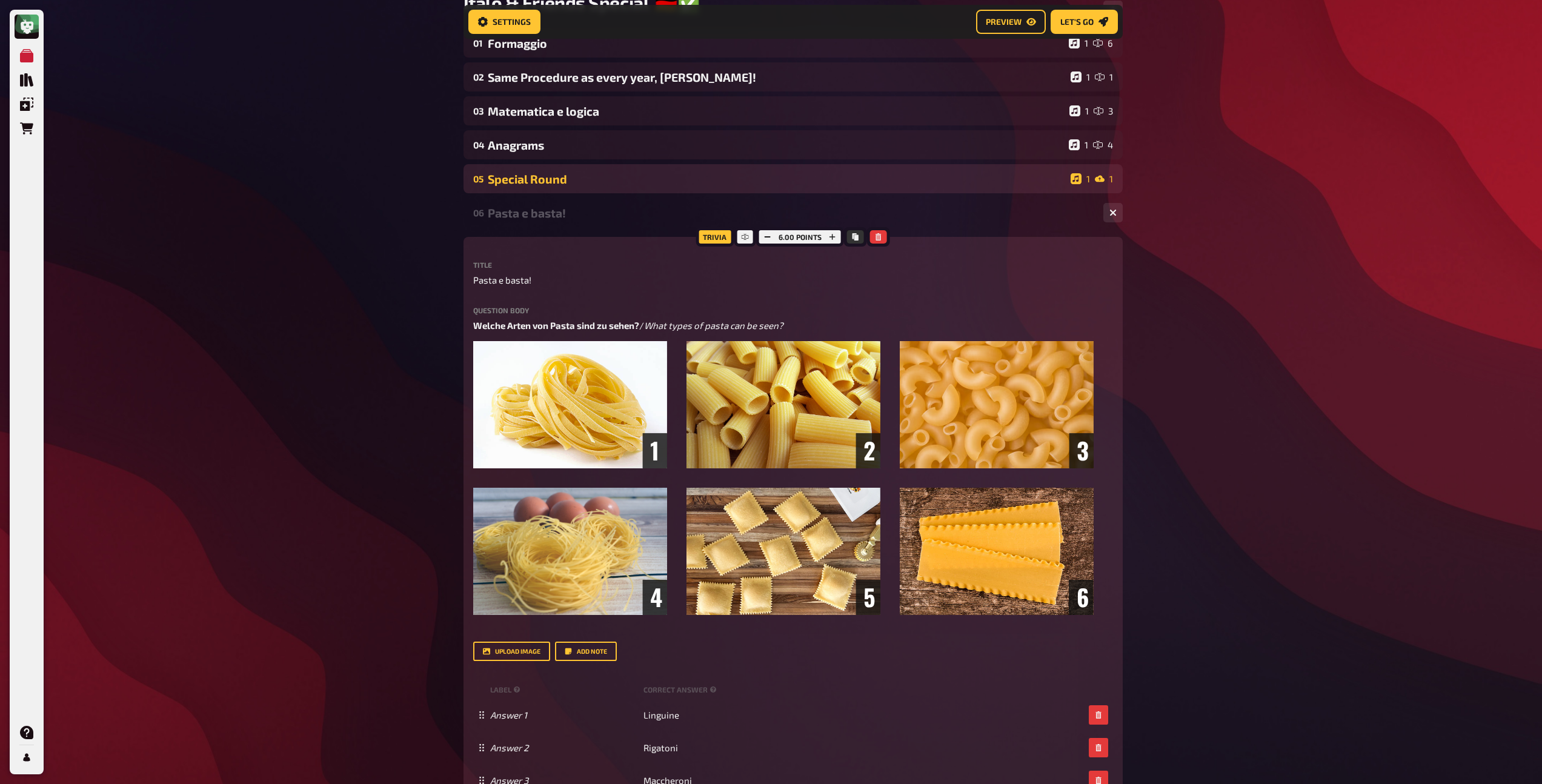
click at [549, 177] on div "Special Round" at bounding box center [776, 179] width 578 height 14
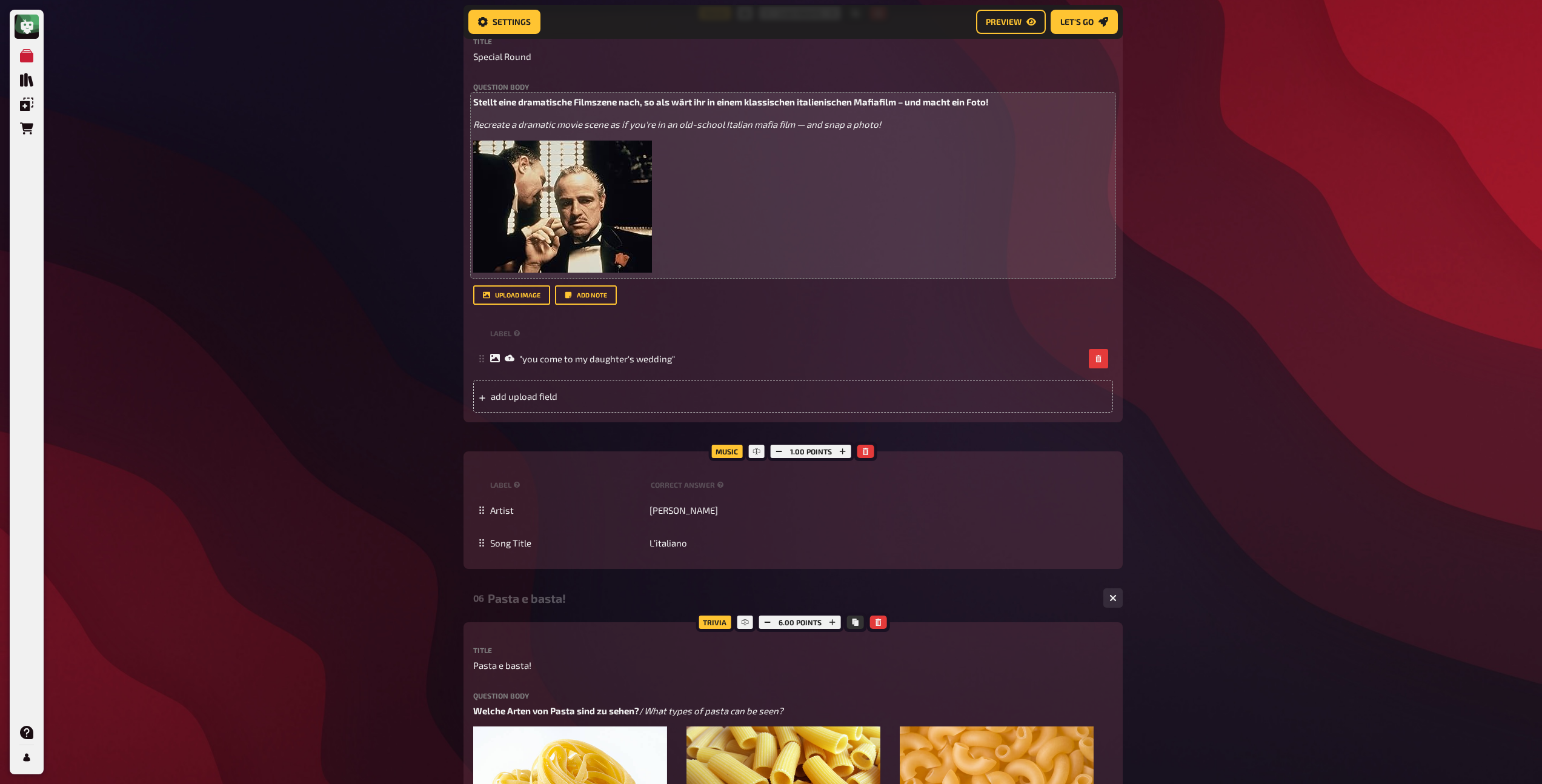
scroll to position [0, 0]
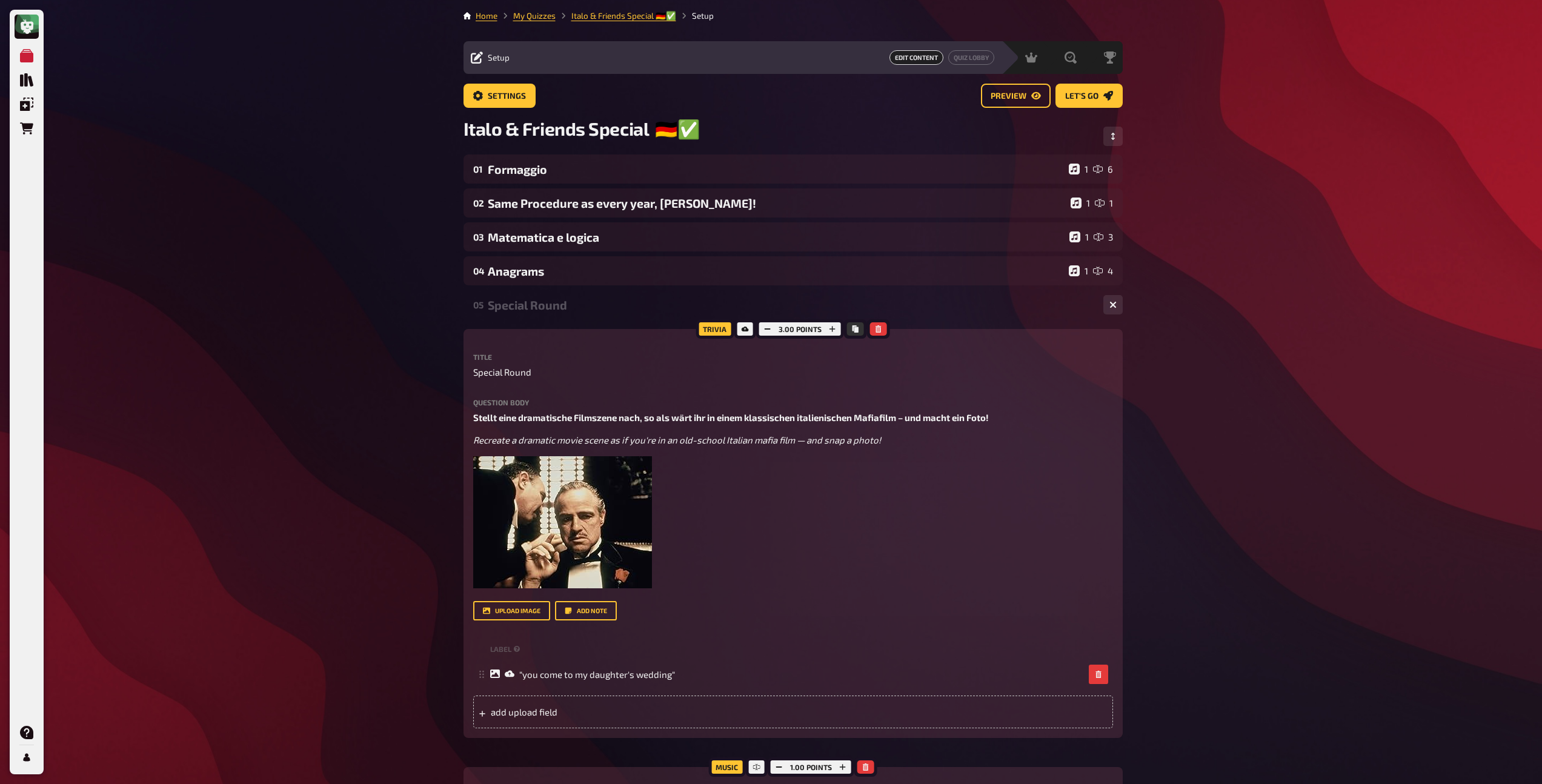
click at [582, 302] on div "Special Round" at bounding box center [790, 304] width 606 height 14
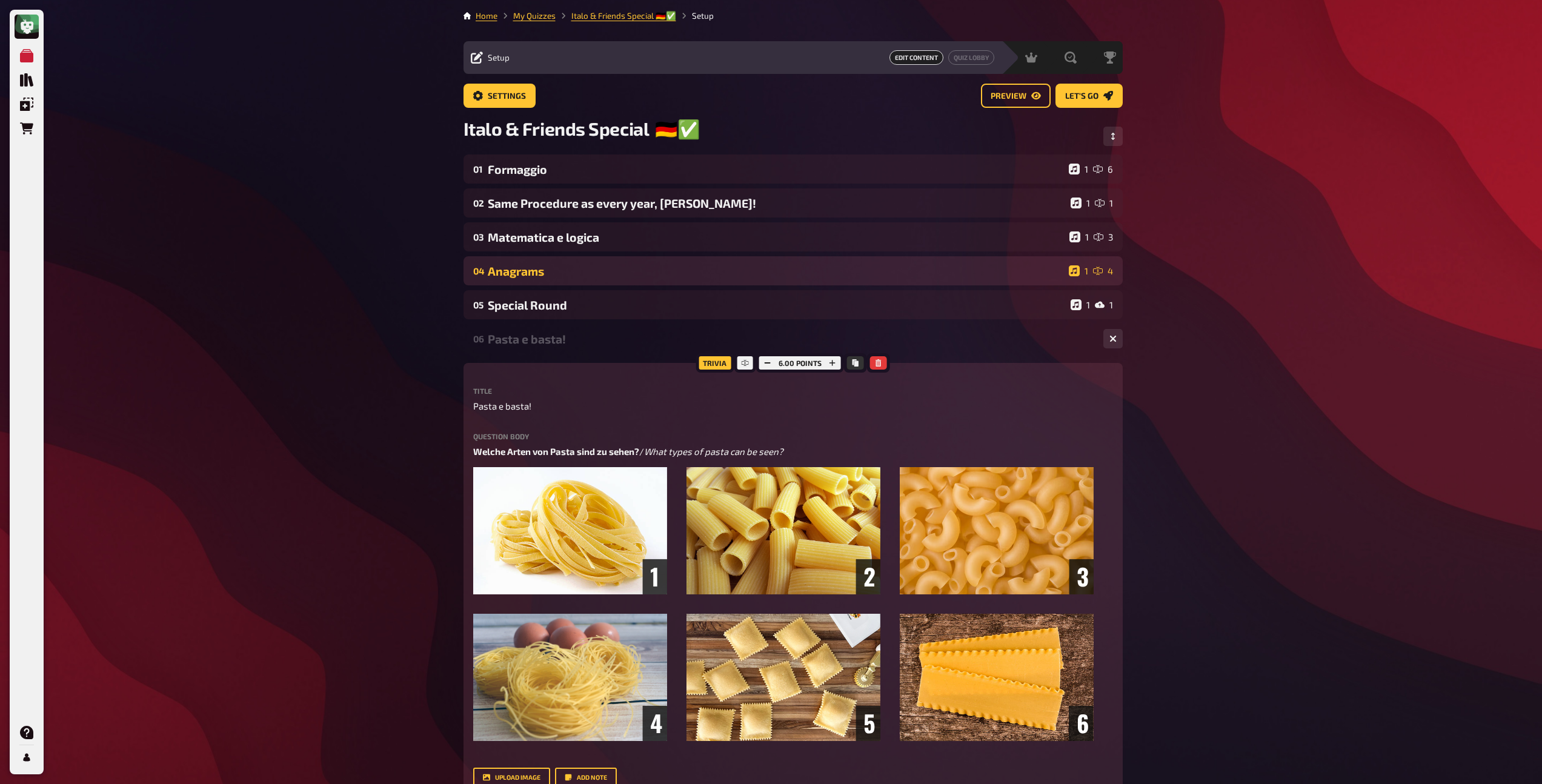
click at [569, 283] on div "04 Anagrams 1 4" at bounding box center [793, 270] width 660 height 29
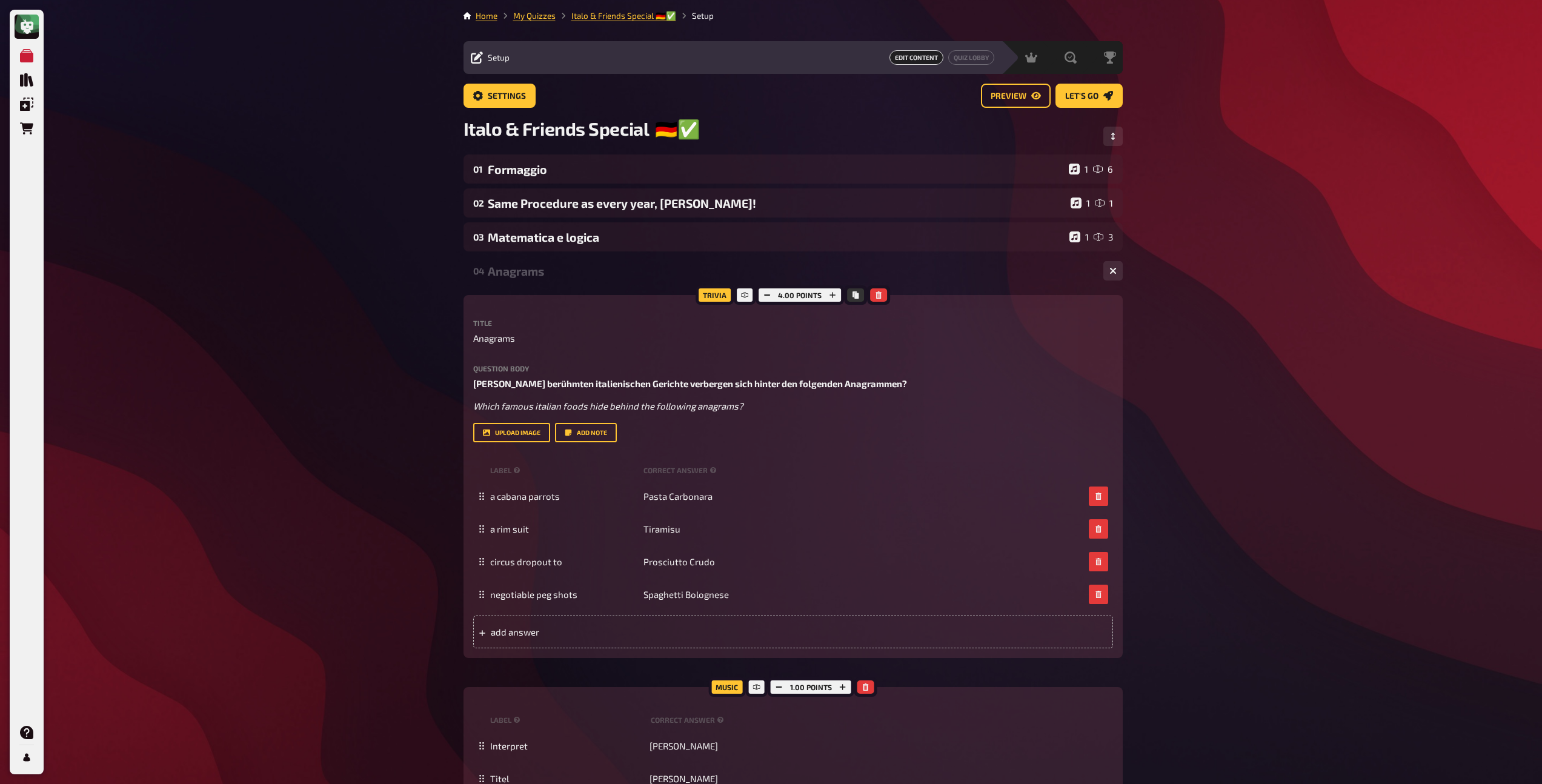
click at [529, 278] on div "Anagrams" at bounding box center [790, 271] width 606 height 14
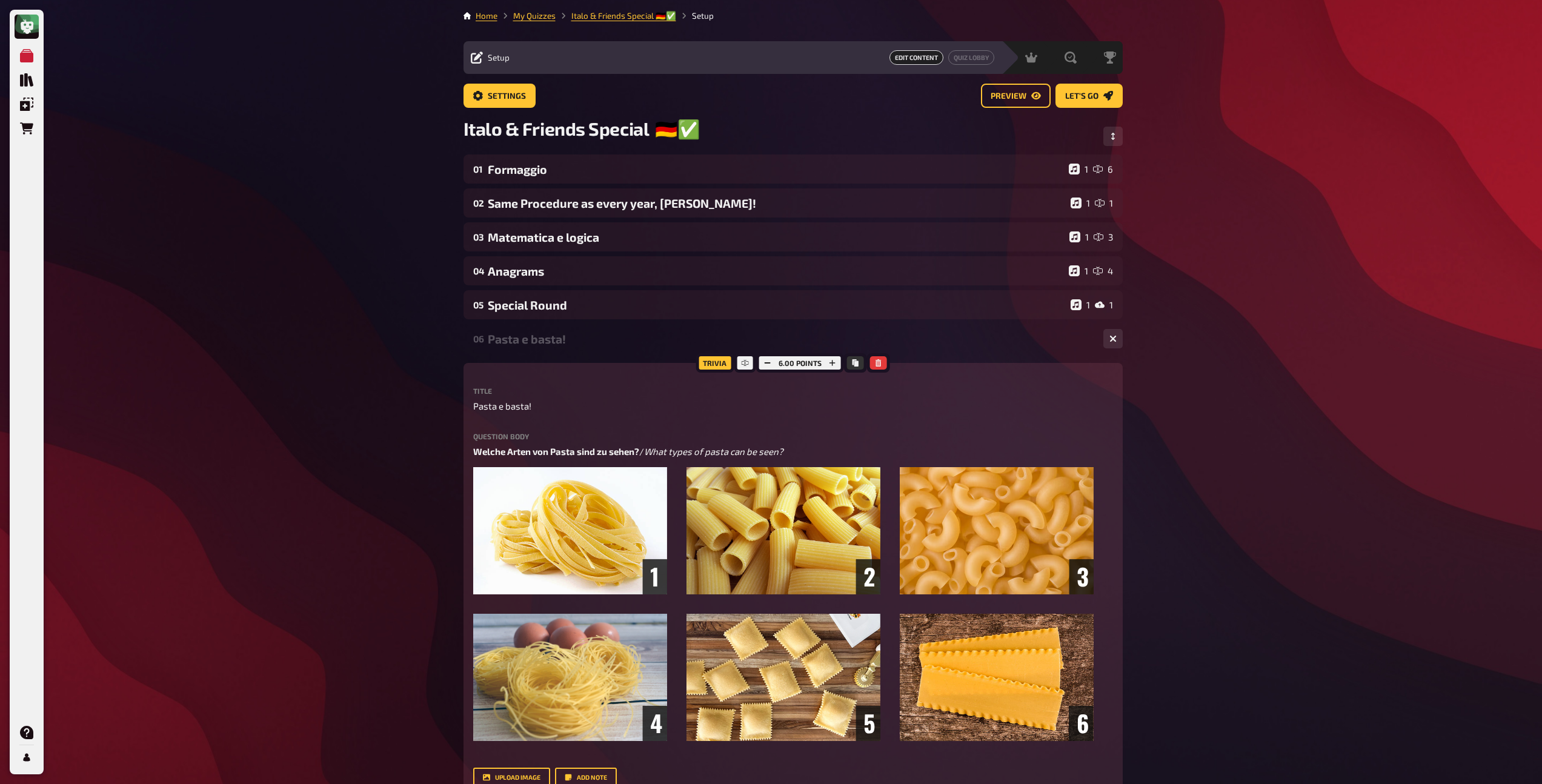
click at [534, 335] on div "Pasta e basta!" at bounding box center [790, 339] width 606 height 14
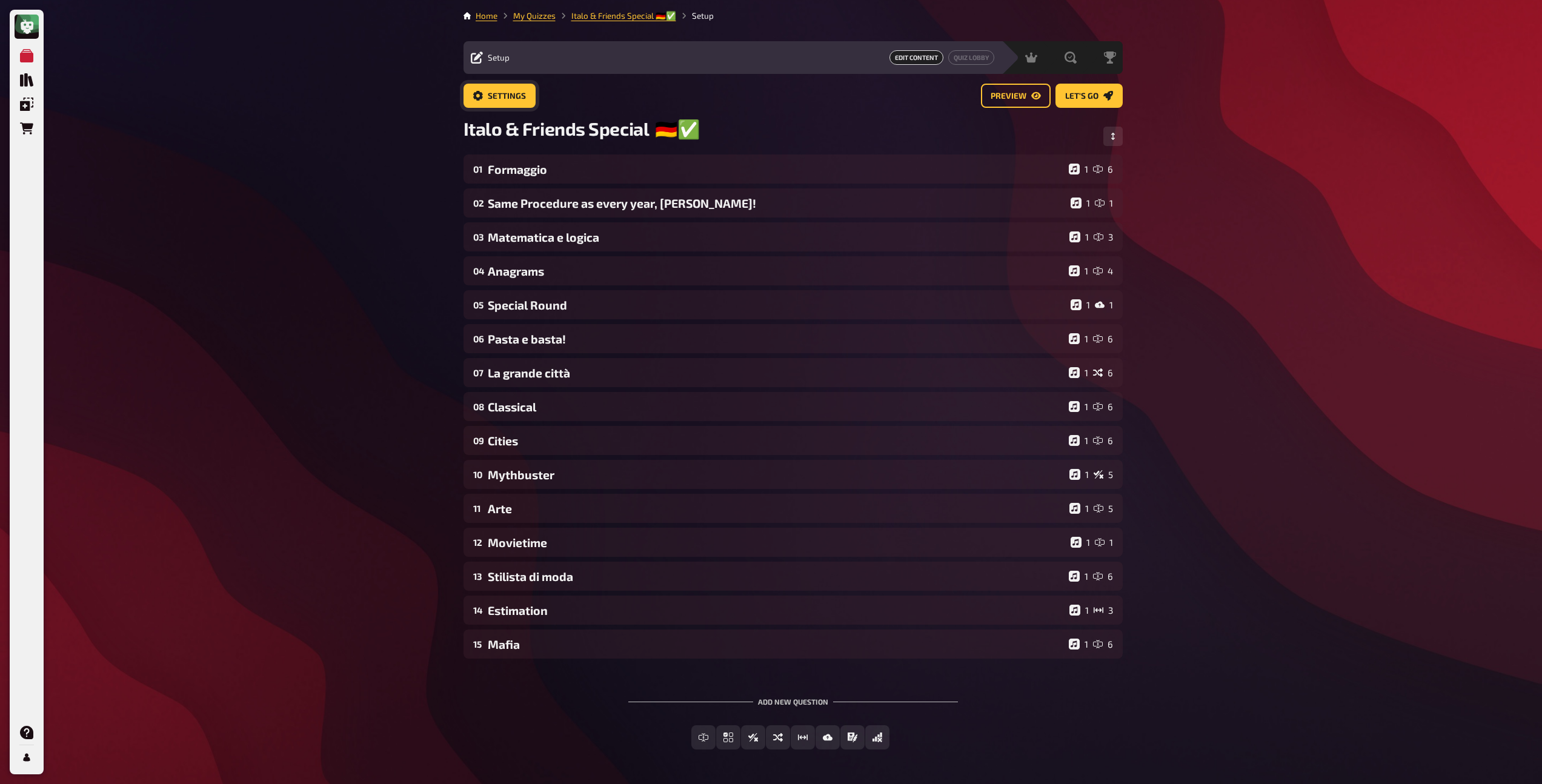
click at [518, 98] on span "Settings" at bounding box center [506, 96] width 38 height 9
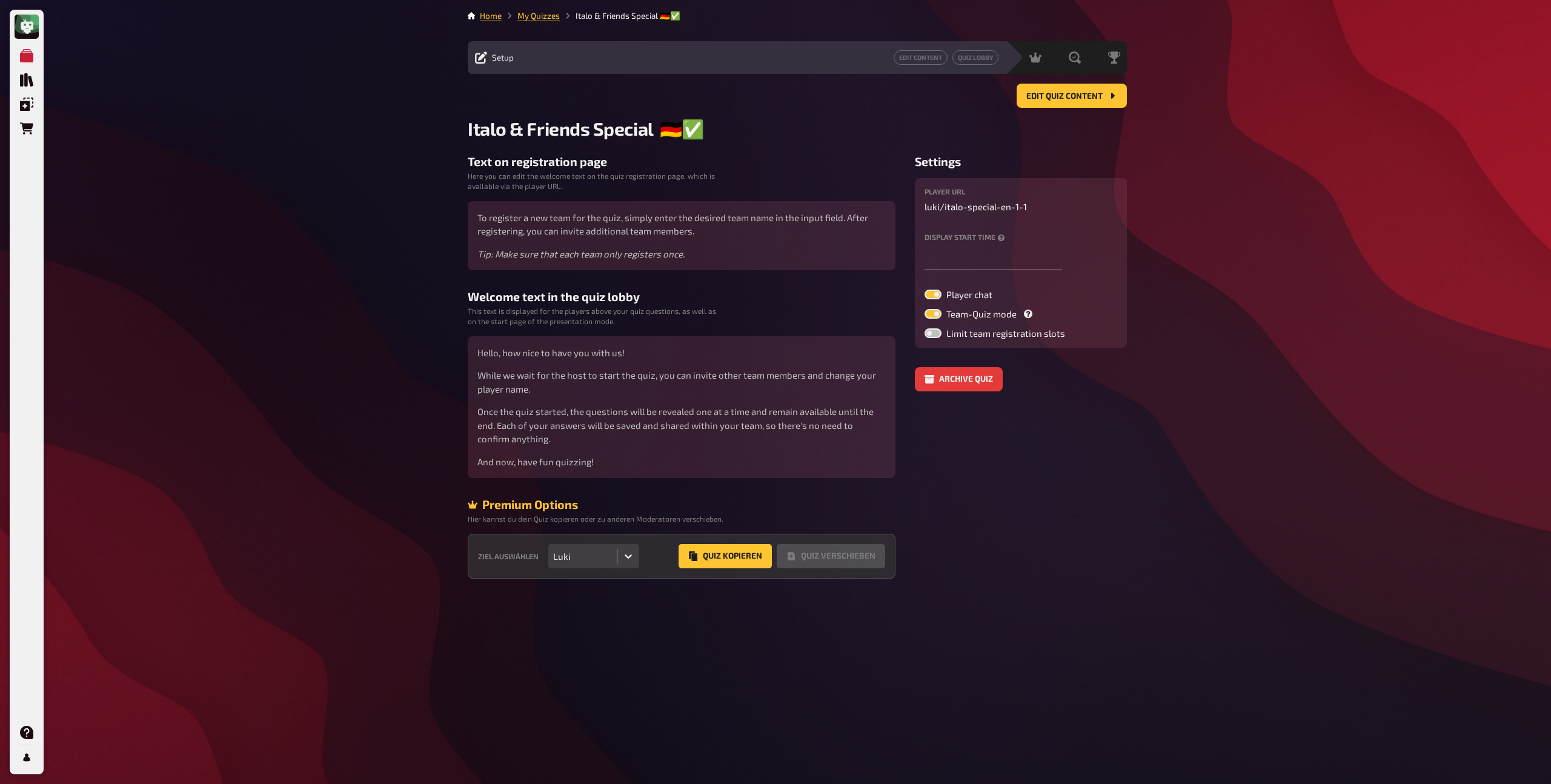
click at [632, 559] on icon at bounding box center [629, 555] width 12 height 12
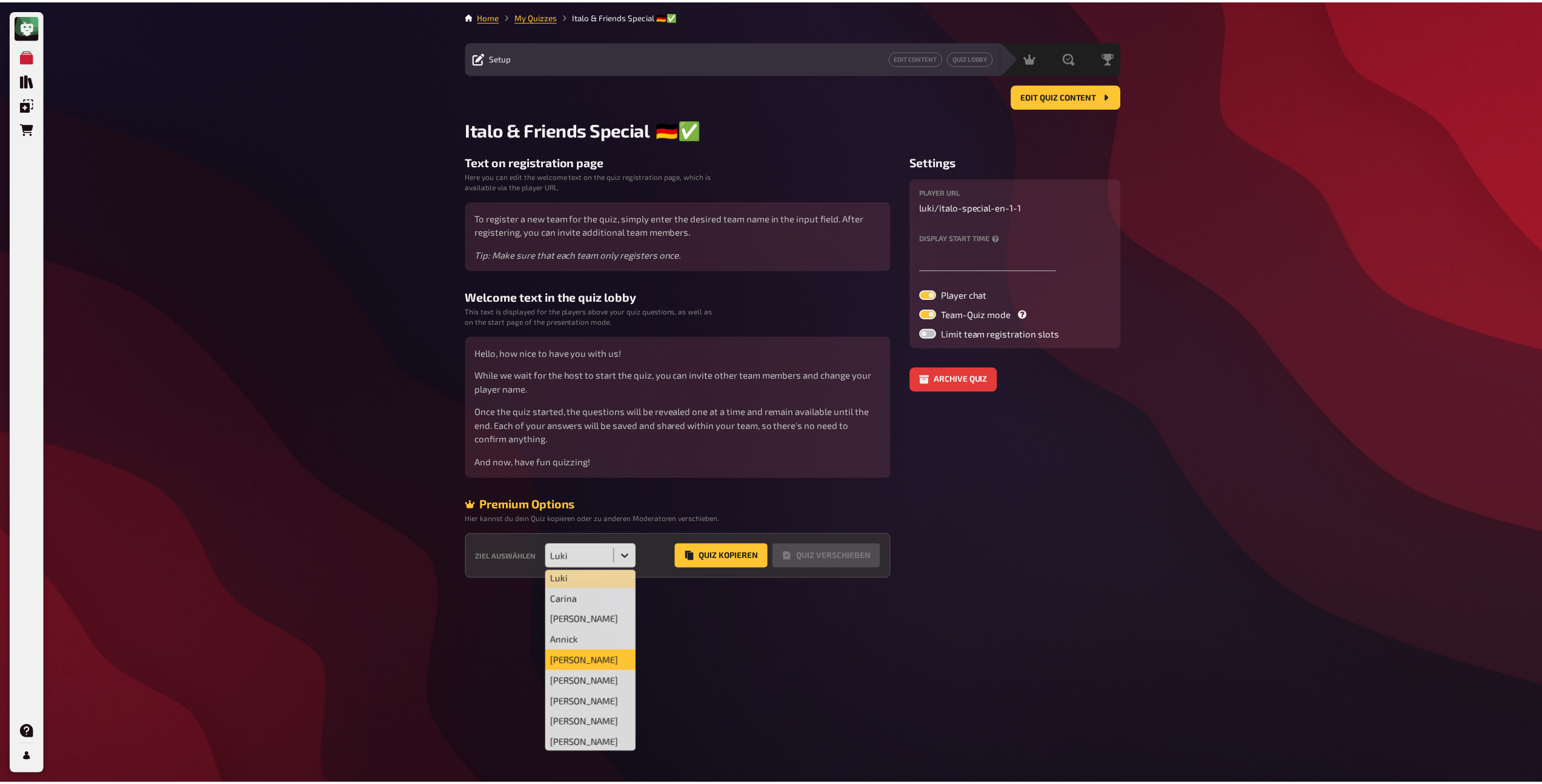
scroll to position [7, 0]
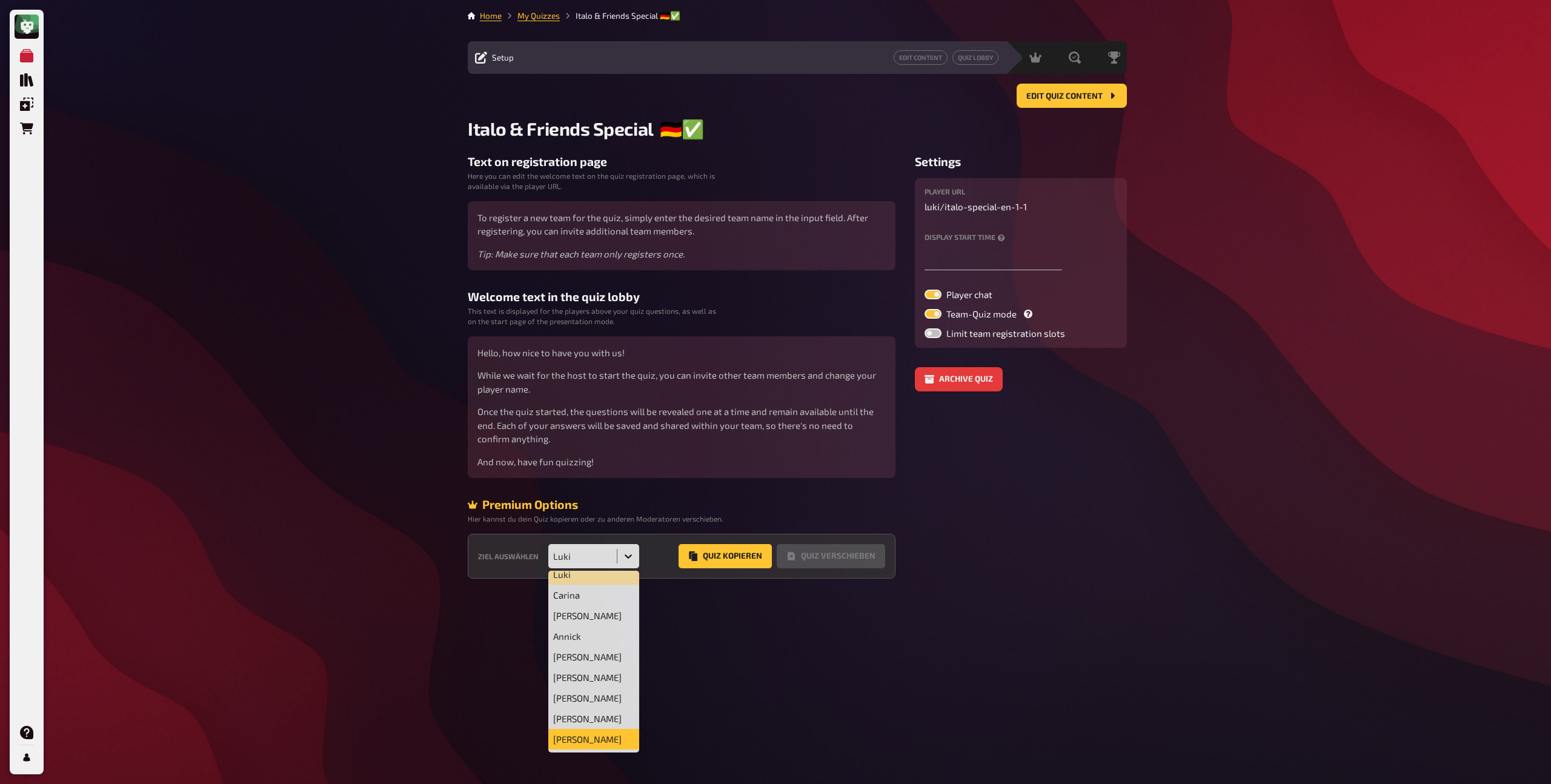
click at [591, 736] on div "[PERSON_NAME]" at bounding box center [594, 738] width 90 height 20
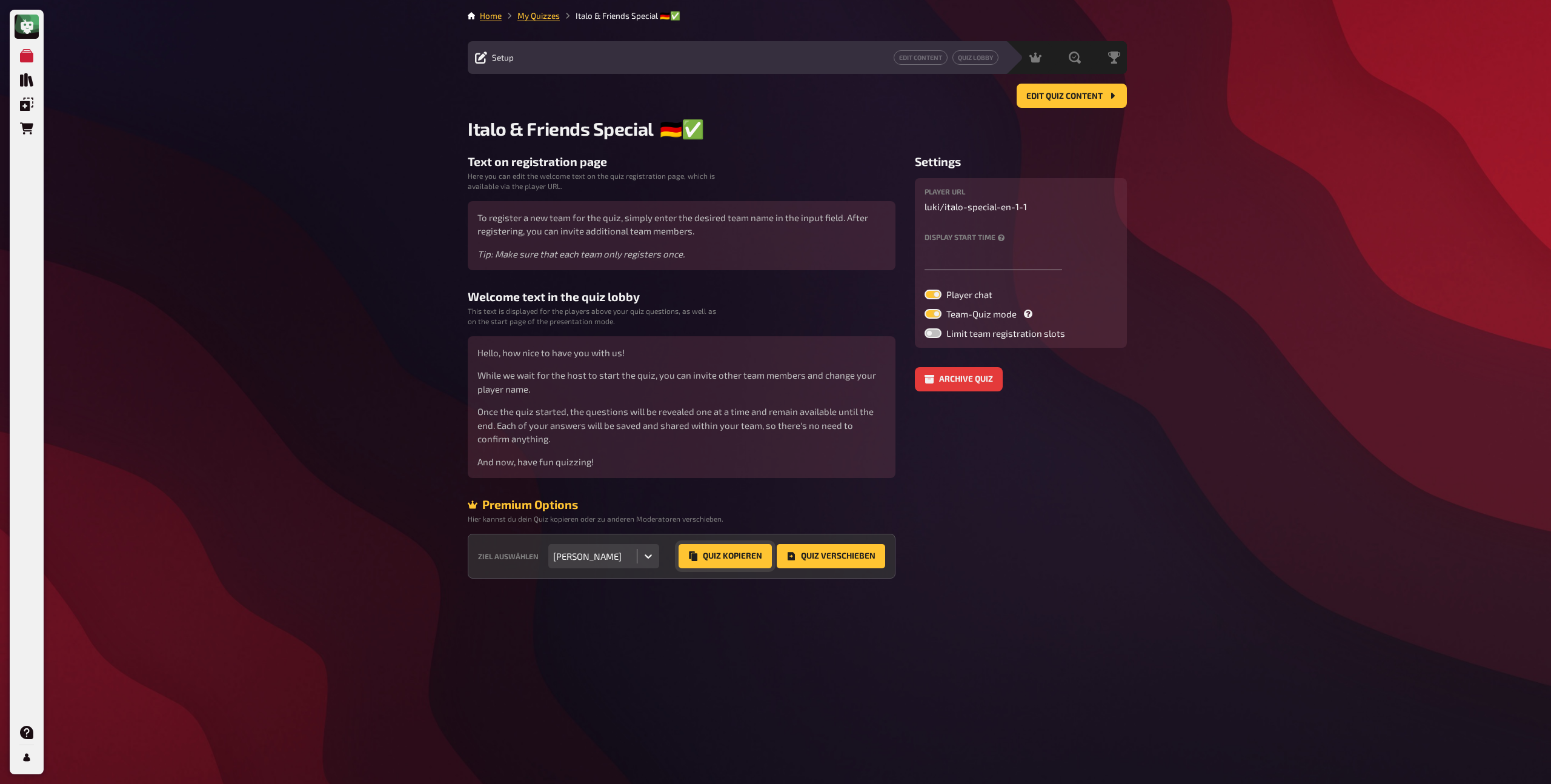
click at [712, 562] on button "Quiz Kopieren" at bounding box center [725, 555] width 93 height 24
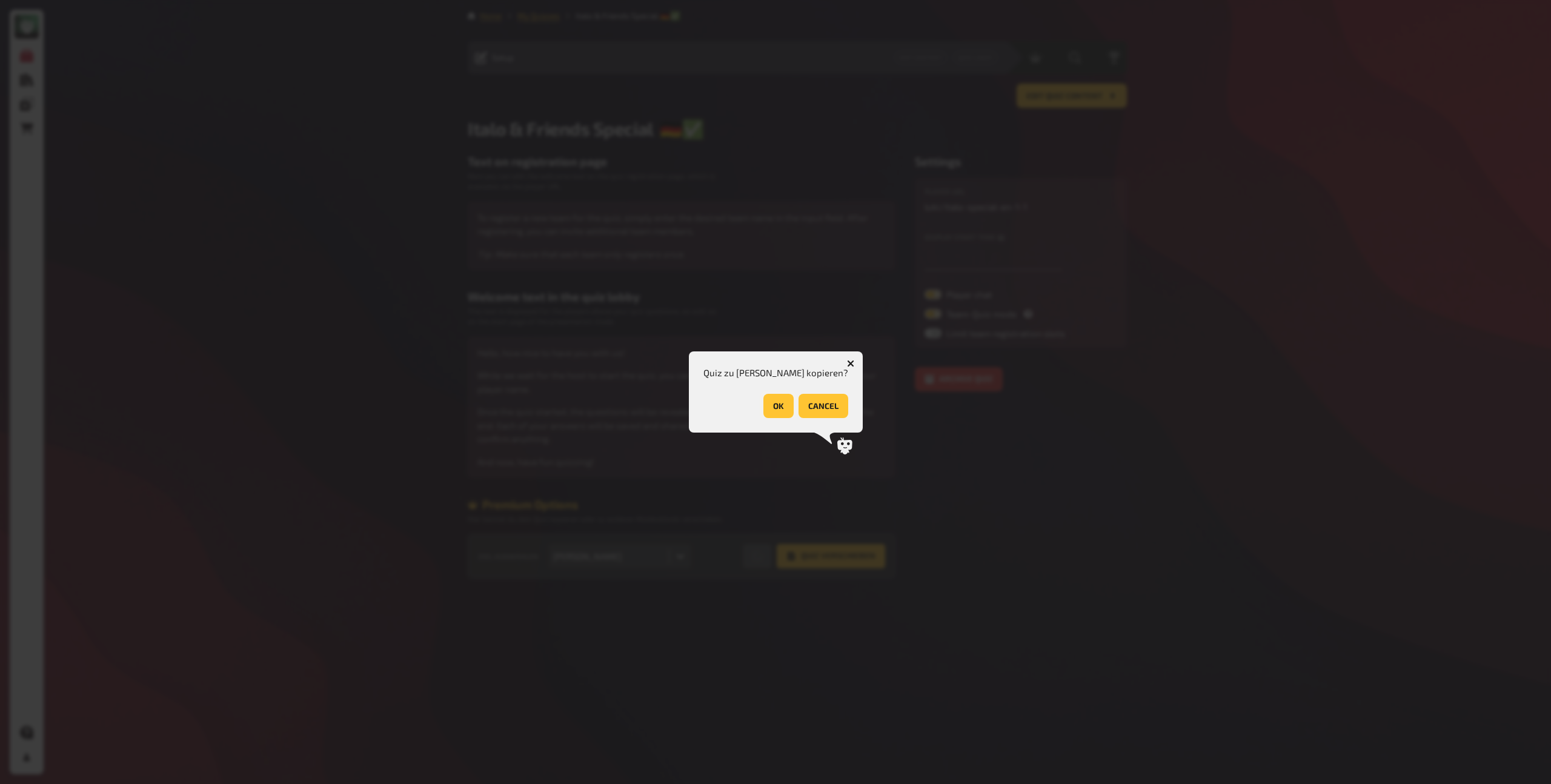
click at [766, 402] on button "OK" at bounding box center [778, 406] width 30 height 24
click at [821, 405] on button "OK" at bounding box center [821, 406] width 30 height 24
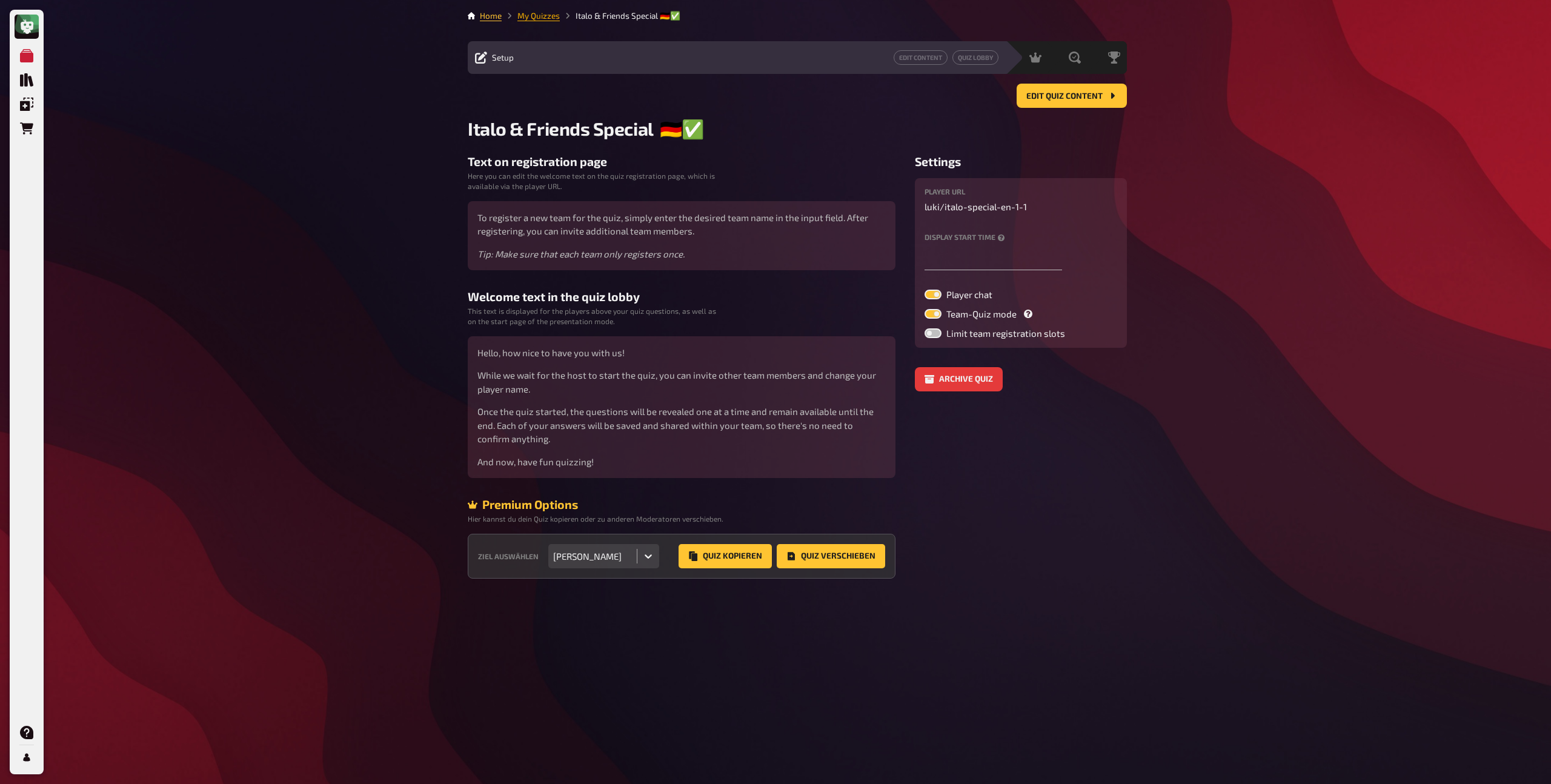
click at [532, 17] on link "My Quizzes" at bounding box center [539, 16] width 43 height 10
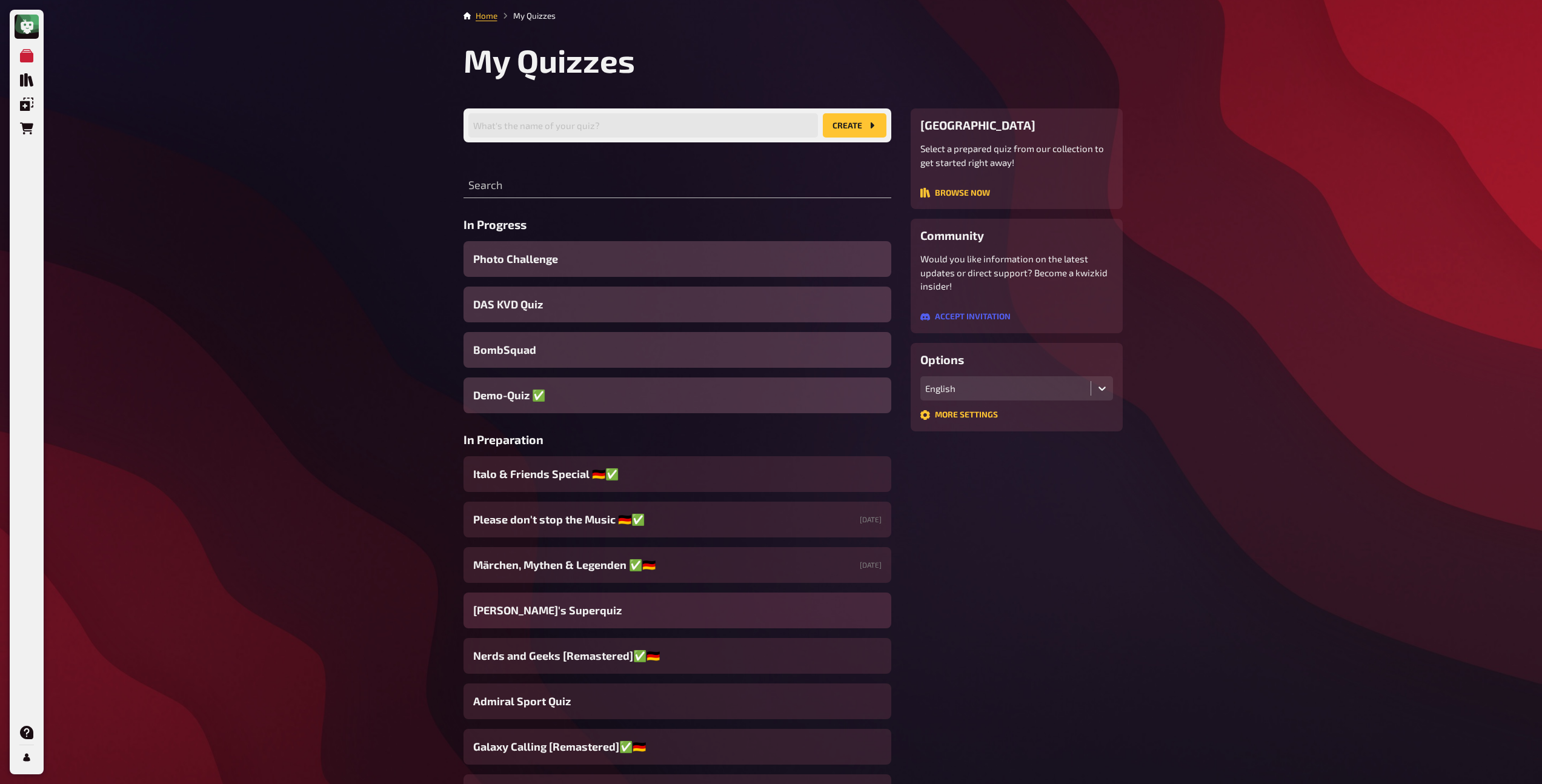
click at [552, 620] on div "[PERSON_NAME]'s Superquiz" at bounding box center [677, 610] width 428 height 36
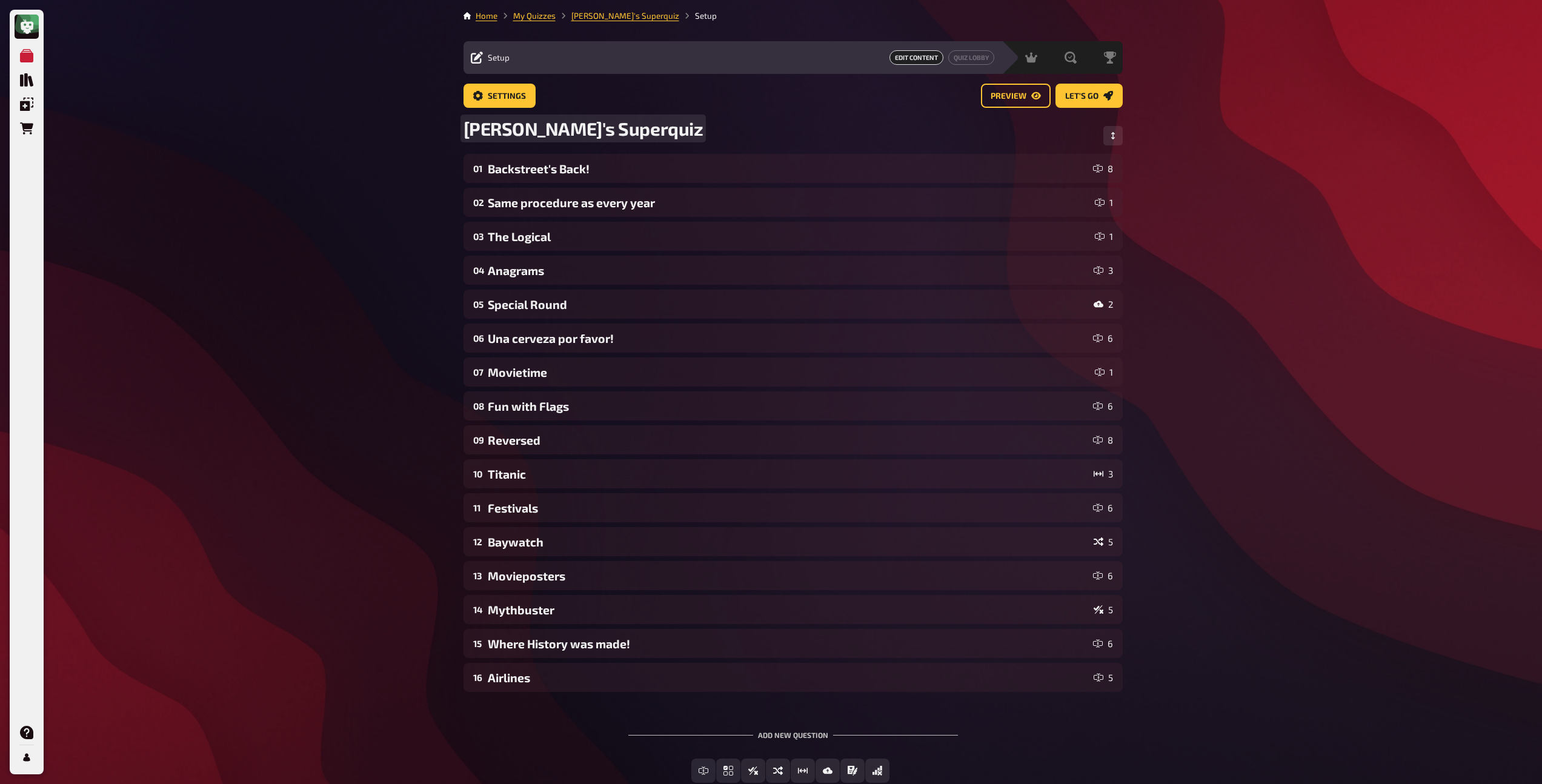
click at [531, 134] on span "[PERSON_NAME]'s Superquiz" at bounding box center [583, 128] width 240 height 21
drag, startPoint x: 544, startPoint y: 131, endPoint x: 494, endPoint y: 131, distance: 50.0
click at [494, 131] on span "[PERSON_NAME]'s Superquiz" at bounding box center [583, 128] width 240 height 21
click at [528, 134] on span "[PERSON_NAME]'s Superquiz" at bounding box center [583, 128] width 240 height 21
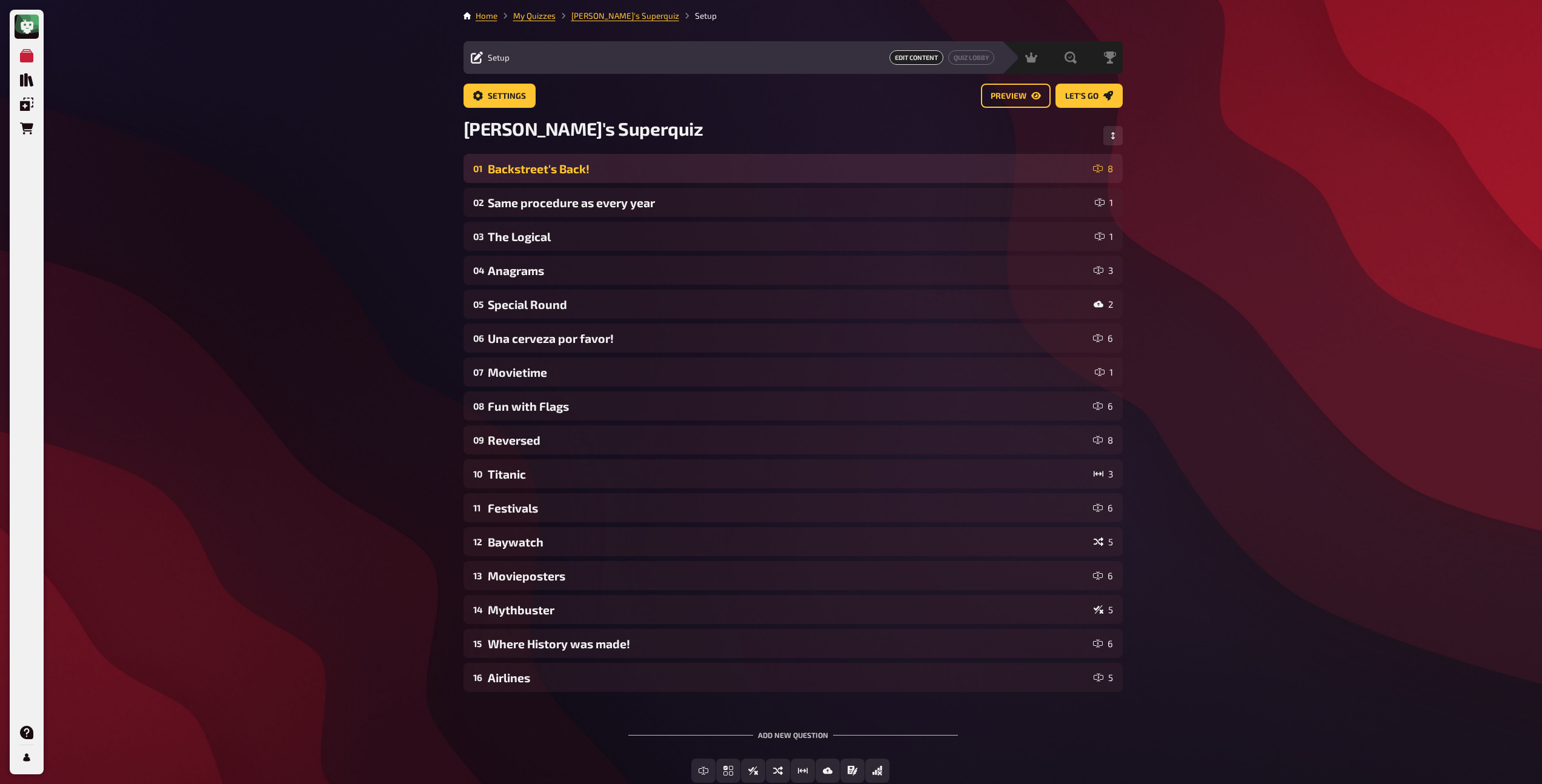
click at [547, 159] on div "01 Backstreet's Back! 8" at bounding box center [793, 168] width 660 height 29
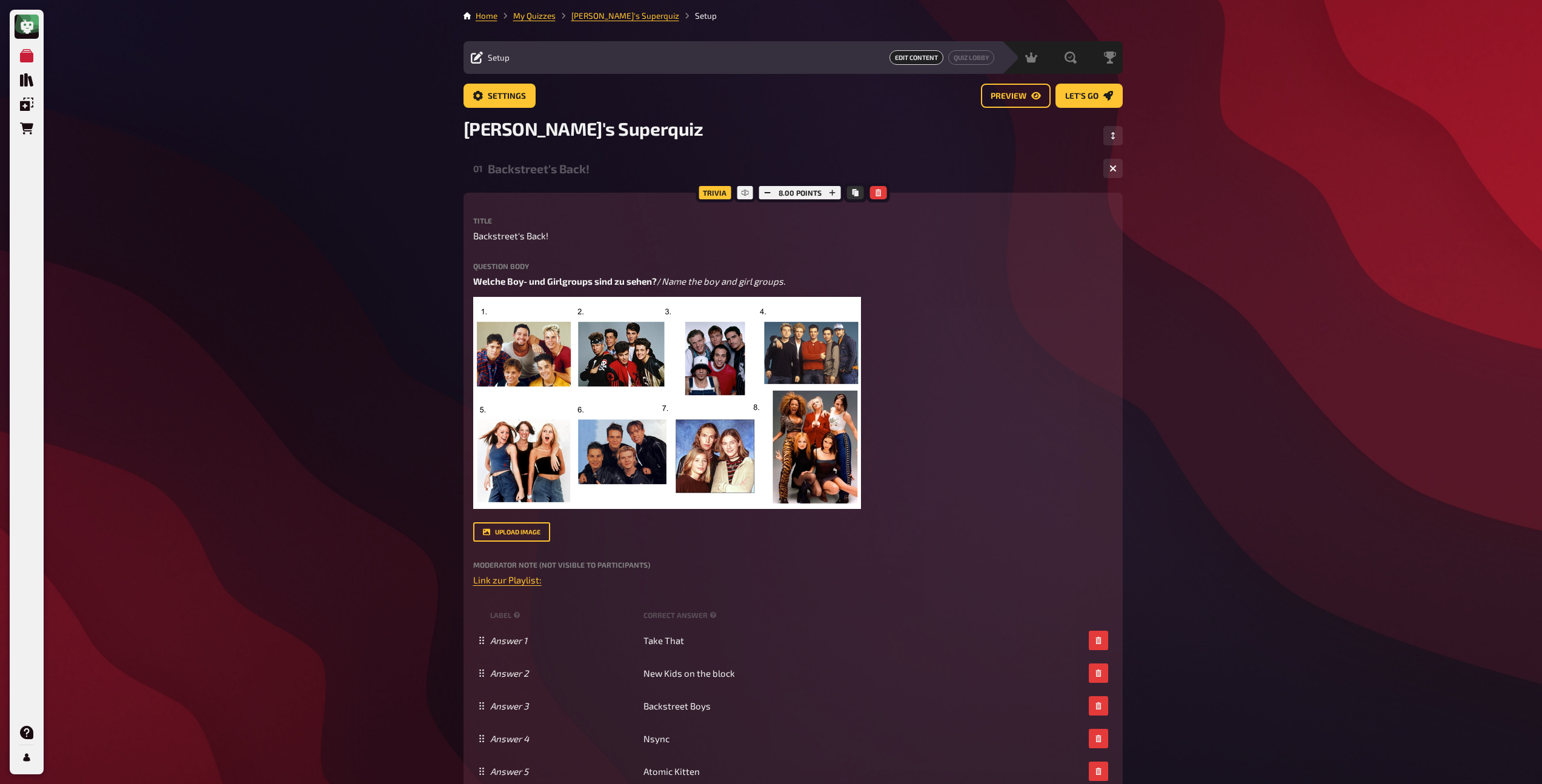
click at [536, 176] on div "01 Backstreet's Back! 8" at bounding box center [793, 168] width 660 height 29
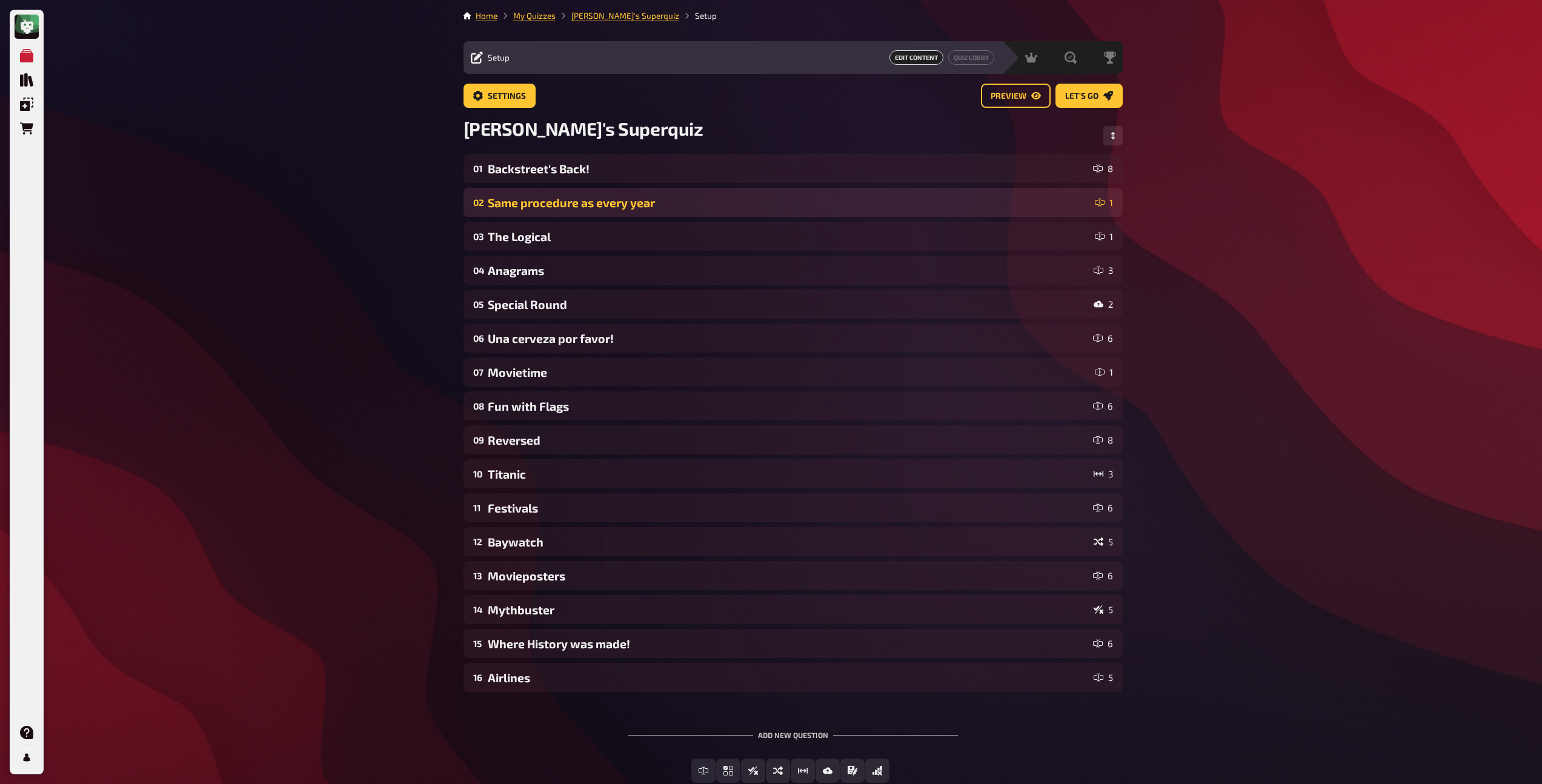
click at [535, 203] on div "Same procedure as every year" at bounding box center [788, 202] width 602 height 14
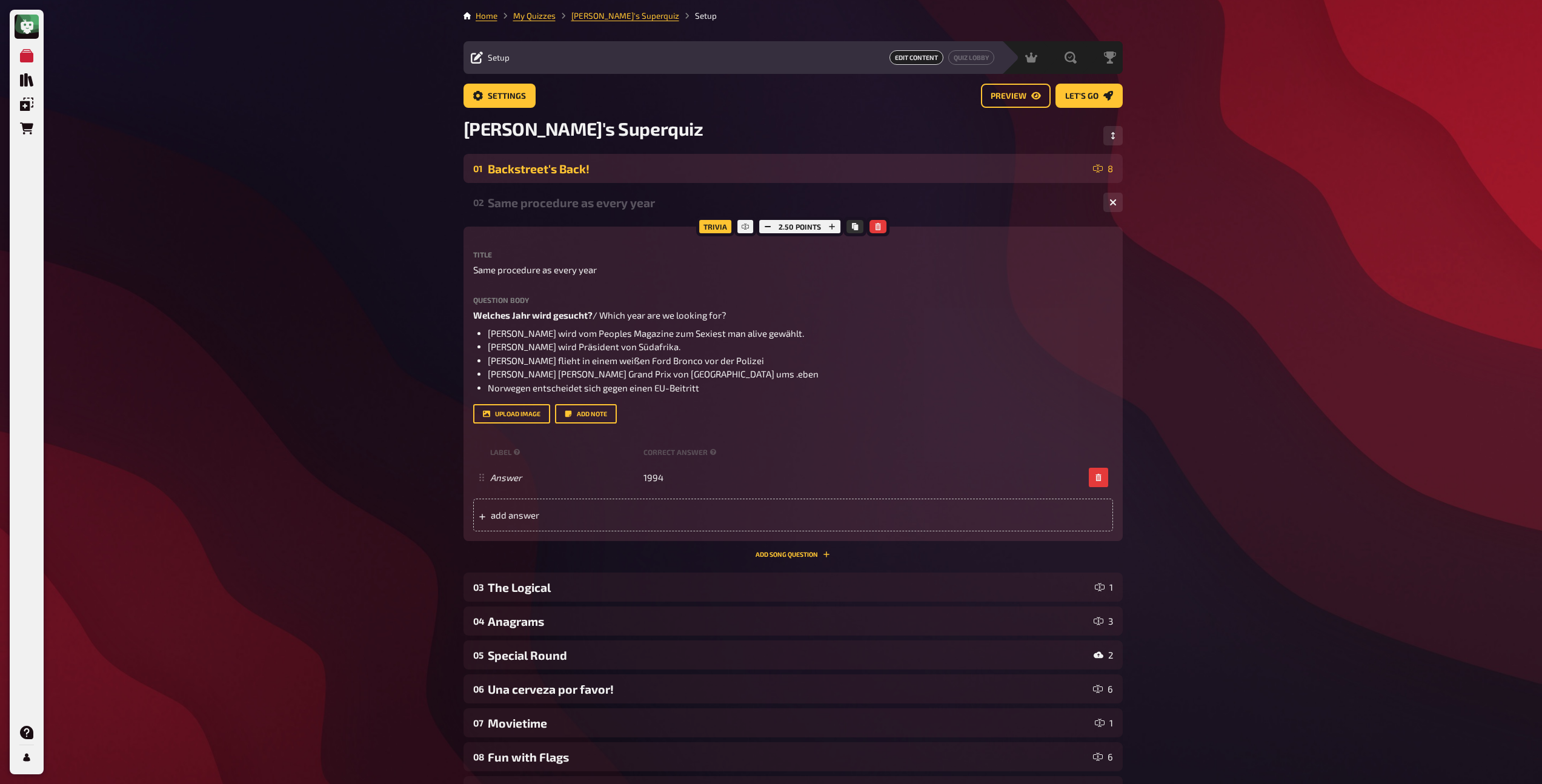
click at [534, 177] on div "01 Backstreet's Back! 8" at bounding box center [793, 168] width 660 height 29
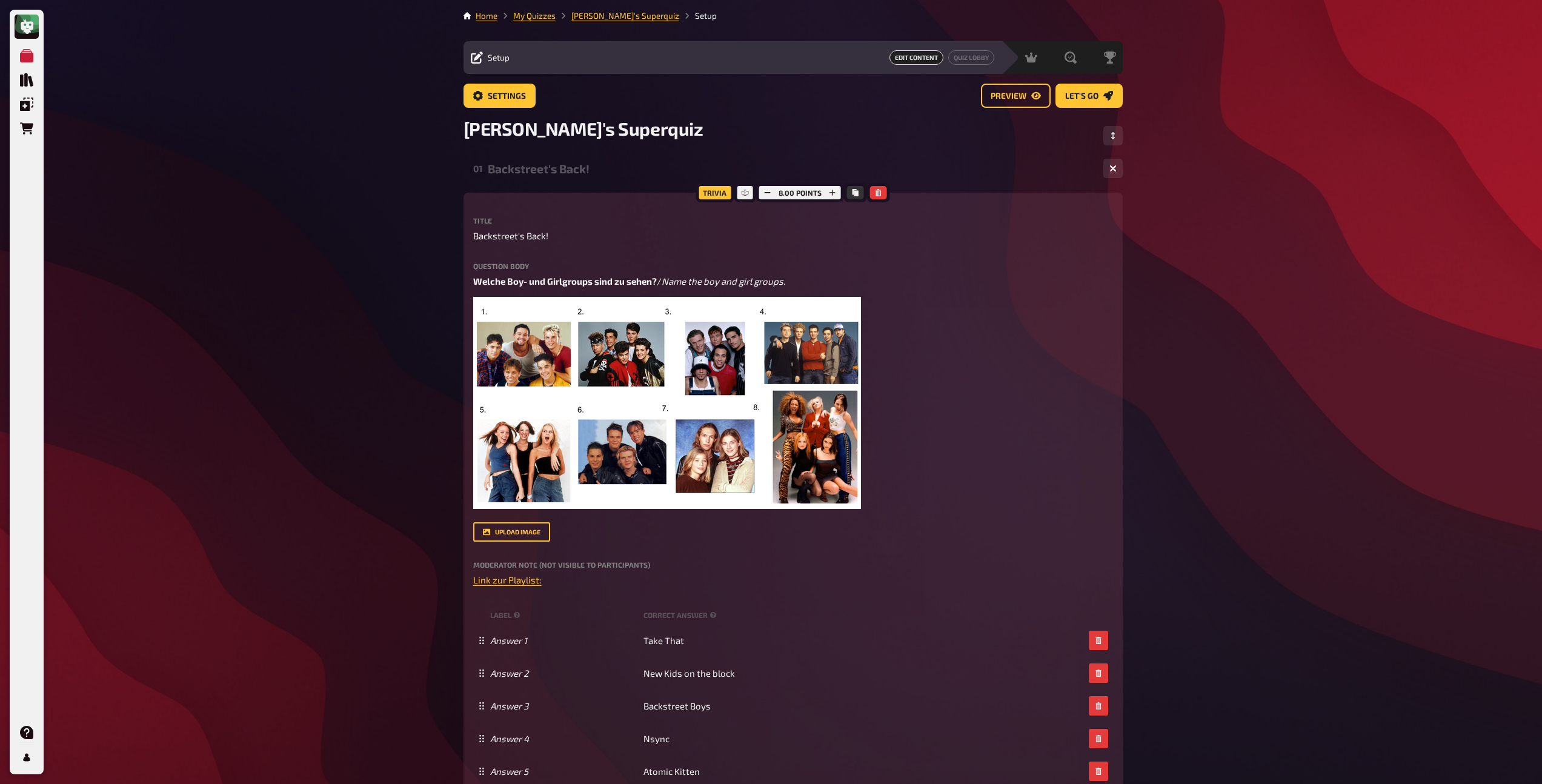
click at [573, 169] on div "Backstreet's Back!" at bounding box center [790, 168] width 606 height 14
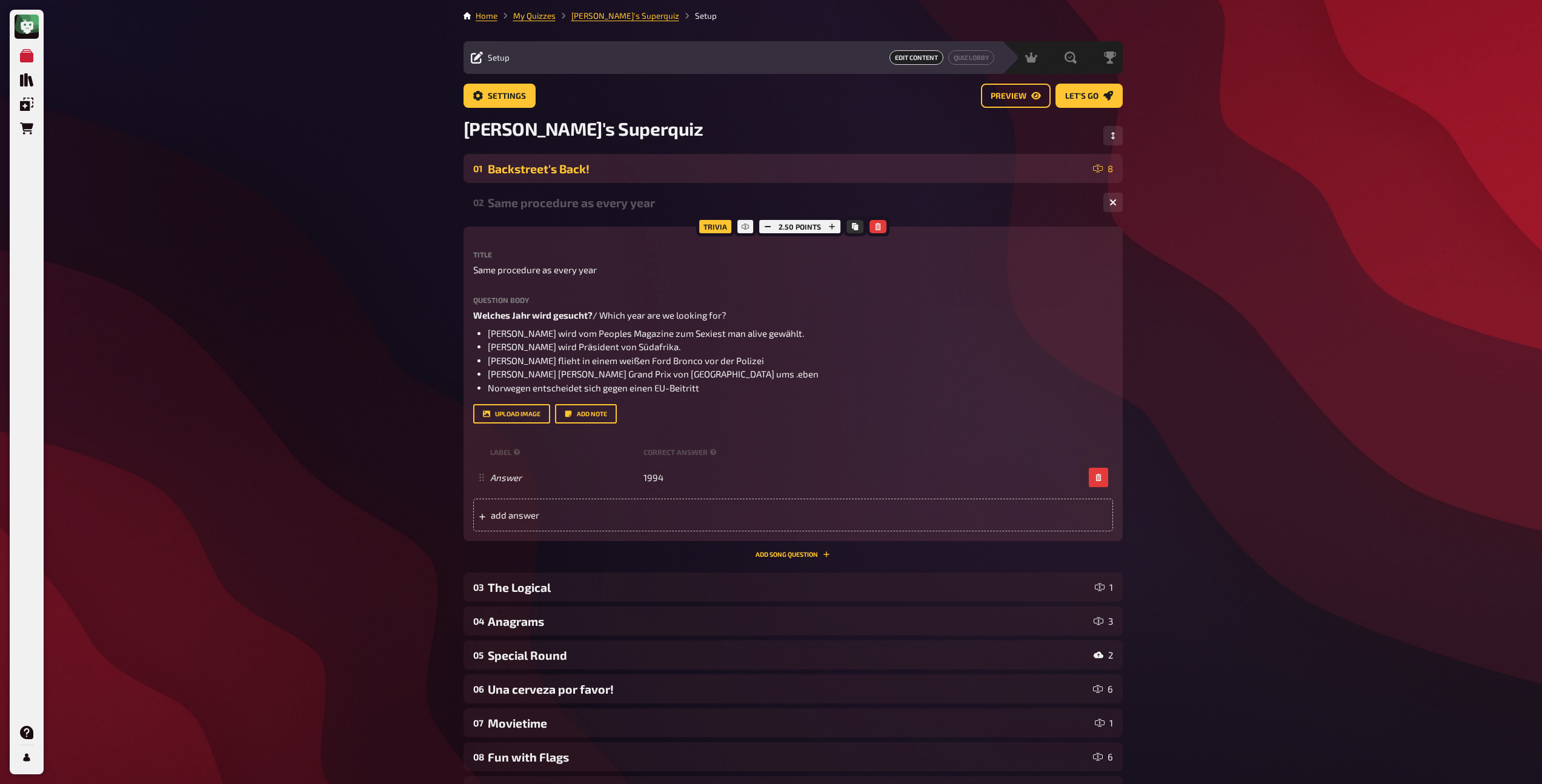
click at [573, 169] on div "Backstreet's Back!" at bounding box center [787, 168] width 600 height 14
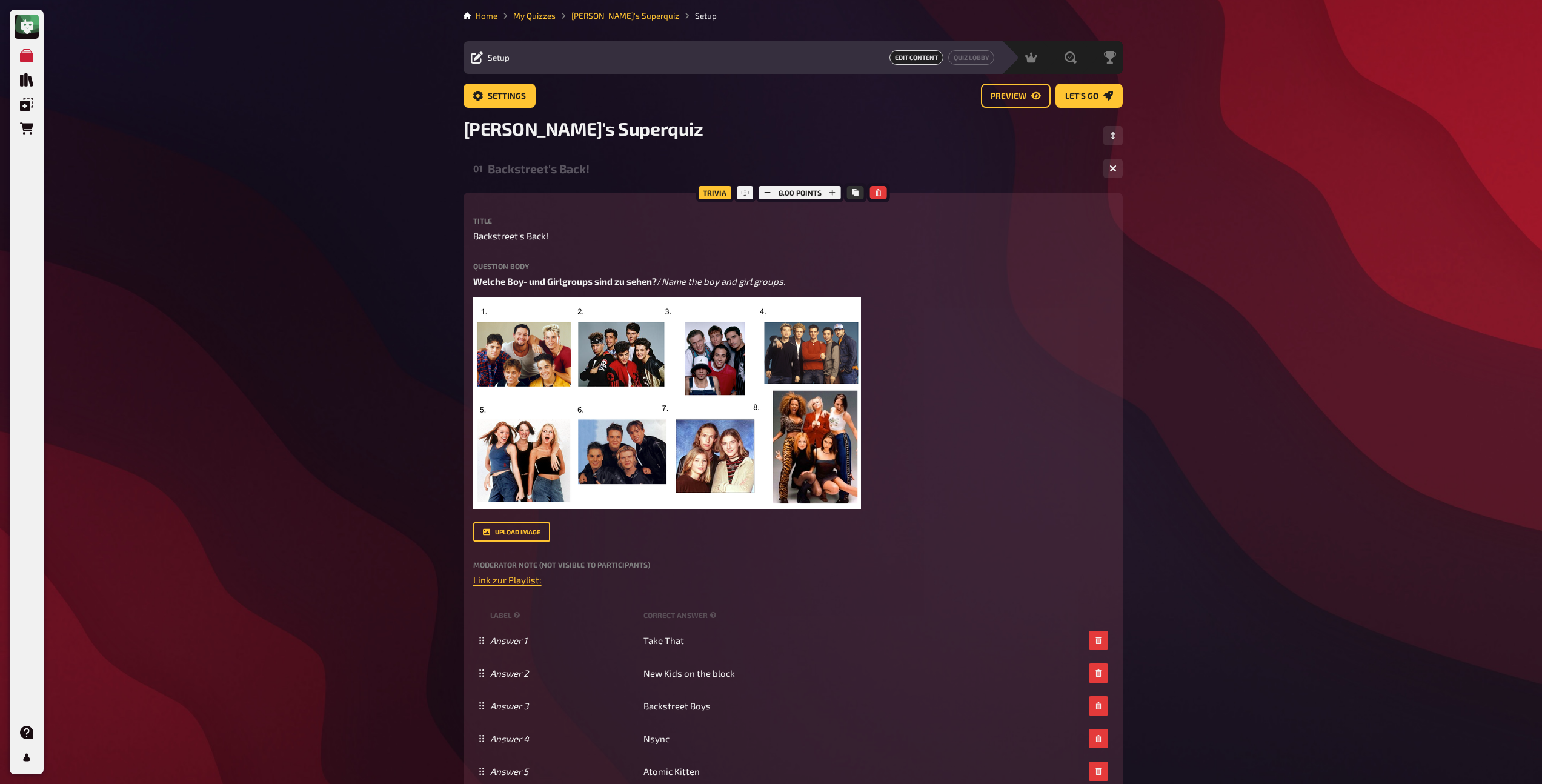
click at [573, 169] on div "Backstreet's Back!" at bounding box center [790, 168] width 606 height 14
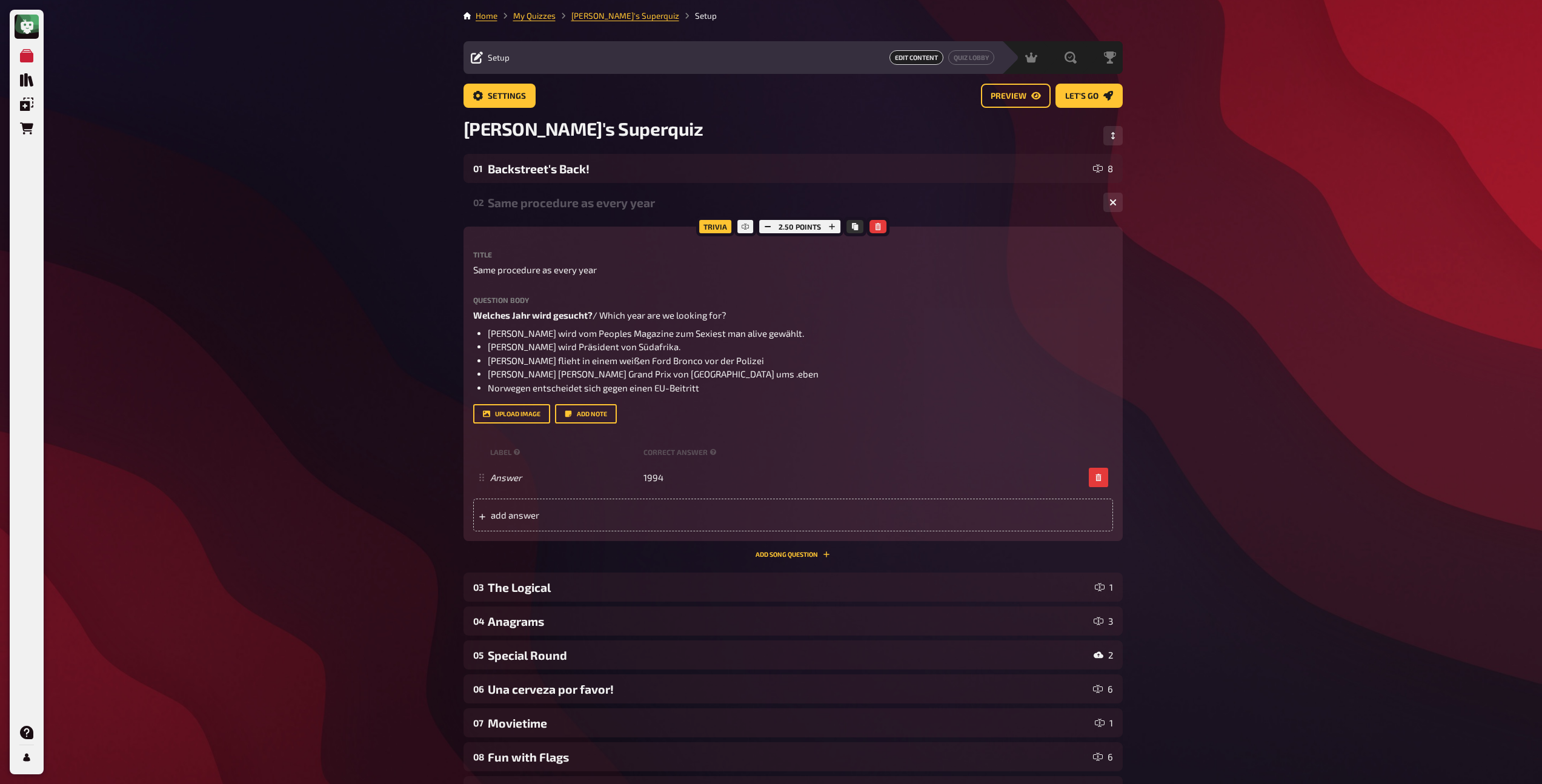
click at [568, 194] on div "02 Same procedure as every year 1" at bounding box center [793, 202] width 660 height 29
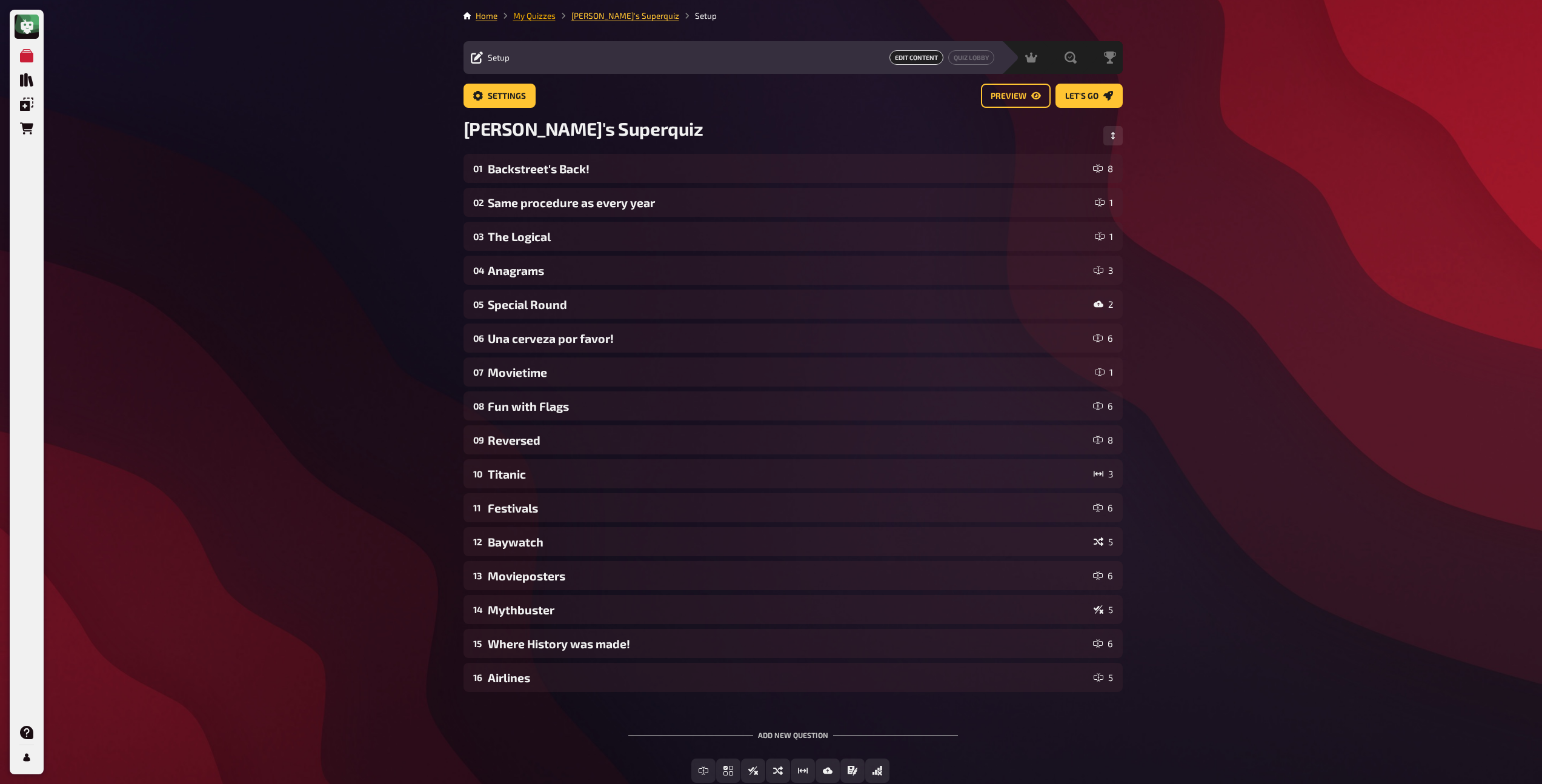
click at [539, 16] on link "My Quizzes" at bounding box center [534, 16] width 43 height 10
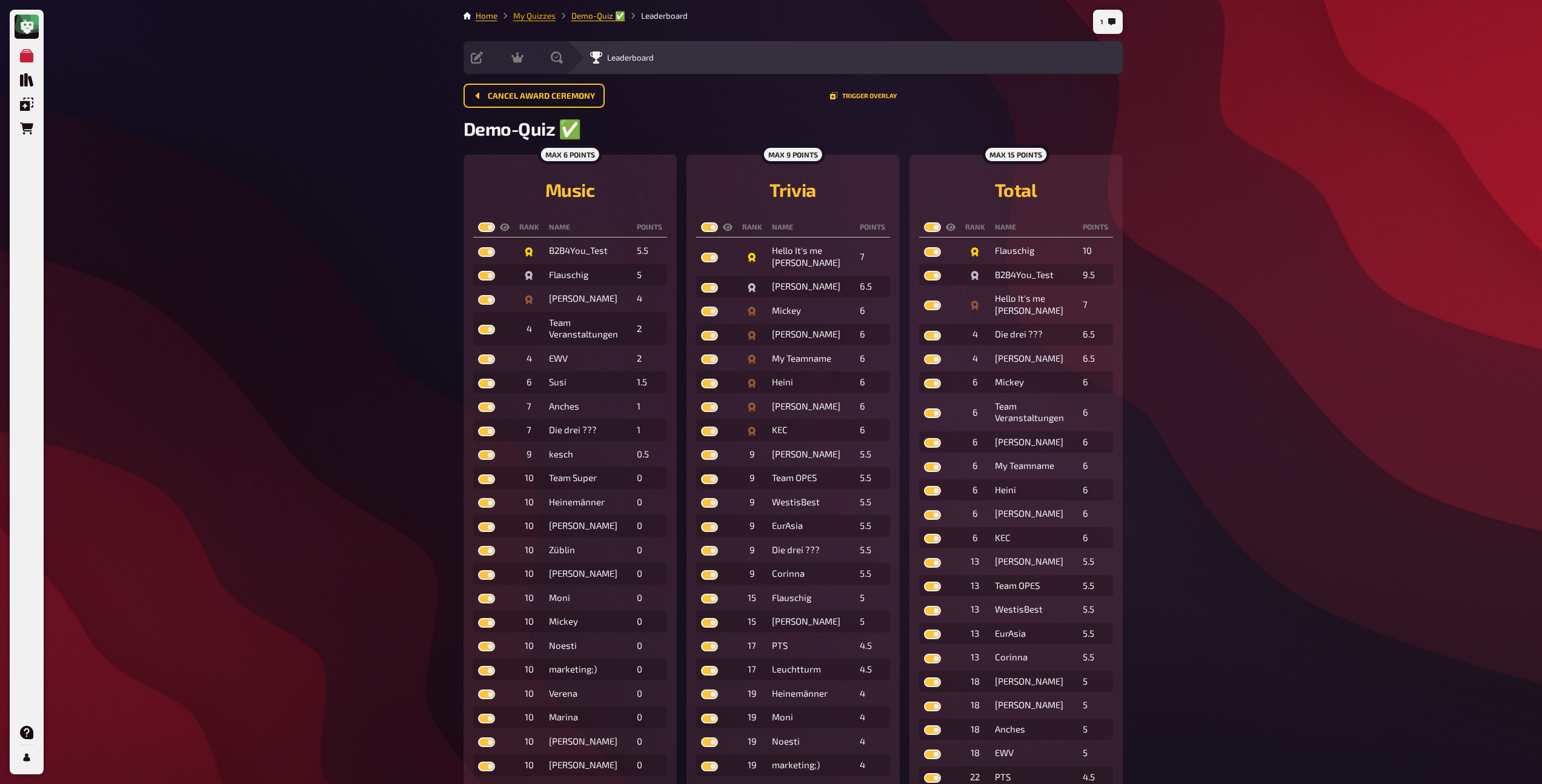
click at [540, 16] on link "My Quizzes" at bounding box center [534, 16] width 43 height 10
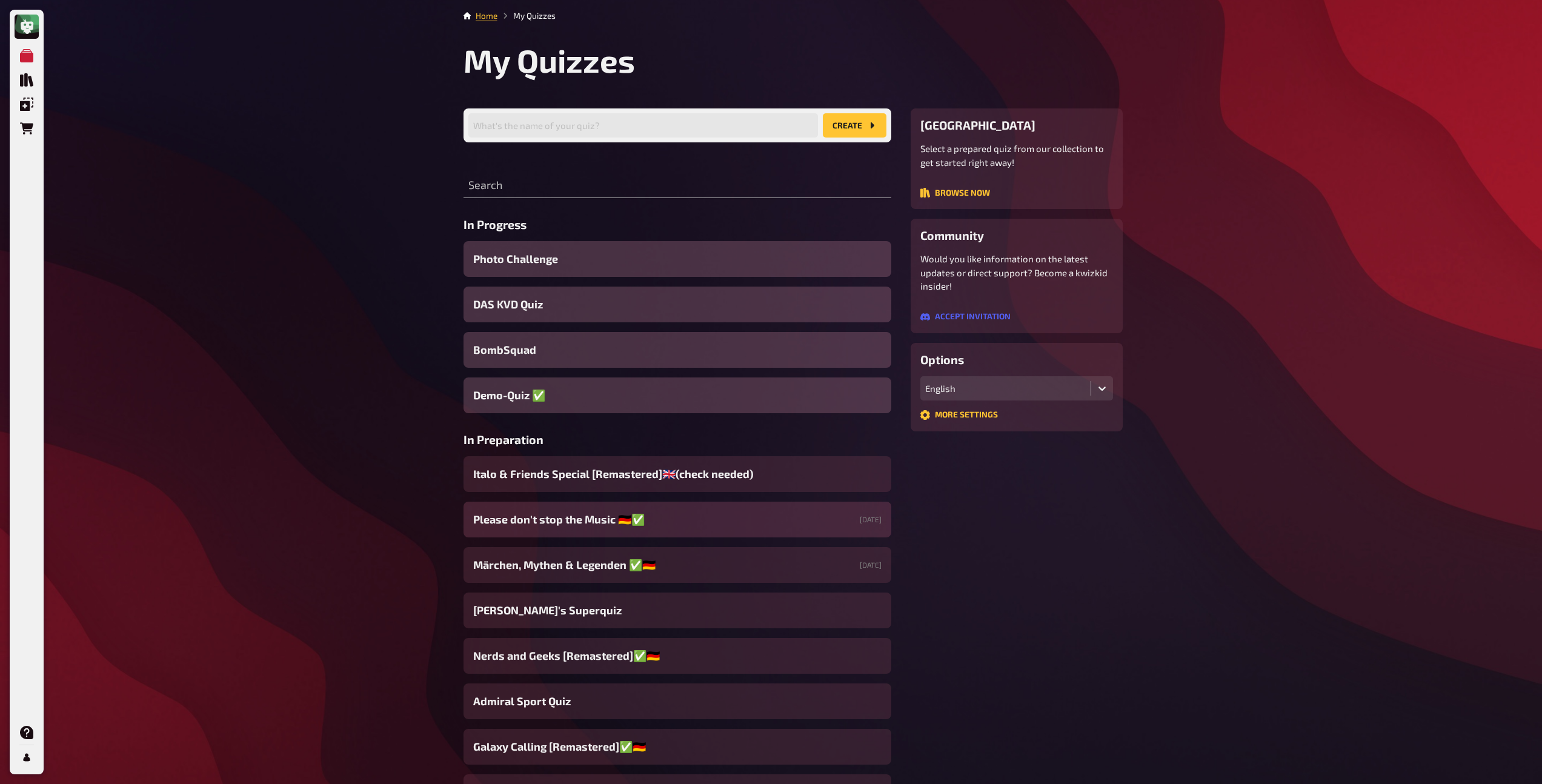
click at [582, 519] on span "Please don't stop the Music 🇩🇪✅" at bounding box center [558, 519] width 171 height 17
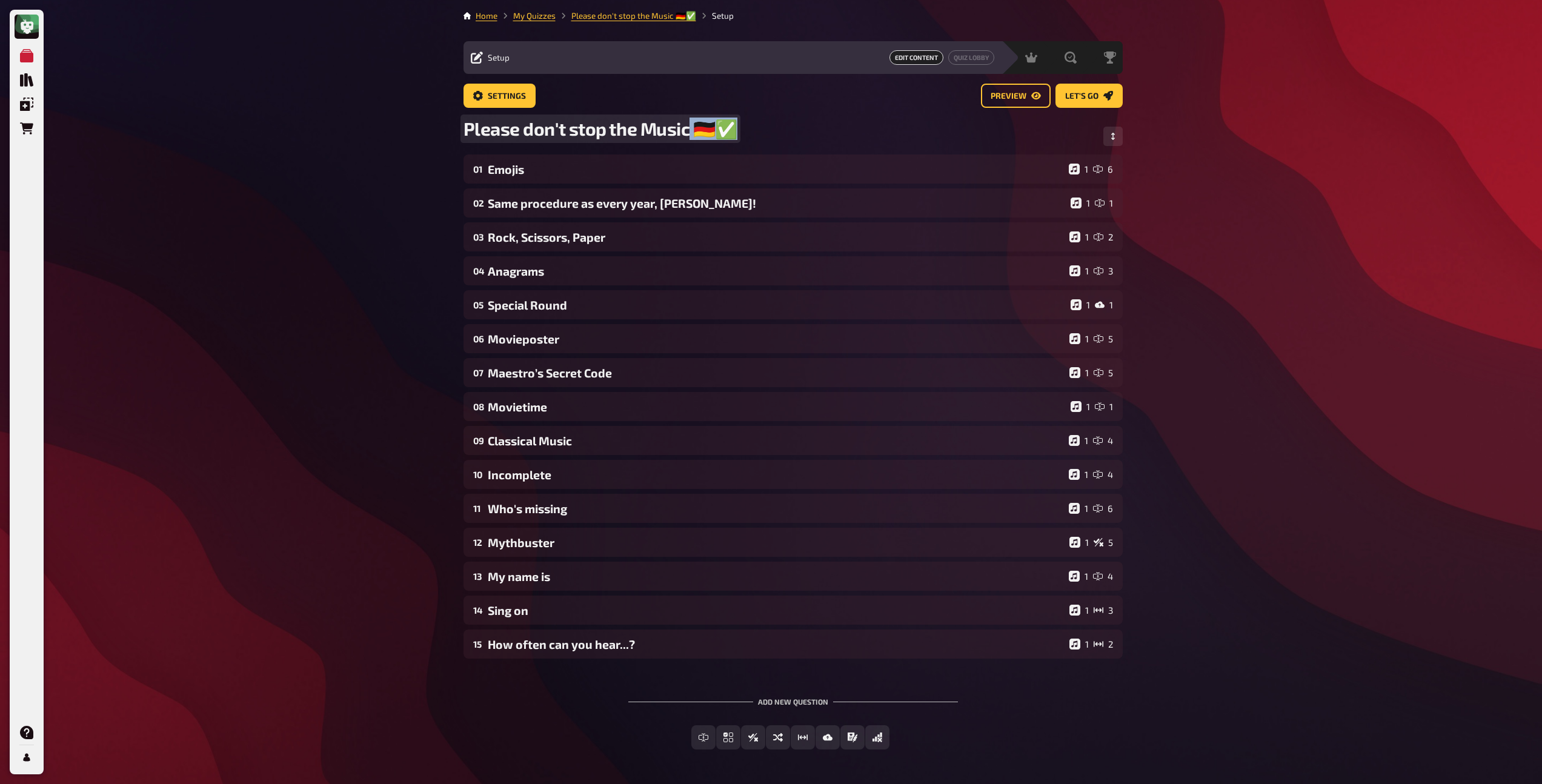
drag, startPoint x: 729, startPoint y: 129, endPoint x: 690, endPoint y: 130, distance: 39.0
click at [690, 130] on span "Please don't stop the Music 🇩🇪✅" at bounding box center [600, 128] width 274 height 22
copy span "🇩🇪✅"
